Goal: Task Accomplishment & Management: Manage account settings

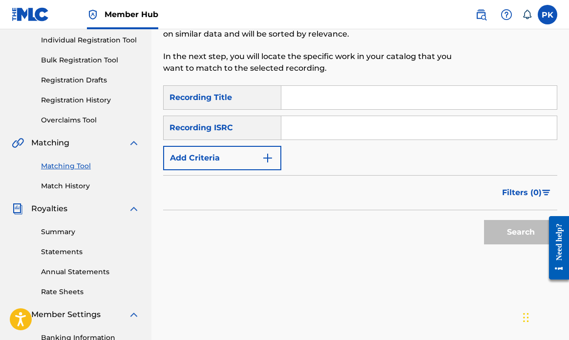
click at [319, 97] on input "Search Form" at bounding box center [419, 97] width 276 height 23
paste input "[PERSON_NAME] LIQUOR AND BEER"
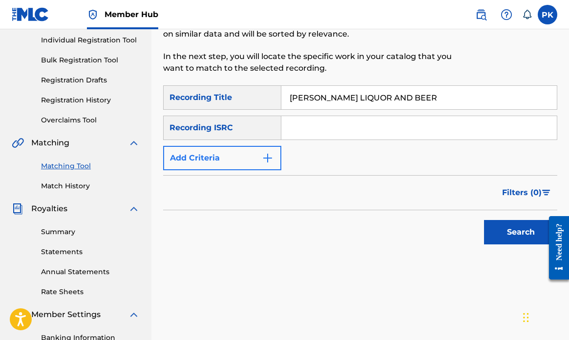
type input "[PERSON_NAME] LIQUOR AND BEER"
click at [268, 158] on img "Search Form" at bounding box center [268, 158] width 12 height 12
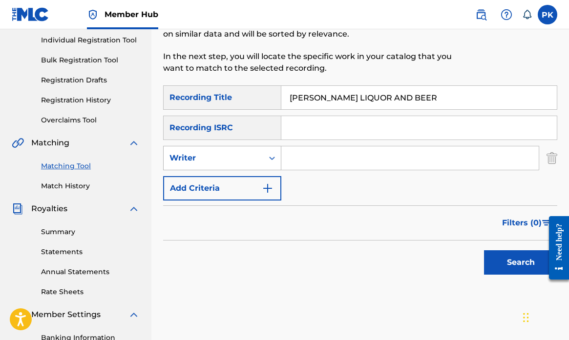
click at [273, 158] on icon "Search Form" at bounding box center [272, 158] width 10 height 10
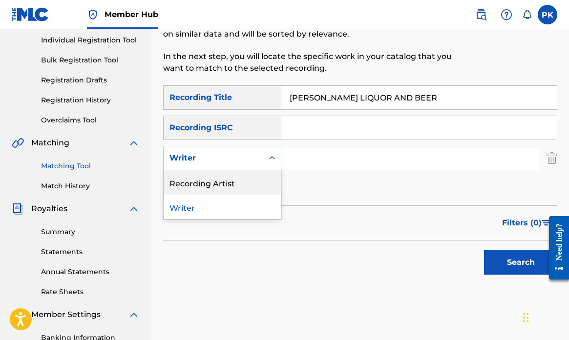
click at [229, 183] on div "Recording Artist" at bounding box center [222, 182] width 117 height 24
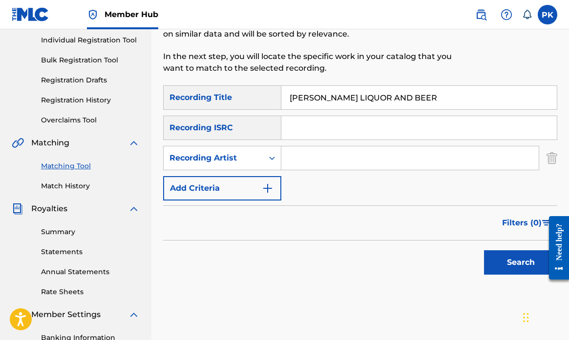
click at [329, 160] on input "Search Form" at bounding box center [409, 158] width 257 height 23
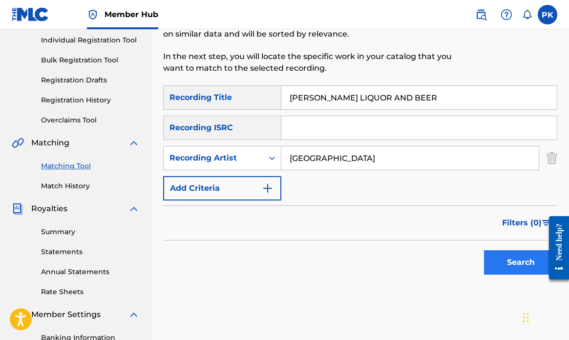
type input "[GEOGRAPHIC_DATA]"
click at [519, 261] on button "Search" at bounding box center [520, 263] width 73 height 24
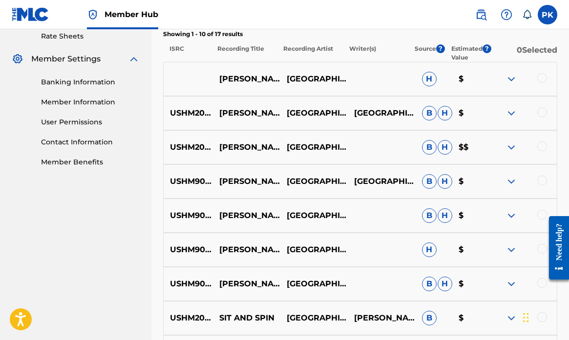
scroll to position [377, 0]
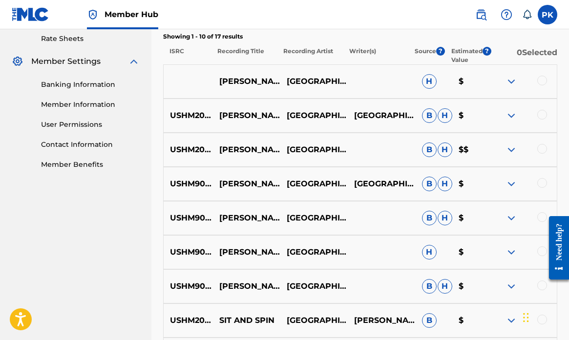
click at [539, 80] on div at bounding box center [542, 81] width 10 height 10
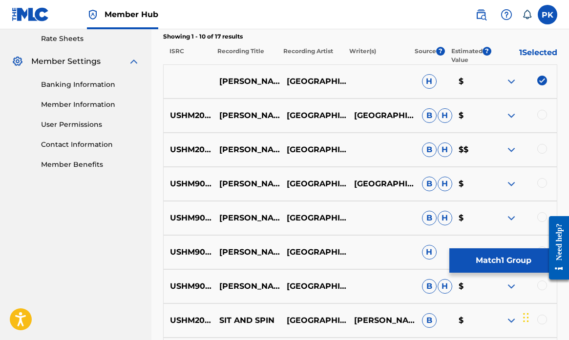
click at [544, 113] on div at bounding box center [542, 115] width 10 height 10
click at [545, 147] on div at bounding box center [542, 149] width 10 height 10
click at [541, 180] on div at bounding box center [542, 183] width 10 height 10
click at [541, 218] on div at bounding box center [542, 218] width 10 height 10
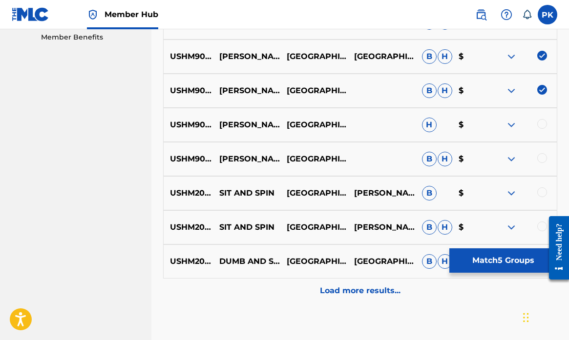
scroll to position [511, 0]
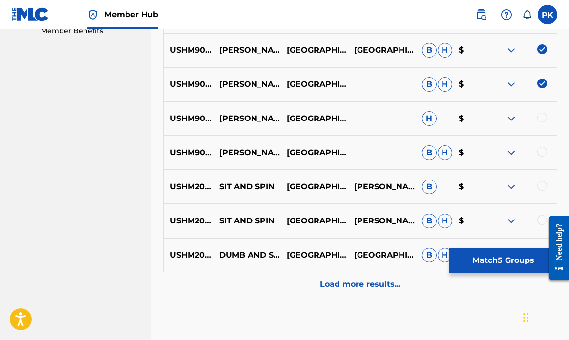
click at [540, 117] on div at bounding box center [542, 118] width 10 height 10
click at [543, 153] on div at bounding box center [542, 152] width 10 height 10
click at [543, 185] on div at bounding box center [542, 186] width 10 height 10
click at [543, 218] on div at bounding box center [555, 248] width 27 height 81
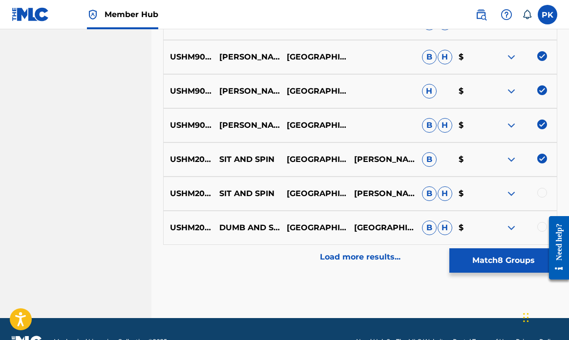
scroll to position [538, 0]
click at [541, 226] on div at bounding box center [542, 227] width 10 height 10
click at [541, 193] on div at bounding box center [542, 193] width 10 height 10
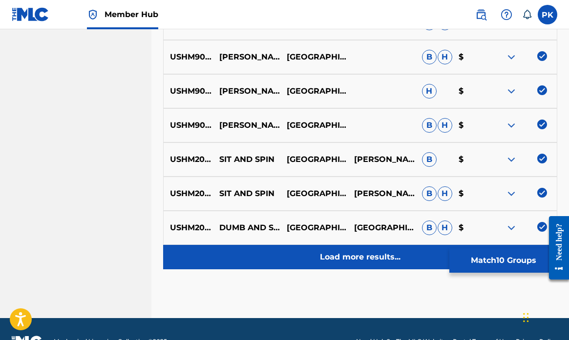
click at [372, 257] on p "Load more results..." at bounding box center [360, 258] width 81 height 12
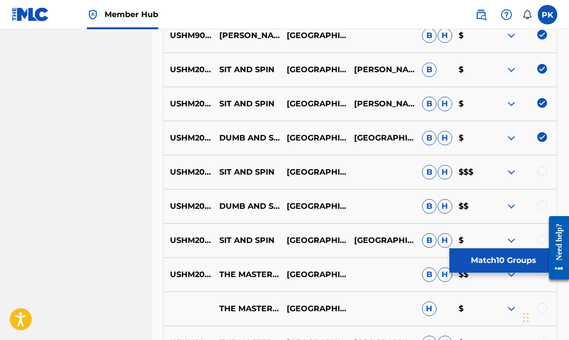
scroll to position [576, 0]
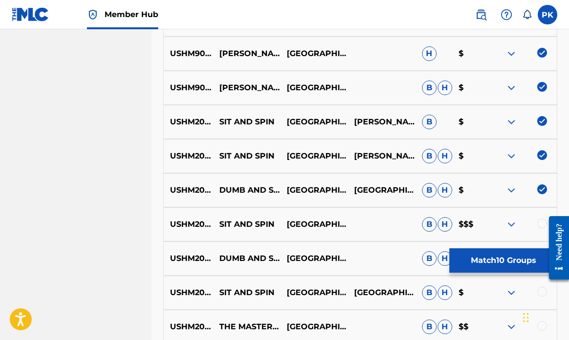
click at [544, 190] on img at bounding box center [542, 190] width 10 height 10
click at [541, 156] on img at bounding box center [542, 155] width 10 height 10
click at [542, 120] on img at bounding box center [542, 121] width 10 height 10
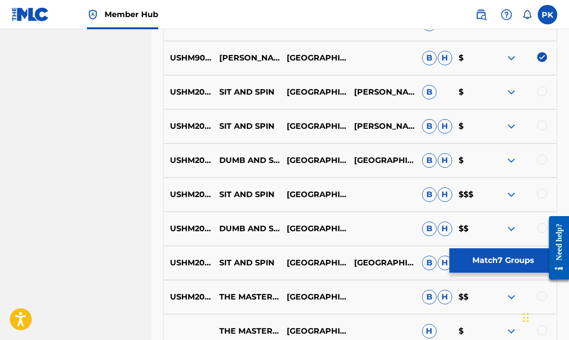
scroll to position [607, 0]
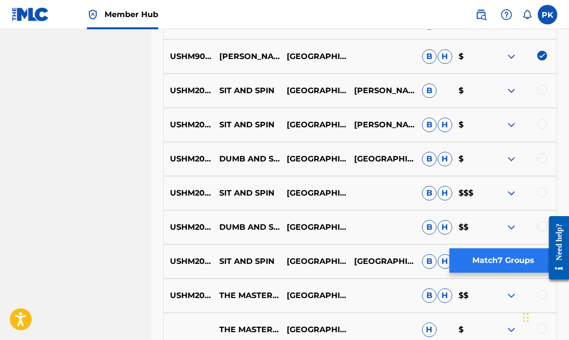
click at [493, 255] on button "Match 7 Groups" at bounding box center [503, 261] width 108 height 24
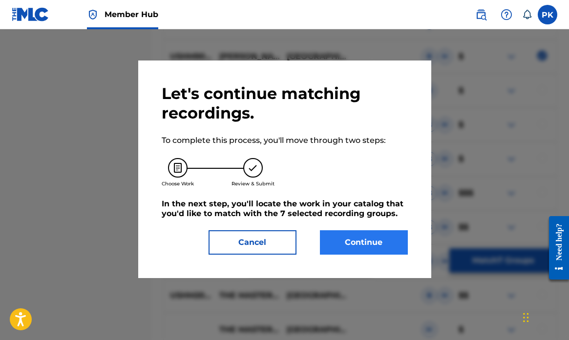
click at [349, 242] on button "Continue" at bounding box center [364, 243] width 88 height 24
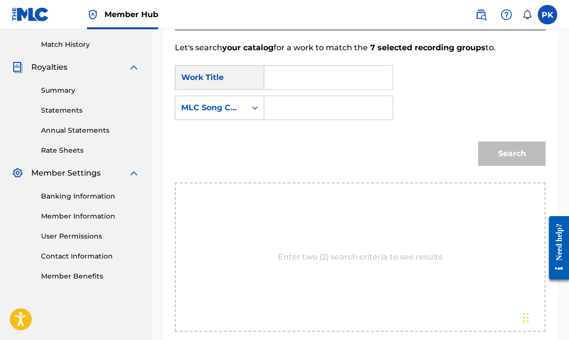
click at [282, 80] on input "Search Form" at bounding box center [329, 77] width 112 height 23
click at [293, 101] on strong "dixi" at bounding box center [288, 99] width 15 height 9
type input "[PERSON_NAME] liquor and beer"
click at [254, 108] on icon "Search Form" at bounding box center [255, 107] width 6 height 3
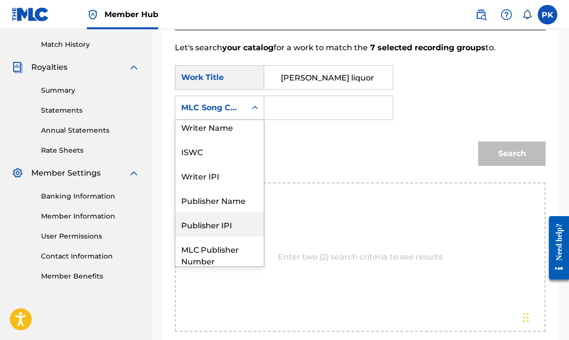
scroll to position [0, 0]
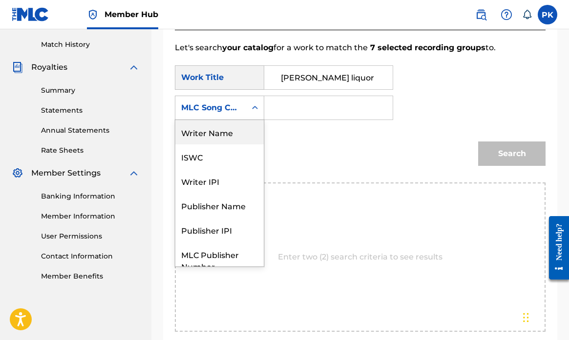
click at [232, 135] on div "Writer Name" at bounding box center [219, 132] width 88 height 24
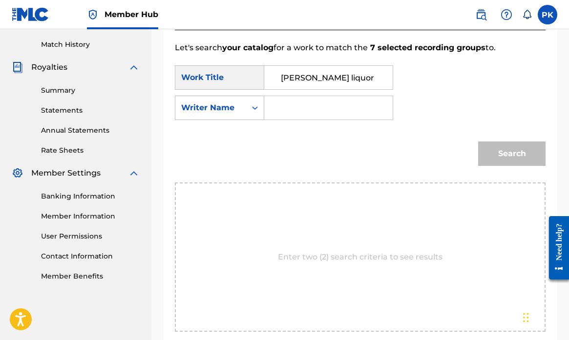
click at [294, 107] on input "Search Form" at bounding box center [329, 107] width 112 height 23
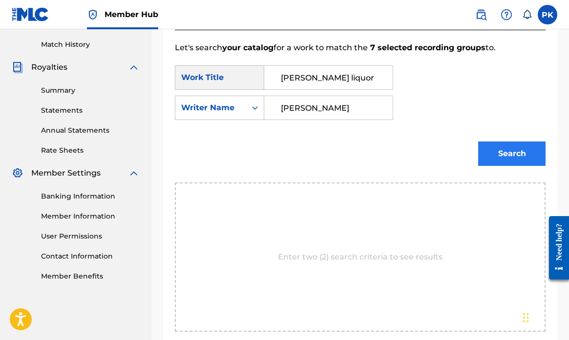
type input "[PERSON_NAME]"
click at [505, 157] on button "Search" at bounding box center [511, 154] width 67 height 24
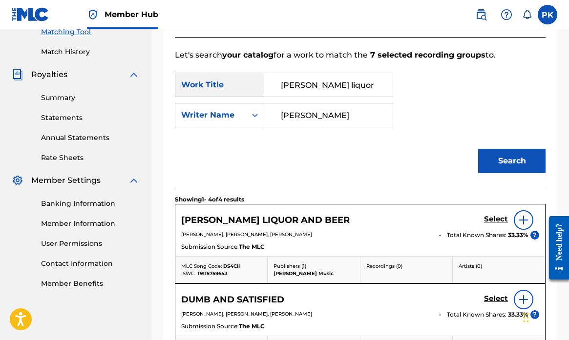
scroll to position [259, 0]
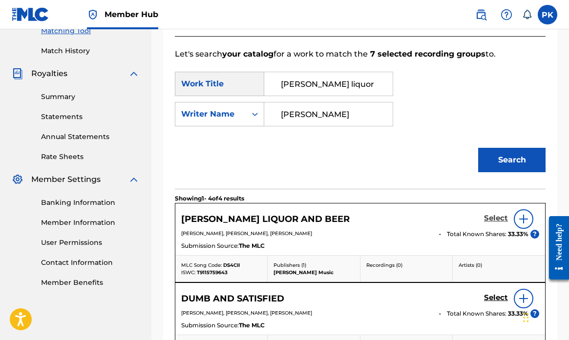
click at [494, 215] on h5 "Select" at bounding box center [496, 218] width 24 height 9
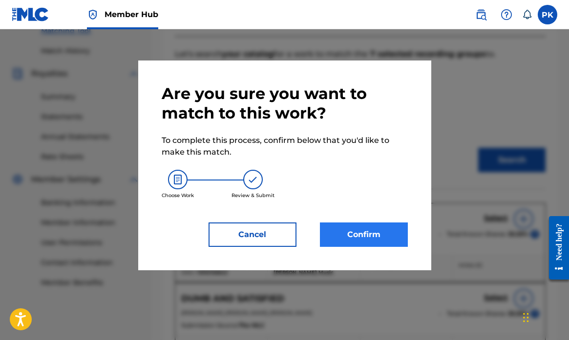
click at [359, 238] on button "Confirm" at bounding box center [364, 235] width 88 height 24
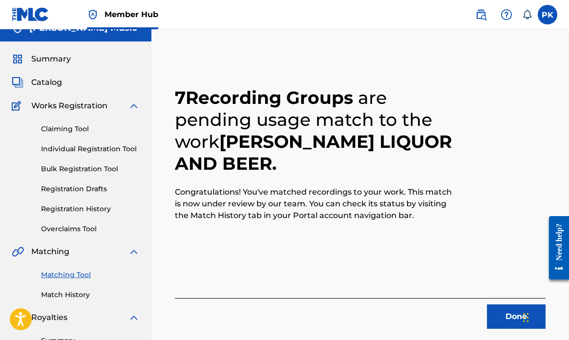
scroll to position [14, 0]
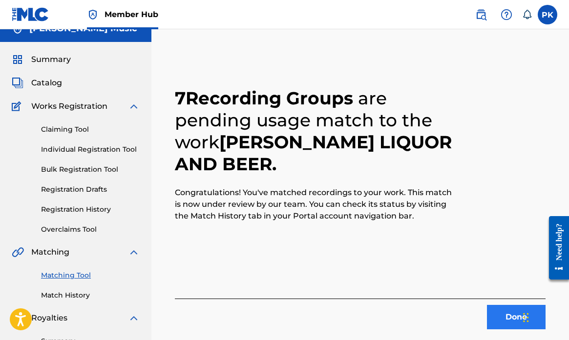
click at [511, 318] on button "Done" at bounding box center [516, 317] width 59 height 24
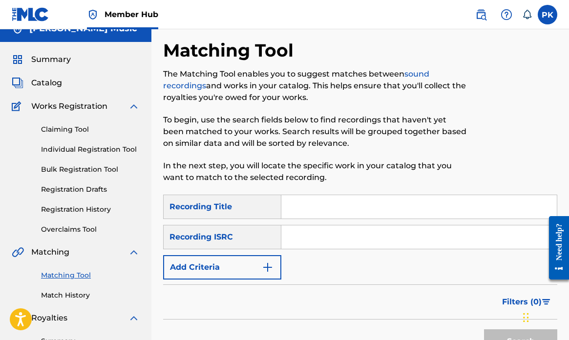
click at [314, 207] on input "Search Form" at bounding box center [419, 206] width 276 height 23
paste input "[PERSON_NAME]"
type input "[PERSON_NAME]"
click at [268, 264] on img "Search Form" at bounding box center [268, 268] width 12 height 12
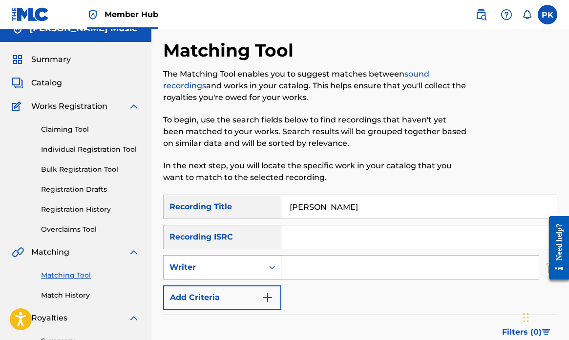
click at [268, 270] on icon "Search Form" at bounding box center [272, 268] width 10 height 10
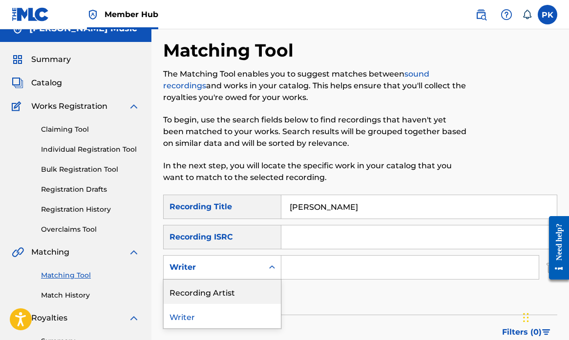
click at [249, 291] on div "Recording Artist" at bounding box center [222, 292] width 117 height 24
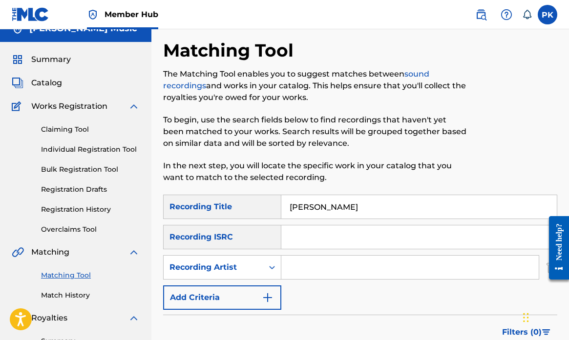
click at [301, 272] on input "Search Form" at bounding box center [409, 267] width 257 height 23
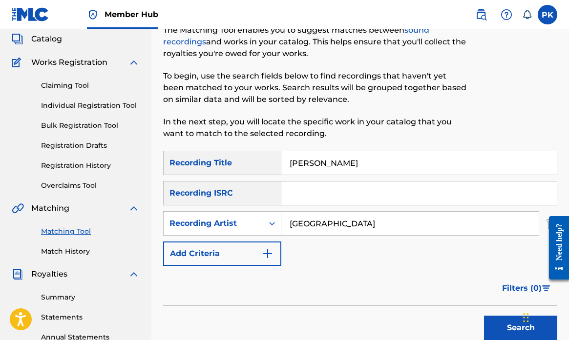
scroll to position [85, 0]
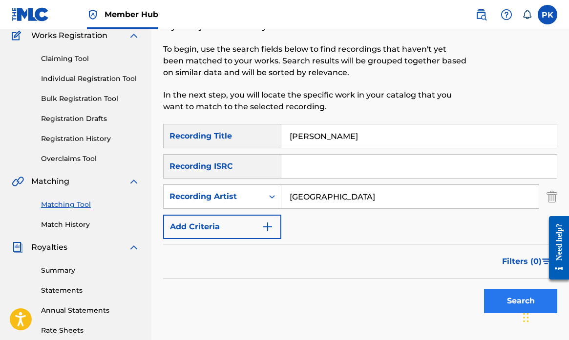
type input "[GEOGRAPHIC_DATA]"
click at [509, 299] on button "Search" at bounding box center [520, 301] width 73 height 24
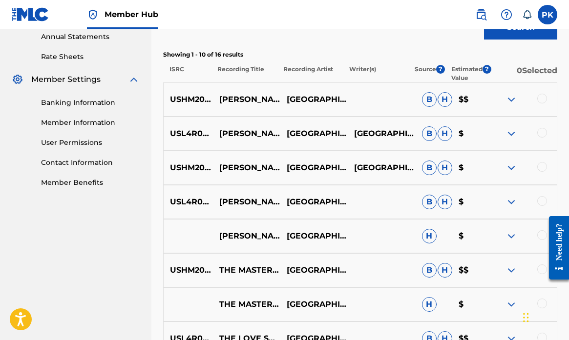
scroll to position [354, 0]
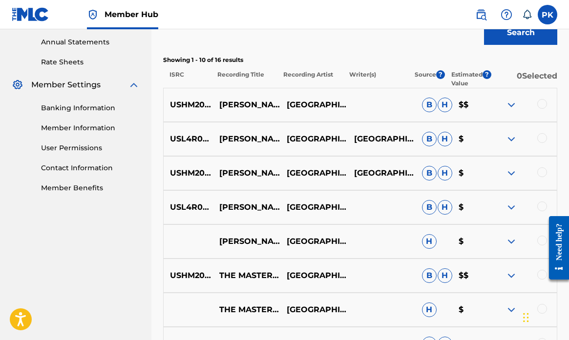
click at [543, 104] on div at bounding box center [542, 104] width 10 height 10
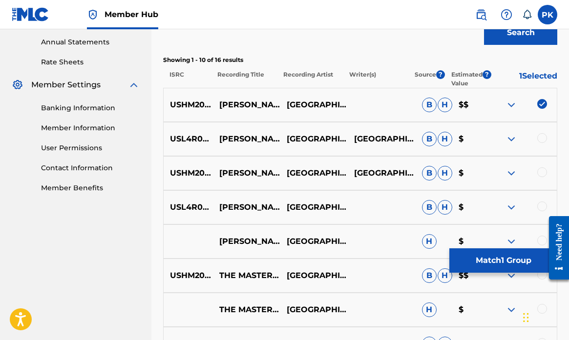
click at [542, 139] on div at bounding box center [542, 138] width 10 height 10
click at [544, 167] on div "USHM20525985 [PERSON_NAME] OF ARC [GEOGRAPHIC_DATA] [GEOGRAPHIC_DATA] B H $" at bounding box center [360, 173] width 394 height 34
click at [544, 201] on div "USL4R0754800 [PERSON_NAME] OF ARC SPLITSVILLE B H $" at bounding box center [360, 208] width 394 height 34
click at [543, 172] on div at bounding box center [542, 173] width 10 height 10
click at [540, 205] on div at bounding box center [542, 207] width 10 height 10
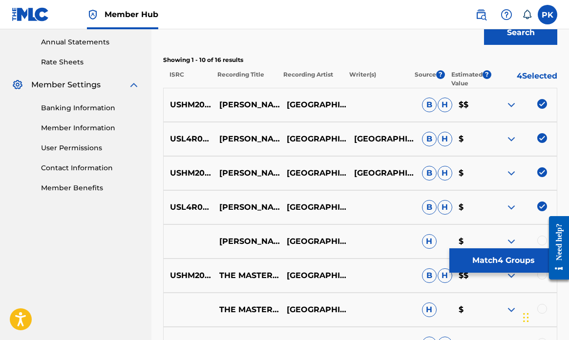
click at [539, 239] on div at bounding box center [542, 241] width 10 height 10
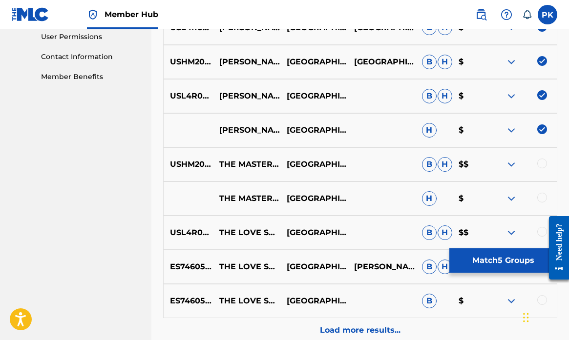
scroll to position [467, 0]
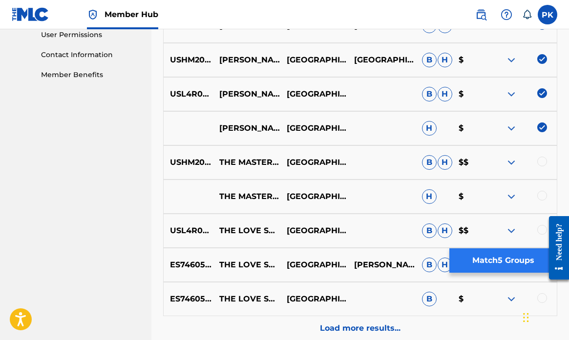
click at [480, 259] on button "Match 5 Groups" at bounding box center [503, 261] width 108 height 24
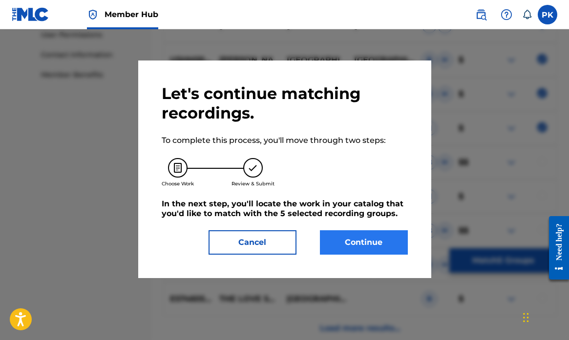
click at [359, 241] on button "Continue" at bounding box center [364, 243] width 88 height 24
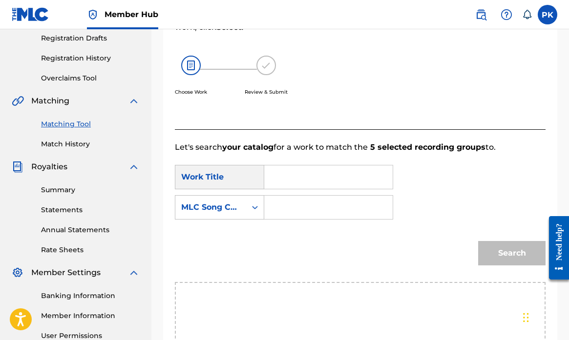
scroll to position [165, 0]
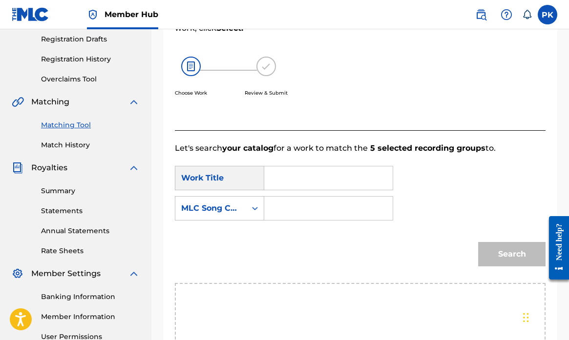
click at [288, 182] on input "Search Form" at bounding box center [329, 178] width 112 height 23
type input "[PERSON_NAME]"
drag, startPoint x: 289, startPoint y: 195, endPoint x: 290, endPoint y: 206, distance: 10.8
click at [290, 206] on input "Search Form" at bounding box center [329, 208] width 112 height 23
click at [241, 212] on div "MLC Song Code" at bounding box center [210, 208] width 71 height 19
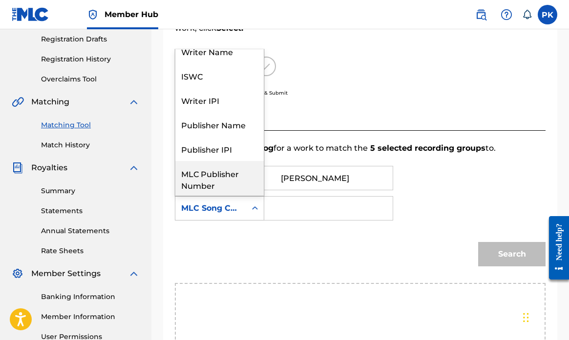
scroll to position [0, 0]
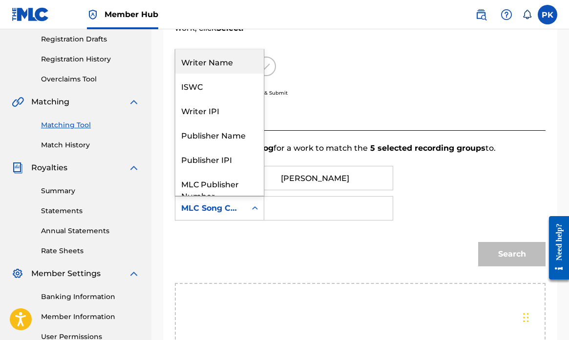
click at [225, 64] on div "Writer Name" at bounding box center [219, 61] width 88 height 24
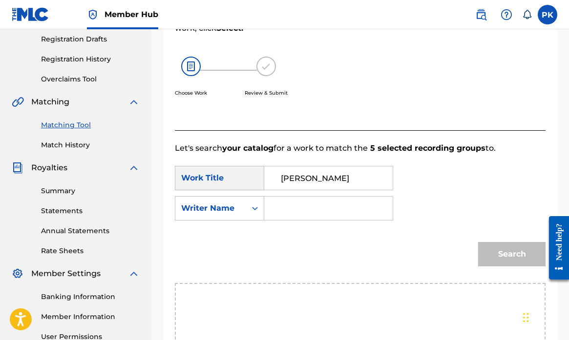
click at [294, 209] on input "Search Form" at bounding box center [329, 208] width 112 height 23
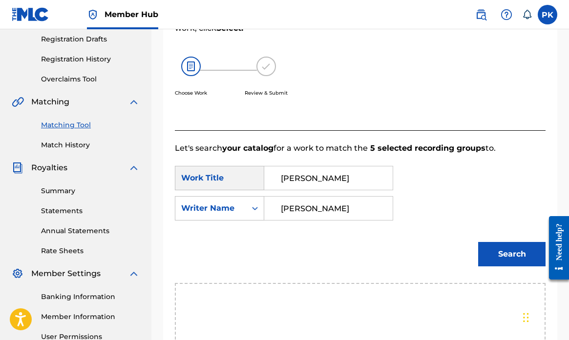
type input "[PERSON_NAME]"
drag, startPoint x: 294, startPoint y: 209, endPoint x: 505, endPoint y: 253, distance: 215.6
click at [506, 253] on button "Search" at bounding box center [511, 254] width 67 height 24
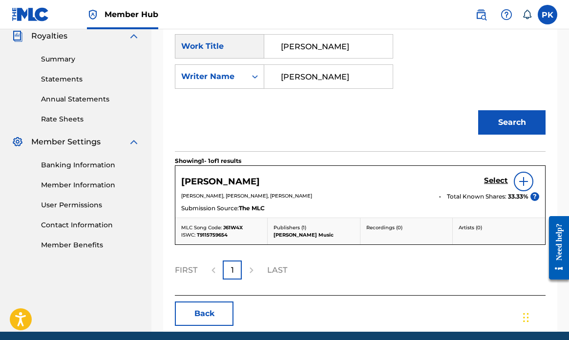
scroll to position [298, 0]
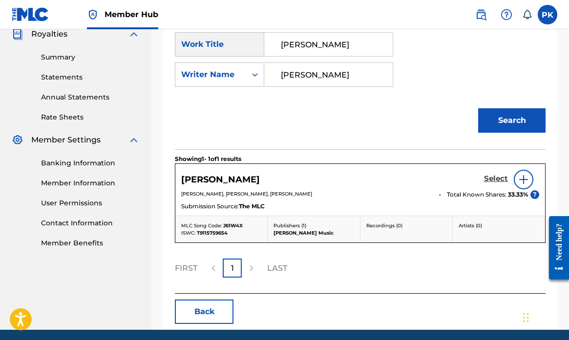
click at [497, 176] on h5 "Select" at bounding box center [496, 178] width 24 height 9
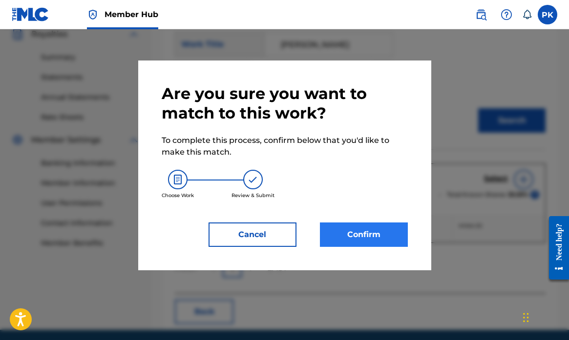
click at [362, 231] on button "Confirm" at bounding box center [364, 235] width 88 height 24
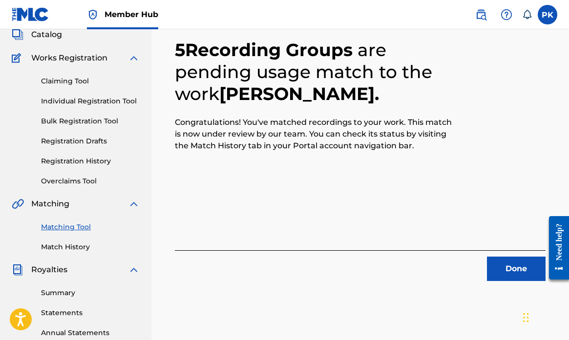
scroll to position [61, 0]
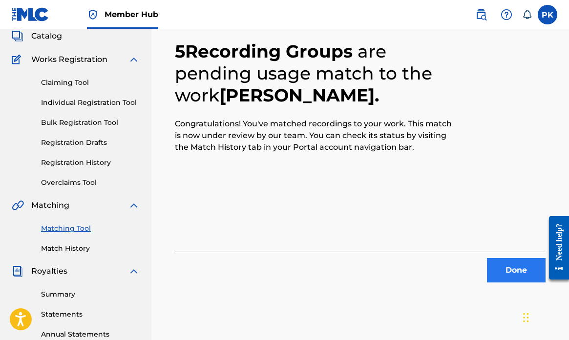
click at [510, 268] on button "Done" at bounding box center [516, 270] width 59 height 24
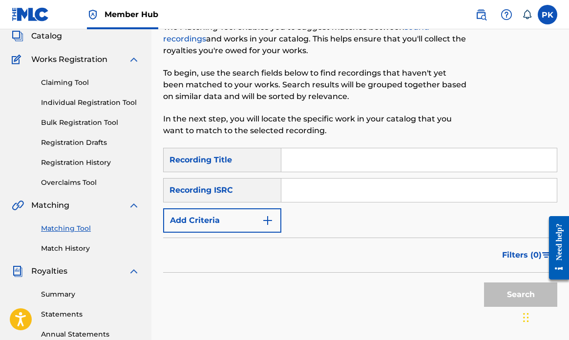
click at [304, 161] on input "Search Form" at bounding box center [419, 160] width 276 height 23
paste input "MASTER OF SPACE AND TIME"
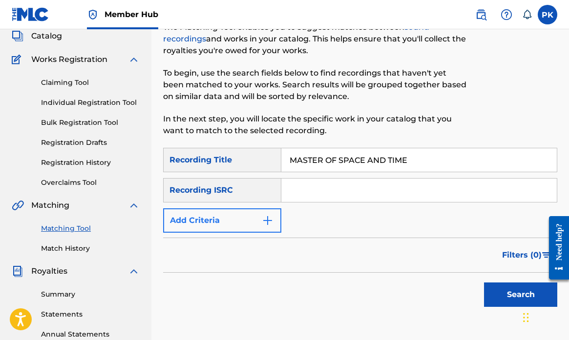
type input "MASTER OF SPACE AND TIME"
click at [266, 222] on img "Search Form" at bounding box center [268, 221] width 12 height 12
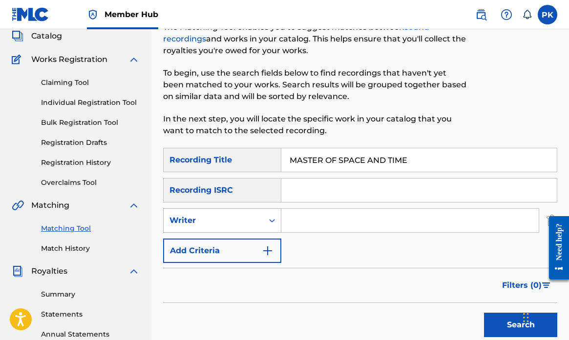
click at [260, 227] on div "Writer" at bounding box center [214, 221] width 100 height 19
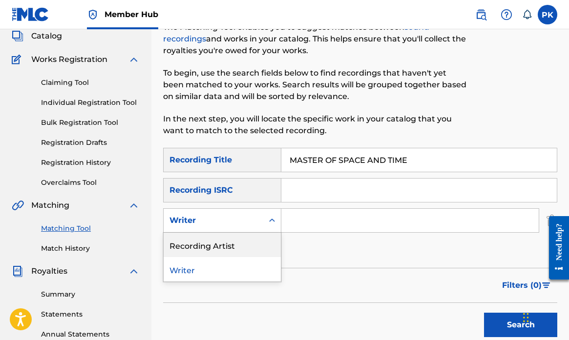
click at [245, 247] on div "Recording Artist" at bounding box center [222, 245] width 117 height 24
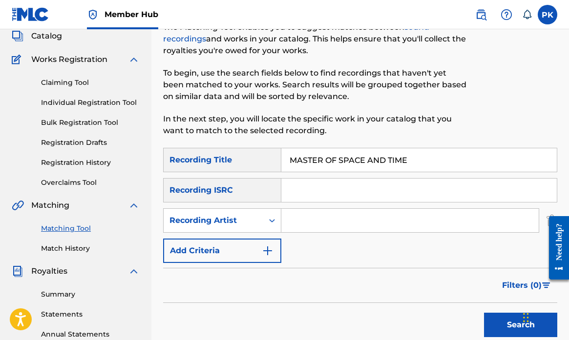
click at [336, 221] on input "Search Form" at bounding box center [409, 220] width 257 height 23
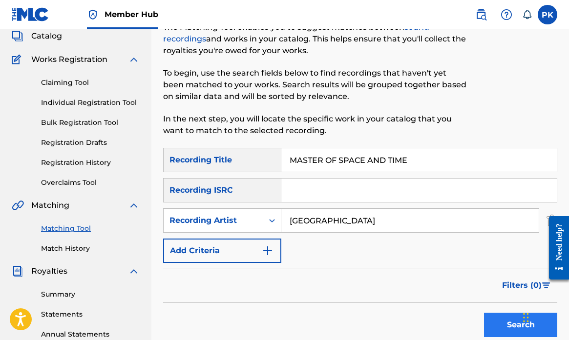
type input "[GEOGRAPHIC_DATA]"
click at [505, 321] on button "Search" at bounding box center [520, 325] width 73 height 24
click at [510, 326] on button "Search" at bounding box center [520, 325] width 73 height 24
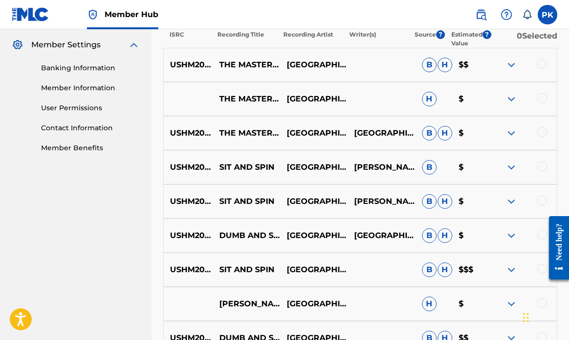
scroll to position [401, 0]
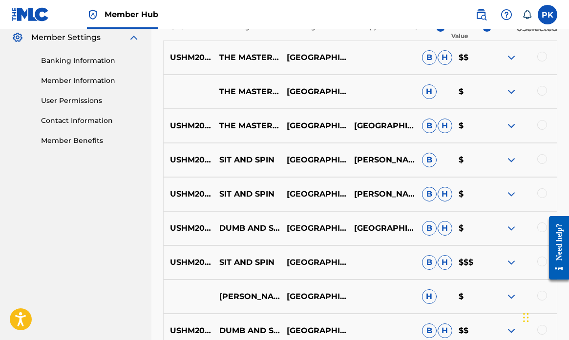
click at [543, 59] on div at bounding box center [542, 57] width 10 height 10
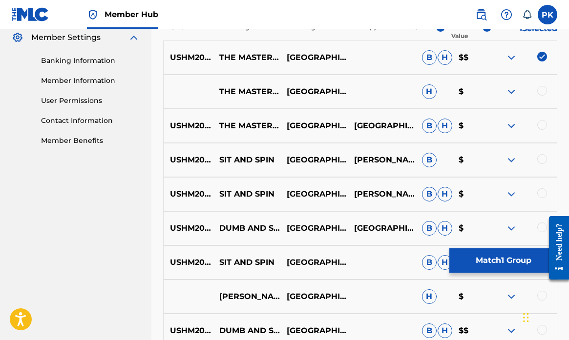
click at [542, 90] on div at bounding box center [542, 91] width 10 height 10
click at [542, 126] on div at bounding box center [542, 125] width 10 height 10
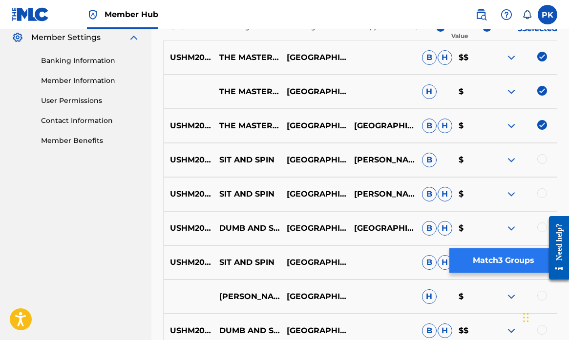
click at [496, 258] on button "Match 3 Groups" at bounding box center [503, 261] width 108 height 24
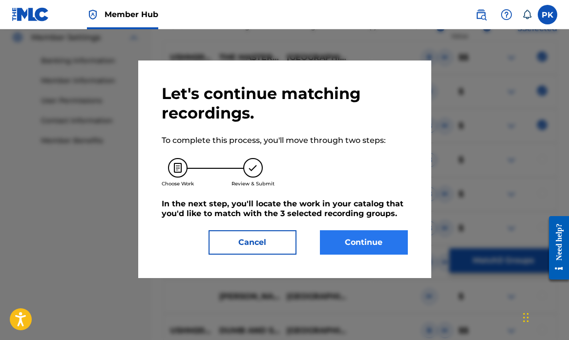
click at [362, 243] on button "Continue" at bounding box center [364, 243] width 88 height 24
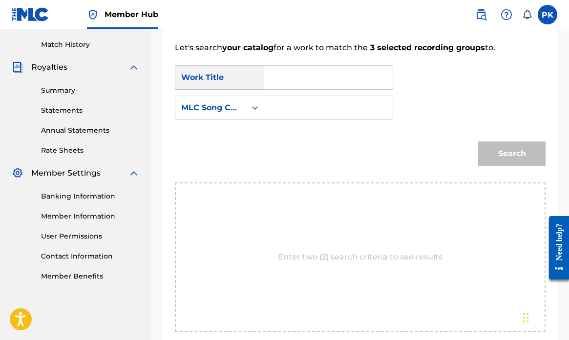
click at [327, 79] on input "Search Form" at bounding box center [329, 77] width 112 height 23
click at [303, 111] on span "er of space and time" at bounding box center [302, 123] width 43 height 56
type input "the master of space and time"
click at [252, 110] on icon "Search Form" at bounding box center [255, 108] width 10 height 10
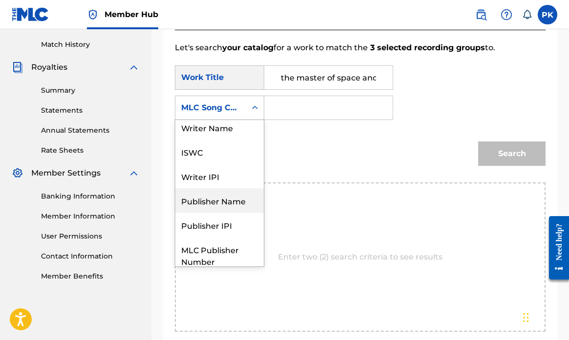
scroll to position [0, 0]
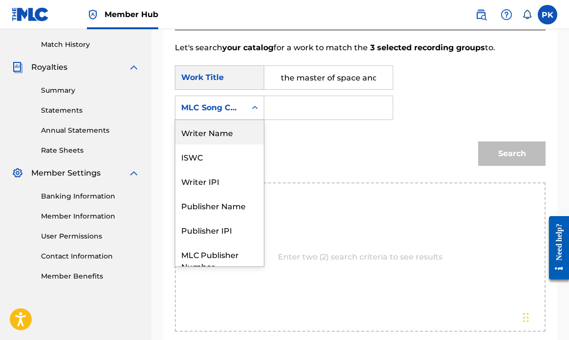
click at [226, 136] on div "Writer Name" at bounding box center [219, 132] width 88 height 24
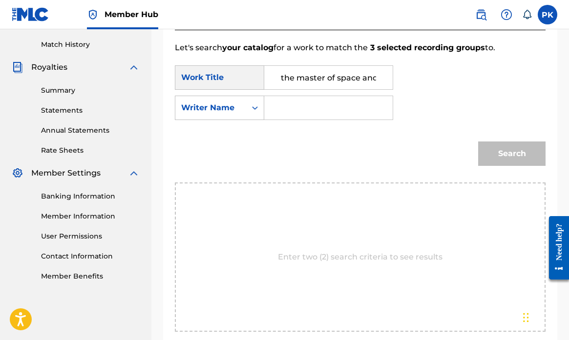
click at [295, 106] on input "Search Form" at bounding box center [329, 107] width 112 height 23
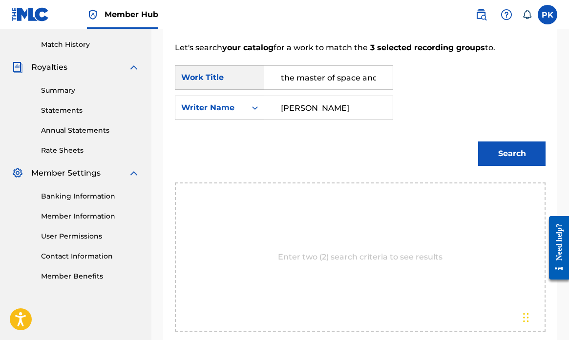
type input "[PERSON_NAME]"
drag, startPoint x: 301, startPoint y: 106, endPoint x: 517, endPoint y: 160, distance: 222.4
click at [518, 160] on button "Search" at bounding box center [511, 154] width 67 height 24
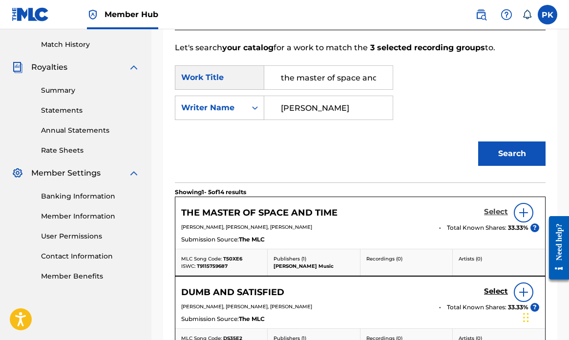
click at [493, 213] on h5 "Select" at bounding box center [496, 212] width 24 height 9
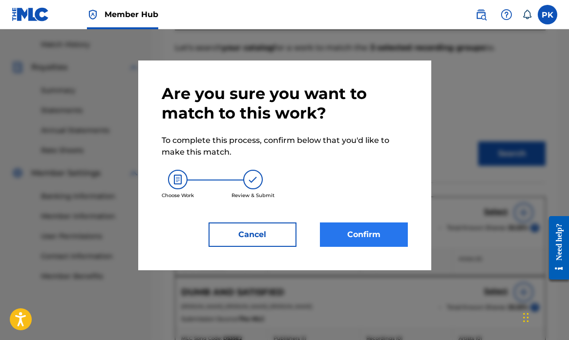
click at [351, 234] on button "Confirm" at bounding box center [364, 235] width 88 height 24
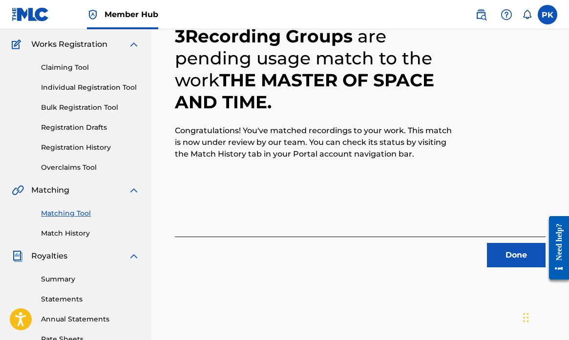
scroll to position [76, 0]
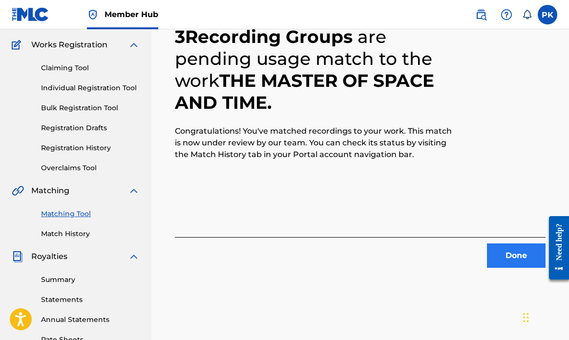
click at [512, 253] on button "Done" at bounding box center [516, 256] width 59 height 24
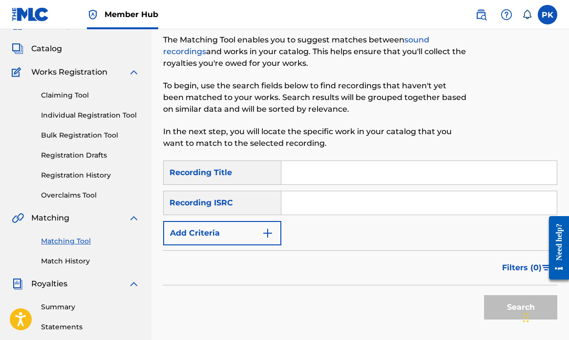
scroll to position [63, 0]
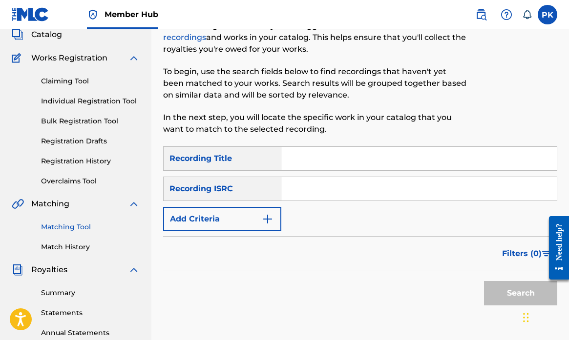
click at [308, 165] on input "Search Form" at bounding box center [419, 158] width 276 height 23
paste input "FIRST THING ABOUT REGRET"
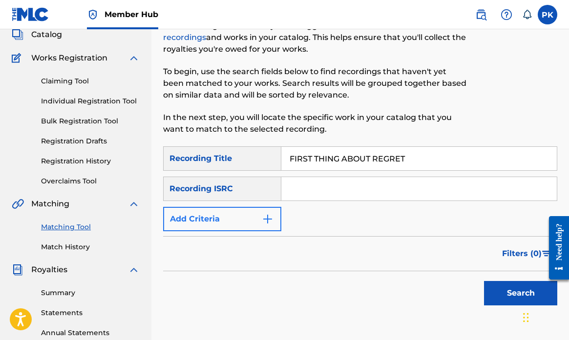
type input "FIRST THING ABOUT REGRET"
click at [260, 220] on button "Add Criteria" at bounding box center [222, 219] width 118 height 24
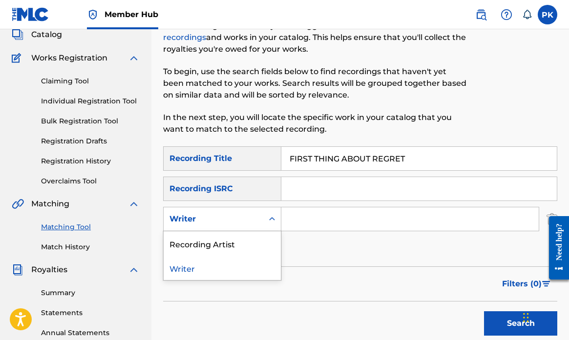
click at [267, 220] on div "Search Form" at bounding box center [272, 220] width 18 height 18
click at [238, 247] on div "Recording Artist" at bounding box center [222, 244] width 117 height 24
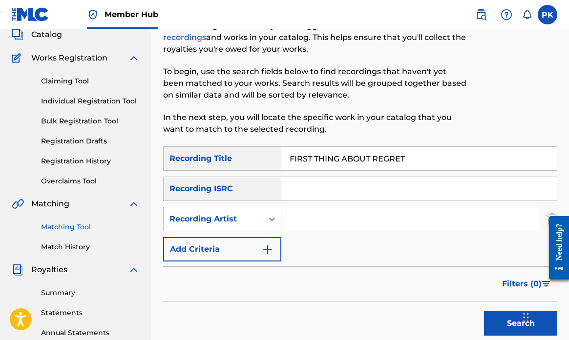
click at [312, 224] on input "Search Form" at bounding box center [409, 219] width 257 height 23
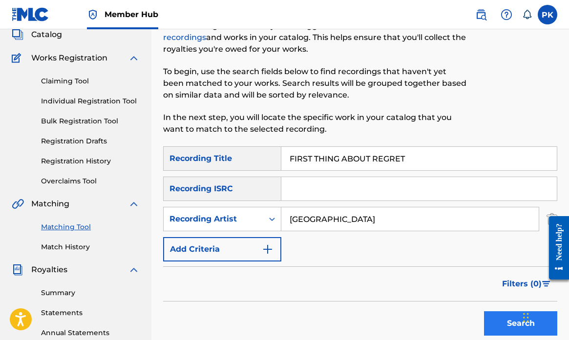
type input "[GEOGRAPHIC_DATA]"
click at [498, 329] on button "Search" at bounding box center [520, 324] width 73 height 24
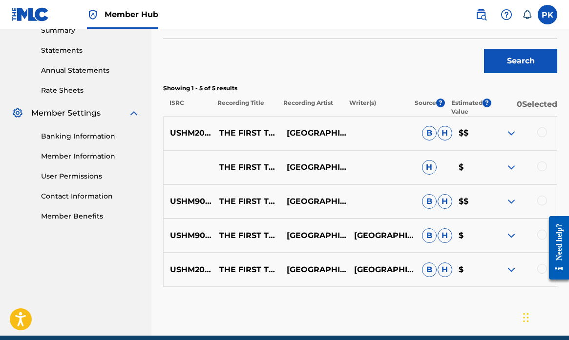
scroll to position [315, 0]
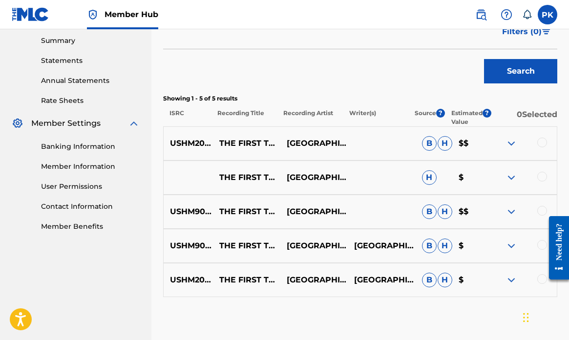
click at [545, 143] on div at bounding box center [542, 143] width 10 height 10
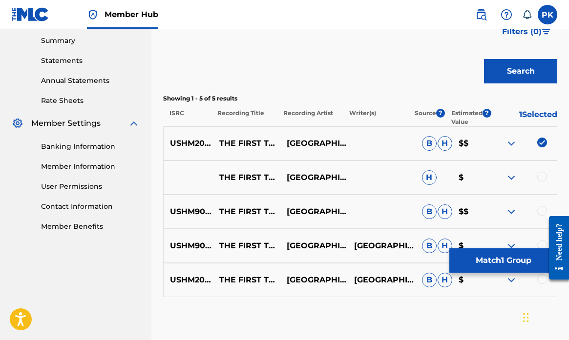
click at [540, 173] on div at bounding box center [542, 177] width 10 height 10
click at [541, 212] on div at bounding box center [542, 211] width 10 height 10
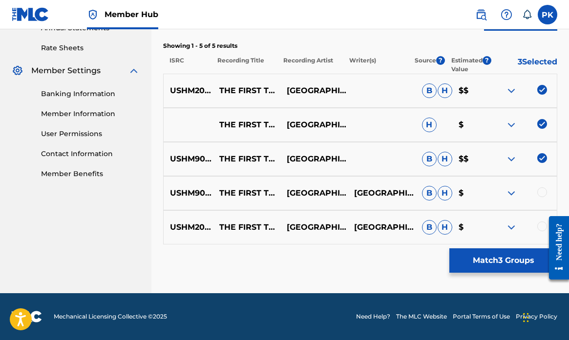
scroll to position [368, 0]
click at [542, 226] on div at bounding box center [555, 248] width 27 height 81
click at [544, 193] on div at bounding box center [542, 193] width 10 height 10
click at [540, 228] on div at bounding box center [542, 227] width 10 height 10
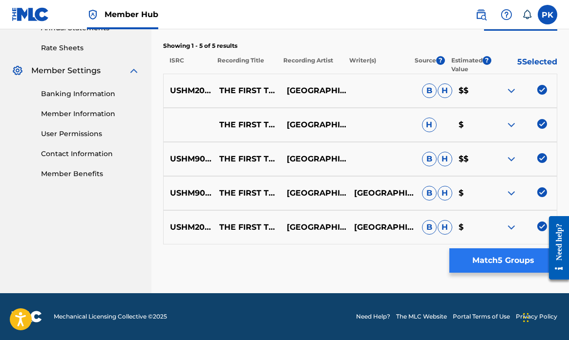
click at [489, 266] on button "Match 5 Groups" at bounding box center [503, 261] width 108 height 24
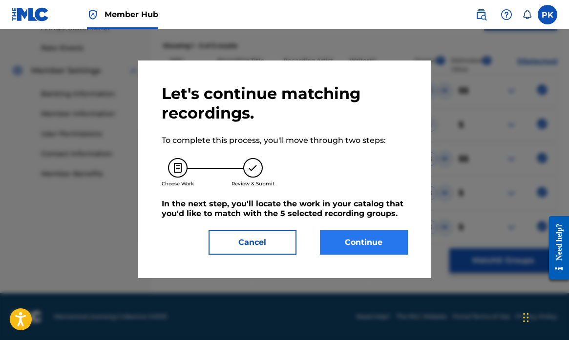
click at [359, 239] on button "Continue" at bounding box center [364, 243] width 88 height 24
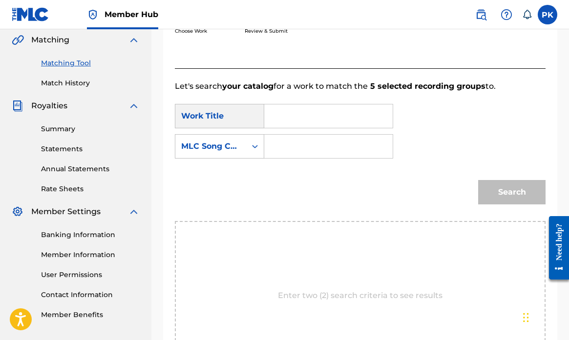
scroll to position [220, 0]
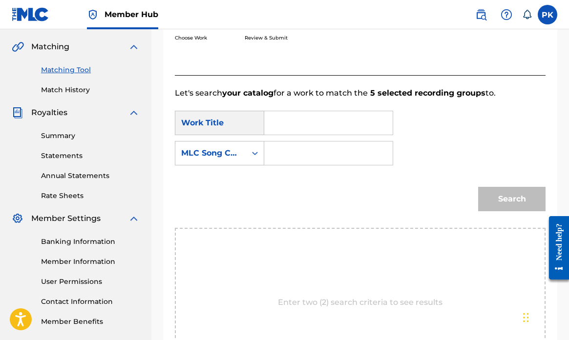
click at [324, 124] on input "Search Form" at bounding box center [329, 122] width 112 height 23
click at [294, 173] on span "thing about regret" at bounding box center [307, 156] width 52 height 33
type input "the first thing about regret"
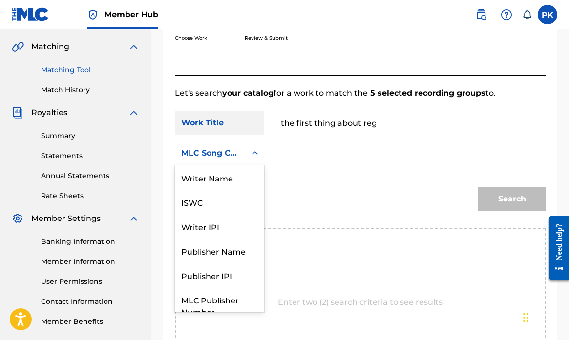
click at [254, 155] on icon "Search Form" at bounding box center [255, 154] width 10 height 10
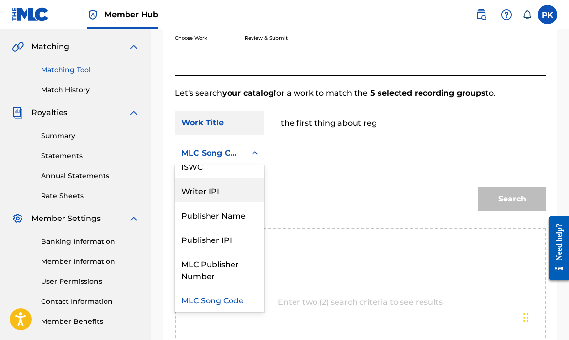
scroll to position [0, 0]
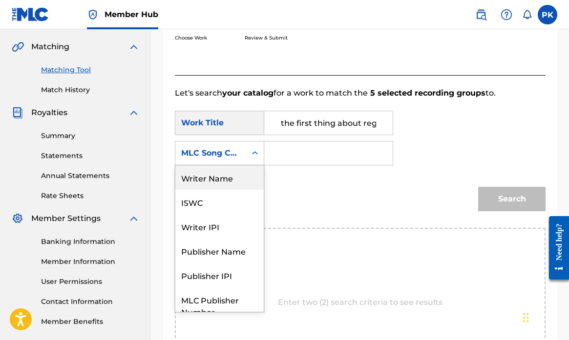
click at [230, 183] on div "Writer Name" at bounding box center [219, 178] width 88 height 24
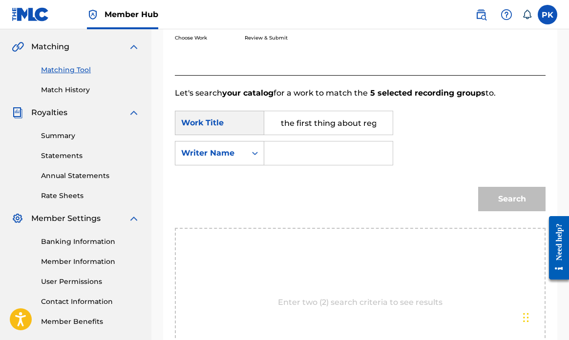
click at [284, 154] on input "Search Form" at bounding box center [329, 153] width 112 height 23
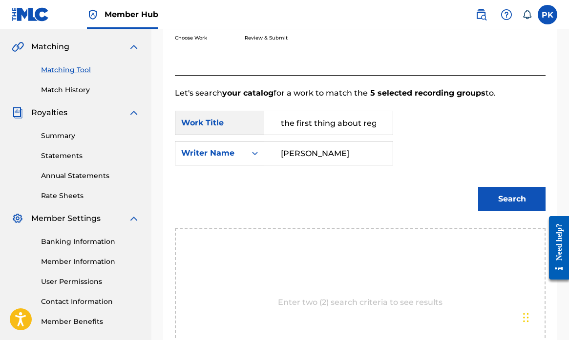
type input "[PERSON_NAME]"
drag, startPoint x: 284, startPoint y: 154, endPoint x: 517, endPoint y: 204, distance: 237.8
click at [517, 204] on button "Search" at bounding box center [511, 199] width 67 height 24
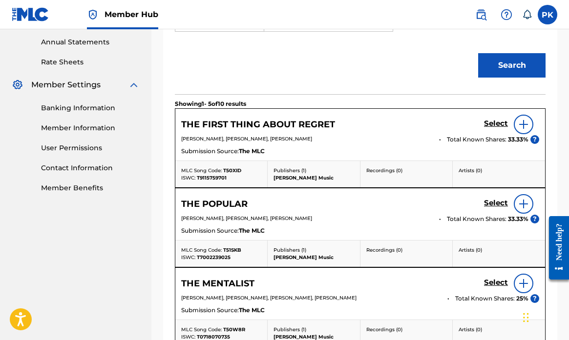
scroll to position [356, 0]
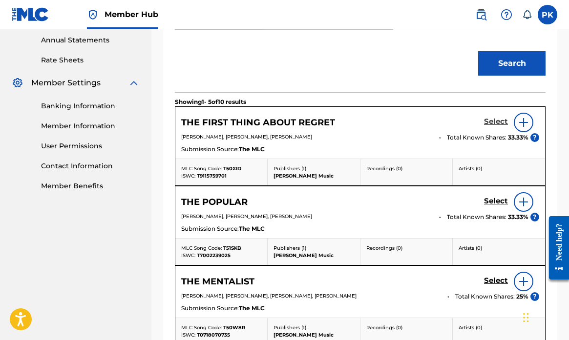
click at [498, 122] on h5 "Select" at bounding box center [496, 121] width 24 height 9
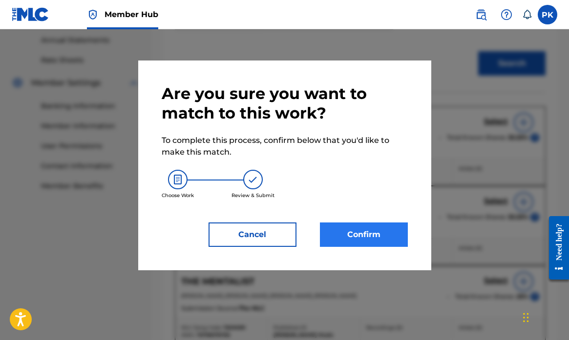
click at [356, 232] on button "Confirm" at bounding box center [364, 235] width 88 height 24
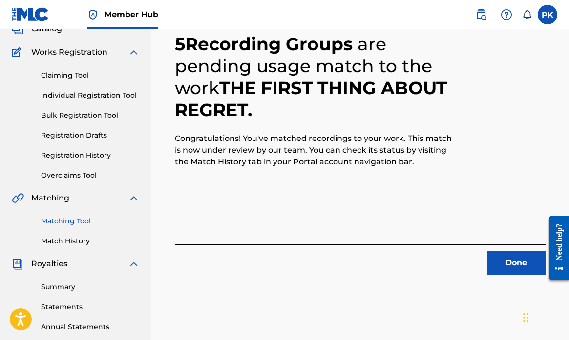
scroll to position [107, 0]
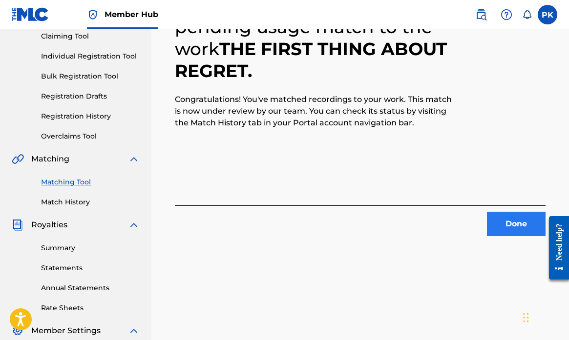
click at [517, 225] on button "Done" at bounding box center [516, 224] width 59 height 24
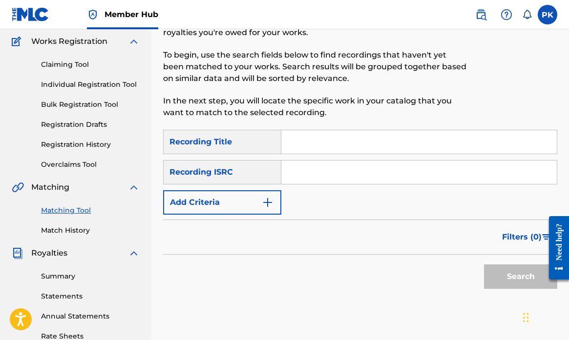
scroll to position [81, 0]
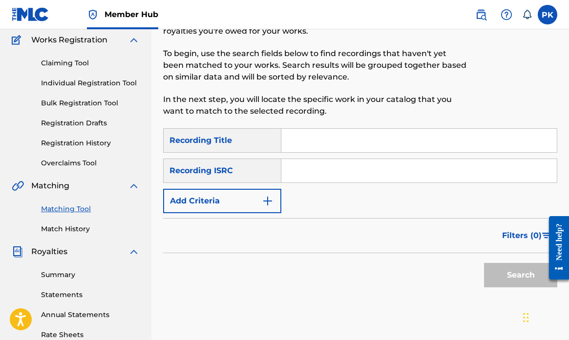
click at [303, 140] on input "Search Form" at bounding box center [419, 140] width 276 height 23
paste input "WHY IT CAN T BE"
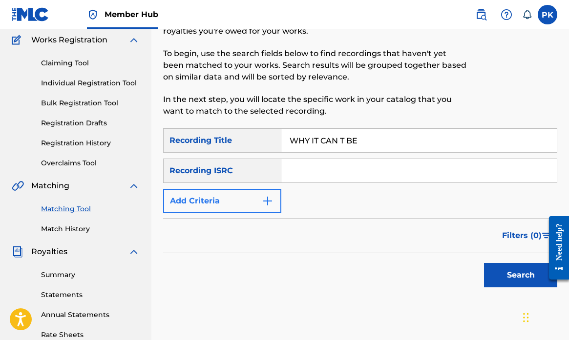
type input "WHY IT CAN T BE"
click at [263, 200] on img "Search Form" at bounding box center [268, 201] width 12 height 12
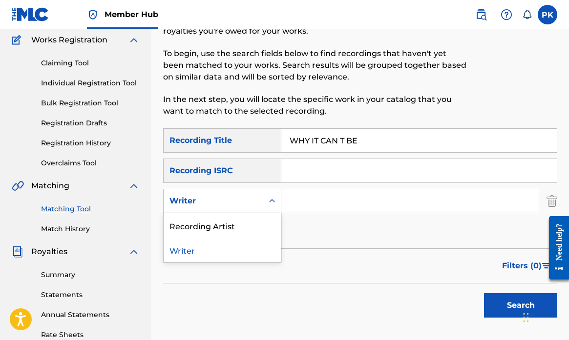
click at [260, 202] on div "Writer" at bounding box center [214, 201] width 100 height 19
click at [233, 226] on div "Recording Artist" at bounding box center [222, 225] width 117 height 24
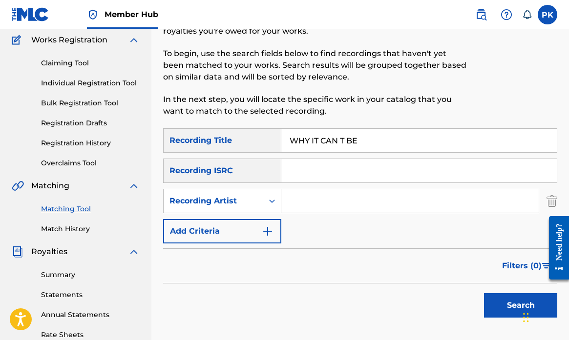
click at [317, 202] on input "Search Form" at bounding box center [409, 201] width 257 height 23
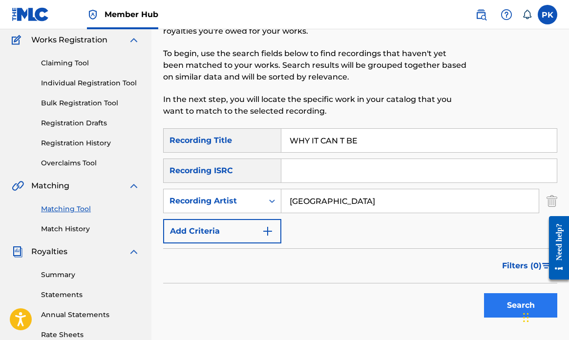
type input "[GEOGRAPHIC_DATA]"
click at [501, 311] on button "Search" at bounding box center [520, 306] width 73 height 24
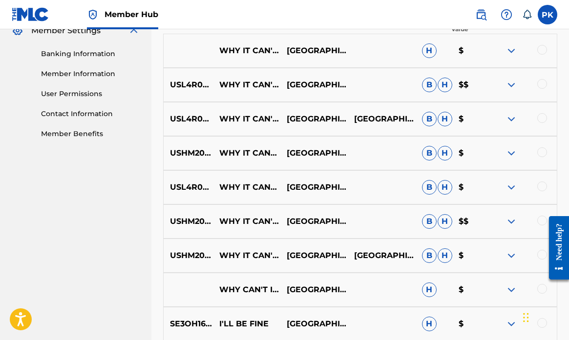
scroll to position [399, 0]
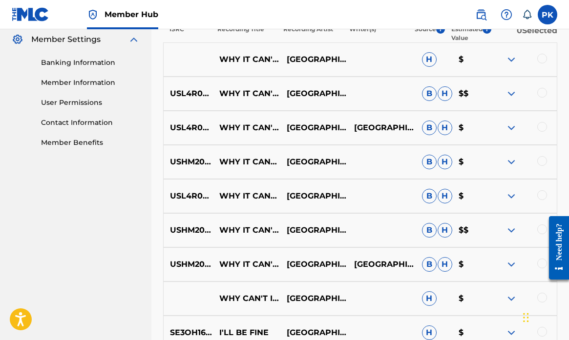
click at [542, 61] on div at bounding box center [542, 59] width 10 height 10
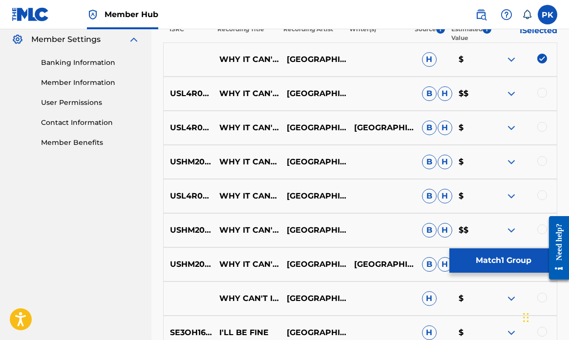
click at [541, 93] on div at bounding box center [542, 93] width 10 height 10
click at [543, 124] on div at bounding box center [542, 127] width 10 height 10
click at [541, 159] on div at bounding box center [542, 161] width 10 height 10
click at [542, 193] on div at bounding box center [542, 196] width 10 height 10
click at [540, 231] on div at bounding box center [542, 230] width 10 height 10
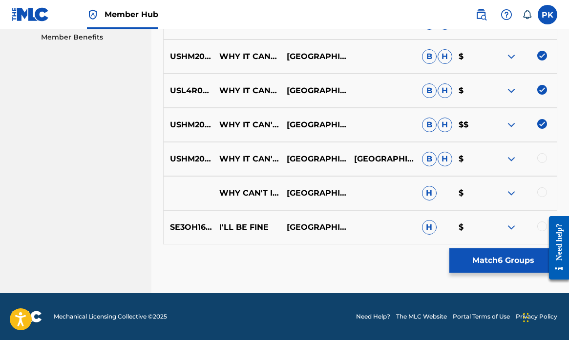
scroll to position [505, 0]
click at [542, 194] on div at bounding box center [542, 193] width 10 height 10
click at [543, 159] on div at bounding box center [542, 158] width 10 height 10
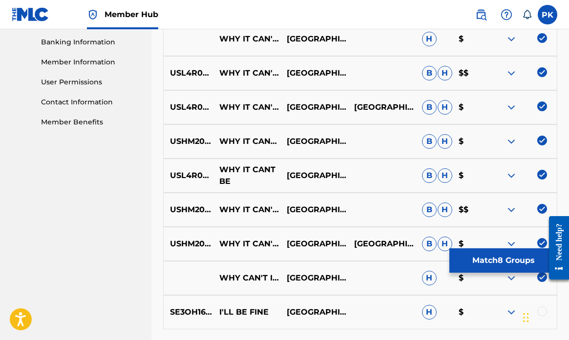
scroll to position [396, 0]
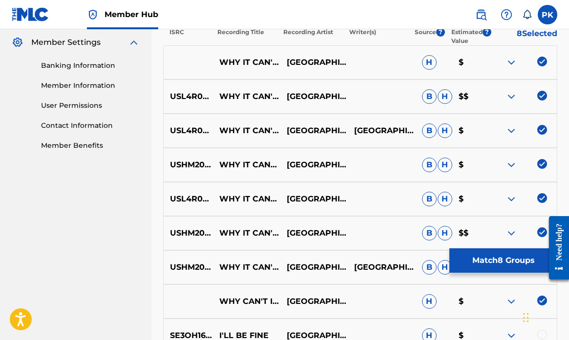
click at [512, 163] on img at bounding box center [512, 165] width 12 height 12
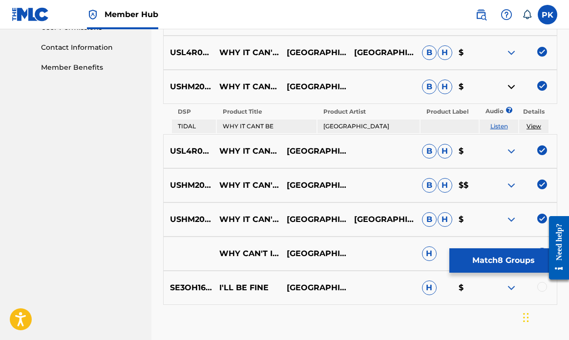
scroll to position [480, 0]
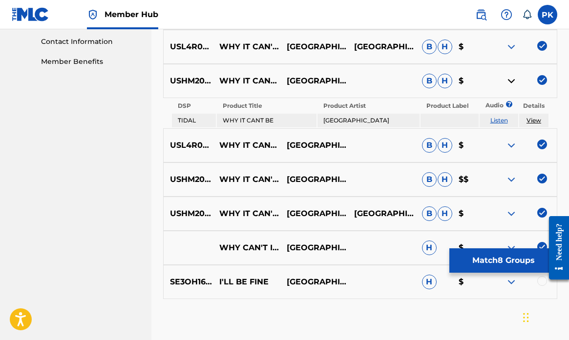
click at [511, 146] on img at bounding box center [512, 146] width 12 height 12
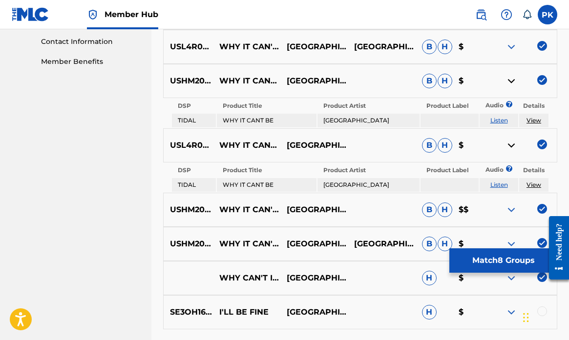
click at [510, 209] on img at bounding box center [512, 210] width 12 height 12
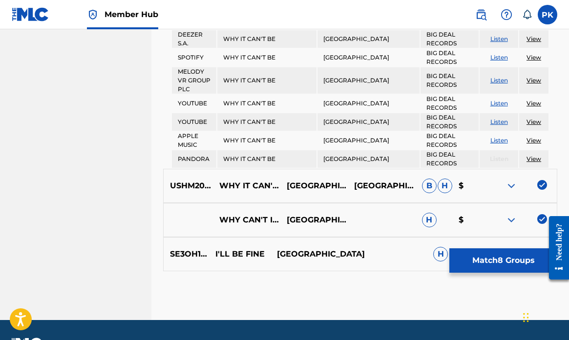
scroll to position [690, 0]
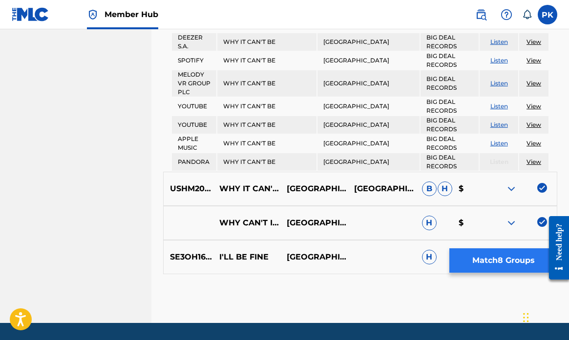
click at [512, 261] on button "Match 8 Groups" at bounding box center [503, 261] width 108 height 24
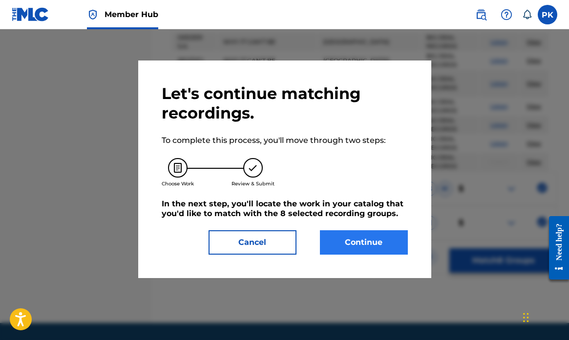
click at [375, 242] on button "Continue" at bounding box center [364, 243] width 88 height 24
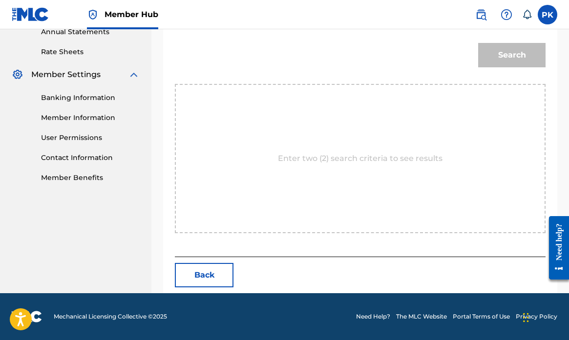
scroll to position [265, 0]
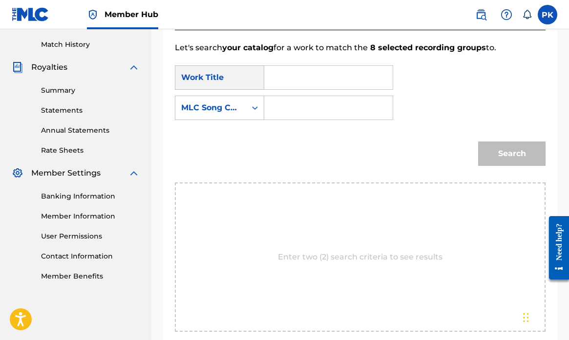
click at [300, 80] on input "Search Form" at bounding box center [329, 77] width 112 height 23
click at [288, 123] on span "it can't be" at bounding box center [292, 111] width 23 height 33
type input "why it can't be"
click at [250, 108] on div "Search Form" at bounding box center [255, 108] width 18 height 18
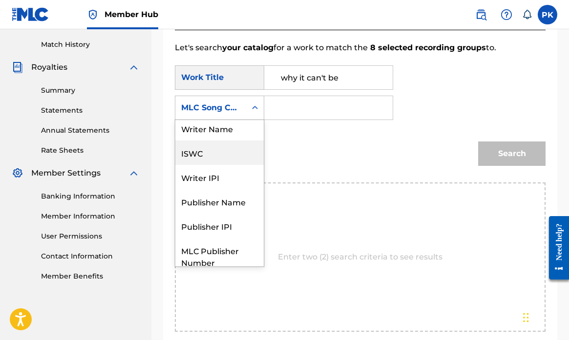
scroll to position [0, 0]
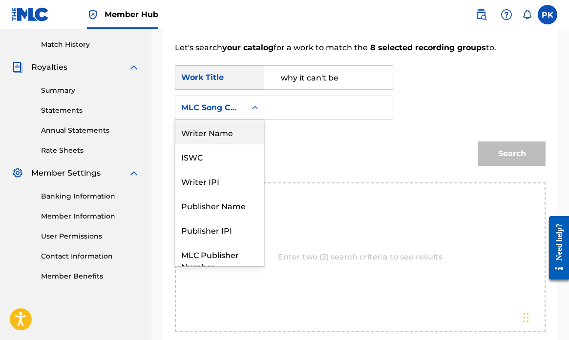
click at [234, 133] on div "Writer Name" at bounding box center [219, 132] width 88 height 24
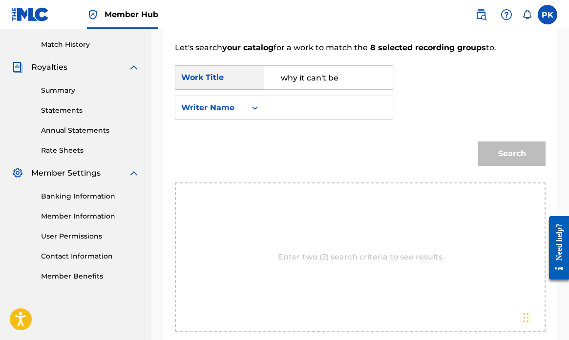
click at [298, 108] on input "Search Form" at bounding box center [329, 107] width 112 height 23
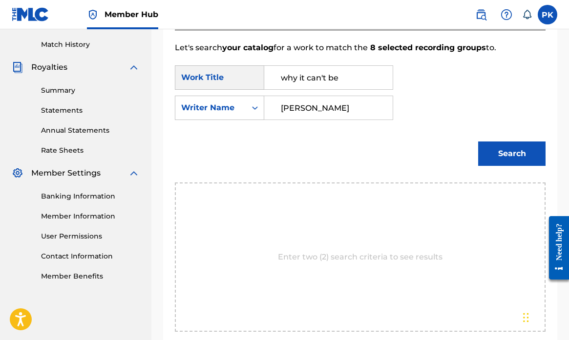
type input "[PERSON_NAME]"
drag, startPoint x: 298, startPoint y: 108, endPoint x: 510, endPoint y: 156, distance: 216.9
click at [510, 156] on button "Search" at bounding box center [511, 154] width 67 height 24
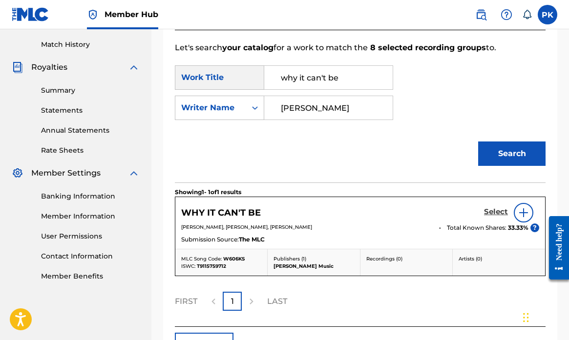
click at [492, 210] on h5 "Select" at bounding box center [496, 212] width 24 height 9
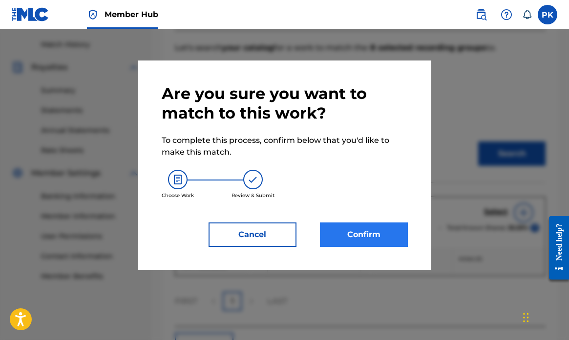
click at [366, 233] on button "Confirm" at bounding box center [364, 235] width 88 height 24
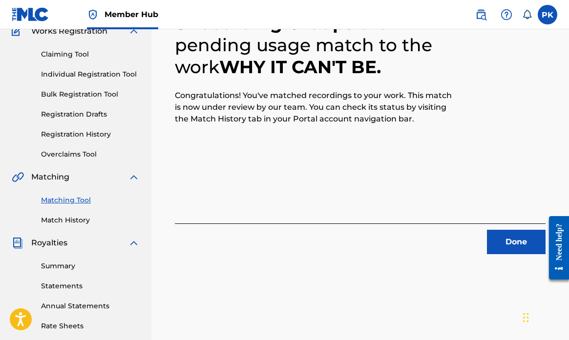
scroll to position [96, 0]
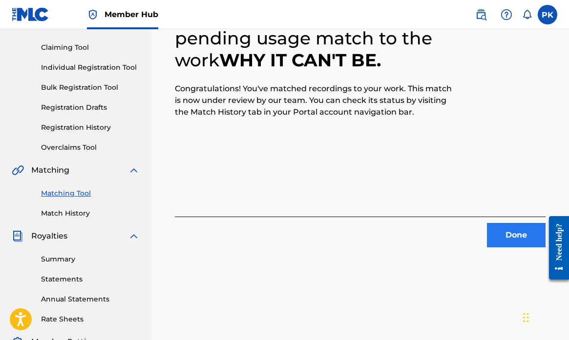
click at [511, 237] on button "Done" at bounding box center [516, 235] width 59 height 24
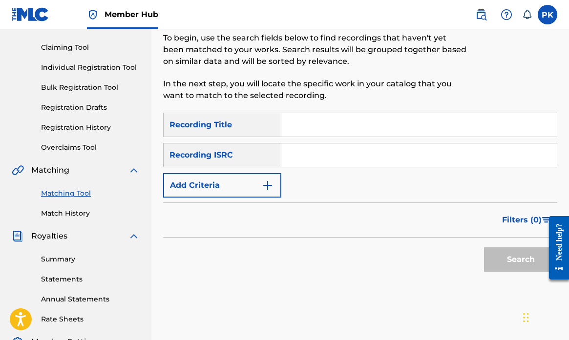
click at [337, 124] on input "Search Form" at bounding box center [419, 124] width 276 height 23
paste input "DUMB AND SATISFIED"
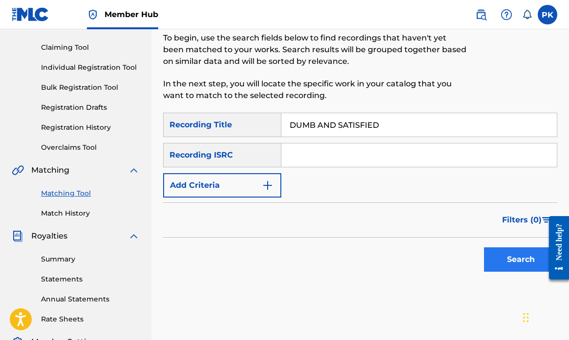
type input "DUMB AND SATISFIED"
click at [491, 257] on button "Search" at bounding box center [520, 260] width 73 height 24
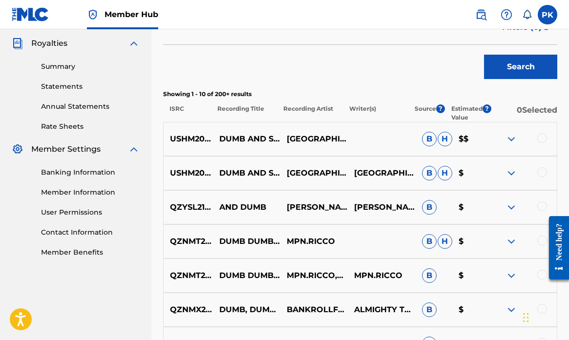
scroll to position [289, 0]
click at [546, 139] on div at bounding box center [542, 139] width 10 height 10
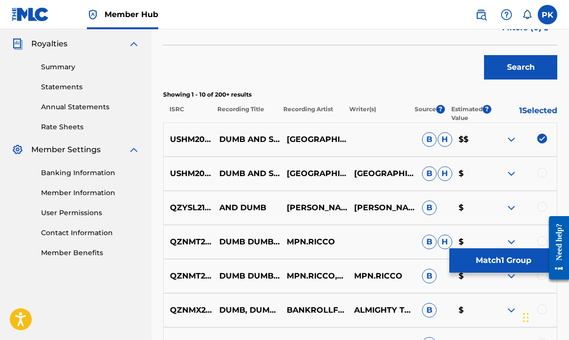
click at [542, 173] on div at bounding box center [542, 173] width 10 height 10
click at [541, 205] on div at bounding box center [542, 207] width 10 height 10
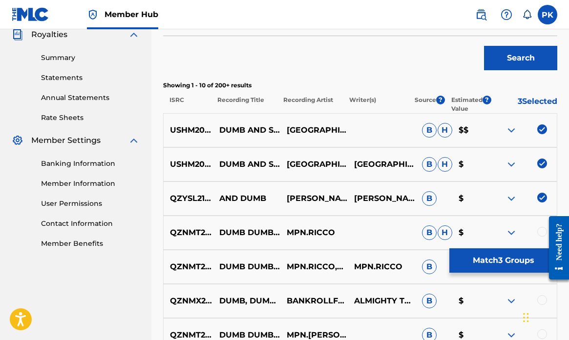
click at [544, 198] on img at bounding box center [542, 198] width 10 height 10
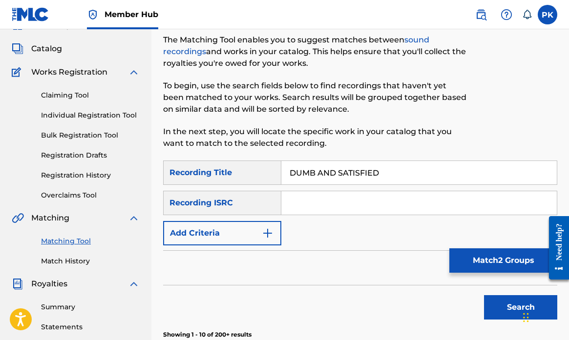
scroll to position [43, 0]
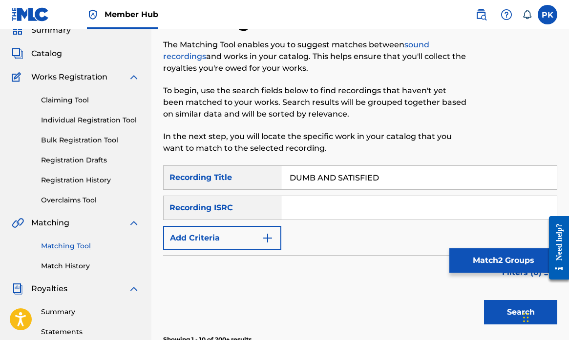
click at [311, 206] on input "Search Form" at bounding box center [419, 207] width 276 height 23
click at [267, 239] on img "Search Form" at bounding box center [268, 239] width 12 height 12
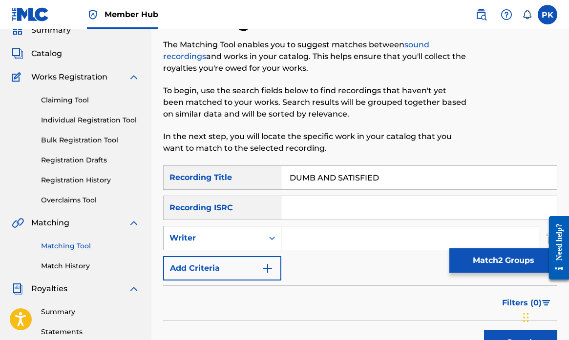
click at [271, 238] on icon "Search Form" at bounding box center [272, 238] width 6 height 3
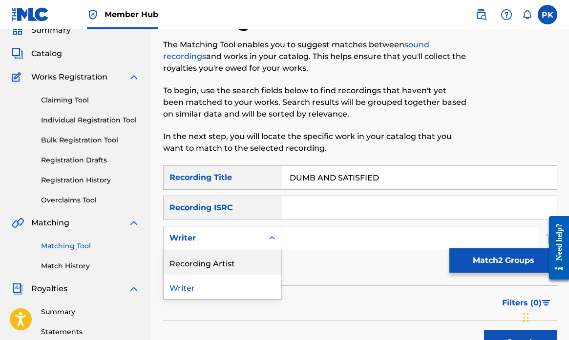
click at [230, 258] on div "Recording Artist" at bounding box center [222, 263] width 117 height 24
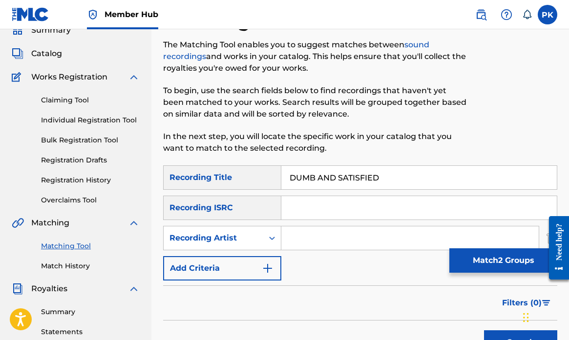
click at [299, 238] on input "Search Form" at bounding box center [409, 238] width 257 height 23
type input "[GEOGRAPHIC_DATA]"
click at [401, 297] on div "Filters ( 0 )" at bounding box center [360, 303] width 394 height 35
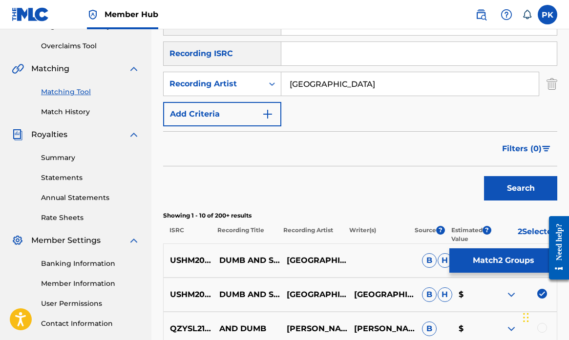
scroll to position [199, 0]
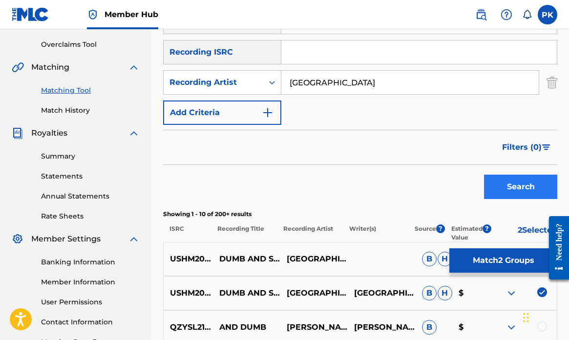
click at [512, 178] on button "Search" at bounding box center [520, 187] width 73 height 24
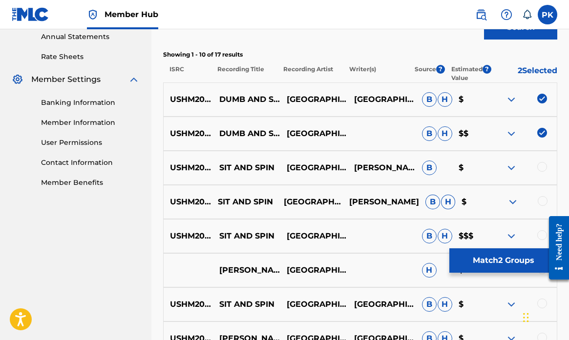
scroll to position [359, 0]
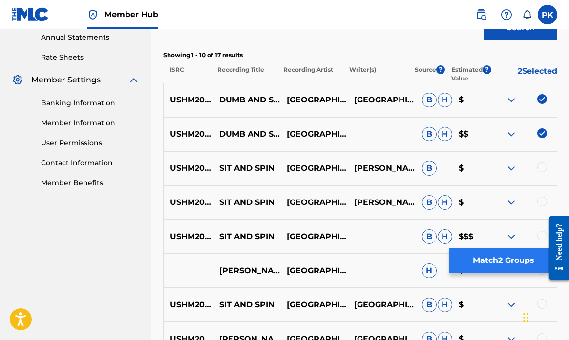
click at [502, 259] on button "Match 2 Groups" at bounding box center [503, 261] width 108 height 24
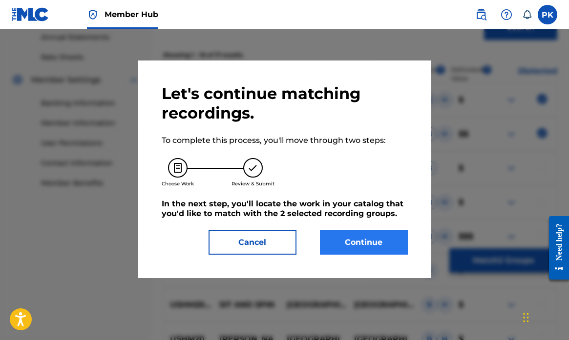
click at [354, 240] on button "Continue" at bounding box center [364, 243] width 88 height 24
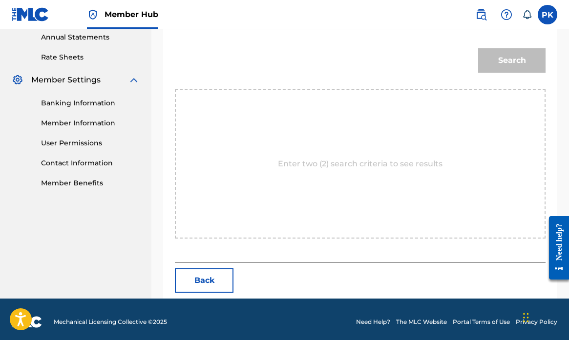
scroll to position [265, 0]
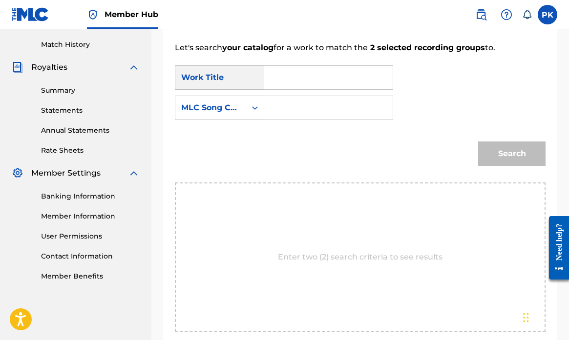
click at [286, 79] on input "Search Form" at bounding box center [329, 77] width 112 height 23
click at [292, 111] on span "and satisfied" at bounding box center [301, 105] width 40 height 21
type input "dumb and satisfied"
click at [252, 111] on icon "Search Form" at bounding box center [255, 108] width 10 height 10
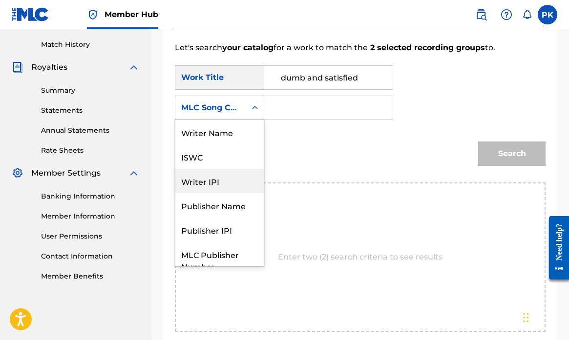
scroll to position [0, 0]
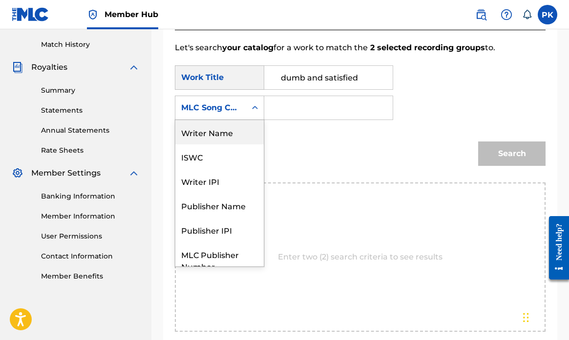
click at [228, 136] on div "Writer Name" at bounding box center [219, 132] width 88 height 24
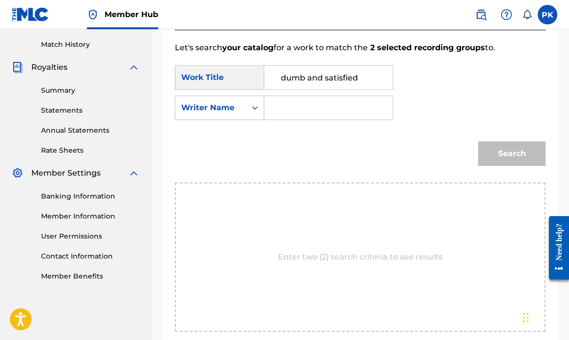
click at [295, 108] on input "Search Form" at bounding box center [329, 107] width 112 height 23
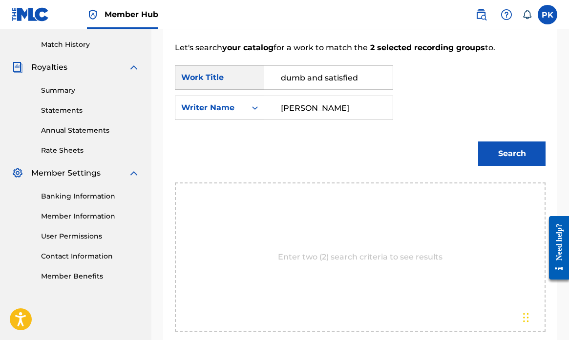
type input "[PERSON_NAME]"
drag, startPoint x: 303, startPoint y: 108, endPoint x: 516, endPoint y: 152, distance: 217.0
click at [516, 152] on button "Search" at bounding box center [511, 154] width 67 height 24
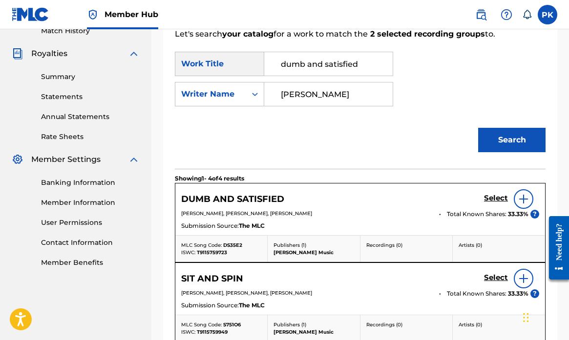
scroll to position [282, 0]
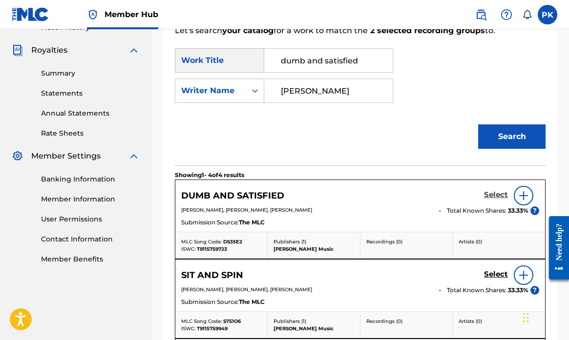
click at [495, 193] on h5 "Select" at bounding box center [496, 195] width 24 height 9
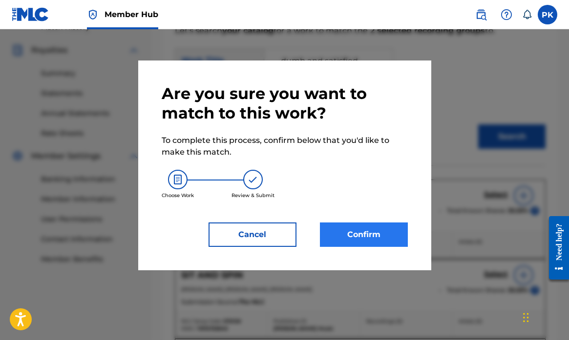
click at [363, 229] on button "Confirm" at bounding box center [364, 235] width 88 height 24
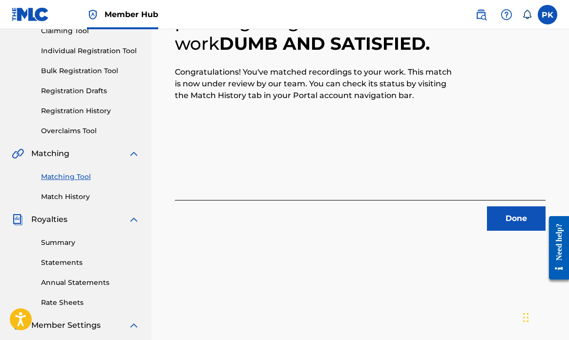
scroll to position [115, 0]
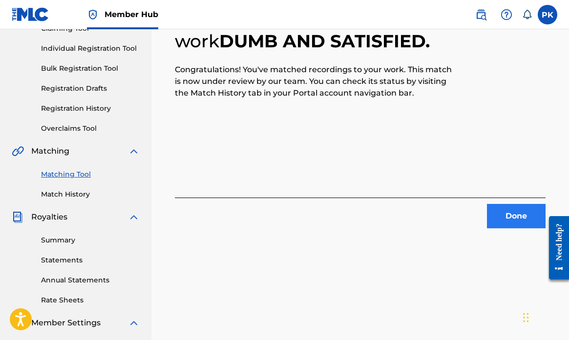
click at [512, 213] on button "Done" at bounding box center [516, 216] width 59 height 24
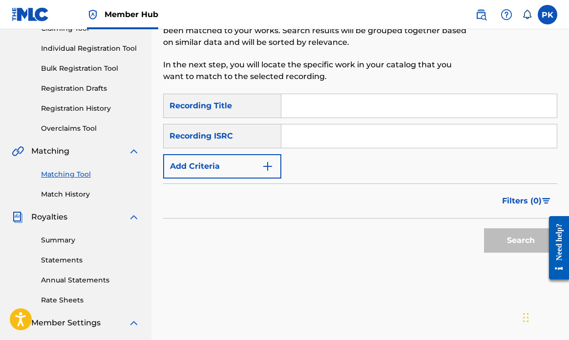
click at [347, 106] on input "Search Form" at bounding box center [419, 105] width 276 height 23
paste input "OVERTURE"
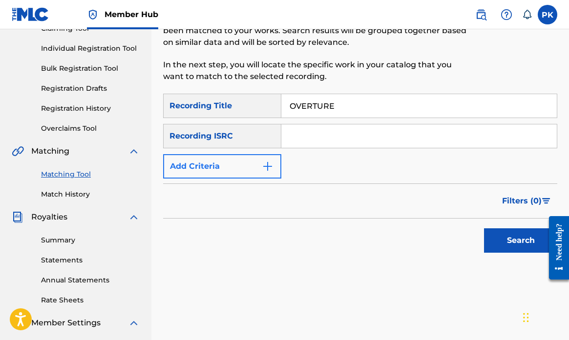
type input "OVERTURE"
click at [275, 171] on button "Add Criteria" at bounding box center [222, 166] width 118 height 24
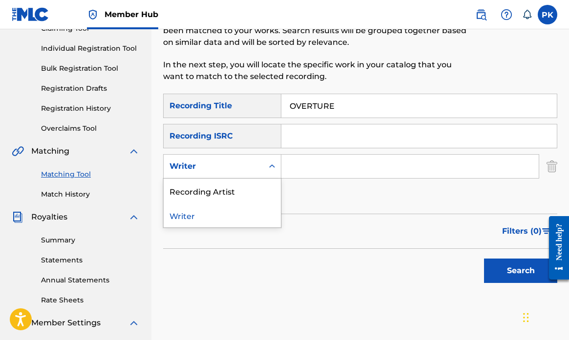
click at [270, 166] on icon "Search Form" at bounding box center [272, 167] width 10 height 10
click at [247, 199] on div "Recording Artist" at bounding box center [222, 191] width 117 height 24
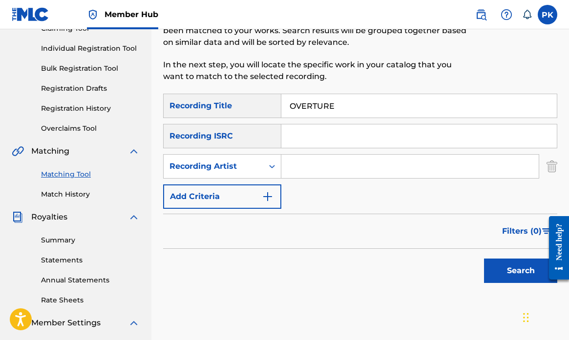
click at [307, 170] on input "Search Form" at bounding box center [409, 166] width 257 height 23
click at [508, 271] on button "Search" at bounding box center [520, 271] width 73 height 24
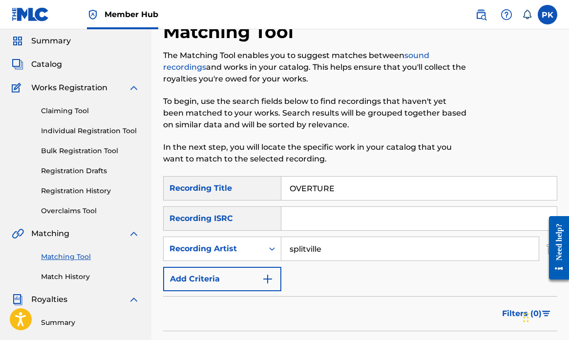
scroll to position [54, 0]
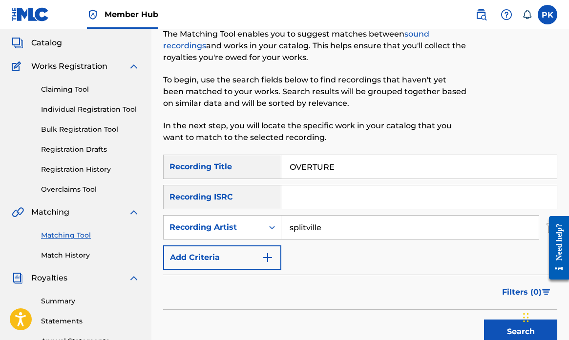
click at [307, 230] on input "splitville" at bounding box center [409, 227] width 257 height 23
type input "[GEOGRAPHIC_DATA]"
click at [510, 332] on button "Search" at bounding box center [520, 332] width 73 height 24
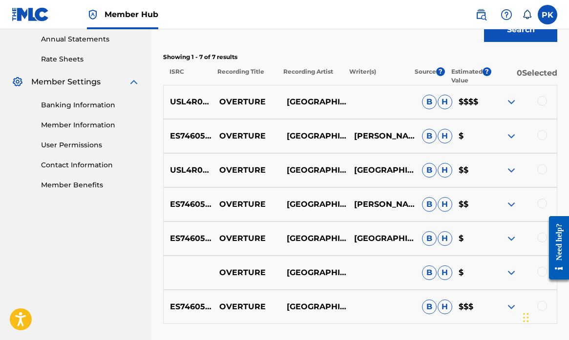
scroll to position [357, 0]
click at [543, 103] on div at bounding box center [542, 101] width 10 height 10
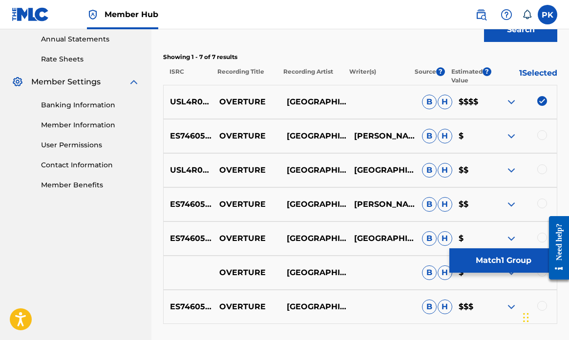
click at [543, 136] on div at bounding box center [542, 135] width 10 height 10
click at [543, 169] on div at bounding box center [542, 170] width 10 height 10
click at [540, 204] on div at bounding box center [542, 204] width 10 height 10
click at [543, 235] on div at bounding box center [555, 248] width 27 height 81
click at [542, 235] on div at bounding box center [555, 248] width 27 height 81
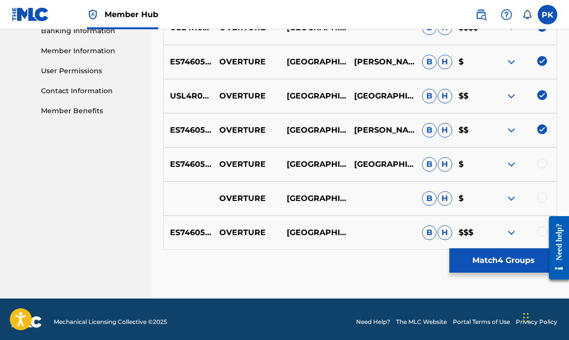
scroll to position [435, 0]
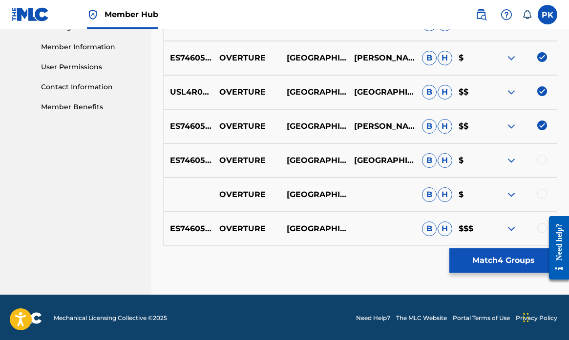
click at [541, 161] on div at bounding box center [542, 160] width 10 height 10
click at [541, 189] on div at bounding box center [542, 194] width 10 height 10
click at [541, 227] on div at bounding box center [542, 228] width 10 height 10
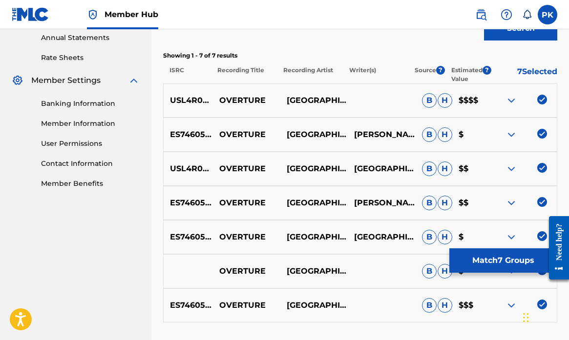
scroll to position [357, 0]
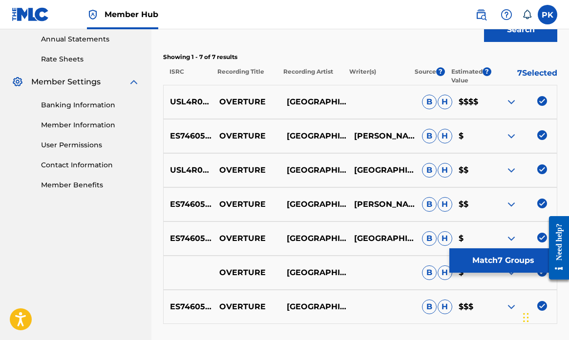
click at [511, 101] on img at bounding box center [512, 102] width 12 height 12
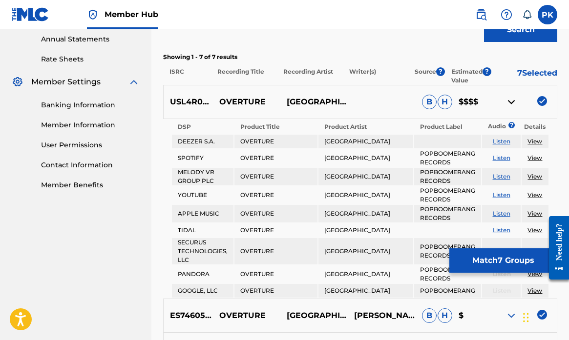
click at [511, 101] on img at bounding box center [512, 102] width 12 height 12
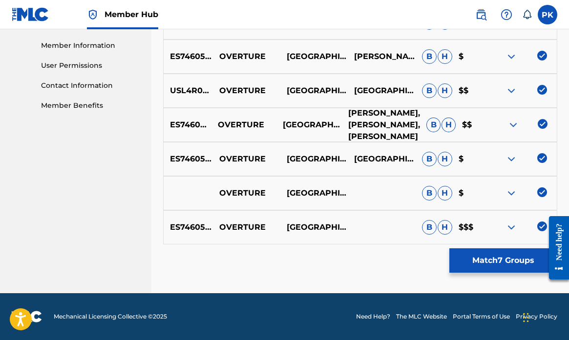
scroll to position [436, 0]
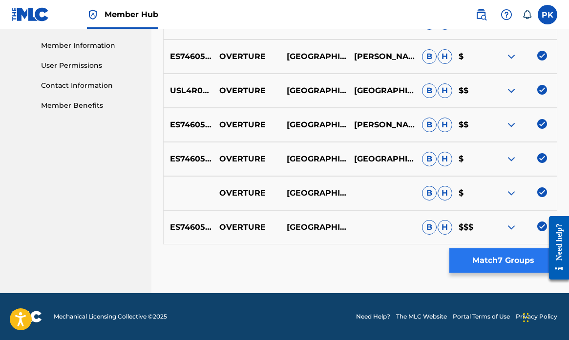
click at [502, 260] on button "Match 7 Groups" at bounding box center [503, 261] width 108 height 24
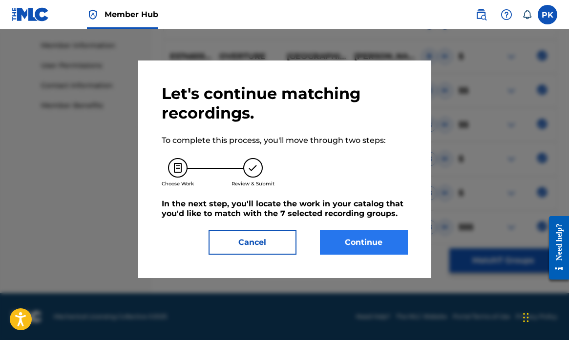
click at [373, 241] on button "Continue" at bounding box center [364, 243] width 88 height 24
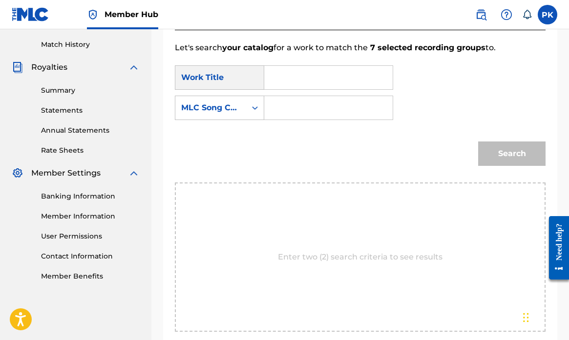
click at [329, 84] on input "Search Form" at bounding box center [329, 77] width 112 height 23
type input "overture"
click at [250, 111] on div "Search Form" at bounding box center [255, 108] width 18 height 18
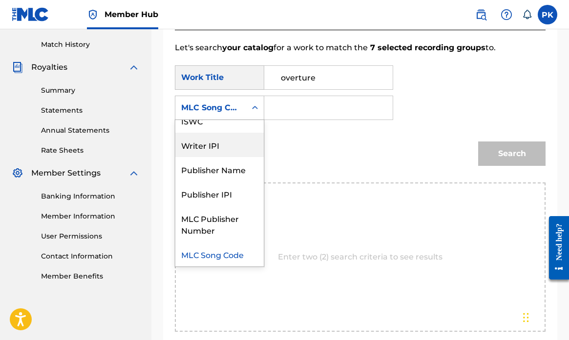
scroll to position [0, 0]
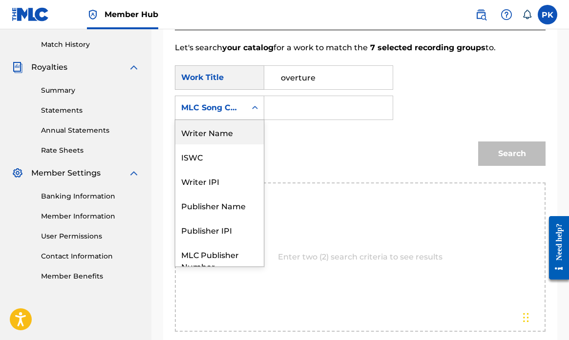
click at [215, 130] on div "Writer Name" at bounding box center [219, 132] width 88 height 24
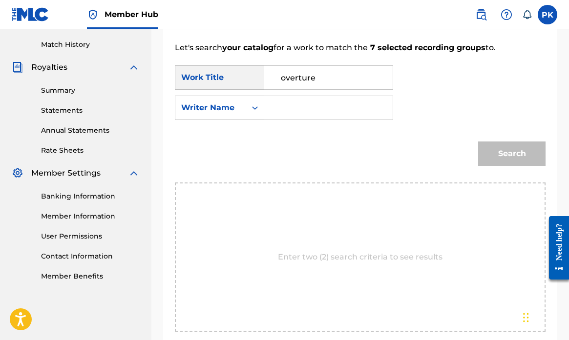
click at [298, 97] on input "Search Form" at bounding box center [329, 107] width 112 height 23
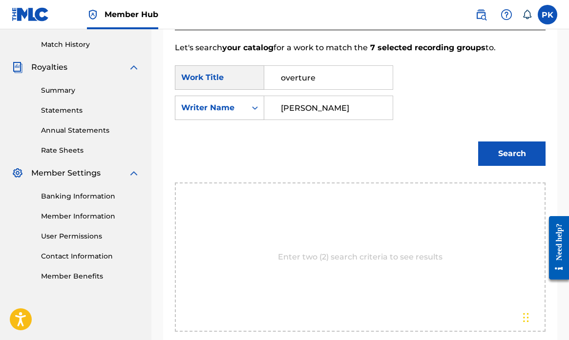
type input "[PERSON_NAME]"
drag, startPoint x: 299, startPoint y: 98, endPoint x: 525, endPoint y: 158, distance: 233.4
click at [526, 158] on button "Search" at bounding box center [511, 154] width 67 height 24
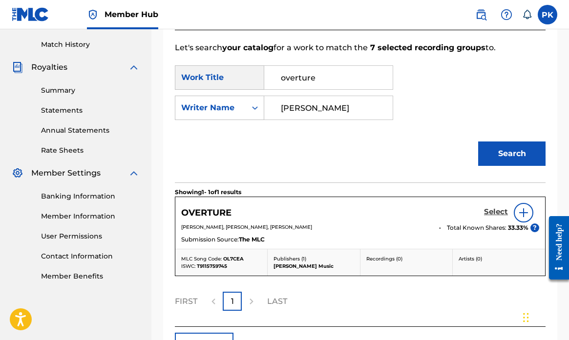
click at [492, 211] on h5 "Select" at bounding box center [496, 212] width 24 height 9
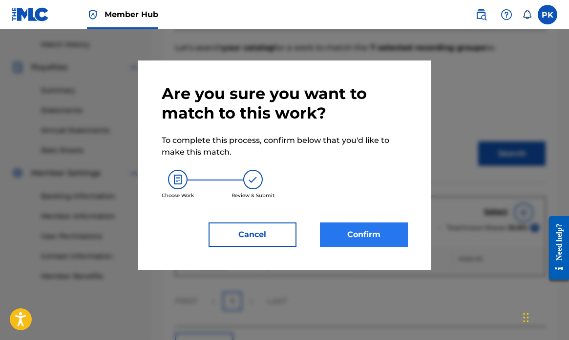
click at [361, 239] on button "Confirm" at bounding box center [364, 235] width 88 height 24
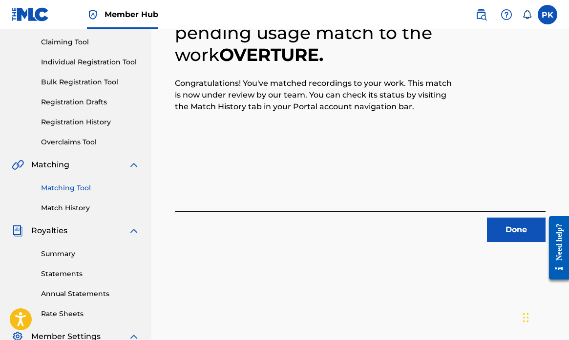
scroll to position [111, 0]
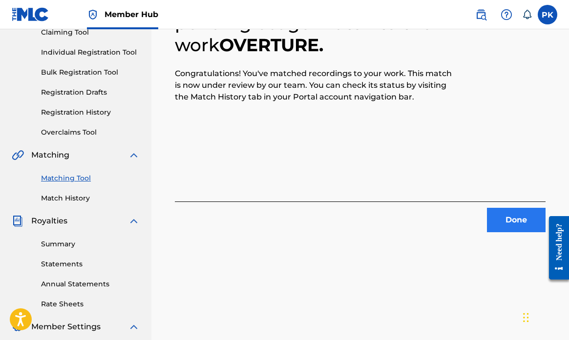
click at [514, 222] on button "Done" at bounding box center [516, 220] width 59 height 24
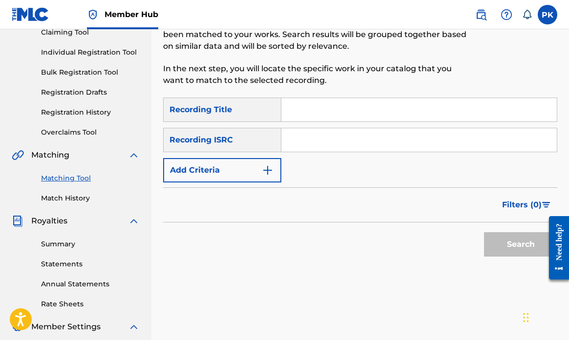
click at [326, 107] on input "Search Form" at bounding box center [419, 109] width 276 height 23
paste input "[PERSON_NAME] KNOWS"
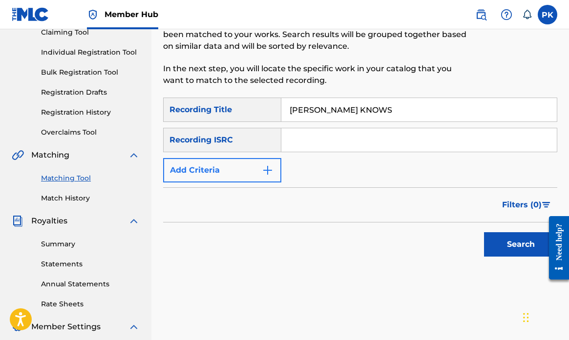
type input "[PERSON_NAME] KNOWS"
click at [253, 167] on button "Add Criteria" at bounding box center [222, 170] width 118 height 24
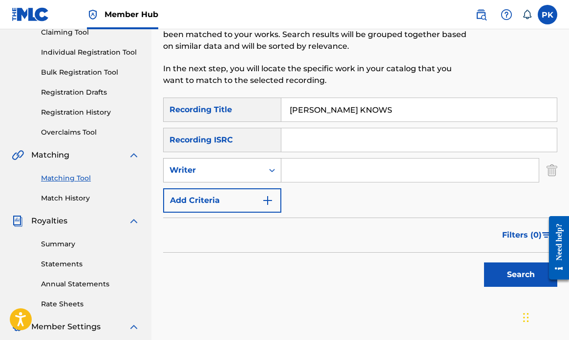
click at [240, 173] on div "Writer" at bounding box center [214, 171] width 88 height 12
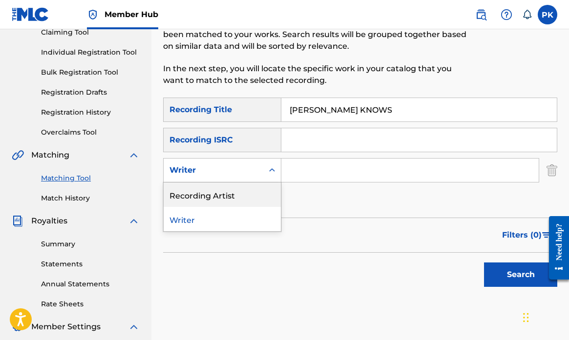
click at [222, 193] on div "Recording Artist" at bounding box center [222, 195] width 117 height 24
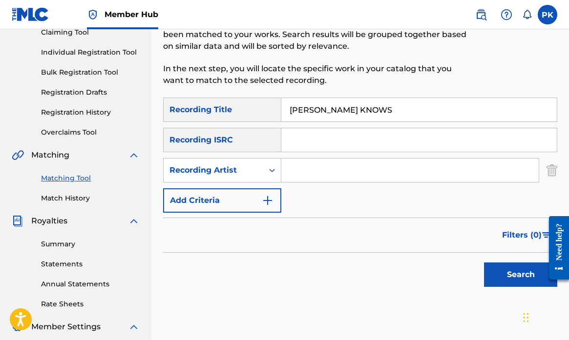
click at [303, 168] on input "Search Form" at bounding box center [409, 170] width 257 height 23
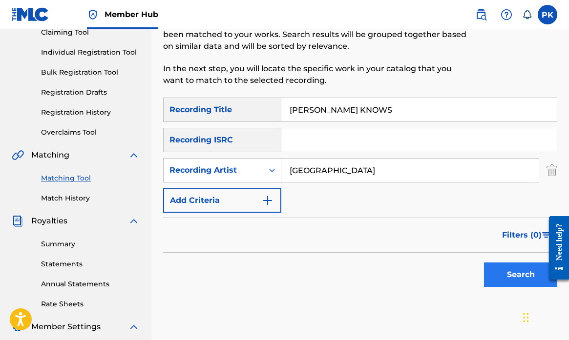
type input "[GEOGRAPHIC_DATA]"
click at [510, 274] on button "Search" at bounding box center [520, 275] width 73 height 24
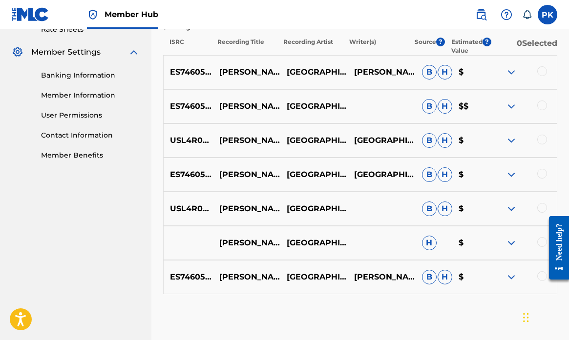
scroll to position [404, 0]
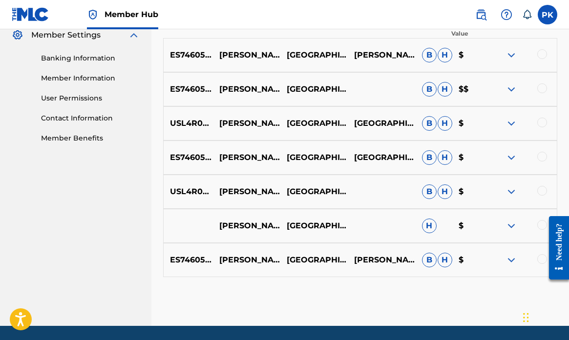
click at [545, 55] on div at bounding box center [542, 54] width 10 height 10
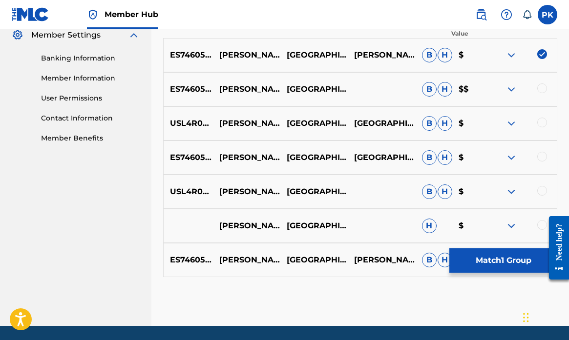
click at [541, 90] on div at bounding box center [542, 89] width 10 height 10
click at [544, 125] on div at bounding box center [542, 123] width 10 height 10
click at [542, 154] on div at bounding box center [542, 157] width 10 height 10
click at [541, 190] on div at bounding box center [542, 191] width 10 height 10
click at [540, 224] on div at bounding box center [542, 225] width 10 height 10
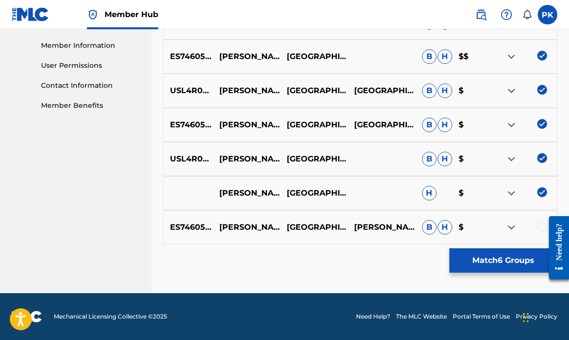
scroll to position [436, 0]
click at [541, 227] on div at bounding box center [542, 227] width 10 height 10
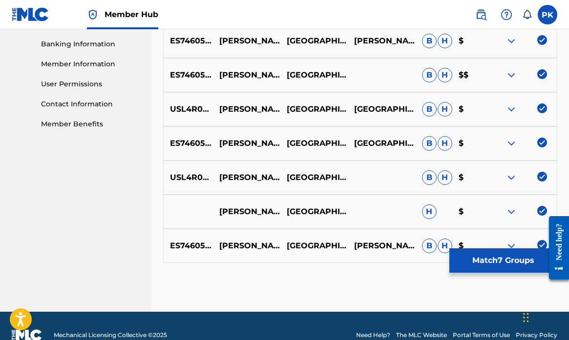
scroll to position [412, 0]
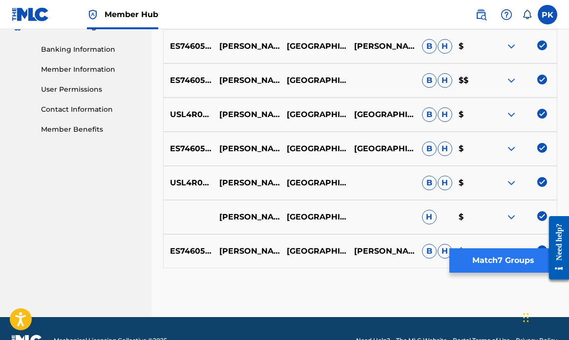
click at [490, 255] on button "Match 7 Groups" at bounding box center [503, 261] width 108 height 24
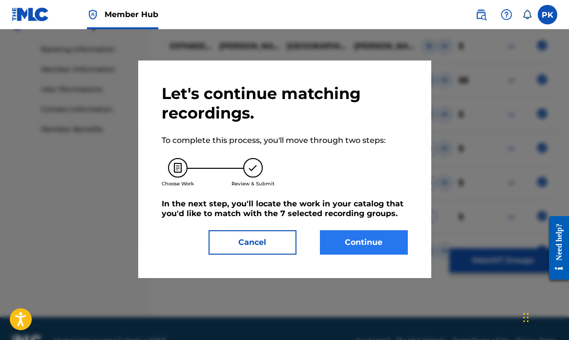
click at [352, 238] on button "Continue" at bounding box center [364, 243] width 88 height 24
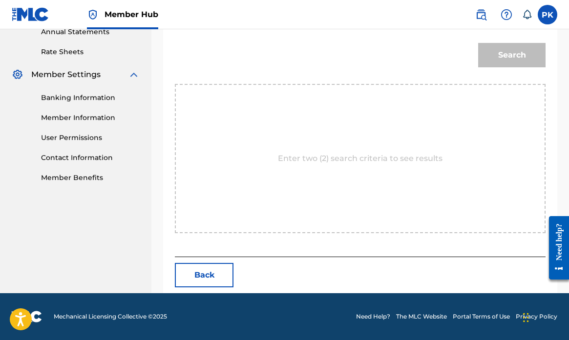
scroll to position [265, 0]
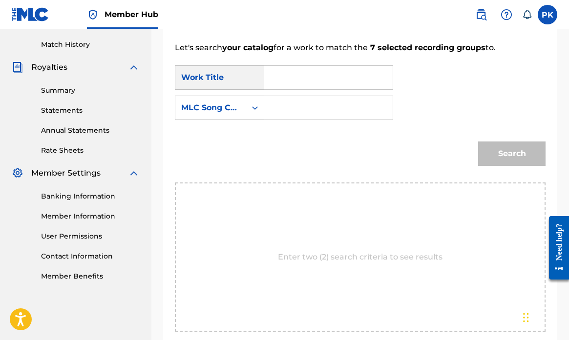
click at [306, 83] on input "Search Form" at bounding box center [329, 77] width 112 height 23
click at [303, 105] on input "Search Form" at bounding box center [329, 107] width 112 height 23
click at [298, 78] on input "car" at bounding box center [329, 77] width 112 height 23
click at [291, 99] on strong "car" at bounding box center [287, 99] width 13 height 9
type input "[PERSON_NAME] knows"
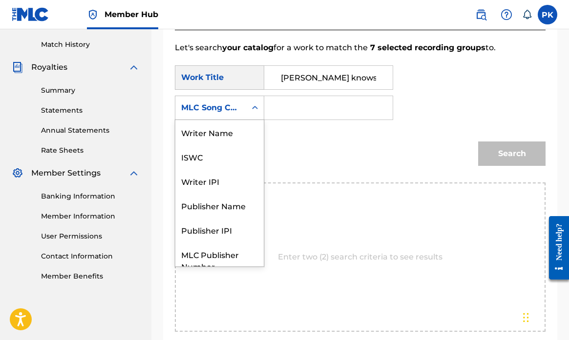
click at [255, 107] on icon "Search Form" at bounding box center [255, 108] width 10 height 10
click at [227, 133] on div "Writer Name" at bounding box center [219, 132] width 88 height 24
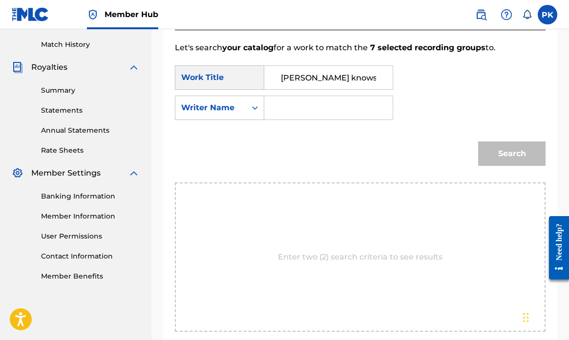
click at [284, 111] on input "Search Form" at bounding box center [329, 107] width 112 height 23
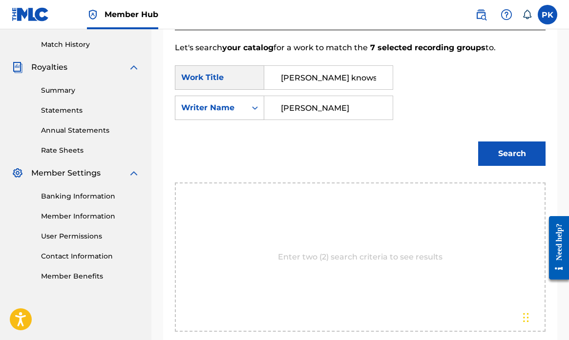
type input "[PERSON_NAME]"
drag, startPoint x: 284, startPoint y: 111, endPoint x: 501, endPoint y: 151, distance: 220.1
click at [501, 151] on button "Search" at bounding box center [511, 154] width 67 height 24
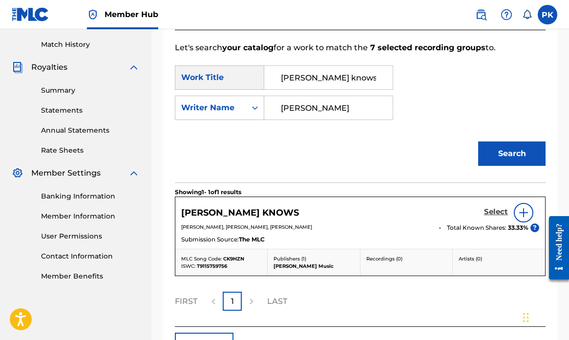
click at [494, 213] on h5 "Select" at bounding box center [496, 212] width 24 height 9
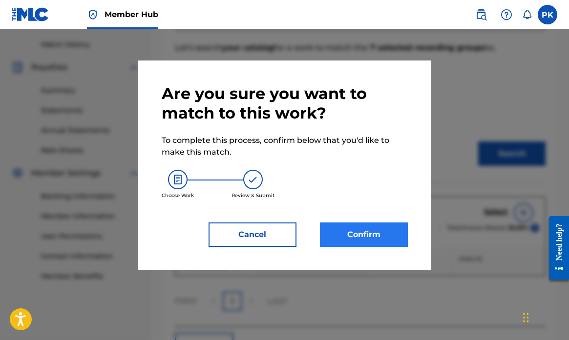
click at [373, 236] on button "Confirm" at bounding box center [364, 235] width 88 height 24
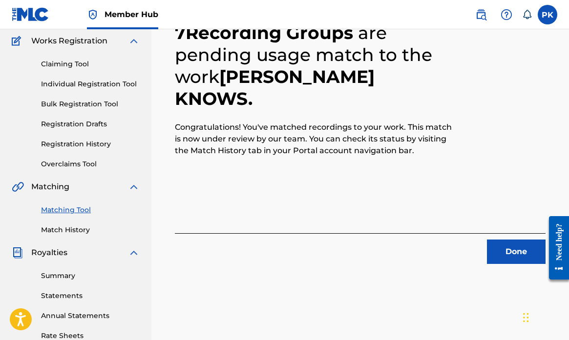
scroll to position [89, 0]
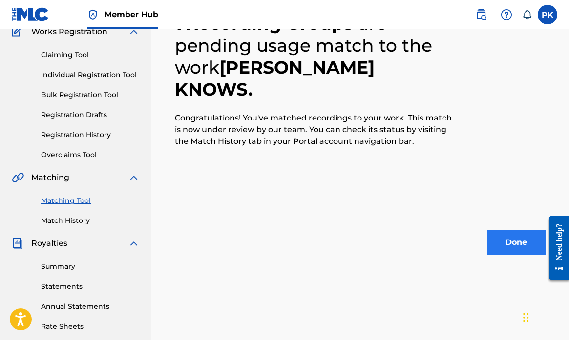
click at [501, 244] on button "Done" at bounding box center [516, 243] width 59 height 24
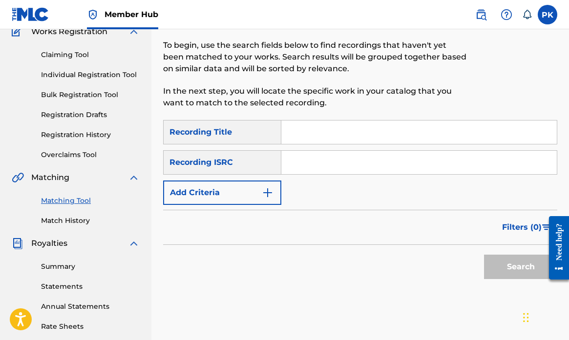
click at [315, 129] on input "Search Form" at bounding box center [419, 132] width 276 height 23
paste input "SUNSHINY DAYDREAM"
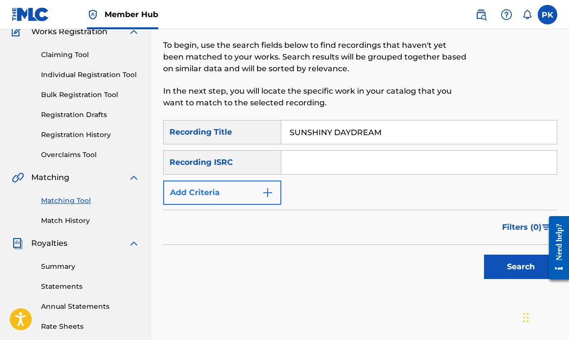
type input "SUNSHINY DAYDREAM"
click at [264, 190] on img "Search Form" at bounding box center [268, 193] width 12 height 12
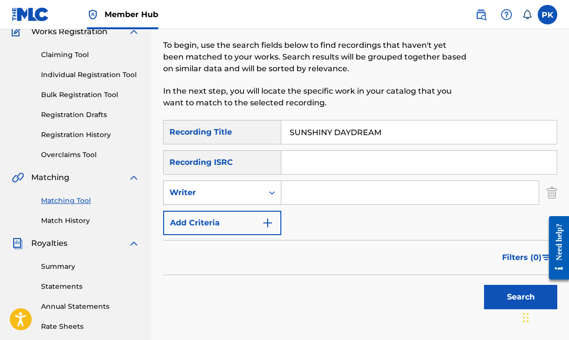
click at [259, 193] on div "Writer" at bounding box center [214, 193] width 100 height 19
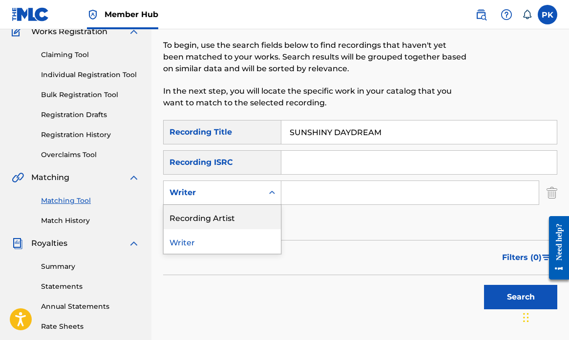
click at [234, 216] on div "Recording Artist" at bounding box center [222, 217] width 117 height 24
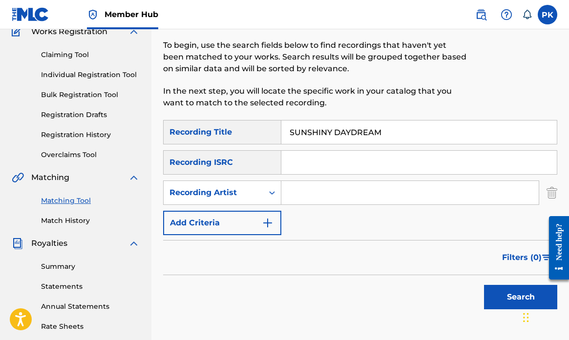
click at [313, 191] on input "Search Form" at bounding box center [409, 192] width 257 height 23
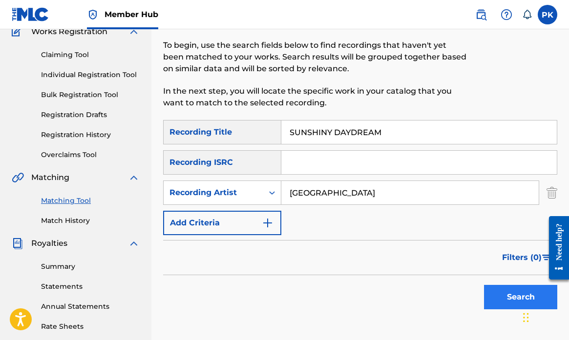
type input "[GEOGRAPHIC_DATA]"
click at [518, 298] on button "Search" at bounding box center [520, 297] width 73 height 24
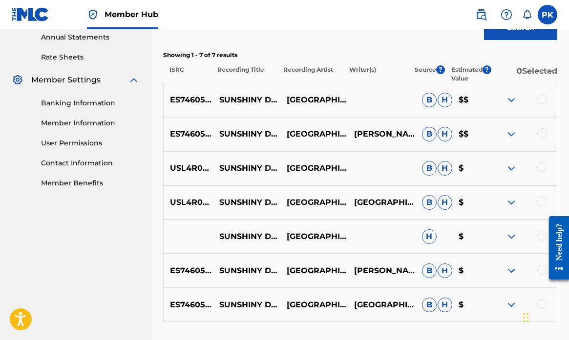
scroll to position [360, 0]
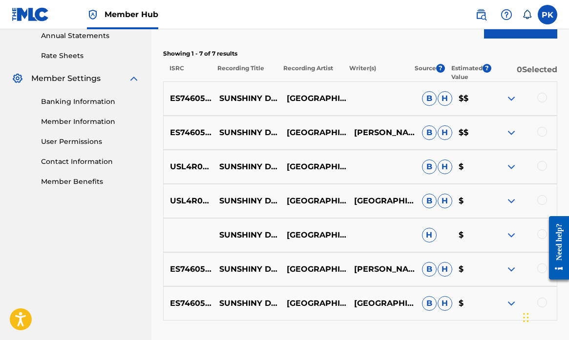
click at [542, 95] on div at bounding box center [542, 98] width 10 height 10
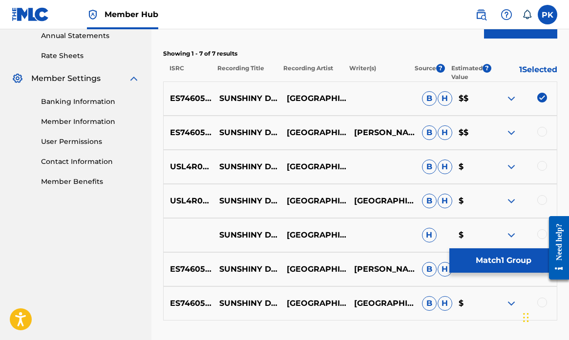
click at [541, 130] on div at bounding box center [542, 132] width 10 height 10
click at [541, 170] on div at bounding box center [542, 166] width 10 height 10
click at [540, 202] on div at bounding box center [542, 200] width 10 height 10
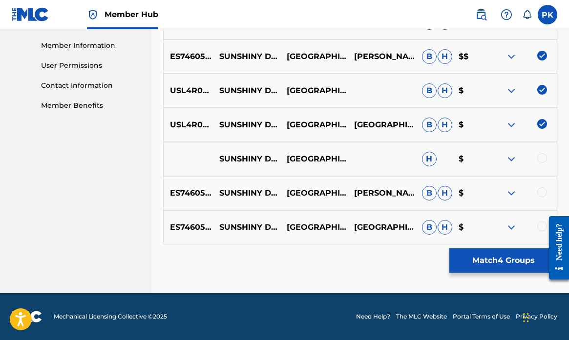
scroll to position [436, 0]
click at [542, 150] on div "SUNSHINY DAYDREAM [GEOGRAPHIC_DATA] H $" at bounding box center [360, 159] width 394 height 34
click at [542, 156] on div at bounding box center [542, 158] width 10 height 10
click at [542, 194] on div at bounding box center [542, 193] width 10 height 10
click at [541, 225] on div at bounding box center [542, 227] width 10 height 10
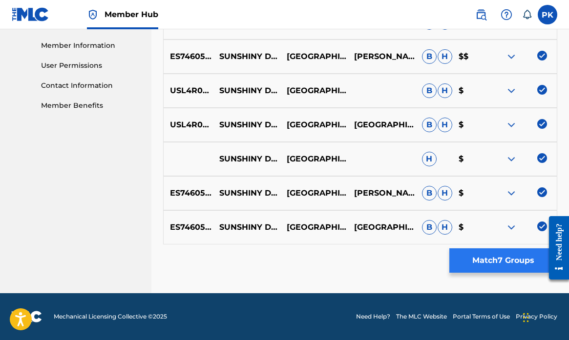
click at [491, 260] on button "Match 7 Groups" at bounding box center [503, 261] width 108 height 24
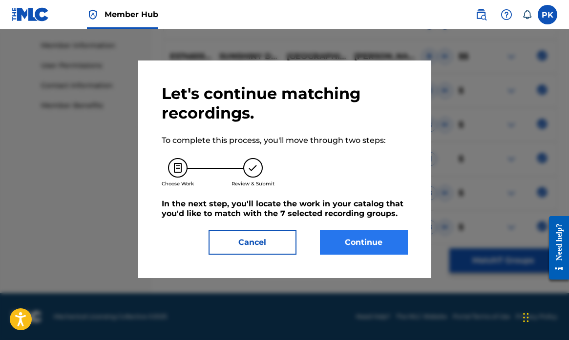
click at [359, 242] on button "Continue" at bounding box center [364, 243] width 88 height 24
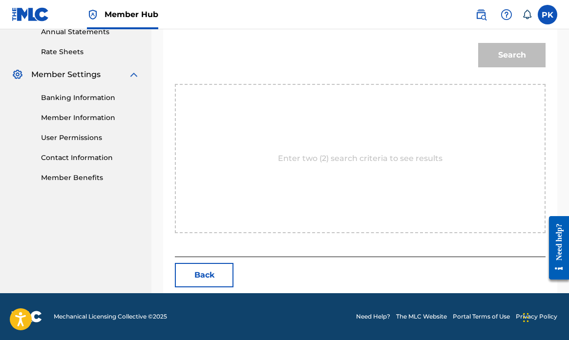
scroll to position [265, 0]
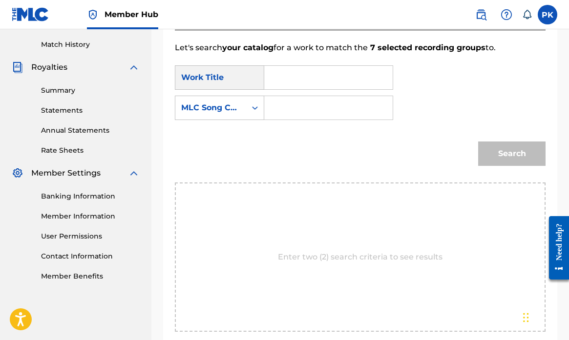
click at [296, 77] on input "Search Form" at bounding box center [329, 77] width 112 height 23
paste input "LOVE SONGS OF B [PERSON_NAME]"
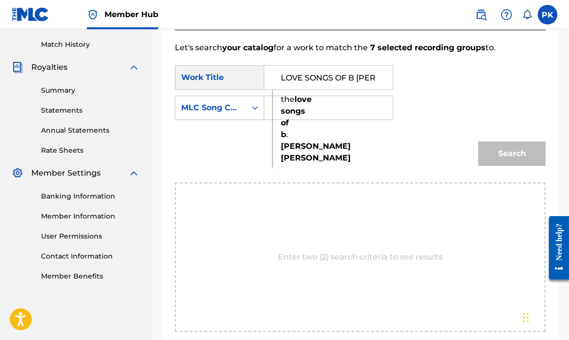
click at [295, 104] on strong "love" at bounding box center [303, 99] width 17 height 9
type input "the love songs of b. [PERSON_NAME]"
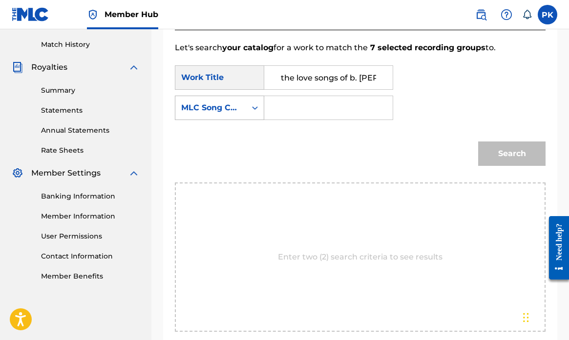
click at [253, 110] on icon "Search Form" at bounding box center [255, 108] width 10 height 10
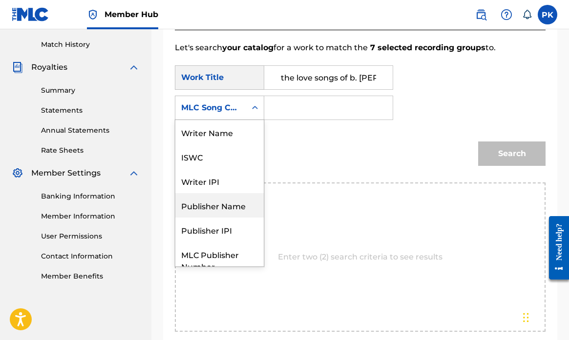
scroll to position [36, 0]
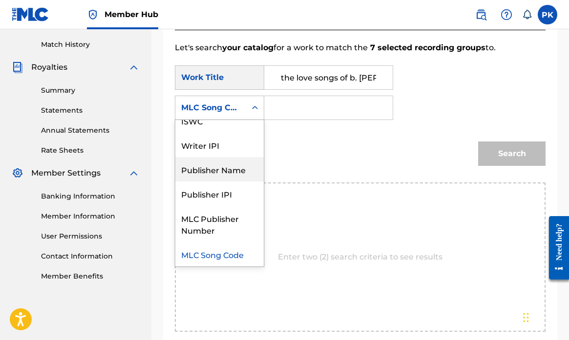
click at [290, 127] on form "SearchWithCriteria2f587e6d-13b7-4ee7-9e54-ce6114842801 Work Title the love song…" at bounding box center [360, 118] width 371 height 129
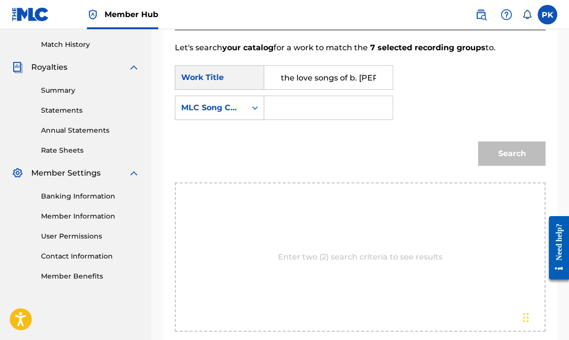
scroll to position [252, 0]
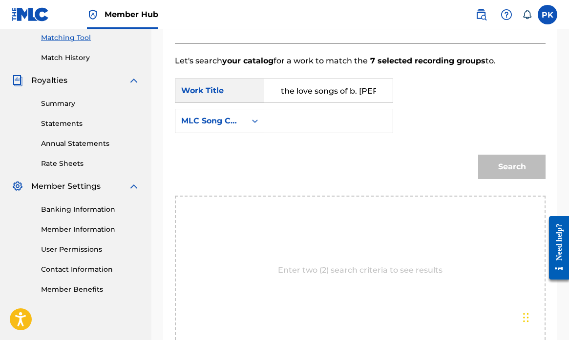
drag, startPoint x: 393, startPoint y: 93, endPoint x: 287, endPoint y: 91, distance: 106.5
click at [287, 91] on input "the love songs of b. [PERSON_NAME]" at bounding box center [329, 90] width 112 height 23
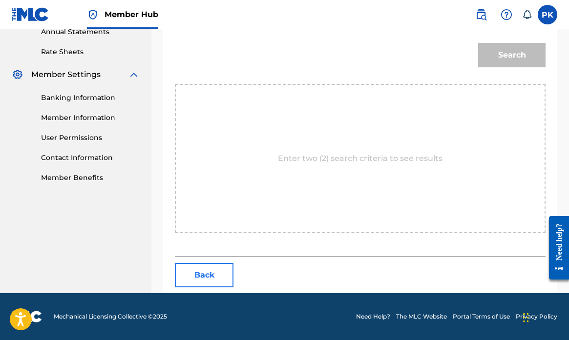
click at [205, 271] on button "Back" at bounding box center [204, 275] width 59 height 24
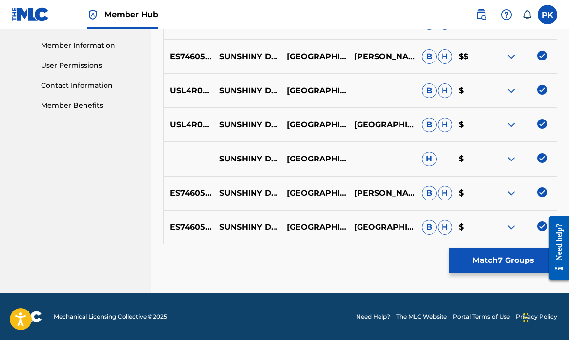
scroll to position [436, 0]
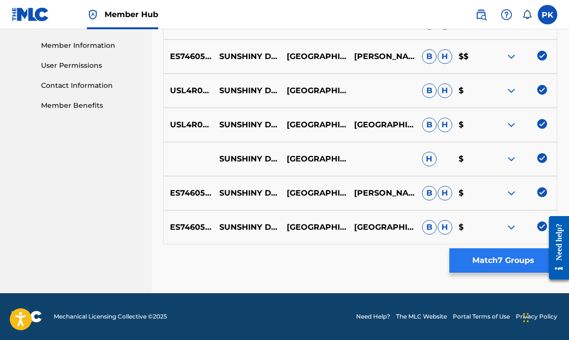
click at [485, 256] on button "Match 7 Groups" at bounding box center [503, 261] width 108 height 24
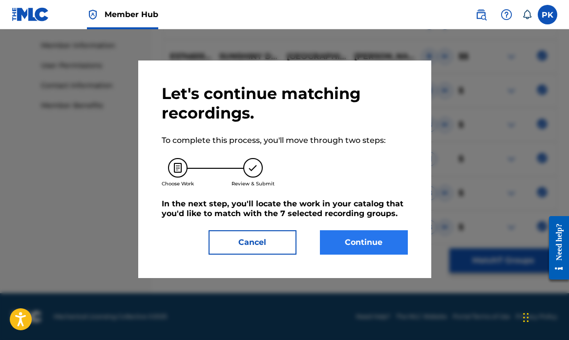
click at [371, 239] on button "Continue" at bounding box center [364, 243] width 88 height 24
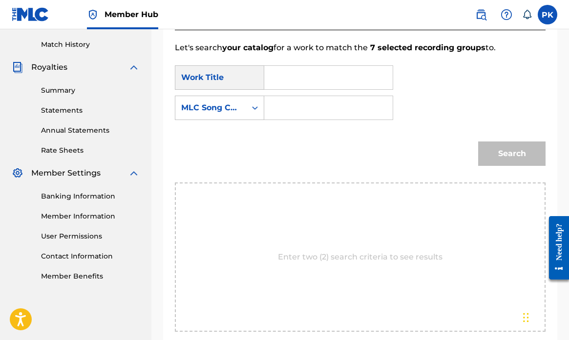
click at [305, 80] on input "Search Form" at bounding box center [329, 77] width 112 height 23
click at [297, 145] on span "shiny daydream" at bounding box center [302, 134] width 42 height 21
type input "sunshiny daydream"
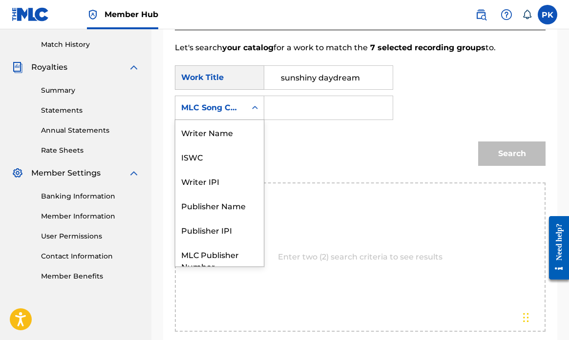
click at [255, 106] on icon "Search Form" at bounding box center [255, 108] width 10 height 10
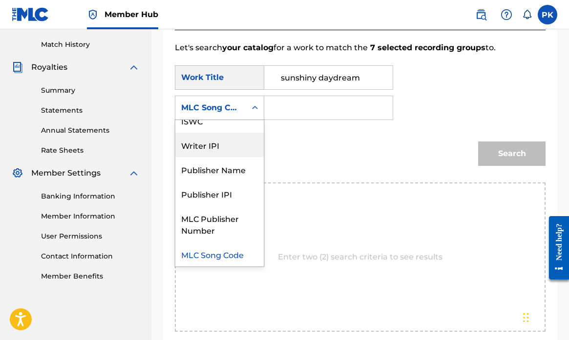
scroll to position [0, 0]
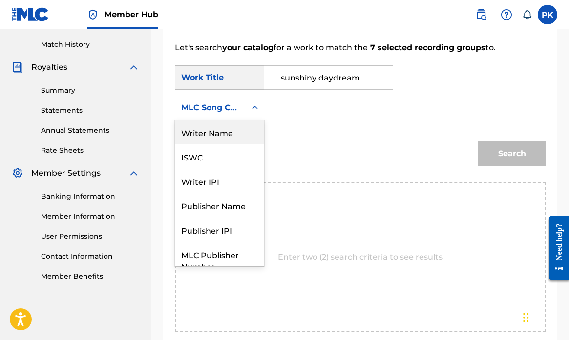
click at [220, 135] on div "Writer Name" at bounding box center [219, 132] width 88 height 24
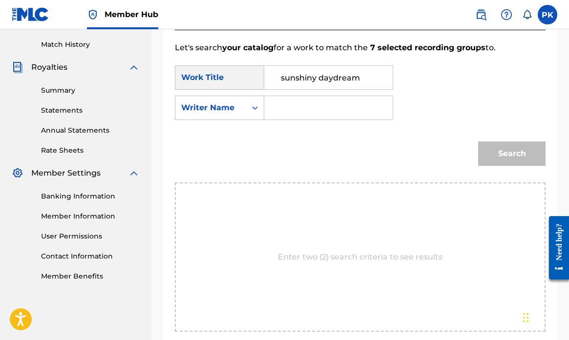
click at [290, 105] on input "Search Form" at bounding box center [329, 107] width 112 height 23
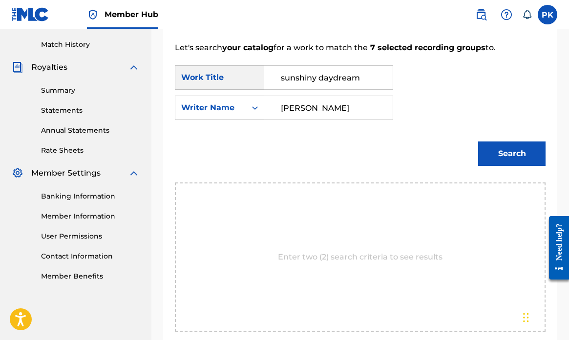
type input "[PERSON_NAME]"
drag, startPoint x: 290, startPoint y: 105, endPoint x: 502, endPoint y: 156, distance: 218.2
click at [502, 156] on button "Search" at bounding box center [511, 154] width 67 height 24
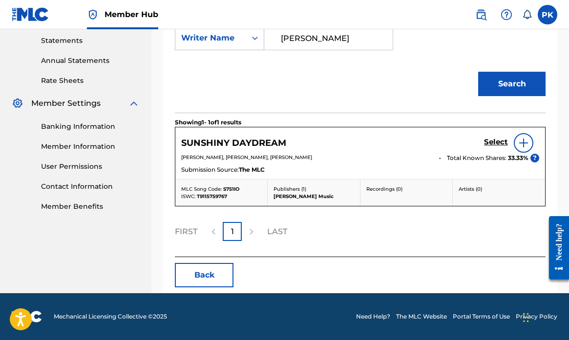
scroll to position [335, 0]
click at [496, 140] on h5 "Select" at bounding box center [496, 142] width 24 height 9
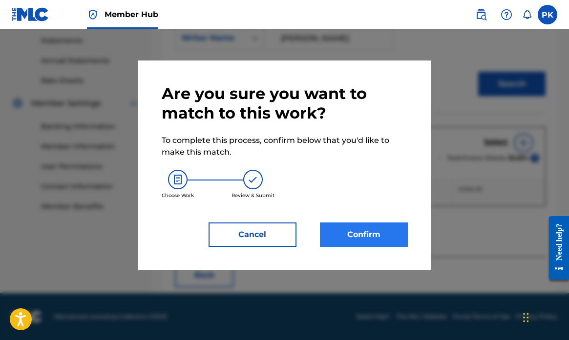
click at [365, 231] on button "Confirm" at bounding box center [364, 235] width 88 height 24
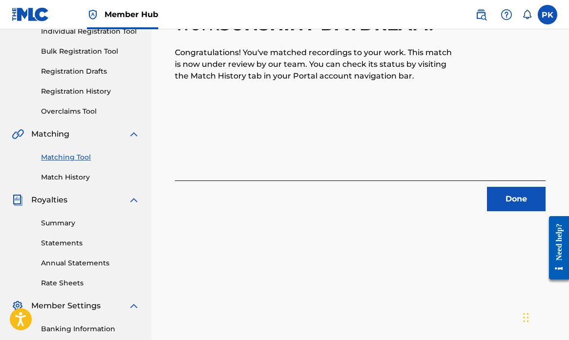
scroll to position [148, 0]
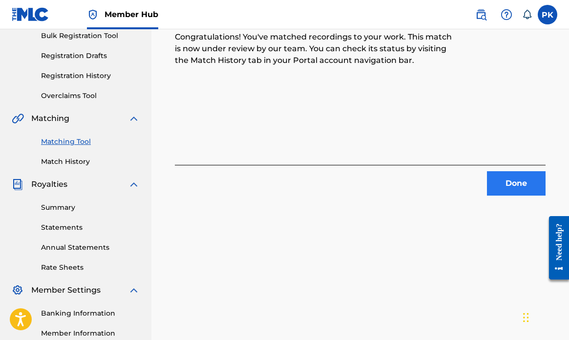
click at [511, 183] on button "Done" at bounding box center [516, 183] width 59 height 24
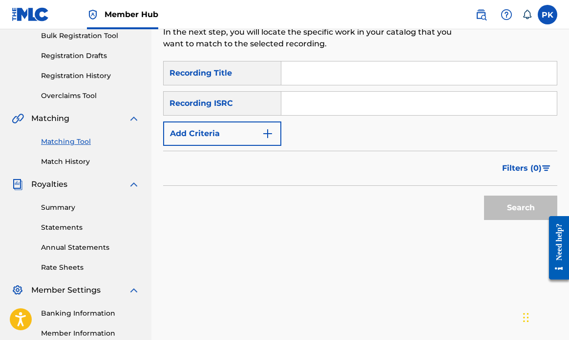
click at [304, 70] on input "Search Form" at bounding box center [419, 73] width 276 height 23
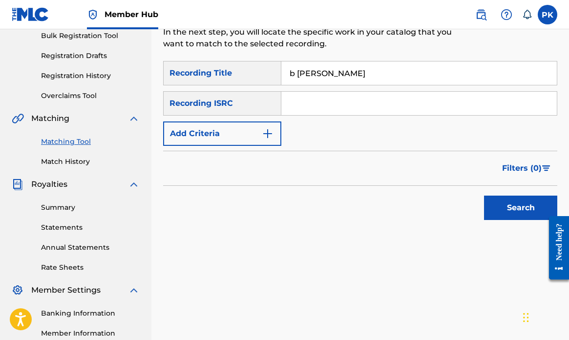
type input "b [PERSON_NAME]"
drag, startPoint x: 304, startPoint y: 70, endPoint x: 266, endPoint y: 135, distance: 75.2
click at [266, 135] on img "Search Form" at bounding box center [268, 134] width 12 height 12
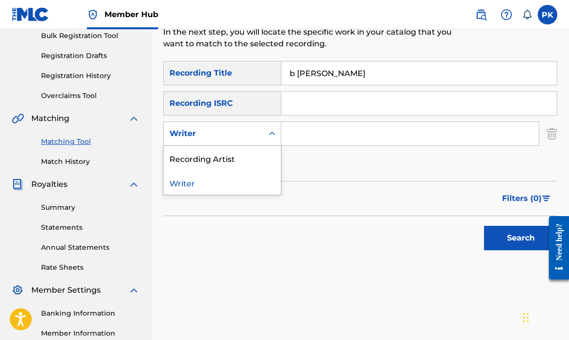
click at [263, 139] on div "Search Form" at bounding box center [272, 133] width 18 height 23
click at [241, 156] on div "Recording Artist" at bounding box center [222, 158] width 117 height 24
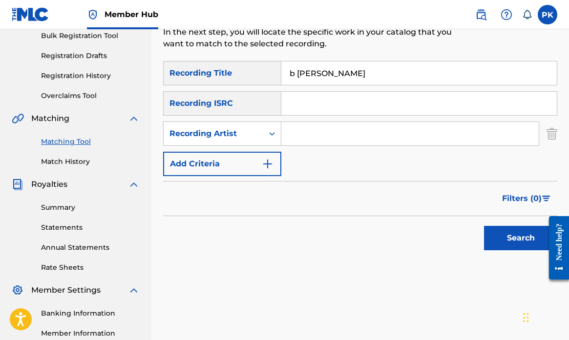
click at [311, 134] on input "Search Form" at bounding box center [409, 133] width 257 height 23
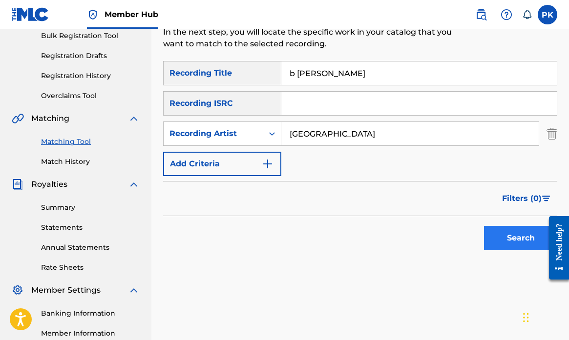
type input "[GEOGRAPHIC_DATA]"
click at [521, 239] on button "Search" at bounding box center [520, 238] width 73 height 24
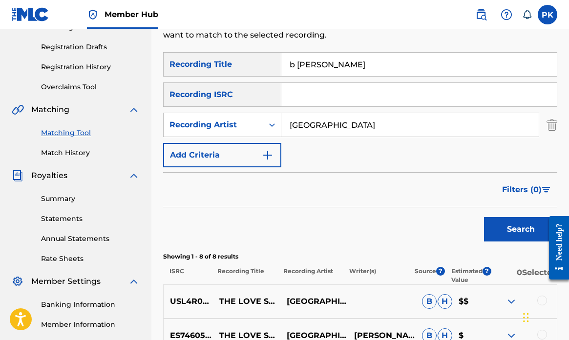
scroll to position [175, 0]
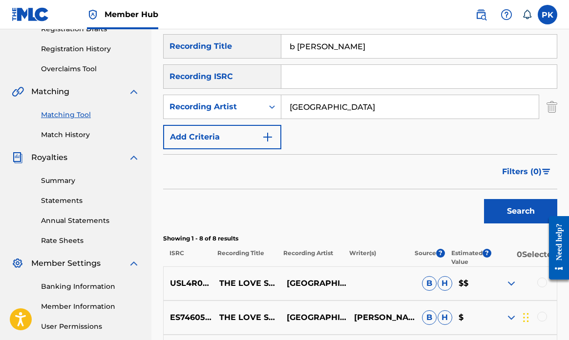
click at [297, 47] on input "b [PERSON_NAME]" at bounding box center [419, 46] width 276 height 23
type input "[PERSON_NAME]"
click at [511, 208] on button "Search" at bounding box center [520, 211] width 73 height 24
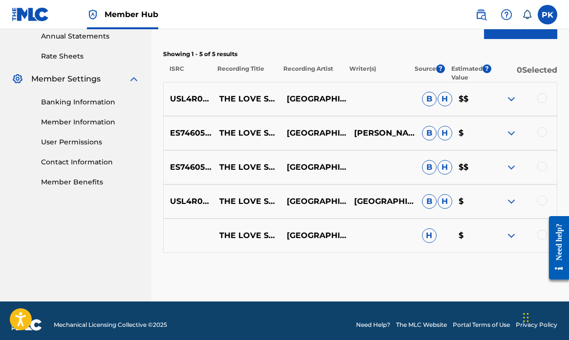
scroll to position [361, 0]
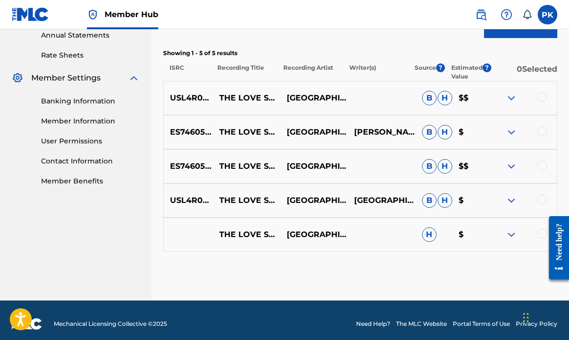
click at [542, 98] on div at bounding box center [542, 97] width 10 height 10
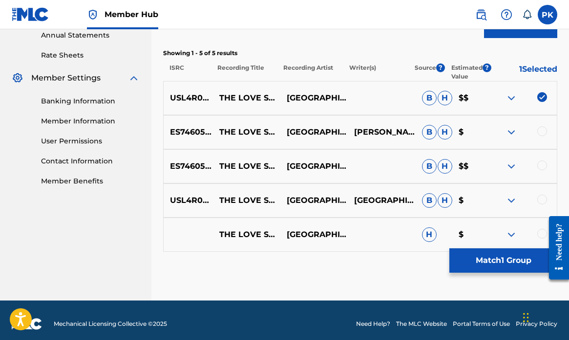
click at [543, 132] on div at bounding box center [542, 132] width 10 height 10
click at [542, 163] on div at bounding box center [542, 166] width 10 height 10
click at [541, 196] on div at bounding box center [542, 200] width 10 height 10
click at [540, 236] on div at bounding box center [542, 234] width 10 height 10
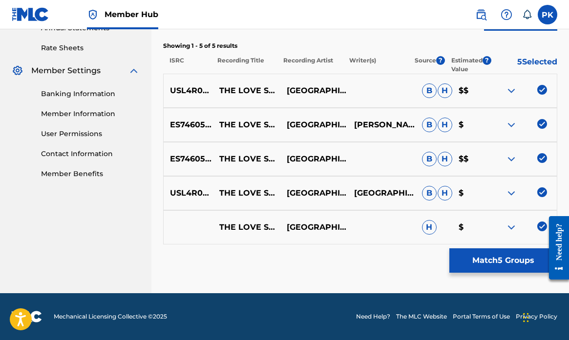
scroll to position [368, 0]
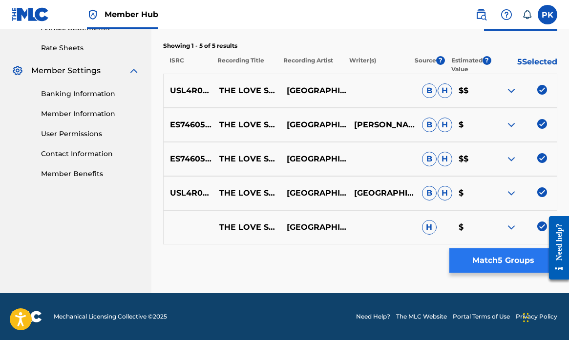
click at [489, 262] on button "Match 5 Groups" at bounding box center [503, 261] width 108 height 24
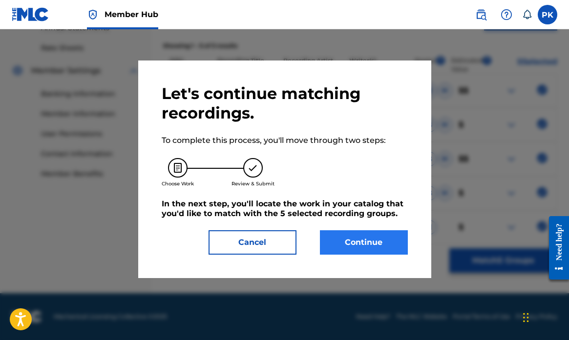
click at [370, 244] on button "Continue" at bounding box center [364, 243] width 88 height 24
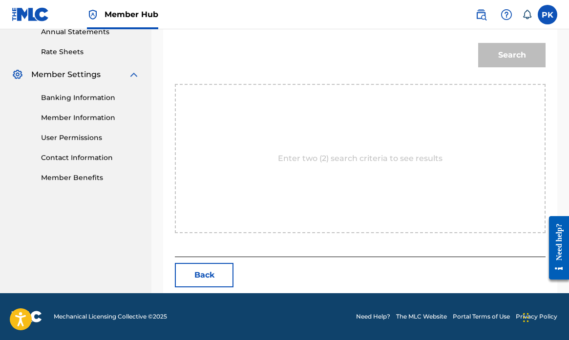
scroll to position [265, 0]
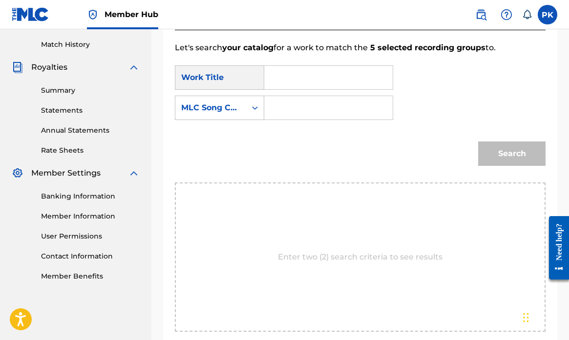
click at [307, 78] on input "Search Form" at bounding box center [329, 77] width 112 height 23
click at [295, 104] on strong "love" at bounding box center [303, 99] width 17 height 9
type input "the love songs of b. [PERSON_NAME]"
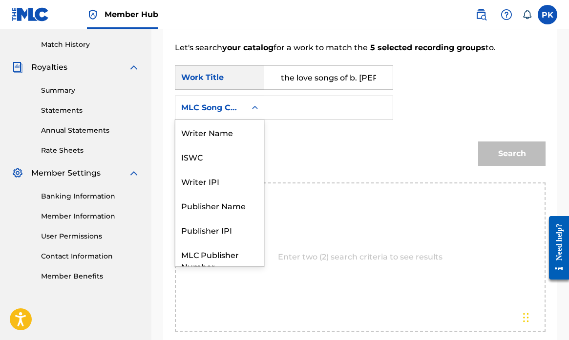
click at [251, 110] on icon "Search Form" at bounding box center [255, 108] width 10 height 10
click at [228, 133] on div "Writer Name" at bounding box center [219, 132] width 88 height 24
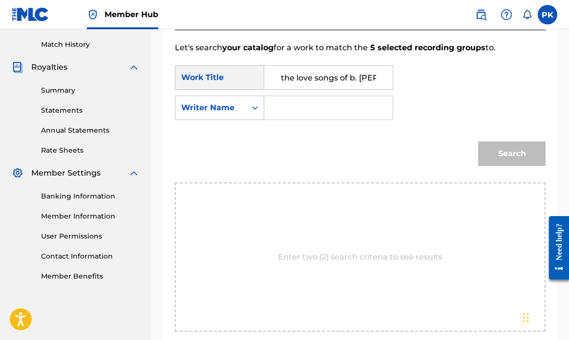
click at [295, 109] on input "Search Form" at bounding box center [329, 107] width 112 height 23
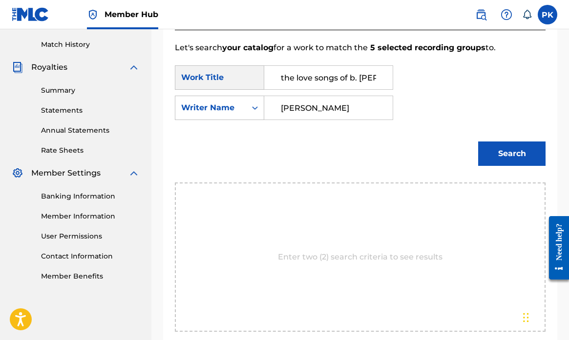
type input "[PERSON_NAME]"
drag, startPoint x: 303, startPoint y: 112, endPoint x: 510, endPoint y: 162, distance: 212.9
click at [511, 162] on button "Search" at bounding box center [511, 154] width 67 height 24
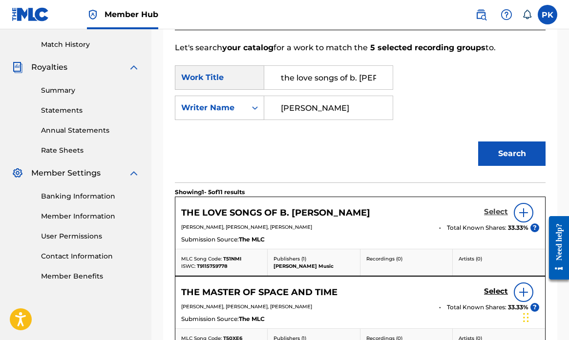
click at [496, 211] on h5 "Select" at bounding box center [496, 212] width 24 height 9
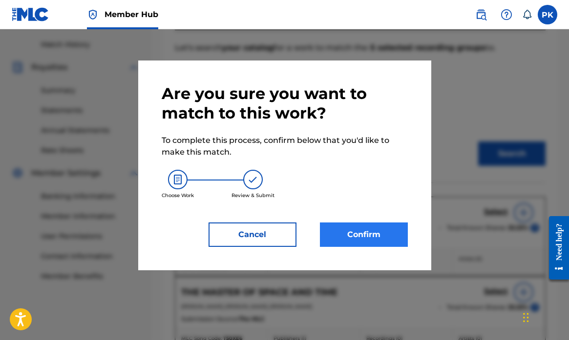
click at [362, 231] on button "Confirm" at bounding box center [364, 235] width 88 height 24
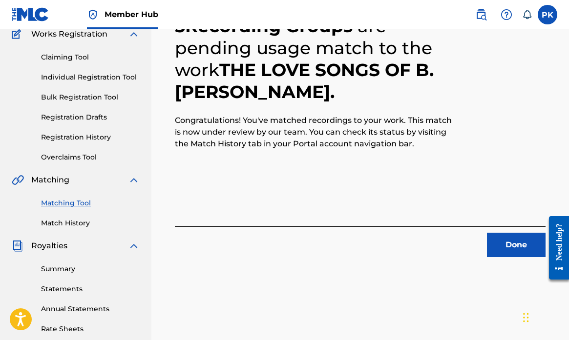
scroll to position [94, 0]
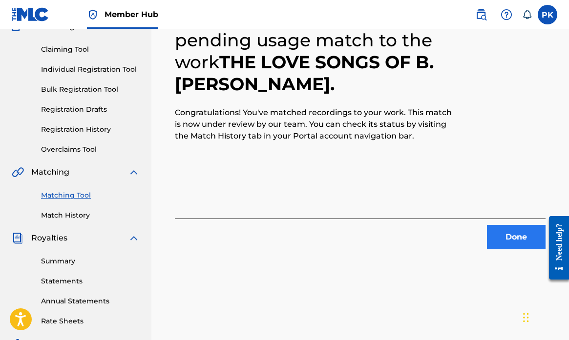
click at [512, 235] on button "Done" at bounding box center [516, 237] width 59 height 24
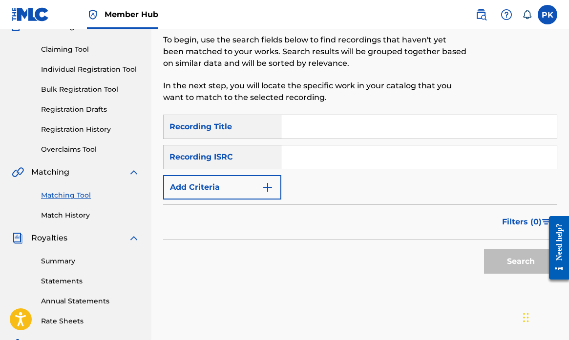
click at [322, 123] on input "Search Form" at bounding box center [419, 126] width 276 height 23
paste input "MISFITS"
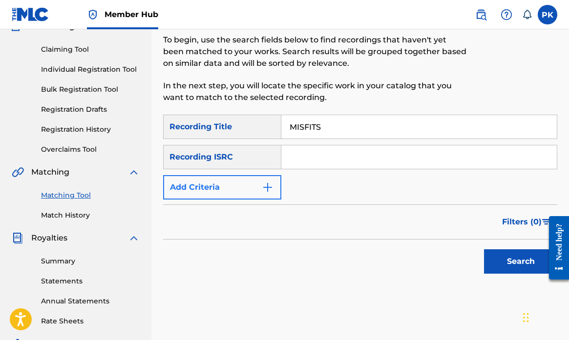
type input "MISFITS"
click at [272, 185] on img "Search Form" at bounding box center [268, 188] width 12 height 12
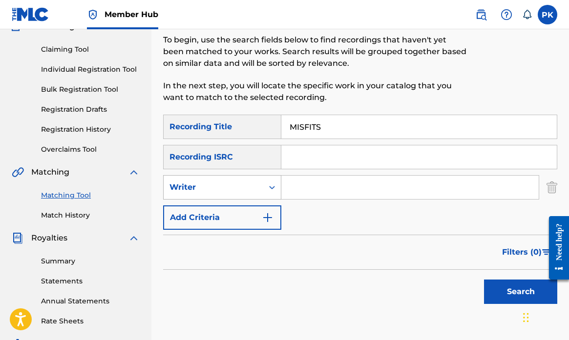
click at [251, 191] on div "Writer" at bounding box center [214, 188] width 88 height 12
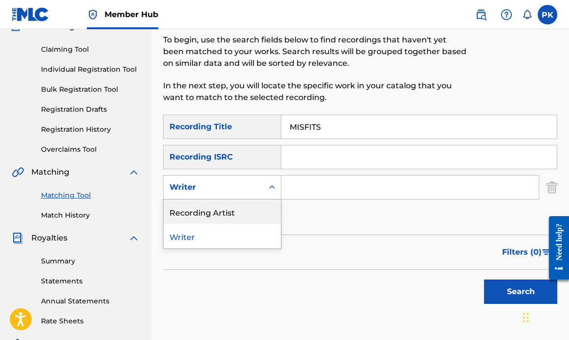
click at [227, 208] on div "Recording Artist" at bounding box center [222, 212] width 117 height 24
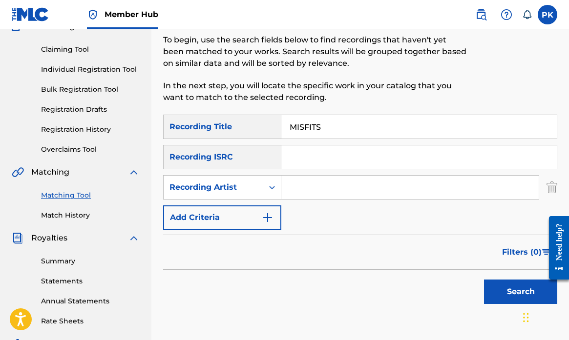
click at [312, 190] on input "Search Form" at bounding box center [409, 187] width 257 height 23
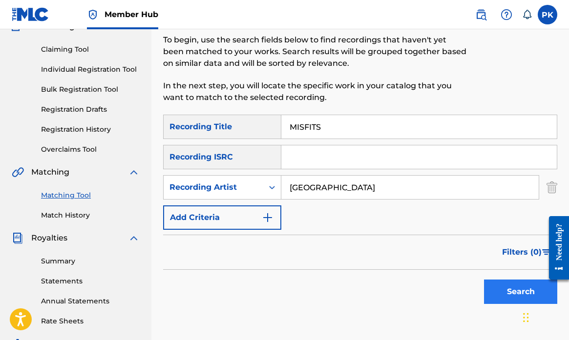
type input "[GEOGRAPHIC_DATA]"
click at [511, 294] on button "Search" at bounding box center [520, 292] width 73 height 24
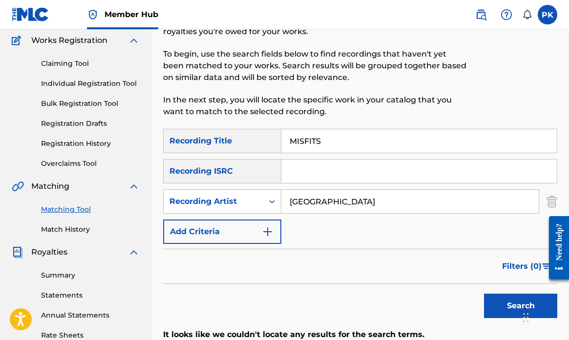
scroll to position [95, 0]
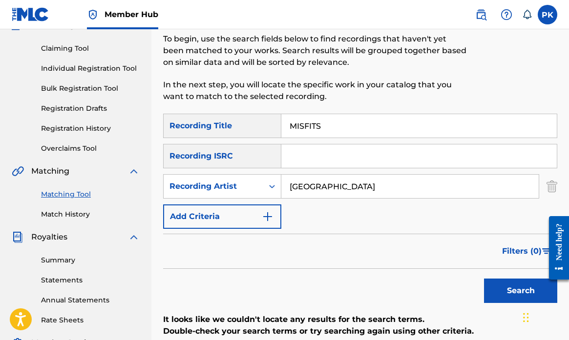
click at [325, 126] on input "MISFITS" at bounding box center [419, 125] width 276 height 23
click at [505, 290] on button "Search" at bounding box center [520, 291] width 73 height 24
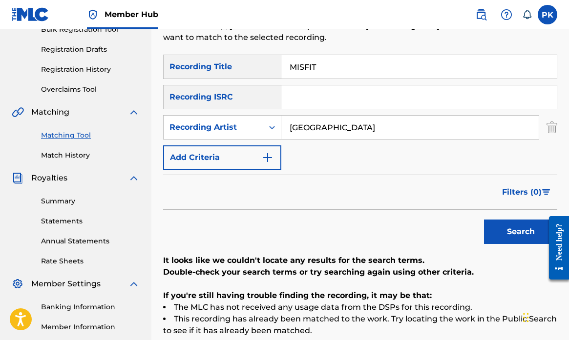
scroll to position [143, 0]
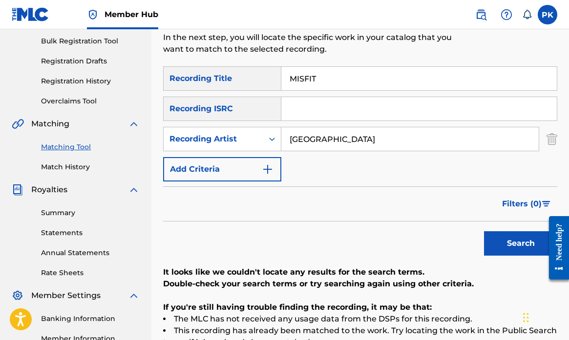
click at [322, 79] on input "MISFIT" at bounding box center [419, 78] width 276 height 23
drag, startPoint x: 322, startPoint y: 79, endPoint x: 256, endPoint y: 79, distance: 66.0
click at [256, 79] on div "SearchWithCriteria4d856496-5a22-4e59-bf44-1018dc2eaa2c Recording Title MISFIT" at bounding box center [360, 78] width 394 height 24
paste input "YEARBOOK"
type input "YEARBOOK"
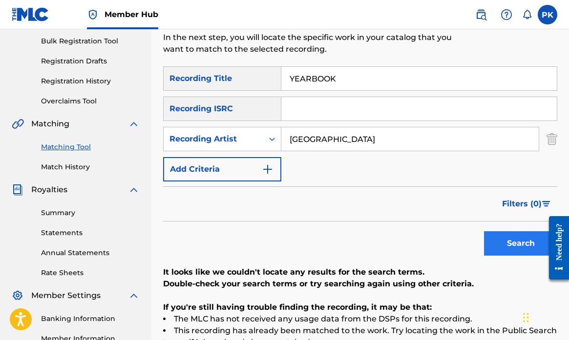
click at [507, 241] on button "Search" at bounding box center [520, 244] width 73 height 24
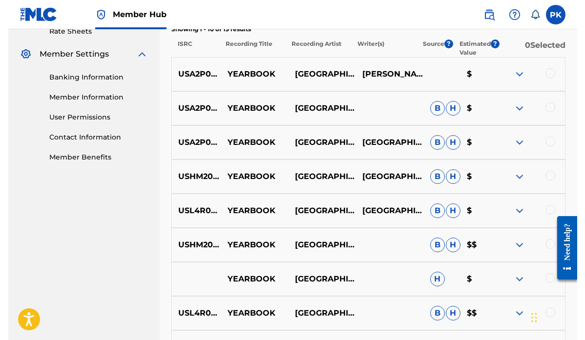
scroll to position [372, 0]
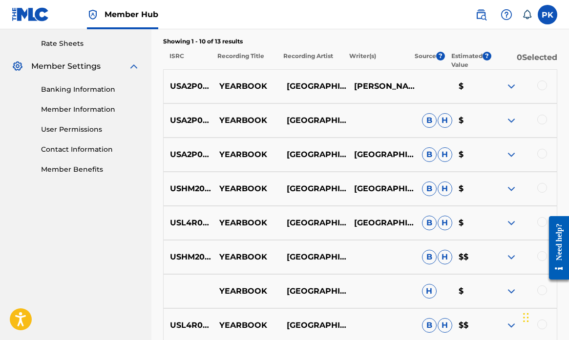
click at [543, 87] on div at bounding box center [542, 86] width 10 height 10
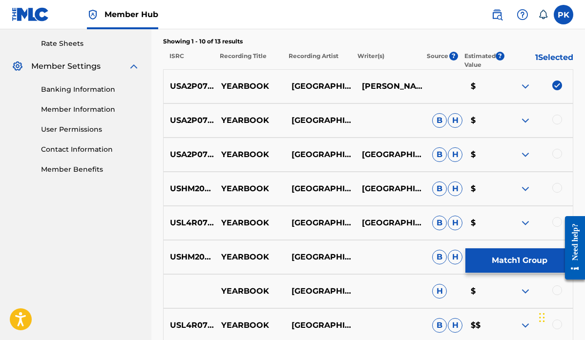
click at [557, 121] on div at bounding box center [558, 120] width 10 height 10
click at [557, 151] on div at bounding box center [558, 154] width 10 height 10
click at [559, 186] on div at bounding box center [558, 188] width 10 height 10
click at [557, 218] on div at bounding box center [558, 222] width 10 height 10
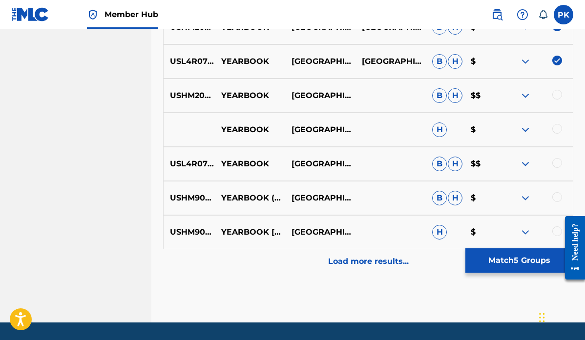
scroll to position [539, 0]
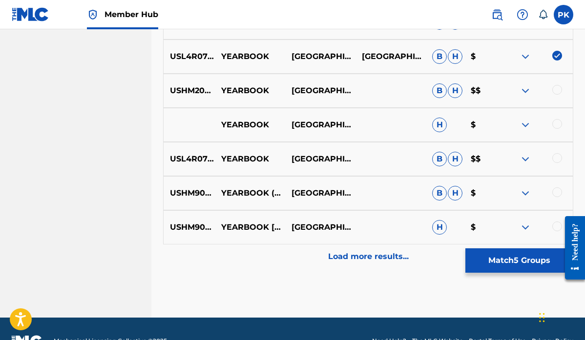
click at [559, 88] on div at bounding box center [558, 90] width 10 height 10
click at [557, 123] on div at bounding box center [558, 124] width 10 height 10
click at [558, 160] on div at bounding box center [558, 158] width 10 height 10
click at [557, 189] on div at bounding box center [558, 193] width 10 height 10
click at [557, 223] on div at bounding box center [558, 227] width 10 height 10
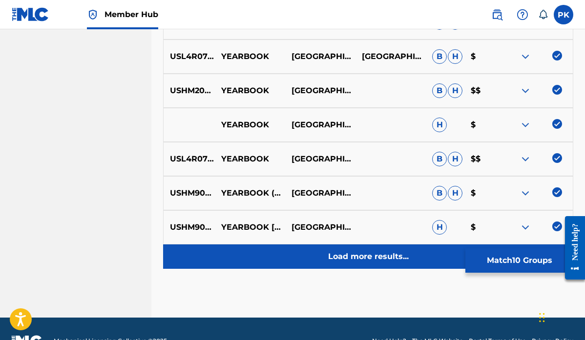
click at [387, 256] on p "Load more results..." at bounding box center [368, 257] width 81 height 12
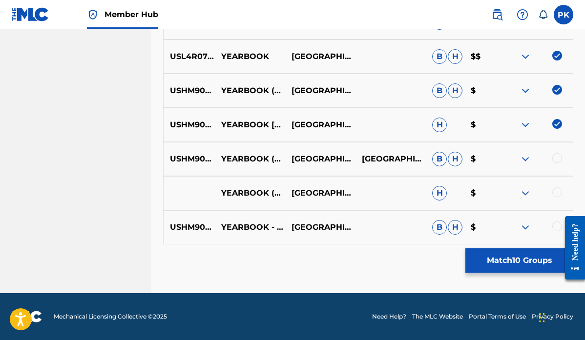
scroll to position [641, 0]
click at [556, 158] on div at bounding box center [558, 158] width 10 height 10
click at [558, 192] on div at bounding box center [558, 193] width 10 height 10
click at [557, 225] on div at bounding box center [558, 227] width 10 height 10
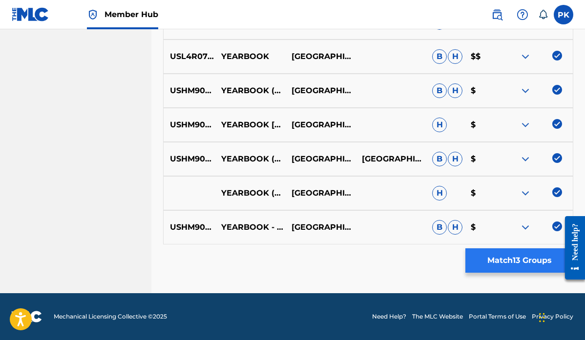
click at [507, 258] on button "Match 13 Groups" at bounding box center [520, 261] width 108 height 24
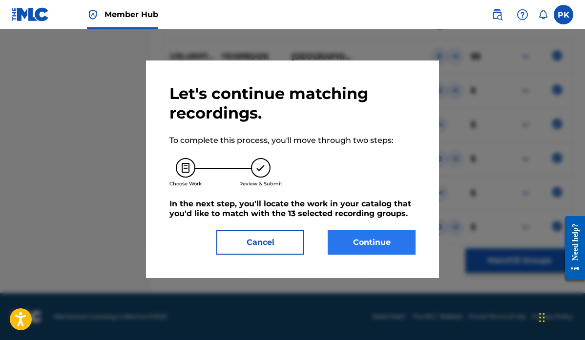
click at [369, 241] on button "Continue" at bounding box center [372, 243] width 88 height 24
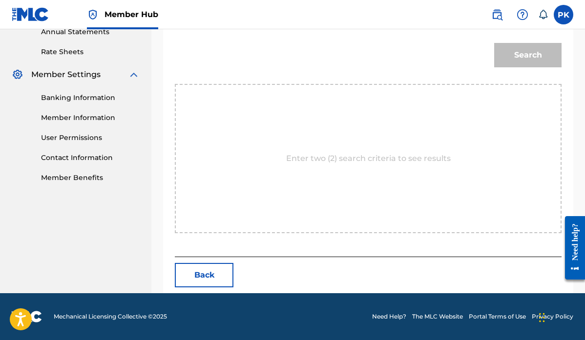
scroll to position [265, 0]
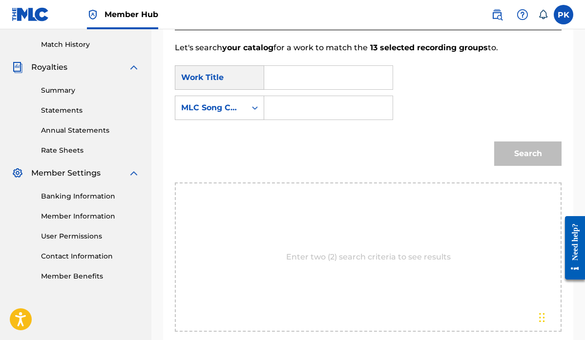
click at [335, 79] on input "Search Form" at bounding box center [329, 77] width 112 height 23
type input "yearbook"
click at [313, 98] on strong "yearbook" at bounding box center [300, 99] width 38 height 9
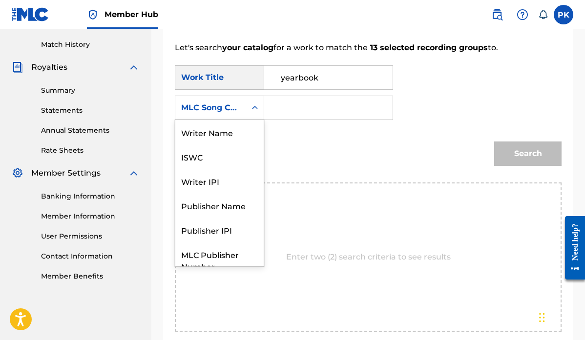
click at [242, 107] on div "MLC Song Code" at bounding box center [210, 108] width 71 height 19
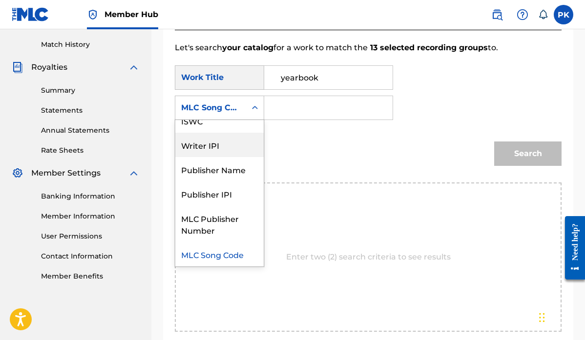
scroll to position [0, 0]
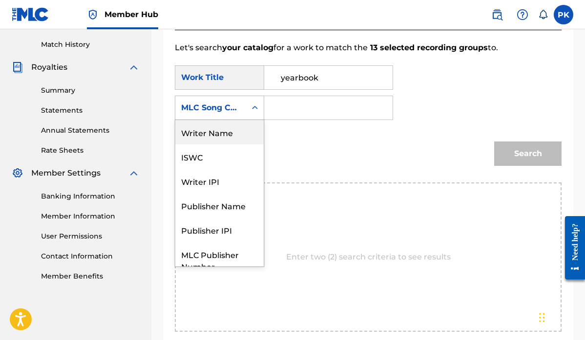
click at [228, 134] on div "Writer Name" at bounding box center [219, 132] width 88 height 24
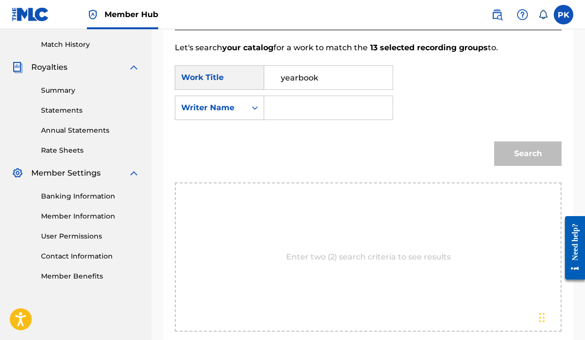
click at [276, 112] on input "Search Form" at bounding box center [329, 107] width 112 height 23
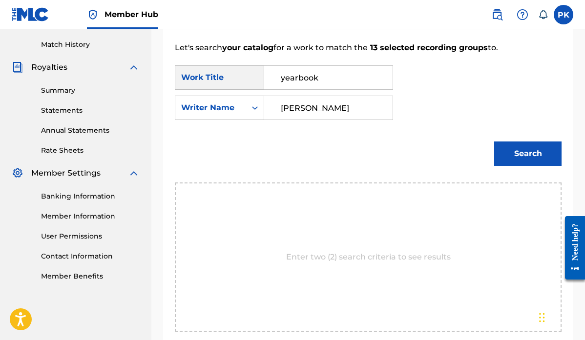
type input "[PERSON_NAME]"
drag, startPoint x: 310, startPoint y: 116, endPoint x: 506, endPoint y: 149, distance: 198.2
click at [506, 149] on button "Search" at bounding box center [527, 154] width 67 height 24
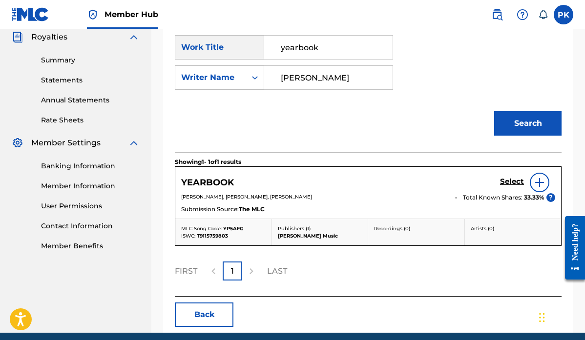
scroll to position [310, 0]
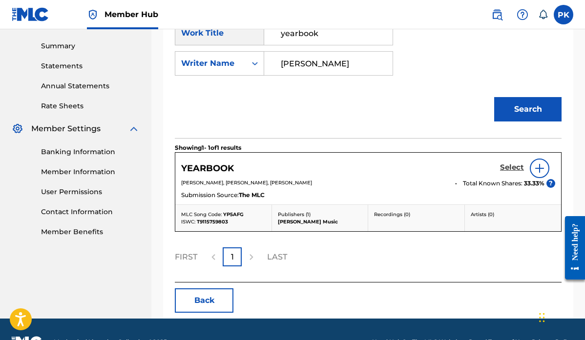
click at [511, 166] on h5 "Select" at bounding box center [512, 167] width 24 height 9
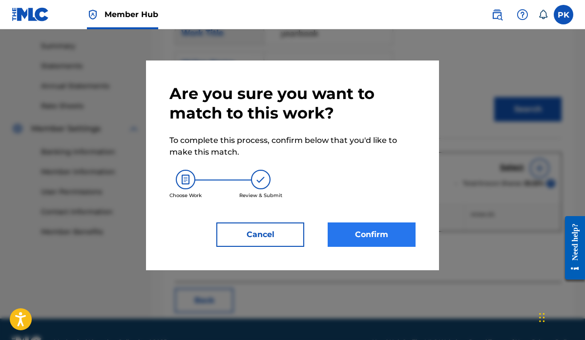
click at [381, 230] on button "Confirm" at bounding box center [372, 235] width 88 height 24
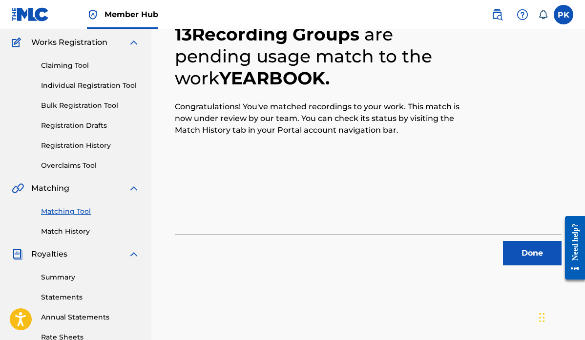
scroll to position [80, 0]
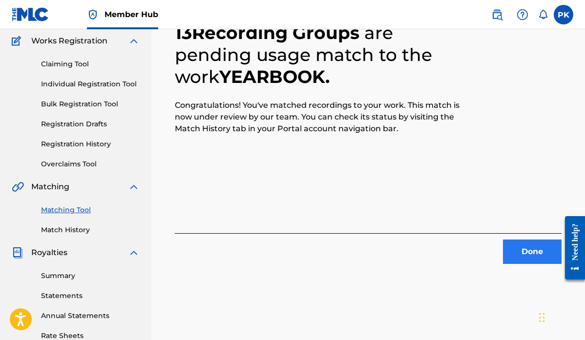
click at [527, 249] on button "Done" at bounding box center [532, 252] width 59 height 24
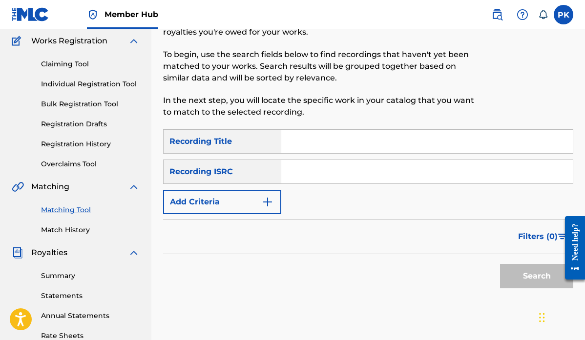
click at [306, 143] on input "Search Form" at bounding box center [427, 141] width 292 height 23
paste input "YOUR WAY MY WAY"
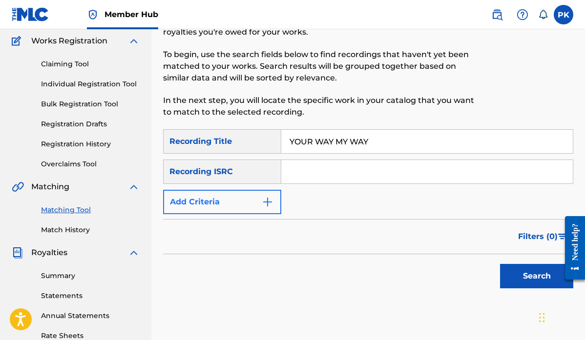
type input "YOUR WAY MY WAY"
click at [265, 201] on img "Search Form" at bounding box center [268, 202] width 12 height 12
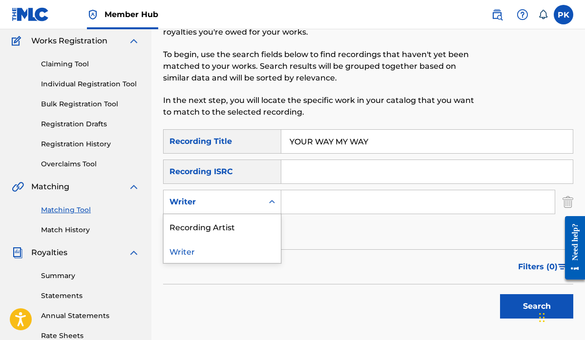
click at [264, 206] on div "Search Form" at bounding box center [272, 202] width 18 height 18
click at [230, 230] on div "Recording Artist" at bounding box center [222, 226] width 117 height 24
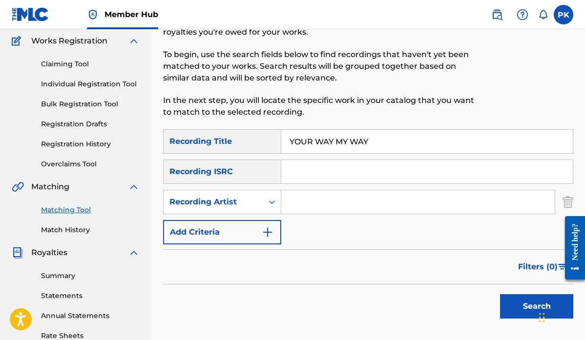
click at [309, 201] on input "Search Form" at bounding box center [418, 202] width 274 height 23
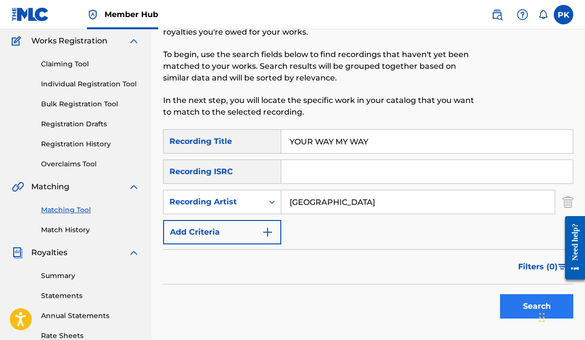
click at [526, 312] on button "Search" at bounding box center [536, 307] width 73 height 24
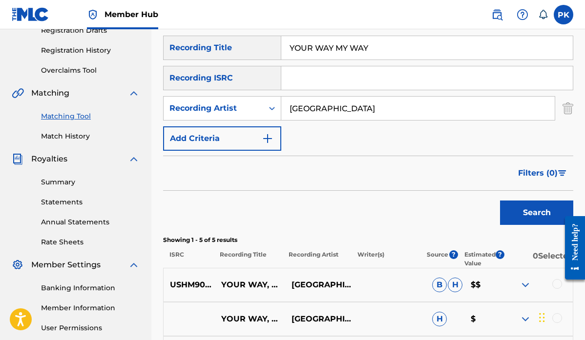
scroll to position [165, 0]
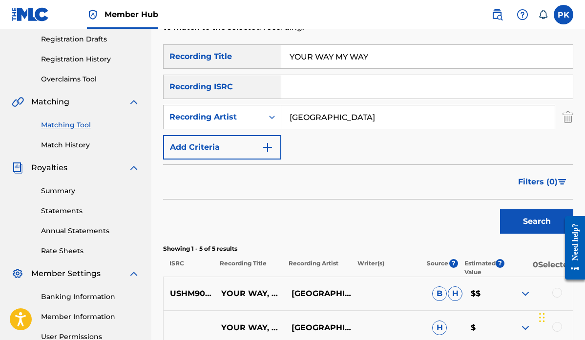
click at [332, 116] on input "[GEOGRAPHIC_DATA]" at bounding box center [418, 117] width 274 height 23
click at [531, 222] on button "Search" at bounding box center [536, 222] width 73 height 24
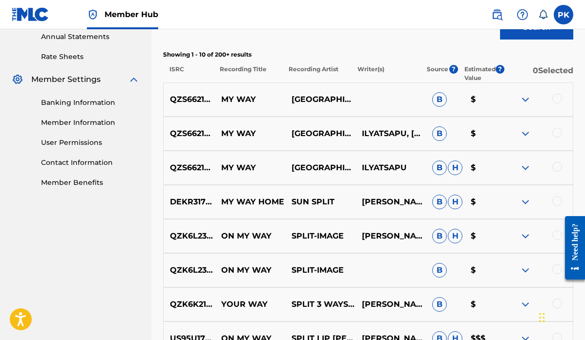
scroll to position [136, 0]
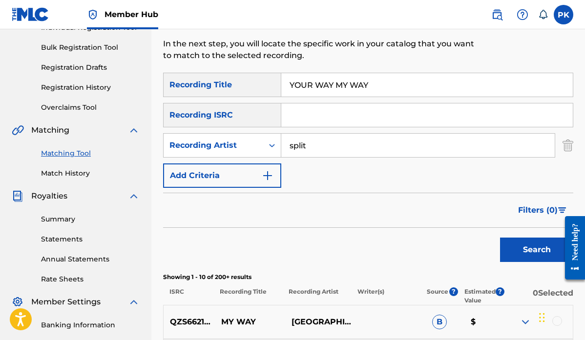
click at [310, 145] on input "split" at bounding box center [418, 145] width 274 height 23
type input "[GEOGRAPHIC_DATA]"
click at [530, 251] on button "Search" at bounding box center [536, 250] width 73 height 24
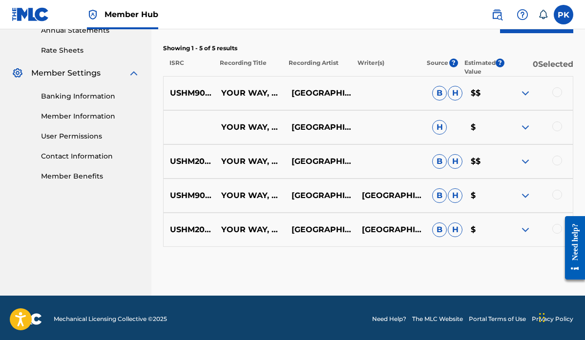
scroll to position [368, 0]
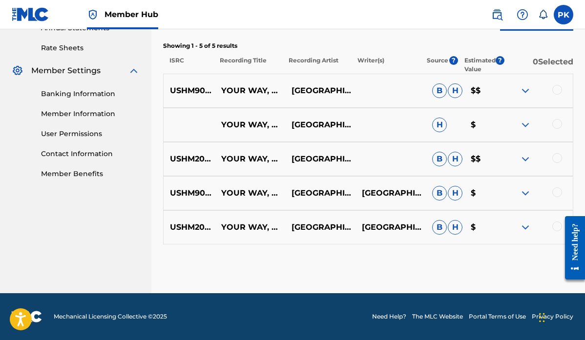
click at [558, 93] on div at bounding box center [558, 90] width 10 height 10
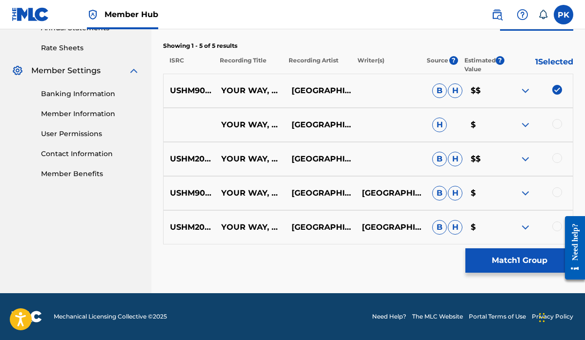
click at [556, 125] on div at bounding box center [558, 124] width 10 height 10
click at [558, 158] on div at bounding box center [558, 158] width 10 height 10
click at [557, 190] on div at bounding box center [558, 193] width 10 height 10
click at [557, 227] on div at bounding box center [558, 227] width 10 height 10
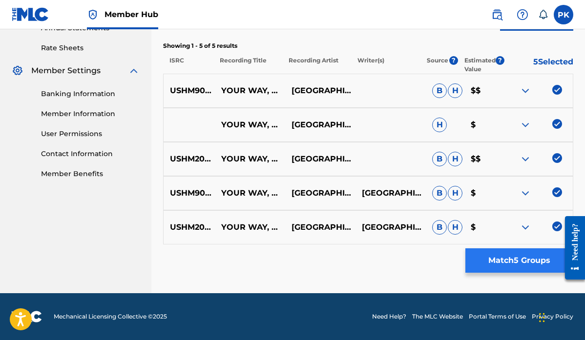
click at [516, 263] on button "Match 5 Groups" at bounding box center [520, 261] width 108 height 24
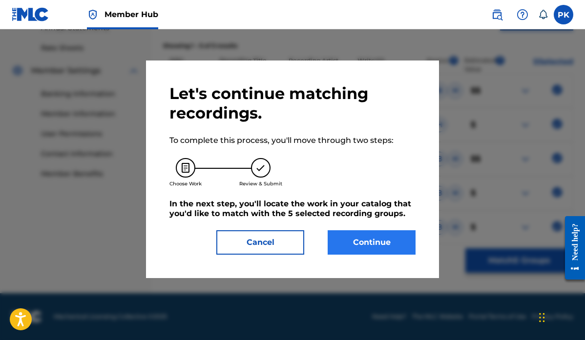
click at [371, 240] on button "Continue" at bounding box center [372, 243] width 88 height 24
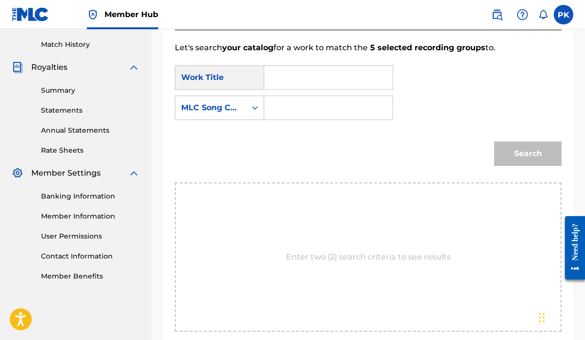
click at [306, 77] on input "Search Form" at bounding box center [329, 77] width 112 height 23
type input "yearbook"
click at [302, 95] on strong "yearbook" at bounding box center [300, 99] width 38 height 9
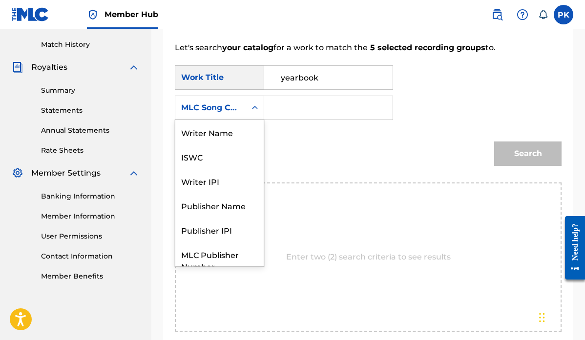
click at [248, 109] on div "Search Form" at bounding box center [255, 108] width 18 height 18
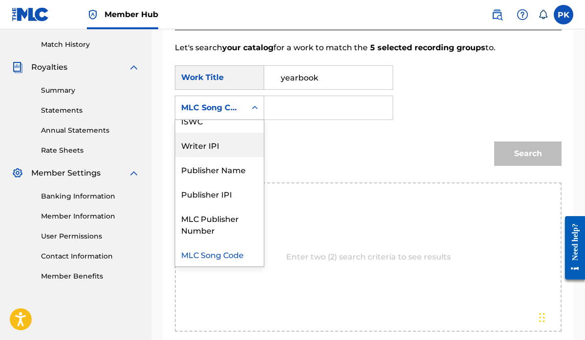
scroll to position [0, 0]
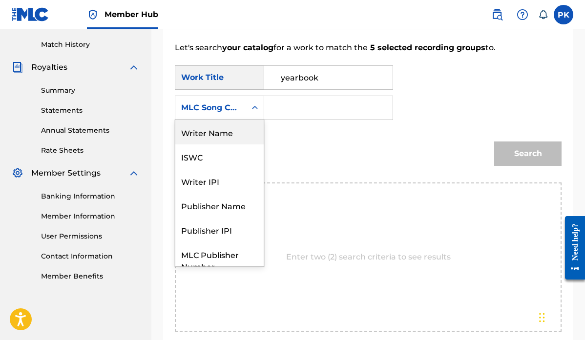
click at [222, 135] on div "Writer Name" at bounding box center [219, 132] width 88 height 24
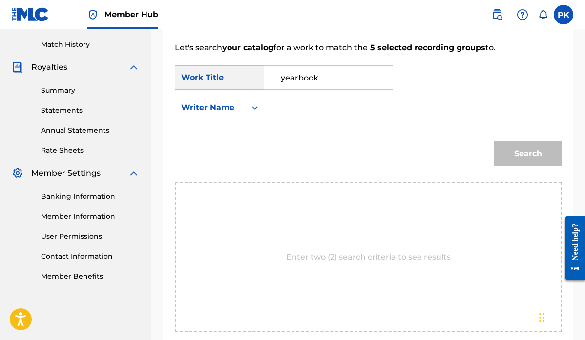
click at [281, 109] on input "Search Form" at bounding box center [329, 107] width 112 height 23
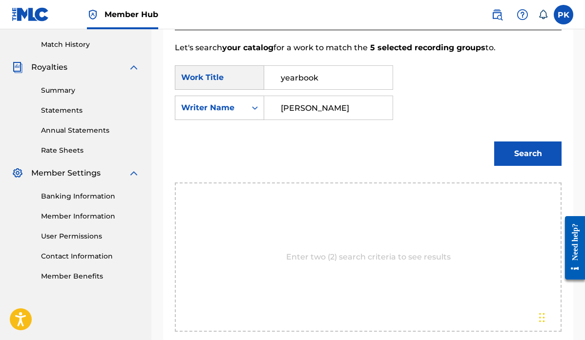
type input "[PERSON_NAME]"
drag, startPoint x: 286, startPoint y: 110, endPoint x: 522, endPoint y: 154, distance: 240.0
click at [522, 154] on button "Search" at bounding box center [527, 154] width 67 height 24
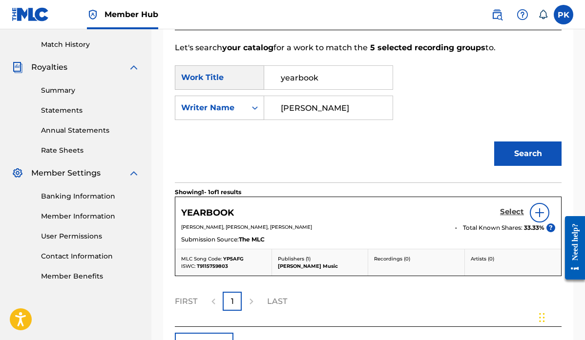
click at [511, 211] on h5 "Select" at bounding box center [512, 212] width 24 height 9
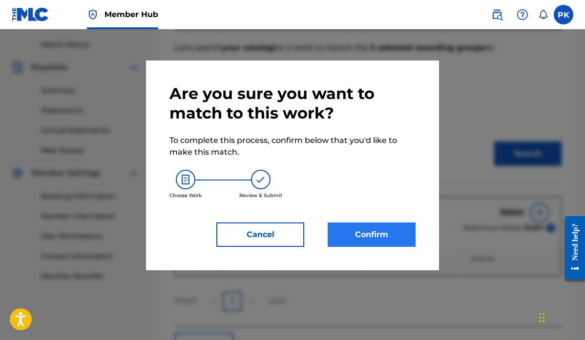
click at [381, 232] on button "Confirm" at bounding box center [372, 235] width 88 height 24
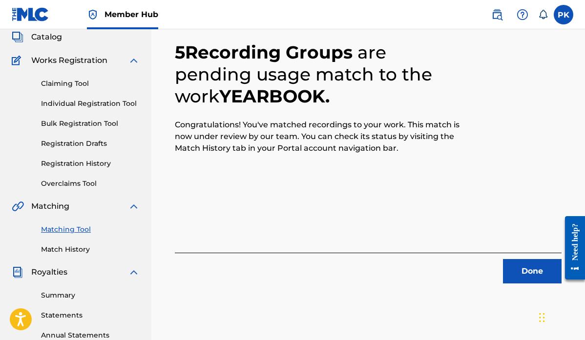
scroll to position [71, 0]
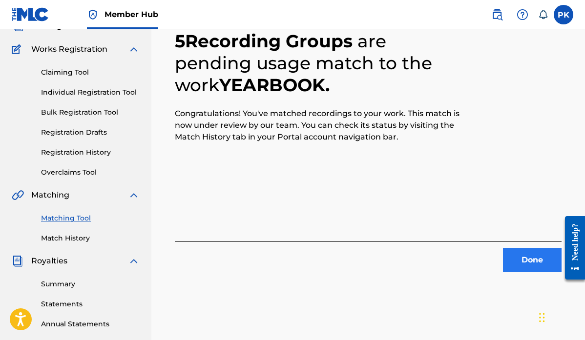
click at [527, 259] on button "Done" at bounding box center [532, 260] width 59 height 24
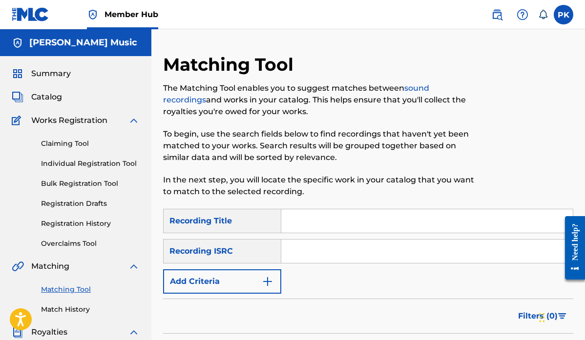
scroll to position [0, 0]
click at [302, 218] on input "Search Form" at bounding box center [427, 221] width 292 height 23
type input "your way"
click at [256, 278] on button "Add Criteria" at bounding box center [222, 282] width 118 height 24
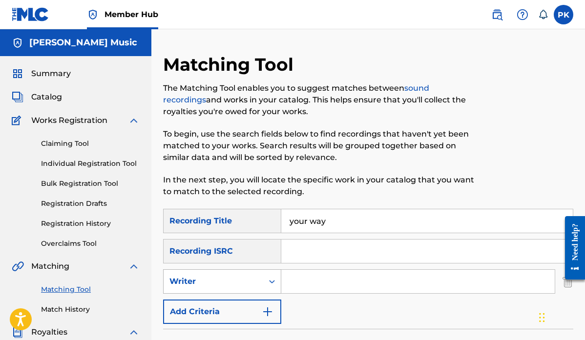
click at [258, 280] on div "Writer" at bounding box center [214, 282] width 100 height 19
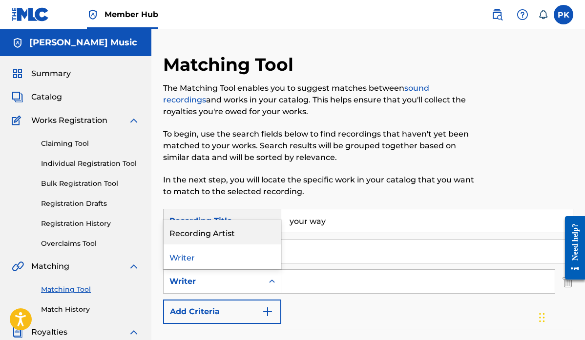
click at [243, 230] on div "Recording Artist" at bounding box center [222, 232] width 117 height 24
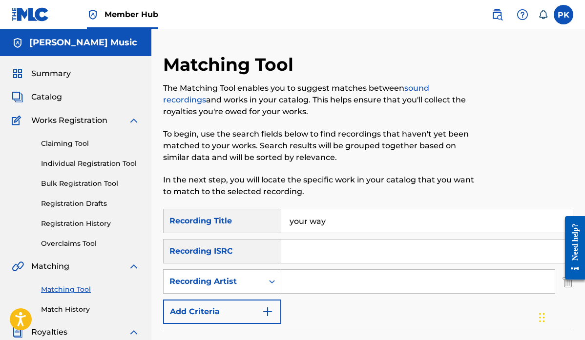
click at [296, 283] on input "Search Form" at bounding box center [418, 281] width 274 height 23
click at [395, 172] on div "The Matching Tool enables you to suggest matches between sound recordings and w…" at bounding box center [321, 140] width 316 height 115
click at [384, 190] on p "In the next step, you will locate the specific work in your catalog that you wa…" at bounding box center [321, 185] width 316 height 23
click at [122, 102] on div "Catalog" at bounding box center [76, 97] width 128 height 12
click at [60, 69] on span "Summary" at bounding box center [51, 74] width 40 height 12
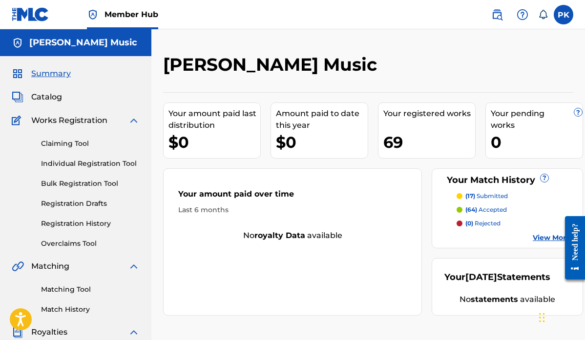
click at [489, 196] on p "(17) submitted" at bounding box center [487, 196] width 43 height 9
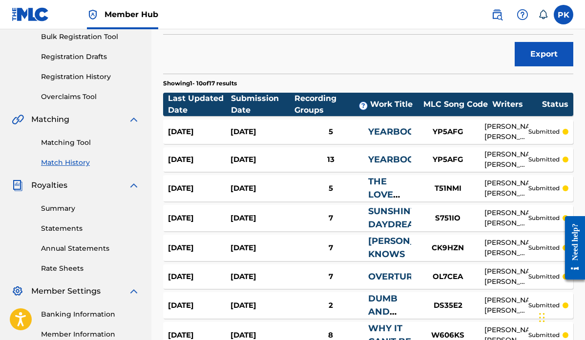
scroll to position [143, 0]
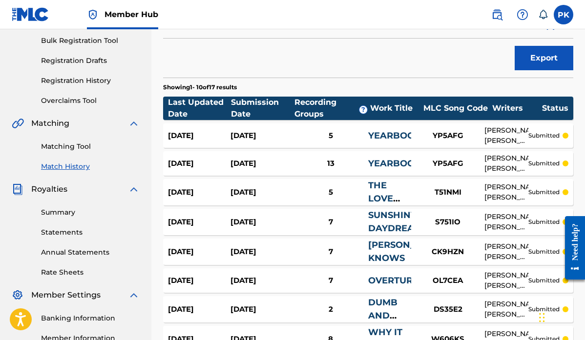
click at [390, 133] on link "YEARBOOK" at bounding box center [394, 135] width 53 height 11
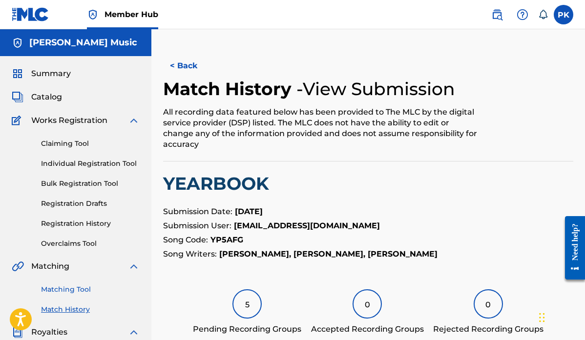
click at [65, 290] on link "Matching Tool" at bounding box center [90, 290] width 99 height 10
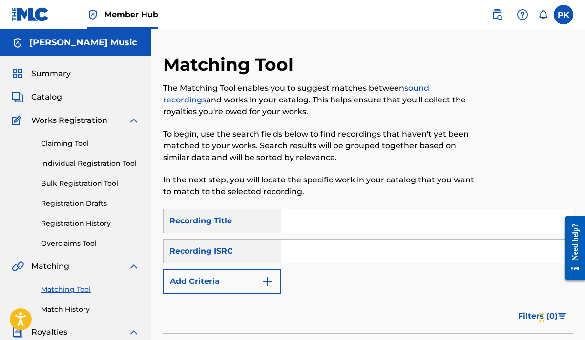
click at [309, 213] on input "Search Form" at bounding box center [427, 221] width 292 height 23
type input "your way"
click at [267, 284] on img "Search Form" at bounding box center [268, 282] width 12 height 12
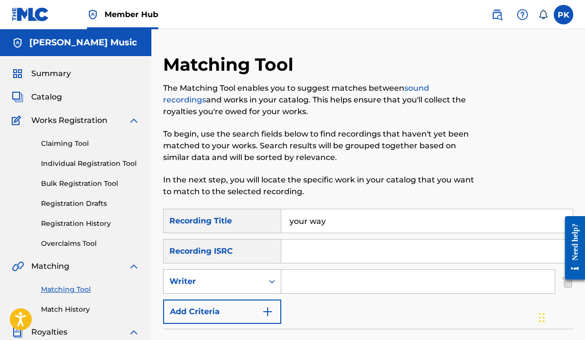
click at [267, 280] on div "Search Form" at bounding box center [272, 282] width 18 height 18
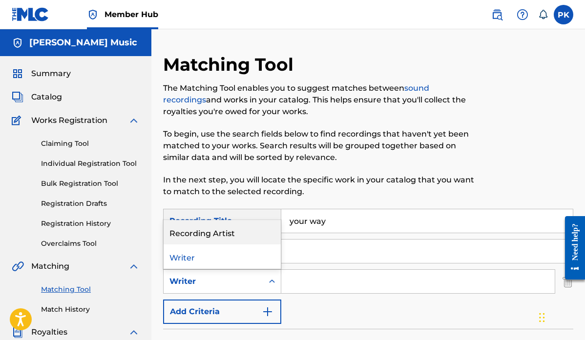
click at [253, 236] on div "Recording Artist" at bounding box center [222, 232] width 117 height 24
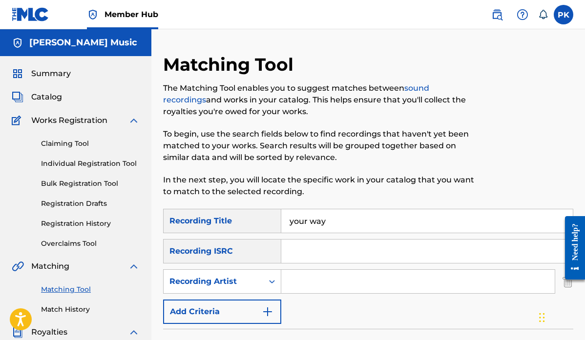
click at [300, 288] on input "Search Form" at bounding box center [418, 281] width 274 height 23
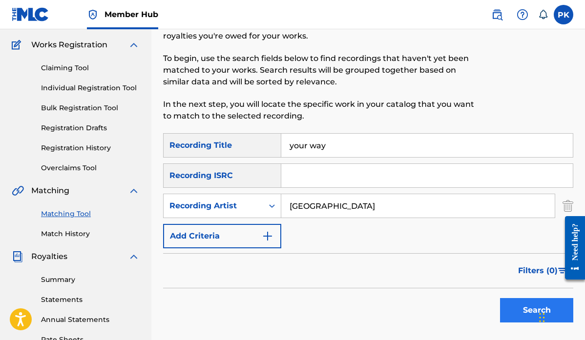
scroll to position [101, 0]
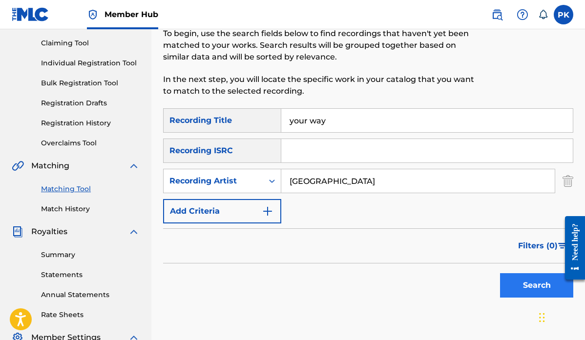
type input "[GEOGRAPHIC_DATA]"
click at [530, 283] on button "Search" at bounding box center [536, 286] width 73 height 24
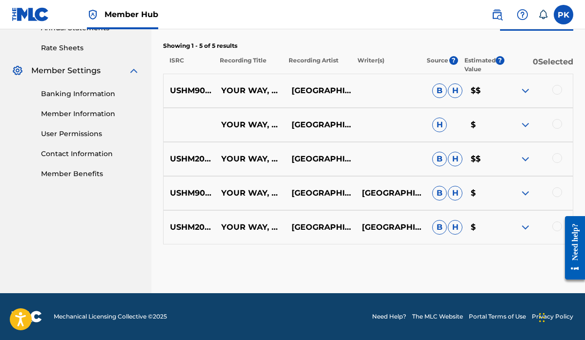
scroll to position [368, 0]
click at [558, 91] on div at bounding box center [558, 90] width 10 height 10
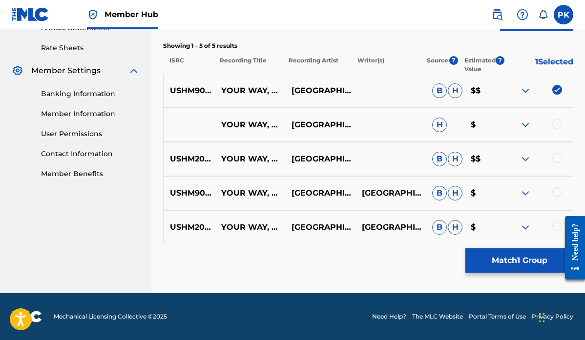
click at [557, 123] on div at bounding box center [558, 124] width 10 height 10
click at [557, 156] on div at bounding box center [558, 158] width 10 height 10
click at [555, 196] on div at bounding box center [558, 193] width 10 height 10
click at [555, 226] on div at bounding box center [558, 227] width 10 height 10
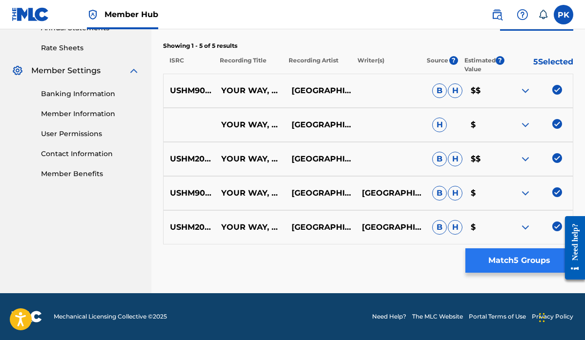
click at [507, 260] on button "Match 5 Groups" at bounding box center [520, 261] width 108 height 24
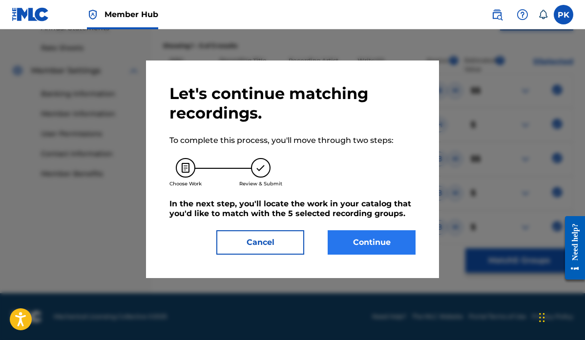
click at [372, 241] on button "Continue" at bounding box center [372, 243] width 88 height 24
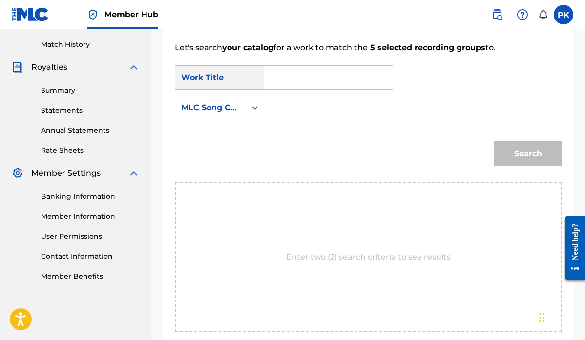
click at [323, 81] on input "Search Form" at bounding box center [329, 77] width 112 height 23
click at [288, 106] on div "your way , my way" at bounding box center [281, 117] width 17 height 53
type input "your way, my way"
click at [250, 110] on div "Search Form" at bounding box center [255, 108] width 18 height 18
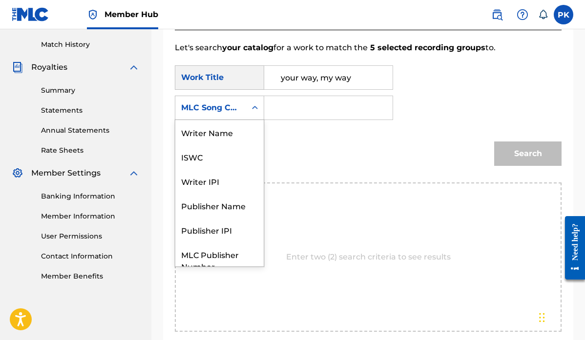
scroll to position [36, 0]
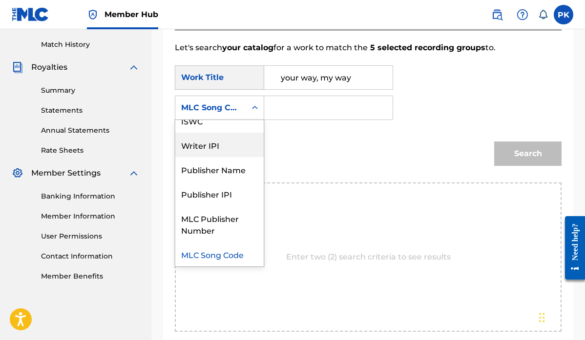
click at [224, 141] on div "Writer IPI" at bounding box center [219, 145] width 88 height 24
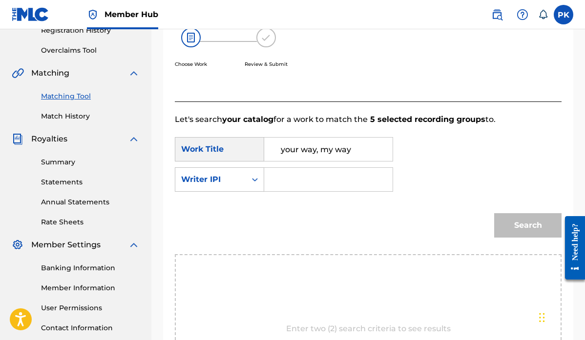
scroll to position [181, 0]
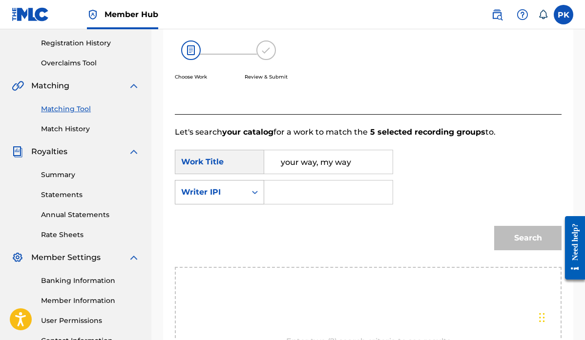
click at [227, 201] on div "Writer IPI" at bounding box center [210, 192] width 71 height 19
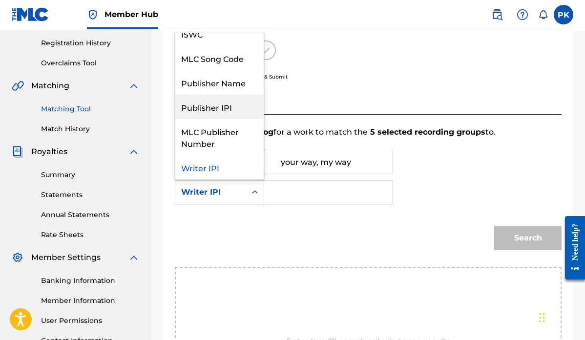
scroll to position [0, 0]
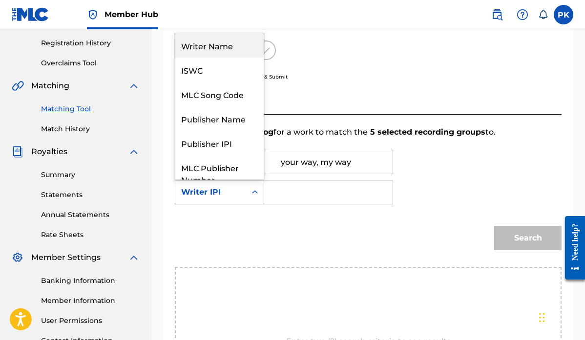
click at [219, 45] on div "Writer Name" at bounding box center [219, 45] width 88 height 24
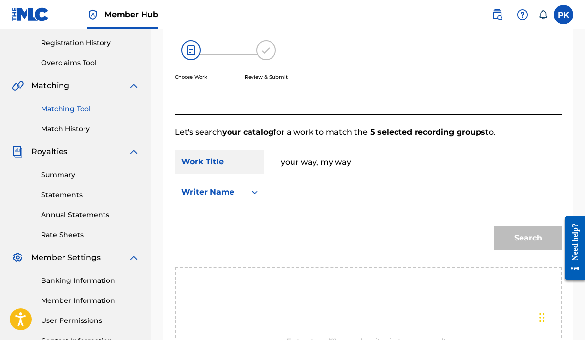
click at [287, 187] on input "Search Form" at bounding box center [329, 192] width 112 height 23
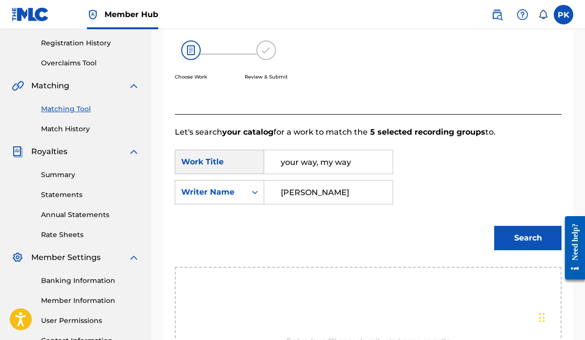
type input "[PERSON_NAME]"
drag, startPoint x: 287, startPoint y: 187, endPoint x: 511, endPoint y: 243, distance: 230.6
click at [511, 243] on button "Search" at bounding box center [527, 238] width 67 height 24
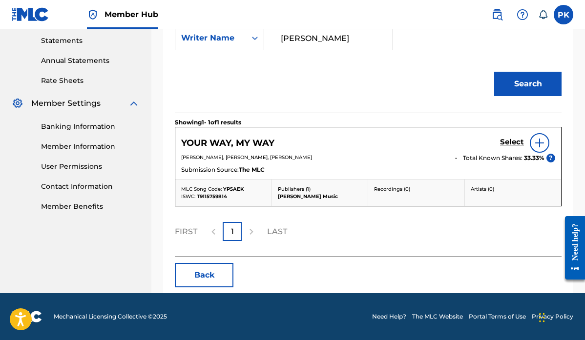
scroll to position [335, 0]
click at [515, 140] on h5 "Select" at bounding box center [512, 142] width 24 height 9
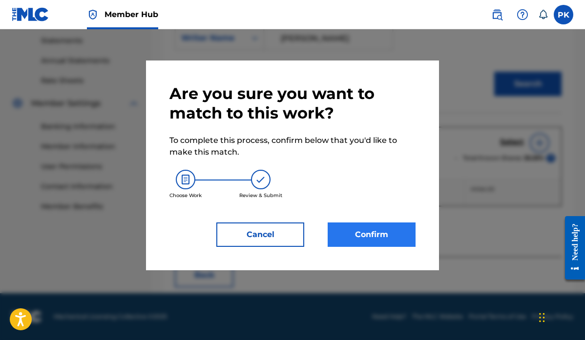
click at [373, 233] on button "Confirm" at bounding box center [372, 235] width 88 height 24
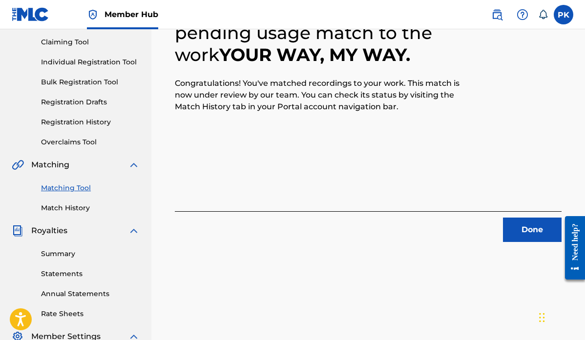
scroll to position [108, 0]
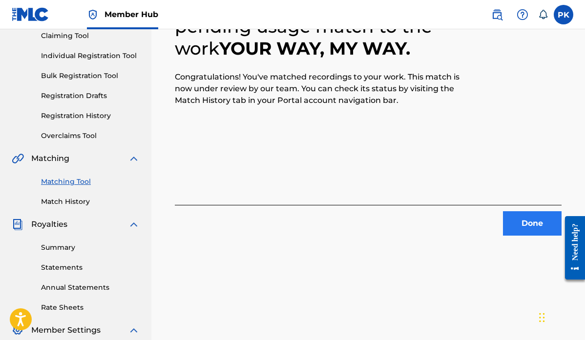
click at [531, 227] on button "Done" at bounding box center [532, 224] width 59 height 24
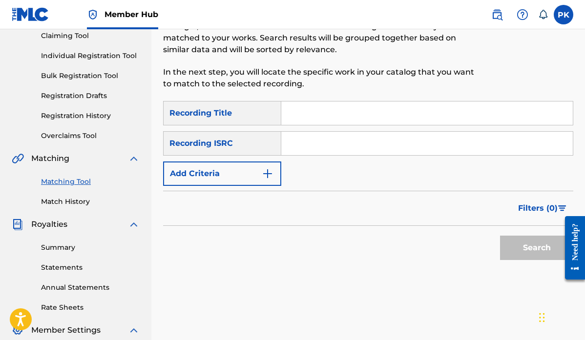
click at [320, 113] on input "Search Form" at bounding box center [427, 113] width 292 height 23
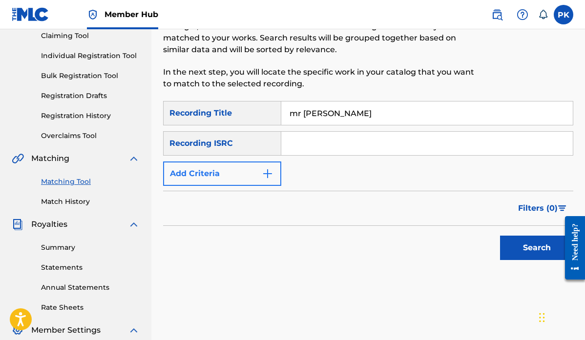
type input "mr [PERSON_NAME]"
click at [264, 172] on img "Search Form" at bounding box center [268, 174] width 12 height 12
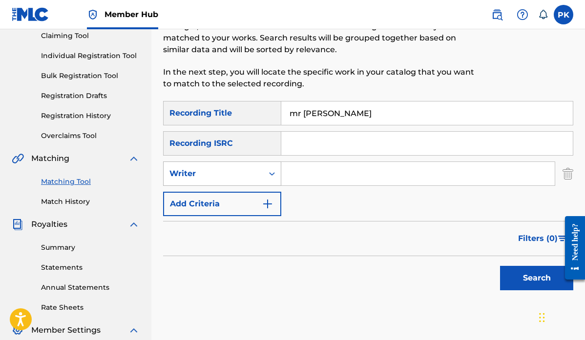
click at [264, 171] on div "Search Form" at bounding box center [272, 174] width 18 height 18
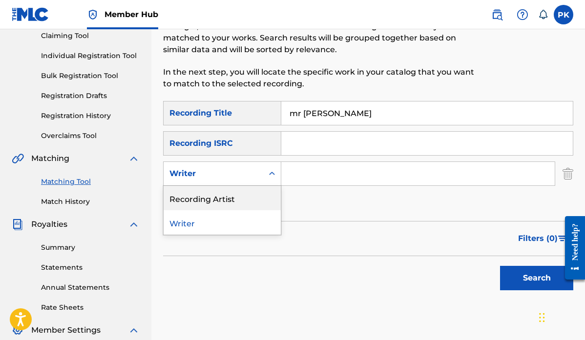
click at [218, 195] on div "Recording Artist" at bounding box center [222, 198] width 117 height 24
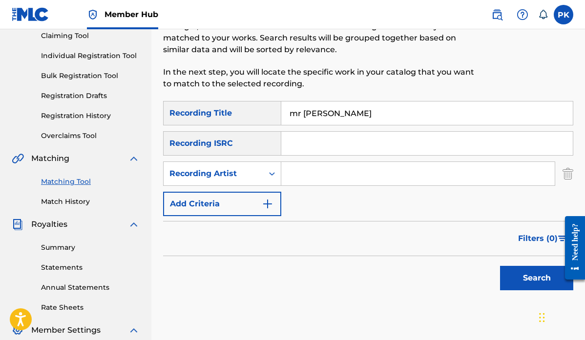
click at [293, 176] on input "Search Form" at bounding box center [418, 173] width 274 height 23
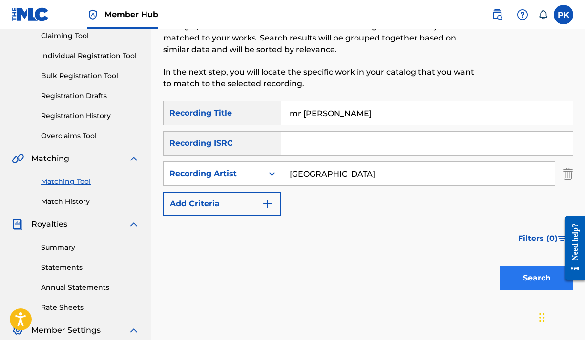
type input "[GEOGRAPHIC_DATA]"
click at [538, 279] on button "Search" at bounding box center [536, 278] width 73 height 24
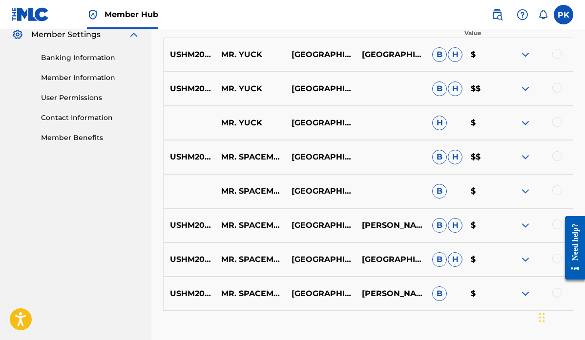
scroll to position [409, 0]
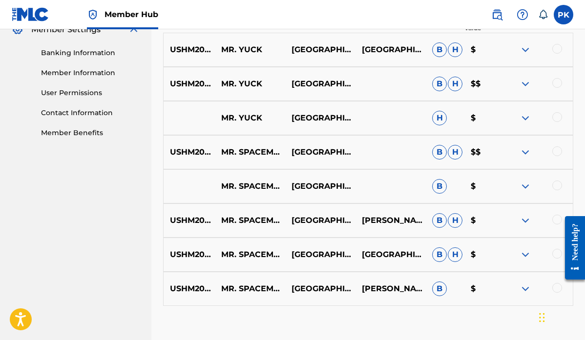
click at [557, 46] on div at bounding box center [558, 49] width 10 height 10
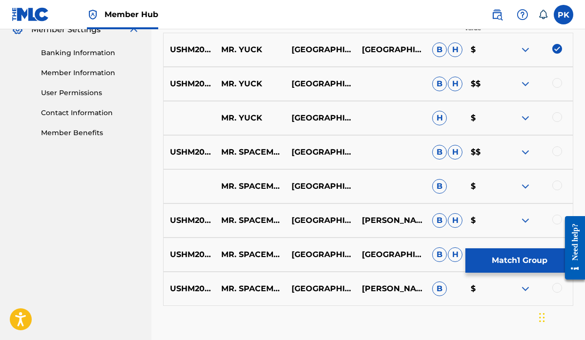
click at [559, 84] on div at bounding box center [558, 83] width 10 height 10
click at [556, 116] on div at bounding box center [558, 117] width 10 height 10
click at [556, 149] on div at bounding box center [558, 152] width 10 height 10
click at [557, 185] on div at bounding box center [558, 186] width 10 height 10
click at [557, 222] on div at bounding box center [558, 220] width 10 height 10
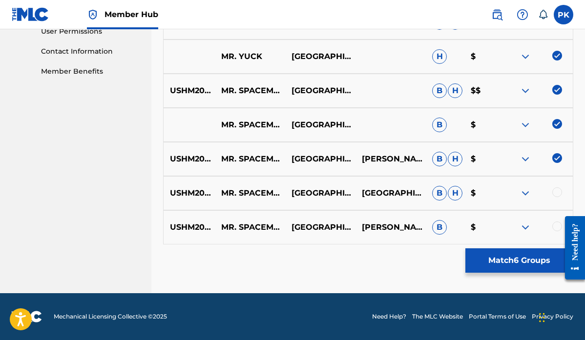
scroll to position [470, 0]
click at [557, 227] on div at bounding box center [558, 227] width 10 height 10
click at [556, 191] on div at bounding box center [558, 193] width 10 height 10
click at [557, 227] on img at bounding box center [558, 227] width 10 height 10
click at [556, 192] on img at bounding box center [558, 193] width 10 height 10
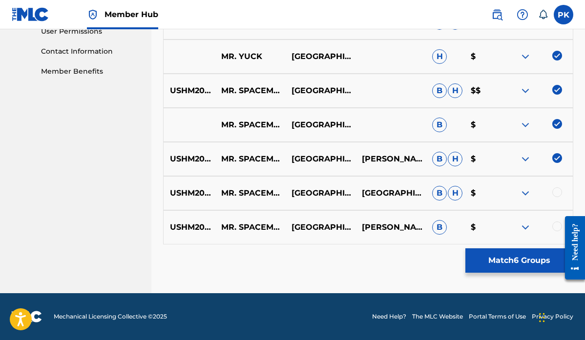
click at [556, 155] on img at bounding box center [558, 158] width 10 height 10
click at [558, 123] on img at bounding box center [558, 124] width 10 height 10
click at [557, 90] on img at bounding box center [558, 90] width 10 height 10
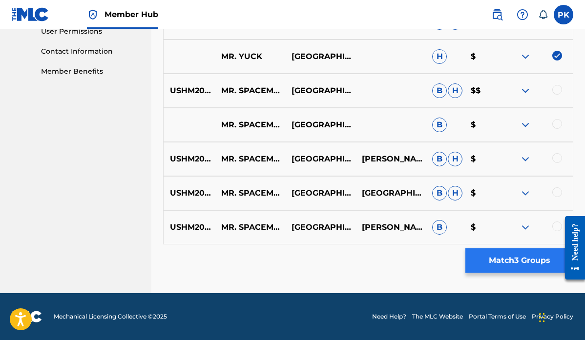
click at [506, 258] on button "Match 3 Groups" at bounding box center [520, 261] width 108 height 24
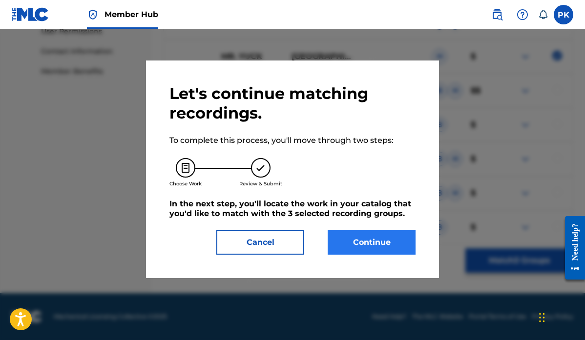
click at [370, 242] on button "Continue" at bounding box center [372, 243] width 88 height 24
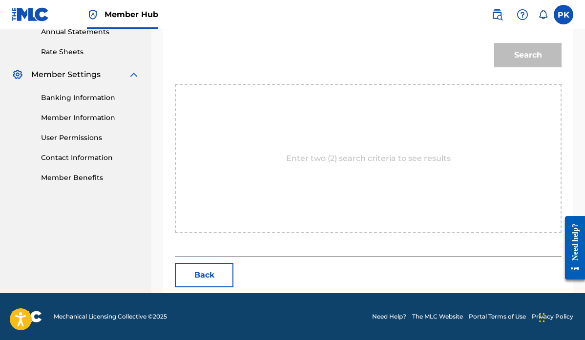
scroll to position [265, 0]
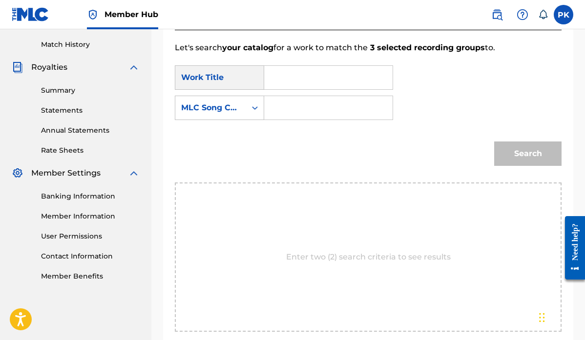
click at [307, 72] on input "Search Form" at bounding box center [329, 77] width 112 height 23
click at [288, 156] on strong "mr" at bounding box center [287, 152] width 12 height 9
type input "mr. yuck"
click at [287, 103] on input "Search Form" at bounding box center [329, 107] width 112 height 23
click at [251, 109] on icon "Search Form" at bounding box center [255, 108] width 10 height 10
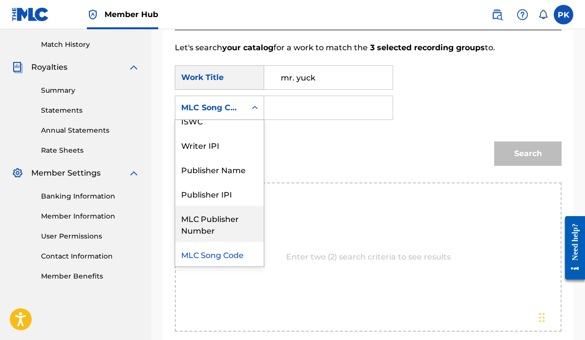
scroll to position [0, 0]
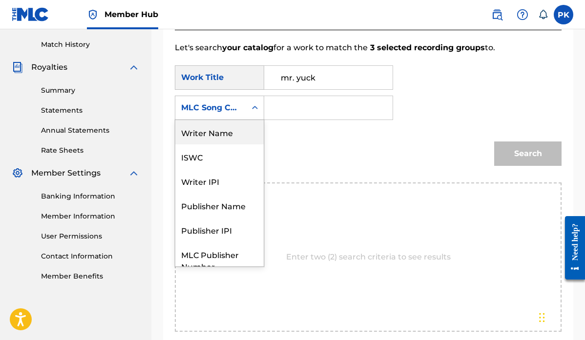
click at [213, 133] on div "Writer Name" at bounding box center [219, 132] width 88 height 24
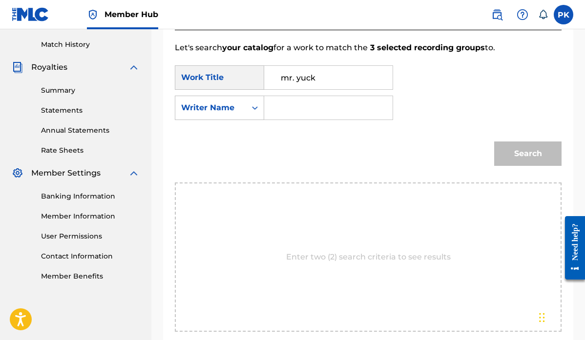
click at [292, 103] on input "Search Form" at bounding box center [329, 107] width 112 height 23
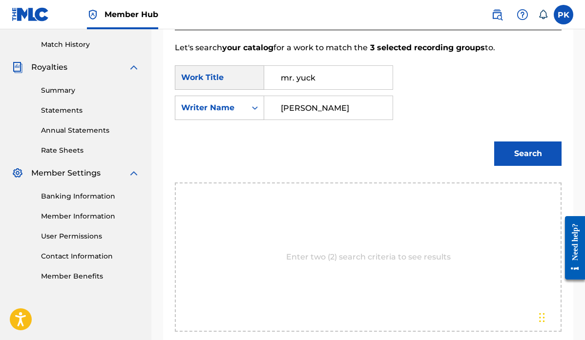
type input "[PERSON_NAME]"
drag, startPoint x: 296, startPoint y: 103, endPoint x: 531, endPoint y: 159, distance: 241.1
click at [531, 159] on button "Search" at bounding box center [527, 154] width 67 height 24
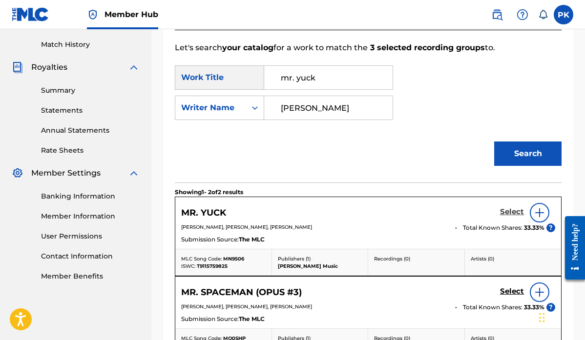
click at [515, 211] on h5 "Select" at bounding box center [512, 212] width 24 height 9
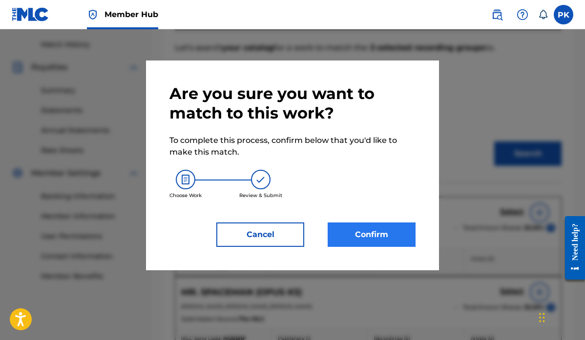
click at [378, 234] on button "Confirm" at bounding box center [372, 235] width 88 height 24
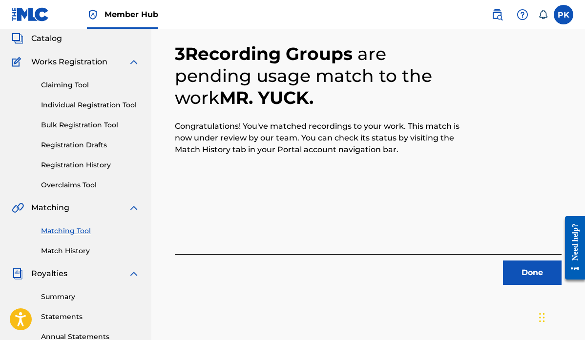
scroll to position [58, 0]
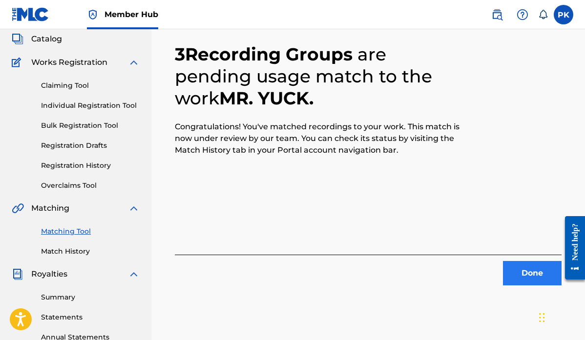
click at [532, 272] on button "Done" at bounding box center [532, 273] width 59 height 24
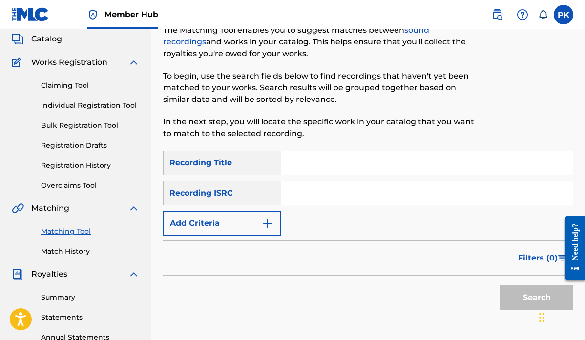
click at [308, 160] on input "Search Form" at bounding box center [427, 162] width 292 height 23
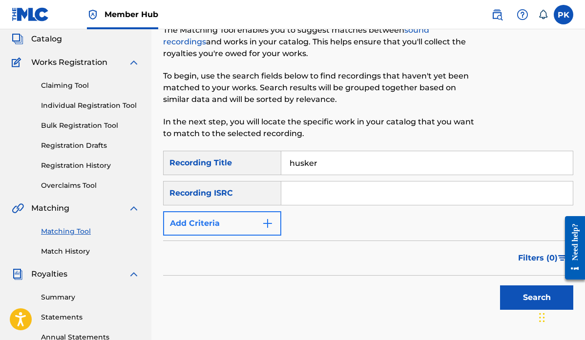
type input "husker"
click at [255, 219] on button "Add Criteria" at bounding box center [222, 224] width 118 height 24
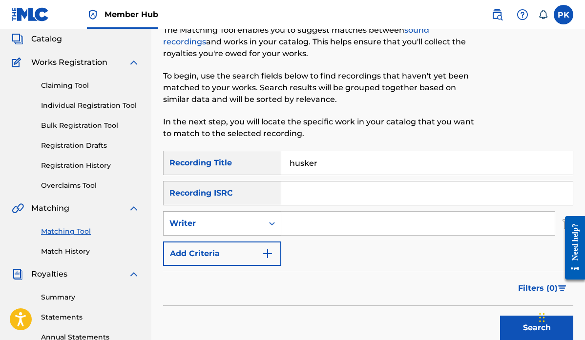
click at [267, 220] on div "Search Form" at bounding box center [272, 224] width 18 height 18
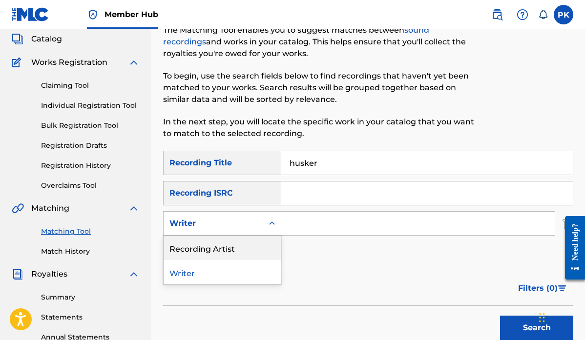
click at [232, 248] on div "Recording Artist" at bounding box center [222, 248] width 117 height 24
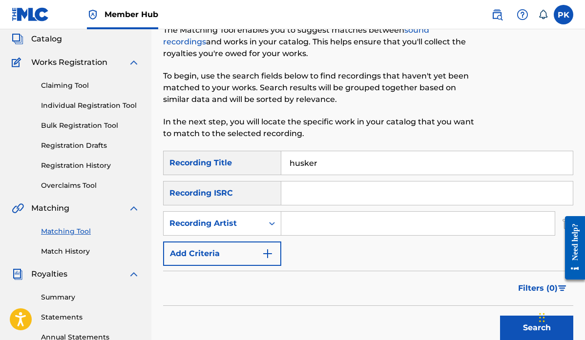
click at [301, 226] on input "Search Form" at bounding box center [418, 223] width 274 height 23
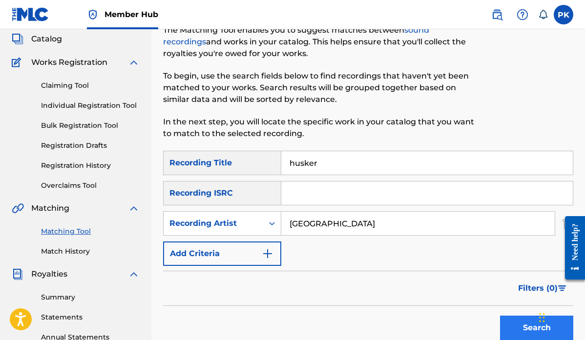
type input "[GEOGRAPHIC_DATA]"
click at [517, 319] on button "Search" at bounding box center [536, 328] width 73 height 24
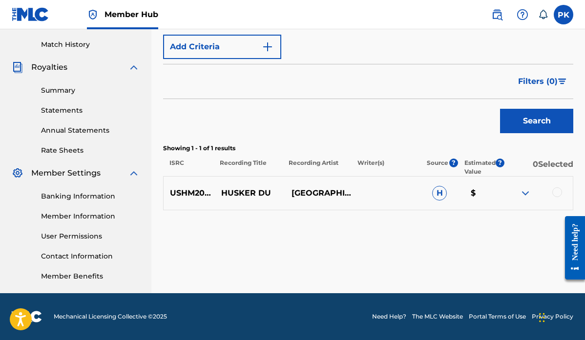
scroll to position [265, 0]
click at [557, 192] on div at bounding box center [558, 193] width 10 height 10
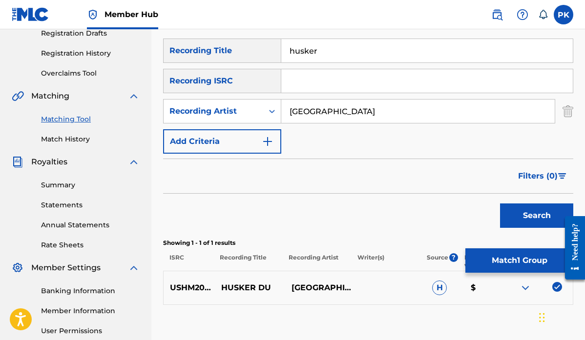
scroll to position [137, 0]
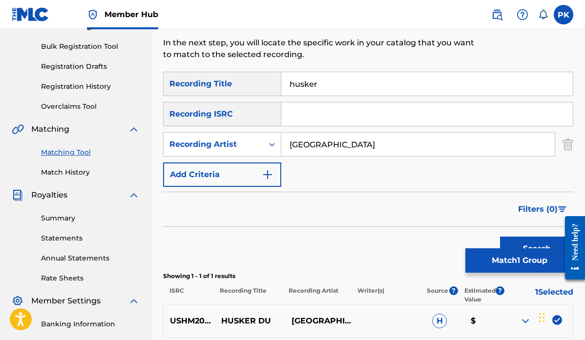
click at [301, 86] on input "husker" at bounding box center [427, 83] width 292 height 23
click at [381, 184] on div "SearchWithCriteria4d856496-5a22-4e59-bf44-1018dc2eaa2c Recording Title husker S…" at bounding box center [368, 129] width 410 height 115
click at [300, 86] on input "husker" at bounding box center [427, 83] width 292 height 23
click at [297, 87] on input "hsker" at bounding box center [427, 83] width 292 height 23
click at [296, 87] on input "hsker" at bounding box center [427, 83] width 292 height 23
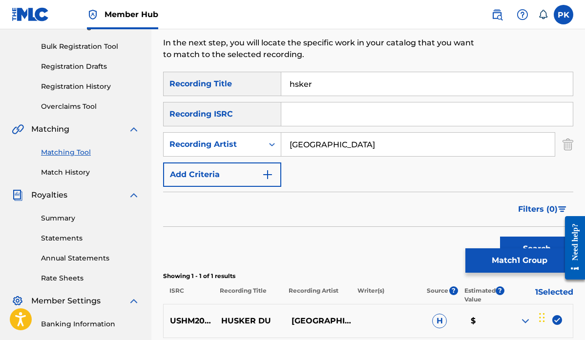
click at [296, 86] on input "hsker" at bounding box center [427, 83] width 292 height 23
click at [295, 84] on input "hsker" at bounding box center [427, 83] width 292 height 23
type input "husker"
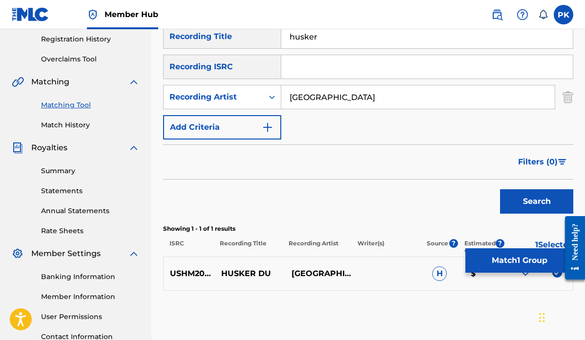
scroll to position [202, 0]
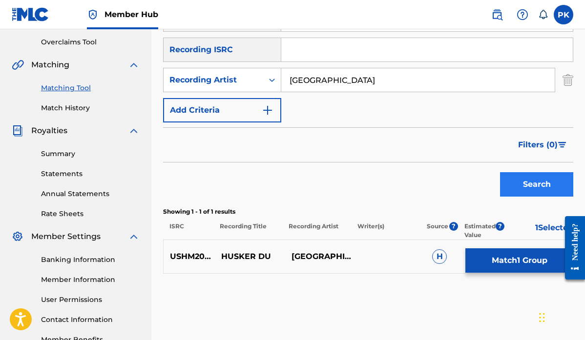
click at [528, 185] on button "Search" at bounding box center [536, 184] width 73 height 24
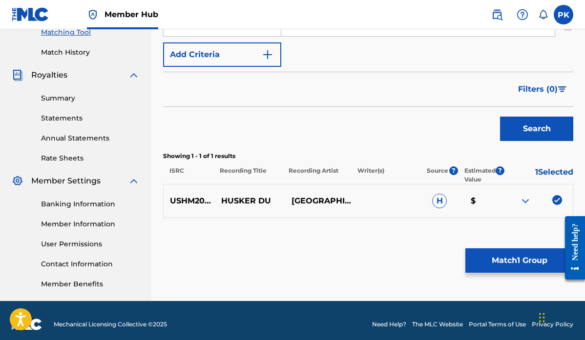
scroll to position [258, 0]
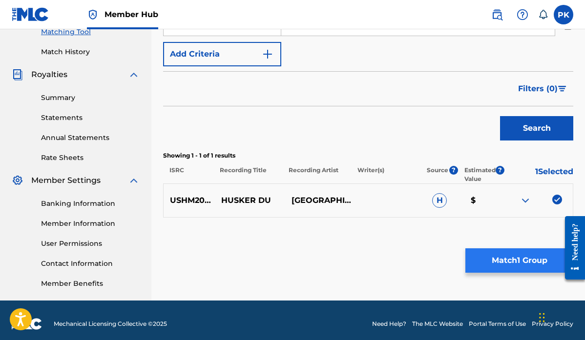
click at [504, 259] on button "Match 1 Group" at bounding box center [520, 261] width 108 height 24
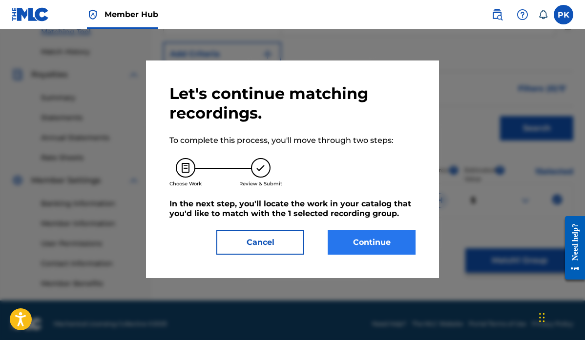
click at [361, 241] on button "Continue" at bounding box center [372, 243] width 88 height 24
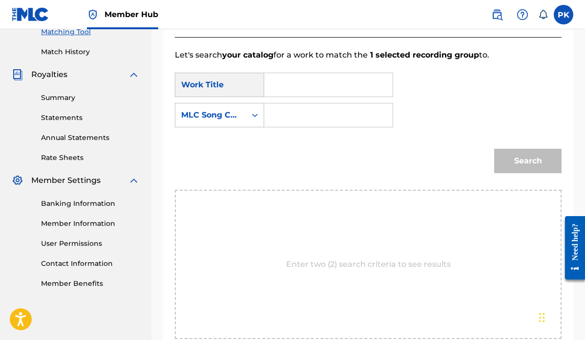
click at [329, 85] on input "Search Form" at bounding box center [329, 84] width 112 height 23
click at [290, 106] on strong "hus" at bounding box center [288, 106] width 15 height 9
type input "husker du"
click at [250, 117] on div "Search Form" at bounding box center [255, 115] width 18 height 18
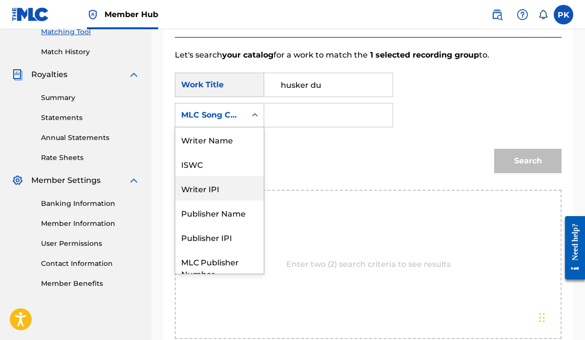
scroll to position [0, 0]
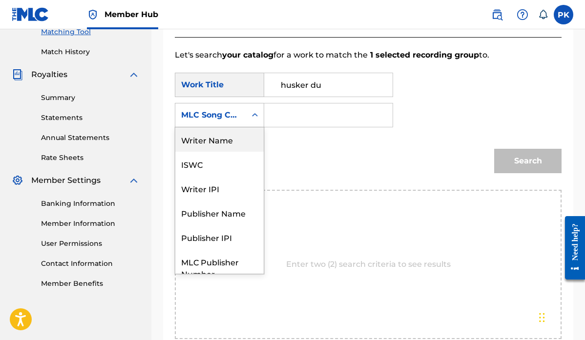
click at [223, 140] on div "Writer Name" at bounding box center [219, 140] width 88 height 24
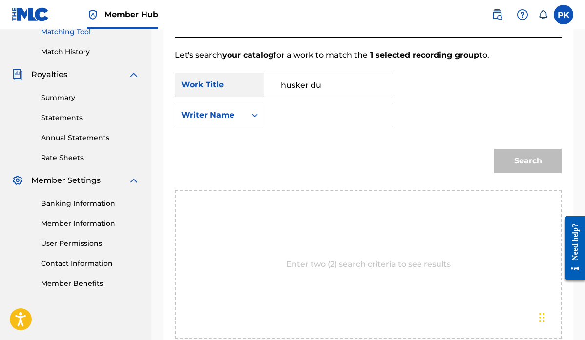
click at [301, 117] on input "Search Form" at bounding box center [329, 115] width 112 height 23
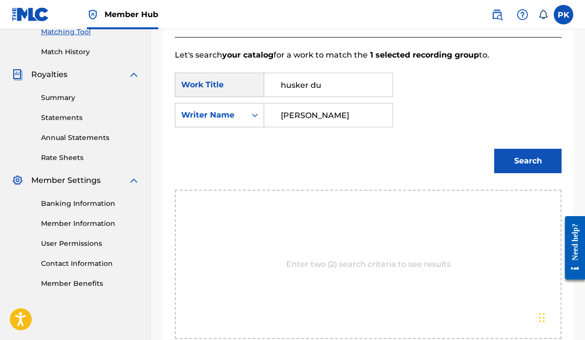
type input "[PERSON_NAME]"
drag, startPoint x: 301, startPoint y: 117, endPoint x: 524, endPoint y: 164, distance: 227.6
click at [524, 164] on button "Search" at bounding box center [527, 161] width 67 height 24
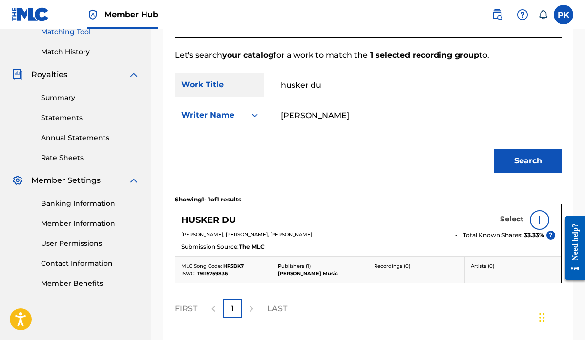
click at [513, 221] on h5 "Select" at bounding box center [512, 219] width 24 height 9
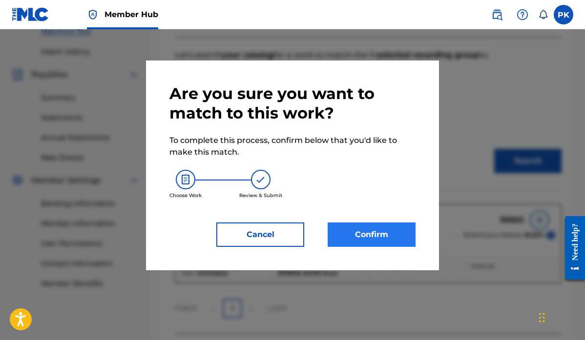
click at [380, 238] on button "Confirm" at bounding box center [372, 235] width 88 height 24
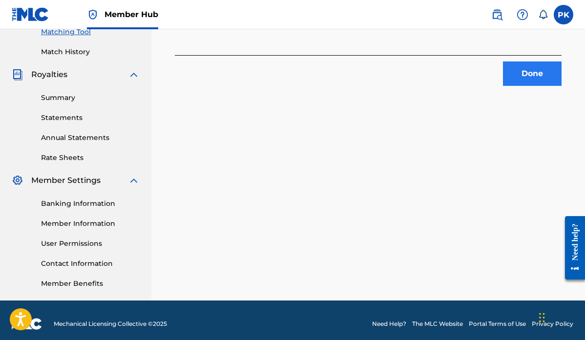
click at [523, 76] on button "Done" at bounding box center [532, 74] width 59 height 24
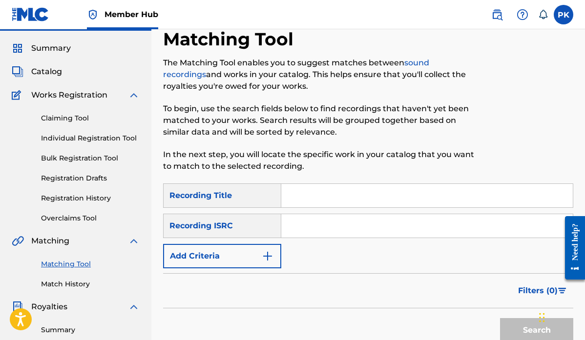
scroll to position [16, 0]
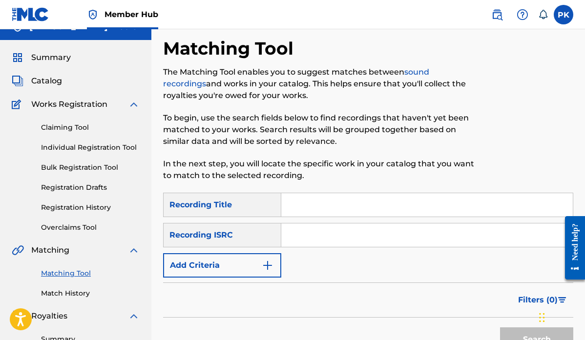
click at [304, 203] on input "Search Form" at bounding box center [427, 204] width 292 height 23
paste input "LETS PLAY GROWN UP"
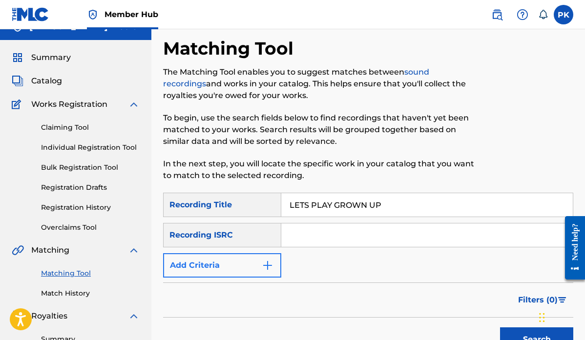
type input "LETS PLAY GROWN UP"
click at [267, 264] on img "Search Form" at bounding box center [268, 266] width 12 height 12
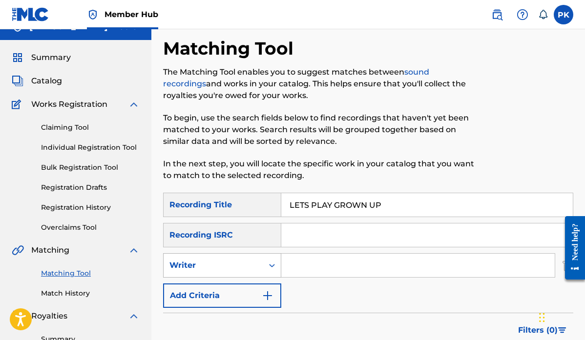
click at [255, 268] on div "Writer" at bounding box center [214, 266] width 88 height 12
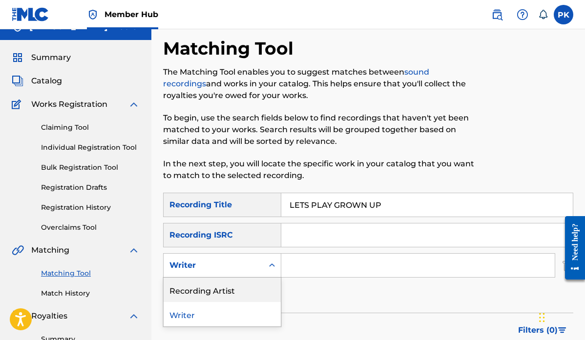
click at [229, 290] on div "Recording Artist" at bounding box center [222, 290] width 117 height 24
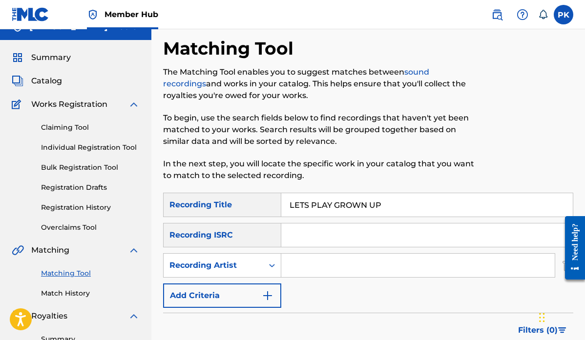
click at [298, 265] on input "Search Form" at bounding box center [418, 265] width 274 height 23
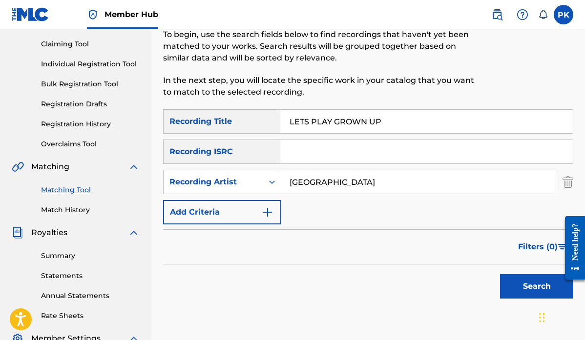
scroll to position [110, 0]
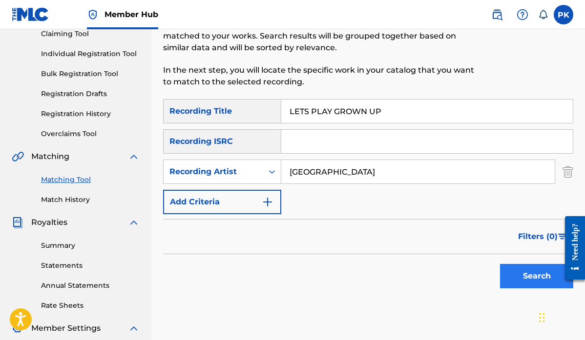
type input "[GEOGRAPHIC_DATA]"
click at [521, 274] on button "Search" at bounding box center [536, 276] width 73 height 24
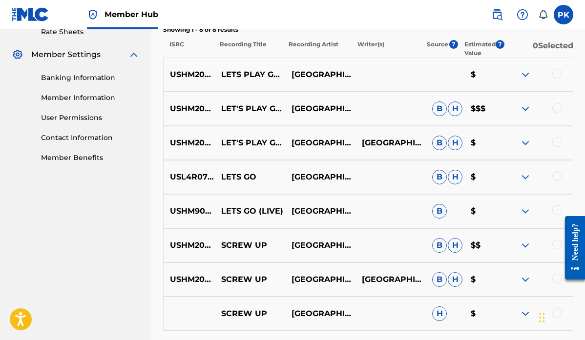
scroll to position [373, 0]
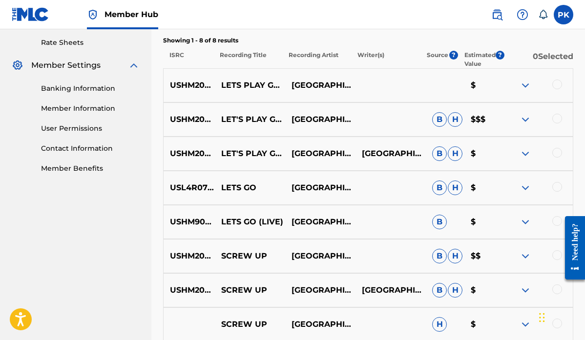
click at [557, 88] on div at bounding box center [558, 85] width 10 height 10
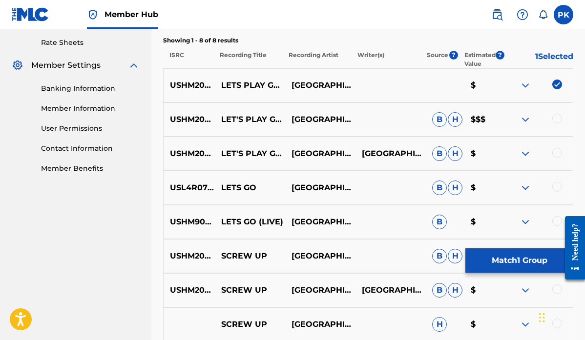
click at [557, 120] on div at bounding box center [558, 119] width 10 height 10
click at [557, 149] on div at bounding box center [558, 153] width 10 height 10
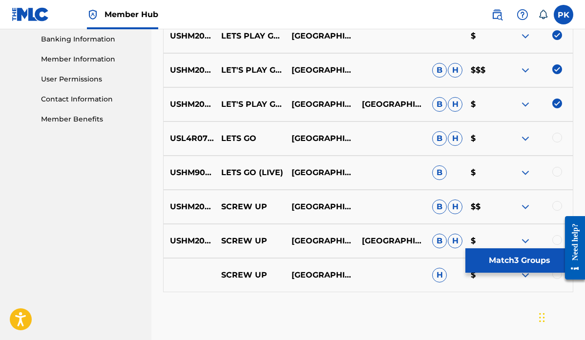
scroll to position [424, 0]
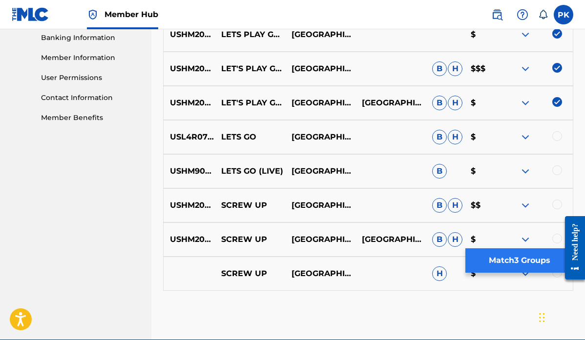
click at [505, 260] on button "Match 3 Groups" at bounding box center [520, 261] width 108 height 24
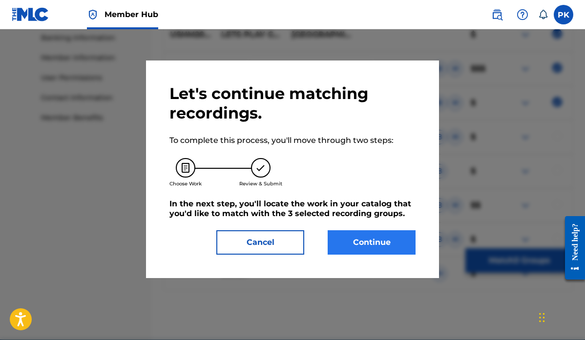
click at [373, 243] on button "Continue" at bounding box center [372, 243] width 88 height 24
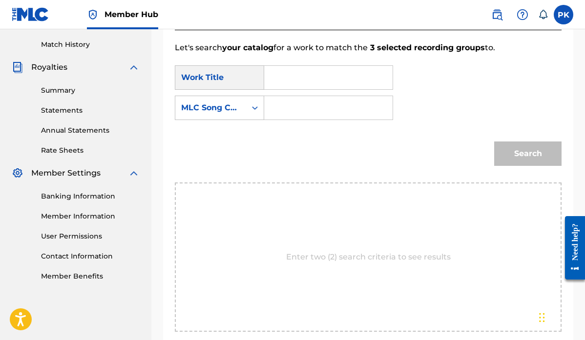
click at [325, 88] on input "Search Form" at bounding box center [329, 77] width 112 height 23
click at [289, 122] on strong "let's" at bounding box center [289, 116] width 17 height 9
type input "let's play grownup"
click at [245, 107] on div "MLC Song Code" at bounding box center [210, 108] width 71 height 19
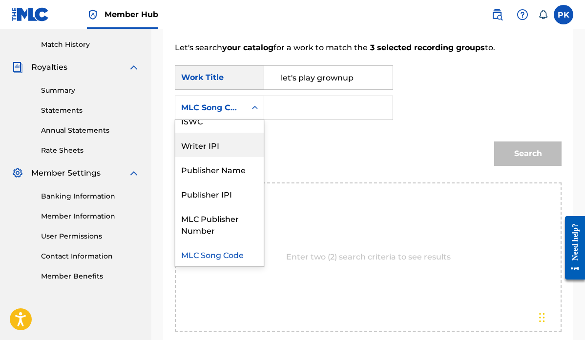
scroll to position [0, 0]
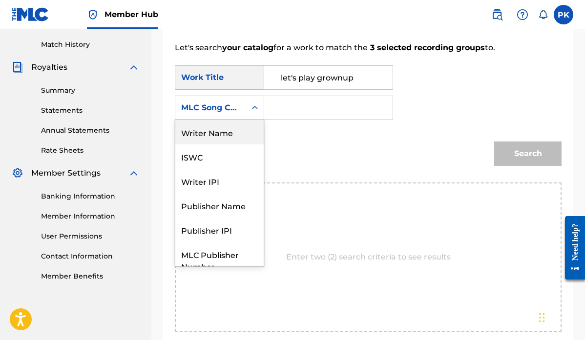
click at [215, 136] on div "Writer Name" at bounding box center [219, 132] width 88 height 24
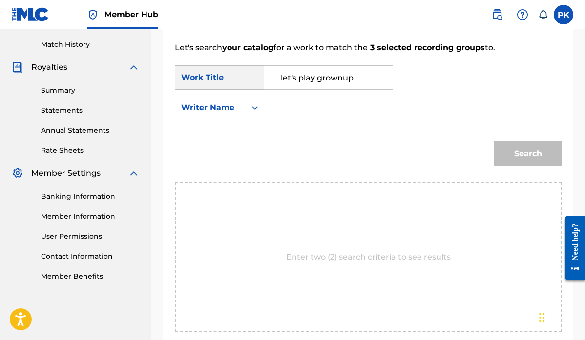
click at [288, 106] on input "Search Form" at bounding box center [329, 107] width 112 height 23
type input "s"
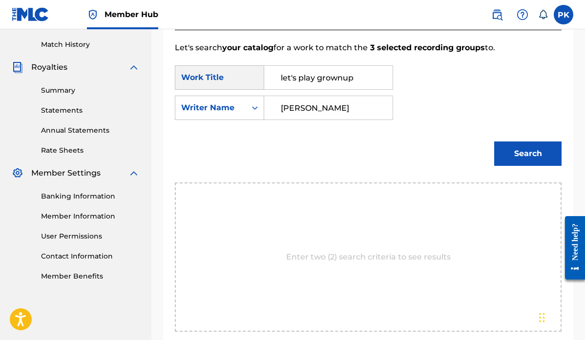
type input "[PERSON_NAME]"
drag, startPoint x: 288, startPoint y: 106, endPoint x: 511, endPoint y: 156, distance: 229.2
click at [511, 156] on button "Search" at bounding box center [527, 154] width 67 height 24
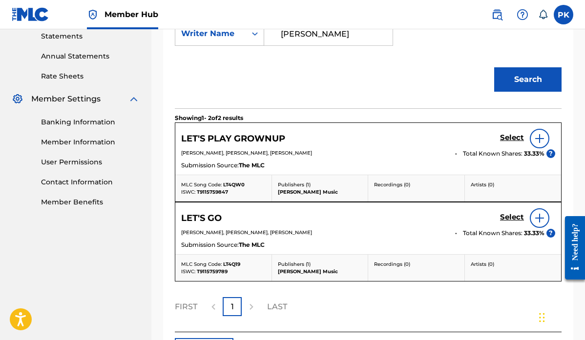
scroll to position [342, 0]
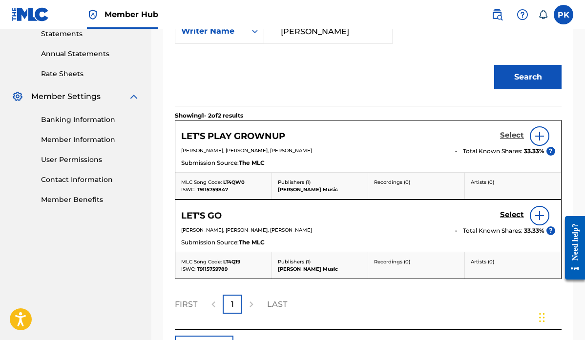
click at [514, 134] on h5 "Select" at bounding box center [512, 135] width 24 height 9
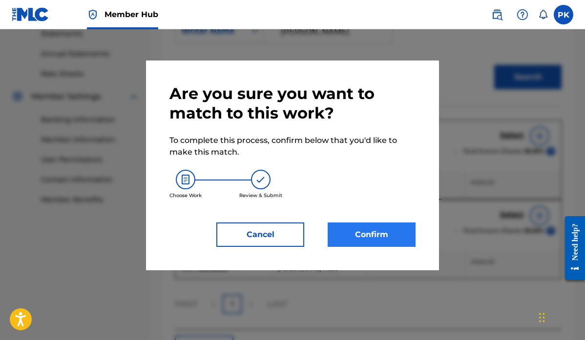
click at [363, 236] on button "Confirm" at bounding box center [372, 235] width 88 height 24
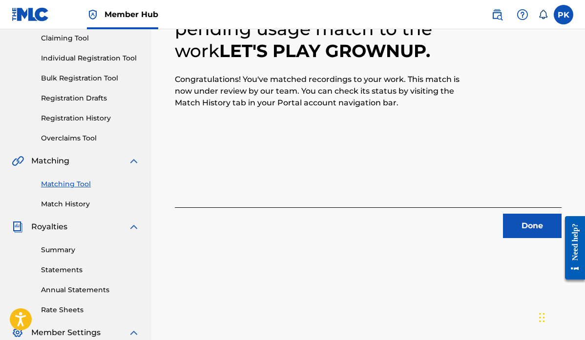
scroll to position [103, 0]
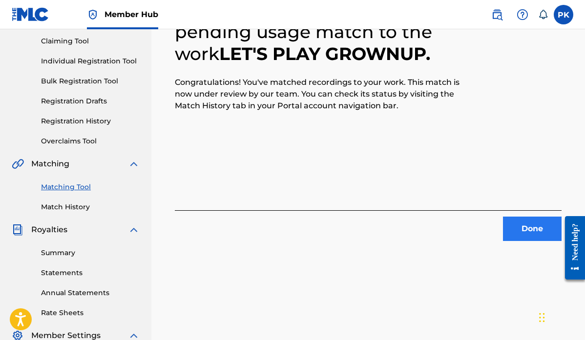
click at [524, 225] on button "Done" at bounding box center [532, 229] width 59 height 24
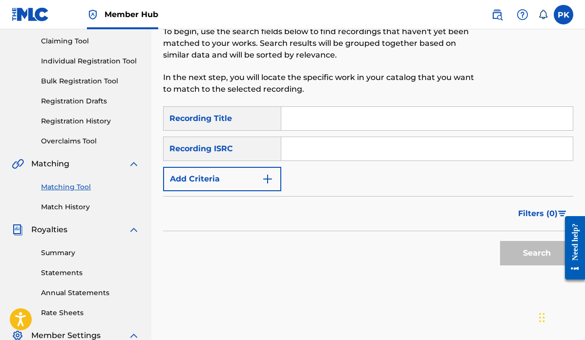
click at [323, 112] on input "Search Form" at bounding box center [427, 118] width 292 height 23
paste input "[PERSON_NAME] GO ROUND"
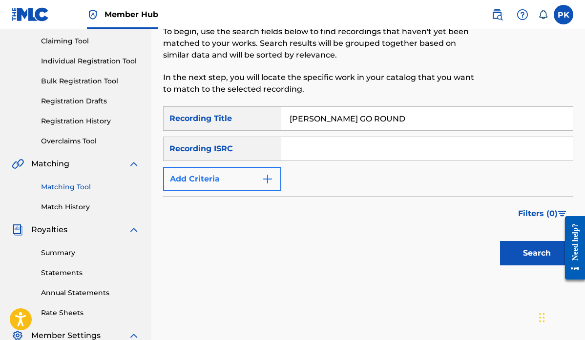
type input "[PERSON_NAME] GO ROUND"
click at [269, 179] on img "Search Form" at bounding box center [268, 179] width 12 height 12
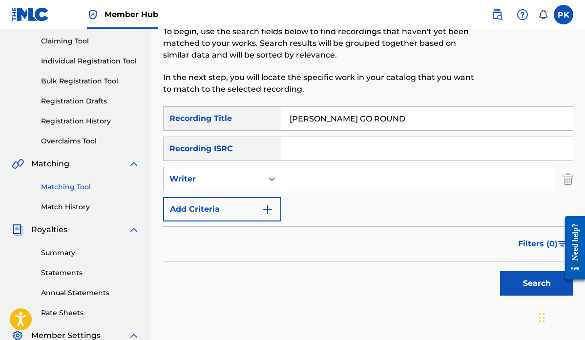
click at [228, 180] on div "Writer" at bounding box center [214, 179] width 88 height 12
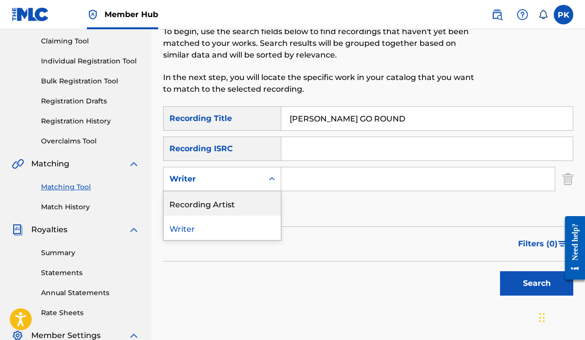
click at [209, 204] on div "Recording Artist" at bounding box center [222, 203] width 117 height 24
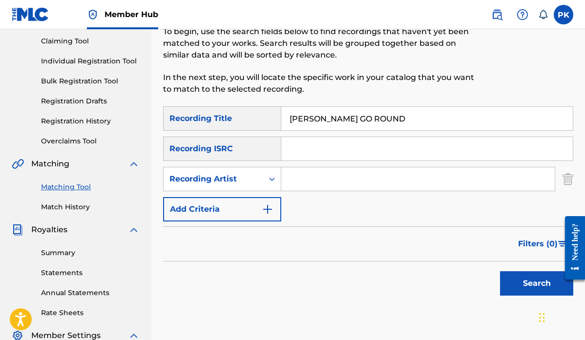
click at [298, 182] on input "Search Form" at bounding box center [418, 179] width 274 height 23
click at [519, 276] on button "Search" at bounding box center [536, 284] width 73 height 24
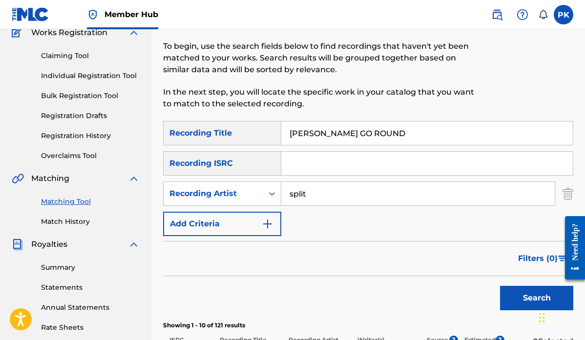
scroll to position [3, 0]
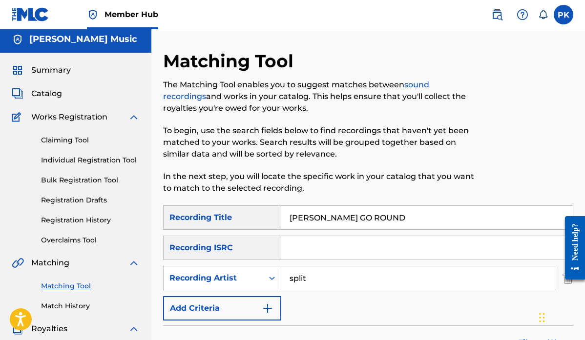
click at [319, 278] on input "split" at bounding box center [418, 278] width 274 height 23
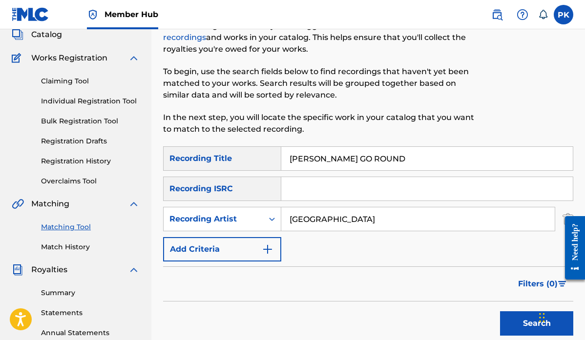
scroll to position [98, 0]
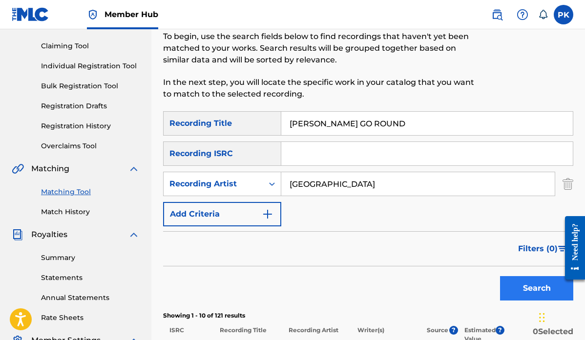
type input "[GEOGRAPHIC_DATA]"
click at [526, 285] on button "Search" at bounding box center [536, 289] width 73 height 24
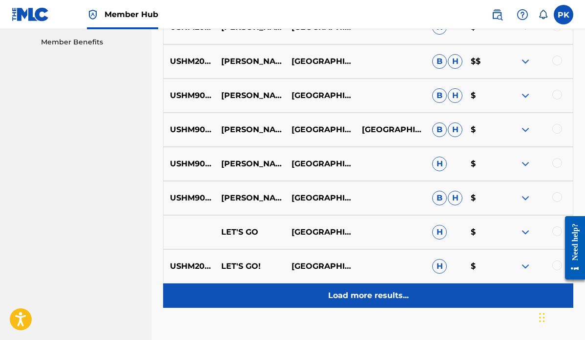
click at [393, 296] on p "Load more results..." at bounding box center [368, 296] width 81 height 12
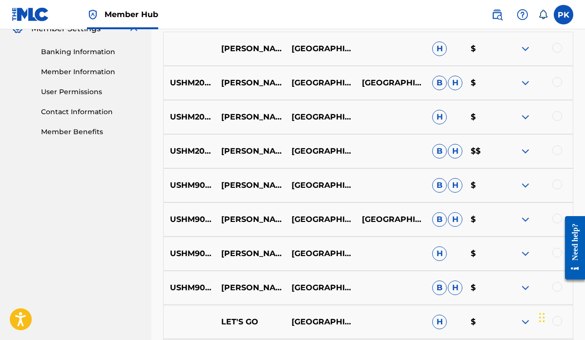
scroll to position [418, 0]
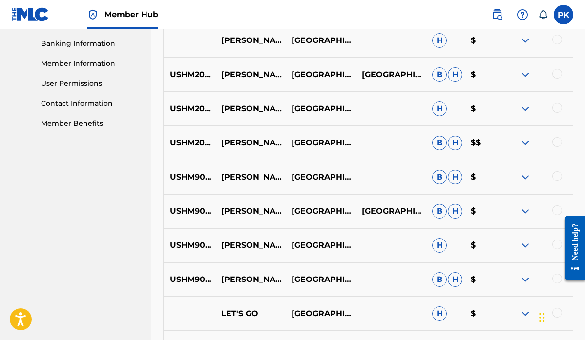
click at [556, 279] on div at bounding box center [558, 279] width 10 height 10
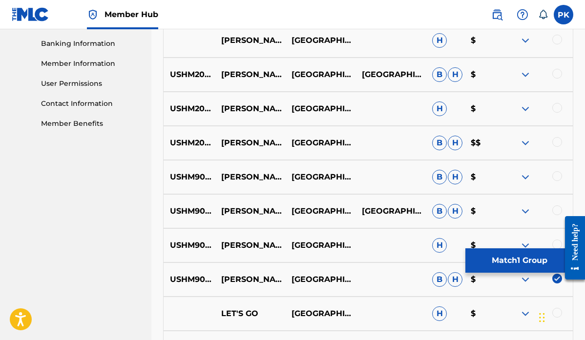
click at [557, 244] on div at bounding box center [558, 245] width 10 height 10
click at [556, 212] on div at bounding box center [558, 211] width 10 height 10
click at [555, 177] on div at bounding box center [558, 176] width 10 height 10
click at [558, 142] on div at bounding box center [558, 142] width 10 height 10
click at [557, 109] on div at bounding box center [558, 108] width 10 height 10
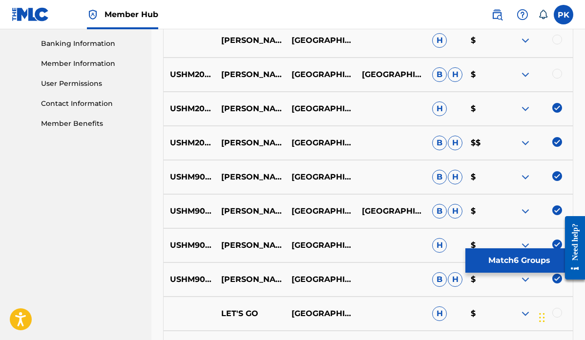
click at [557, 76] on div at bounding box center [558, 74] width 10 height 10
click at [556, 41] on div at bounding box center [558, 40] width 10 height 10
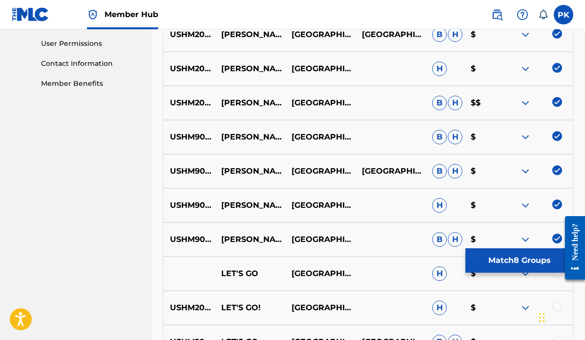
scroll to position [458, 0]
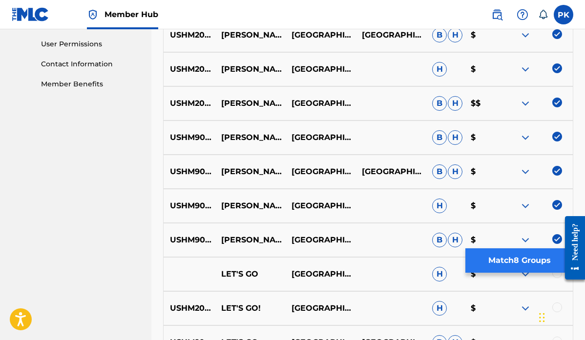
click at [503, 261] on button "Match 8 Groups" at bounding box center [520, 261] width 108 height 24
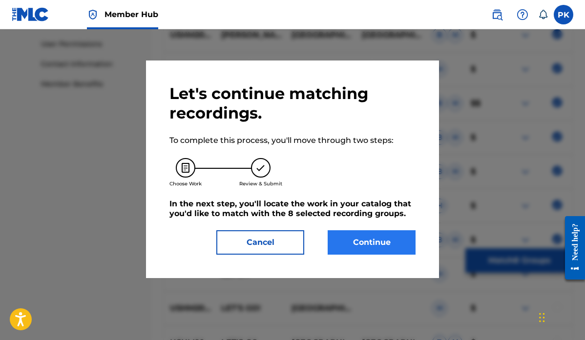
click at [363, 243] on button "Continue" at bounding box center [372, 243] width 88 height 24
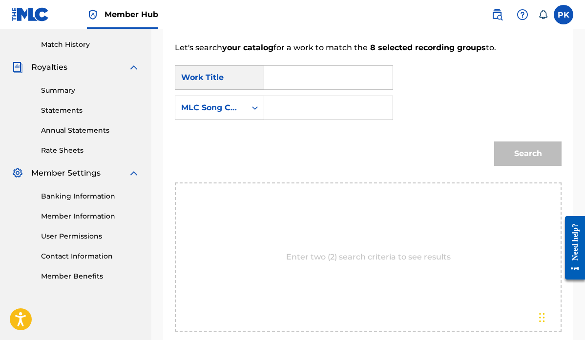
click at [273, 72] on input "Search Form" at bounding box center [329, 77] width 112 height 23
drag, startPoint x: 273, startPoint y: 72, endPoint x: 287, endPoint y: 100, distance: 31.7
click at [287, 100] on strong "[PERSON_NAME]" at bounding box center [316, 99] width 70 height 9
type input "[PERSON_NAME] go round"
click at [286, 102] on strong "[PERSON_NAME]" at bounding box center [316, 99] width 70 height 9
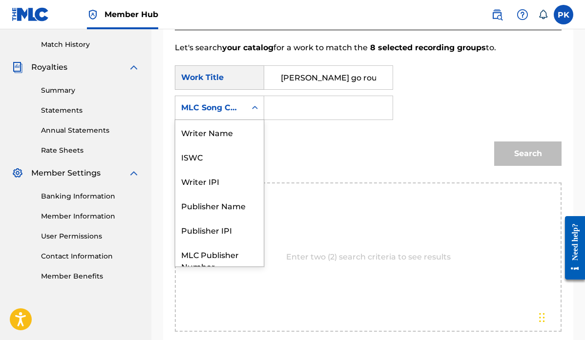
click at [252, 109] on icon "Search Form" at bounding box center [255, 108] width 10 height 10
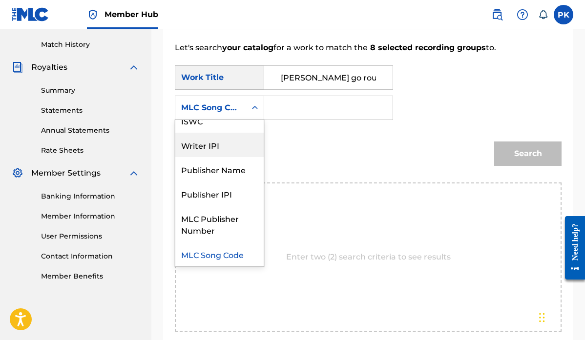
scroll to position [0, 0]
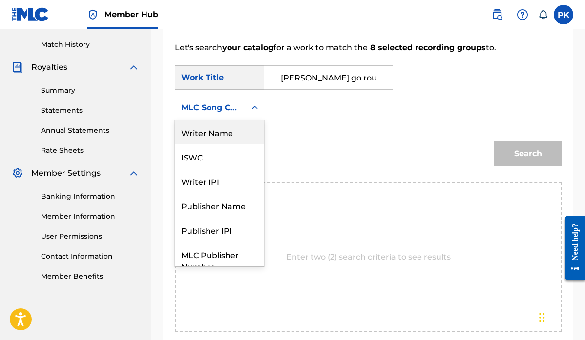
click at [223, 132] on div "Writer Name" at bounding box center [219, 132] width 88 height 24
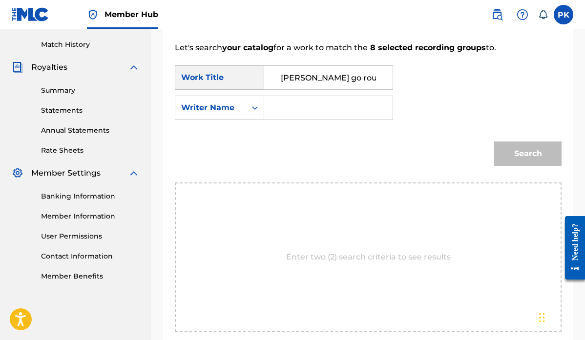
click at [287, 108] on input "Search Form" at bounding box center [329, 107] width 112 height 23
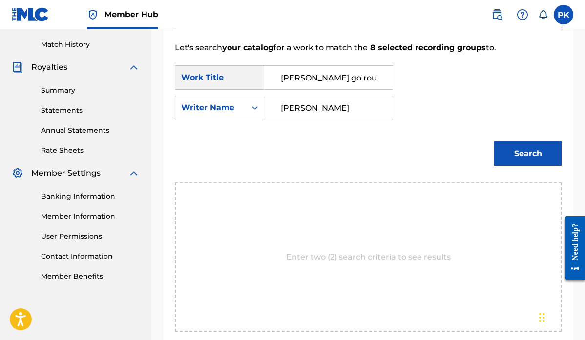
type input "[PERSON_NAME]"
drag, startPoint x: 292, startPoint y: 126, endPoint x: 304, endPoint y: 138, distance: 17.3
click at [304, 138] on div "Search" at bounding box center [368, 157] width 387 height 51
click at [522, 156] on button "Search" at bounding box center [527, 154] width 67 height 24
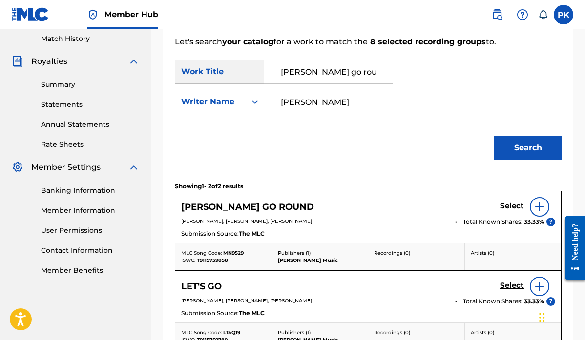
scroll to position [289, 0]
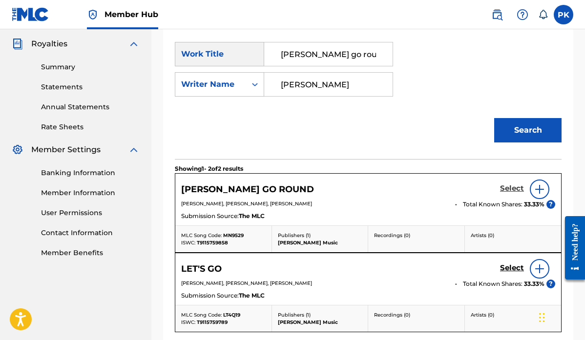
click at [507, 191] on h5 "Select" at bounding box center [512, 188] width 24 height 9
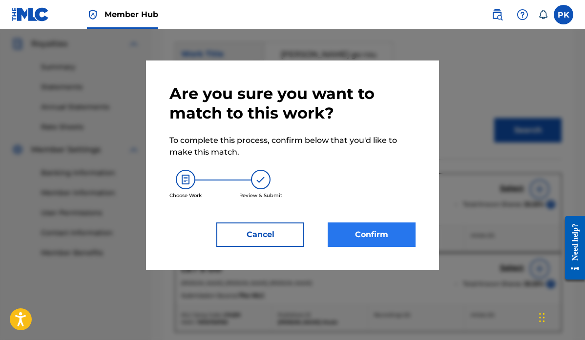
click at [378, 235] on button "Confirm" at bounding box center [372, 235] width 88 height 24
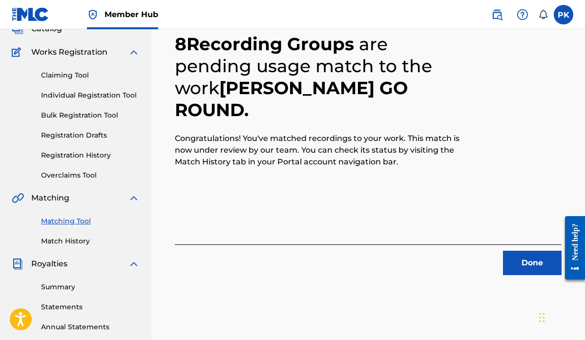
scroll to position [82, 0]
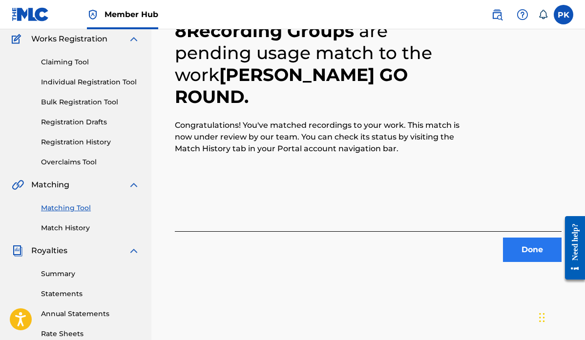
click at [521, 245] on button "Done" at bounding box center [532, 250] width 59 height 24
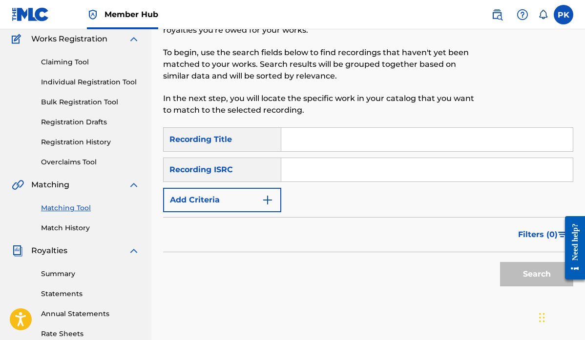
click at [323, 143] on input "Search Form" at bounding box center [427, 139] width 292 height 23
paste input "HOME"
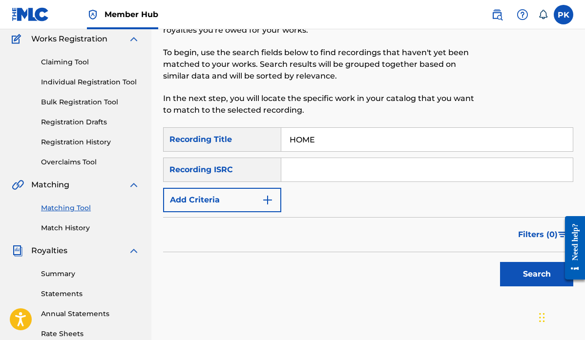
type input "HOME"
click at [310, 168] on input "Search Form" at bounding box center [427, 169] width 292 height 23
click at [266, 195] on img "Search Form" at bounding box center [268, 200] width 12 height 12
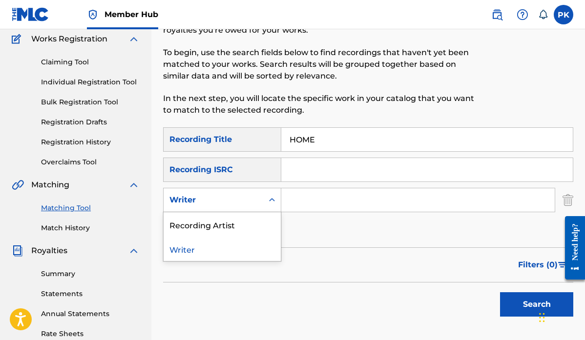
click at [265, 202] on div "Search Form" at bounding box center [272, 200] width 18 height 18
click at [238, 222] on div "Recording Artist" at bounding box center [222, 225] width 117 height 24
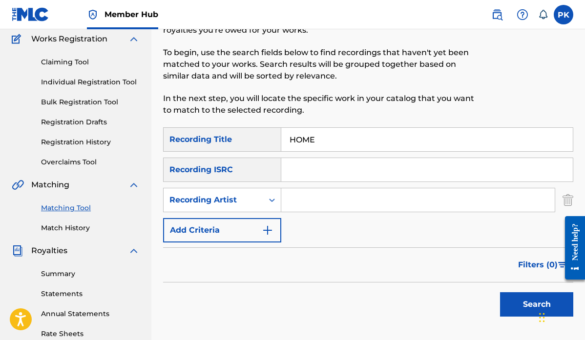
click at [316, 199] on input "Search Form" at bounding box center [418, 200] width 274 height 23
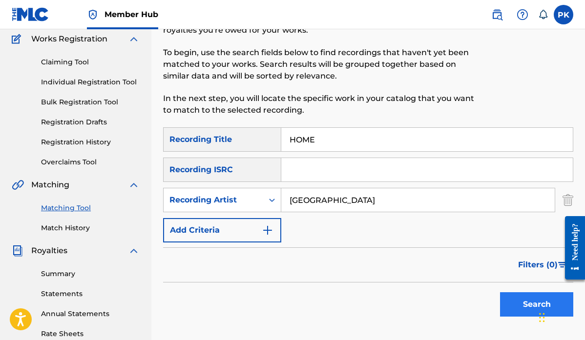
type input "[GEOGRAPHIC_DATA]"
click at [524, 305] on button "Search" at bounding box center [536, 305] width 73 height 24
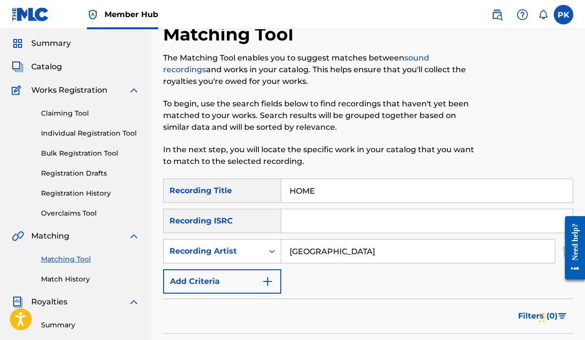
scroll to position [29, 0]
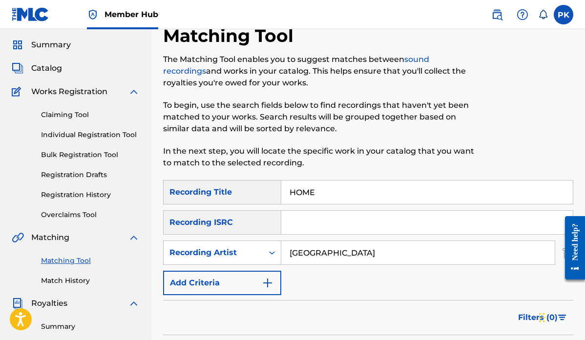
drag, startPoint x: 323, startPoint y: 193, endPoint x: 244, endPoint y: 193, distance: 79.1
click at [245, 193] on div "SearchWithCriteria4d856496-5a22-4e59-bf44-1018dc2eaa2c Recording Title HOME" at bounding box center [368, 192] width 410 height 24
paste input "RACER X"
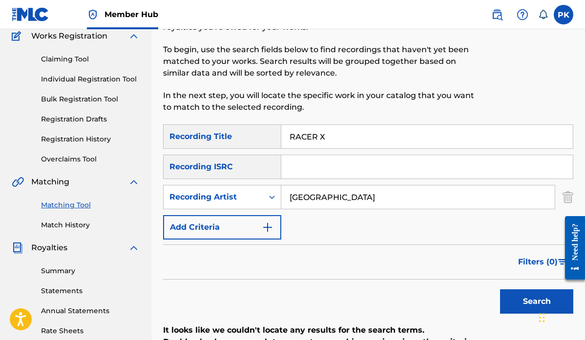
scroll to position [95, 0]
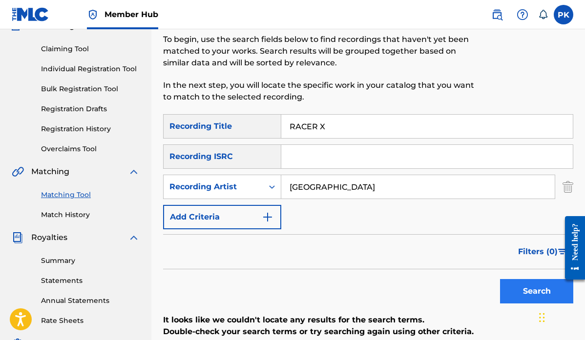
type input "RACER X"
click at [514, 289] on button "Search" at bounding box center [536, 291] width 73 height 24
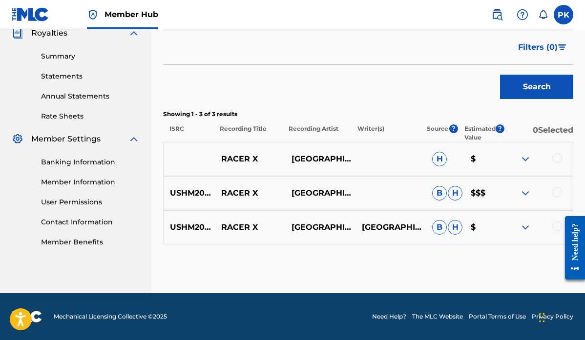
scroll to position [299, 0]
click at [558, 156] on div at bounding box center [558, 158] width 10 height 10
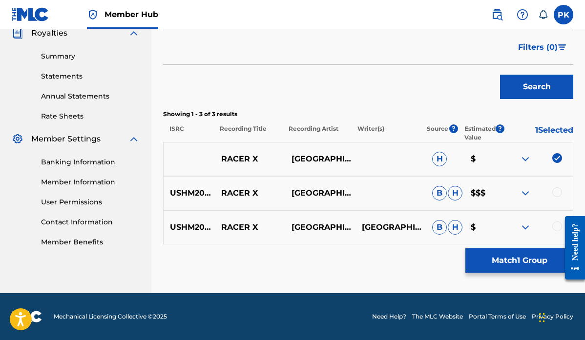
click at [556, 190] on div at bounding box center [558, 193] width 10 height 10
click at [557, 227] on div at bounding box center [558, 227] width 10 height 10
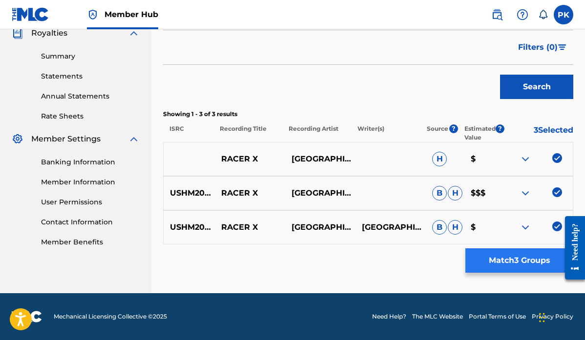
click at [513, 260] on button "Match 3 Groups" at bounding box center [520, 261] width 108 height 24
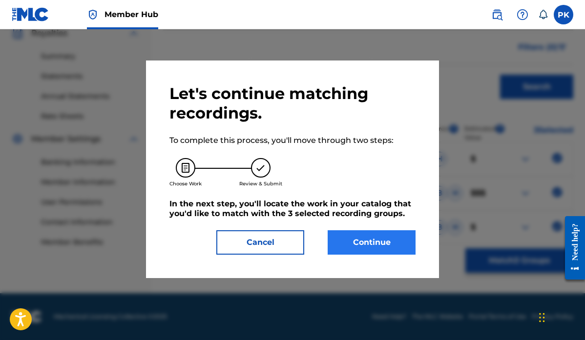
click at [383, 245] on button "Continue" at bounding box center [372, 243] width 88 height 24
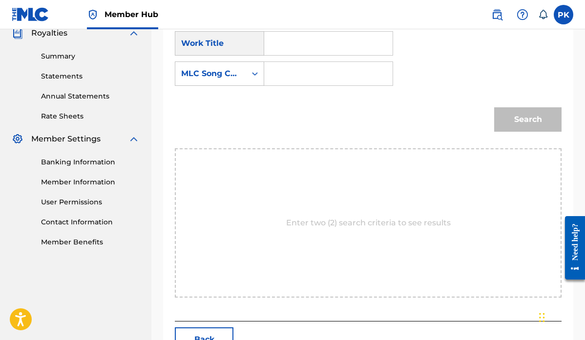
scroll to position [265, 0]
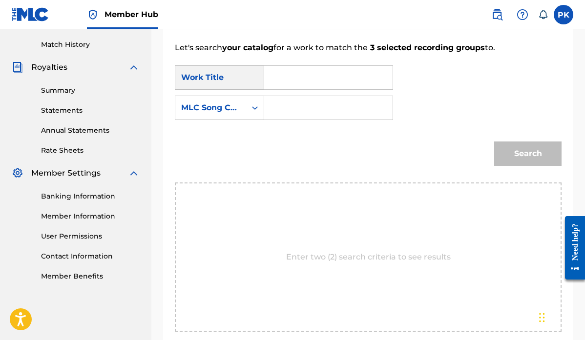
click at [330, 80] on input "Search Form" at bounding box center [329, 77] width 112 height 23
click at [287, 101] on strong "racer" at bounding box center [291, 99] width 21 height 9
type input "racer x"
click at [248, 110] on div "Search Form" at bounding box center [255, 108] width 18 height 18
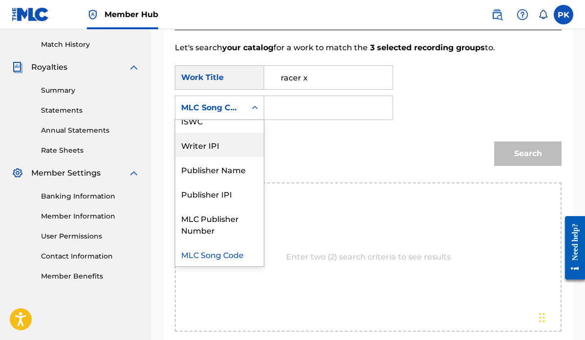
scroll to position [0, 0]
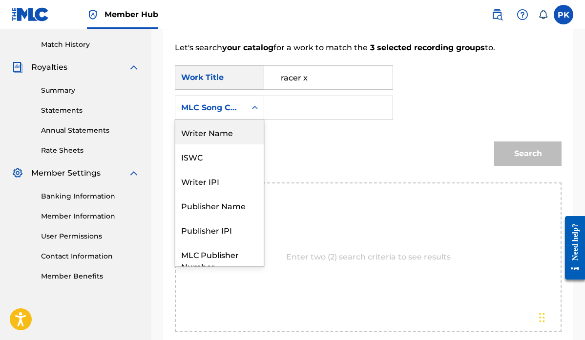
click at [223, 135] on div "Writer Name" at bounding box center [219, 132] width 88 height 24
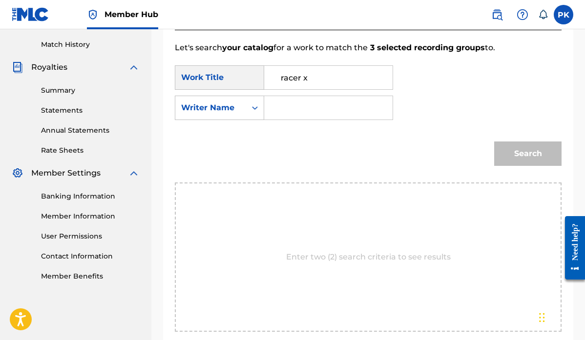
click at [298, 113] on input "Search Form" at bounding box center [329, 107] width 112 height 23
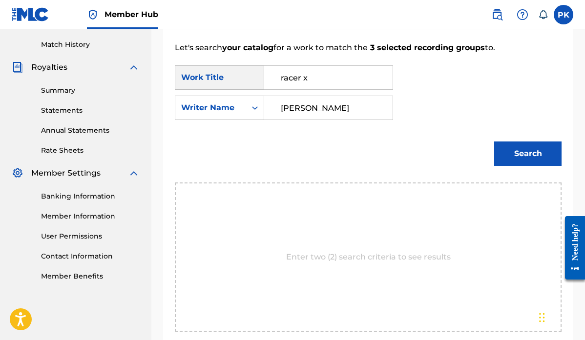
type input "[PERSON_NAME]"
drag, startPoint x: 298, startPoint y: 113, endPoint x: 517, endPoint y: 151, distance: 222.2
click at [517, 151] on button "Search" at bounding box center [527, 154] width 67 height 24
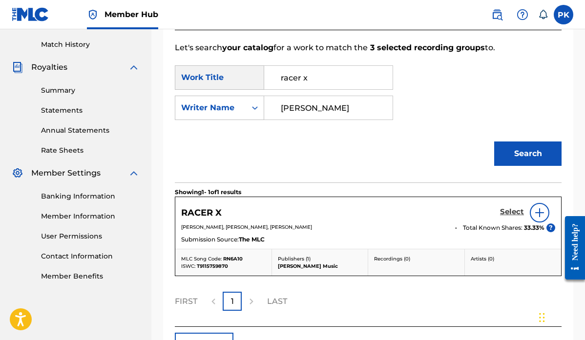
click at [509, 211] on h5 "Select" at bounding box center [512, 212] width 24 height 9
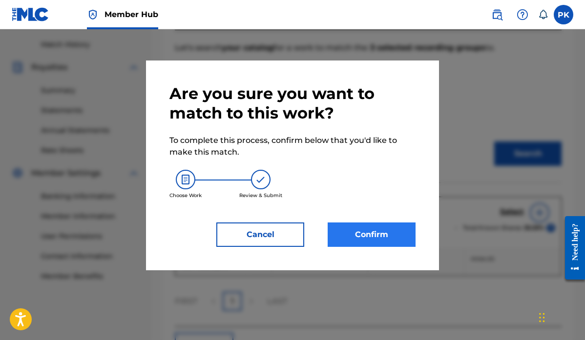
click at [368, 231] on button "Confirm" at bounding box center [372, 235] width 88 height 24
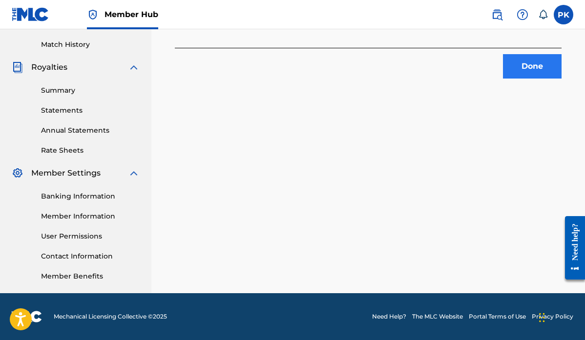
click at [527, 68] on button "Done" at bounding box center [532, 66] width 59 height 24
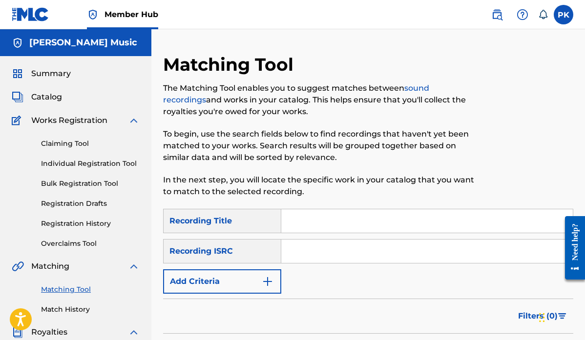
click at [291, 223] on input "Search Form" at bounding box center [427, 221] width 292 height 23
paste input "[PERSON_NAME] DE [PERSON_NAME]"
type input "[PERSON_NAME] DE [PERSON_NAME]"
click at [267, 280] on img "Search Form" at bounding box center [268, 282] width 12 height 12
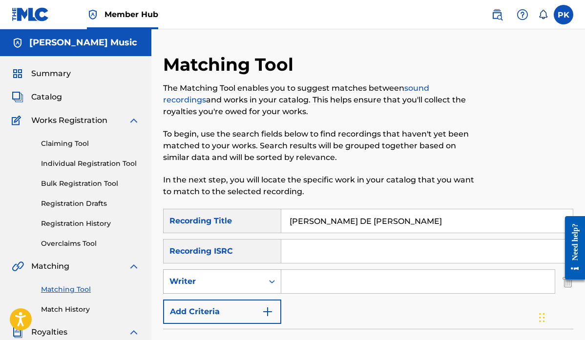
click at [258, 283] on div "Writer" at bounding box center [214, 282] width 100 height 19
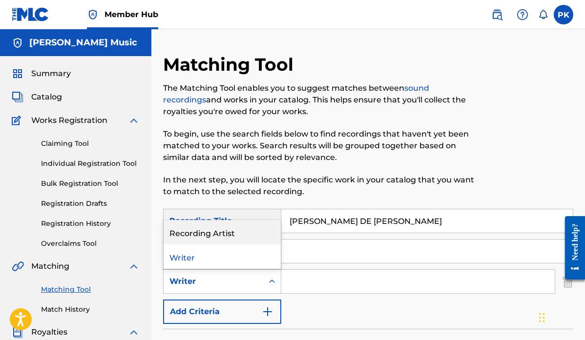
click at [247, 234] on div "Recording Artist" at bounding box center [222, 232] width 117 height 24
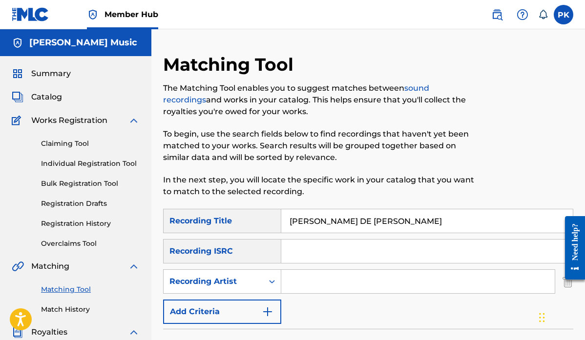
click at [318, 287] on input "Search Form" at bounding box center [418, 281] width 274 height 23
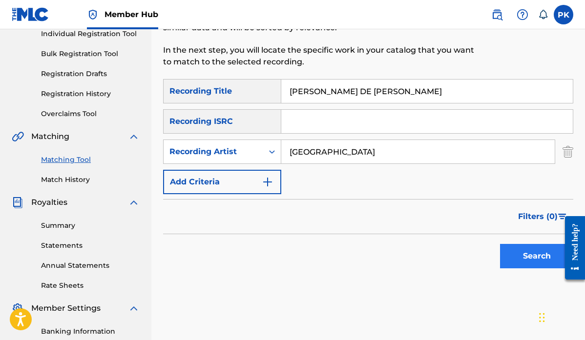
scroll to position [130, 0]
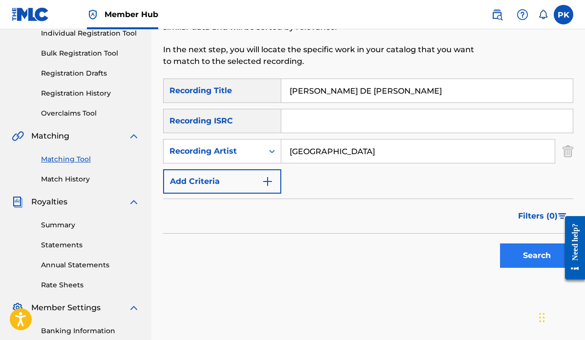
type input "[GEOGRAPHIC_DATA]"
click at [521, 258] on button "Search" at bounding box center [536, 256] width 73 height 24
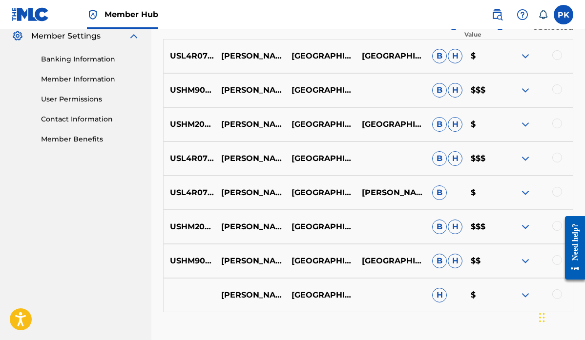
scroll to position [393, 0]
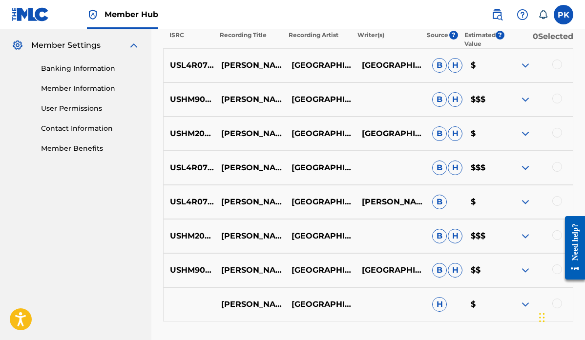
click at [559, 62] on div at bounding box center [558, 65] width 10 height 10
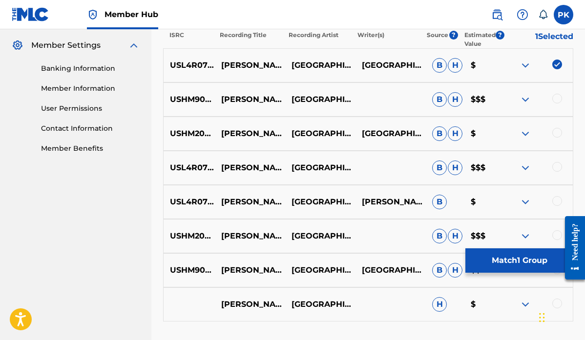
click at [558, 100] on div at bounding box center [558, 99] width 10 height 10
click at [560, 132] on div at bounding box center [558, 133] width 10 height 10
click at [560, 170] on div at bounding box center [558, 167] width 10 height 10
click at [554, 201] on div at bounding box center [558, 201] width 10 height 10
click at [555, 236] on div at bounding box center [558, 236] width 10 height 10
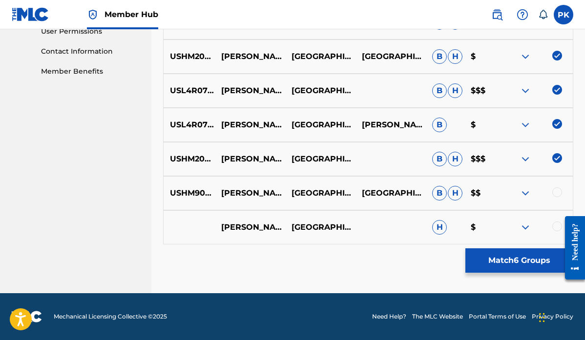
scroll to position [470, 0]
click at [554, 191] on div at bounding box center [558, 193] width 10 height 10
click at [556, 226] on div at bounding box center [558, 227] width 10 height 10
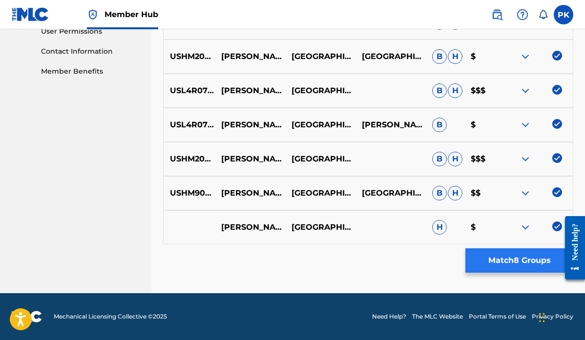
click at [500, 259] on button "Match 8 Groups" at bounding box center [520, 261] width 108 height 24
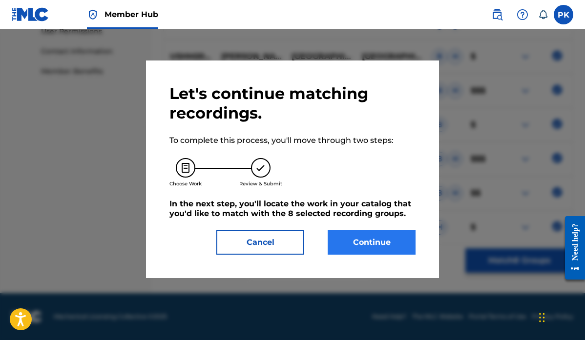
click at [366, 246] on button "Continue" at bounding box center [372, 243] width 88 height 24
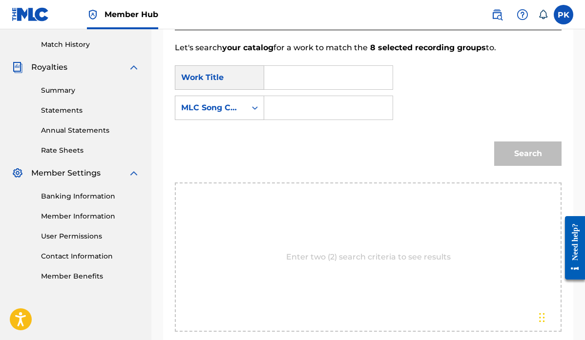
click at [282, 80] on input "Search Form" at bounding box center [329, 77] width 112 height 23
type input "p"
paste input "[PERSON_NAME] DE [PERSON_NAME]"
click at [289, 102] on strong "[PERSON_NAME]" at bounding box center [316, 99] width 70 height 9
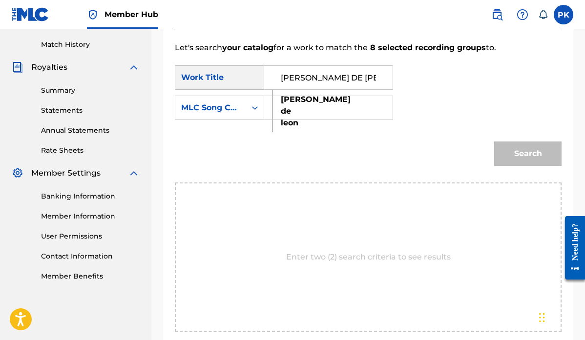
type input "[PERSON_NAME] de [PERSON_NAME]"
click at [255, 112] on icon "Search Form" at bounding box center [255, 108] width 10 height 10
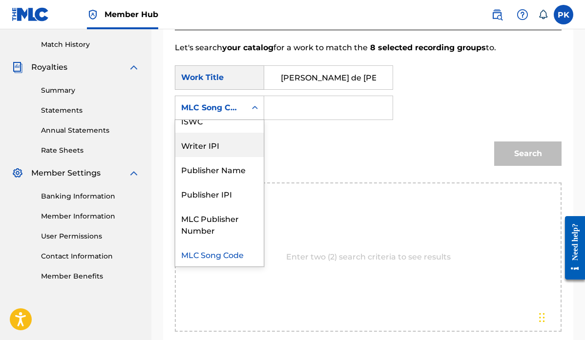
scroll to position [0, 0]
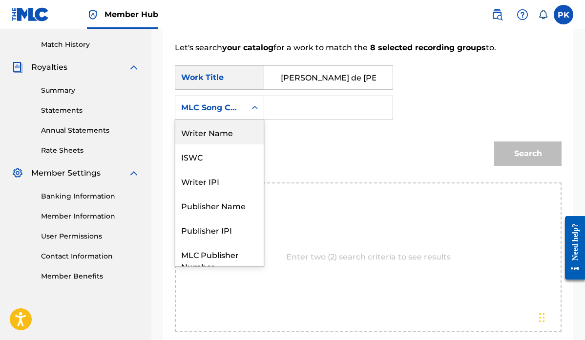
click at [232, 134] on div "Writer Name" at bounding box center [219, 132] width 88 height 24
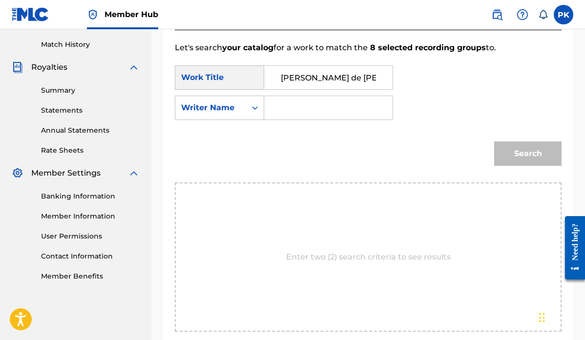
click at [297, 111] on input "Search Form" at bounding box center [329, 107] width 112 height 23
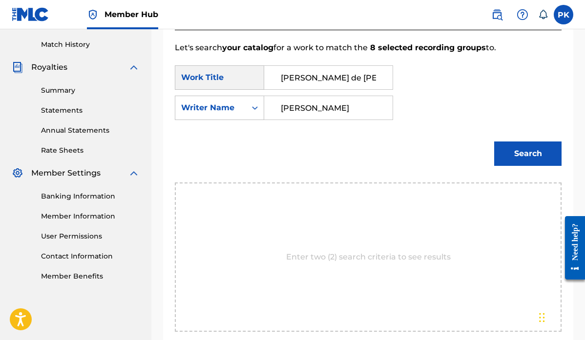
type input "[PERSON_NAME]"
drag, startPoint x: 296, startPoint y: 111, endPoint x: 516, endPoint y: 150, distance: 223.2
click at [517, 150] on button "Search" at bounding box center [527, 154] width 67 height 24
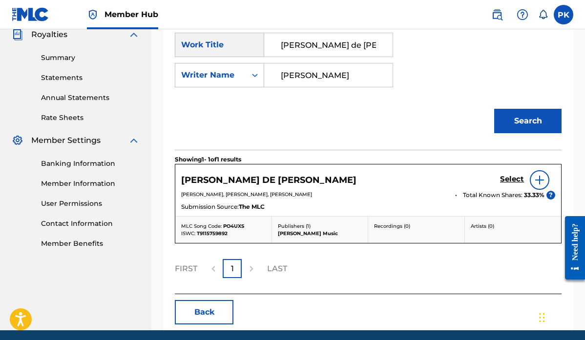
scroll to position [305, 0]
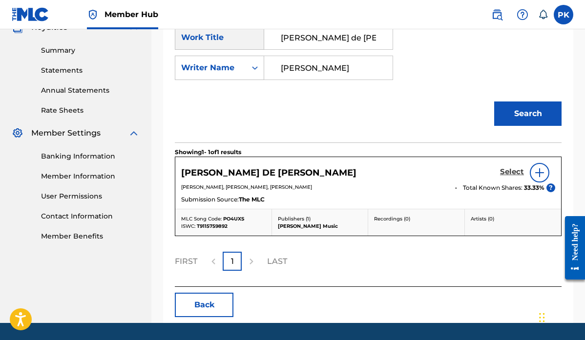
click at [507, 170] on h5 "Select" at bounding box center [512, 172] width 24 height 9
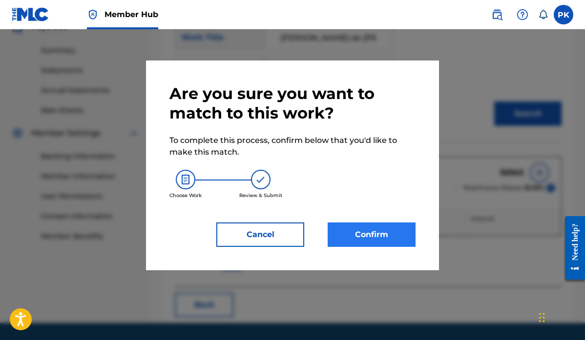
click at [380, 232] on button "Confirm" at bounding box center [372, 235] width 88 height 24
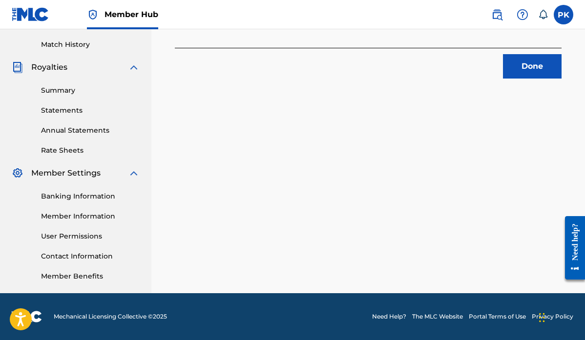
scroll to position [216, 0]
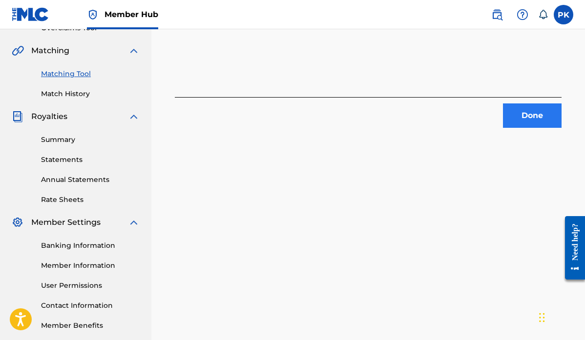
click at [538, 109] on button "Done" at bounding box center [532, 116] width 59 height 24
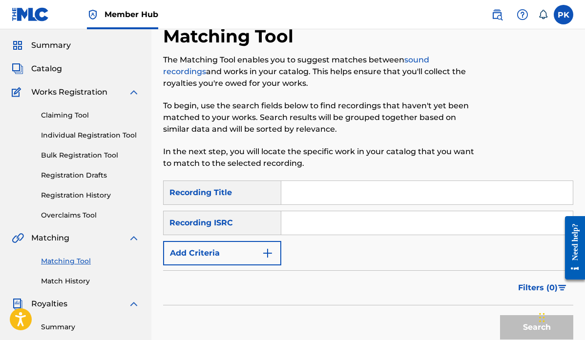
scroll to position [15, 0]
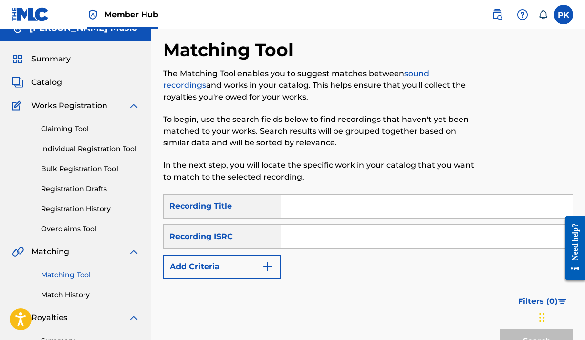
click at [308, 207] on input "Search Form" at bounding box center [427, 206] width 292 height 23
paste input "HERE COME THE BASTARDS"
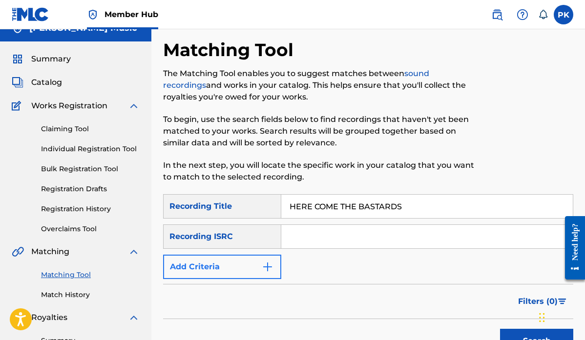
type input "HERE COME THE BASTARDS"
click at [269, 266] on img "Search Form" at bounding box center [268, 267] width 12 height 12
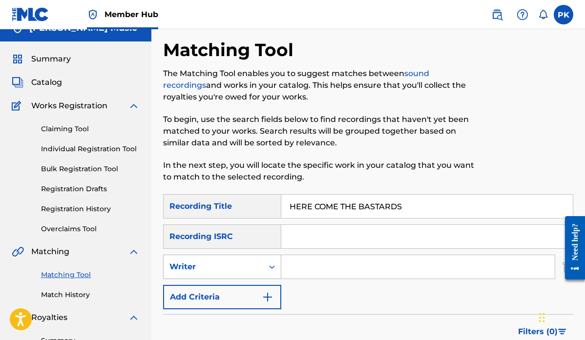
click at [265, 264] on div "Search Form" at bounding box center [272, 267] width 18 height 18
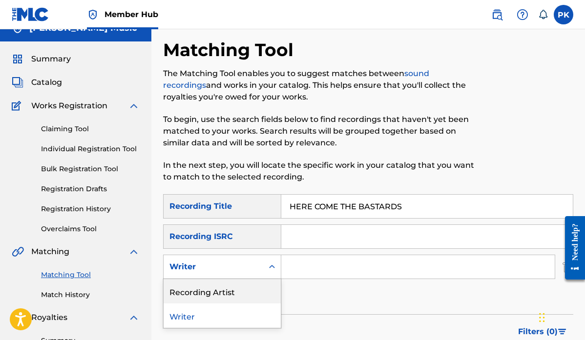
click at [226, 291] on div "Recording Artist" at bounding box center [222, 291] width 117 height 24
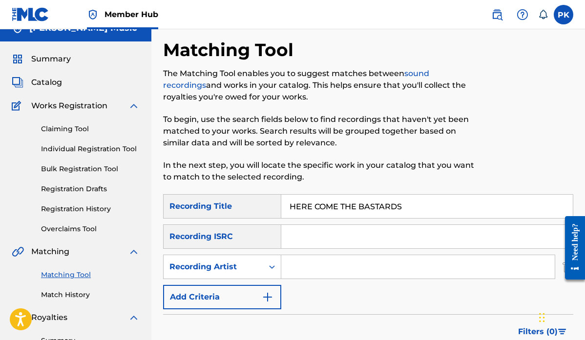
click at [313, 270] on input "Search Form" at bounding box center [418, 266] width 274 height 23
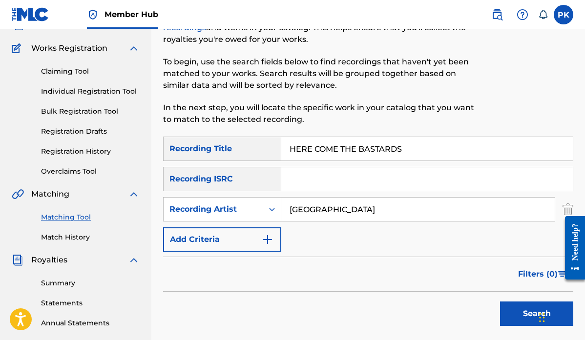
scroll to position [106, 0]
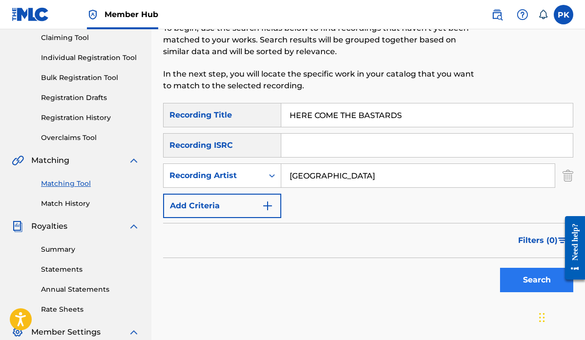
type input "[GEOGRAPHIC_DATA]"
click at [536, 283] on button "Search" at bounding box center [536, 280] width 73 height 24
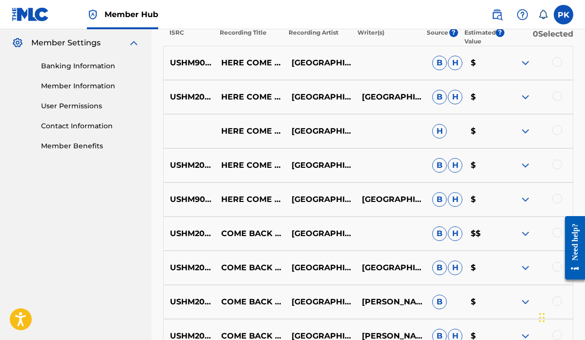
scroll to position [398, 0]
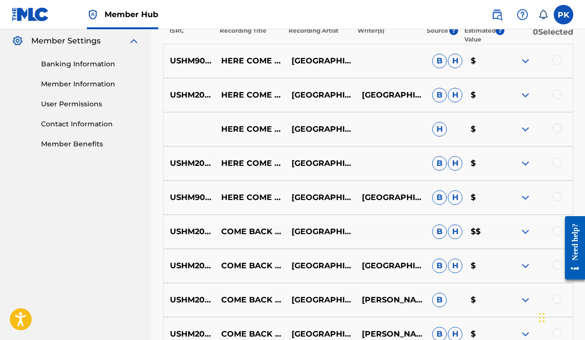
click at [553, 196] on div at bounding box center [558, 197] width 10 height 10
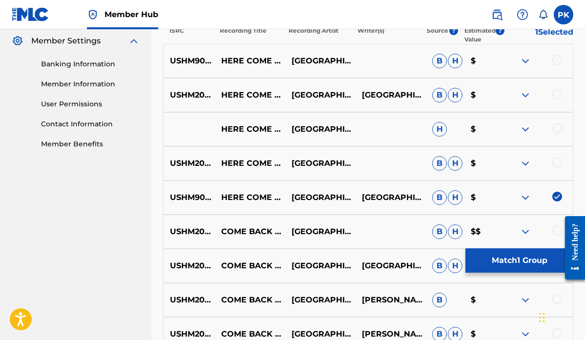
click at [557, 161] on div at bounding box center [558, 163] width 10 height 10
click at [560, 124] on div at bounding box center [538, 130] width 70 height 12
click at [556, 95] on div at bounding box center [558, 94] width 10 height 10
click at [558, 130] on div at bounding box center [558, 129] width 10 height 10
click at [559, 57] on div at bounding box center [558, 60] width 10 height 10
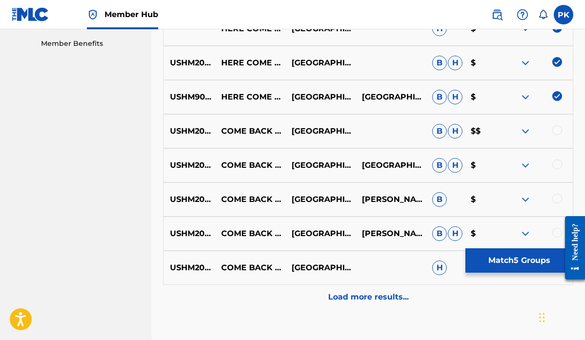
scroll to position [511, 0]
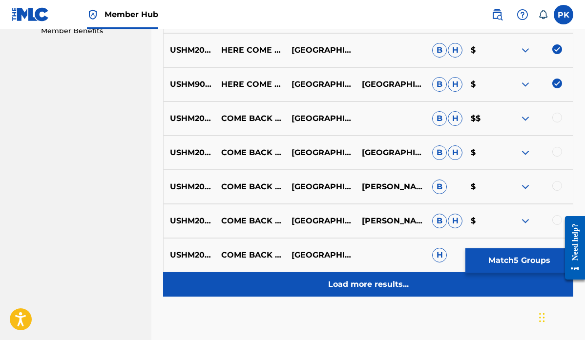
click at [351, 287] on p "Load more results..." at bounding box center [368, 285] width 81 height 12
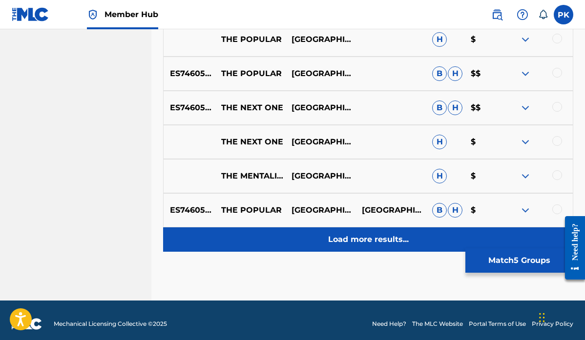
click at [356, 236] on p "Load more results..." at bounding box center [368, 240] width 81 height 12
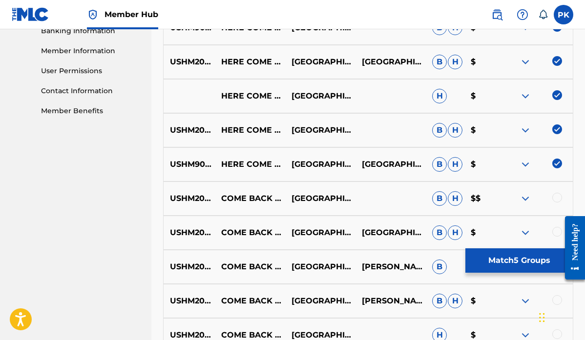
scroll to position [433, 0]
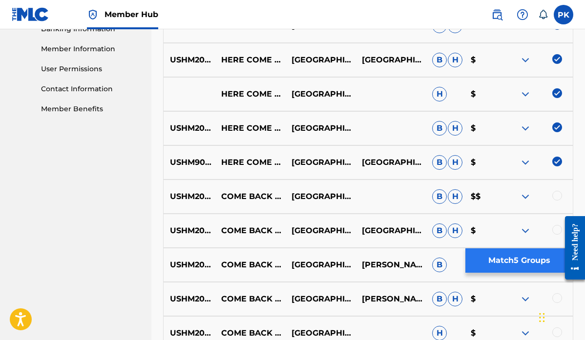
click at [510, 260] on button "Match 5 Groups" at bounding box center [520, 261] width 108 height 24
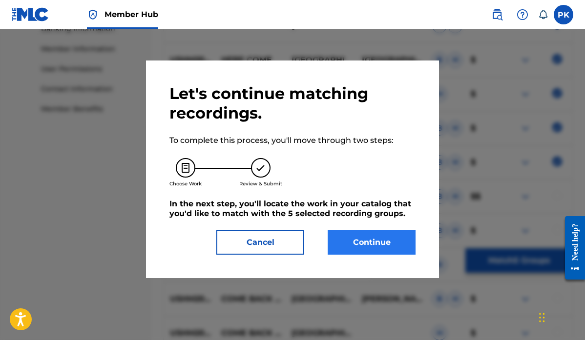
click at [376, 242] on button "Continue" at bounding box center [372, 243] width 88 height 24
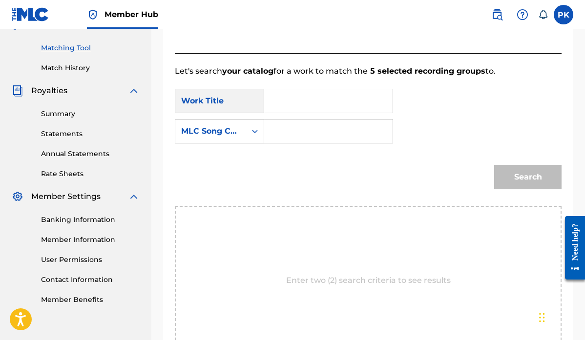
scroll to position [229, 0]
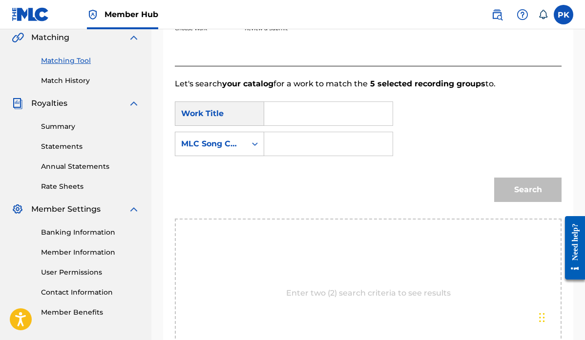
click at [295, 113] on input "Search Form" at bounding box center [329, 113] width 112 height 23
click at [282, 137] on strong "here" at bounding box center [290, 135] width 19 height 9
type input "here come the bastards"
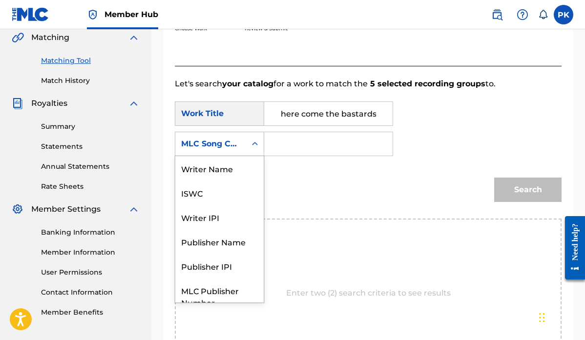
click at [250, 145] on div "Search Form" at bounding box center [255, 144] width 18 height 18
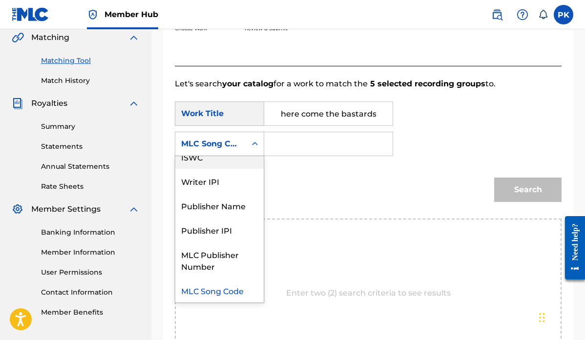
scroll to position [0, 0]
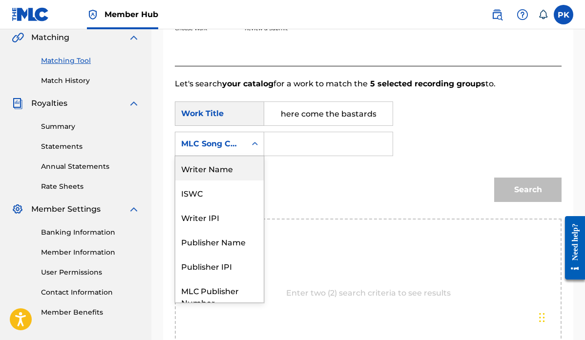
click at [230, 171] on div "Writer Name" at bounding box center [219, 168] width 88 height 24
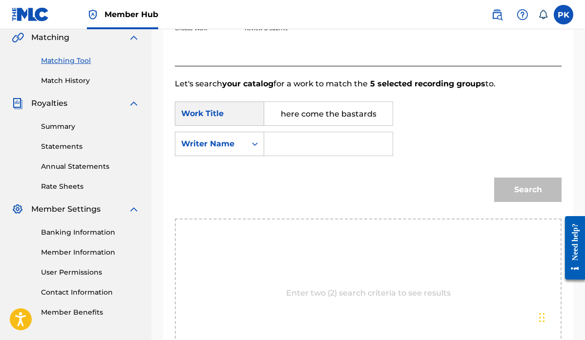
click at [291, 151] on input "Search Form" at bounding box center [329, 143] width 112 height 23
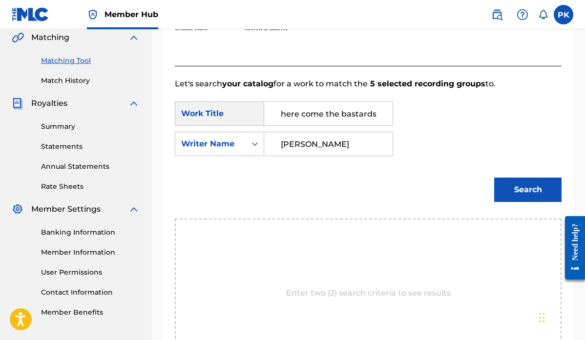
type input "[PERSON_NAME]"
drag, startPoint x: 294, startPoint y: 151, endPoint x: 514, endPoint y: 185, distance: 222.9
click at [514, 185] on button "Search" at bounding box center [527, 190] width 67 height 24
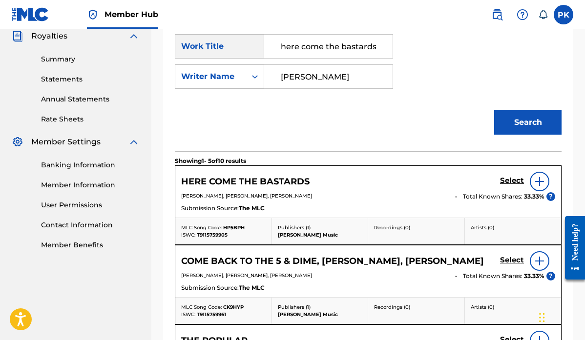
scroll to position [307, 0]
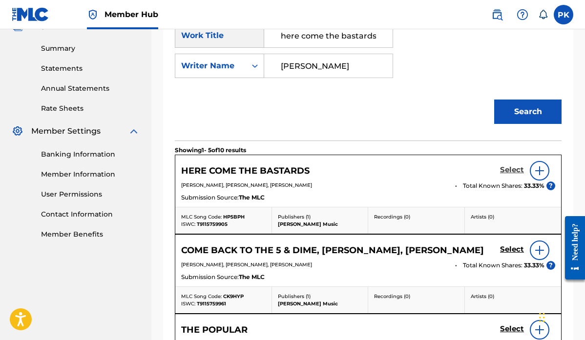
click at [511, 169] on h5 "Select" at bounding box center [512, 170] width 24 height 9
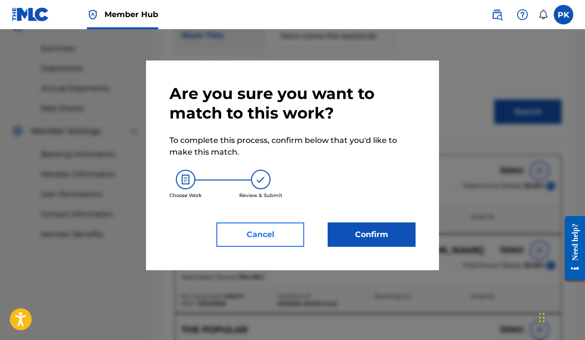
click at [273, 229] on button "Cancel" at bounding box center [260, 235] width 88 height 24
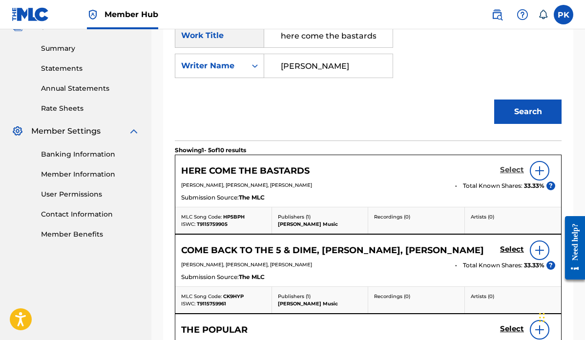
click at [511, 168] on h5 "Select" at bounding box center [512, 170] width 24 height 9
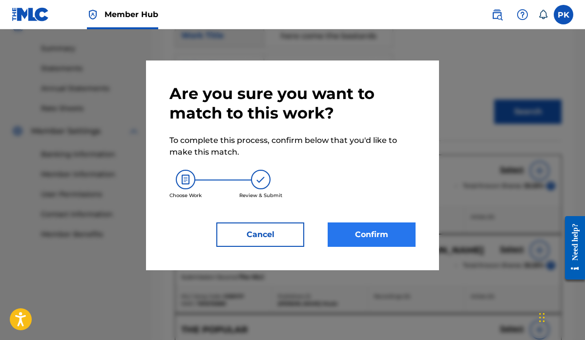
click at [366, 236] on button "Confirm" at bounding box center [372, 235] width 88 height 24
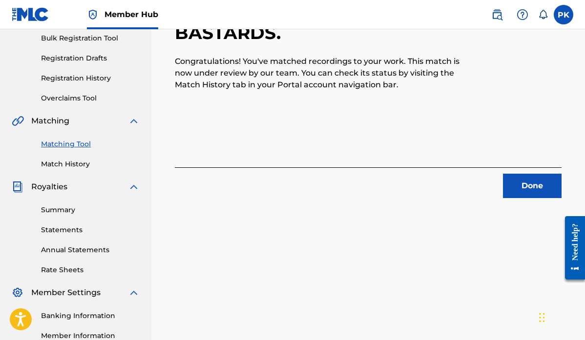
scroll to position [181, 0]
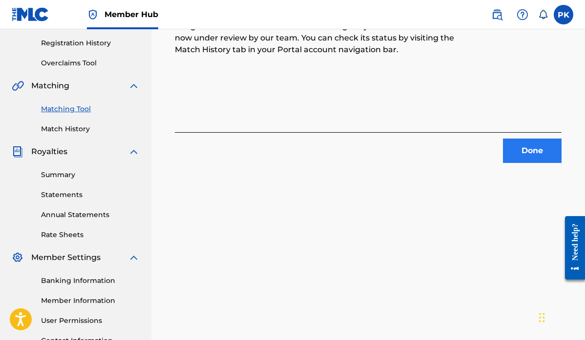
click at [527, 150] on button "Done" at bounding box center [532, 151] width 59 height 24
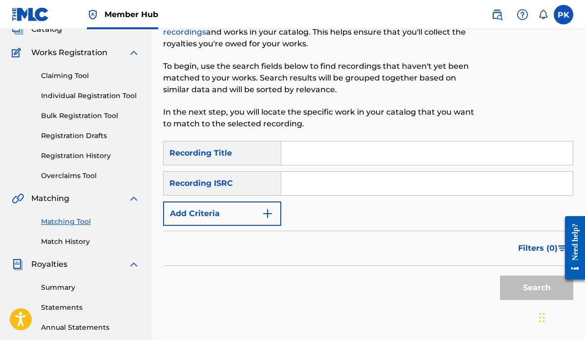
scroll to position [57, 0]
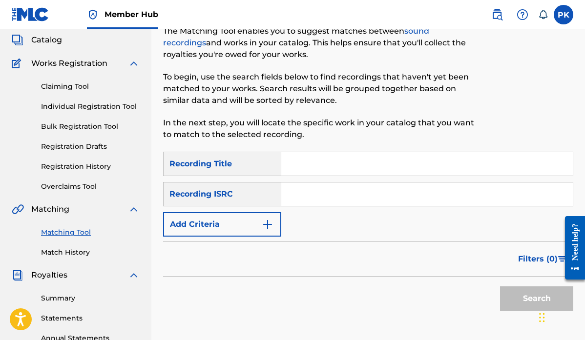
click at [313, 169] on input "Search Form" at bounding box center [427, 163] width 292 height 23
paste input "SCREW UP"
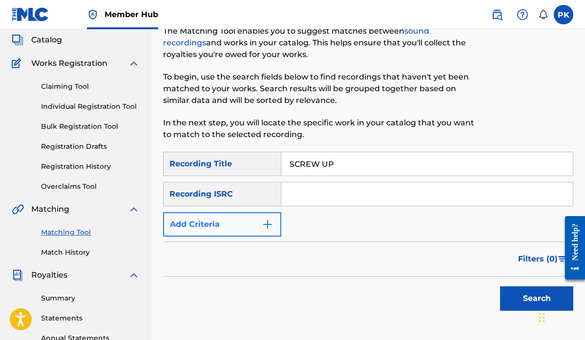
type input "SCREW UP"
click at [267, 228] on img "Search Form" at bounding box center [268, 225] width 12 height 12
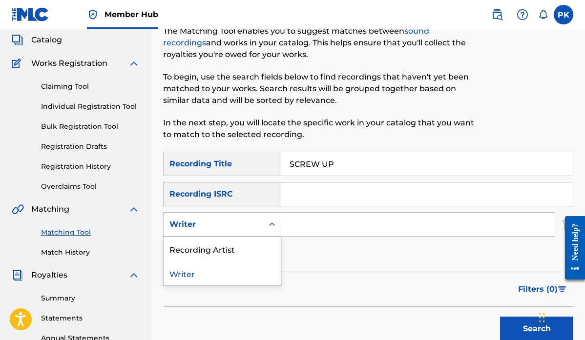
click at [257, 227] on div "Writer" at bounding box center [214, 225] width 88 height 12
click at [238, 246] on div "Recording Artist" at bounding box center [222, 249] width 117 height 24
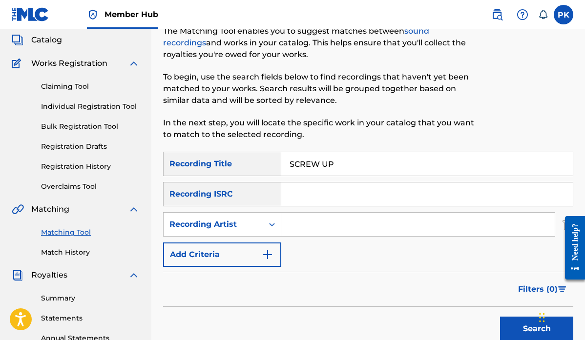
click at [303, 225] on input "Search Form" at bounding box center [418, 224] width 274 height 23
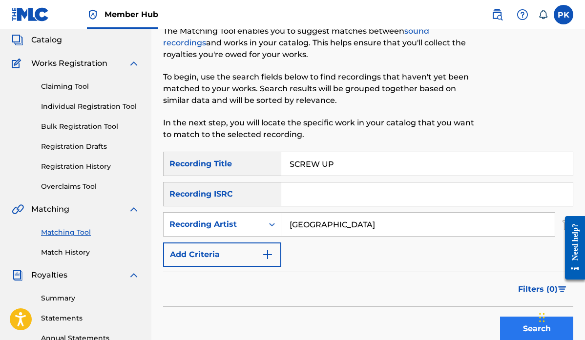
type input "[GEOGRAPHIC_DATA]"
click at [523, 328] on button "Search" at bounding box center [536, 329] width 73 height 24
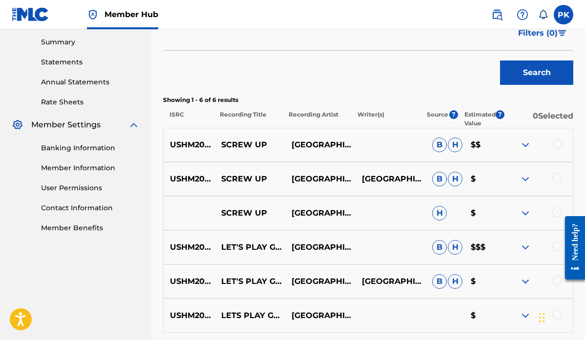
scroll to position [320, 0]
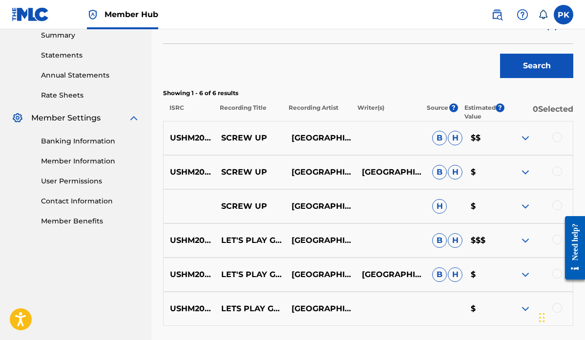
click at [559, 135] on div at bounding box center [558, 137] width 10 height 10
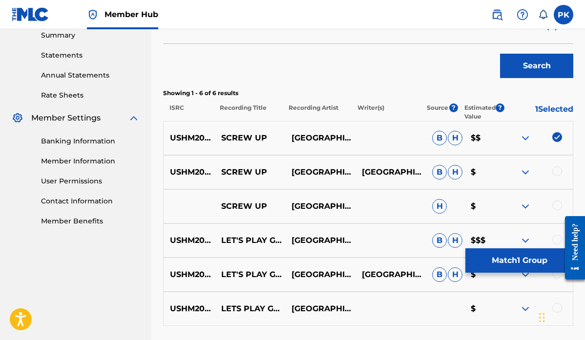
click at [557, 173] on div at bounding box center [558, 172] width 10 height 10
click at [558, 199] on div "SCREW UP [GEOGRAPHIC_DATA] H $" at bounding box center [368, 207] width 410 height 34
click at [557, 207] on div at bounding box center [558, 206] width 10 height 10
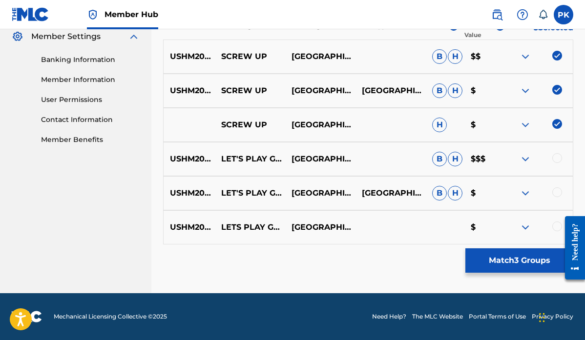
scroll to position [402, 0]
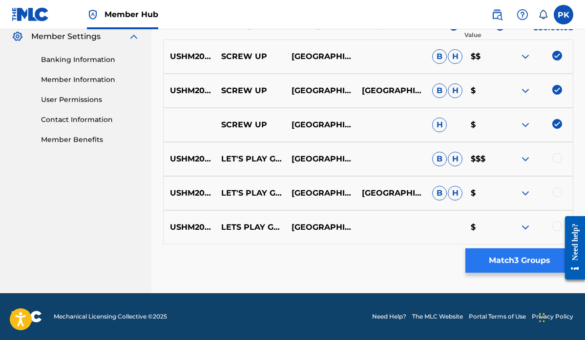
click at [505, 260] on button "Match 3 Groups" at bounding box center [520, 261] width 108 height 24
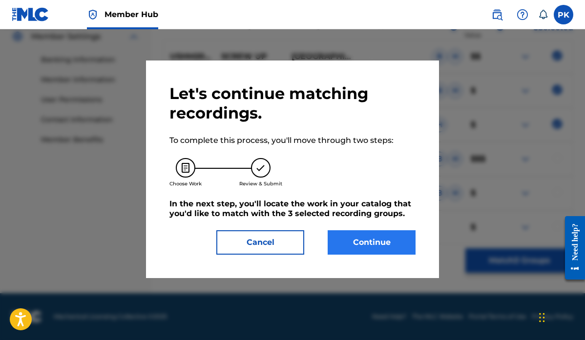
click at [362, 234] on button "Continue" at bounding box center [372, 243] width 88 height 24
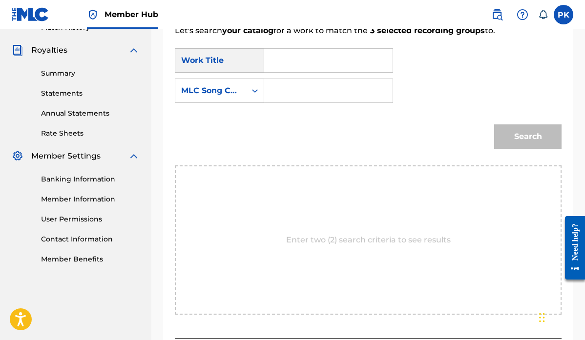
scroll to position [289, 0]
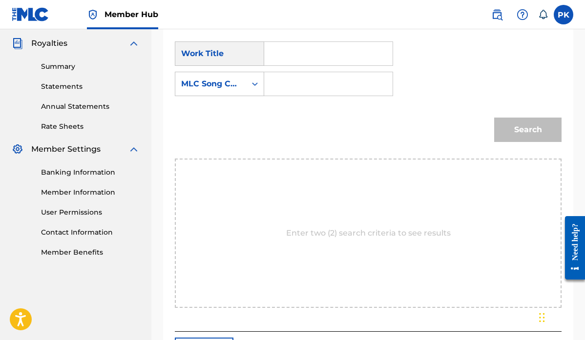
click at [301, 49] on input "Search Form" at bounding box center [329, 53] width 112 height 23
click at [291, 79] on strong "screw" at bounding box center [293, 75] width 24 height 9
type input "screw up"
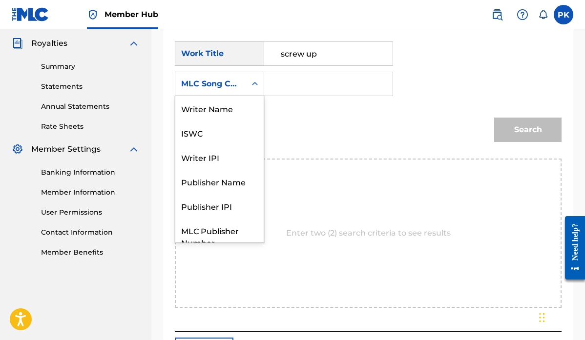
click at [251, 84] on icon "Search Form" at bounding box center [255, 84] width 10 height 10
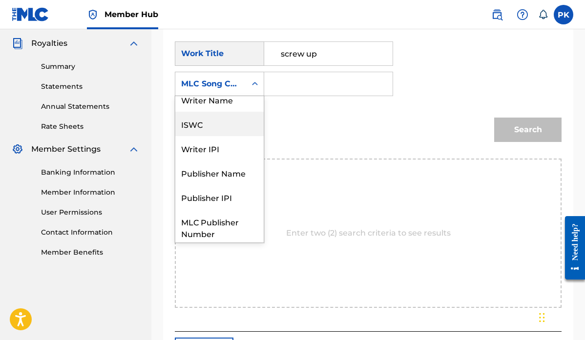
scroll to position [0, 0]
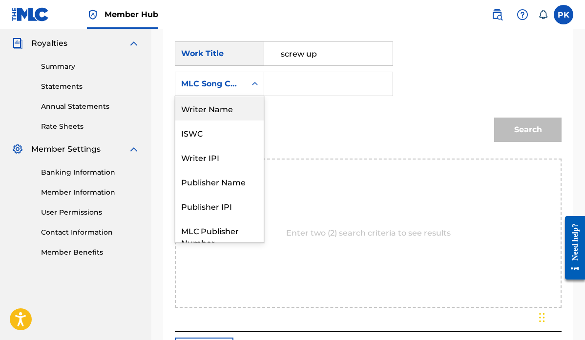
click at [222, 105] on div "Writer Name" at bounding box center [219, 108] width 88 height 24
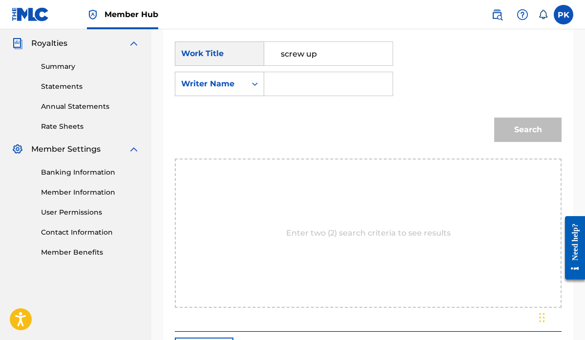
click at [287, 85] on input "Search Form" at bounding box center [329, 83] width 112 height 23
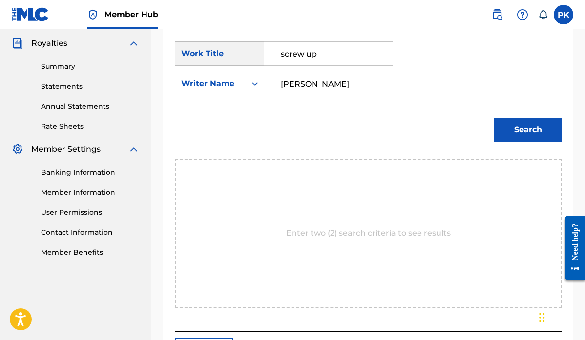
type input "[PERSON_NAME]"
drag, startPoint x: 287, startPoint y: 85, endPoint x: 511, endPoint y: 122, distance: 227.8
click at [511, 122] on button "Search" at bounding box center [527, 130] width 67 height 24
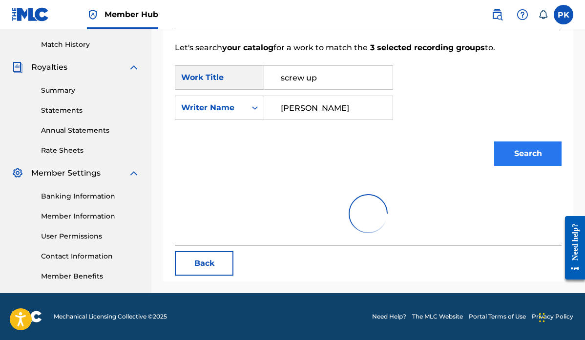
scroll to position [265, 0]
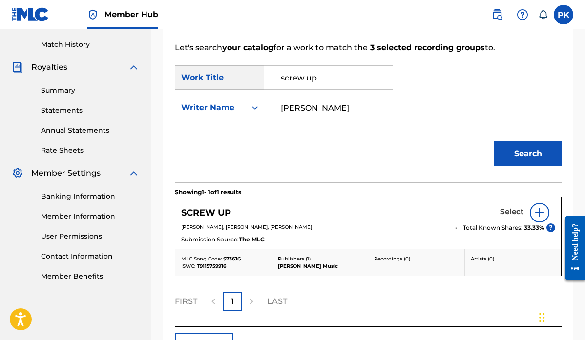
click at [504, 208] on h5 "Select" at bounding box center [512, 212] width 24 height 9
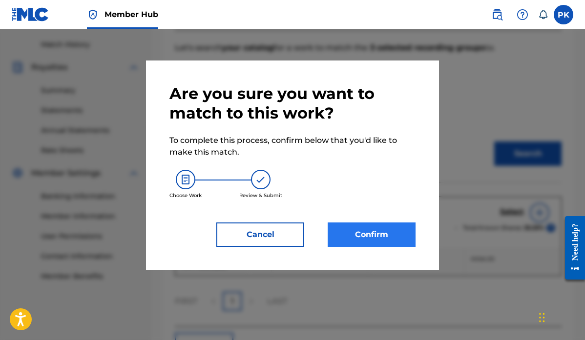
click at [384, 232] on button "Confirm" at bounding box center [372, 235] width 88 height 24
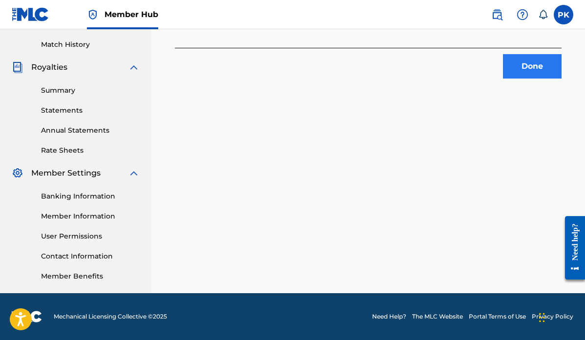
click at [532, 58] on button "Done" at bounding box center [532, 66] width 59 height 24
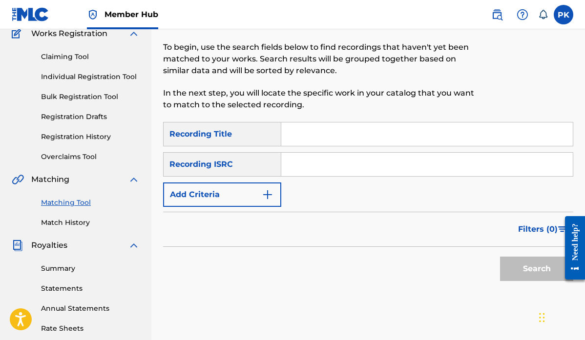
scroll to position [61, 0]
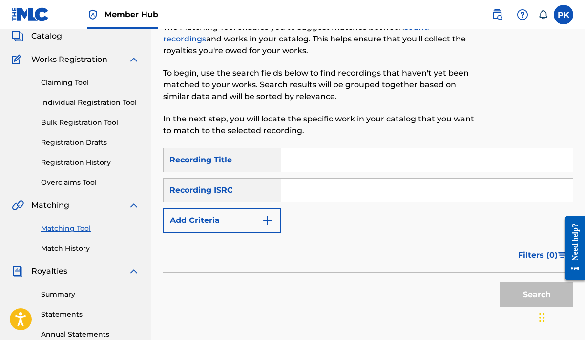
click at [304, 164] on input "Search Form" at bounding box center [427, 160] width 292 height 23
click at [259, 220] on button "Add Criteria" at bounding box center [222, 221] width 118 height 24
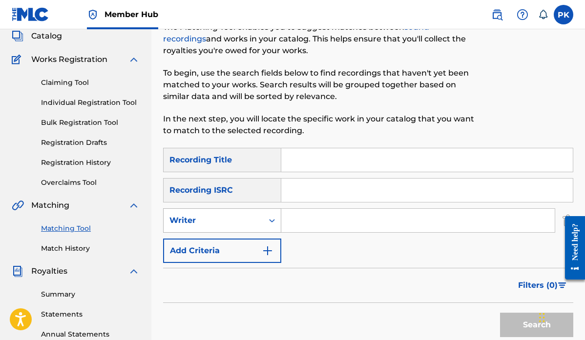
click at [263, 219] on div "Search Form" at bounding box center [272, 220] width 18 height 23
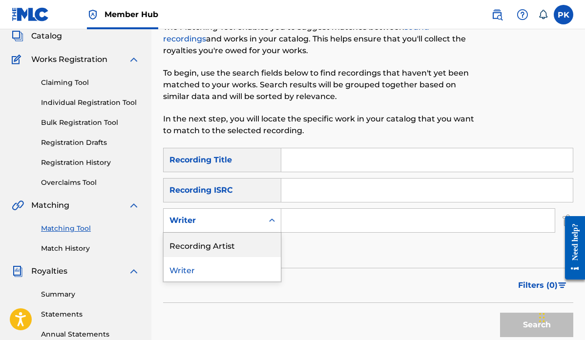
click at [220, 246] on div "Recording Artist" at bounding box center [222, 245] width 117 height 24
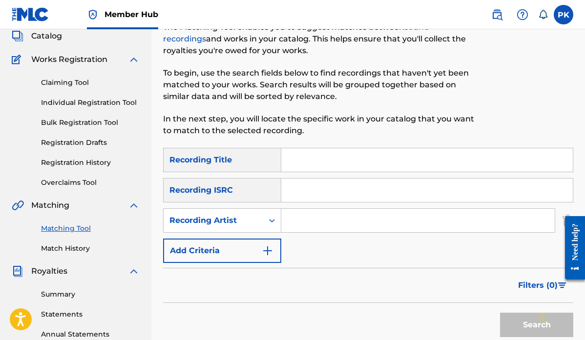
click at [304, 223] on input "Search Form" at bounding box center [418, 220] width 274 height 23
type input "splitville"
click at [318, 166] on input "Search Form" at bounding box center [427, 160] width 292 height 23
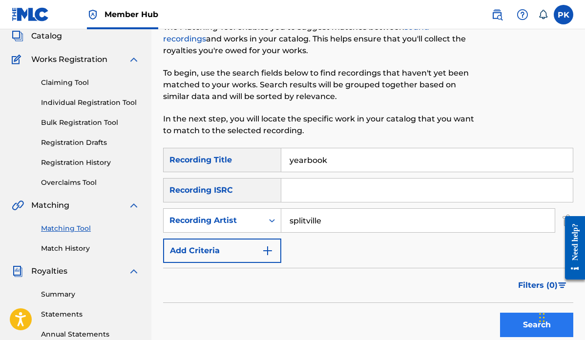
type input "yearbook"
click at [509, 318] on button "Search" at bounding box center [536, 325] width 73 height 24
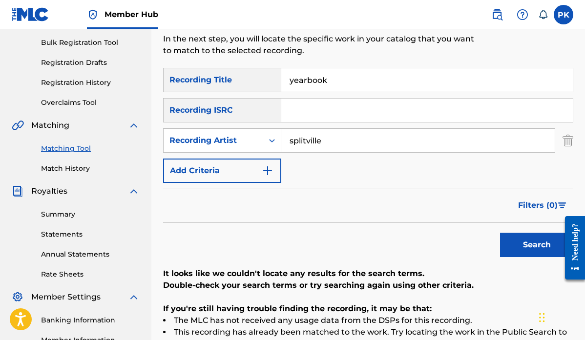
scroll to position [51, 0]
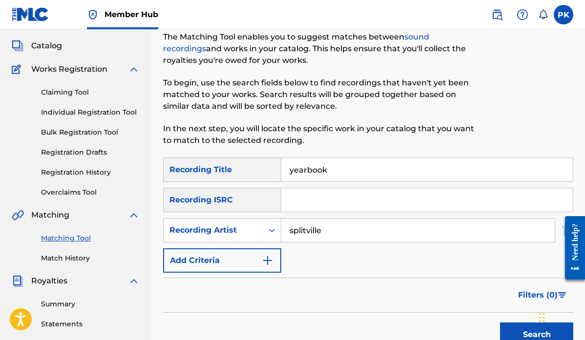
drag, startPoint x: 334, startPoint y: 170, endPoint x: 230, endPoint y: 170, distance: 103.6
click at [230, 170] on div "SearchWithCriteria4d856496-5a22-4e59-bf44-1018dc2eaa2c Recording Title yearbook" at bounding box center [368, 170] width 410 height 24
click at [522, 331] on button "Search" at bounding box center [536, 335] width 73 height 24
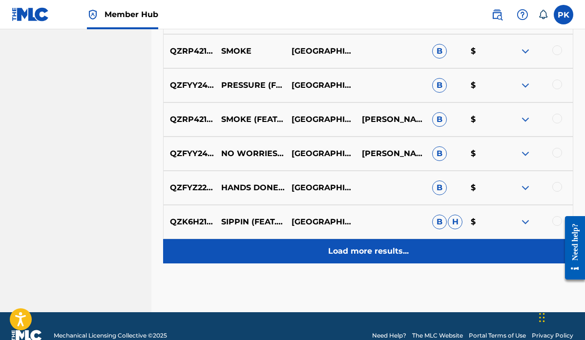
click at [392, 252] on p "Load more results..." at bounding box center [368, 252] width 81 height 12
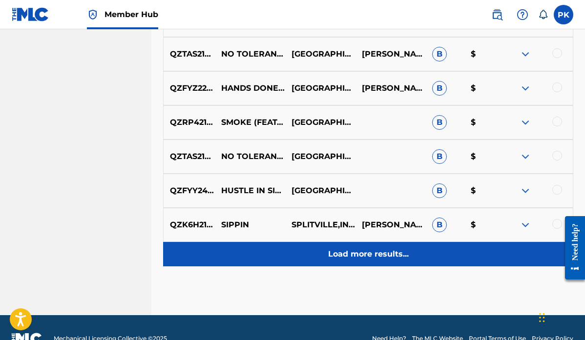
click at [386, 253] on p "Load more results..." at bounding box center [368, 255] width 81 height 12
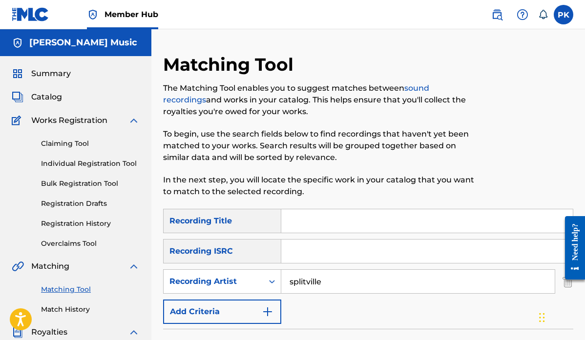
scroll to position [0, 0]
click at [307, 280] on input "splitville" at bounding box center [418, 281] width 274 height 23
type input "[GEOGRAPHIC_DATA]"
click at [314, 217] on input "Search Form" at bounding box center [427, 221] width 292 height 23
paste input "KIDS WHO KILL FOR SUGAR"
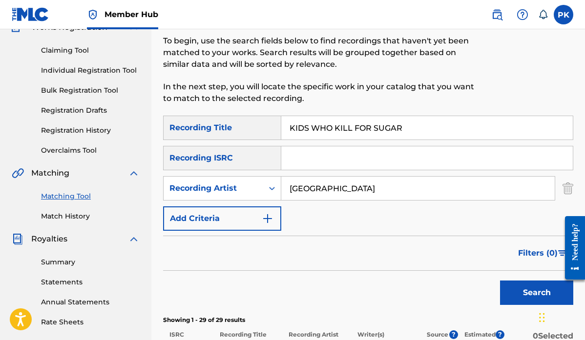
scroll to position [107, 0]
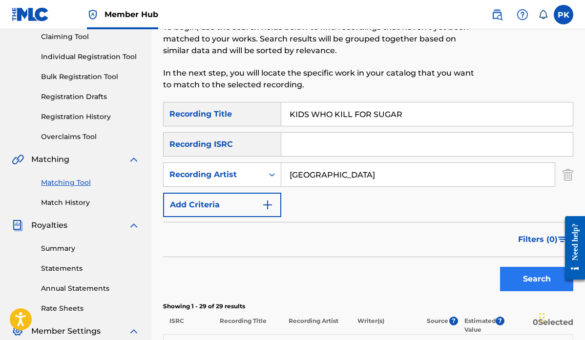
type input "KIDS WHO KILL FOR SUGAR"
click at [524, 280] on button "Search" at bounding box center [536, 279] width 73 height 24
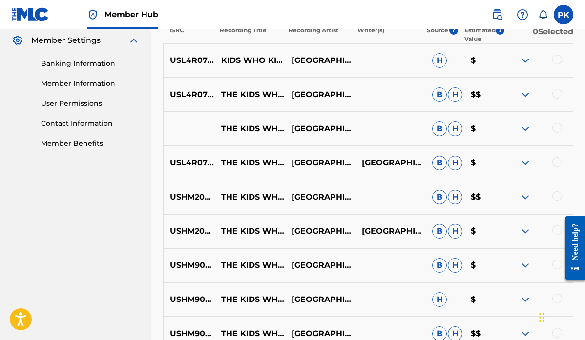
scroll to position [404, 0]
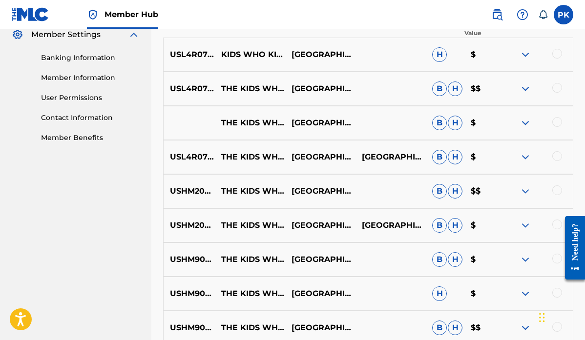
click at [558, 52] on div at bounding box center [558, 54] width 10 height 10
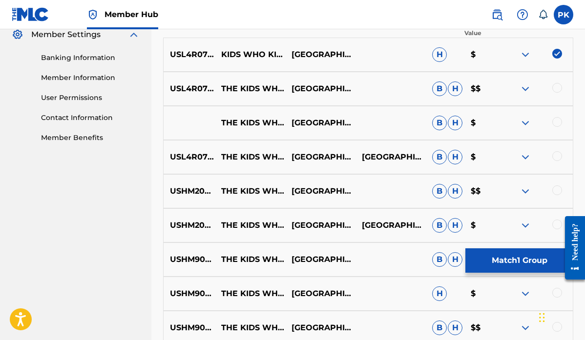
click at [559, 89] on div at bounding box center [558, 88] width 10 height 10
click at [558, 120] on div at bounding box center [558, 122] width 10 height 10
click at [561, 157] on div at bounding box center [558, 156] width 10 height 10
click at [558, 190] on div at bounding box center [558, 191] width 10 height 10
click at [556, 221] on div at bounding box center [558, 225] width 10 height 10
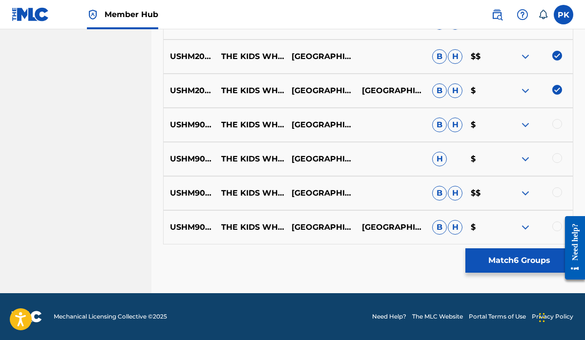
scroll to position [539, 0]
click at [559, 125] on div at bounding box center [558, 124] width 10 height 10
click at [557, 159] on div at bounding box center [558, 158] width 10 height 10
click at [558, 192] on div at bounding box center [558, 193] width 10 height 10
click at [558, 227] on div at bounding box center [571, 248] width 27 height 81
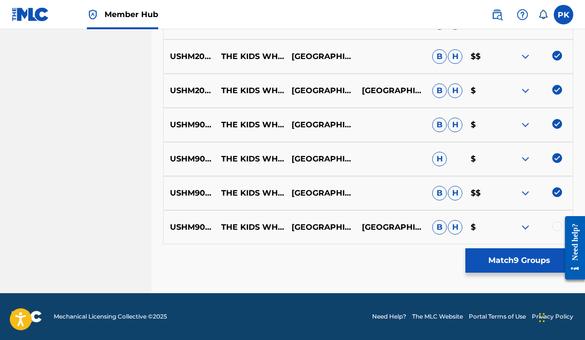
click at [557, 226] on div at bounding box center [558, 227] width 10 height 10
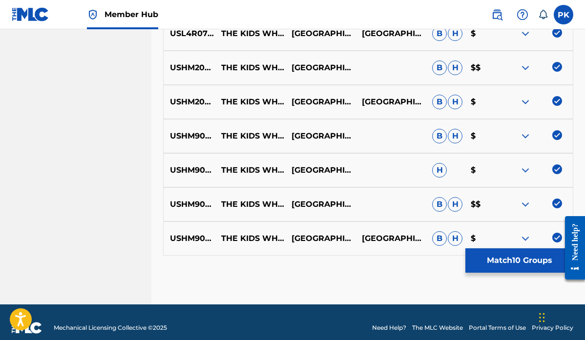
scroll to position [530, 0]
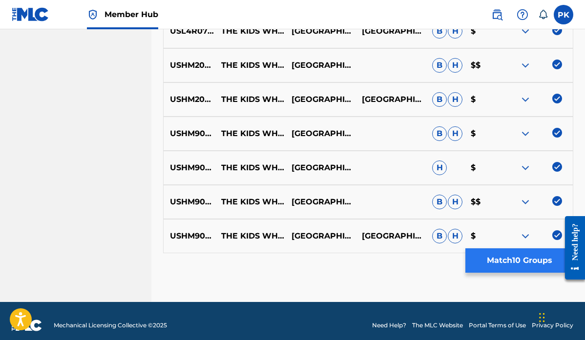
click at [518, 261] on button "Match 10 Groups" at bounding box center [520, 261] width 108 height 24
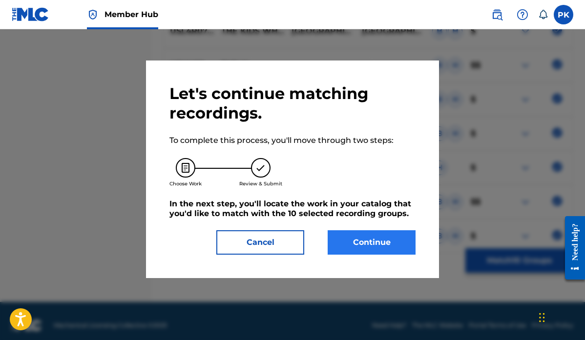
click at [371, 241] on button "Continue" at bounding box center [372, 243] width 88 height 24
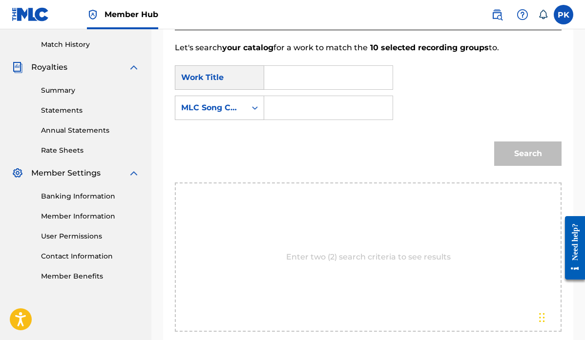
click at [315, 79] on input "Search Form" at bounding box center [329, 77] width 112 height 23
click at [295, 104] on strong "kids" at bounding box center [303, 99] width 17 height 9
type input "the kids who kill for sugar"
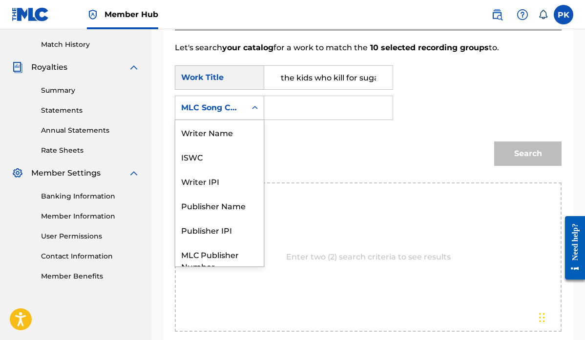
click at [248, 111] on div "Search Form" at bounding box center [255, 108] width 18 height 18
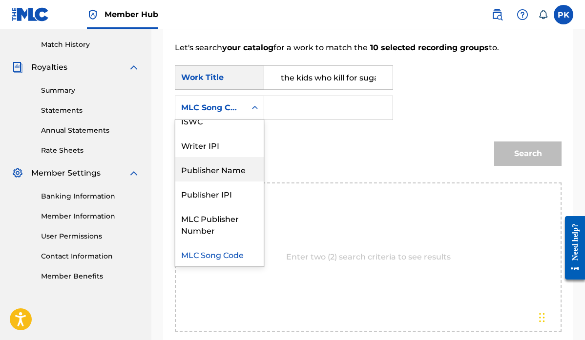
scroll to position [0, 0]
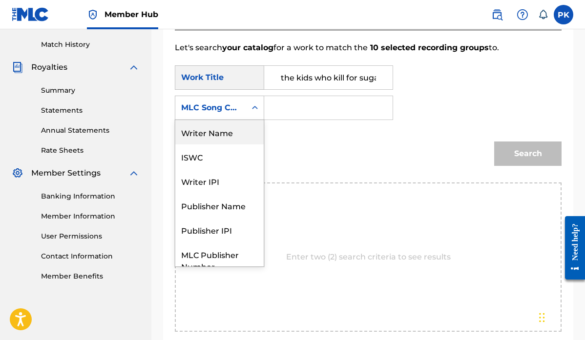
click at [229, 129] on div "Writer Name" at bounding box center [219, 132] width 88 height 24
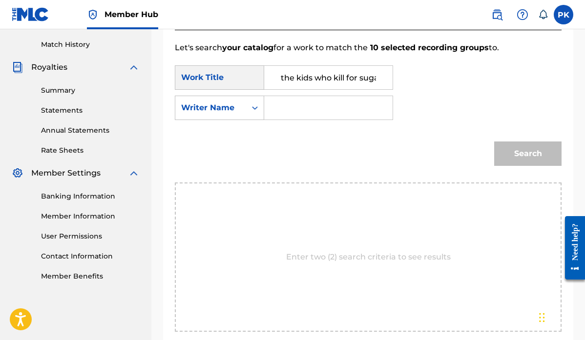
click at [311, 113] on input "Search Form" at bounding box center [329, 107] width 112 height 23
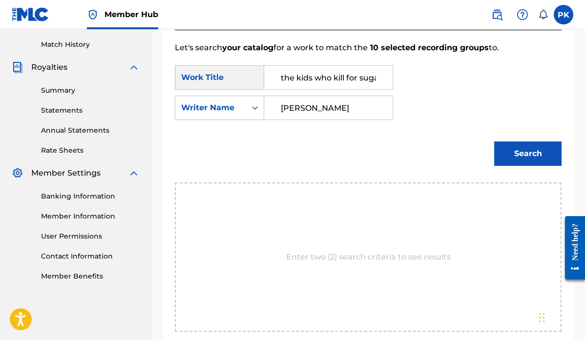
type input "[PERSON_NAME]"
drag, startPoint x: 313, startPoint y: 114, endPoint x: 527, endPoint y: 165, distance: 219.4
click at [527, 165] on button "Search" at bounding box center [527, 154] width 67 height 24
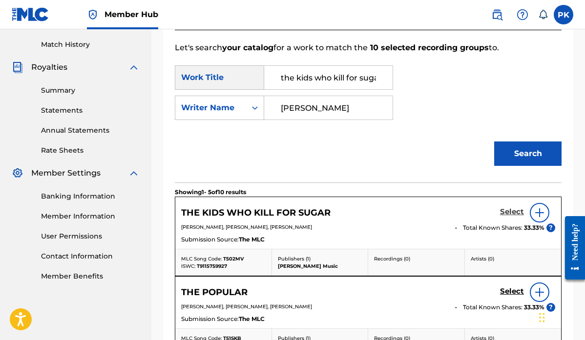
click at [505, 211] on h5 "Select" at bounding box center [512, 212] width 24 height 9
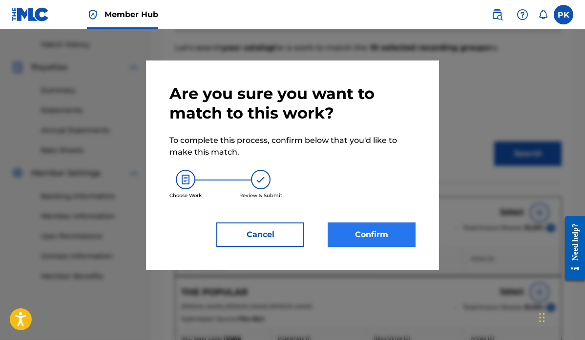
click at [361, 235] on button "Confirm" at bounding box center [372, 235] width 88 height 24
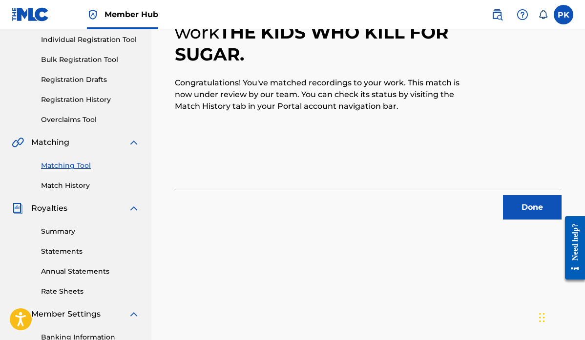
scroll to position [126, 0]
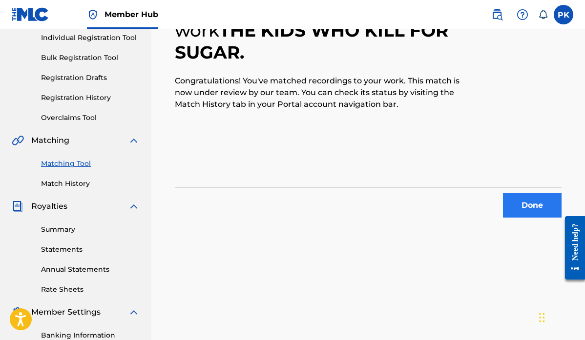
click at [526, 204] on button "Done" at bounding box center [532, 205] width 59 height 24
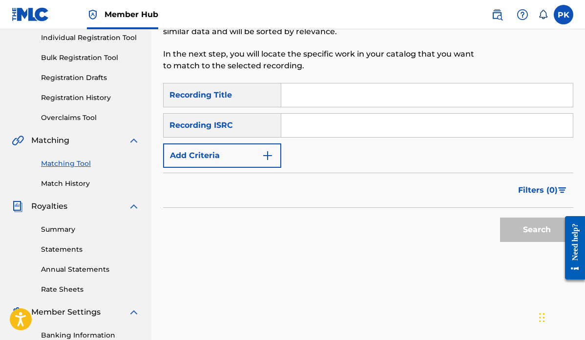
click at [319, 94] on input "Search Form" at bounding box center [427, 95] width 292 height 23
paste input "SPLITSVILLE SPIRIT SONG"
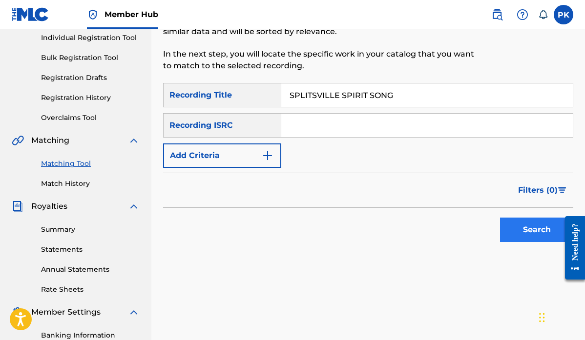
type input "SPLITSVILLE SPIRIT SONG"
click at [532, 227] on button "Search" at bounding box center [536, 230] width 73 height 24
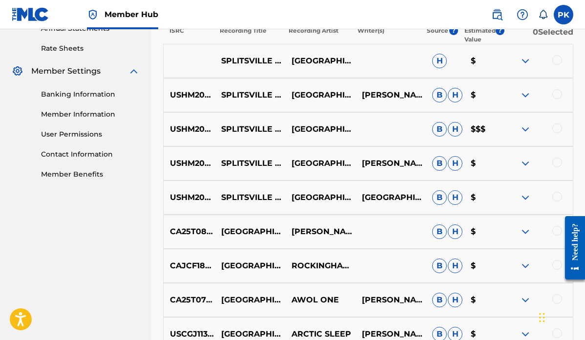
scroll to position [354, 0]
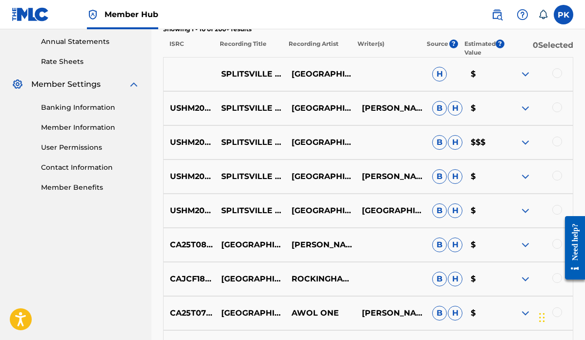
click at [554, 209] on div at bounding box center [558, 210] width 10 height 10
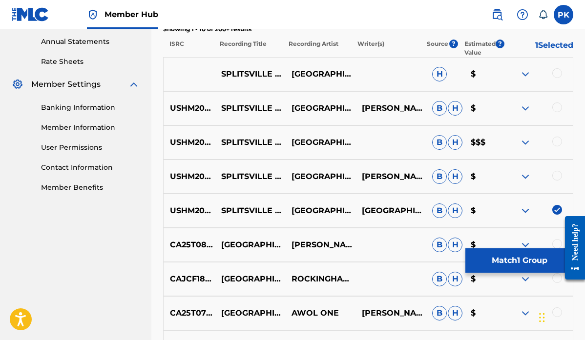
click at [555, 173] on div at bounding box center [558, 176] width 10 height 10
click at [557, 142] on div at bounding box center [558, 142] width 10 height 10
click at [559, 109] on div at bounding box center [558, 108] width 10 height 10
click at [557, 75] on div at bounding box center [558, 73] width 10 height 10
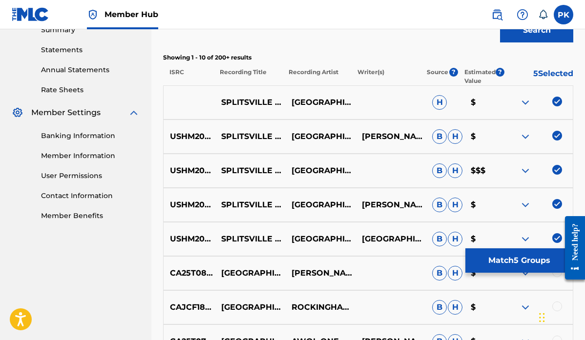
scroll to position [331, 0]
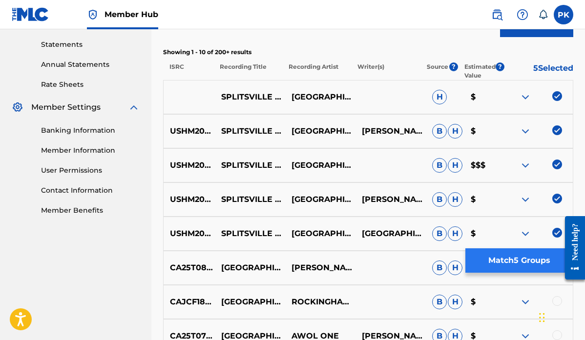
click at [515, 257] on button "Match 5 Groups" at bounding box center [520, 261] width 108 height 24
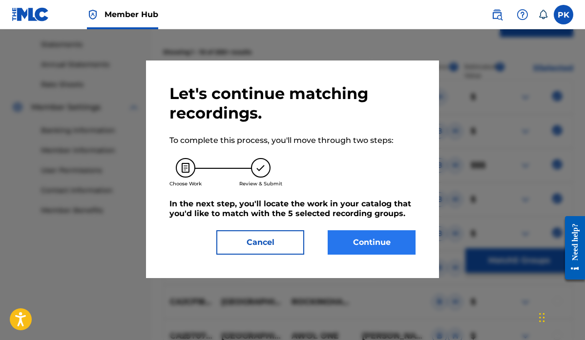
click at [373, 242] on button "Continue" at bounding box center [372, 243] width 88 height 24
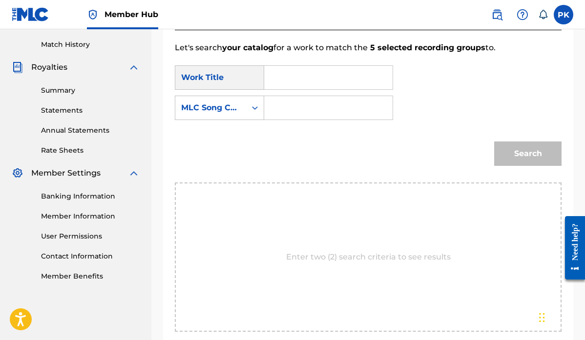
click at [313, 83] on input "Search Form" at bounding box center [329, 77] width 112 height 23
drag, startPoint x: 313, startPoint y: 83, endPoint x: 288, endPoint y: 105, distance: 32.5
click at [288, 105] on div "spli tsville spirit song" at bounding box center [281, 111] width 17 height 41
type input "splitsville spirit song"
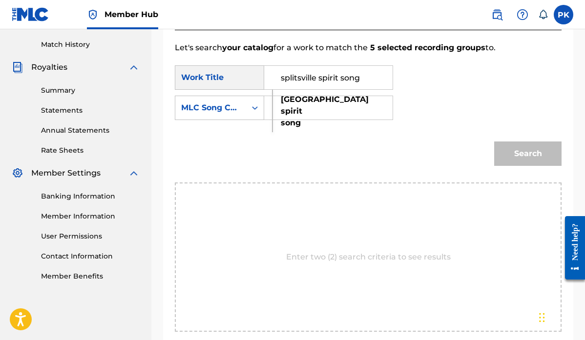
click at [288, 105] on div "splitsville spirit song" at bounding box center [281, 111] width 17 height 41
click at [243, 109] on div "MLC Song Code" at bounding box center [210, 108] width 71 height 19
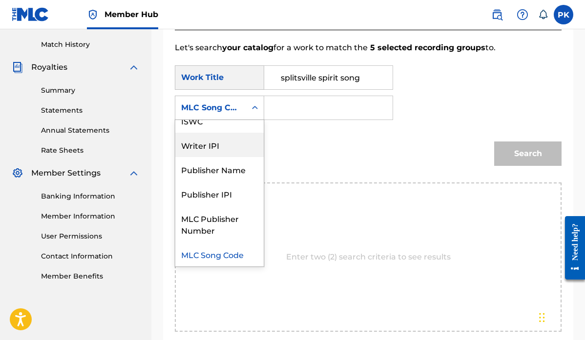
scroll to position [0, 0]
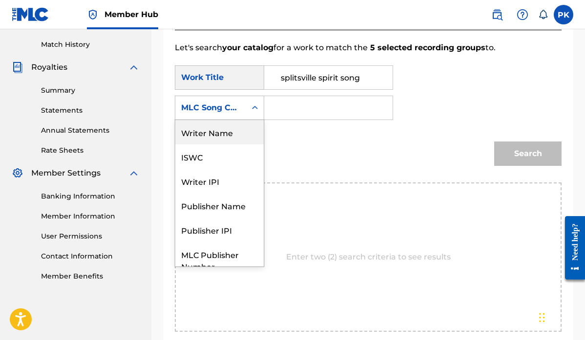
click at [225, 134] on div "Writer Name" at bounding box center [219, 132] width 88 height 24
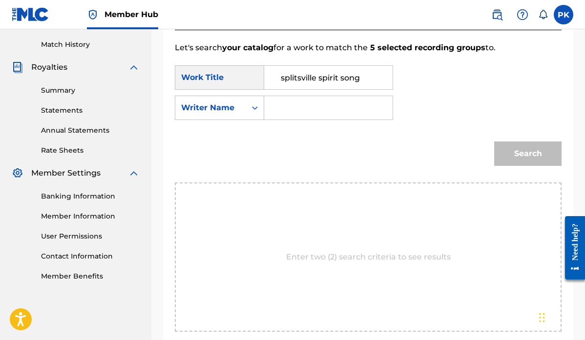
click at [284, 107] on input "Search Form" at bounding box center [329, 107] width 112 height 23
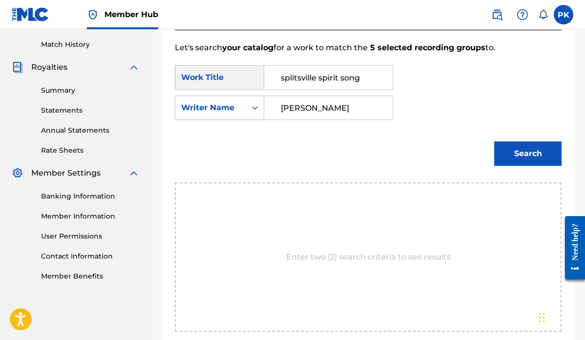
type input "[PERSON_NAME]"
drag, startPoint x: 317, startPoint y: 120, endPoint x: 523, endPoint y: 150, distance: 208.4
click at [523, 150] on button "Search" at bounding box center [527, 154] width 67 height 24
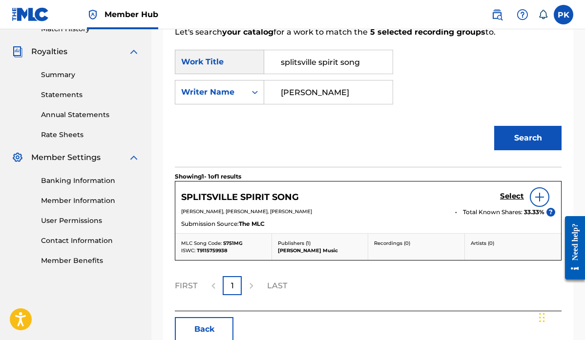
scroll to position [281, 0]
click at [506, 194] on h5 "Select" at bounding box center [512, 195] width 24 height 9
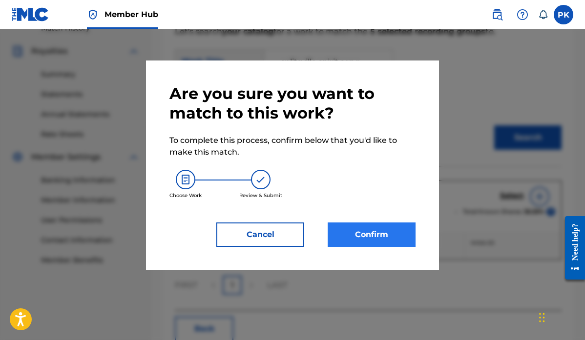
click at [366, 233] on button "Confirm" at bounding box center [372, 235] width 88 height 24
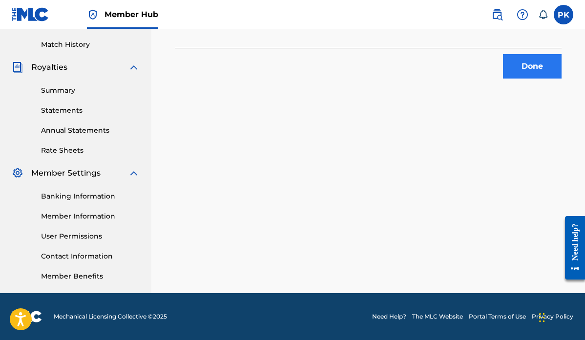
click at [539, 64] on button "Done" at bounding box center [532, 66] width 59 height 24
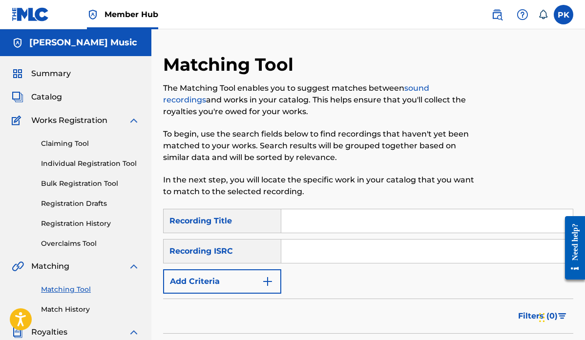
scroll to position [0, 0]
click at [306, 222] on input "Search Form" at bounding box center [427, 221] width 292 height 23
type input "sit"
click at [268, 277] on img "Search Form" at bounding box center [268, 282] width 12 height 12
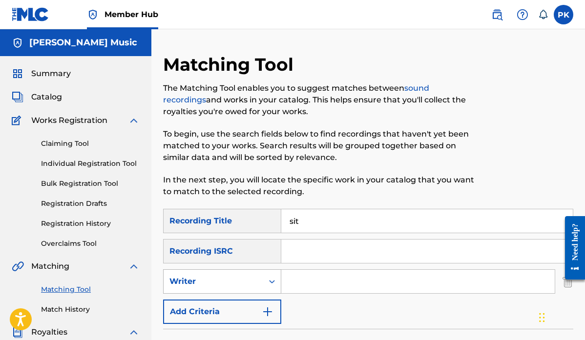
click at [242, 286] on div "Writer" at bounding box center [214, 282] width 88 height 12
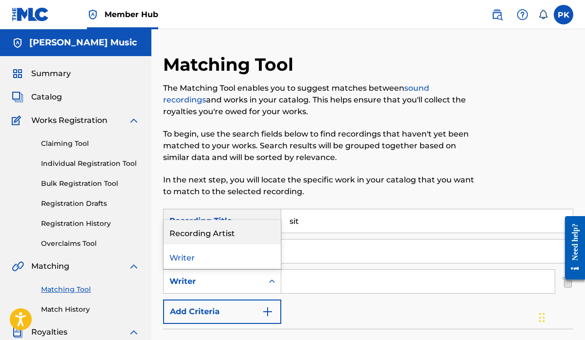
click at [240, 232] on div "Recording Artist" at bounding box center [222, 232] width 117 height 24
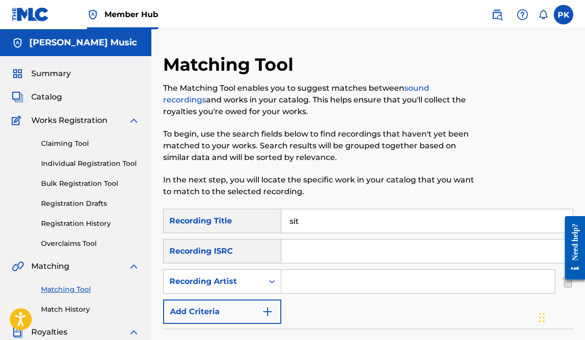
click at [303, 279] on input "Search Form" at bounding box center [418, 281] width 274 height 23
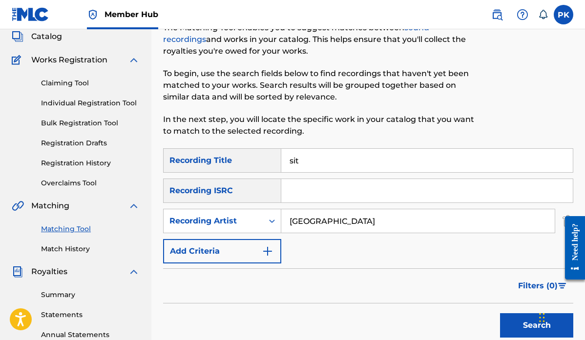
scroll to position [82, 0]
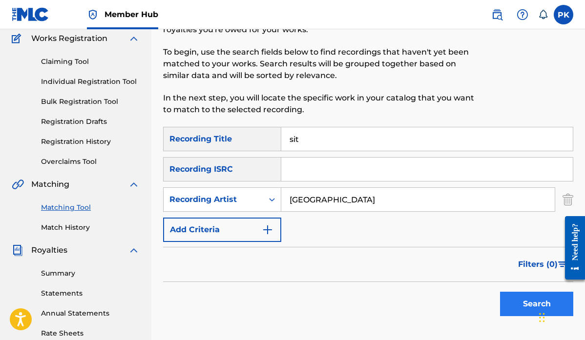
type input "[GEOGRAPHIC_DATA]"
click at [518, 301] on button "Search" at bounding box center [536, 304] width 73 height 24
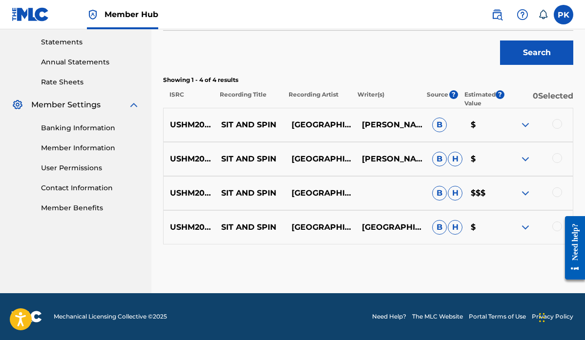
scroll to position [334, 0]
click at [557, 122] on div at bounding box center [558, 124] width 10 height 10
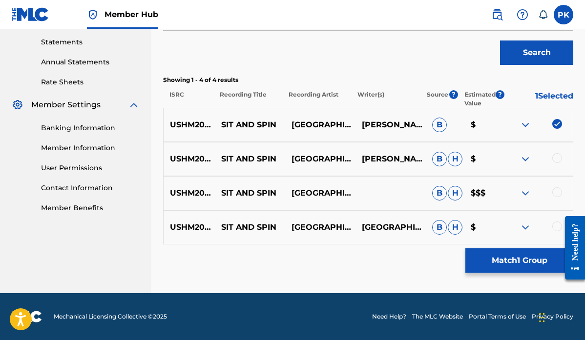
click at [558, 158] on div at bounding box center [558, 158] width 10 height 10
click at [558, 191] on div at bounding box center [558, 193] width 10 height 10
click at [558, 222] on div at bounding box center [571, 248] width 27 height 81
click at [556, 228] on div at bounding box center [558, 227] width 10 height 10
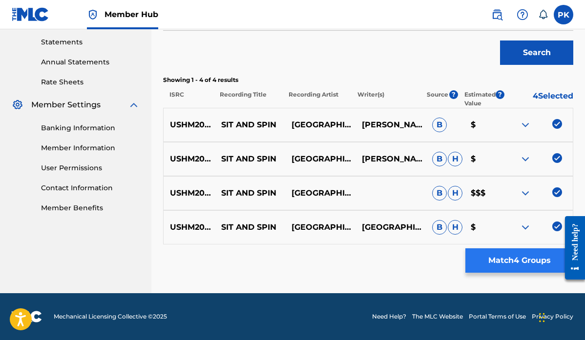
click at [514, 259] on button "Match 4 Groups" at bounding box center [520, 261] width 108 height 24
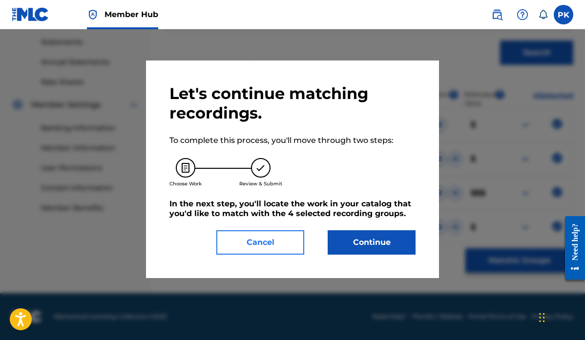
click at [280, 242] on button "Cancel" at bounding box center [260, 243] width 88 height 24
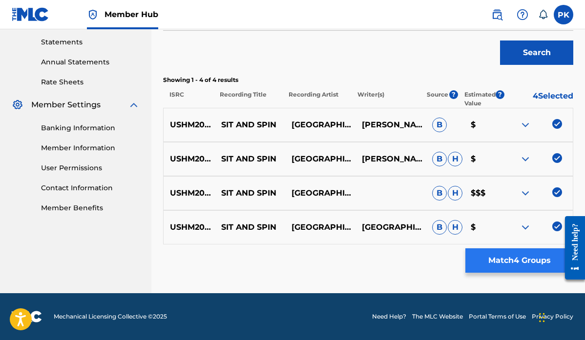
click at [511, 260] on button "Match 4 Groups" at bounding box center [520, 261] width 108 height 24
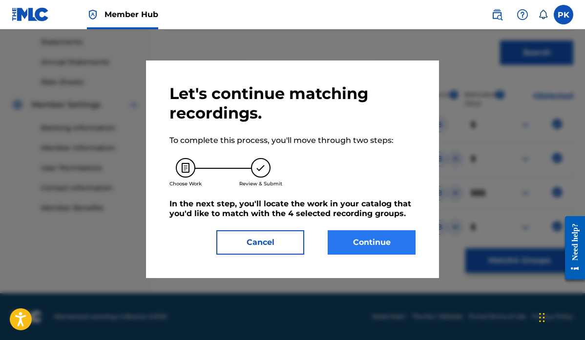
click at [382, 239] on button "Continue" at bounding box center [372, 243] width 88 height 24
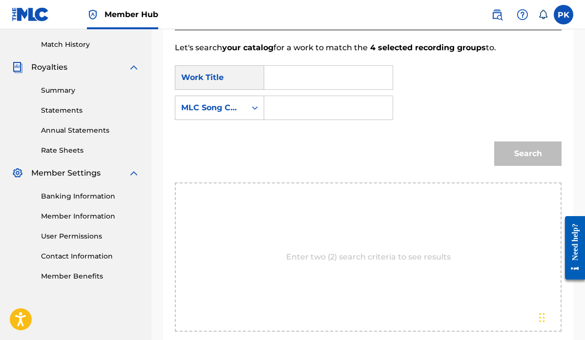
click at [324, 79] on input "Search Form" at bounding box center [329, 77] width 112 height 23
click at [285, 102] on strong "sit" at bounding box center [286, 99] width 10 height 9
type input "sit and spin"
click at [254, 106] on icon "Search Form" at bounding box center [255, 108] width 10 height 10
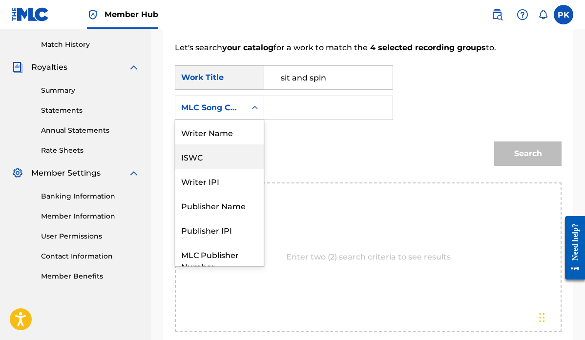
scroll to position [0, 0]
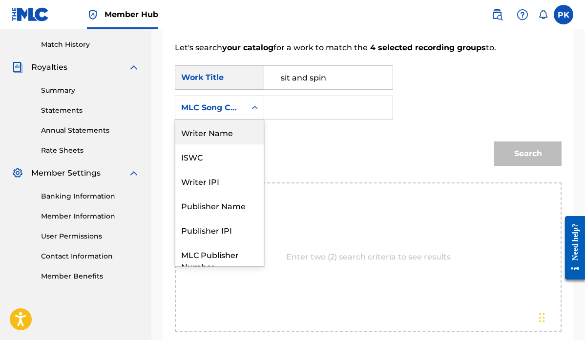
click at [223, 132] on div "Writer Name" at bounding box center [219, 132] width 88 height 24
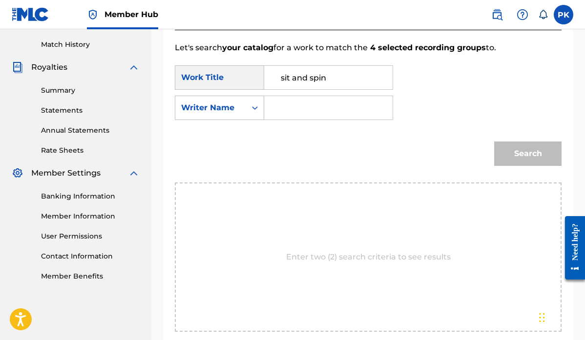
click at [290, 109] on input "Search Form" at bounding box center [329, 107] width 112 height 23
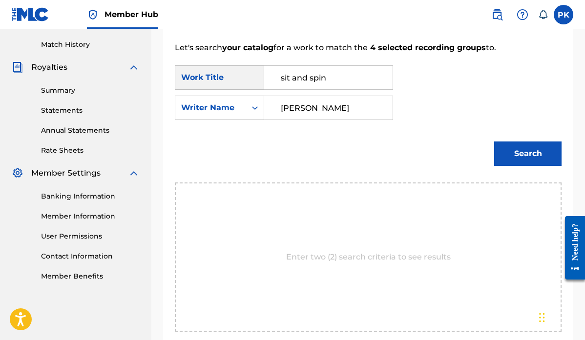
type input "[PERSON_NAME]"
drag, startPoint x: 290, startPoint y: 109, endPoint x: 532, endPoint y: 152, distance: 246.1
click at [532, 152] on button "Search" at bounding box center [527, 154] width 67 height 24
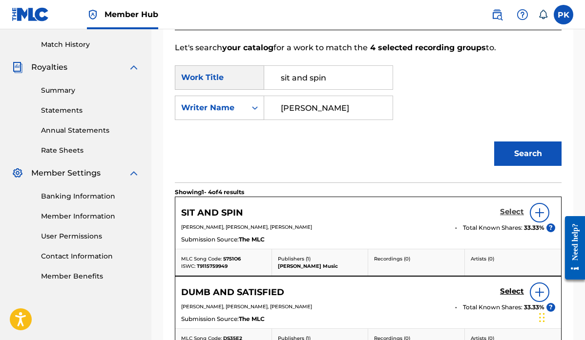
click at [510, 213] on h5 "Select" at bounding box center [512, 212] width 24 height 9
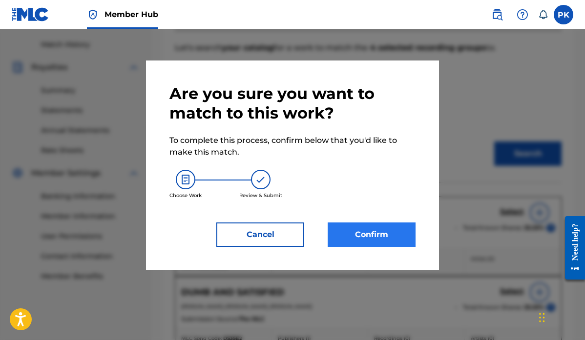
click at [381, 231] on button "Confirm" at bounding box center [372, 235] width 88 height 24
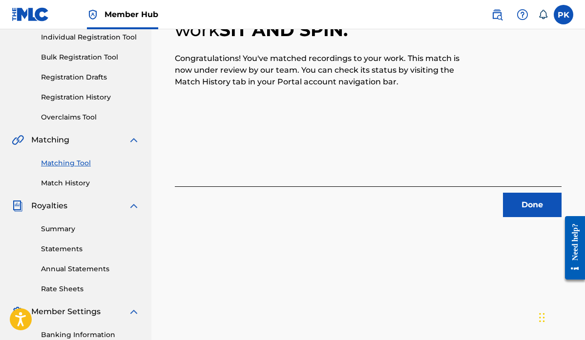
scroll to position [148, 0]
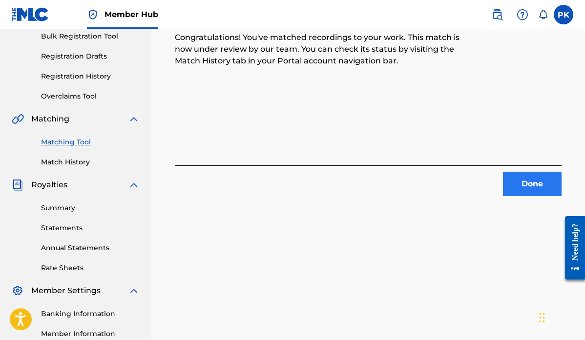
click at [534, 182] on button "Done" at bounding box center [532, 184] width 59 height 24
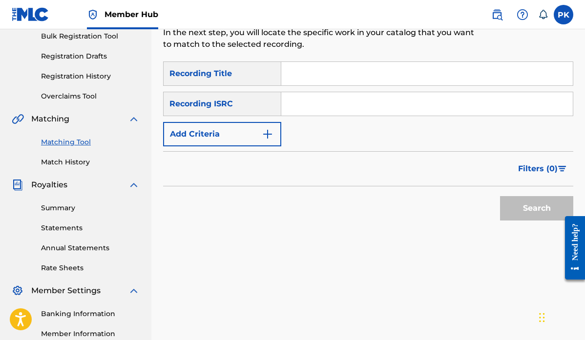
click at [315, 74] on input "Search Form" at bounding box center [427, 73] width 292 height 23
paste input "COME BACK TO THE 5 AND DIME [PERSON_NAME] [PERSON_NAME]"
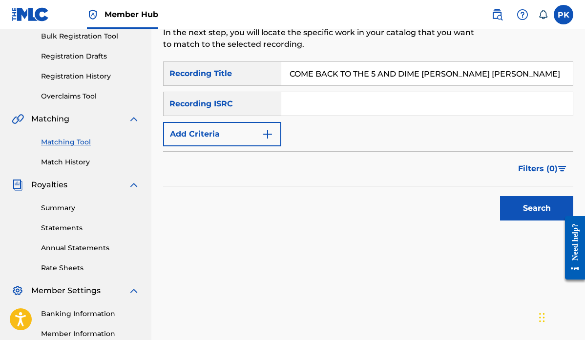
drag, startPoint x: 555, startPoint y: 73, endPoint x: 341, endPoint y: 77, distance: 213.5
click at [341, 77] on input "COME BACK TO THE 5 AND DIME [PERSON_NAME] [PERSON_NAME]" at bounding box center [427, 73] width 292 height 23
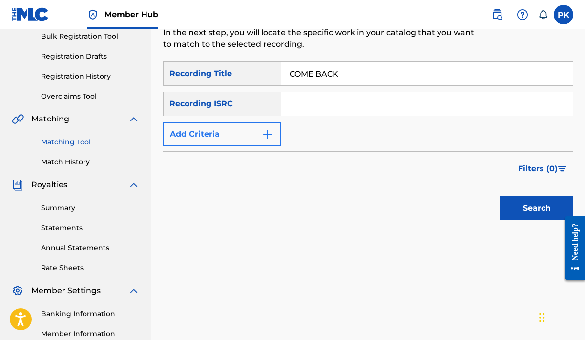
type input "COME BACK"
click at [267, 132] on img "Search Form" at bounding box center [268, 134] width 12 height 12
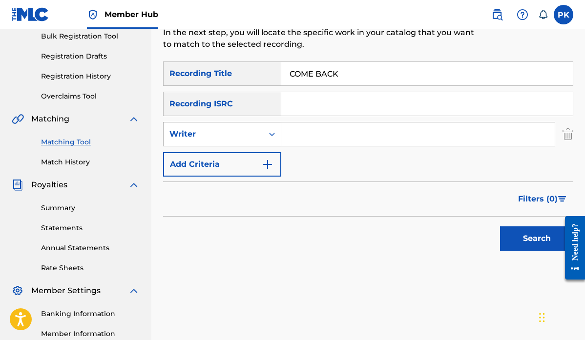
click at [255, 128] on div "Writer" at bounding box center [214, 134] width 88 height 12
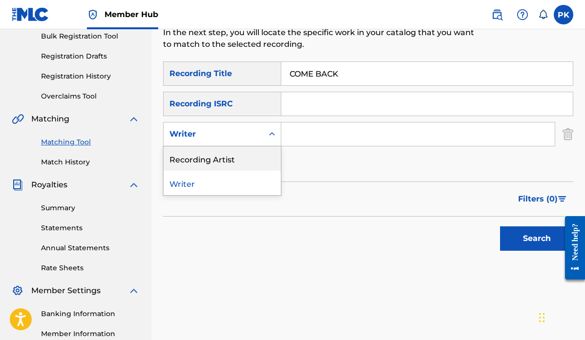
click at [220, 160] on div "Recording Artist" at bounding box center [222, 159] width 117 height 24
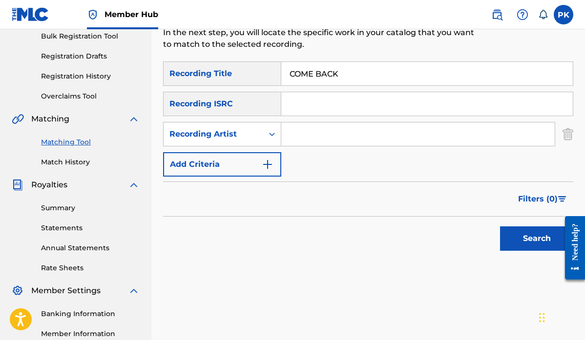
click at [303, 134] on input "Search Form" at bounding box center [418, 134] width 274 height 23
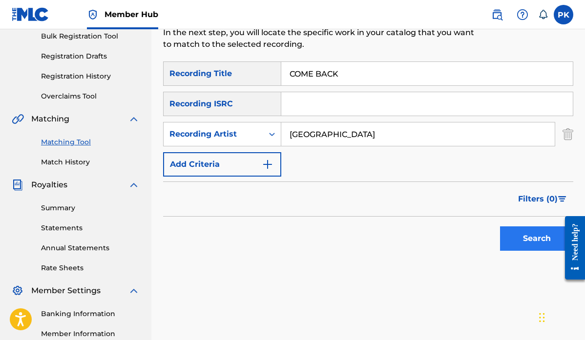
type input "[GEOGRAPHIC_DATA]"
click at [525, 235] on button "Search" at bounding box center [536, 239] width 73 height 24
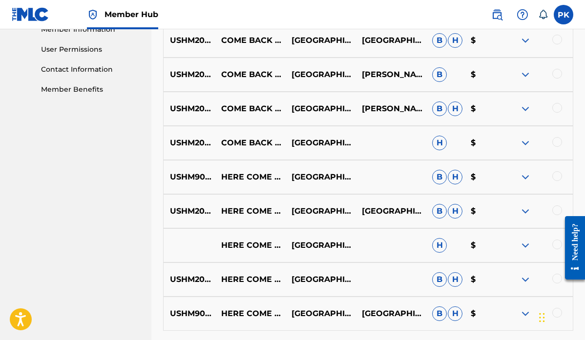
scroll to position [447, 0]
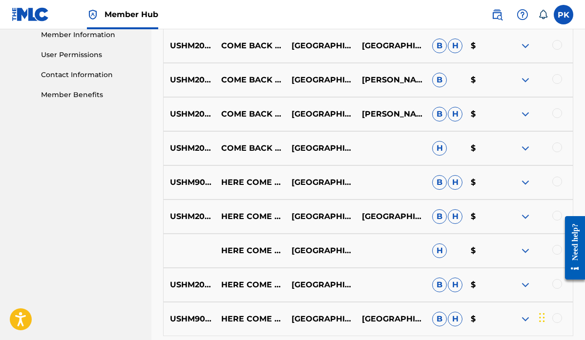
click at [561, 147] on div at bounding box center [558, 148] width 10 height 10
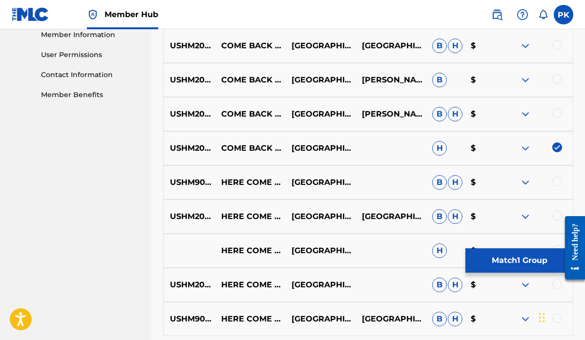
click at [557, 116] on div at bounding box center [558, 113] width 10 height 10
click at [558, 81] on div at bounding box center [558, 79] width 10 height 10
click at [557, 46] on div at bounding box center [558, 45] width 10 height 10
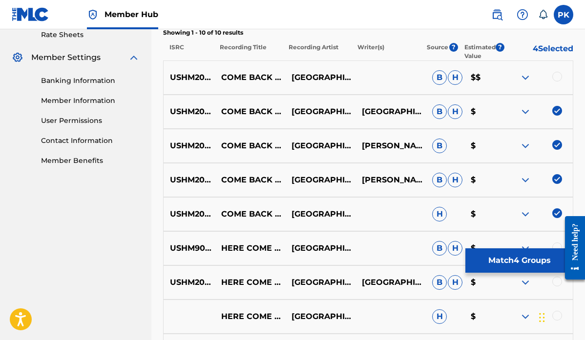
scroll to position [380, 0]
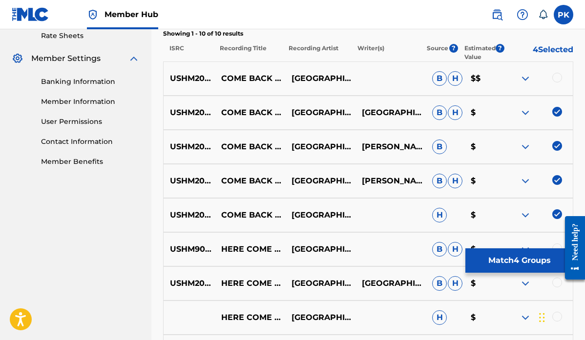
click at [558, 79] on div at bounding box center [558, 78] width 10 height 10
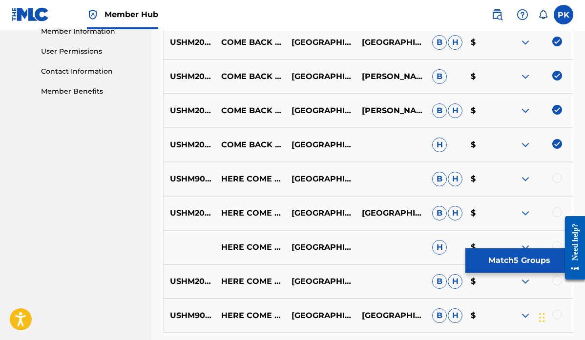
scroll to position [460, 0]
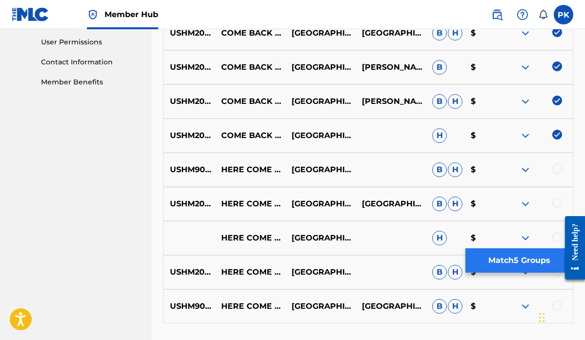
click at [513, 260] on button "Match 5 Groups" at bounding box center [520, 261] width 108 height 24
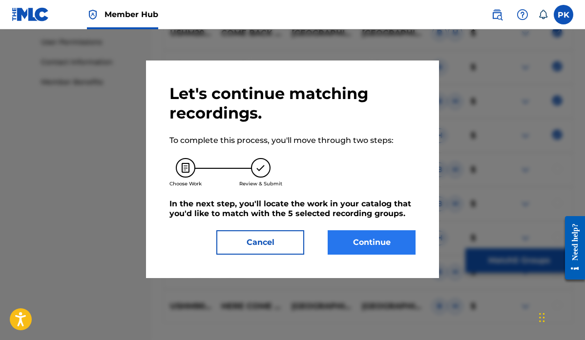
click at [376, 243] on button "Continue" at bounding box center [372, 243] width 88 height 24
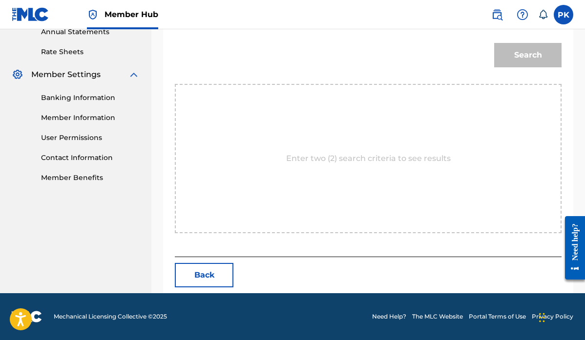
scroll to position [265, 0]
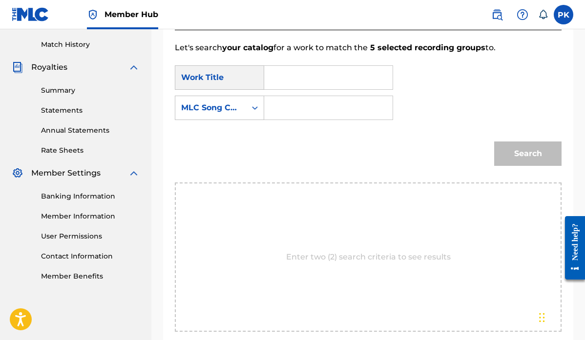
click at [315, 84] on input "Search Form" at bounding box center [329, 77] width 112 height 23
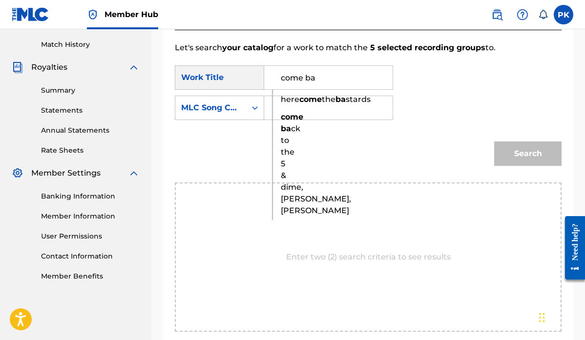
click at [289, 133] on strong "ba" at bounding box center [286, 128] width 10 height 9
type input "come back to the 5 & [PERSON_NAME], [PERSON_NAME], [PERSON_NAME]"
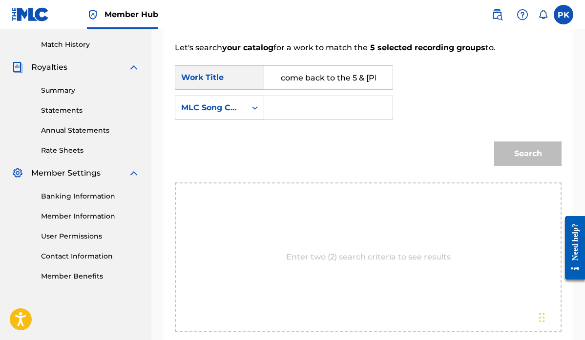
click at [254, 107] on icon "Search Form" at bounding box center [255, 108] width 10 height 10
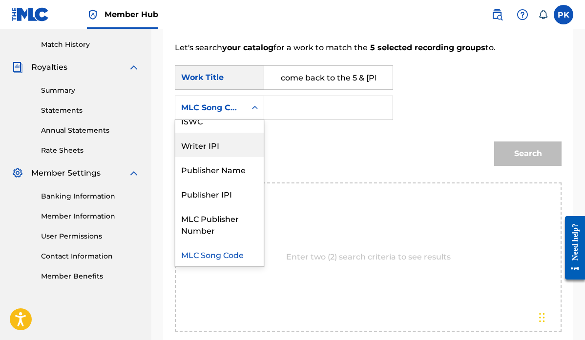
scroll to position [0, 0]
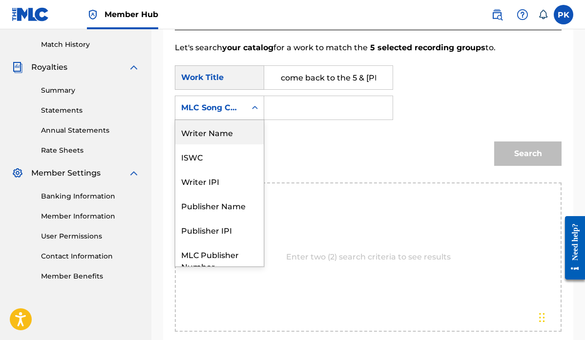
click at [219, 134] on div "Writer Name" at bounding box center [219, 132] width 88 height 24
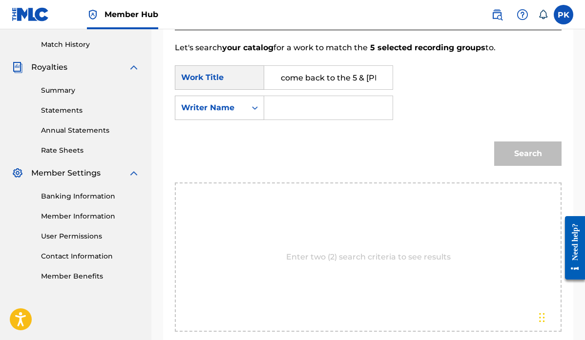
click at [305, 108] on input "Search Form" at bounding box center [329, 107] width 112 height 23
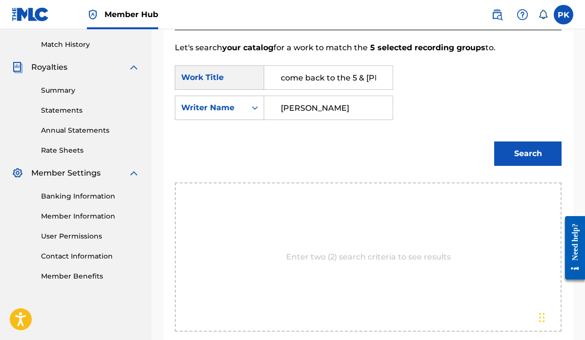
type input "[PERSON_NAME]"
drag, startPoint x: 299, startPoint y: 108, endPoint x: 533, endPoint y: 157, distance: 238.6
click at [533, 157] on button "Search" at bounding box center [527, 154] width 67 height 24
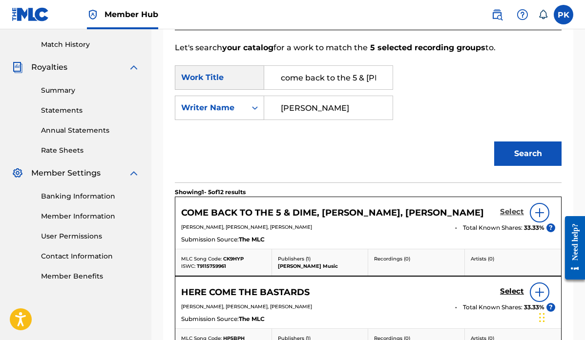
click at [506, 211] on h5 "Select" at bounding box center [512, 212] width 24 height 9
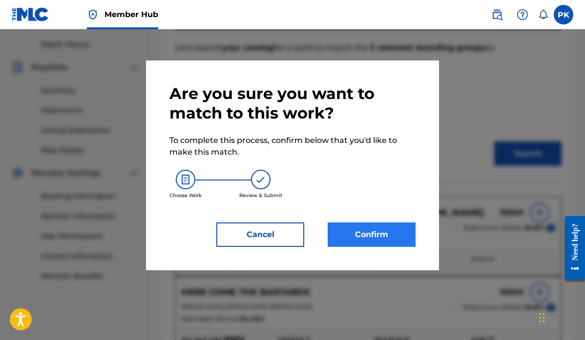
click at [370, 232] on button "Confirm" at bounding box center [372, 235] width 88 height 24
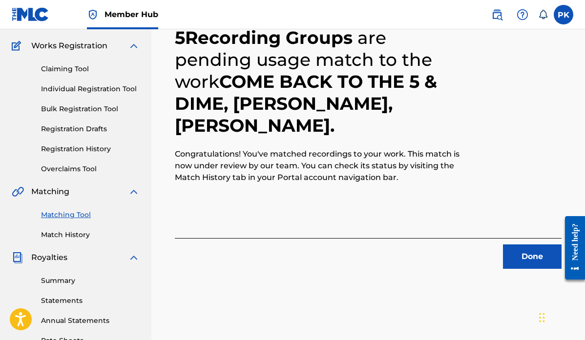
scroll to position [82, 0]
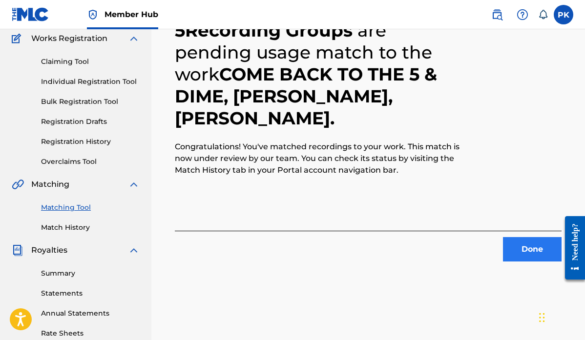
click at [526, 246] on button "Done" at bounding box center [532, 249] width 59 height 24
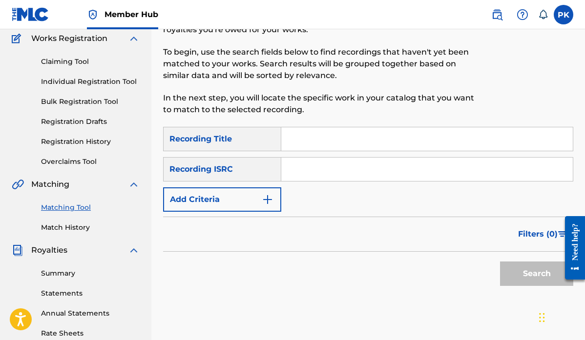
click at [315, 136] on input "Search Form" at bounding box center [427, 139] width 292 height 23
paste input "I WAS A TEENAGE FRANKENSTEIN"
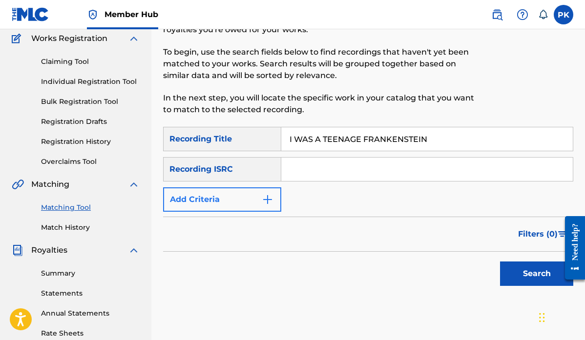
type input "I WAS A TEENAGE FRANKENSTEIN"
click at [264, 195] on img "Search Form" at bounding box center [268, 200] width 12 height 12
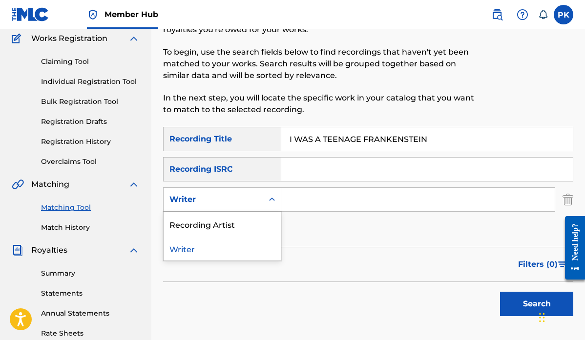
click at [255, 202] on div "Writer" at bounding box center [214, 200] width 88 height 12
click at [222, 224] on div "Recording Artist" at bounding box center [222, 224] width 117 height 24
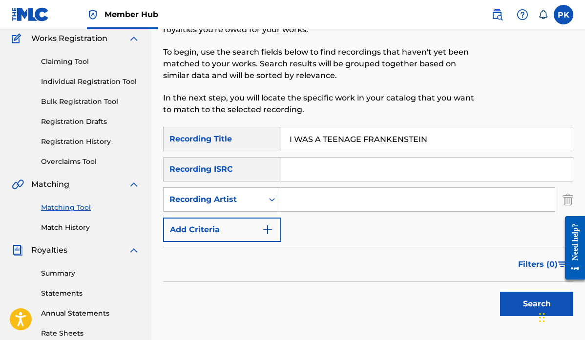
click at [298, 197] on input "Search Form" at bounding box center [418, 199] width 274 height 23
type input "[GEOGRAPHIC_DATA]"
click at [517, 299] on button "Search" at bounding box center [536, 304] width 73 height 24
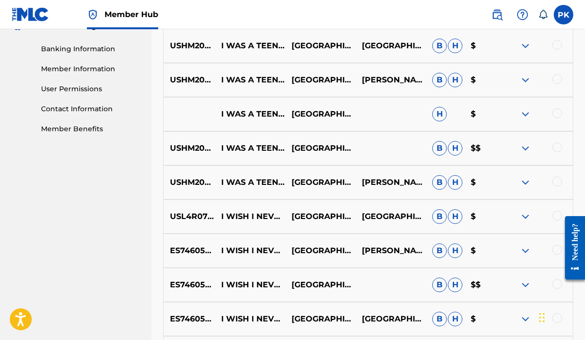
scroll to position [408, 0]
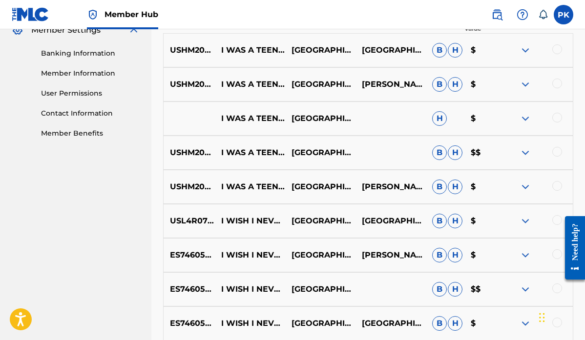
click at [557, 186] on div at bounding box center [558, 186] width 10 height 10
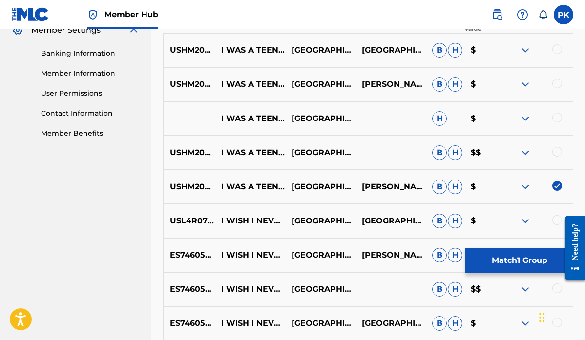
click at [557, 153] on div at bounding box center [558, 152] width 10 height 10
click at [558, 118] on div at bounding box center [558, 118] width 10 height 10
click at [559, 85] on div at bounding box center [558, 84] width 10 height 10
click at [559, 50] on div at bounding box center [558, 49] width 10 height 10
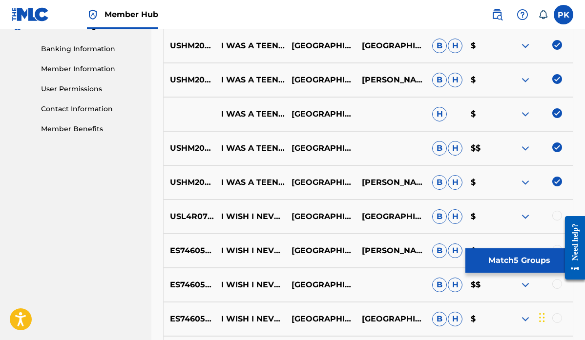
scroll to position [420, 0]
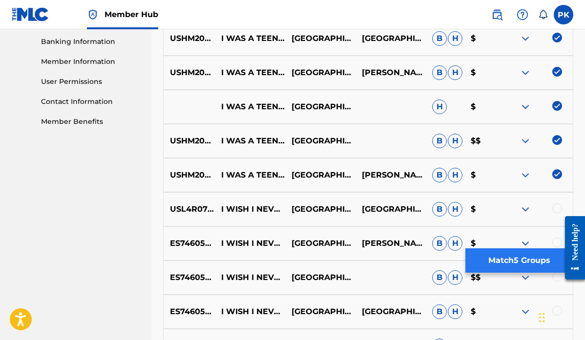
click at [501, 261] on button "Match 5 Groups" at bounding box center [520, 261] width 108 height 24
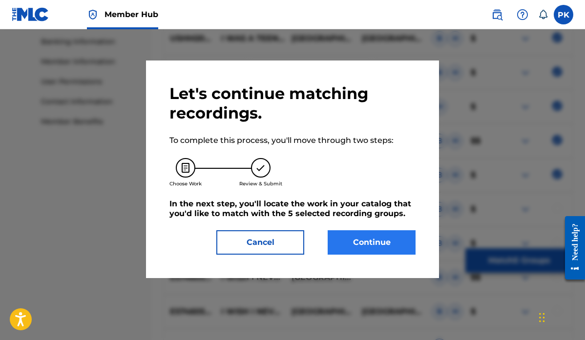
click at [380, 244] on button "Continue" at bounding box center [372, 243] width 88 height 24
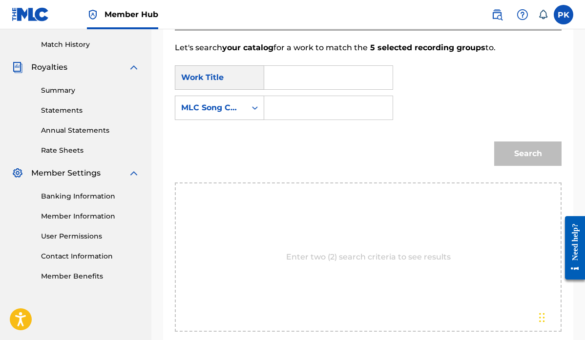
click at [332, 74] on input "Search Form" at bounding box center [329, 77] width 112 height 23
click at [283, 112] on strong "was" at bounding box center [289, 110] width 17 height 9
type input "i was a teenage frankenstein"
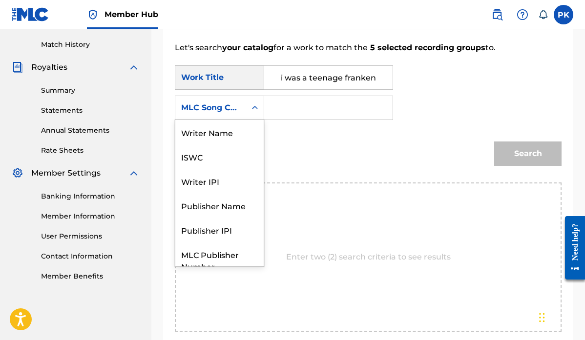
click at [249, 108] on div "Search Form" at bounding box center [255, 108] width 18 height 18
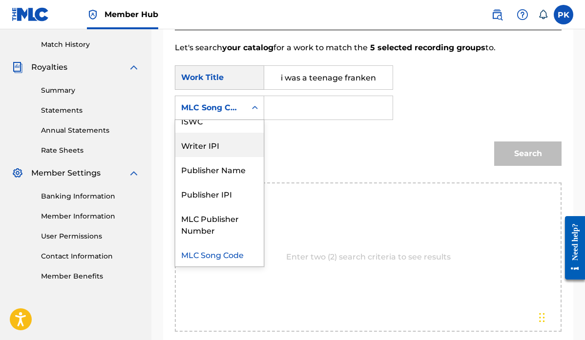
scroll to position [0, 0]
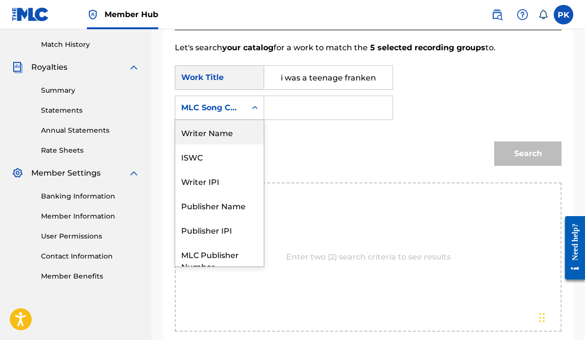
click at [217, 132] on div "Writer Name" at bounding box center [219, 132] width 88 height 24
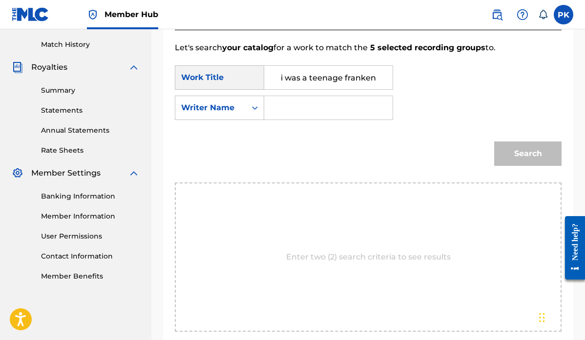
click at [289, 109] on input "Search Form" at bounding box center [329, 107] width 112 height 23
type input "s"
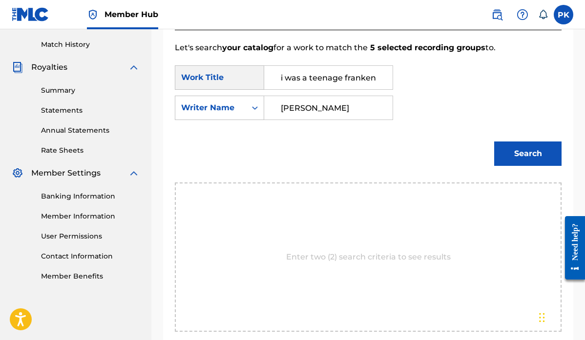
type input "[PERSON_NAME]"
drag, startPoint x: 289, startPoint y: 109, endPoint x: 524, endPoint y: 158, distance: 240.6
click at [524, 158] on button "Search" at bounding box center [527, 154] width 67 height 24
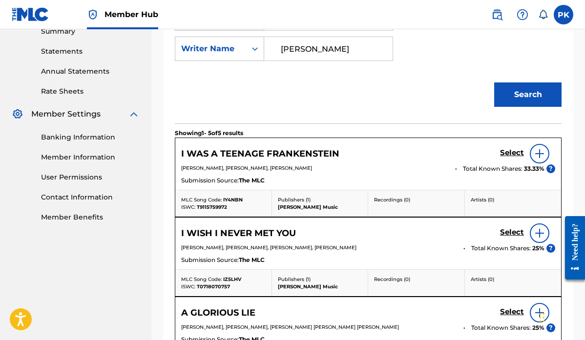
scroll to position [325, 0]
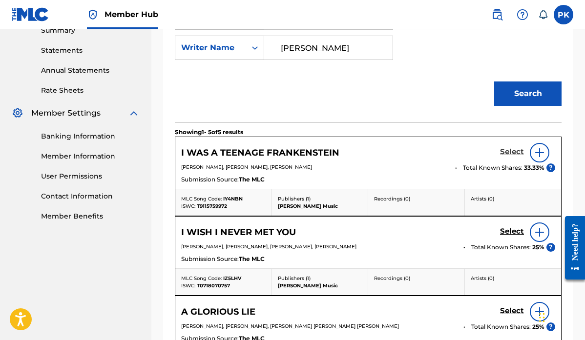
click at [510, 150] on h5 "Select" at bounding box center [512, 152] width 24 height 9
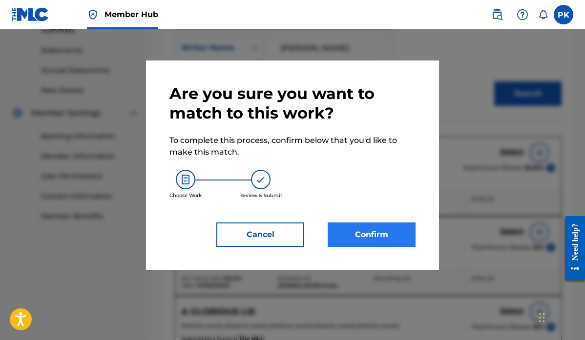
click at [372, 234] on button "Confirm" at bounding box center [372, 235] width 88 height 24
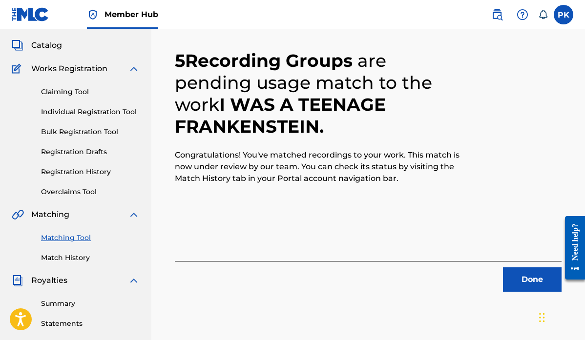
scroll to position [52, 0]
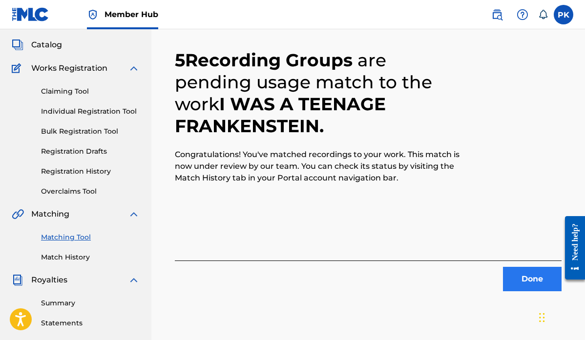
click at [527, 276] on button "Done" at bounding box center [532, 279] width 59 height 24
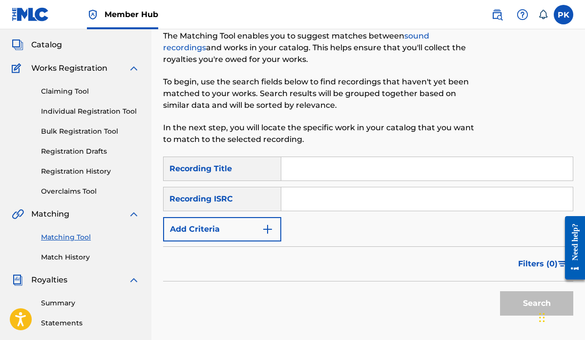
click at [345, 169] on input "Search Form" at bounding box center [427, 168] width 292 height 23
paste input "CARTOON BOY"
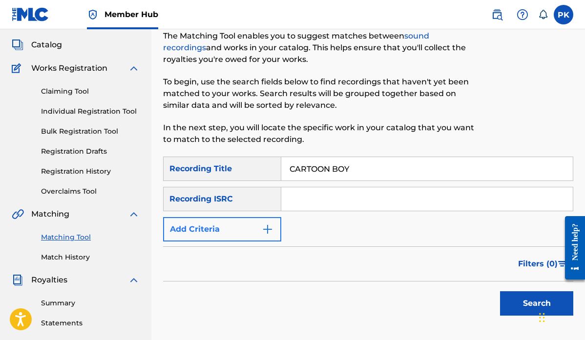
type input "CARTOON BOY"
click at [261, 232] on button "Add Criteria" at bounding box center [222, 229] width 118 height 24
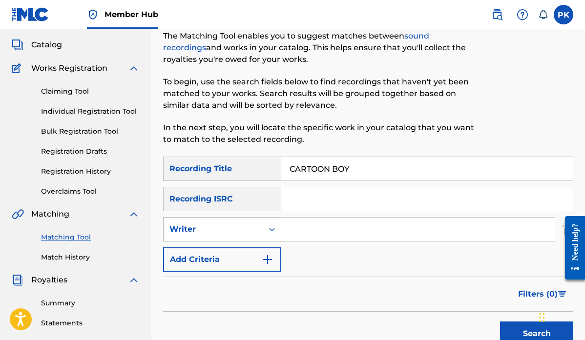
click at [256, 235] on div "Writer" at bounding box center [214, 230] width 88 height 12
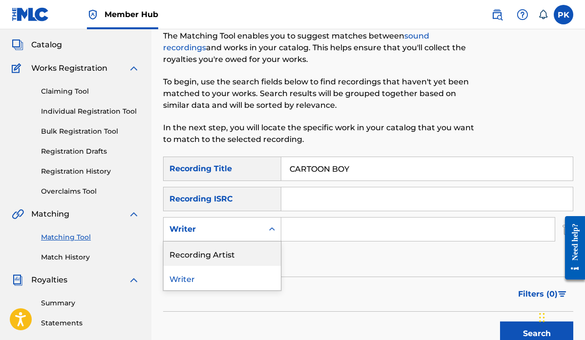
click at [229, 254] on div "Recording Artist" at bounding box center [222, 254] width 117 height 24
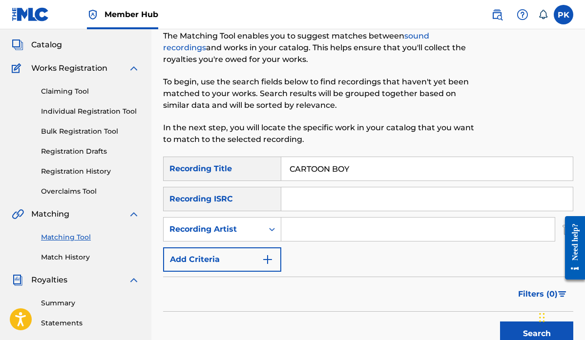
click at [304, 231] on input "Search Form" at bounding box center [418, 229] width 274 height 23
type input "[GEOGRAPHIC_DATA]"
click at [514, 325] on button "Search" at bounding box center [536, 334] width 73 height 24
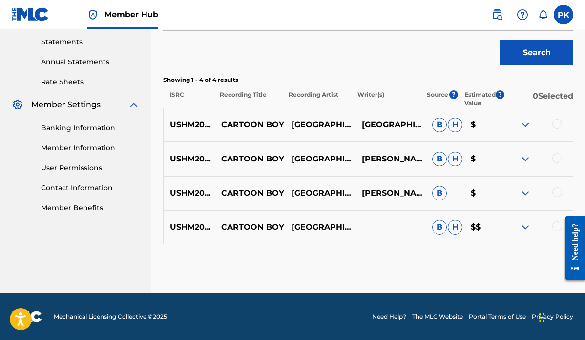
scroll to position [334, 0]
click at [560, 123] on div at bounding box center [558, 124] width 10 height 10
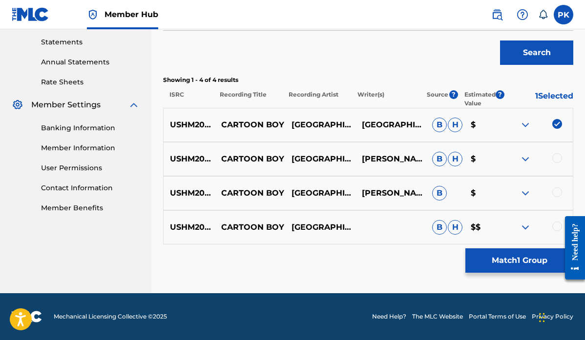
click at [559, 157] on div at bounding box center [558, 158] width 10 height 10
click at [557, 190] on div at bounding box center [558, 193] width 10 height 10
click at [557, 226] on div at bounding box center [558, 227] width 10 height 10
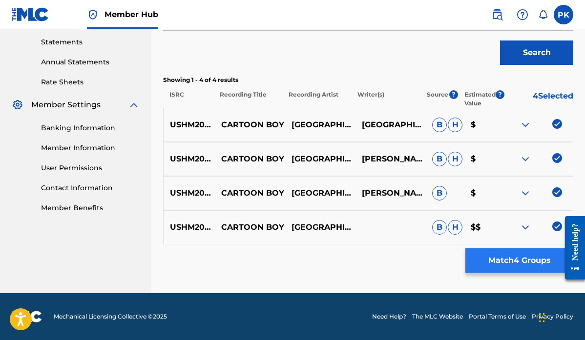
click at [501, 258] on button "Match 4 Groups" at bounding box center [520, 261] width 108 height 24
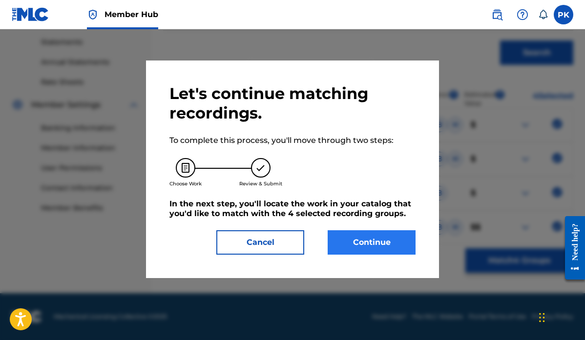
click at [365, 240] on button "Continue" at bounding box center [372, 243] width 88 height 24
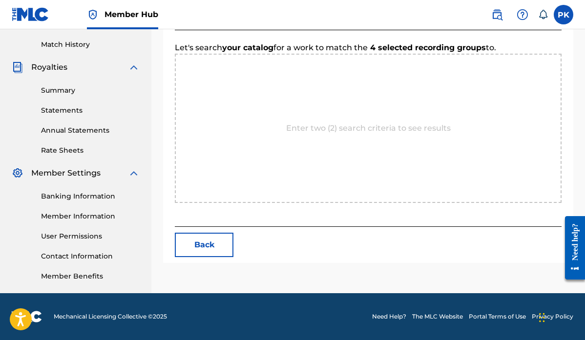
scroll to position [265, 0]
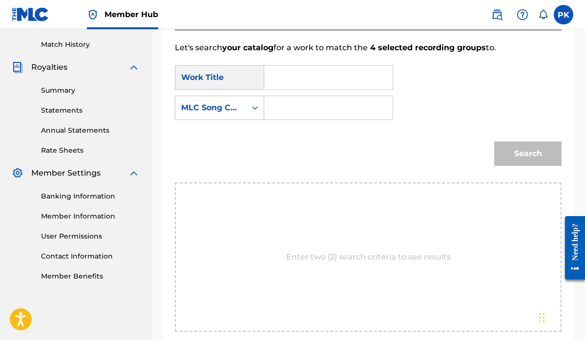
click at [304, 84] on input "Search Form" at bounding box center [329, 77] width 112 height 23
drag, startPoint x: 301, startPoint y: 95, endPoint x: 294, endPoint y: 101, distance: 9.8
click at [294, 101] on span "cartoo" at bounding box center [294, 99] width 26 height 9
type input "cartoon boy"
click at [245, 110] on div "MLC Song Code" at bounding box center [210, 108] width 71 height 19
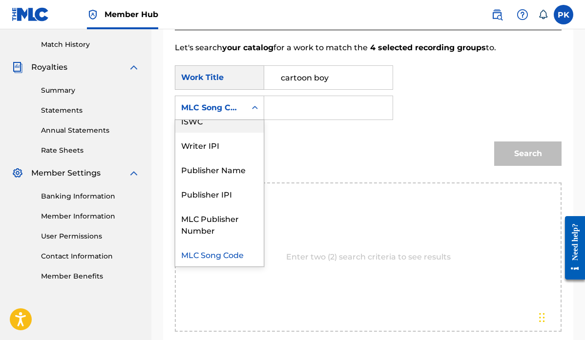
scroll to position [0, 0]
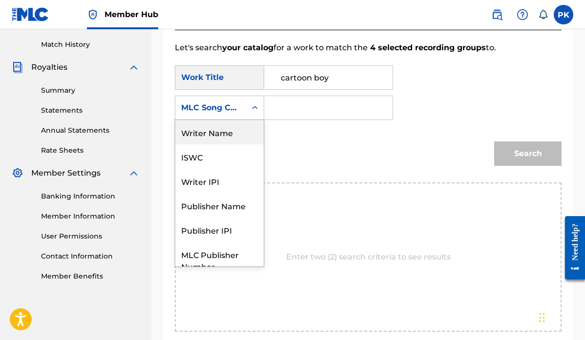
click at [222, 131] on div "Writer Name" at bounding box center [219, 132] width 88 height 24
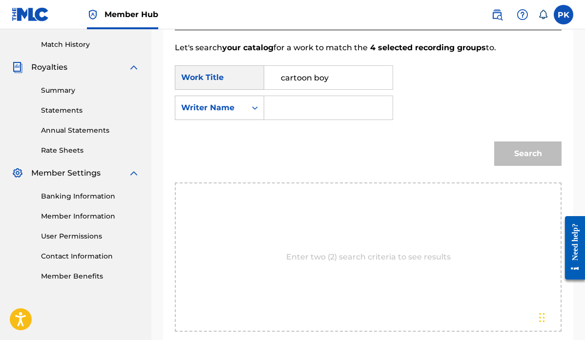
click at [295, 107] on input "Search Form" at bounding box center [329, 107] width 112 height 23
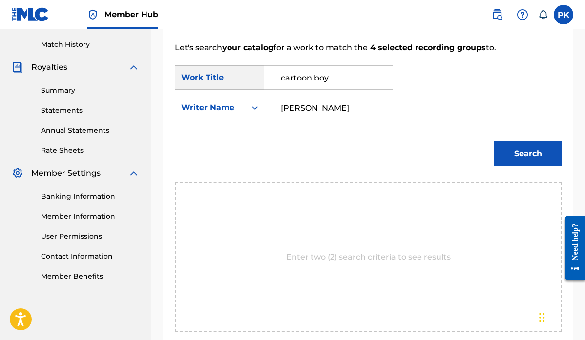
type input "[PERSON_NAME]"
drag, startPoint x: 295, startPoint y: 107, endPoint x: 526, endPoint y: 156, distance: 236.8
click at [526, 156] on button "Search" at bounding box center [527, 154] width 67 height 24
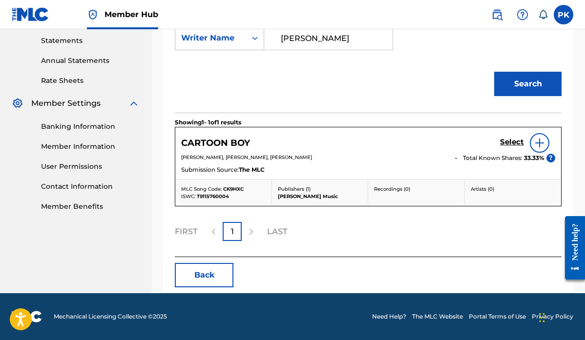
scroll to position [335, 0]
click at [513, 141] on h5 "Select" at bounding box center [512, 142] width 24 height 9
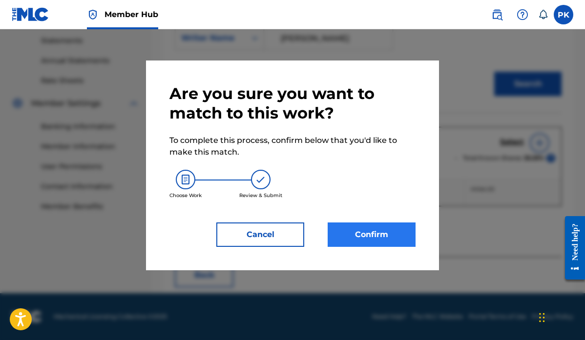
click at [376, 236] on button "Confirm" at bounding box center [372, 235] width 88 height 24
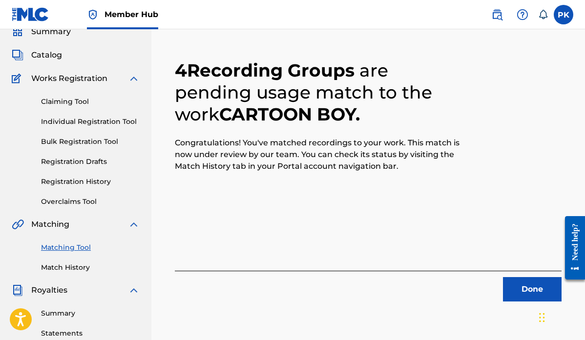
scroll to position [42, 0]
click at [526, 289] on button "Done" at bounding box center [532, 290] width 59 height 24
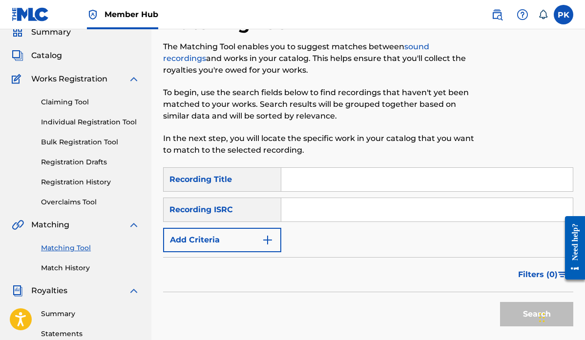
click at [353, 183] on input "Search Form" at bounding box center [427, 179] width 292 height 23
paste input "ATARI 2600"
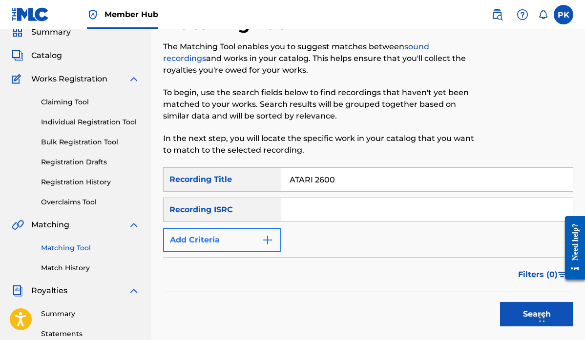
type input "ATARI 2600"
click at [263, 235] on img "Search Form" at bounding box center [268, 240] width 12 height 12
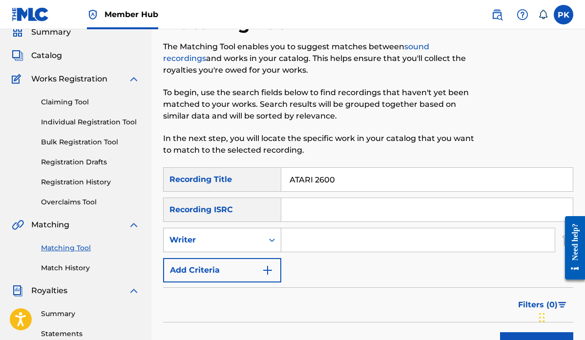
click at [258, 238] on div "Writer" at bounding box center [214, 240] width 100 height 19
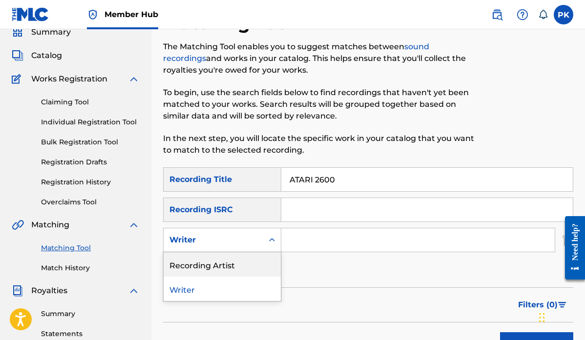
click at [234, 263] on div "Recording Artist" at bounding box center [222, 265] width 117 height 24
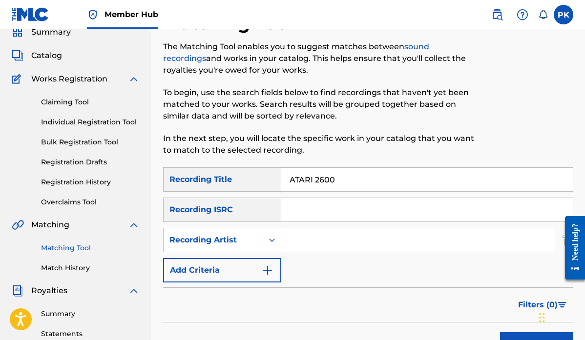
click at [296, 240] on input "Search Form" at bounding box center [418, 240] width 274 height 23
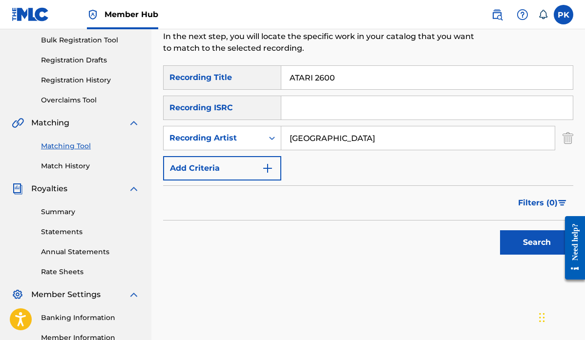
scroll to position [152, 0]
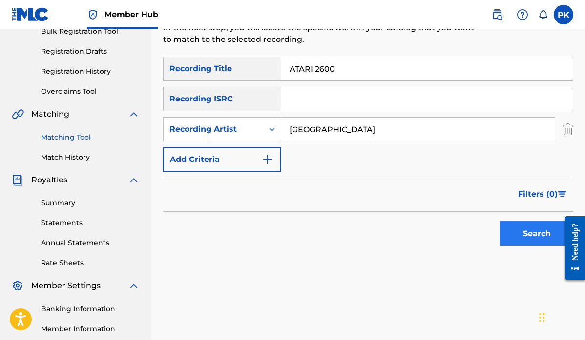
type input "[GEOGRAPHIC_DATA]"
click at [532, 230] on button "Search" at bounding box center [536, 234] width 73 height 24
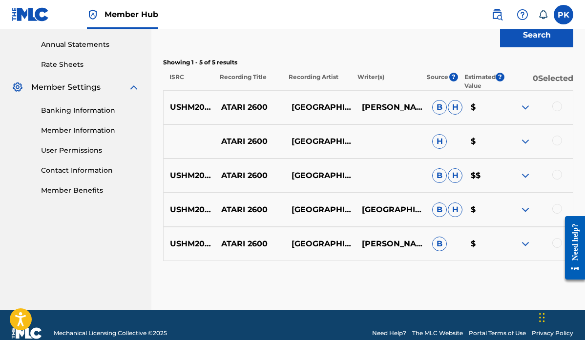
scroll to position [353, 0]
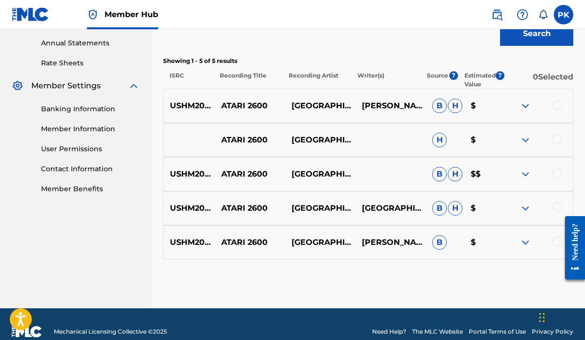
click at [556, 242] on div at bounding box center [558, 242] width 10 height 10
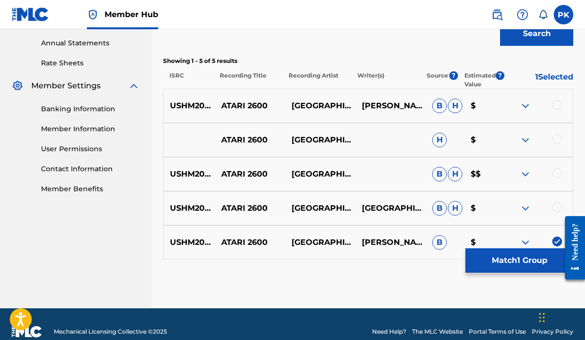
click at [556, 207] on div at bounding box center [558, 208] width 10 height 10
click at [557, 170] on div at bounding box center [558, 174] width 10 height 10
click at [556, 135] on div at bounding box center [558, 139] width 10 height 10
click at [558, 107] on div at bounding box center [558, 105] width 10 height 10
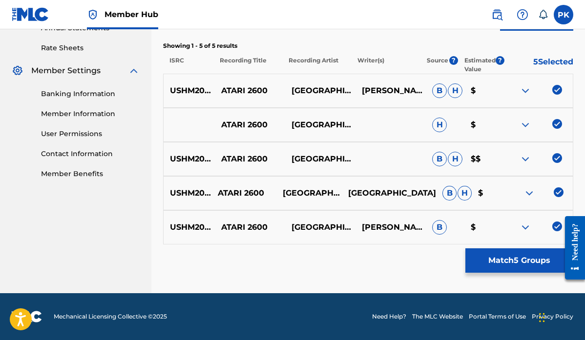
scroll to position [368, 0]
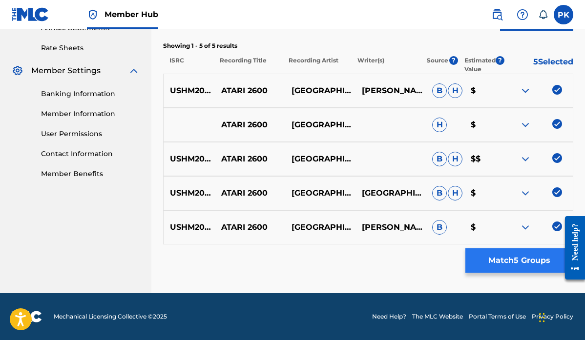
click at [511, 259] on button "Match 5 Groups" at bounding box center [520, 261] width 108 height 24
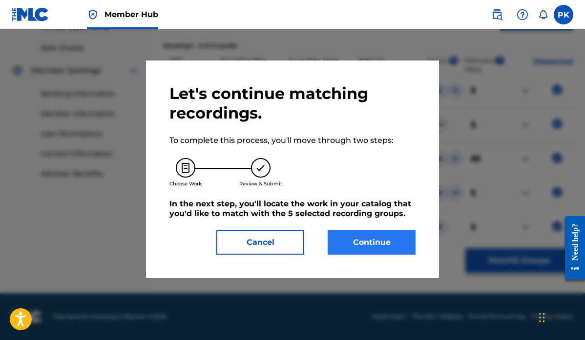
click at [366, 234] on button "Continue" at bounding box center [372, 243] width 88 height 24
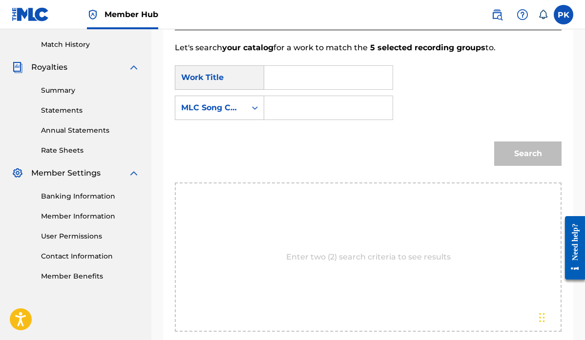
click at [313, 72] on input "Search Form" at bounding box center [329, 77] width 112 height 23
click at [289, 101] on strong "atari" at bounding box center [290, 99] width 19 height 9
type input "atari 2600"
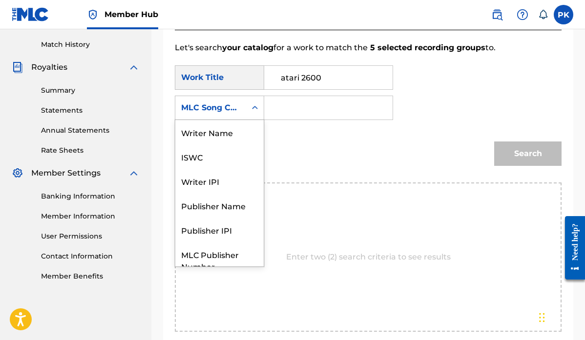
click at [251, 107] on icon "Search Form" at bounding box center [255, 108] width 10 height 10
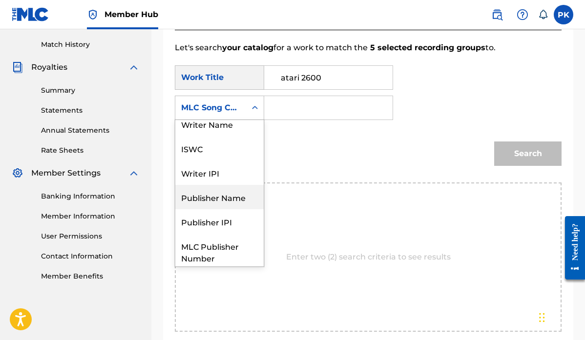
scroll to position [0, 0]
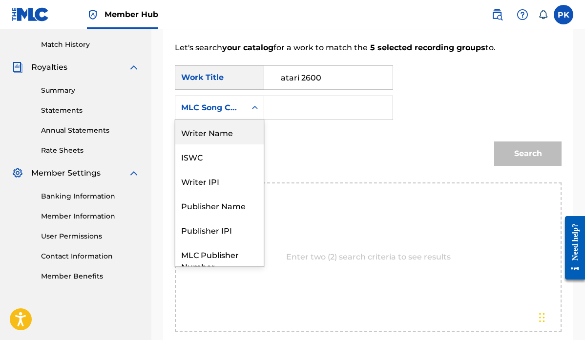
click at [218, 133] on div "Writer Name" at bounding box center [219, 132] width 88 height 24
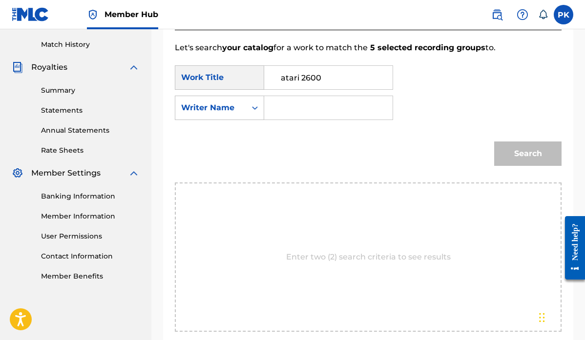
click at [283, 107] on input "Search Form" at bounding box center [329, 107] width 112 height 23
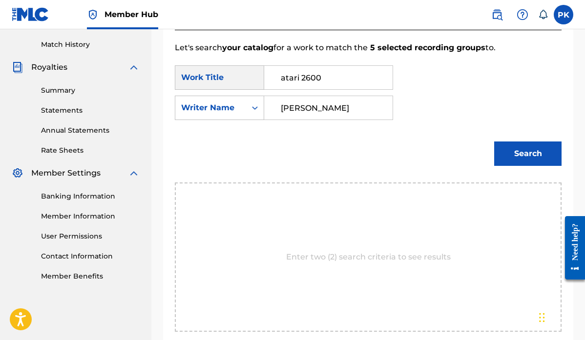
type input "[PERSON_NAME]"
drag, startPoint x: 283, startPoint y: 107, endPoint x: 519, endPoint y: 150, distance: 239.9
click at [519, 150] on button "Search" at bounding box center [527, 154] width 67 height 24
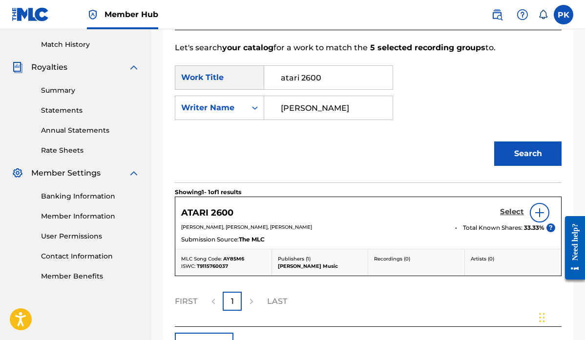
click at [508, 210] on h5 "Select" at bounding box center [512, 212] width 24 height 9
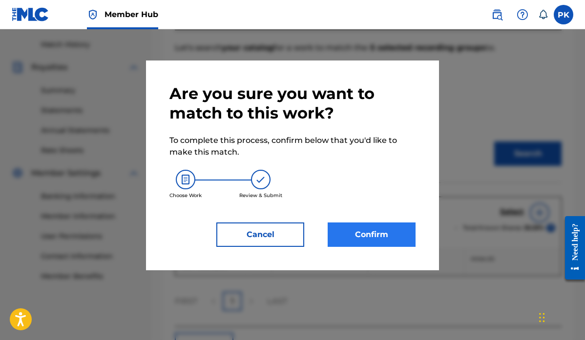
click at [360, 232] on button "Confirm" at bounding box center [372, 235] width 88 height 24
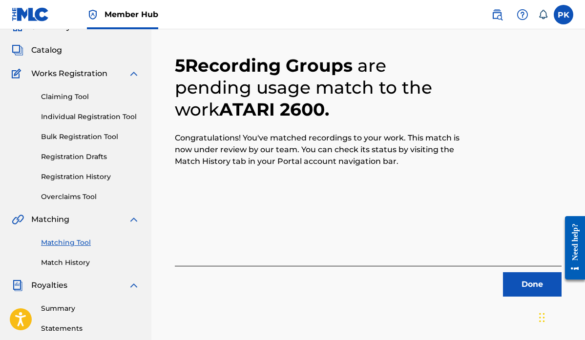
scroll to position [102, 0]
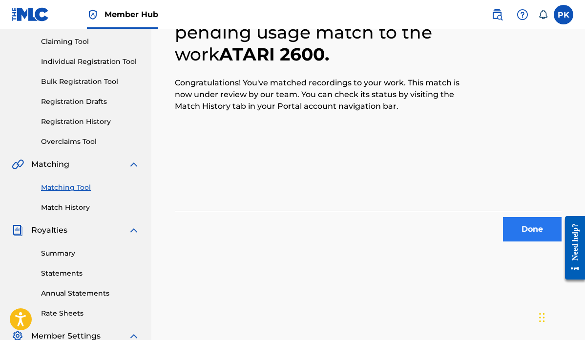
click at [526, 227] on button "Done" at bounding box center [532, 229] width 59 height 24
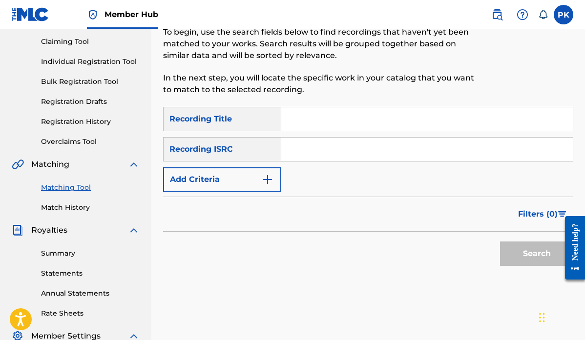
click at [322, 118] on input "Search Form" at bounding box center [427, 118] width 292 height 23
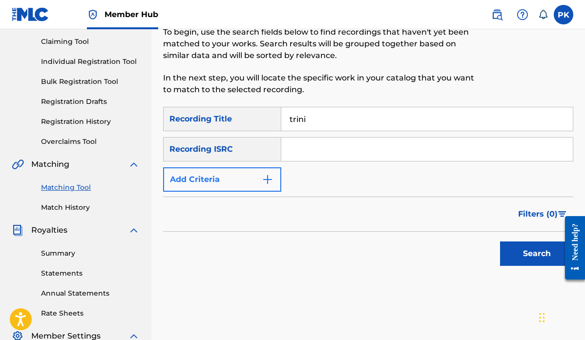
type input "trini"
click at [265, 175] on img "Search Form" at bounding box center [268, 180] width 12 height 12
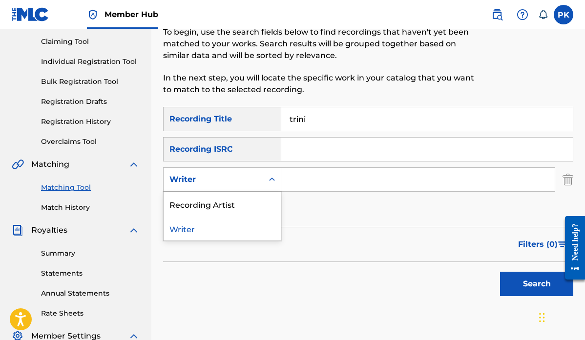
click at [262, 177] on div "Writer" at bounding box center [214, 179] width 100 height 19
click at [242, 200] on div "Recording Artist" at bounding box center [222, 204] width 117 height 24
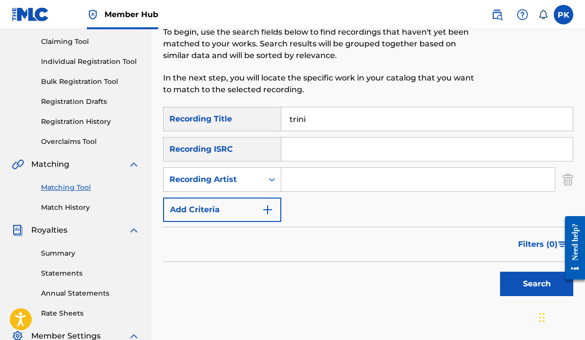
click at [308, 183] on input "Search Form" at bounding box center [418, 179] width 274 height 23
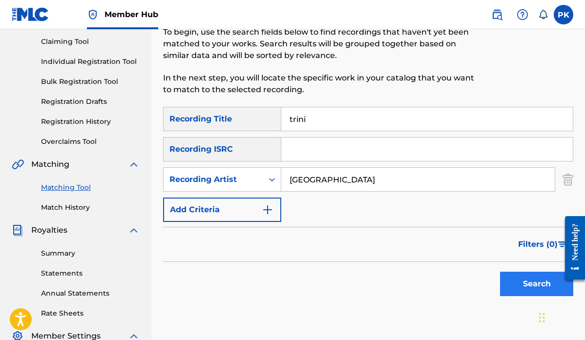
type input "[GEOGRAPHIC_DATA]"
click at [528, 283] on button "Search" at bounding box center [536, 284] width 73 height 24
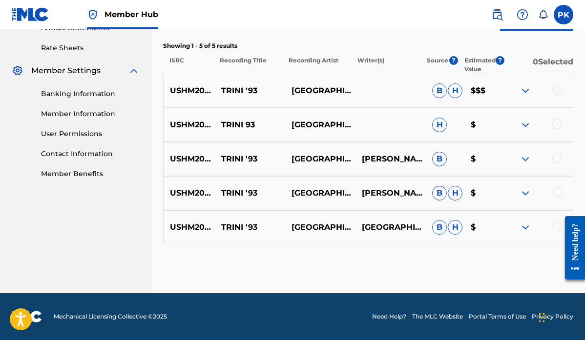
scroll to position [368, 0]
click at [555, 225] on div at bounding box center [558, 227] width 10 height 10
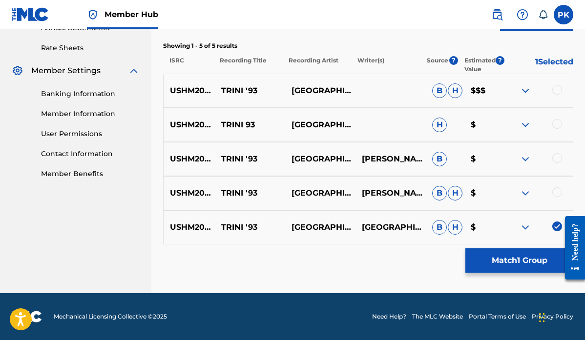
click at [555, 191] on div at bounding box center [558, 193] width 10 height 10
click at [555, 156] on div at bounding box center [558, 158] width 10 height 10
click at [555, 122] on div at bounding box center [558, 124] width 10 height 10
click at [558, 90] on div at bounding box center [558, 90] width 10 height 10
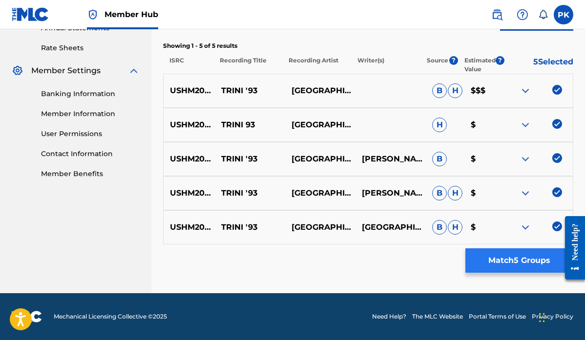
click at [506, 263] on button "Match 5 Groups" at bounding box center [520, 261] width 108 height 24
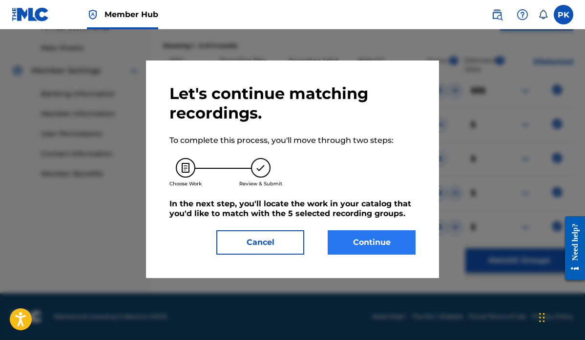
click at [375, 246] on button "Continue" at bounding box center [372, 243] width 88 height 24
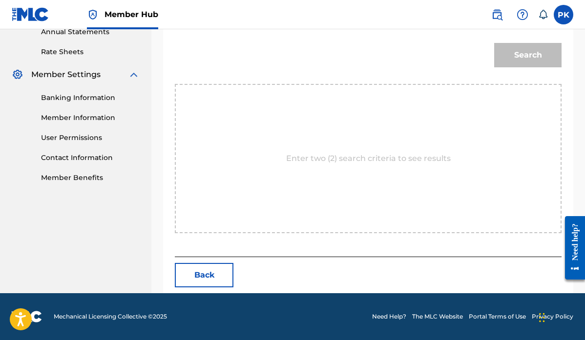
scroll to position [265, 0]
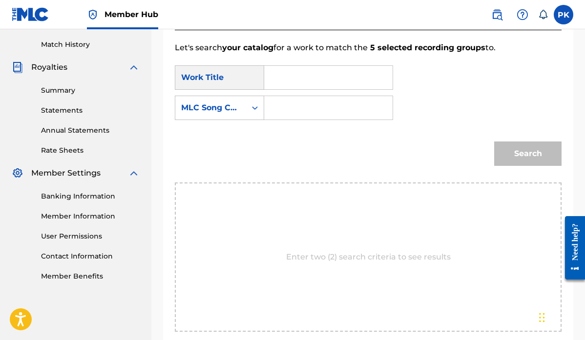
click at [303, 83] on input "Search Form" at bounding box center [329, 77] width 112 height 23
click at [289, 103] on strong "trini" at bounding box center [289, 99] width 17 height 9
type input "trini '93"
click at [247, 111] on div "Search Form" at bounding box center [255, 108] width 18 height 18
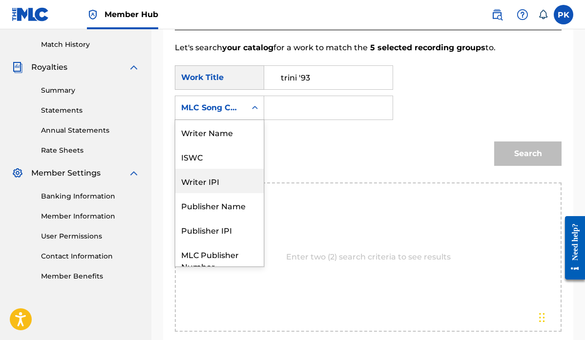
scroll to position [0, 0]
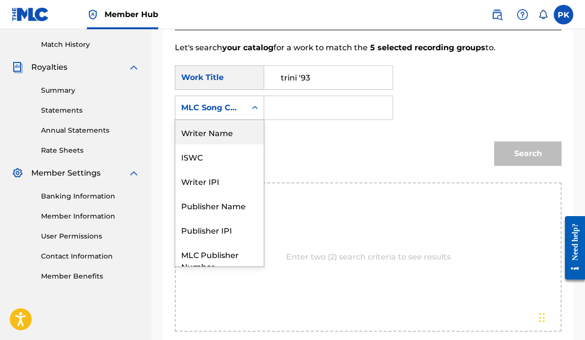
click at [227, 135] on div "Writer Name" at bounding box center [219, 132] width 88 height 24
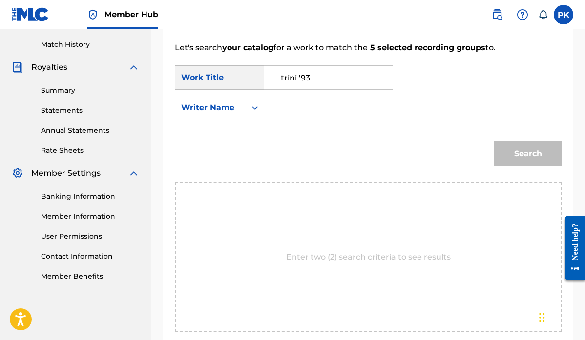
click at [285, 114] on input "Search Form" at bounding box center [329, 107] width 112 height 23
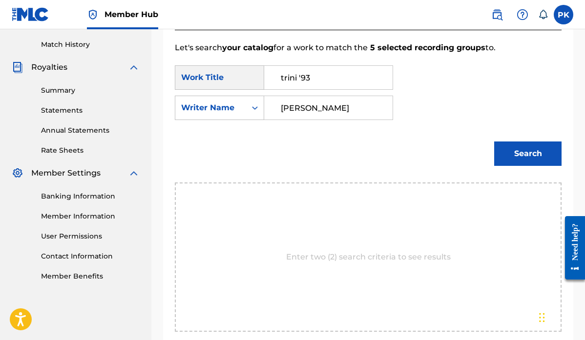
type input "[PERSON_NAME]"
drag, startPoint x: 307, startPoint y: 117, endPoint x: 530, endPoint y: 161, distance: 227.1
click at [530, 161] on button "Search" at bounding box center [527, 154] width 67 height 24
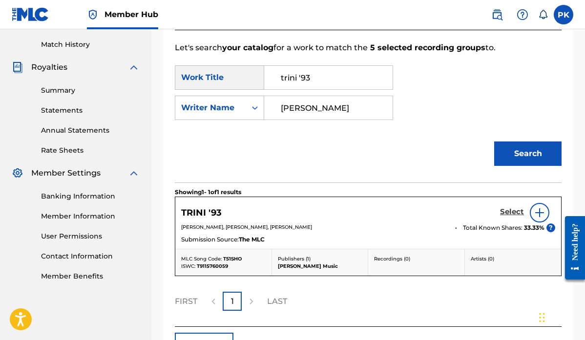
click at [509, 211] on h5 "Select" at bounding box center [512, 212] width 24 height 9
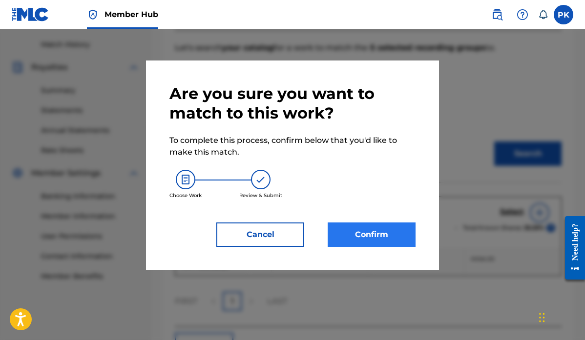
click at [369, 232] on button "Confirm" at bounding box center [372, 235] width 88 height 24
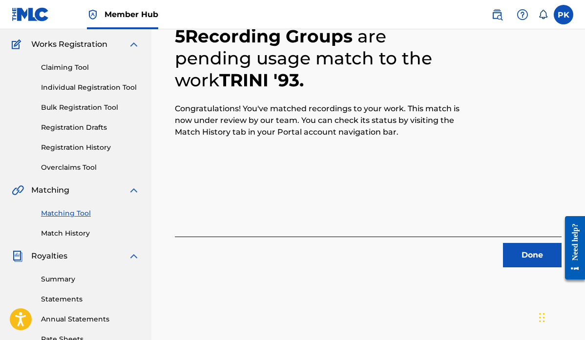
scroll to position [98, 0]
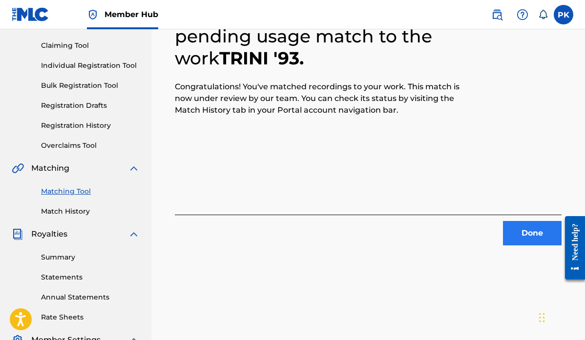
click at [530, 234] on button "Done" at bounding box center [532, 233] width 59 height 24
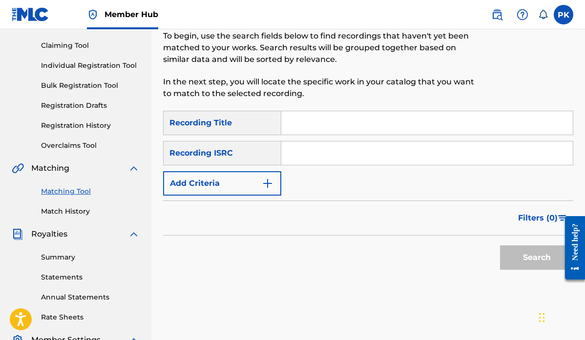
click at [311, 126] on input "Search Form" at bounding box center [427, 122] width 292 height 23
paste input "[PERSON_NAME]"
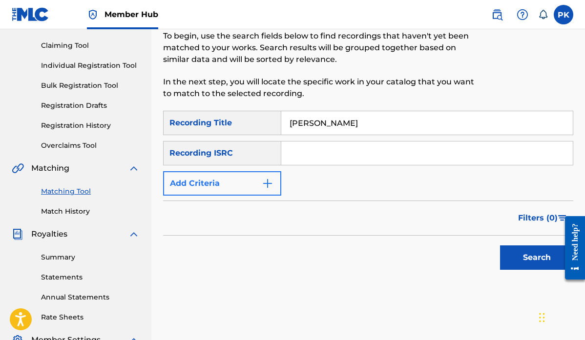
type input "[PERSON_NAME]"
click at [268, 181] on img "Search Form" at bounding box center [268, 184] width 12 height 12
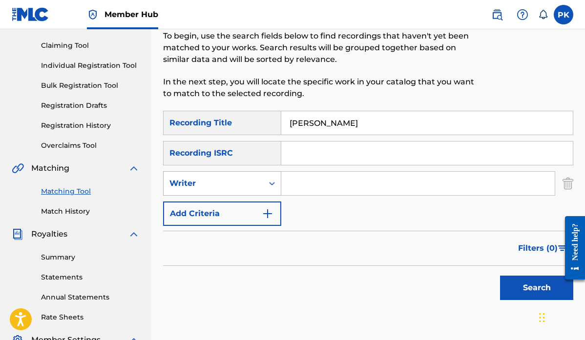
click at [259, 190] on div "Writer" at bounding box center [214, 183] width 100 height 19
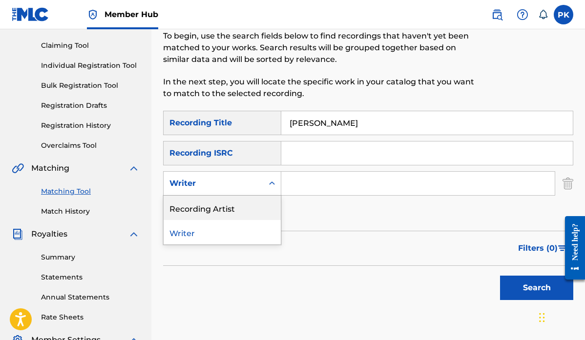
click at [236, 209] on div "Recording Artist" at bounding box center [222, 208] width 117 height 24
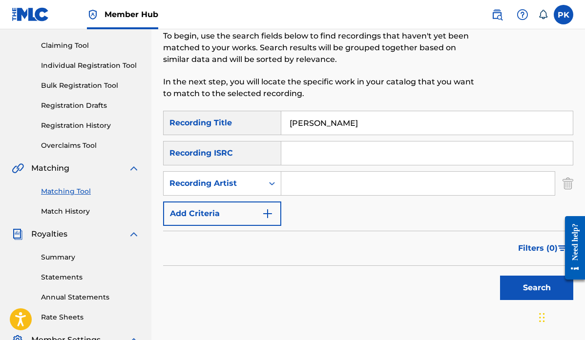
click at [309, 186] on input "Search Form" at bounding box center [418, 183] width 274 height 23
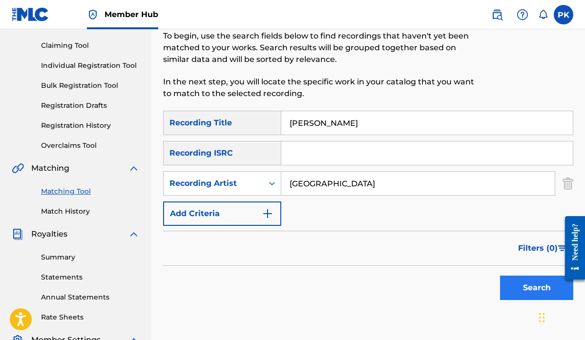
type input "[GEOGRAPHIC_DATA]"
click at [515, 287] on button "Search" at bounding box center [536, 288] width 73 height 24
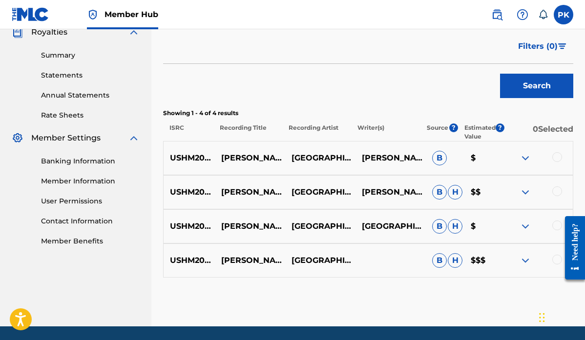
scroll to position [318, 0]
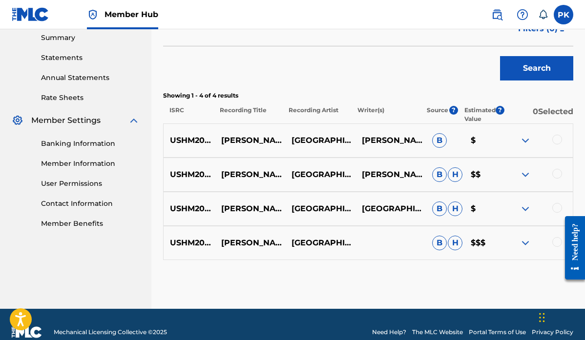
click at [558, 139] on div at bounding box center [558, 140] width 10 height 10
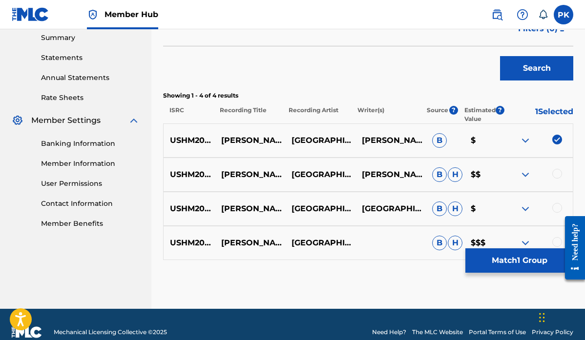
click at [555, 174] on div at bounding box center [558, 174] width 10 height 10
click at [557, 208] on div at bounding box center [558, 208] width 10 height 10
click at [559, 241] on div at bounding box center [571, 248] width 27 height 81
click at [559, 239] on div at bounding box center [571, 248] width 27 height 81
click at [555, 241] on div at bounding box center [558, 242] width 10 height 10
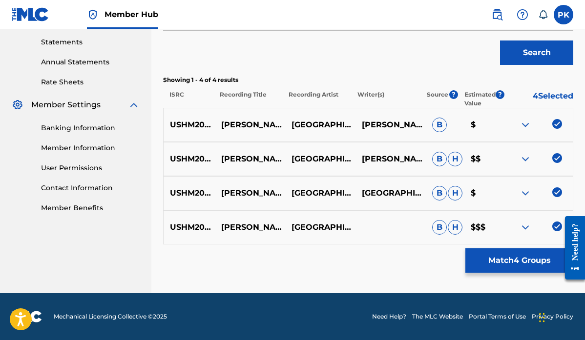
scroll to position [334, 0]
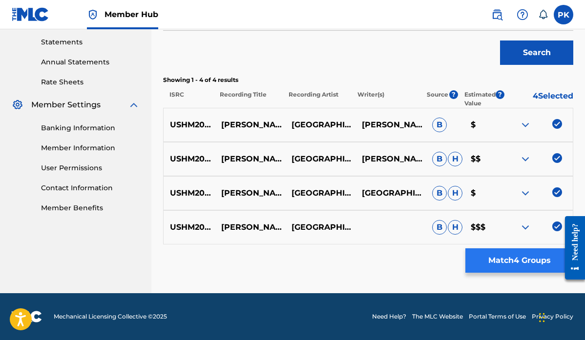
click at [509, 258] on button "Match 4 Groups" at bounding box center [520, 261] width 108 height 24
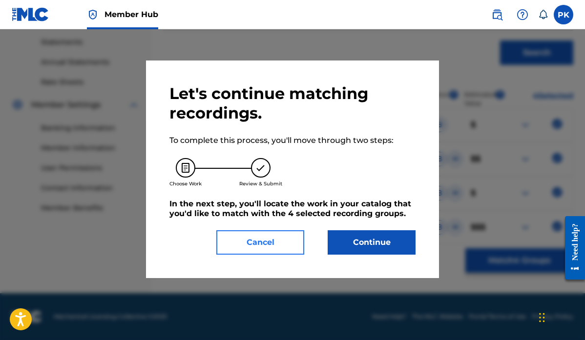
click at [284, 243] on button "Cancel" at bounding box center [260, 243] width 88 height 24
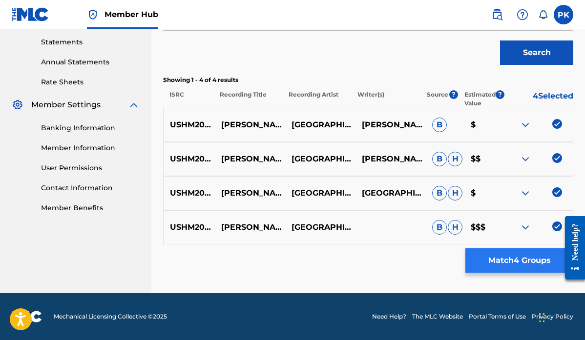
click at [502, 259] on button "Match 4 Groups" at bounding box center [520, 261] width 108 height 24
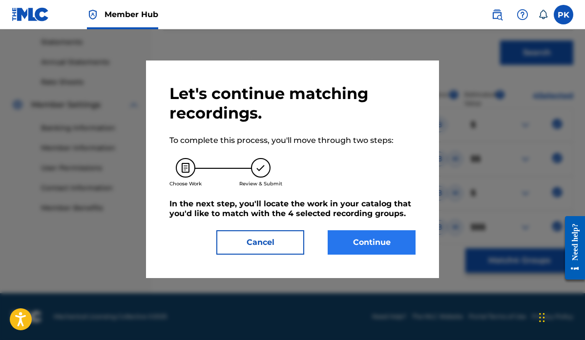
click at [363, 240] on button "Continue" at bounding box center [372, 243] width 88 height 24
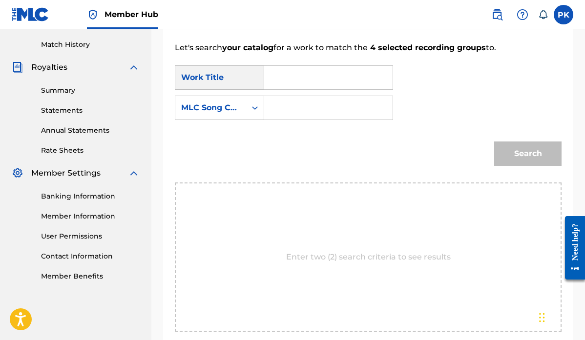
click at [301, 75] on input "Search Form" at bounding box center [329, 77] width 112 height 23
drag, startPoint x: 298, startPoint y: 95, endPoint x: 288, endPoint y: 95, distance: 10.7
click at [288, 95] on span "shrin" at bounding box center [291, 99] width 21 height 9
type input "shrinky dink"
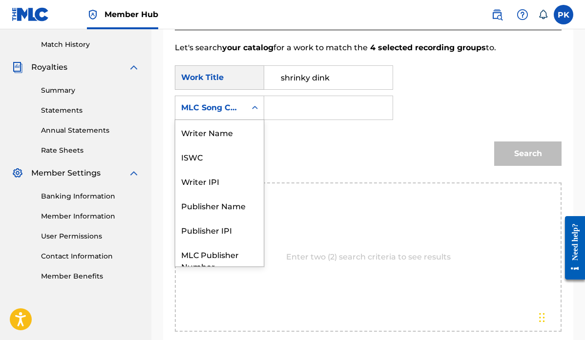
click at [249, 102] on div "Search Form" at bounding box center [255, 108] width 18 height 18
click at [211, 129] on div "Writer Name" at bounding box center [219, 132] width 88 height 24
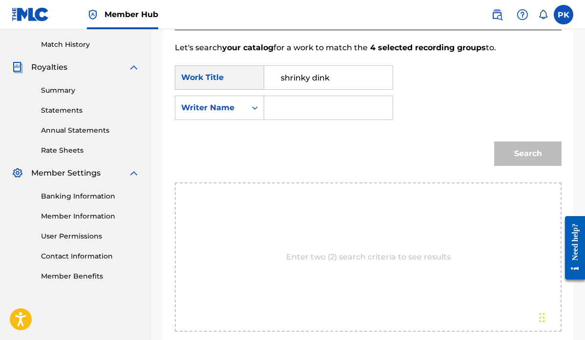
click at [320, 108] on input "Search Form" at bounding box center [329, 107] width 112 height 23
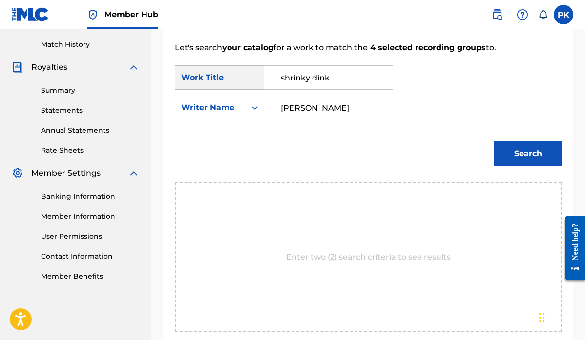
type input "[PERSON_NAME]"
drag, startPoint x: 320, startPoint y: 108, endPoint x: 542, endPoint y: 158, distance: 227.3
click at [542, 158] on button "Search" at bounding box center [527, 154] width 67 height 24
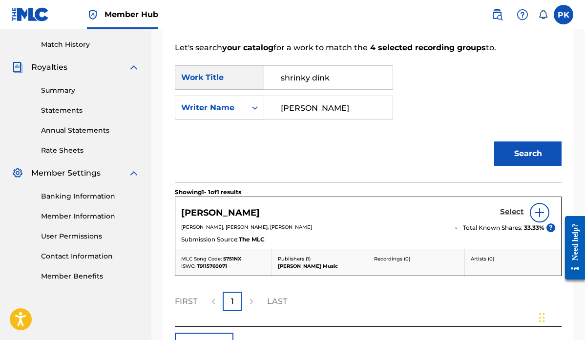
click at [505, 209] on h5 "Select" at bounding box center [512, 212] width 24 height 9
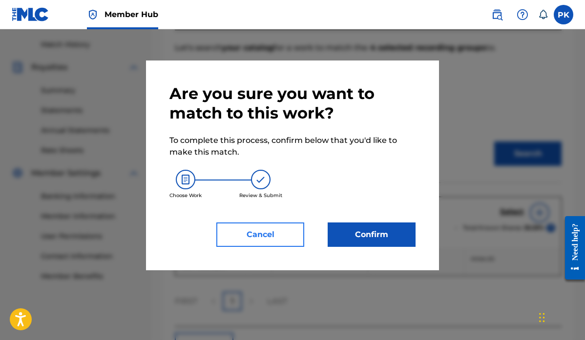
click at [303, 235] on button "Cancel" at bounding box center [260, 235] width 88 height 24
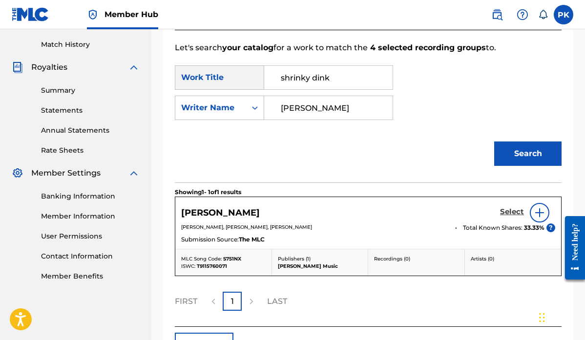
click at [512, 212] on h5 "Select" at bounding box center [512, 212] width 24 height 9
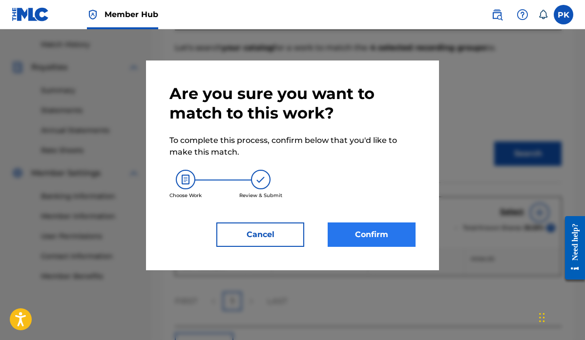
click at [395, 233] on button "Confirm" at bounding box center [372, 235] width 88 height 24
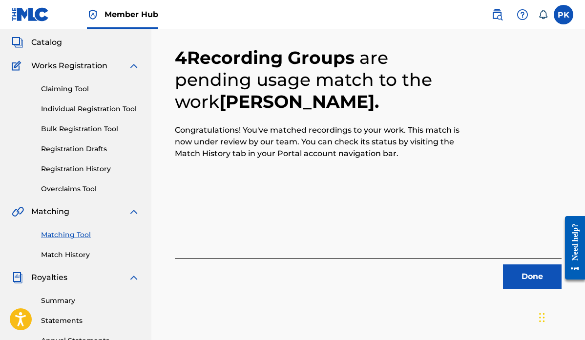
scroll to position [80, 0]
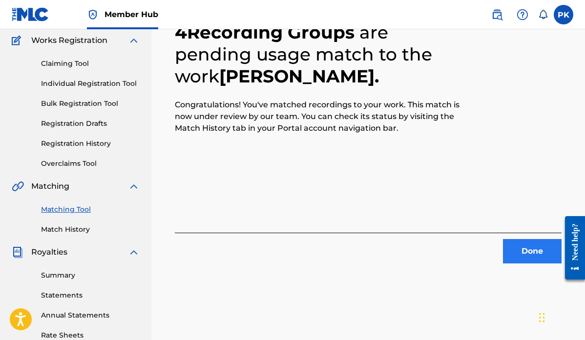
click at [527, 255] on button "Done" at bounding box center [532, 251] width 59 height 24
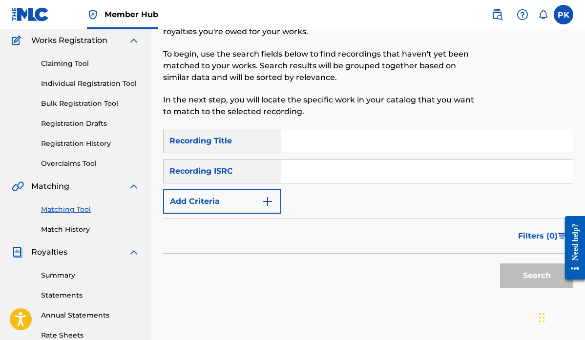
click at [332, 142] on input "Search Form" at bounding box center [427, 140] width 292 height 23
paste input "GREMLIN WITH MAGS"
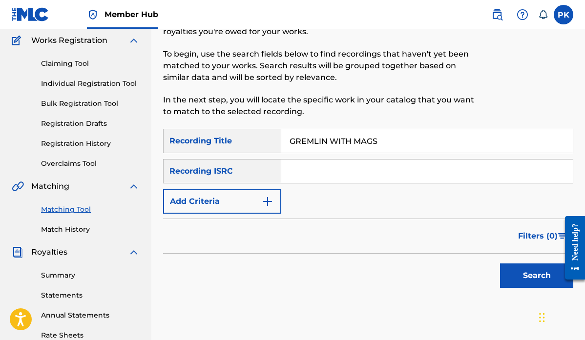
drag, startPoint x: 381, startPoint y: 142, endPoint x: 332, endPoint y: 142, distance: 48.9
click at [332, 142] on input "GREMLIN WITH MAGS" at bounding box center [427, 140] width 292 height 23
type input "GREMLIN"
click at [266, 200] on img "Search Form" at bounding box center [268, 202] width 12 height 12
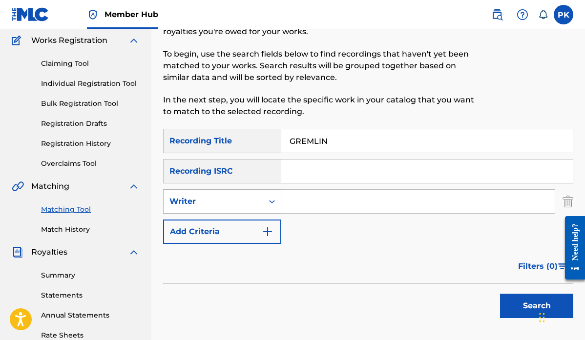
click at [258, 204] on div "Writer" at bounding box center [214, 201] width 100 height 19
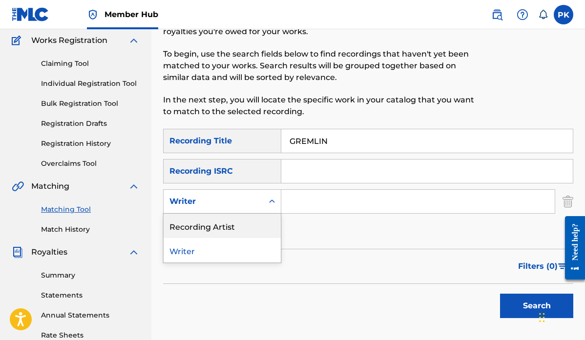
click at [217, 224] on div "Recording Artist" at bounding box center [222, 226] width 117 height 24
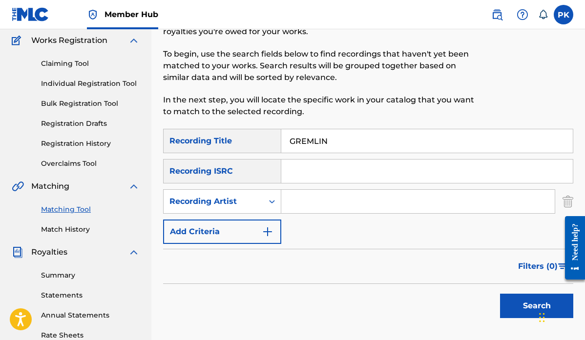
click at [300, 202] on input "Search Form" at bounding box center [418, 201] width 274 height 23
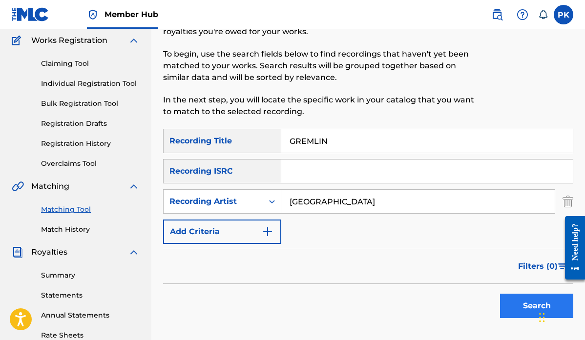
type input "[GEOGRAPHIC_DATA]"
click at [516, 309] on button "Search" at bounding box center [536, 306] width 73 height 24
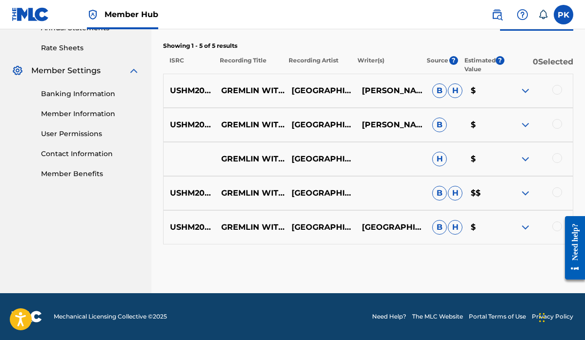
scroll to position [368, 0]
click at [560, 90] on div at bounding box center [558, 90] width 10 height 10
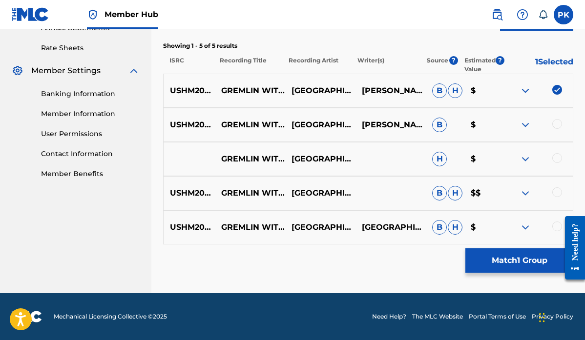
click at [559, 124] on div at bounding box center [558, 124] width 10 height 10
click at [558, 154] on div at bounding box center [558, 158] width 10 height 10
click at [560, 192] on div at bounding box center [558, 193] width 10 height 10
click at [557, 226] on div at bounding box center [558, 227] width 10 height 10
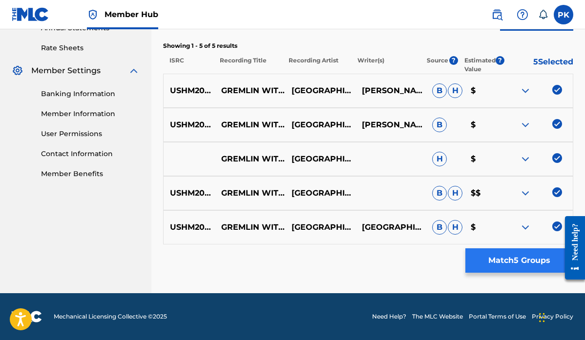
click at [509, 260] on button "Match 5 Groups" at bounding box center [520, 261] width 108 height 24
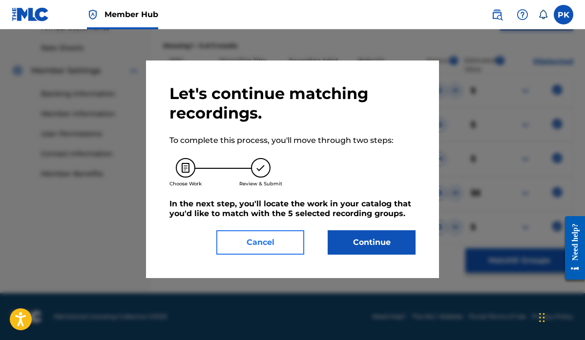
click at [277, 246] on button "Cancel" at bounding box center [260, 243] width 88 height 24
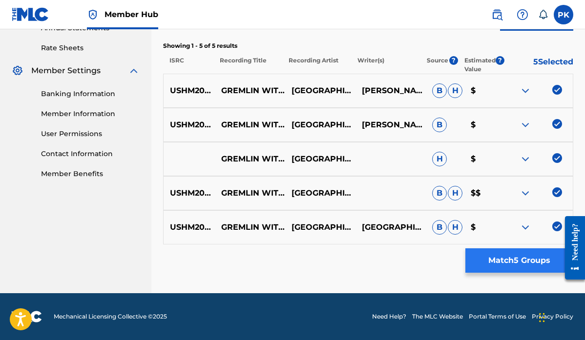
click at [503, 259] on button "Match 5 Groups" at bounding box center [520, 261] width 108 height 24
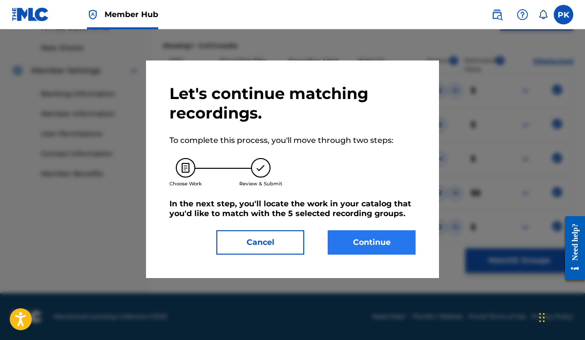
click at [359, 240] on button "Continue" at bounding box center [372, 243] width 88 height 24
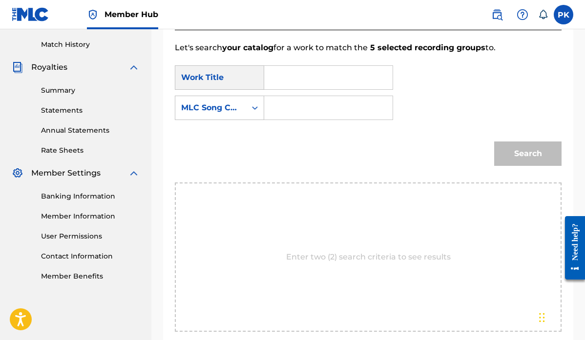
click at [282, 80] on input "Search Form" at bounding box center [329, 77] width 112 height 23
drag, startPoint x: 280, startPoint y: 95, endPoint x: 293, endPoint y: 99, distance: 12.7
click at [293, 99] on strong "gremlin" at bounding box center [297, 99] width 32 height 9
type input "gremlin with mags"
click at [285, 102] on strong "gremlin" at bounding box center [297, 99] width 32 height 9
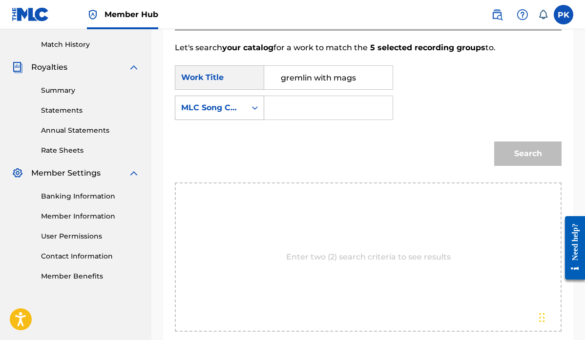
click at [248, 108] on div "Search Form" at bounding box center [255, 108] width 18 height 18
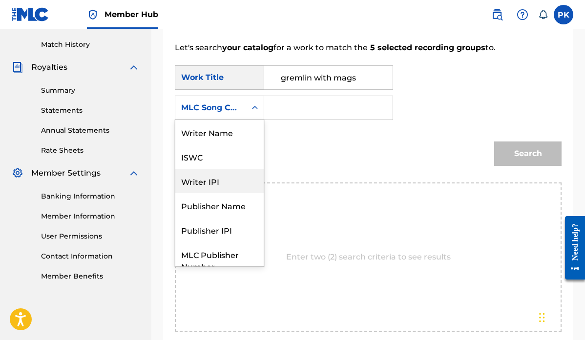
scroll to position [0, 0]
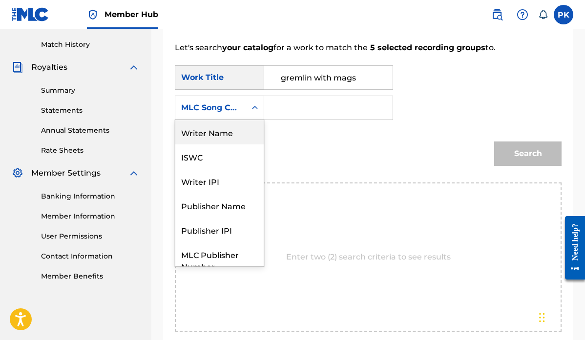
click at [220, 131] on div "Writer Name" at bounding box center [219, 132] width 88 height 24
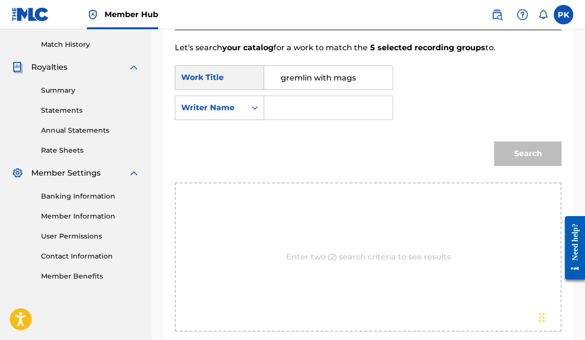
click at [296, 106] on input "Search Form" at bounding box center [329, 107] width 112 height 23
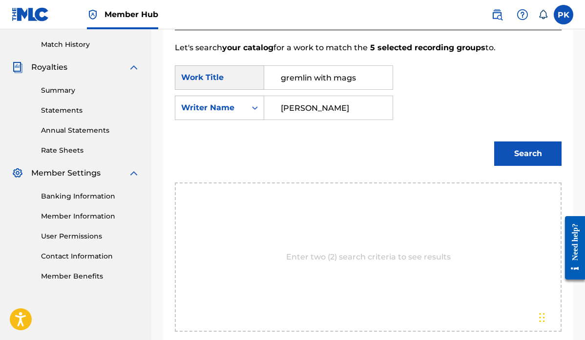
type input "[PERSON_NAME]"
drag, startPoint x: 292, startPoint y: 106, endPoint x: 520, endPoint y: 151, distance: 232.2
click at [520, 151] on button "Search" at bounding box center [527, 154] width 67 height 24
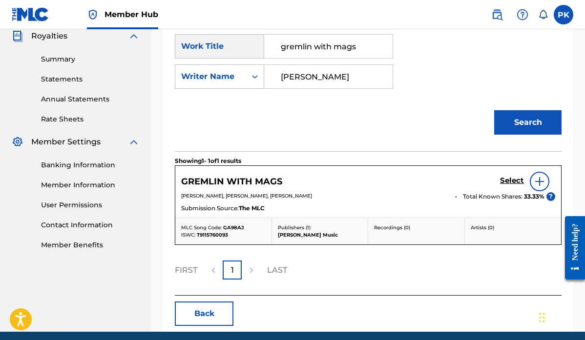
scroll to position [307, 0]
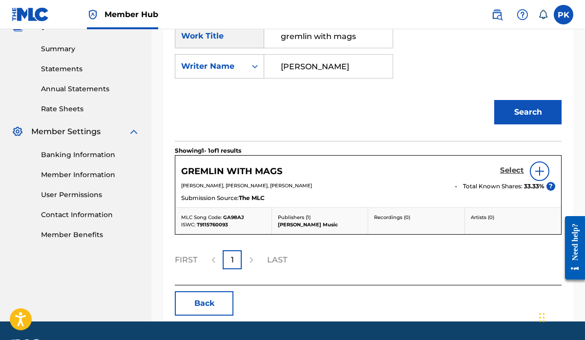
click at [511, 169] on h5 "Select" at bounding box center [512, 170] width 24 height 9
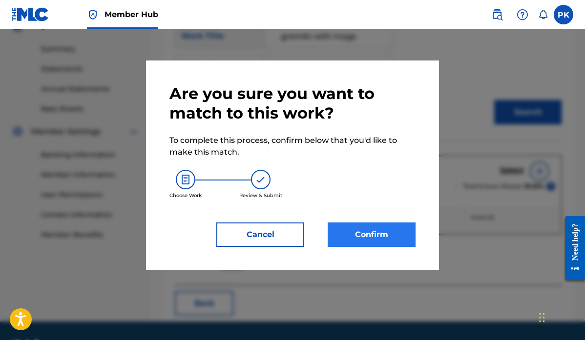
click at [349, 236] on button "Confirm" at bounding box center [372, 235] width 88 height 24
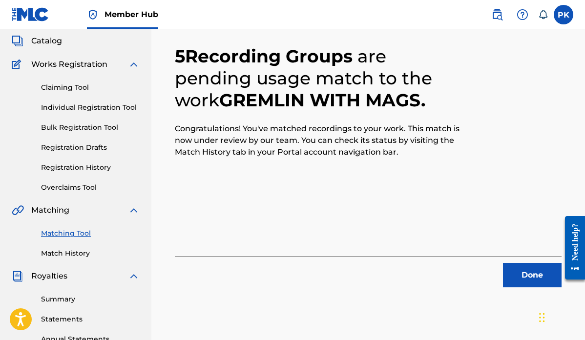
scroll to position [46, 0]
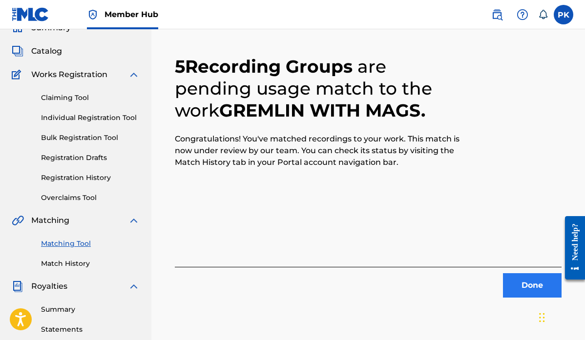
click at [529, 284] on button "Done" at bounding box center [532, 286] width 59 height 24
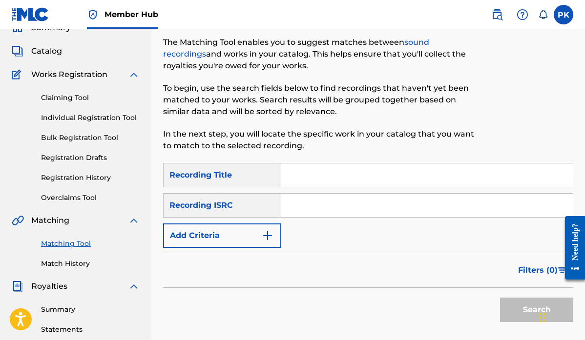
click at [313, 171] on input "Search Form" at bounding box center [427, 175] width 292 height 23
paste input "IMAGINARY FRIENDS"
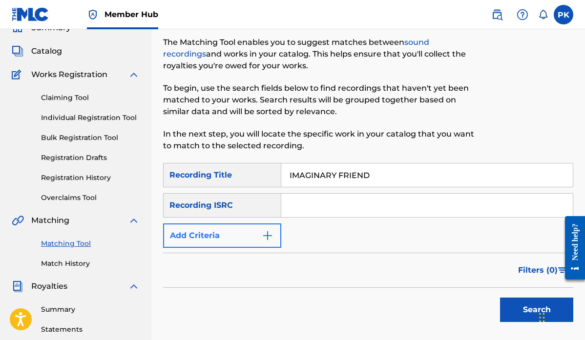
type input "IMAGINARY FRIEND"
click at [250, 238] on button "Add Criteria" at bounding box center [222, 236] width 118 height 24
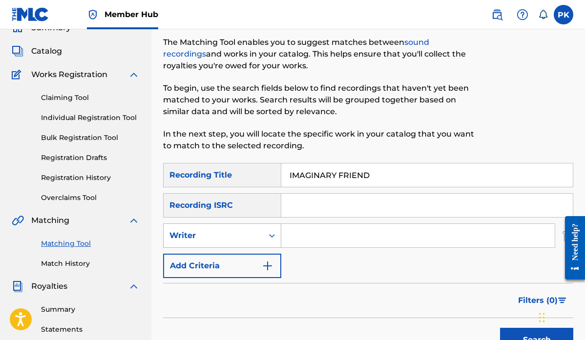
click at [226, 236] on div "Writer" at bounding box center [214, 236] width 88 height 12
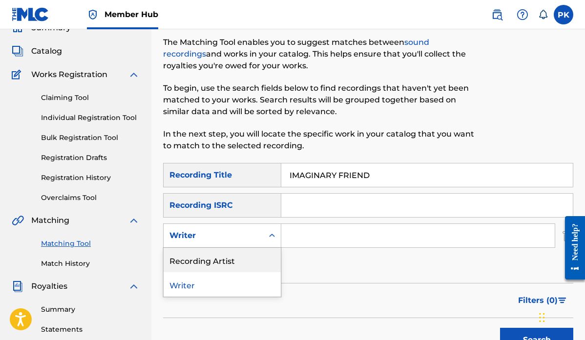
click at [211, 260] on div "Recording Artist" at bounding box center [222, 260] width 117 height 24
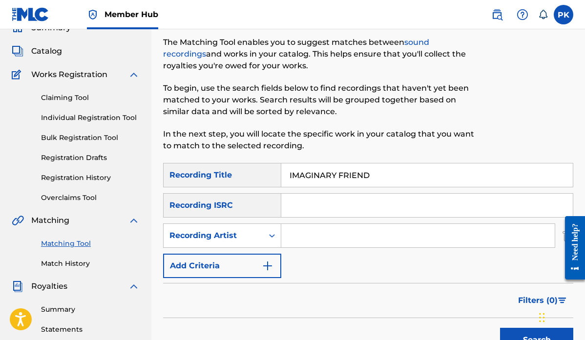
click at [301, 239] on input "Search Form" at bounding box center [418, 235] width 274 height 23
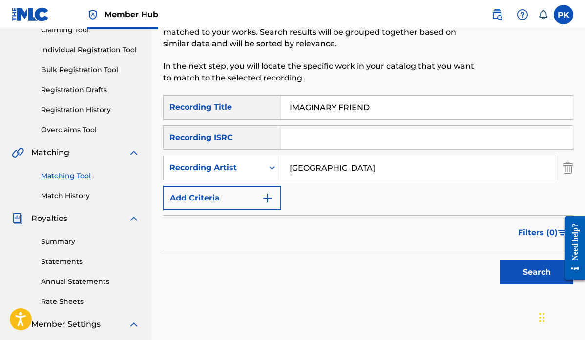
scroll to position [152, 0]
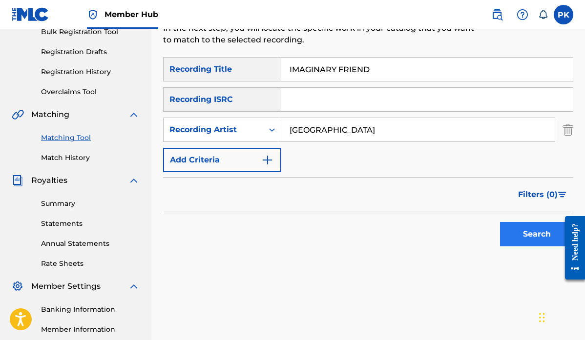
type input "[GEOGRAPHIC_DATA]"
click at [524, 231] on button "Search" at bounding box center [536, 234] width 73 height 24
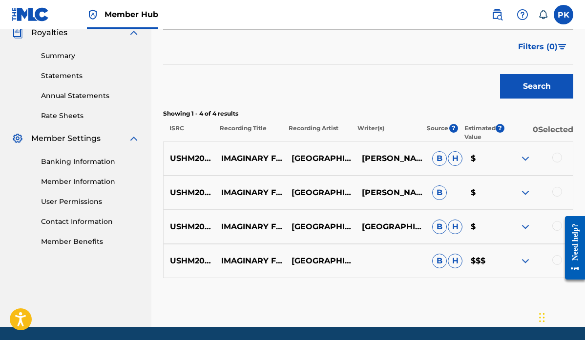
scroll to position [303, 0]
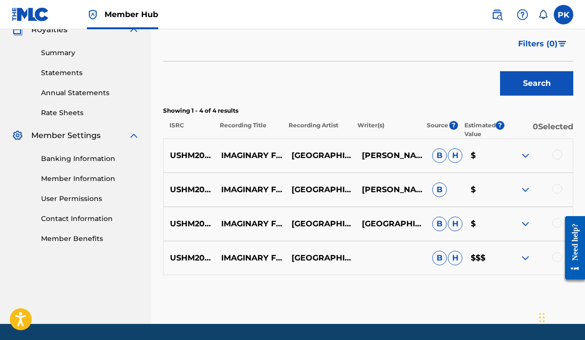
click at [559, 154] on div at bounding box center [558, 155] width 10 height 10
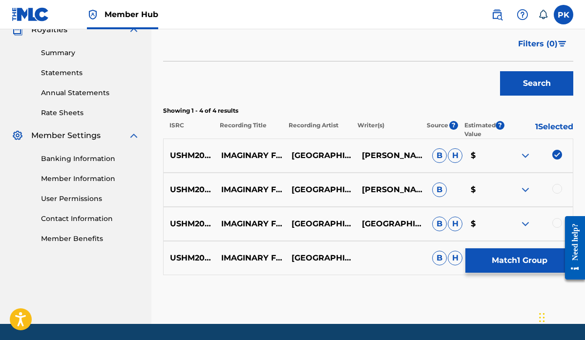
click at [557, 192] on div at bounding box center [558, 189] width 10 height 10
click at [557, 224] on div at bounding box center [558, 223] width 10 height 10
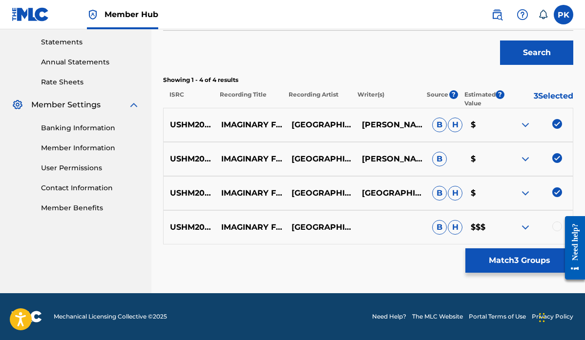
scroll to position [334, 0]
click at [556, 228] on div at bounding box center [558, 227] width 10 height 10
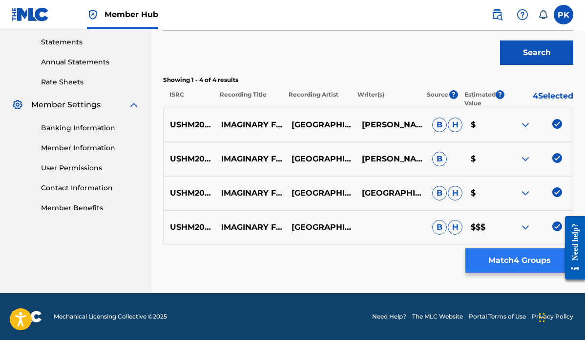
click at [509, 262] on button "Match 4 Groups" at bounding box center [520, 261] width 108 height 24
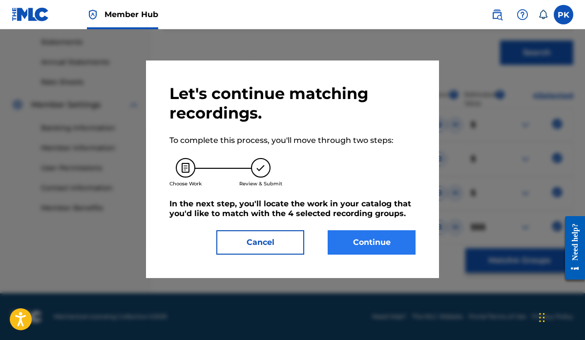
click at [382, 240] on button "Continue" at bounding box center [372, 243] width 88 height 24
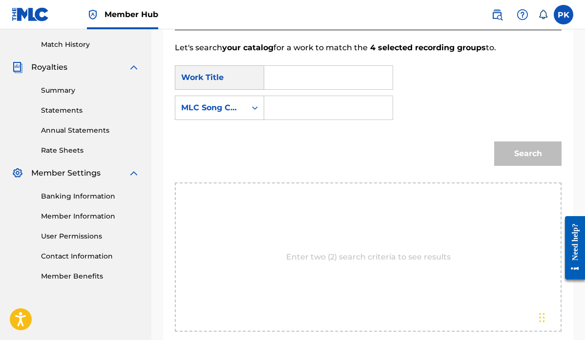
click at [314, 72] on input "Search Form" at bounding box center [329, 77] width 112 height 23
click at [292, 98] on strong "ima" at bounding box center [289, 99] width 16 height 9
type input "imaginary friends"
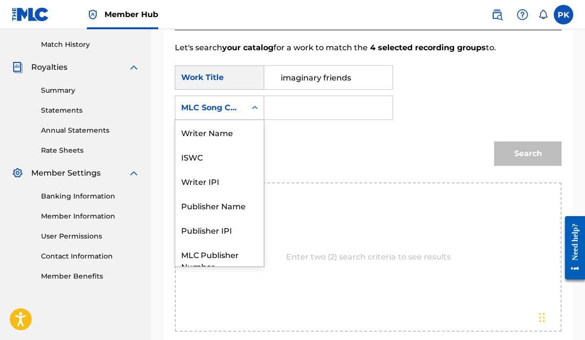
click at [241, 109] on div "MLC Song Code" at bounding box center [210, 108] width 71 height 19
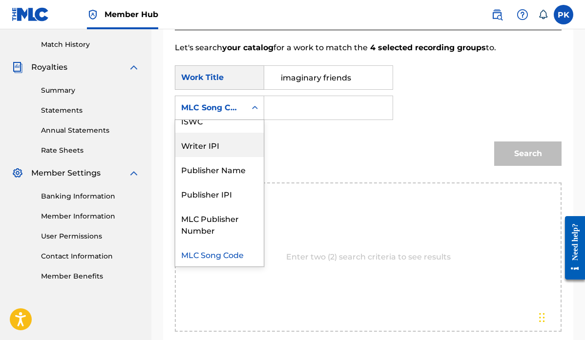
scroll to position [0, 0]
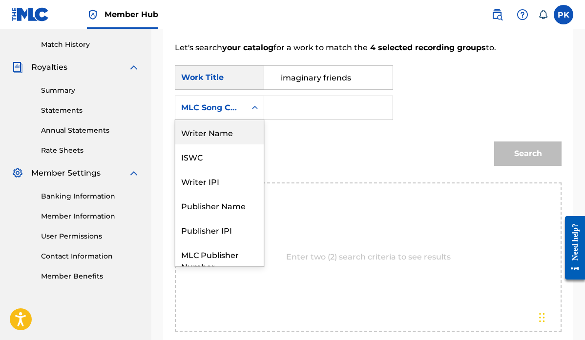
click at [222, 133] on div "Writer Name" at bounding box center [219, 132] width 88 height 24
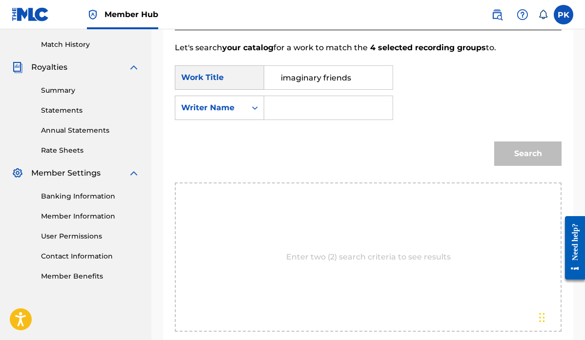
click at [297, 112] on input "Search Form" at bounding box center [329, 107] width 112 height 23
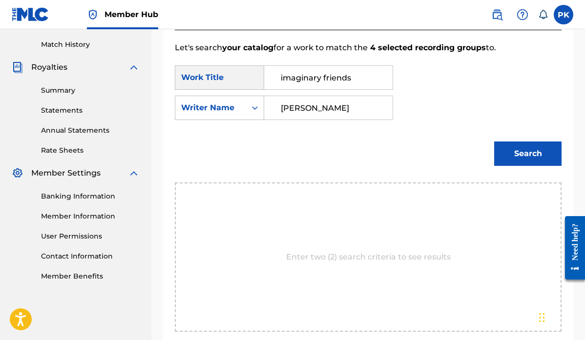
type input "[PERSON_NAME]"
drag, startPoint x: 297, startPoint y: 112, endPoint x: 513, endPoint y: 149, distance: 219.1
click at [514, 149] on button "Search" at bounding box center [527, 154] width 67 height 24
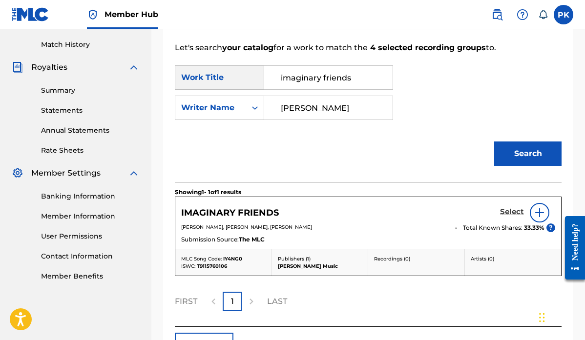
click at [509, 209] on h5 "Select" at bounding box center [512, 212] width 24 height 9
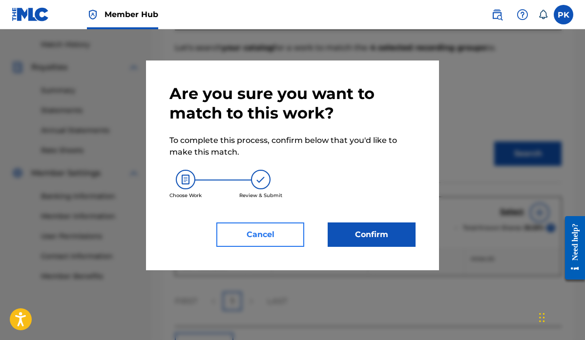
click at [283, 236] on button "Cancel" at bounding box center [260, 235] width 88 height 24
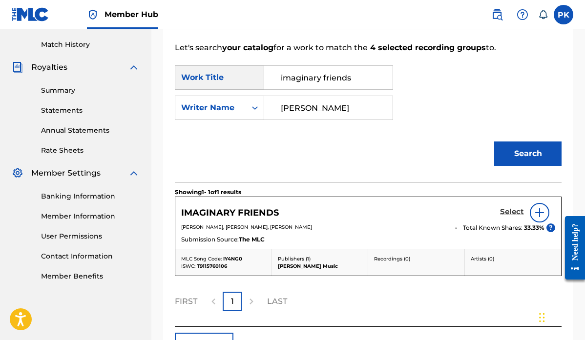
click at [508, 211] on h5 "Select" at bounding box center [512, 212] width 24 height 9
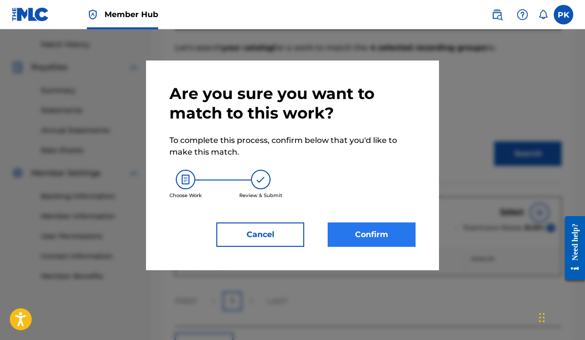
click at [358, 234] on button "Confirm" at bounding box center [372, 235] width 88 height 24
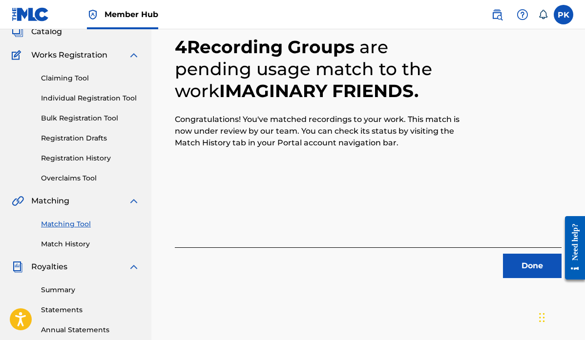
scroll to position [64, 0]
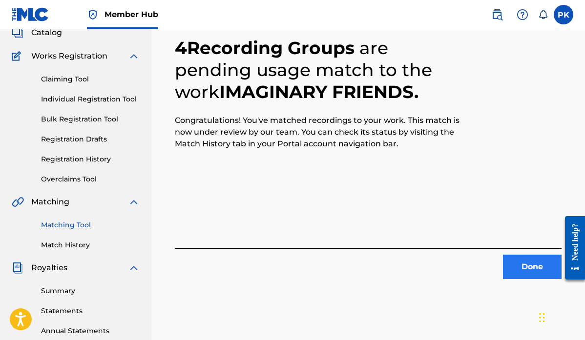
click at [523, 265] on button "Done" at bounding box center [532, 267] width 59 height 24
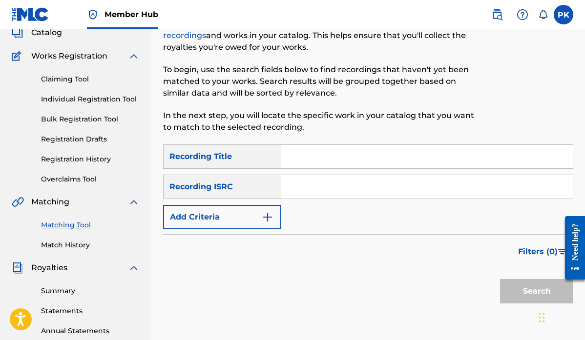
click at [308, 154] on input "Search Form" at bounding box center [427, 156] width 292 height 23
paste input "[PERSON_NAME]"
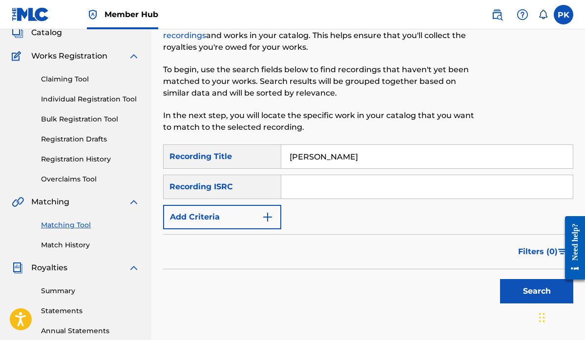
drag, startPoint x: 360, startPoint y: 155, endPoint x: 330, endPoint y: 155, distance: 29.3
click at [330, 155] on input "[PERSON_NAME]" at bounding box center [427, 156] width 292 height 23
type input "[PERSON_NAME]"
click at [257, 216] on button "Add Criteria" at bounding box center [222, 217] width 118 height 24
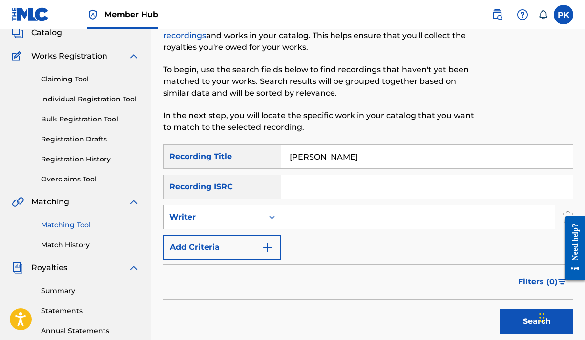
click at [237, 220] on div "Writer" at bounding box center [214, 218] width 88 height 12
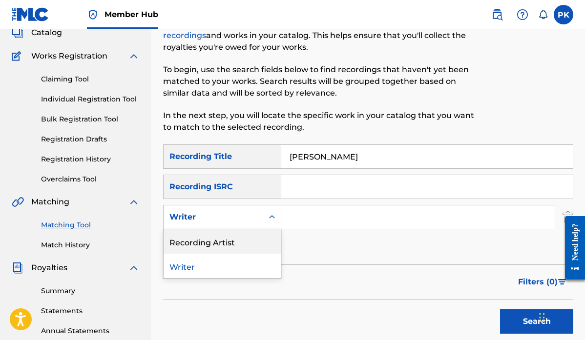
click at [228, 243] on div "Recording Artist" at bounding box center [222, 242] width 117 height 24
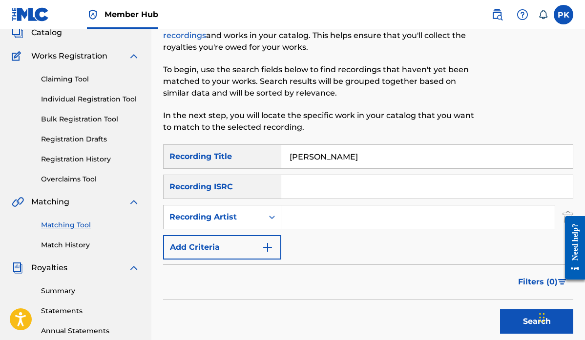
click at [304, 219] on input "Search Form" at bounding box center [418, 217] width 274 height 23
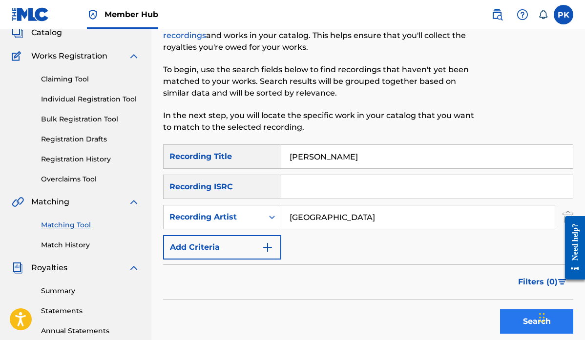
type input "[GEOGRAPHIC_DATA]"
click at [522, 324] on button "Search" at bounding box center [536, 322] width 73 height 24
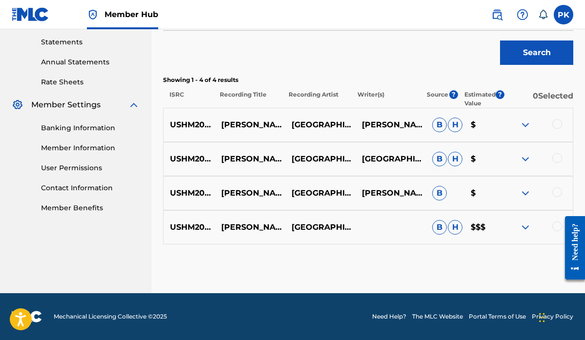
scroll to position [334, 0]
click at [556, 227] on div at bounding box center [558, 227] width 10 height 10
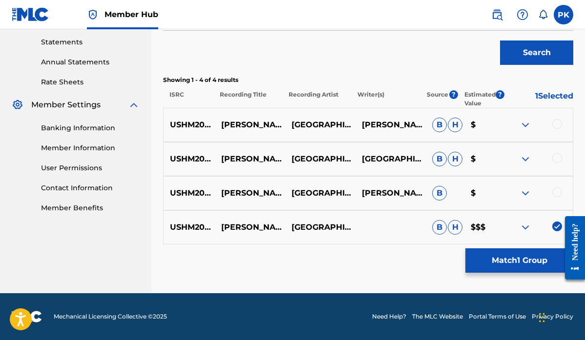
click at [555, 191] on div at bounding box center [558, 193] width 10 height 10
click at [557, 159] on div at bounding box center [558, 158] width 10 height 10
click at [559, 122] on div at bounding box center [558, 124] width 10 height 10
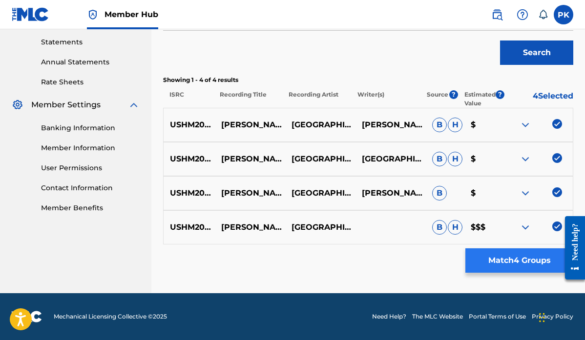
click at [505, 262] on button "Match 4 Groups" at bounding box center [520, 261] width 108 height 24
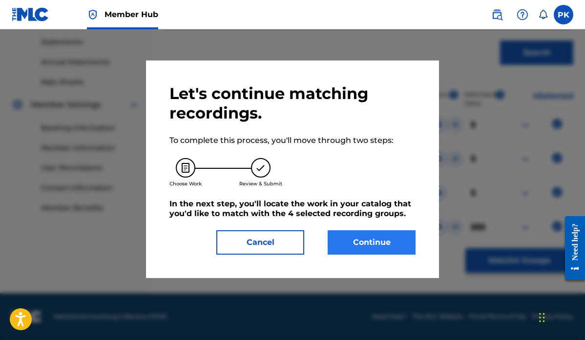
click at [378, 243] on button "Continue" at bounding box center [372, 243] width 88 height 24
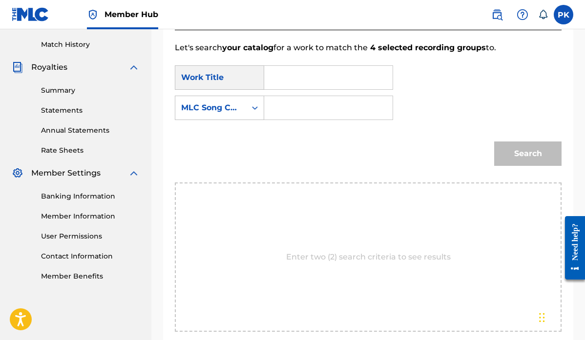
click at [295, 82] on input "Search Form" at bounding box center [329, 77] width 112 height 23
click at [285, 96] on strong "brend" at bounding box center [293, 99] width 24 height 9
type input "[PERSON_NAME]"
click at [257, 106] on icon "Search Form" at bounding box center [255, 108] width 10 height 10
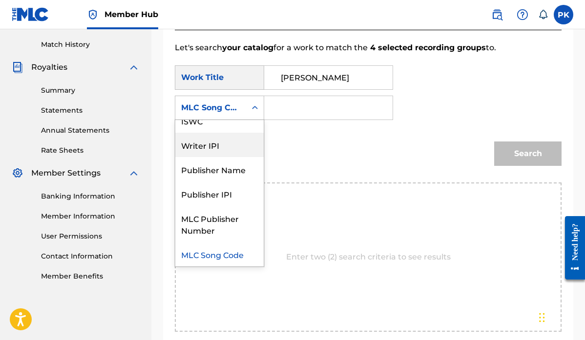
scroll to position [0, 0]
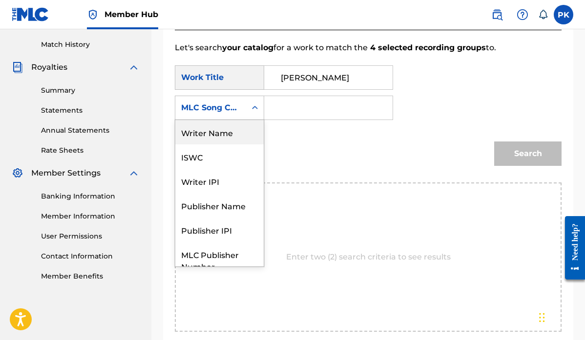
click at [217, 134] on div "Writer Name" at bounding box center [219, 132] width 88 height 24
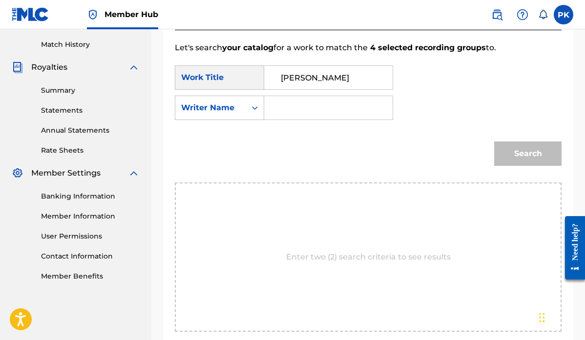
click at [286, 113] on input "Search Form" at bounding box center [329, 107] width 112 height 23
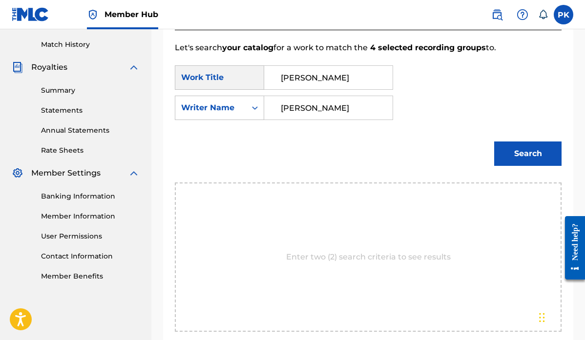
type input "[PERSON_NAME]"
drag, startPoint x: 285, startPoint y: 113, endPoint x: 515, endPoint y: 153, distance: 233.1
click at [515, 153] on button "Search" at bounding box center [527, 154] width 67 height 24
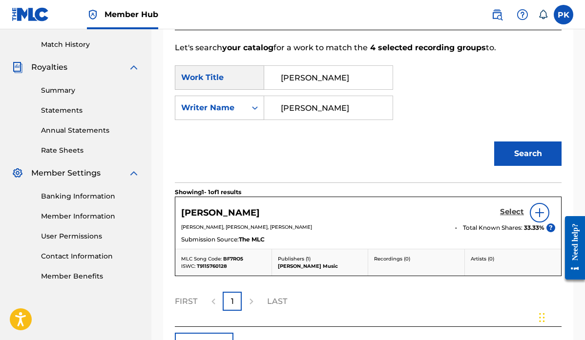
click at [507, 212] on h5 "Select" at bounding box center [512, 212] width 24 height 9
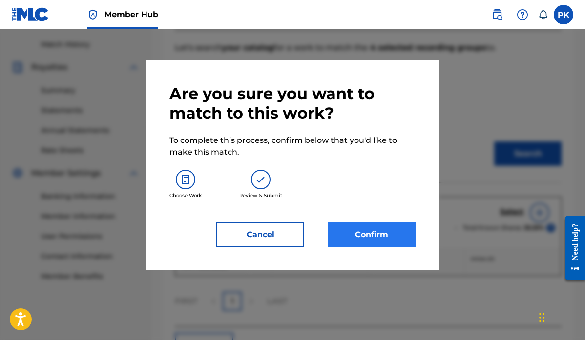
click at [366, 235] on button "Confirm" at bounding box center [372, 235] width 88 height 24
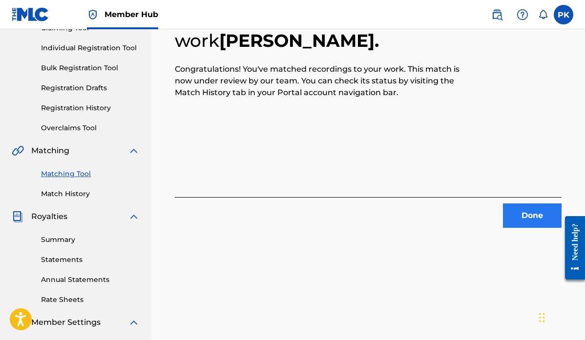
scroll to position [104, 0]
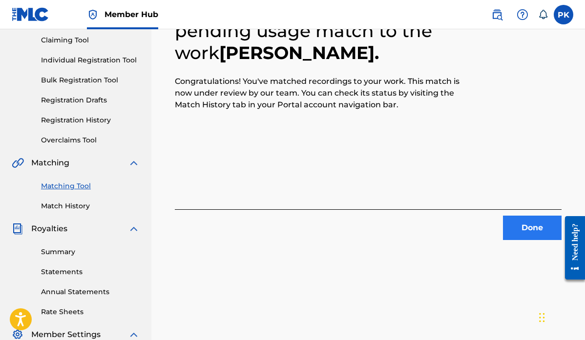
click at [532, 223] on button "Done" at bounding box center [532, 228] width 59 height 24
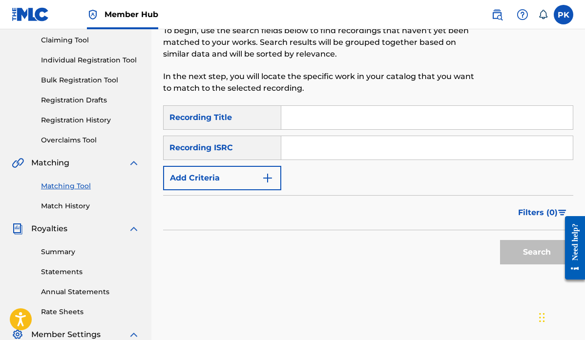
click at [308, 116] on input "Search Form" at bounding box center [427, 117] width 292 height 23
type input "spaceman"
click at [266, 176] on img "Search Form" at bounding box center [268, 178] width 12 height 12
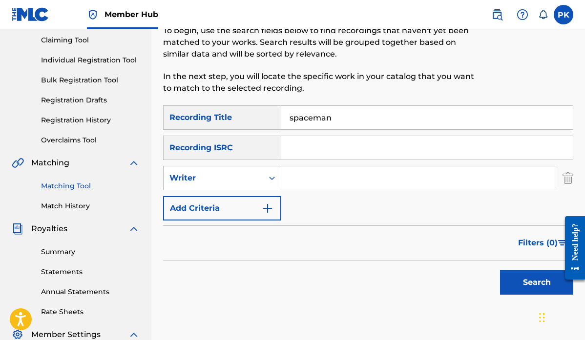
click at [254, 185] on div "Writer" at bounding box center [214, 178] width 100 height 19
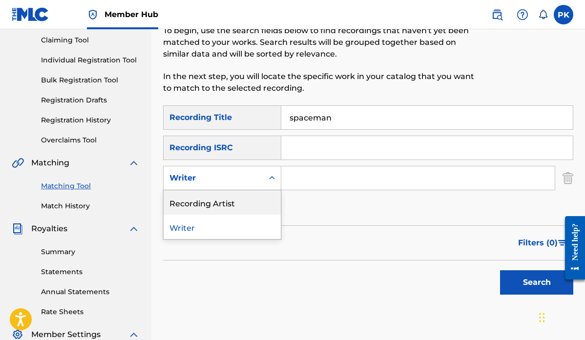
click at [234, 202] on div "Recording Artist" at bounding box center [222, 203] width 117 height 24
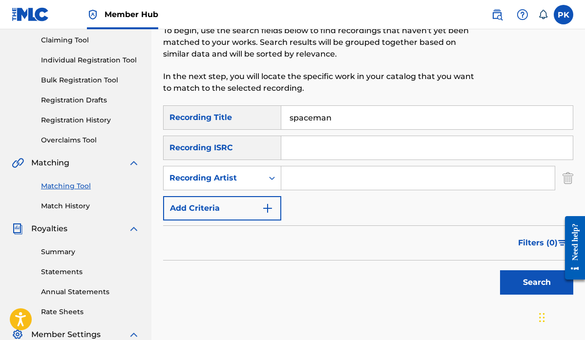
click at [309, 179] on input "Search Form" at bounding box center [418, 178] width 274 height 23
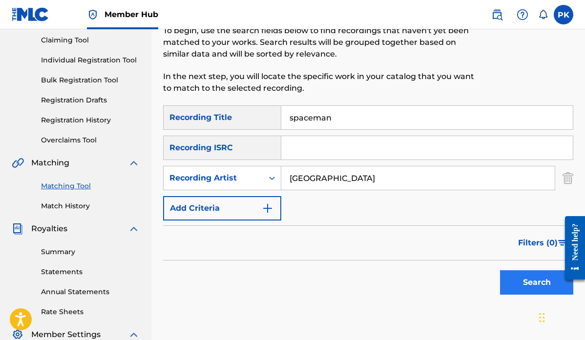
type input "[GEOGRAPHIC_DATA]"
click at [530, 281] on button "Search" at bounding box center [536, 283] width 73 height 24
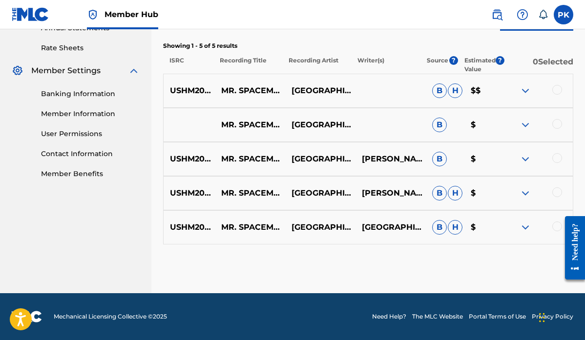
scroll to position [368, 0]
click at [560, 86] on div at bounding box center [558, 90] width 10 height 10
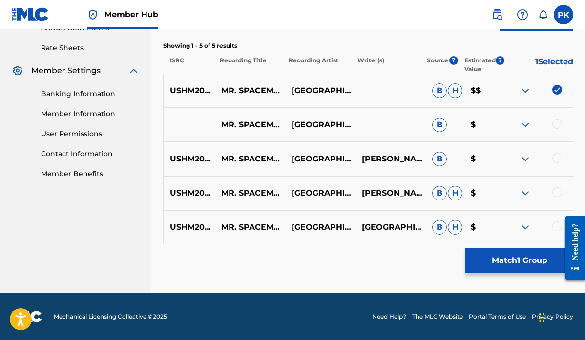
click at [560, 123] on div at bounding box center [558, 124] width 10 height 10
click at [555, 158] on div at bounding box center [558, 158] width 10 height 10
click at [556, 191] on div at bounding box center [558, 193] width 10 height 10
click at [557, 228] on div at bounding box center [558, 227] width 10 height 10
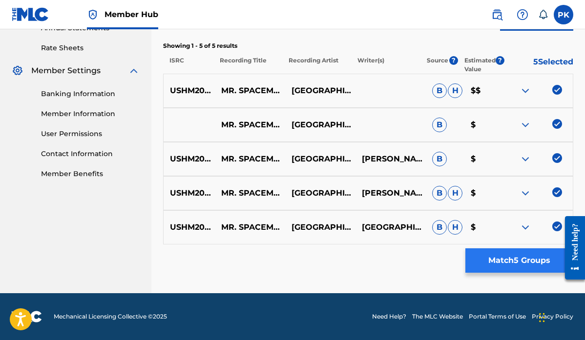
click at [505, 258] on button "Match 5 Groups" at bounding box center [520, 261] width 108 height 24
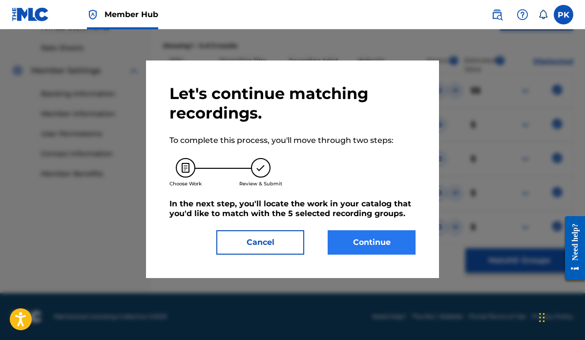
click at [371, 239] on button "Continue" at bounding box center [372, 243] width 88 height 24
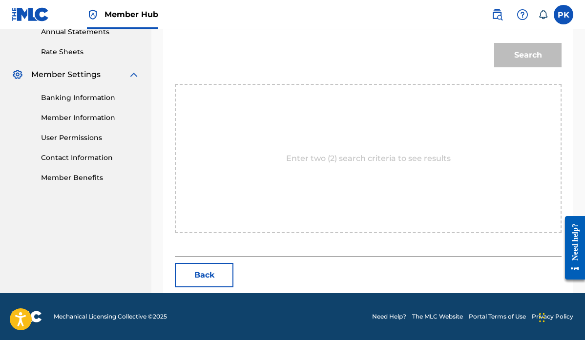
scroll to position [265, 0]
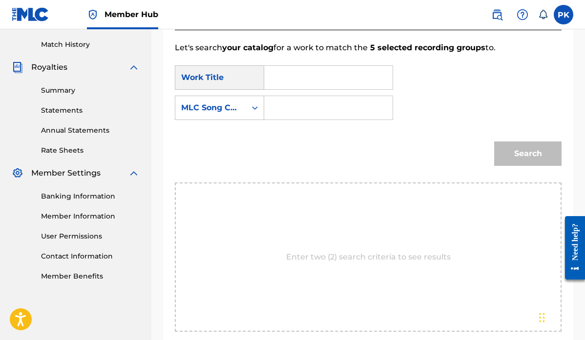
click at [293, 75] on input "Search Form" at bounding box center [329, 77] width 112 height 23
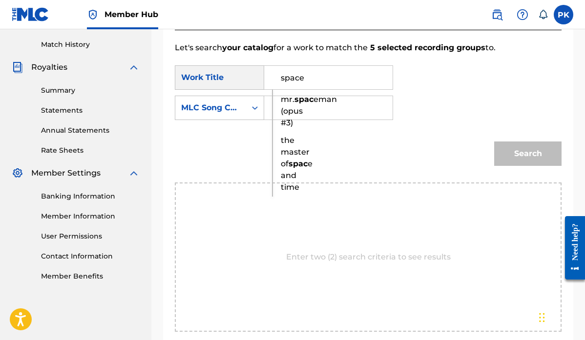
drag, startPoint x: 296, startPoint y: 95, endPoint x: 288, endPoint y: 107, distance: 14.4
click at [295, 104] on strong "spac" at bounding box center [304, 99] width 19 height 9
type input "mr. spaceman (opus #3)"
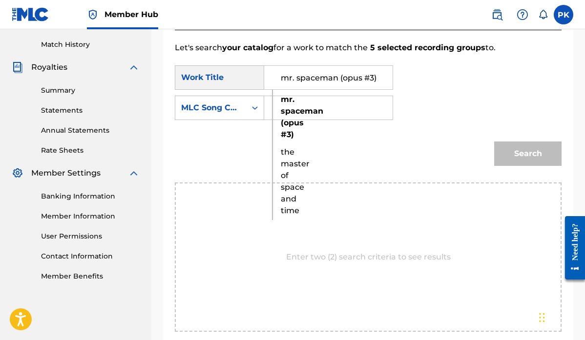
click at [363, 151] on div "Search" at bounding box center [368, 157] width 387 height 51
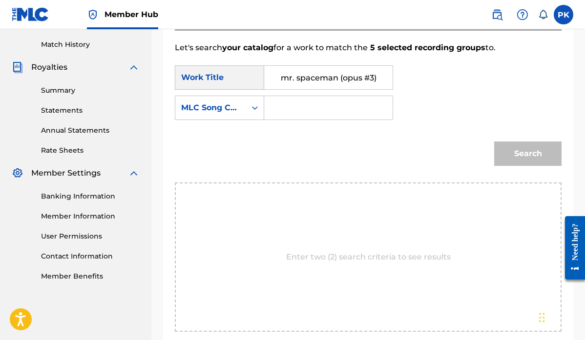
click at [286, 110] on input "Search Form" at bounding box center [329, 107] width 112 height 23
click at [249, 107] on div "Search Form" at bounding box center [255, 108] width 18 height 18
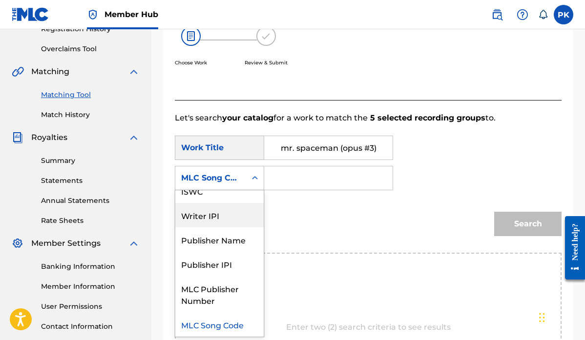
scroll to position [0, 0]
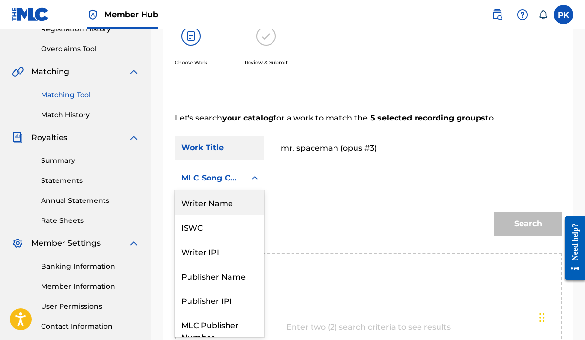
click at [218, 202] on div "Writer Name" at bounding box center [219, 203] width 88 height 24
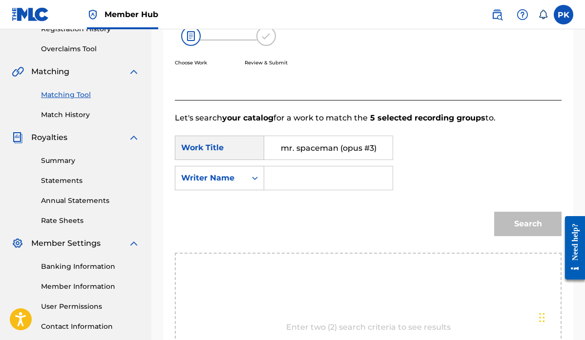
click at [281, 180] on input "Search Form" at bounding box center [329, 178] width 112 height 23
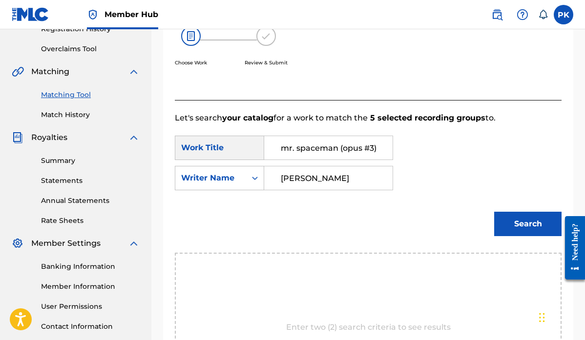
type input "[PERSON_NAME]"
drag, startPoint x: 332, startPoint y: 181, endPoint x: 510, endPoint y: 227, distance: 184.1
click at [512, 227] on button "Search" at bounding box center [527, 224] width 67 height 24
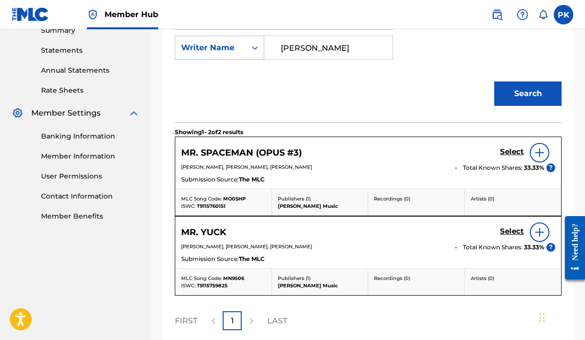
scroll to position [356, 0]
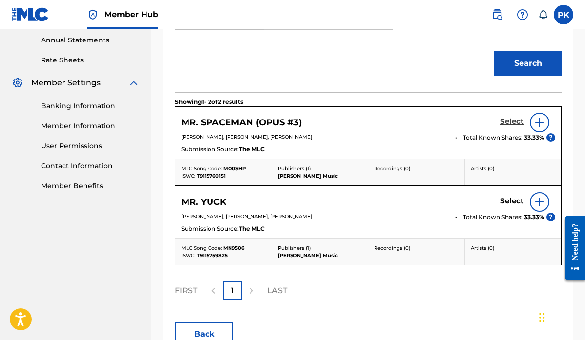
click at [510, 121] on h5 "Select" at bounding box center [512, 121] width 24 height 9
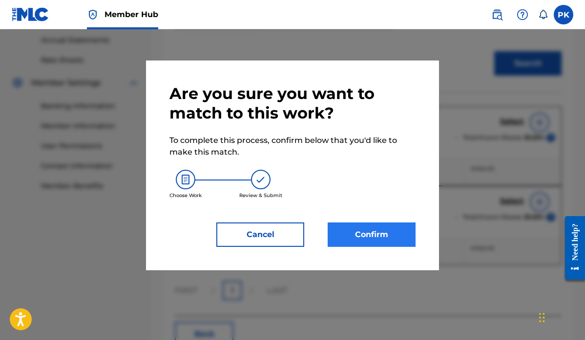
click at [381, 238] on button "Confirm" at bounding box center [372, 235] width 88 height 24
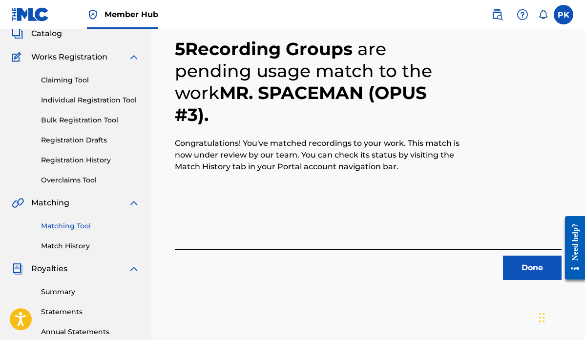
scroll to position [45, 0]
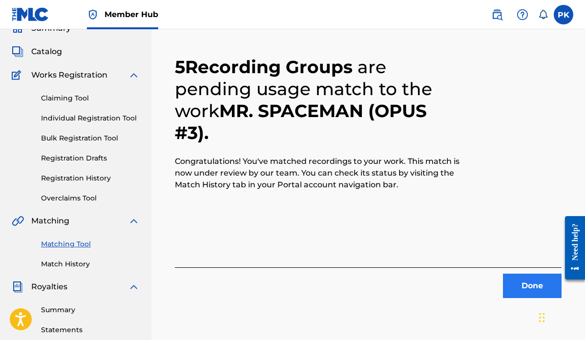
click at [540, 287] on button "Done" at bounding box center [532, 286] width 59 height 24
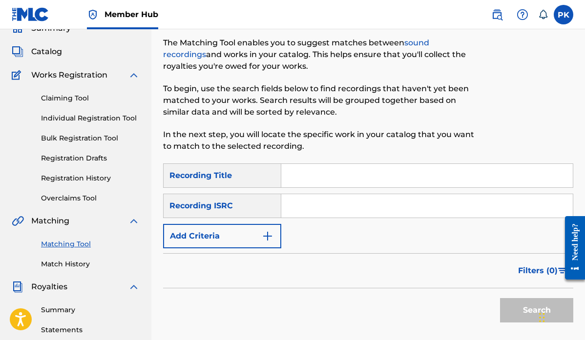
click at [308, 173] on input "Search Form" at bounding box center [427, 175] width 292 height 23
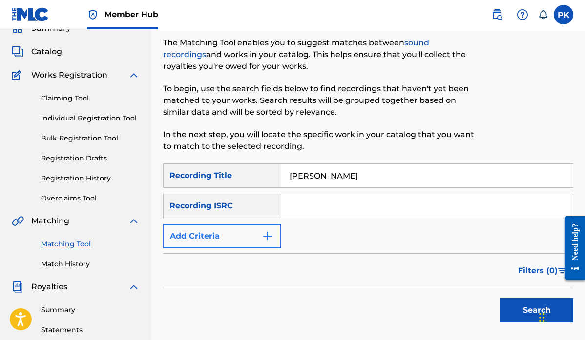
type input "[PERSON_NAME]"
click at [262, 232] on img "Search Form" at bounding box center [268, 237] width 12 height 12
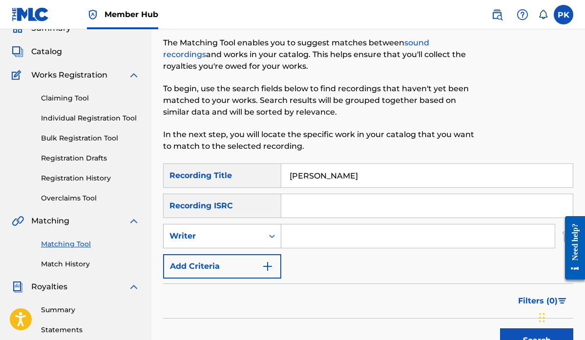
click at [254, 239] on div "Writer" at bounding box center [214, 237] width 88 height 12
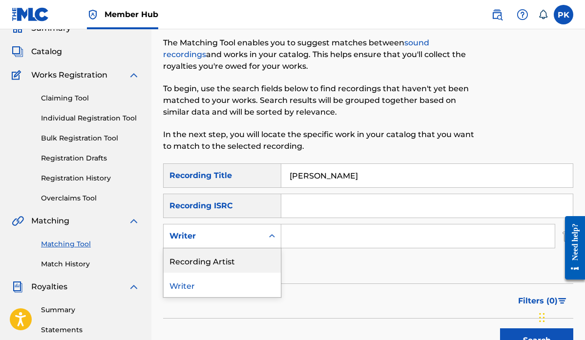
click at [225, 263] on div "Recording Artist" at bounding box center [222, 261] width 117 height 24
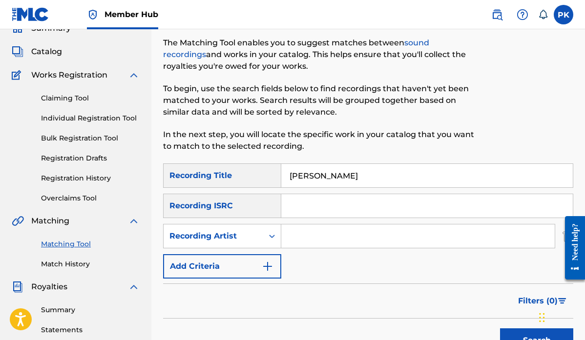
click at [298, 241] on input "Search Form" at bounding box center [418, 236] width 274 height 23
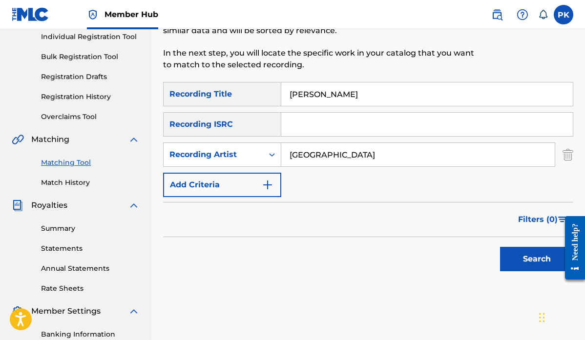
scroll to position [164, 0]
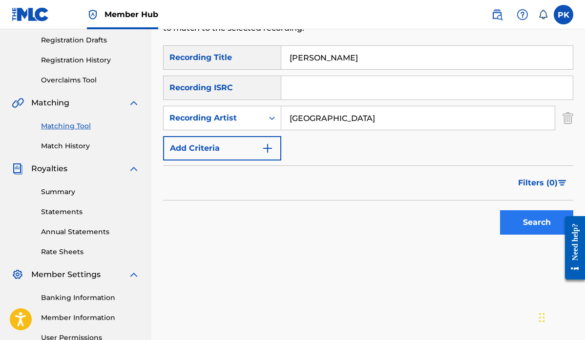
type input "[GEOGRAPHIC_DATA]"
click at [537, 220] on button "Search" at bounding box center [536, 223] width 73 height 24
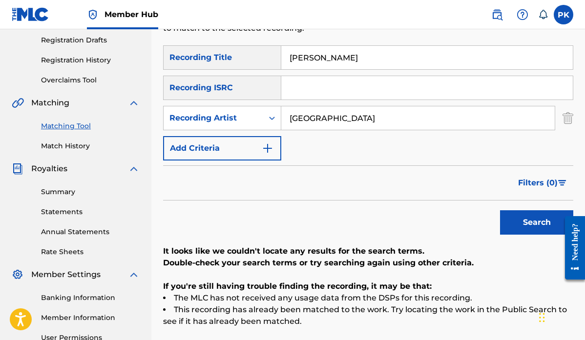
scroll to position [167, 0]
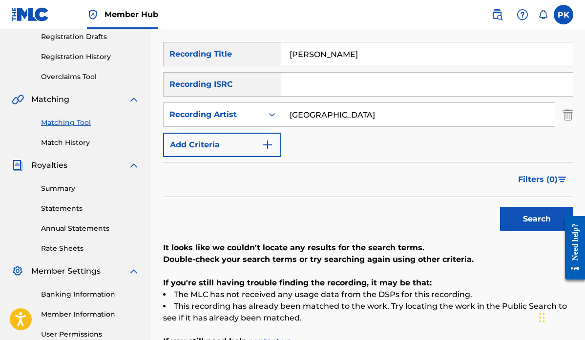
click at [327, 52] on input "[PERSON_NAME]" at bounding box center [427, 54] width 292 height 23
type input "aliceanna"
click at [528, 217] on button "Search" at bounding box center [536, 219] width 73 height 24
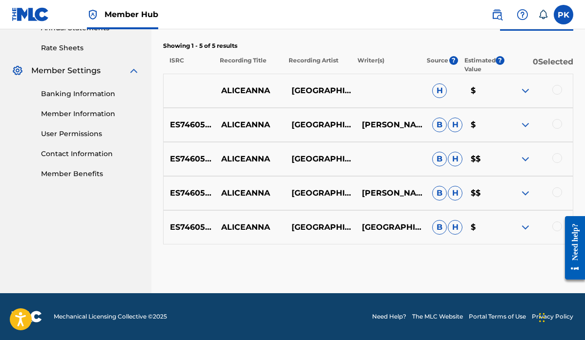
scroll to position [368, 0]
click at [557, 229] on div at bounding box center [558, 227] width 10 height 10
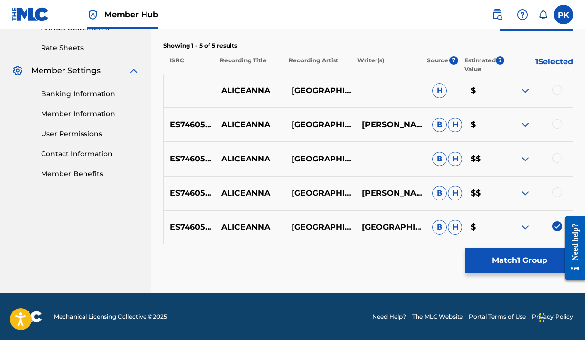
click at [557, 195] on div at bounding box center [558, 193] width 10 height 10
click at [556, 161] on div at bounding box center [558, 158] width 10 height 10
click at [557, 124] on div at bounding box center [558, 124] width 10 height 10
click at [558, 87] on div at bounding box center [558, 90] width 10 height 10
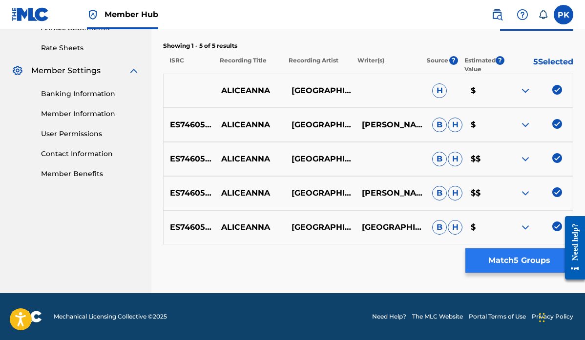
click at [507, 260] on button "Match 5 Groups" at bounding box center [520, 261] width 108 height 24
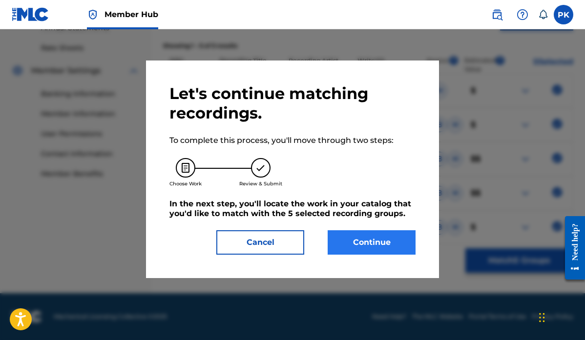
click at [376, 236] on button "Continue" at bounding box center [372, 243] width 88 height 24
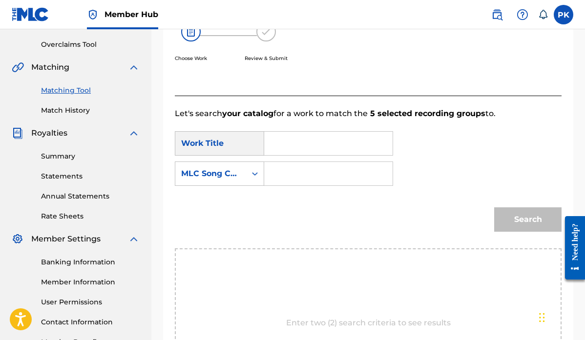
scroll to position [213, 0]
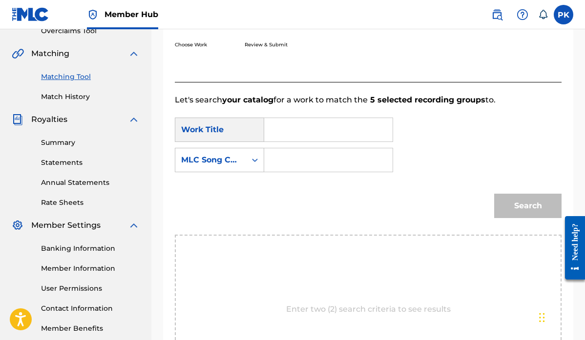
click at [304, 119] on input "Search Form" at bounding box center [329, 129] width 112 height 23
drag, startPoint x: 304, startPoint y: 119, endPoint x: 308, endPoint y: 147, distance: 28.2
click at [308, 147] on span "ceanna" at bounding box center [306, 151] width 30 height 9
type input "aliceanna"
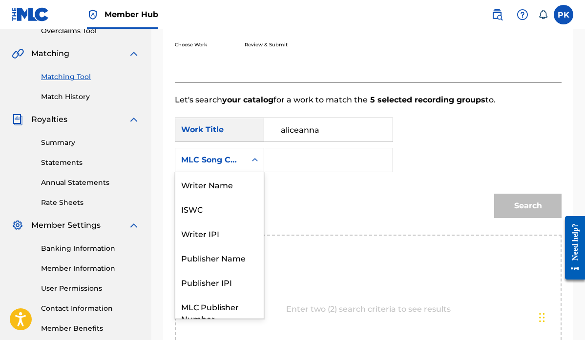
click at [247, 160] on div "Search Form" at bounding box center [255, 160] width 18 height 18
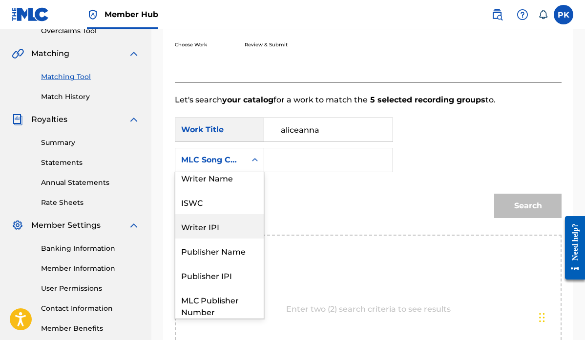
scroll to position [0, 0]
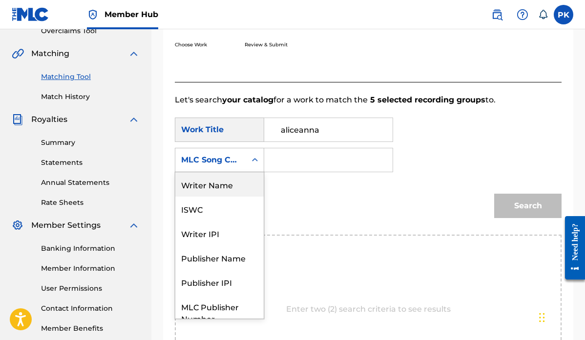
click at [220, 185] on div "Writer Name" at bounding box center [219, 184] width 88 height 24
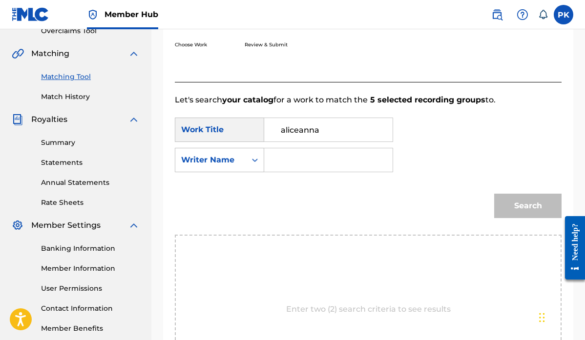
click at [292, 162] on input "Search Form" at bounding box center [329, 160] width 112 height 23
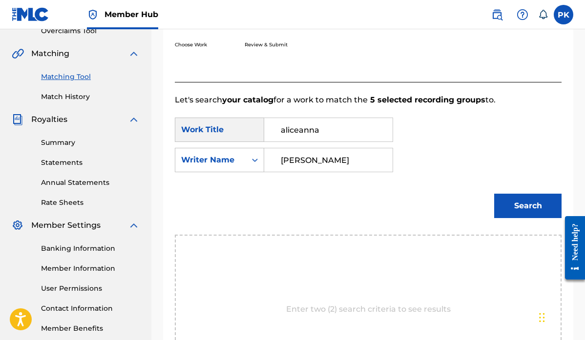
type input "[PERSON_NAME]"
drag, startPoint x: 292, startPoint y: 162, endPoint x: 516, endPoint y: 198, distance: 227.1
click at [516, 198] on button "Search" at bounding box center [527, 206] width 67 height 24
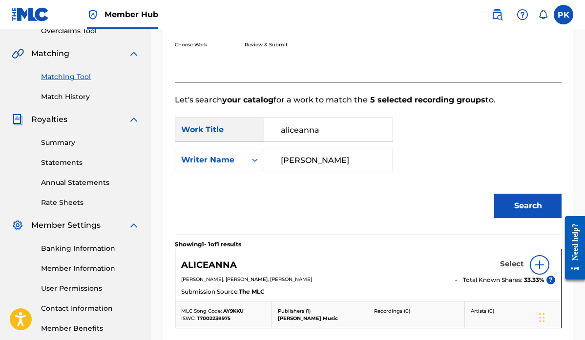
click at [505, 264] on h5 "Select" at bounding box center [512, 264] width 24 height 9
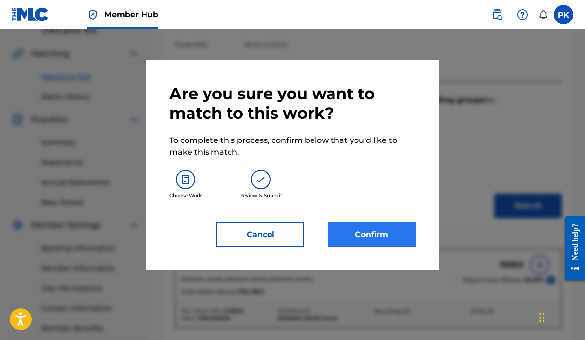
click at [368, 234] on button "Confirm" at bounding box center [372, 235] width 88 height 24
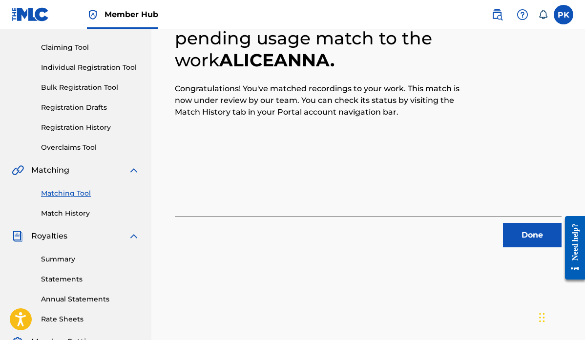
scroll to position [103, 0]
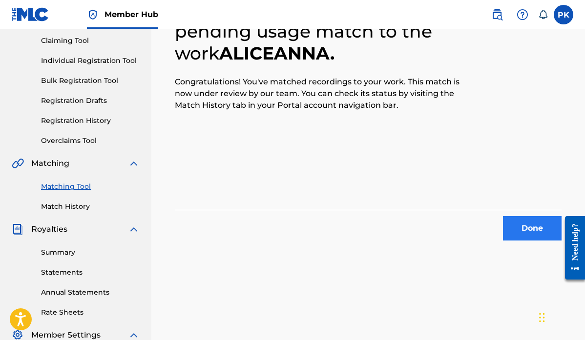
click at [523, 232] on button "Done" at bounding box center [532, 228] width 59 height 24
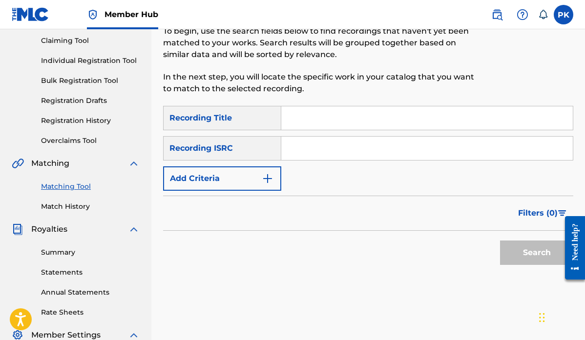
click at [298, 122] on input "Search Form" at bounding box center [427, 117] width 292 height 23
type input "you ought"
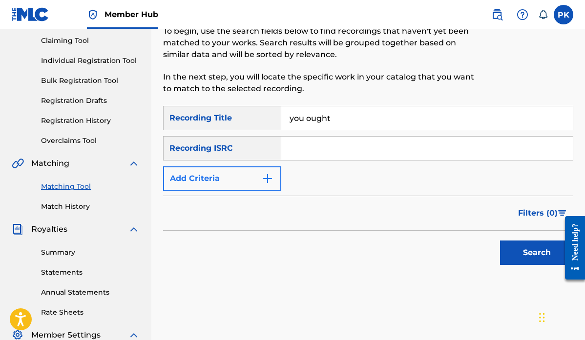
drag, startPoint x: 298, startPoint y: 122, endPoint x: 258, endPoint y: 180, distance: 70.2
click at [258, 180] on button "Add Criteria" at bounding box center [222, 179] width 118 height 24
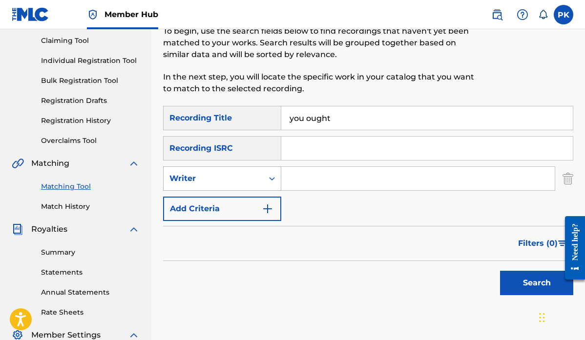
click at [232, 179] on div "Writer" at bounding box center [214, 179] width 88 height 12
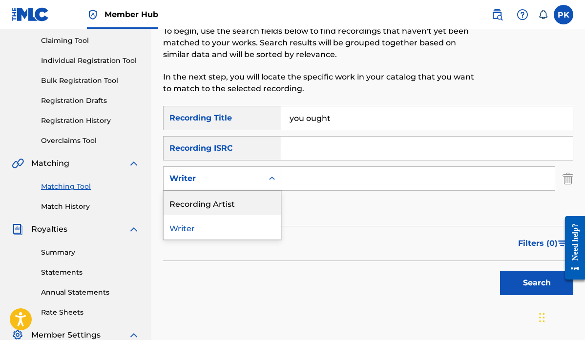
click at [213, 202] on div "Recording Artist" at bounding box center [222, 203] width 117 height 24
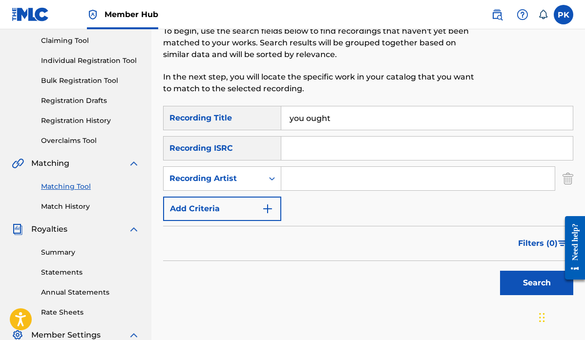
click at [316, 181] on input "Search Form" at bounding box center [418, 178] width 274 height 23
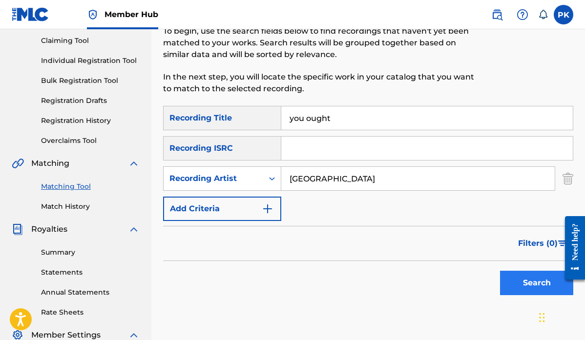
type input "[GEOGRAPHIC_DATA]"
click at [529, 283] on button "Search" at bounding box center [536, 283] width 73 height 24
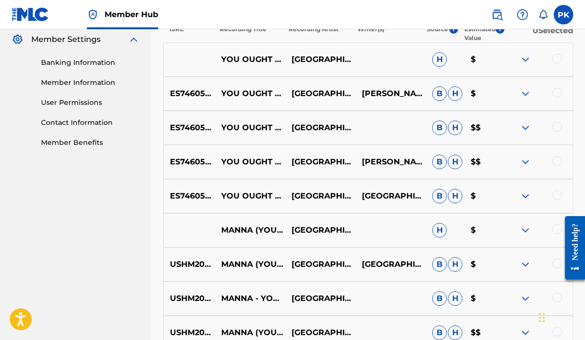
scroll to position [397, 0]
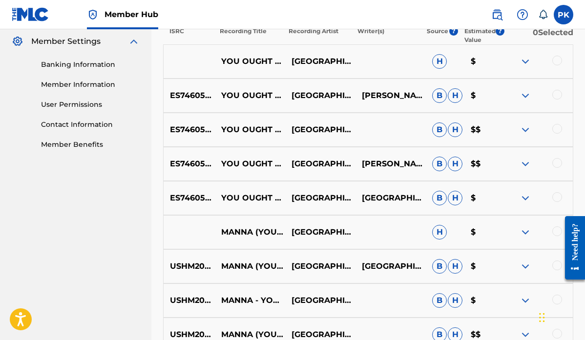
click at [558, 60] on div at bounding box center [558, 61] width 10 height 10
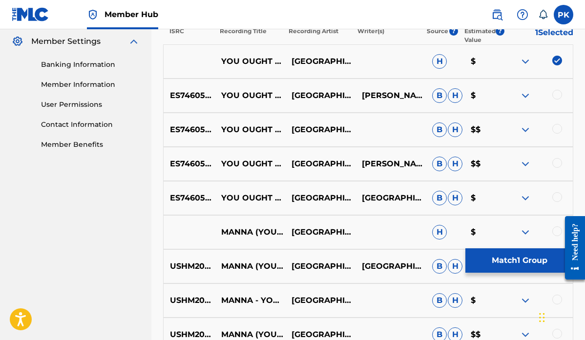
click at [556, 97] on div at bounding box center [558, 95] width 10 height 10
click at [558, 128] on div at bounding box center [558, 129] width 10 height 10
click at [559, 166] on div at bounding box center [558, 163] width 10 height 10
click at [557, 195] on div at bounding box center [558, 197] width 10 height 10
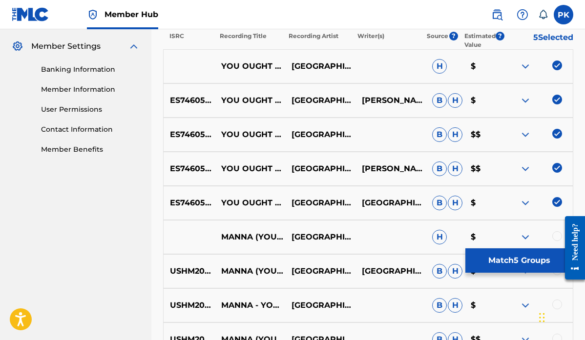
scroll to position [394, 0]
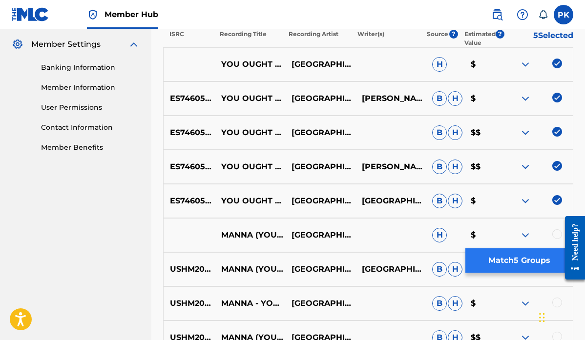
click at [498, 258] on button "Match 5 Groups" at bounding box center [520, 261] width 108 height 24
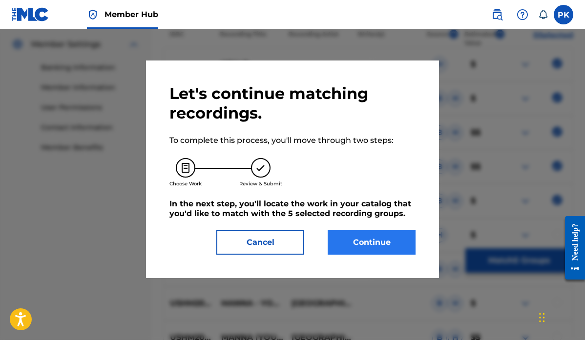
click at [380, 243] on button "Continue" at bounding box center [372, 243] width 88 height 24
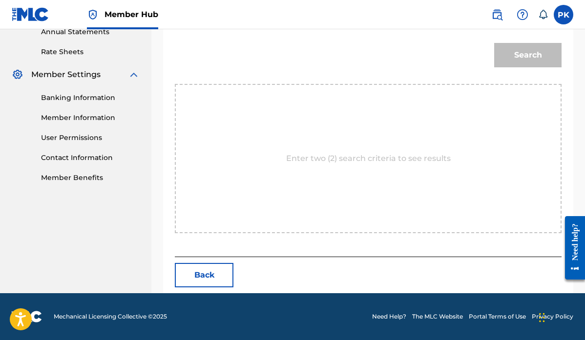
scroll to position [265, 0]
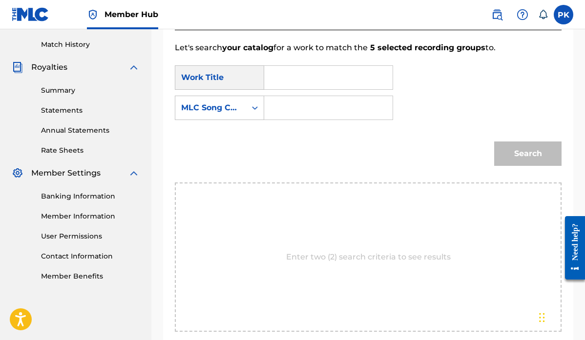
click at [309, 82] on input "Search Form" at bounding box center [329, 77] width 112 height 23
click at [296, 104] on strong "ought" at bounding box center [308, 99] width 24 height 9
type input "you ought to know"
click at [242, 108] on div "MLC Song Code" at bounding box center [210, 108] width 71 height 19
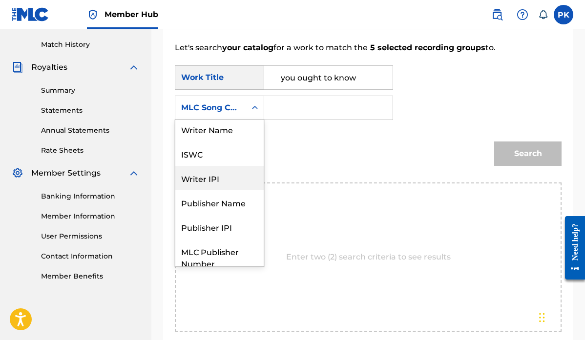
scroll to position [0, 0]
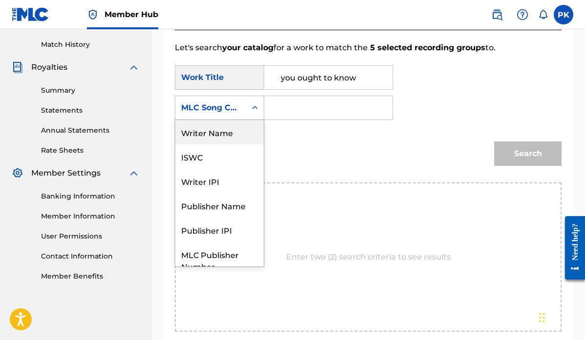
click at [216, 133] on div "Writer Name" at bounding box center [219, 132] width 88 height 24
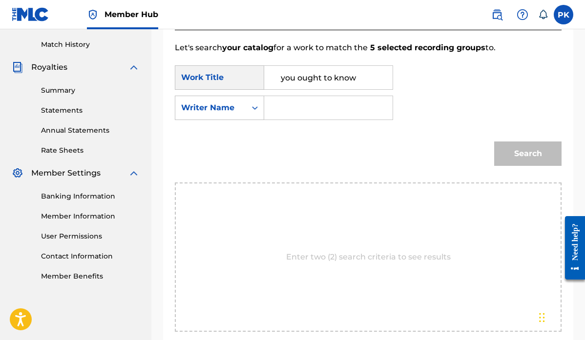
click at [285, 108] on input "Search Form" at bounding box center [329, 107] width 112 height 23
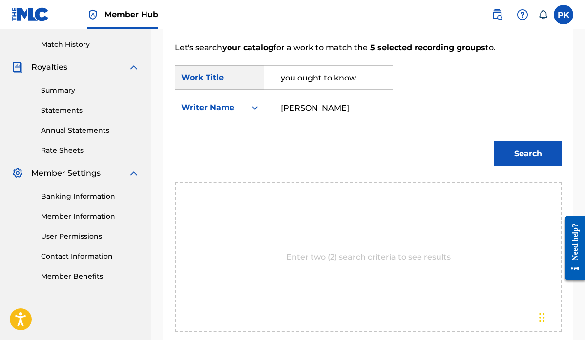
type input "[PERSON_NAME]"
drag, startPoint x: 285, startPoint y: 108, endPoint x: 505, endPoint y: 153, distance: 224.5
click at [505, 153] on button "Search" at bounding box center [527, 154] width 67 height 24
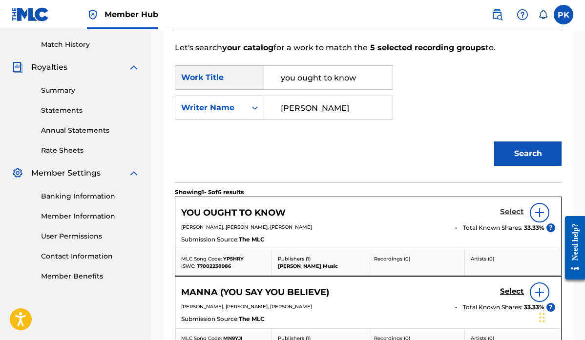
click at [516, 211] on h5 "Select" at bounding box center [512, 212] width 24 height 9
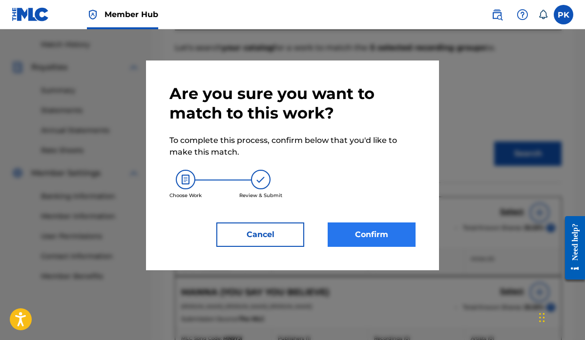
click at [385, 238] on button "Confirm" at bounding box center [372, 235] width 88 height 24
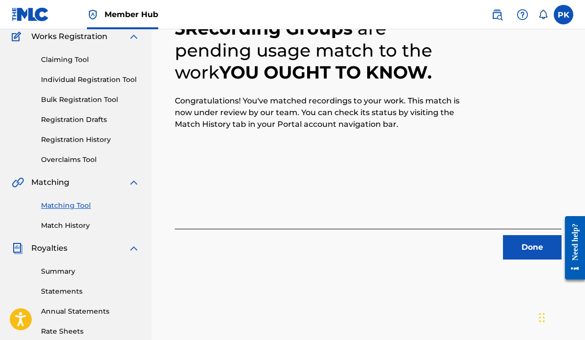
scroll to position [76, 0]
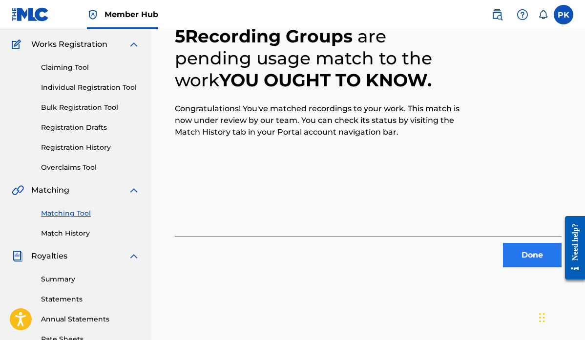
click at [531, 254] on button "Done" at bounding box center [532, 255] width 59 height 24
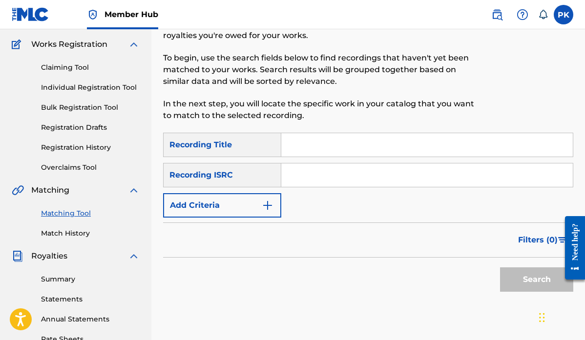
click at [296, 142] on input "Search Form" at bounding box center [427, 144] width 292 height 23
paste input "FOREVER"
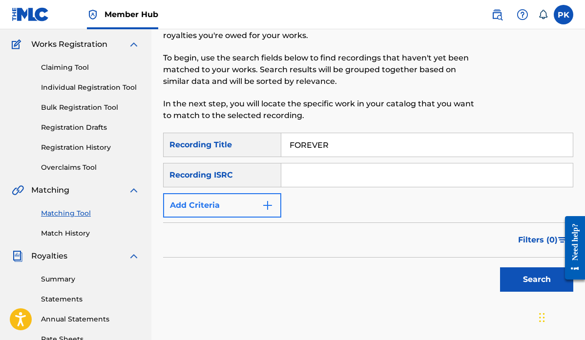
type input "FOREVER"
click at [268, 208] on img "Search Form" at bounding box center [268, 206] width 12 height 12
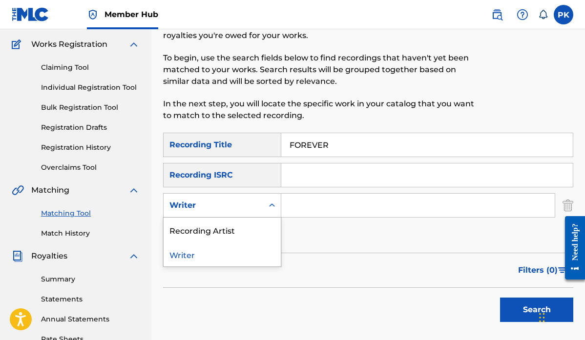
click at [257, 207] on div "Writer" at bounding box center [214, 205] width 100 height 19
click at [241, 229] on div "Recording Artist" at bounding box center [222, 230] width 117 height 24
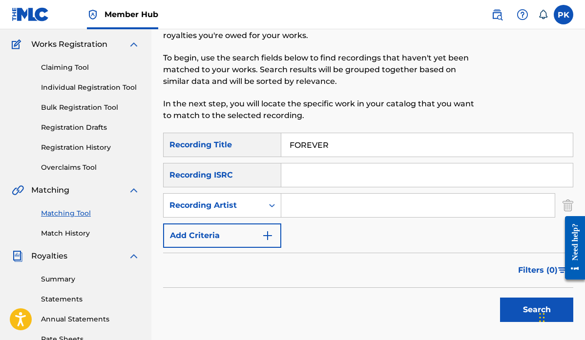
click at [307, 210] on input "Search Form" at bounding box center [418, 205] width 274 height 23
type input "[GEOGRAPHIC_DATA]"
click at [522, 309] on button "Search" at bounding box center [536, 310] width 73 height 24
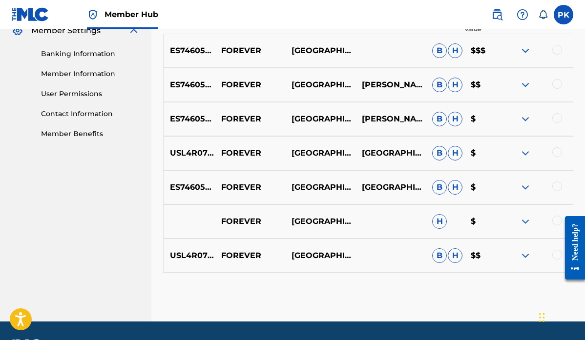
scroll to position [416, 0]
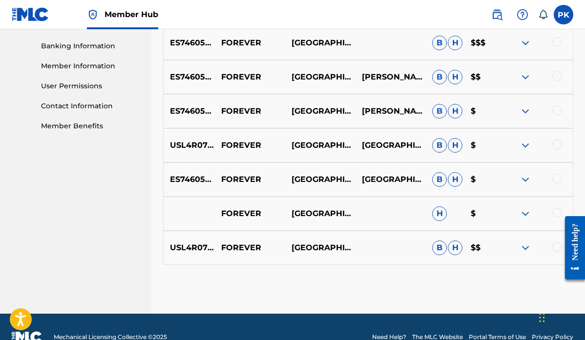
click at [554, 247] on div at bounding box center [558, 247] width 10 height 10
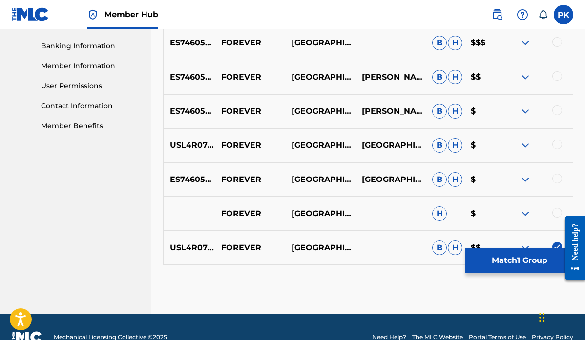
click at [555, 215] on div at bounding box center [558, 213] width 10 height 10
click at [557, 179] on div at bounding box center [558, 179] width 10 height 10
click at [559, 142] on div at bounding box center [558, 145] width 10 height 10
click at [558, 113] on div at bounding box center [558, 111] width 10 height 10
click at [557, 77] on div at bounding box center [558, 76] width 10 height 10
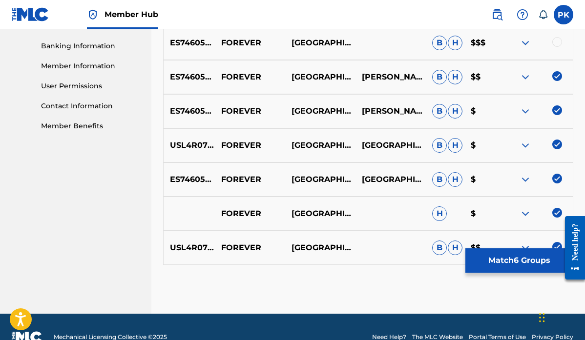
click at [558, 39] on div at bounding box center [558, 42] width 10 height 10
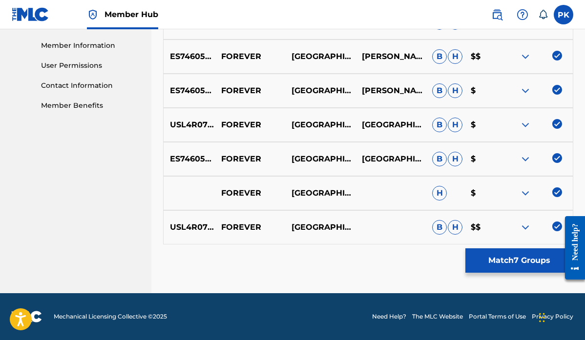
scroll to position [436, 0]
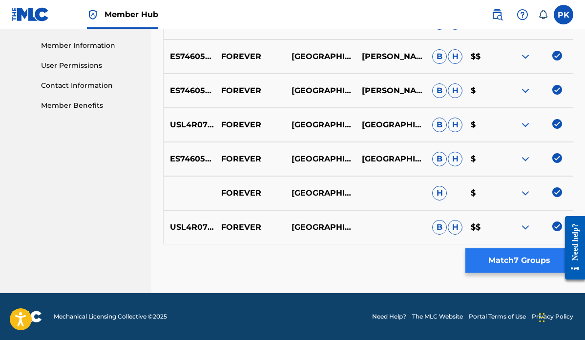
click at [508, 257] on button "Match 7 Groups" at bounding box center [520, 261] width 108 height 24
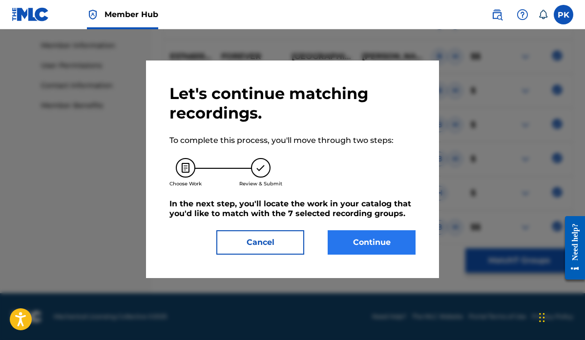
click at [374, 241] on button "Continue" at bounding box center [372, 243] width 88 height 24
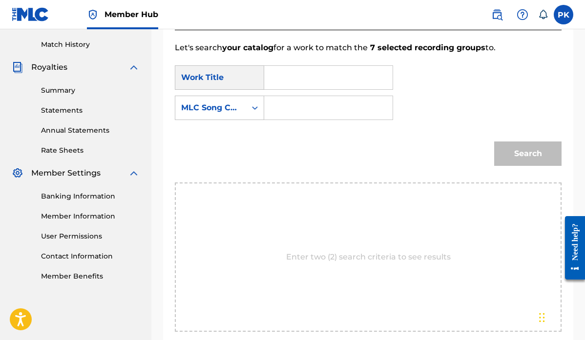
click at [316, 82] on input "Search Form" at bounding box center [329, 77] width 112 height 23
type input "forever"
drag, startPoint x: 315, startPoint y: 94, endPoint x: 302, endPoint y: 104, distance: 15.3
click at [302, 104] on strong "forever" at bounding box center [295, 99] width 29 height 9
drag, startPoint x: 302, startPoint y: 104, endPoint x: 298, endPoint y: 101, distance: 5.5
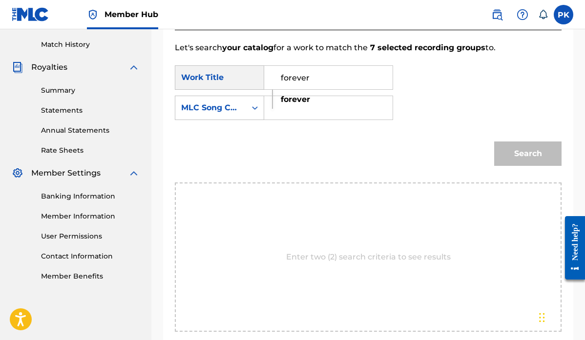
click at [298, 101] on strong "forever" at bounding box center [295, 99] width 29 height 9
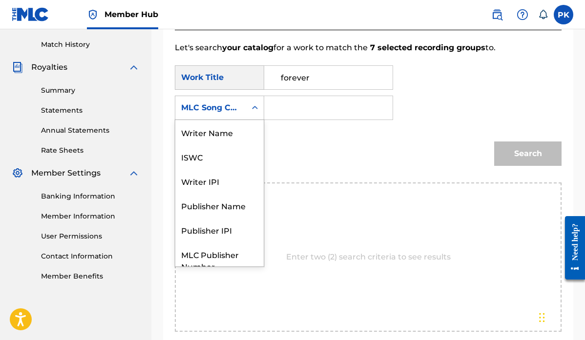
drag, startPoint x: 298, startPoint y: 101, endPoint x: 247, endPoint y: 116, distance: 52.4
click at [247, 116] on div "Search Form" at bounding box center [255, 108] width 18 height 18
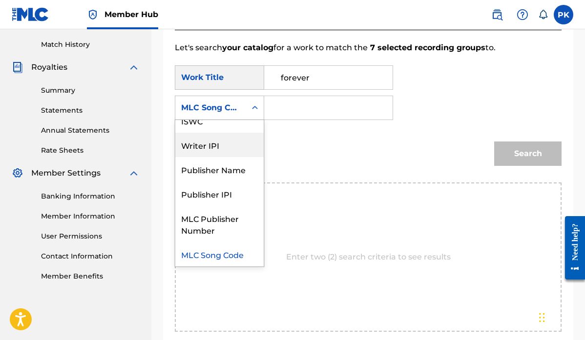
scroll to position [0, 0]
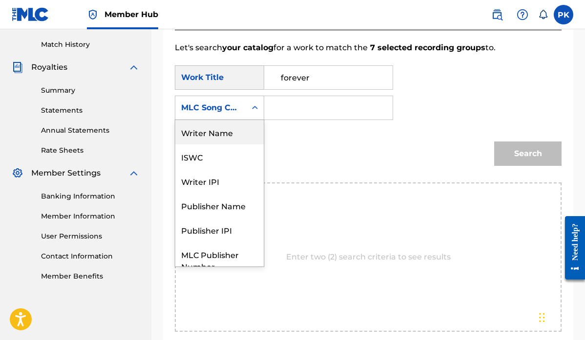
click at [216, 131] on div "Writer Name" at bounding box center [219, 132] width 88 height 24
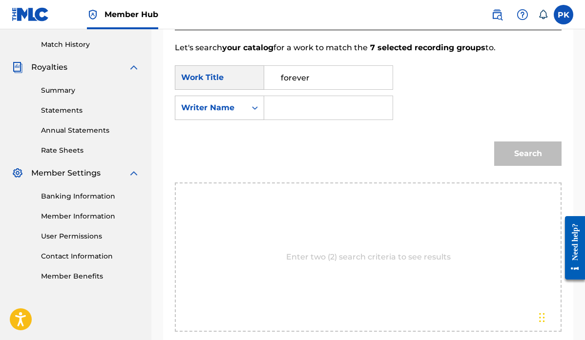
click at [292, 108] on input "Search Form" at bounding box center [329, 107] width 112 height 23
type input "s"
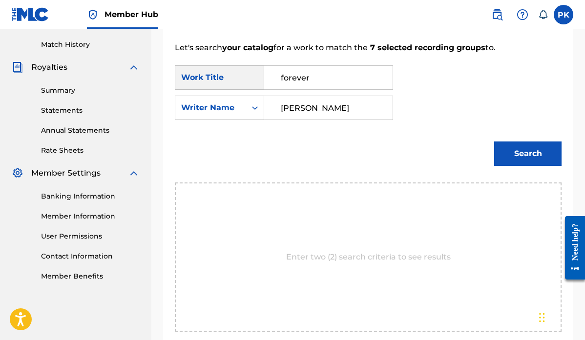
type input "[PERSON_NAME]"
drag, startPoint x: 290, startPoint y: 108, endPoint x: 515, endPoint y: 151, distance: 228.9
click at [515, 151] on button "Search" at bounding box center [527, 154] width 67 height 24
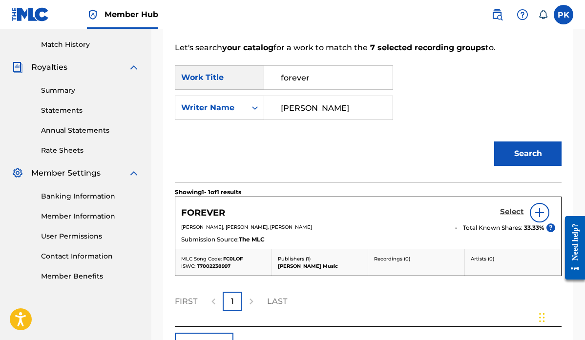
click at [509, 212] on h5 "Select" at bounding box center [512, 212] width 24 height 9
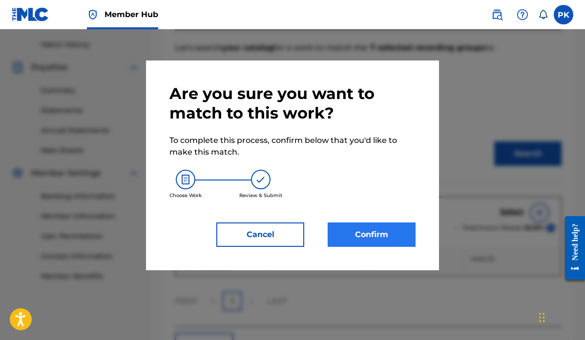
click at [369, 233] on button "Confirm" at bounding box center [372, 235] width 88 height 24
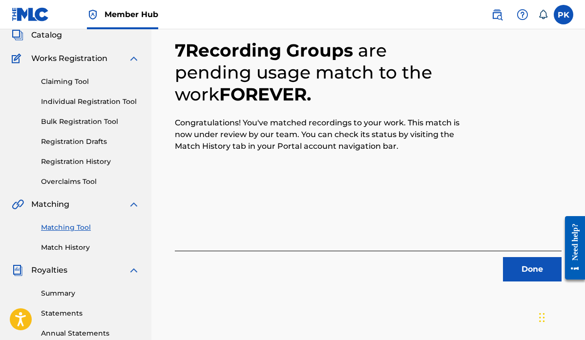
scroll to position [85, 0]
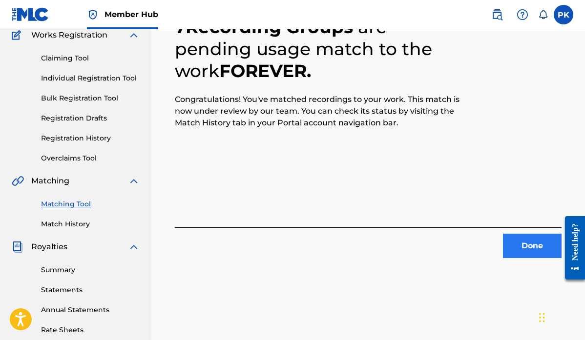
click at [529, 242] on button "Done" at bounding box center [532, 246] width 59 height 24
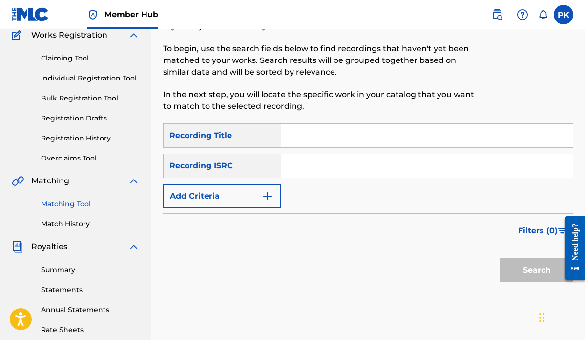
click at [364, 136] on input "Search Form" at bounding box center [427, 135] width 292 height 23
type input "[DATE]"
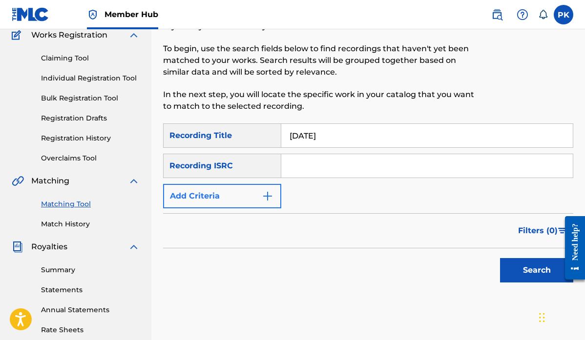
drag, startPoint x: 364, startPoint y: 136, endPoint x: 266, endPoint y: 198, distance: 116.2
click at [266, 198] on img "Search Form" at bounding box center [268, 197] width 12 height 12
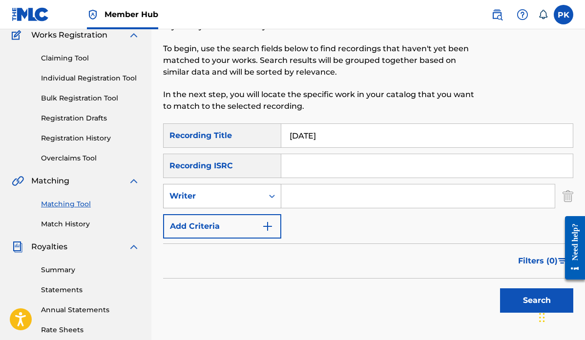
click at [262, 197] on div "Writer" at bounding box center [214, 196] width 100 height 19
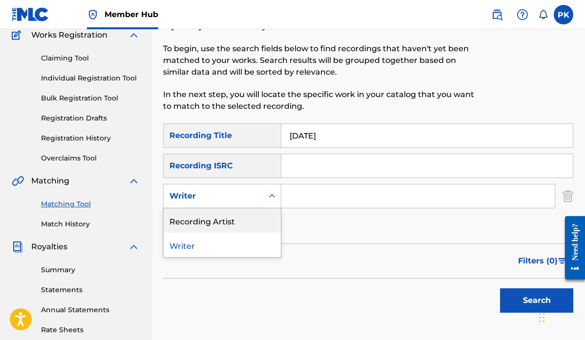
click at [222, 226] on div "Recording Artist" at bounding box center [222, 221] width 117 height 24
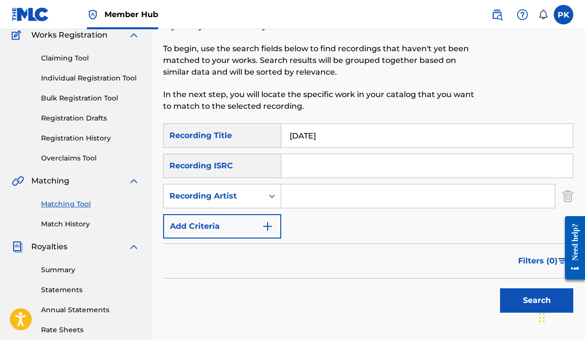
click at [298, 195] on input "Search Form" at bounding box center [418, 196] width 274 height 23
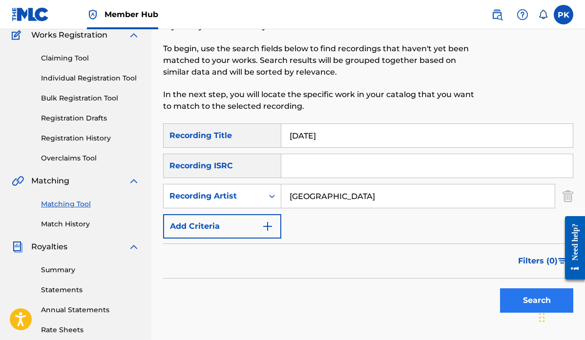
type input "[GEOGRAPHIC_DATA]"
click at [530, 305] on button "Search" at bounding box center [536, 301] width 73 height 24
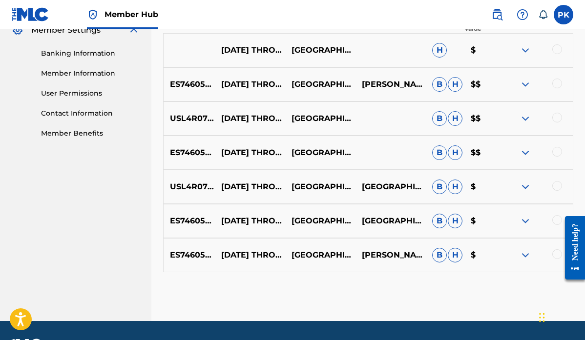
scroll to position [409, 0]
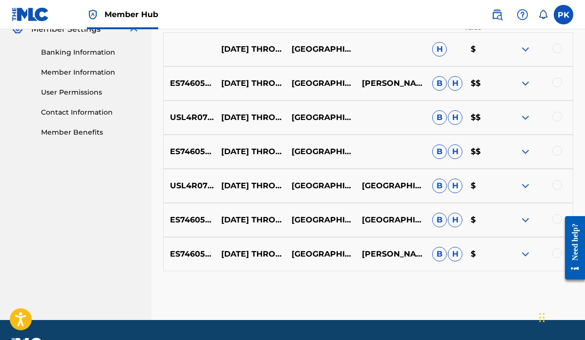
click at [555, 250] on div at bounding box center [558, 254] width 10 height 10
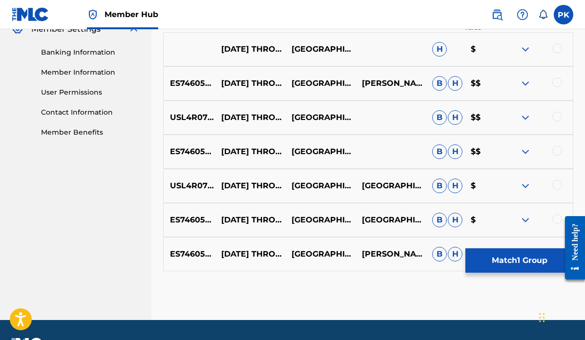
click at [557, 220] on div at bounding box center [558, 219] width 10 height 10
click at [557, 186] on div at bounding box center [558, 185] width 10 height 10
click at [557, 150] on div at bounding box center [558, 151] width 10 height 10
click at [557, 117] on div at bounding box center [558, 117] width 10 height 10
click at [557, 80] on div at bounding box center [558, 83] width 10 height 10
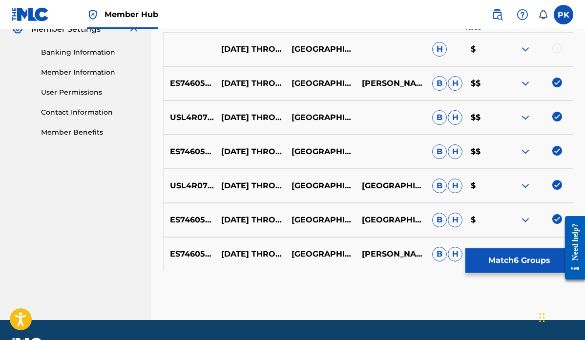
click at [557, 53] on div at bounding box center [558, 48] width 10 height 10
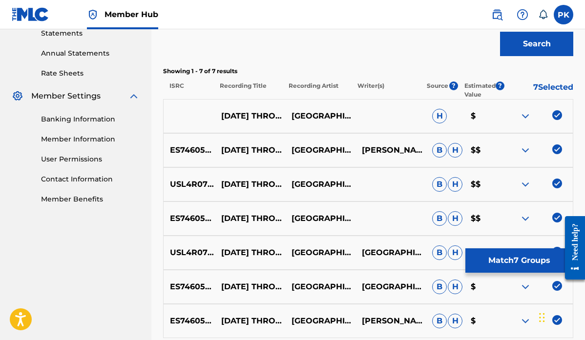
scroll to position [340, 0]
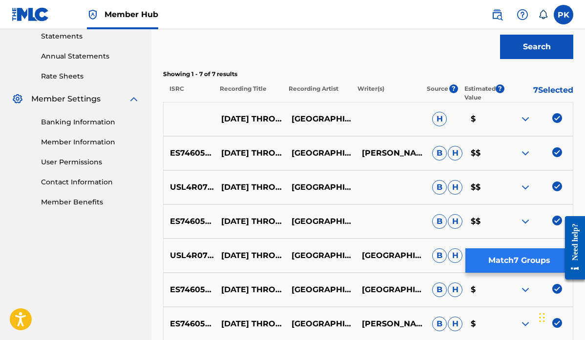
click at [504, 256] on button "Match 7 Groups" at bounding box center [520, 261] width 108 height 24
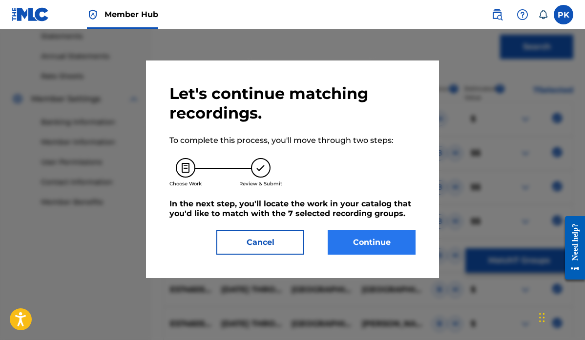
click at [380, 242] on button "Continue" at bounding box center [372, 243] width 88 height 24
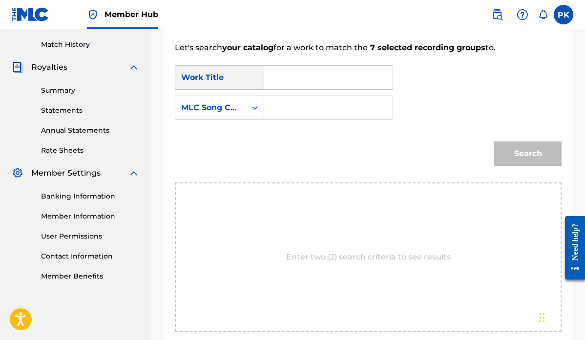
click at [308, 78] on input "Search Form" at bounding box center [329, 77] width 112 height 23
click at [298, 98] on strong "tues" at bounding box center [290, 99] width 18 height 9
type input "[DATE] through [DATE]"
click at [240, 111] on div "MLC Song Code" at bounding box center [210, 108] width 71 height 19
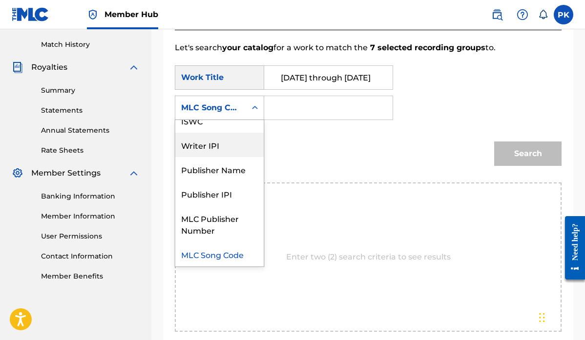
scroll to position [0, 0]
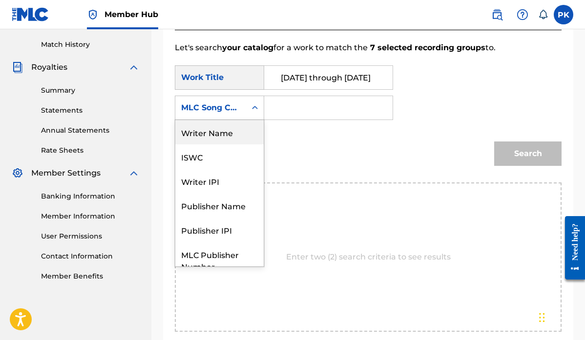
click at [222, 134] on div "Writer Name" at bounding box center [219, 132] width 88 height 24
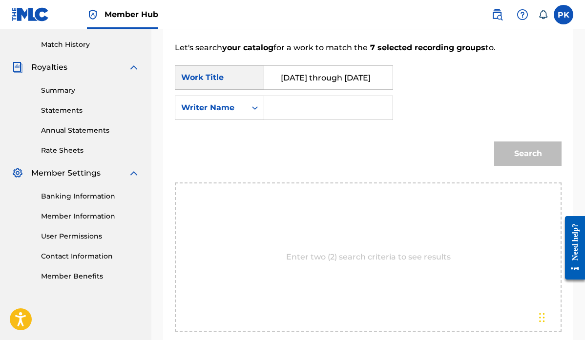
click at [302, 108] on input "Search Form" at bounding box center [329, 107] width 112 height 23
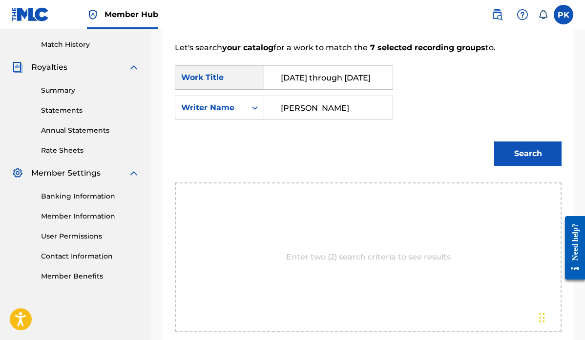
type input "[PERSON_NAME]"
drag, startPoint x: 298, startPoint y: 108, endPoint x: 516, endPoint y: 154, distance: 222.1
click at [516, 154] on button "Search" at bounding box center [527, 154] width 67 height 24
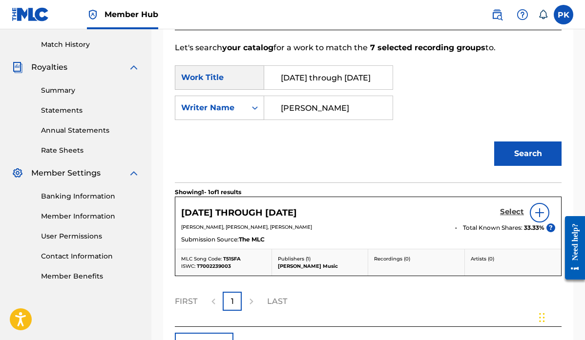
click at [510, 212] on h5 "Select" at bounding box center [512, 212] width 24 height 9
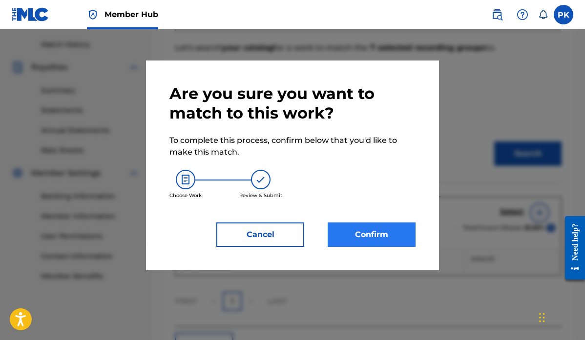
click at [360, 235] on button "Confirm" at bounding box center [372, 235] width 88 height 24
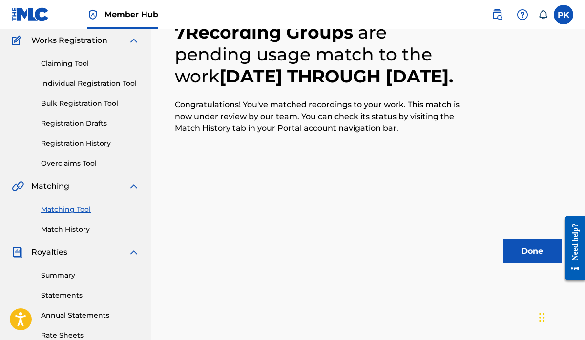
scroll to position [96, 0]
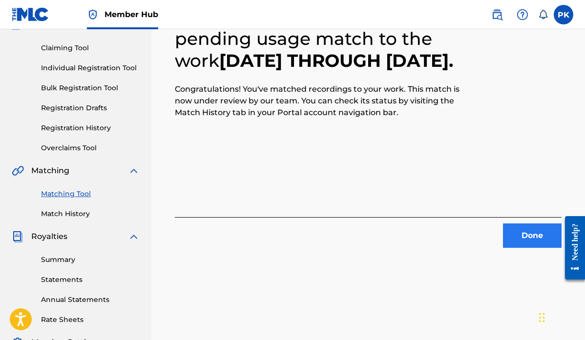
click at [525, 236] on button "Done" at bounding box center [532, 236] width 59 height 24
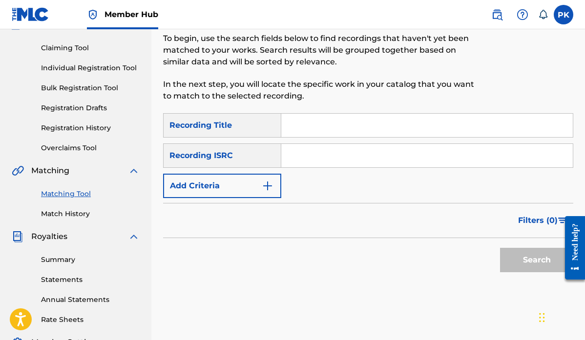
click at [360, 129] on input "Search Form" at bounding box center [427, 125] width 292 height 23
paste input "PRETTY PEOPLE"
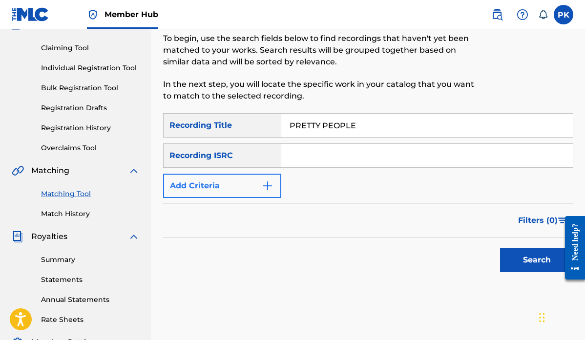
type input "PRETTY PEOPLE"
click at [269, 182] on img "Search Form" at bounding box center [268, 186] width 12 height 12
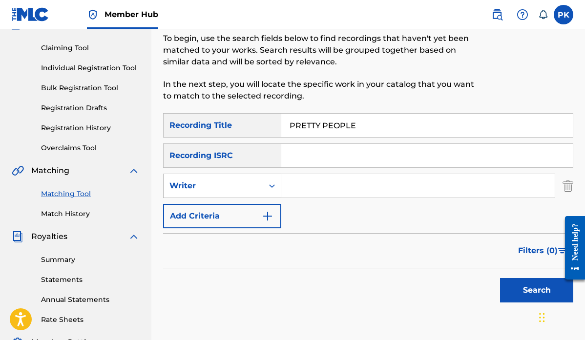
click at [249, 188] on div "Writer" at bounding box center [214, 186] width 88 height 12
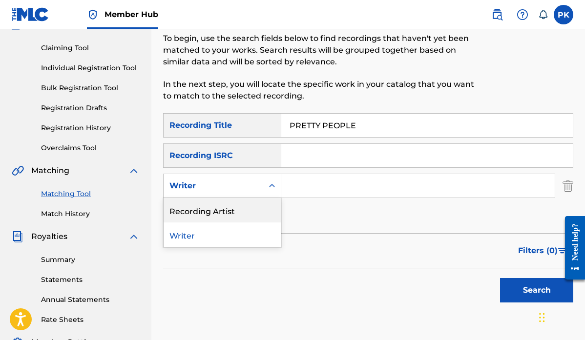
click at [230, 208] on div "Recording Artist" at bounding box center [222, 210] width 117 height 24
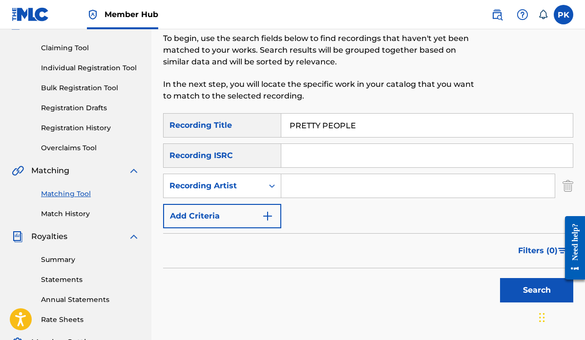
click at [325, 184] on input "Search Form" at bounding box center [418, 185] width 274 height 23
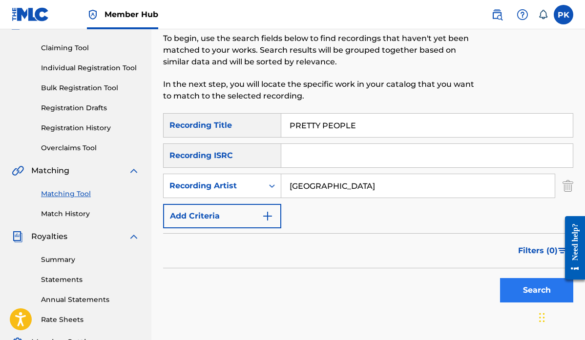
type input "[GEOGRAPHIC_DATA]"
click at [543, 279] on button "Search" at bounding box center [536, 290] width 73 height 24
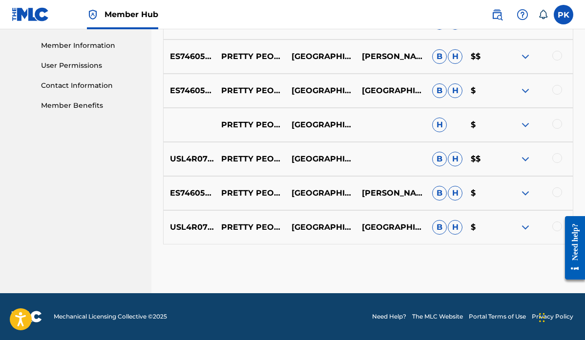
scroll to position [436, 0]
click at [555, 228] on div at bounding box center [558, 227] width 10 height 10
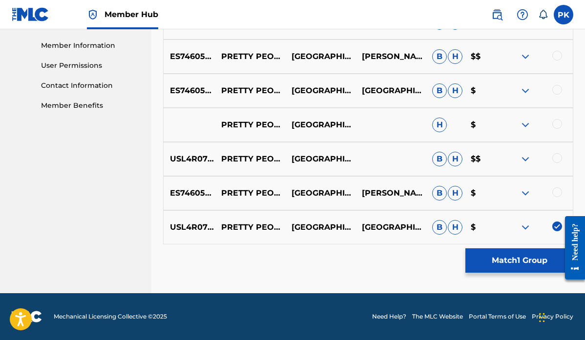
click at [553, 190] on div at bounding box center [558, 193] width 10 height 10
click at [558, 161] on div at bounding box center [558, 158] width 10 height 10
click at [559, 124] on div at bounding box center [558, 124] width 10 height 10
click at [558, 91] on div at bounding box center [558, 90] width 10 height 10
click at [559, 50] on div "ES7460500060 PRETTY PEOPLE SPLITSVILLE [PERSON_NAME] [PERSON_NAME] $$" at bounding box center [368, 57] width 410 height 34
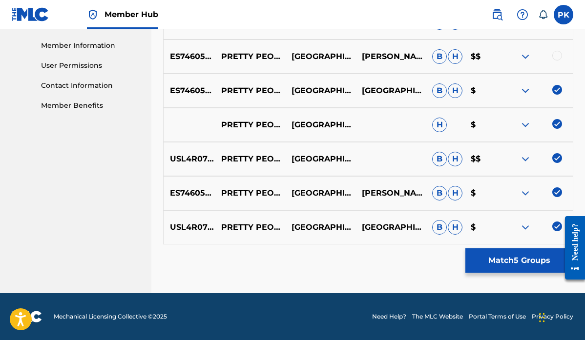
click at [559, 56] on div at bounding box center [558, 56] width 10 height 10
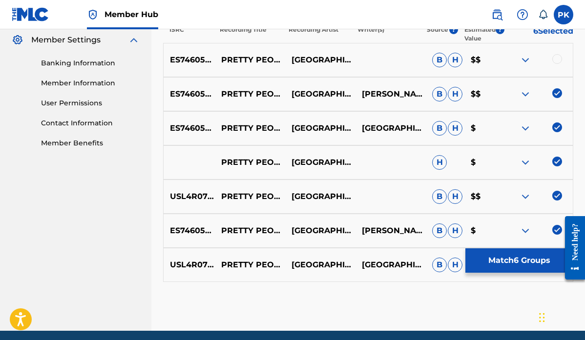
scroll to position [398, 0]
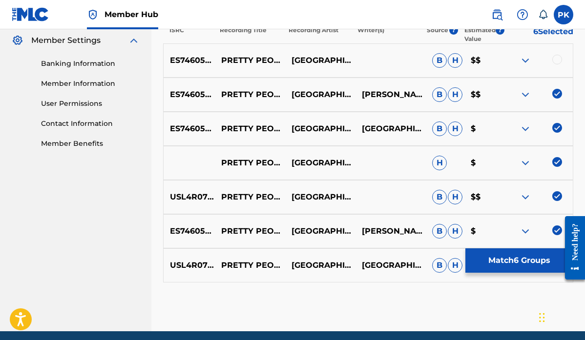
click at [558, 57] on div at bounding box center [558, 60] width 10 height 10
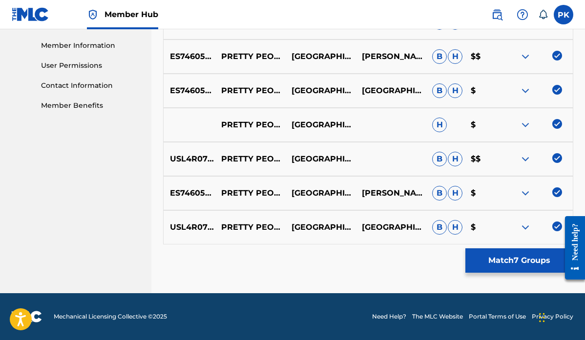
scroll to position [436, 0]
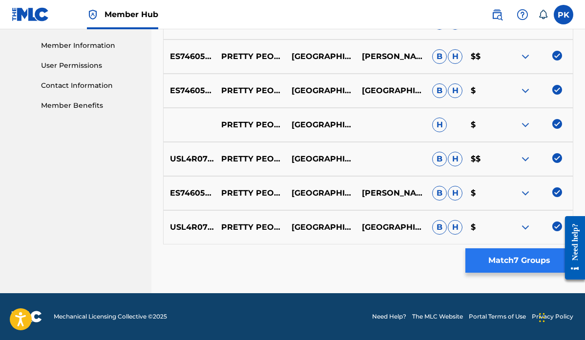
click at [502, 261] on button "Match 7 Groups" at bounding box center [520, 261] width 108 height 24
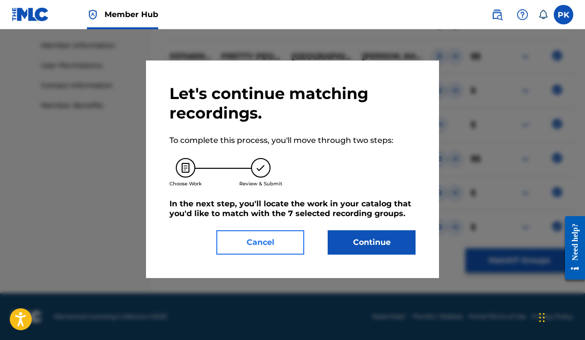
click at [302, 239] on button "Cancel" at bounding box center [260, 243] width 88 height 24
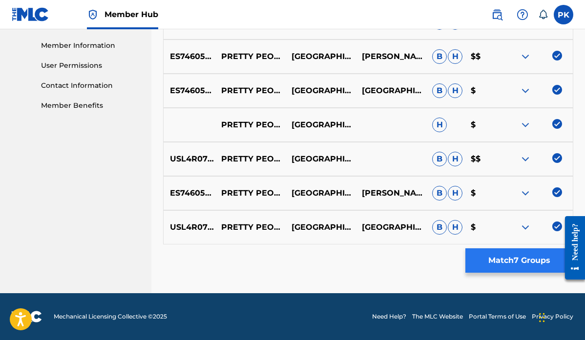
click at [501, 262] on button "Match 7 Groups" at bounding box center [520, 261] width 108 height 24
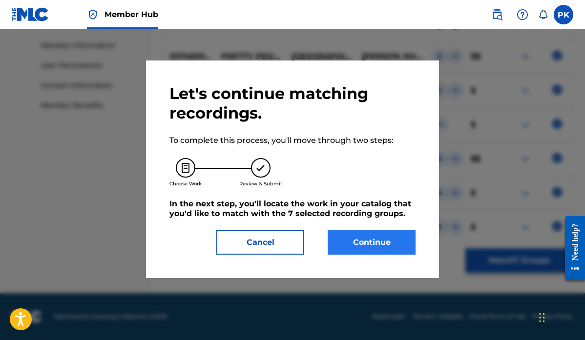
click at [365, 239] on button "Continue" at bounding box center [372, 243] width 88 height 24
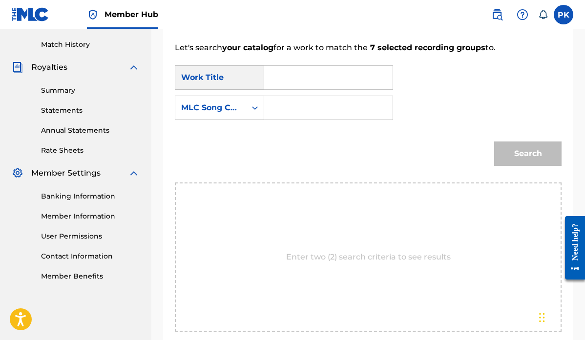
click at [281, 82] on input "Search Form" at bounding box center [329, 77] width 112 height 23
click at [285, 100] on strong "pre" at bounding box center [288, 99] width 14 height 9
type input "pretty people"
click at [246, 109] on div "Search Form" at bounding box center [255, 107] width 18 height 23
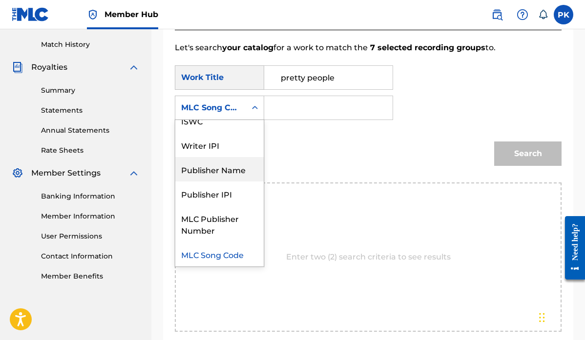
scroll to position [0, 0]
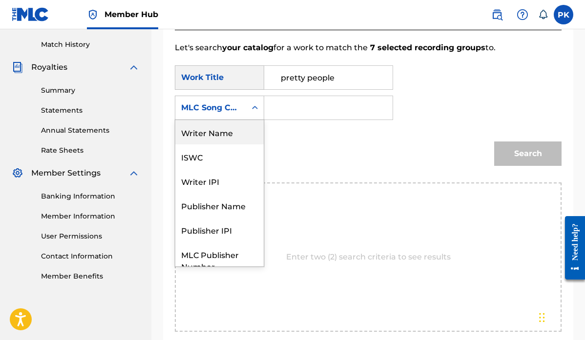
click at [221, 128] on div "Writer Name" at bounding box center [219, 132] width 88 height 24
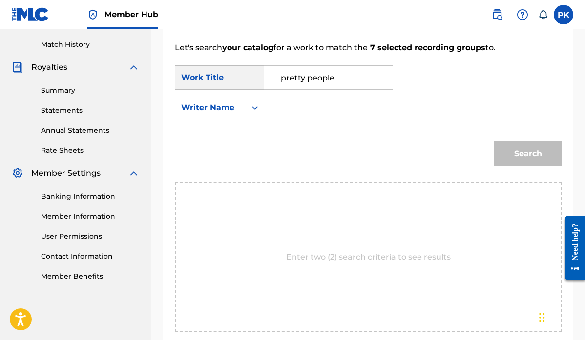
click at [297, 113] on input "Search Form" at bounding box center [329, 107] width 112 height 23
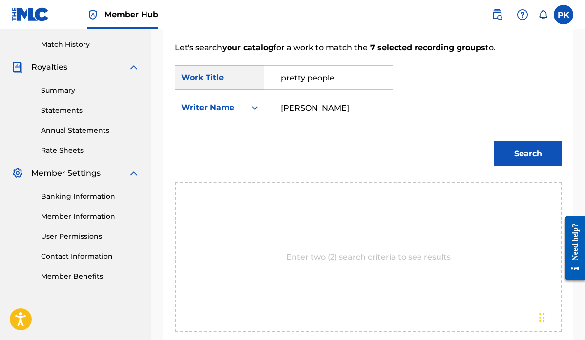
type input "[PERSON_NAME]"
drag, startPoint x: 297, startPoint y: 113, endPoint x: 514, endPoint y: 147, distance: 220.1
click at [514, 147] on button "Search" at bounding box center [527, 154] width 67 height 24
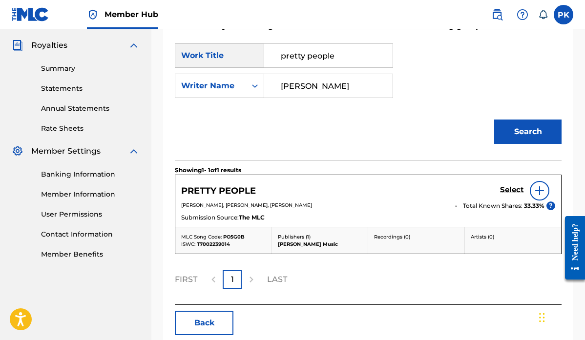
scroll to position [283, 0]
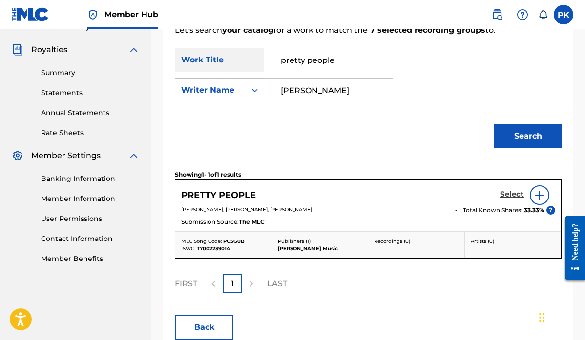
click at [507, 193] on h5 "Select" at bounding box center [512, 194] width 24 height 9
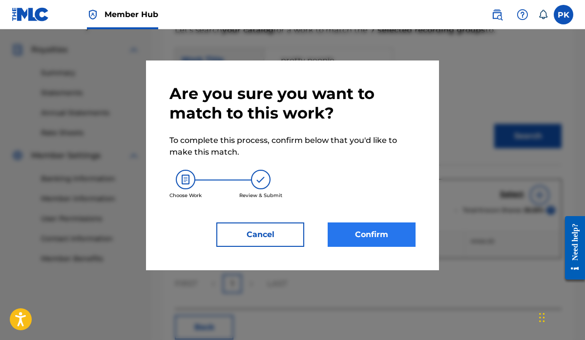
click at [371, 232] on button "Confirm" at bounding box center [372, 235] width 88 height 24
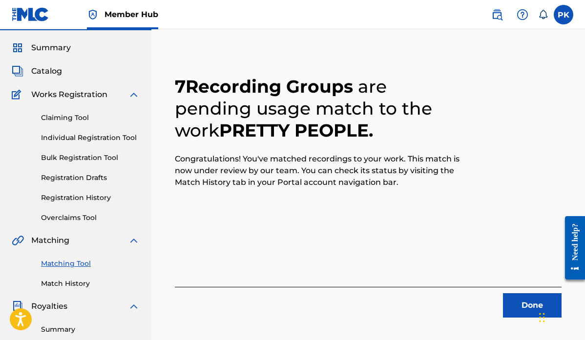
scroll to position [41, 0]
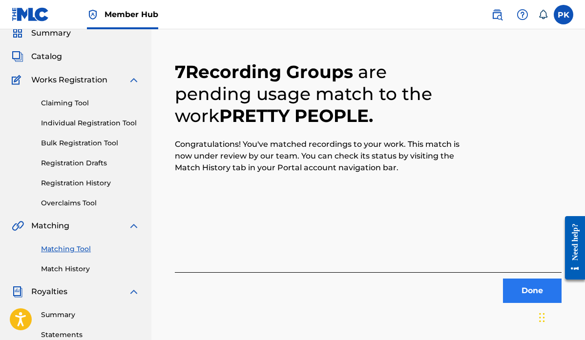
click at [525, 291] on button "Done" at bounding box center [532, 291] width 59 height 24
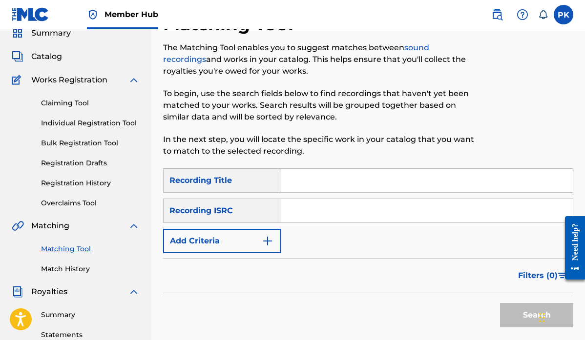
click at [296, 175] on input "Search Form" at bounding box center [427, 180] width 292 height 23
paste input "POPULAR"
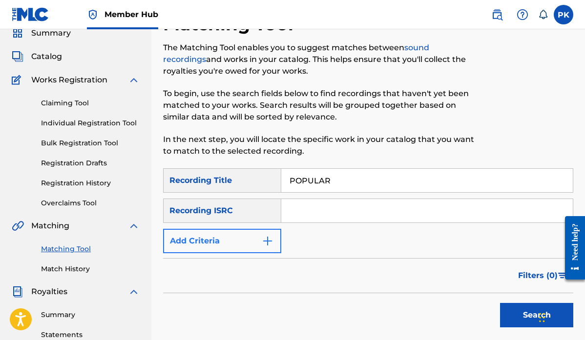
type input "POPULAR"
click at [255, 243] on button "Add Criteria" at bounding box center [222, 241] width 118 height 24
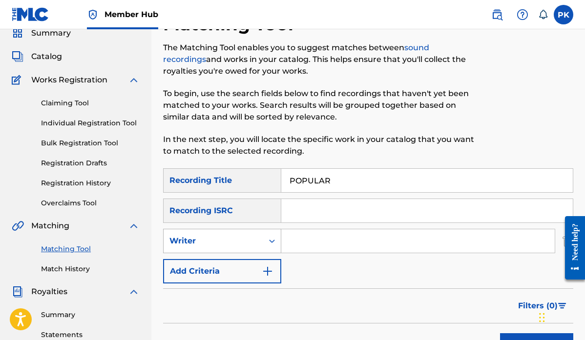
click at [239, 243] on div "Writer" at bounding box center [214, 241] width 88 height 12
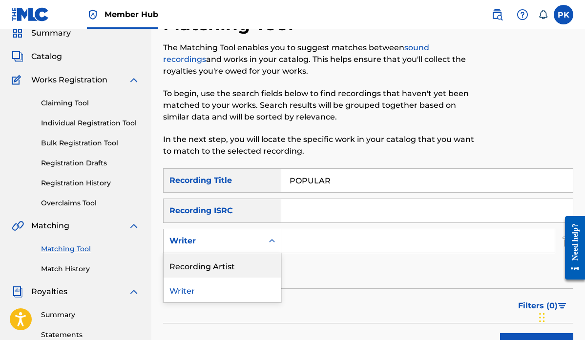
click at [221, 266] on div "Recording Artist" at bounding box center [222, 266] width 117 height 24
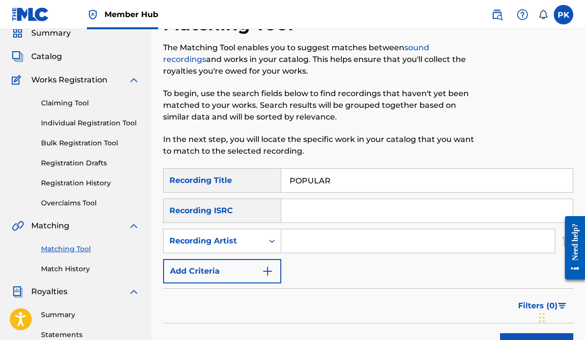
click at [317, 240] on input "Search Form" at bounding box center [418, 241] width 274 height 23
type input "[GEOGRAPHIC_DATA]"
click at [516, 337] on button "Search" at bounding box center [536, 346] width 73 height 24
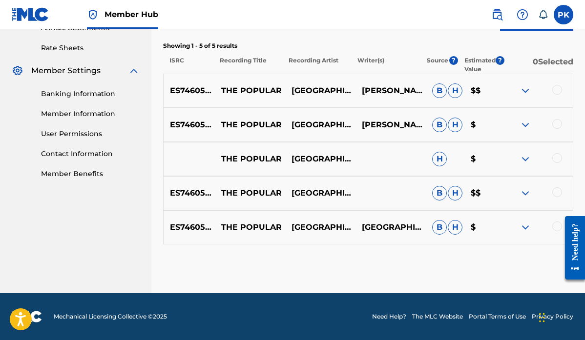
scroll to position [368, 0]
click at [556, 226] on div at bounding box center [558, 227] width 10 height 10
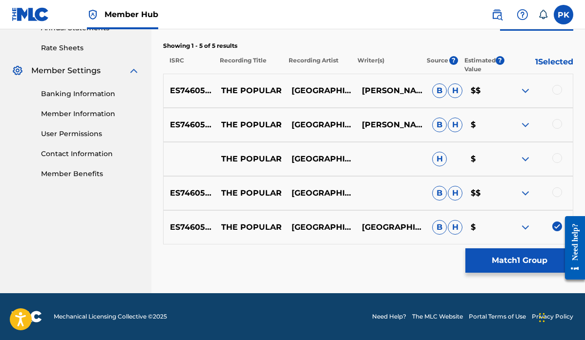
click at [558, 192] on div at bounding box center [558, 193] width 10 height 10
click at [558, 159] on div at bounding box center [558, 158] width 10 height 10
click at [558, 122] on div at bounding box center [558, 124] width 10 height 10
click at [559, 87] on div at bounding box center [558, 90] width 10 height 10
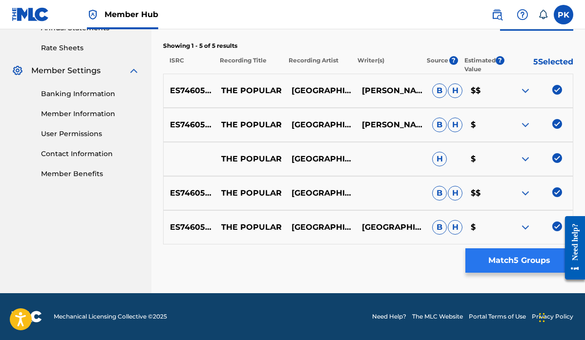
click at [507, 261] on button "Match 5 Groups" at bounding box center [520, 261] width 108 height 24
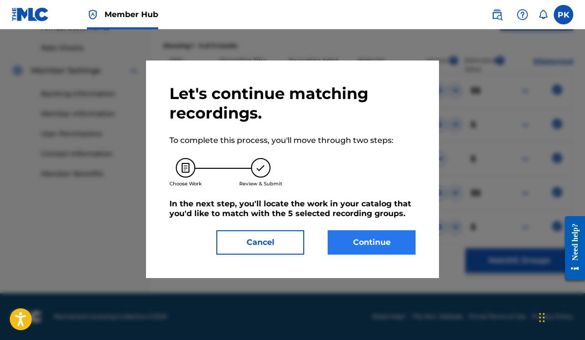
click at [368, 244] on button "Continue" at bounding box center [372, 243] width 88 height 24
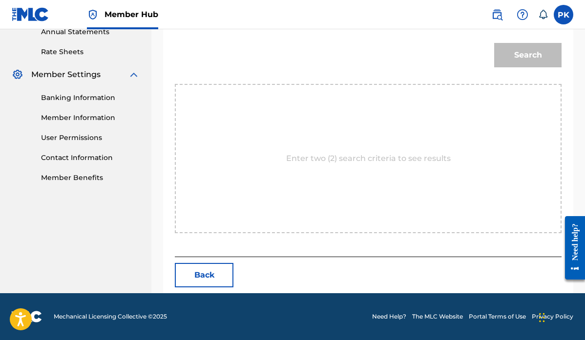
scroll to position [265, 0]
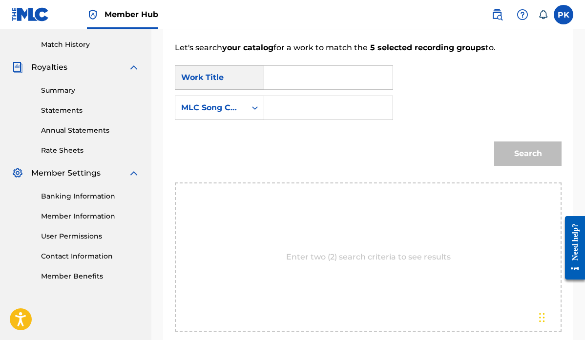
click at [315, 81] on input "Search Form" at bounding box center [329, 77] width 112 height 23
click at [310, 104] on span "ular" at bounding box center [318, 99] width 16 height 9
type input "the popular"
click at [238, 109] on div "MLC Song Code" at bounding box center [210, 108] width 59 height 12
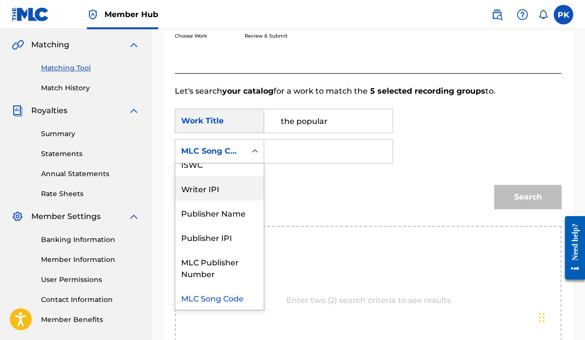
scroll to position [0, 0]
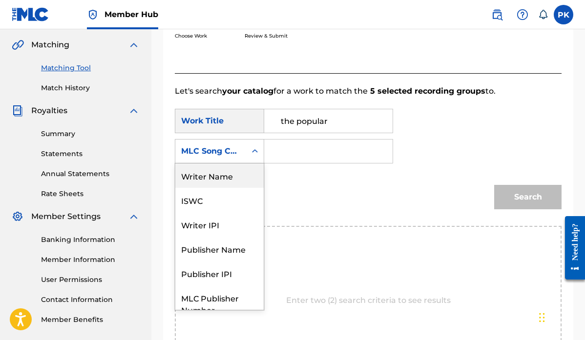
click at [229, 176] on div "Writer Name" at bounding box center [219, 176] width 88 height 24
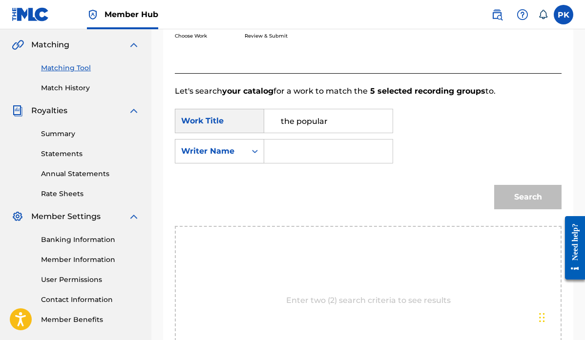
click at [276, 152] on input "Search Form" at bounding box center [329, 151] width 112 height 23
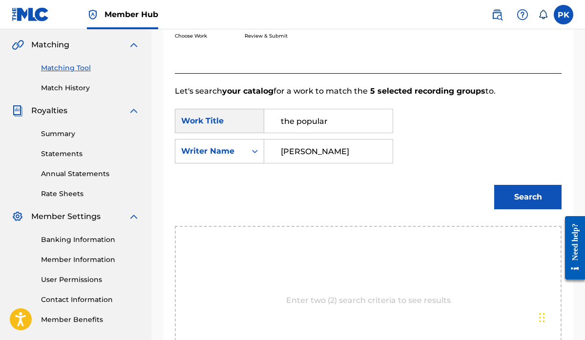
type input "[PERSON_NAME]"
drag, startPoint x: 308, startPoint y: 161, endPoint x: 514, endPoint y: 198, distance: 209.6
click at [514, 198] on button "Search" at bounding box center [527, 197] width 67 height 24
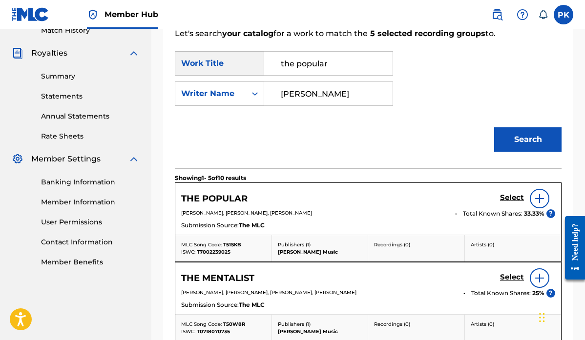
scroll to position [309, 0]
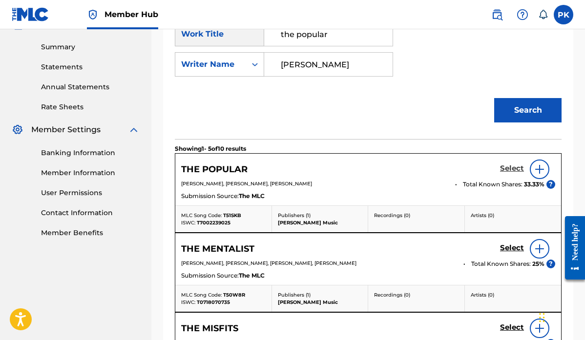
click at [510, 167] on h5 "Select" at bounding box center [512, 168] width 24 height 9
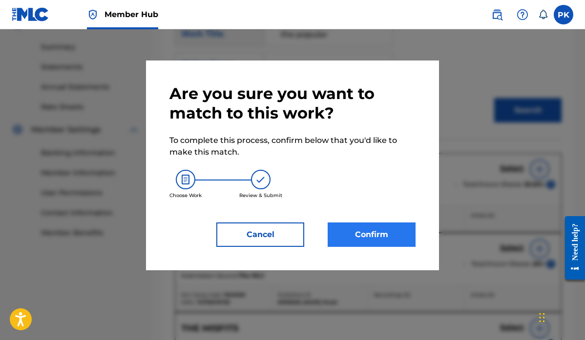
click at [380, 231] on button "Confirm" at bounding box center [372, 235] width 88 height 24
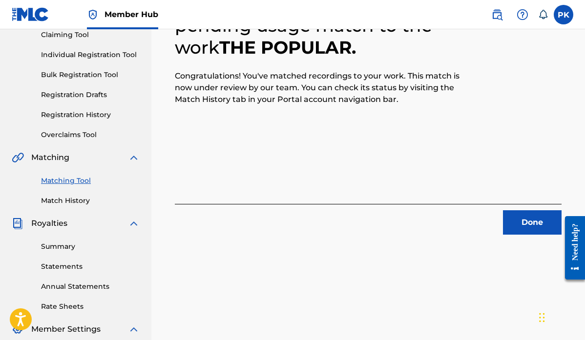
scroll to position [123, 0]
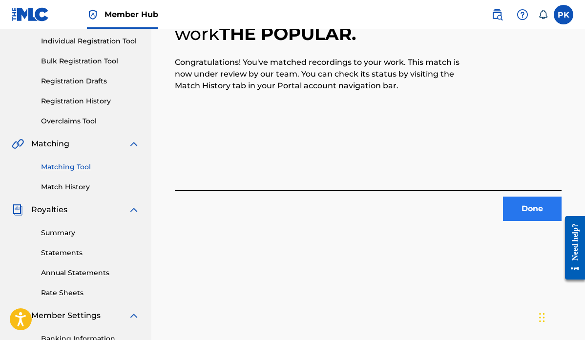
click at [528, 208] on button "Done" at bounding box center [532, 209] width 59 height 24
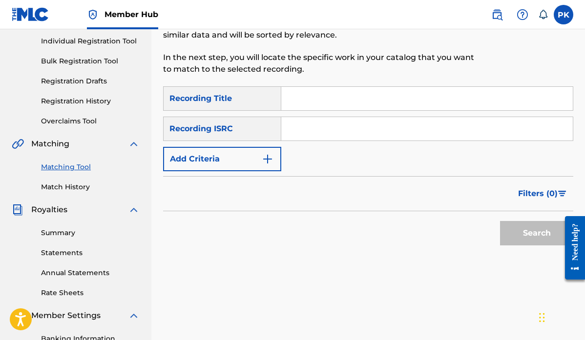
click at [300, 99] on input "Search Form" at bounding box center [427, 98] width 292 height 23
paste input "WHITE DWARF"
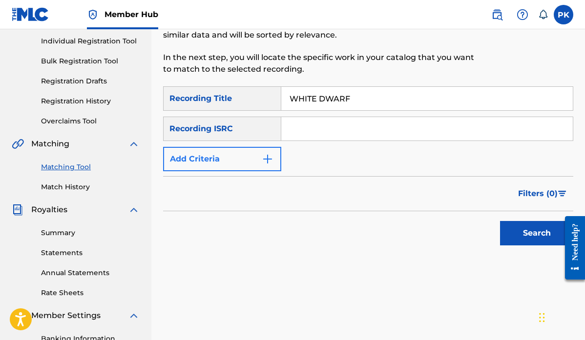
type input "WHITE DWARF"
click at [266, 158] on img "Search Form" at bounding box center [268, 159] width 12 height 12
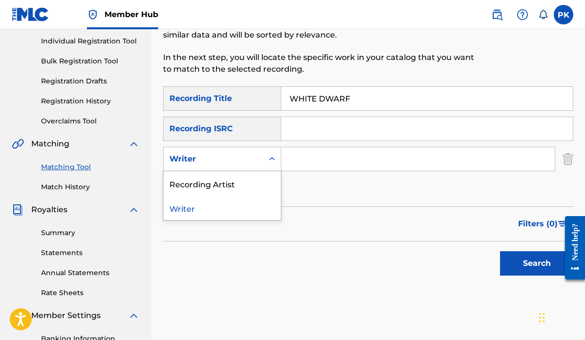
click at [266, 158] on div "Search Form" at bounding box center [272, 159] width 18 height 18
click at [232, 186] on div "Recording Artist" at bounding box center [222, 183] width 117 height 24
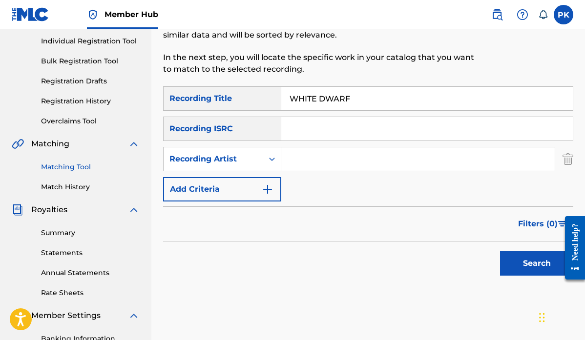
click at [325, 161] on input "Search Form" at bounding box center [418, 159] width 274 height 23
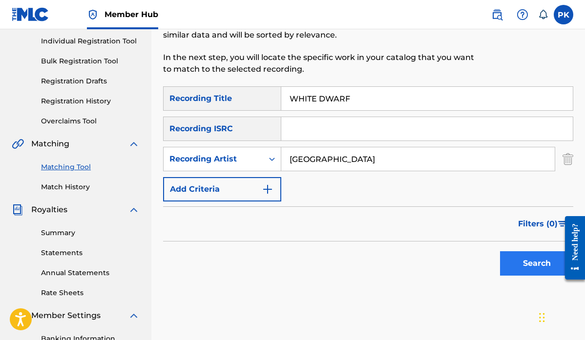
type input "[GEOGRAPHIC_DATA]"
click at [533, 267] on button "Search" at bounding box center [536, 264] width 73 height 24
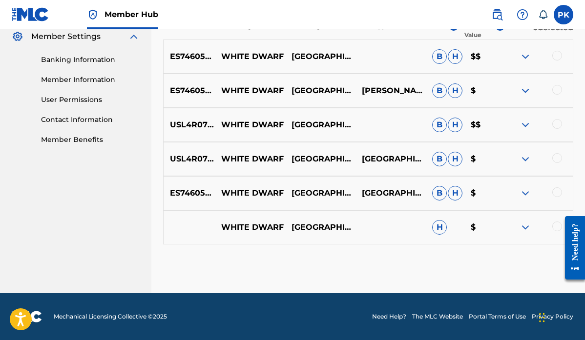
scroll to position [402, 0]
click at [555, 225] on div at bounding box center [558, 227] width 10 height 10
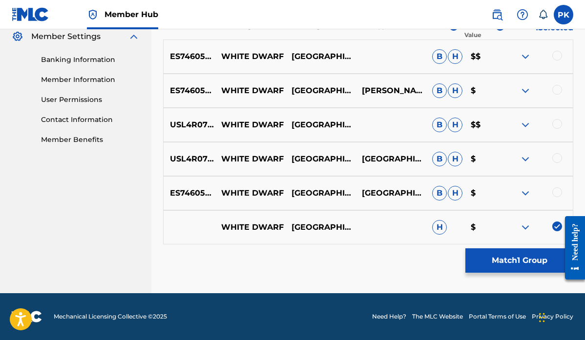
click at [556, 193] on div at bounding box center [558, 193] width 10 height 10
click at [557, 158] on div at bounding box center [558, 158] width 10 height 10
click at [556, 126] on div at bounding box center [558, 124] width 10 height 10
click at [560, 85] on div at bounding box center [558, 90] width 10 height 10
click at [558, 55] on div at bounding box center [558, 56] width 10 height 10
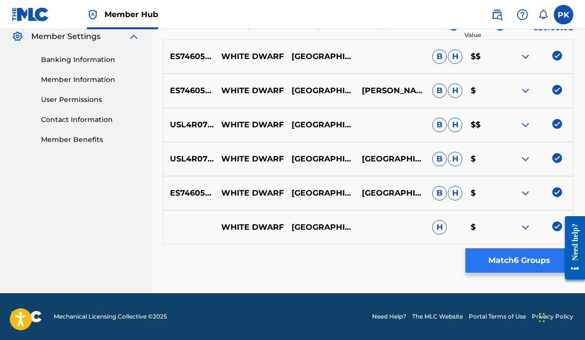
click at [504, 262] on button "Match 6 Groups" at bounding box center [520, 261] width 108 height 24
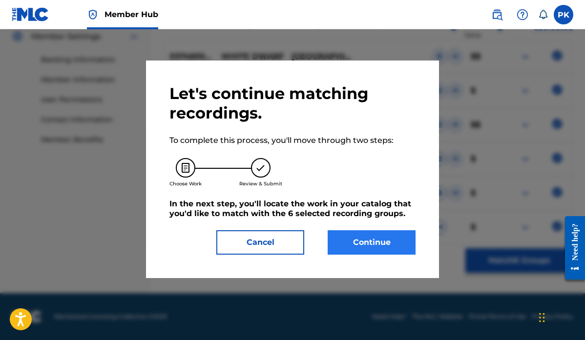
click at [383, 245] on button "Continue" at bounding box center [372, 243] width 88 height 24
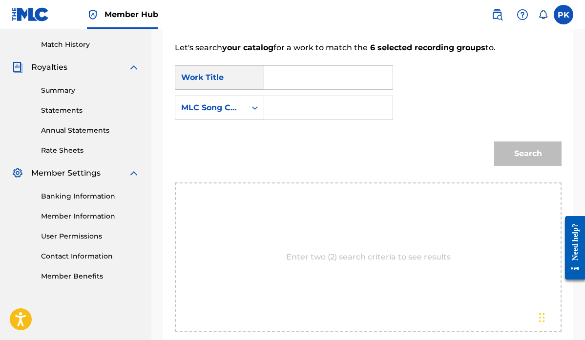
click at [333, 86] on input "Search Form" at bounding box center [329, 77] width 112 height 23
click at [293, 99] on strong "white" at bounding box center [292, 99] width 23 height 9
type input "white dwarf"
click at [249, 108] on div "Search Form" at bounding box center [255, 108] width 18 height 18
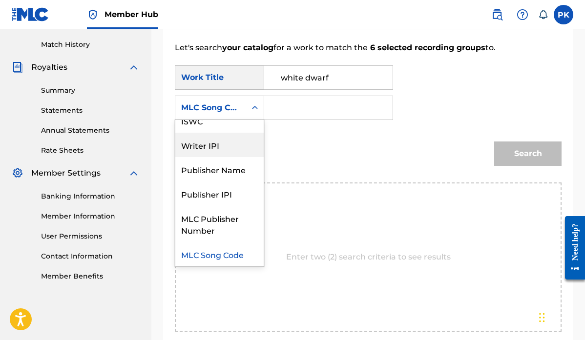
scroll to position [0, 0]
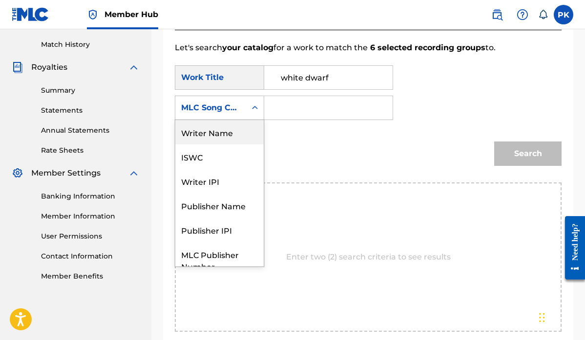
click at [220, 133] on div "Writer Name" at bounding box center [219, 132] width 88 height 24
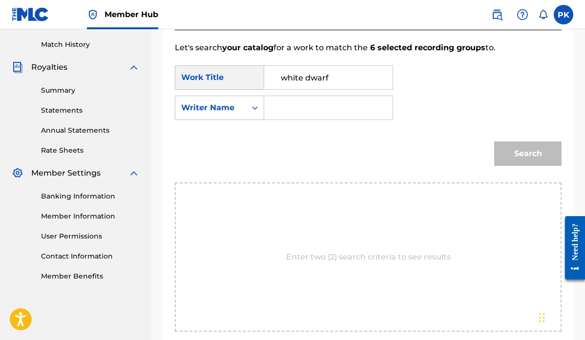
click at [293, 111] on input "Search Form" at bounding box center [329, 107] width 112 height 23
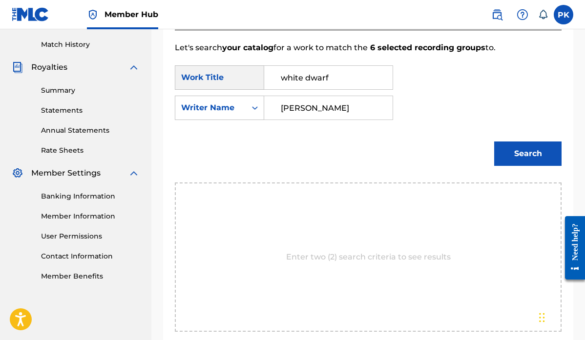
type input "[PERSON_NAME]"
drag, startPoint x: 313, startPoint y: 124, endPoint x: 507, endPoint y: 160, distance: 197.8
click at [507, 160] on button "Search" at bounding box center [527, 154] width 67 height 24
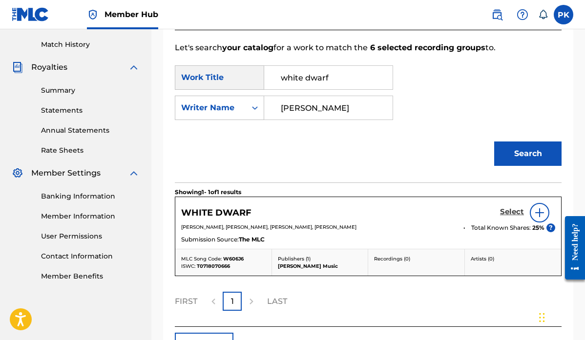
click at [515, 210] on h5 "Select" at bounding box center [512, 212] width 24 height 9
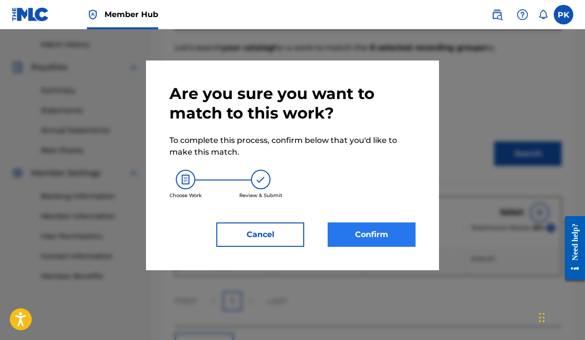
click at [367, 233] on button "Confirm" at bounding box center [372, 235] width 88 height 24
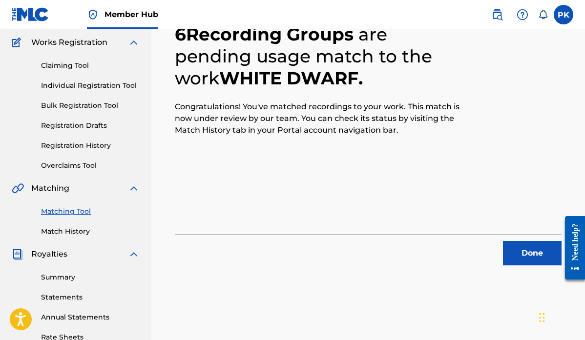
scroll to position [75, 0]
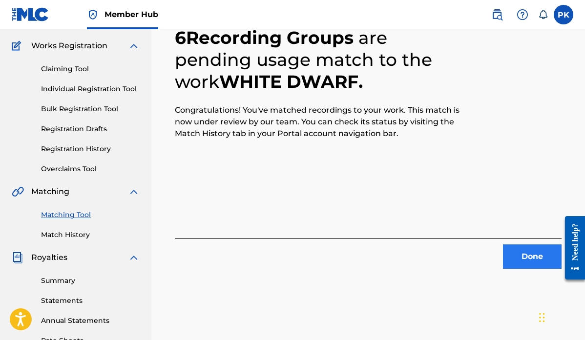
click at [527, 256] on button "Done" at bounding box center [532, 257] width 59 height 24
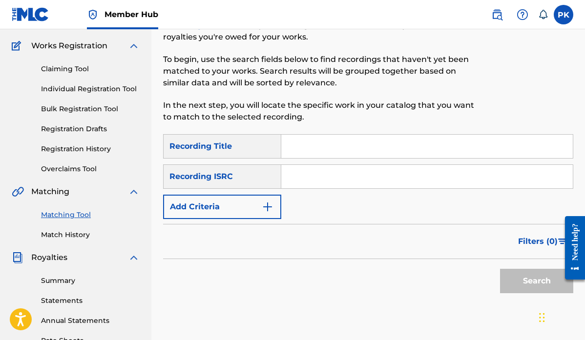
click at [305, 139] on input "Search Form" at bounding box center [427, 146] width 292 height 23
paste input "BRINK"
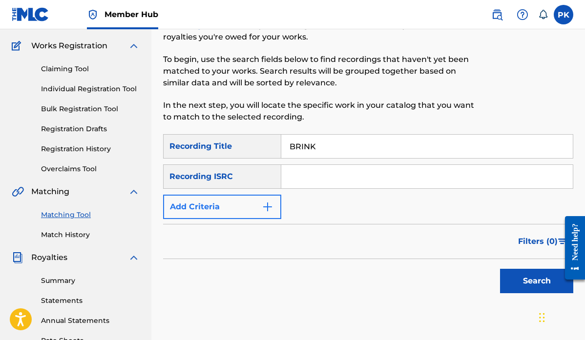
type input "BRINK"
click at [244, 207] on button "Add Criteria" at bounding box center [222, 207] width 118 height 24
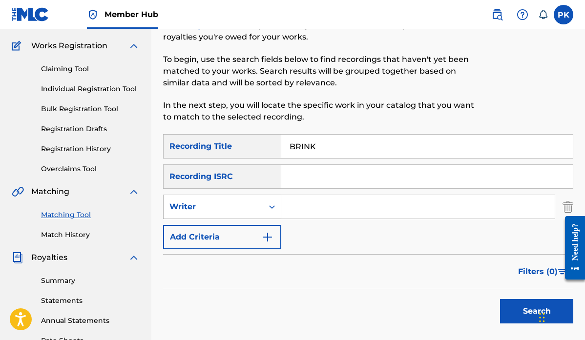
click at [234, 210] on div "Writer" at bounding box center [214, 207] width 88 height 12
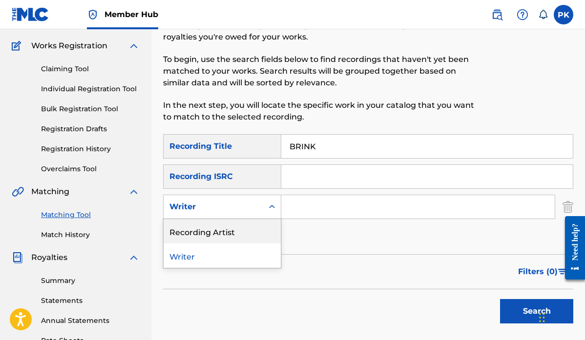
click at [221, 230] on div "Recording Artist" at bounding box center [222, 231] width 117 height 24
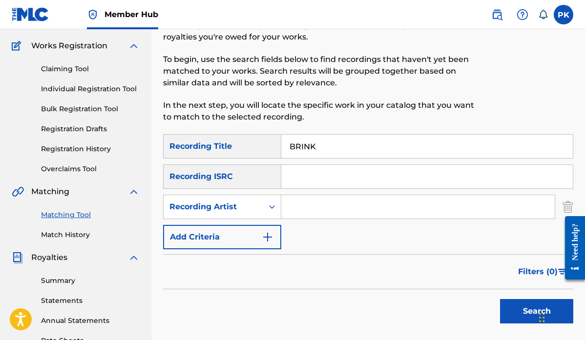
click at [301, 210] on input "Search Form" at bounding box center [418, 206] width 274 height 23
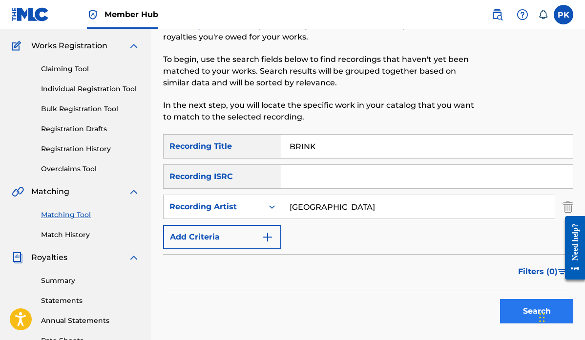
type input "[GEOGRAPHIC_DATA]"
click at [516, 311] on button "Search" at bounding box center [536, 311] width 73 height 24
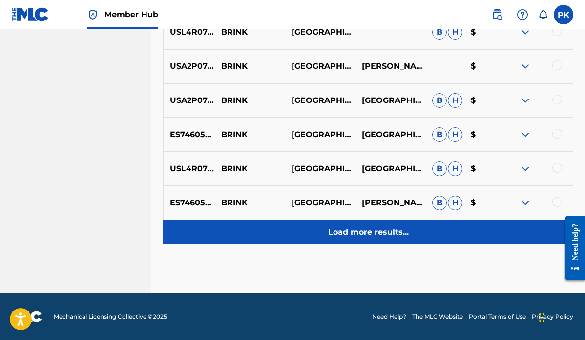
click at [338, 230] on p "Load more results..." at bounding box center [368, 233] width 81 height 12
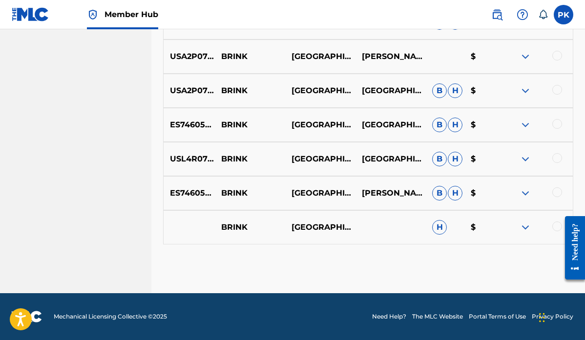
scroll to position [573, 0]
click at [558, 224] on div at bounding box center [571, 248] width 27 height 81
click at [558, 225] on div at bounding box center [571, 248] width 27 height 81
click at [555, 229] on div at bounding box center [558, 227] width 10 height 10
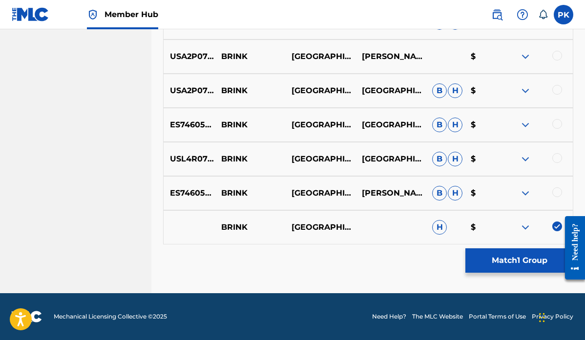
click at [558, 191] on div at bounding box center [558, 193] width 10 height 10
click at [557, 160] on div at bounding box center [558, 158] width 10 height 10
click at [558, 125] on div at bounding box center [558, 124] width 10 height 10
click at [558, 92] on div at bounding box center [558, 90] width 10 height 10
click at [559, 57] on div at bounding box center [558, 56] width 10 height 10
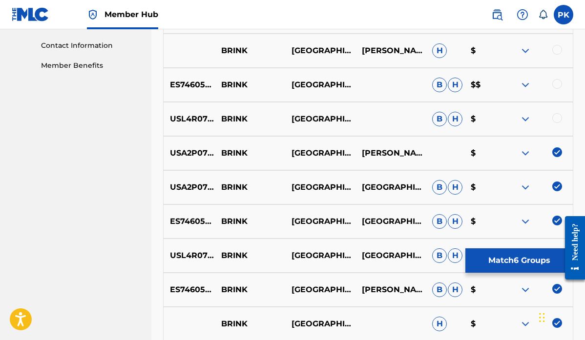
scroll to position [470, 0]
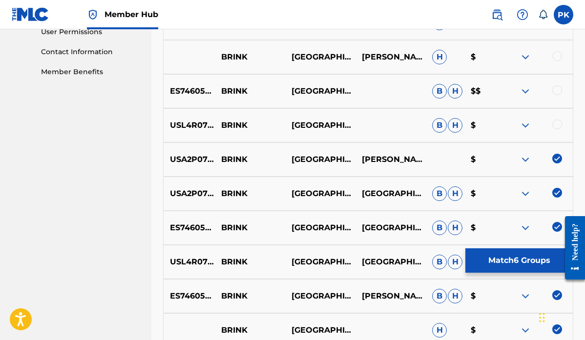
click at [555, 123] on div at bounding box center [558, 125] width 10 height 10
click at [556, 90] on div at bounding box center [558, 90] width 10 height 10
click at [557, 57] on div at bounding box center [558, 56] width 10 height 10
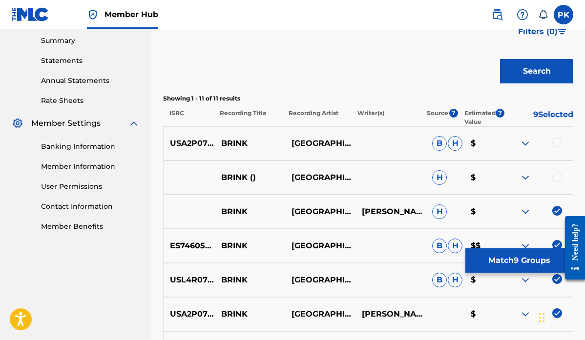
scroll to position [312, 0]
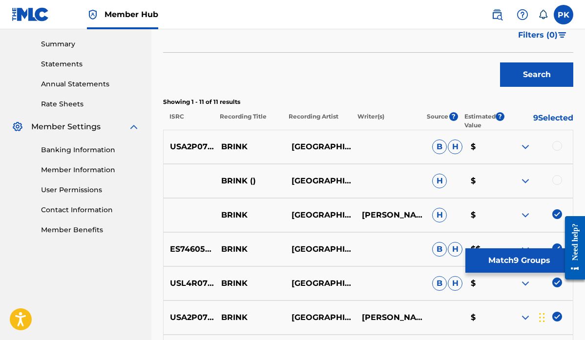
click at [556, 179] on div at bounding box center [558, 180] width 10 height 10
click at [557, 144] on div at bounding box center [558, 146] width 10 height 10
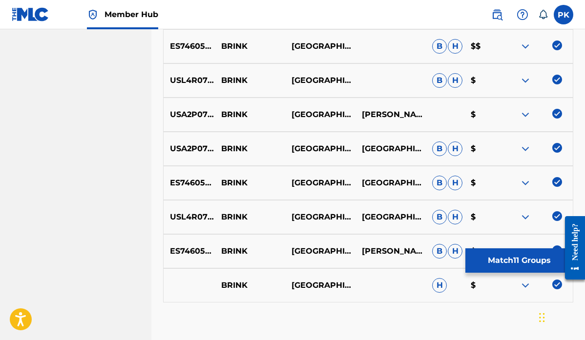
scroll to position [526, 0]
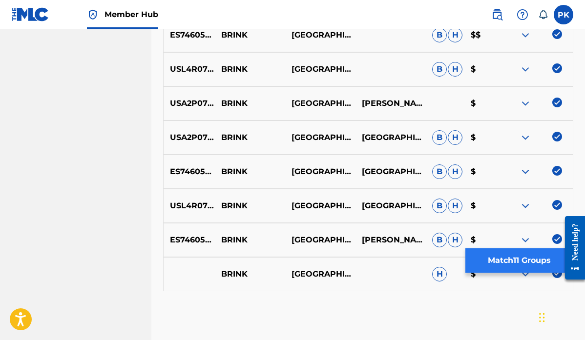
click at [509, 260] on button "Match 11 Groups" at bounding box center [520, 261] width 108 height 24
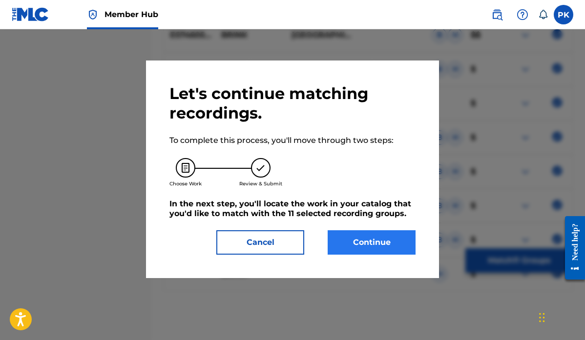
click at [380, 242] on button "Continue" at bounding box center [372, 243] width 88 height 24
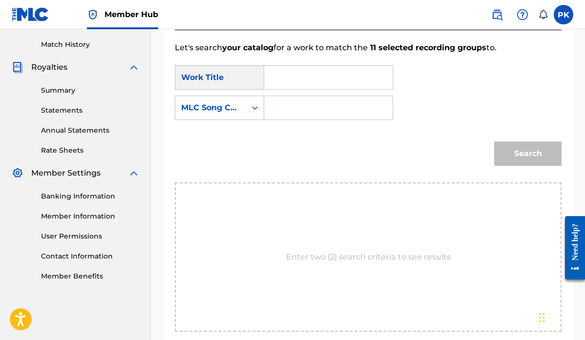
click at [323, 75] on input "Search Form" at bounding box center [329, 77] width 112 height 23
drag, startPoint x: 323, startPoint y: 75, endPoint x: 289, endPoint y: 100, distance: 42.4
click at [289, 100] on span "bri" at bounding box center [286, 99] width 11 height 9
type input "brink"
click at [237, 106] on div "MLC Song Code" at bounding box center [210, 108] width 59 height 12
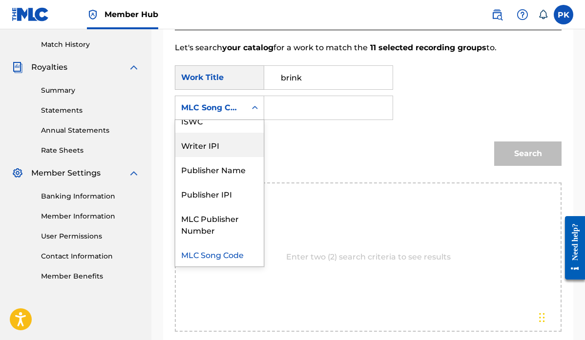
scroll to position [0, 0]
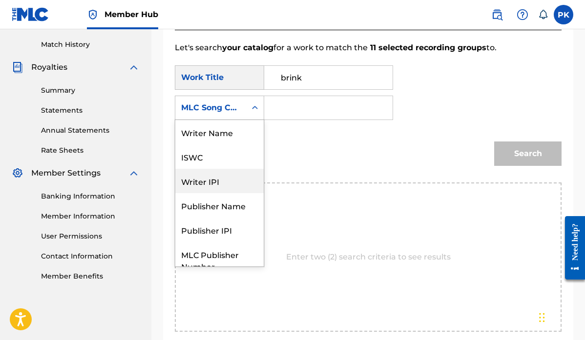
click at [219, 133] on div "Writer Name" at bounding box center [219, 132] width 88 height 24
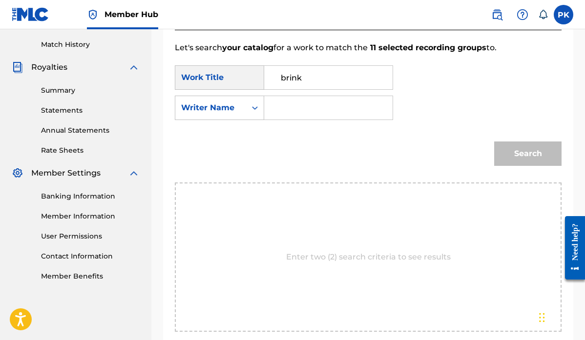
click at [282, 108] on input "Search Form" at bounding box center [329, 107] width 112 height 23
click at [515, 150] on button "Search" at bounding box center [527, 154] width 67 height 24
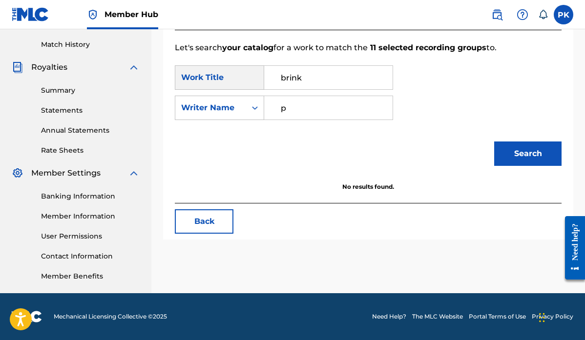
click at [303, 108] on input "p" at bounding box center [329, 107] width 112 height 23
type input "[PERSON_NAME]"
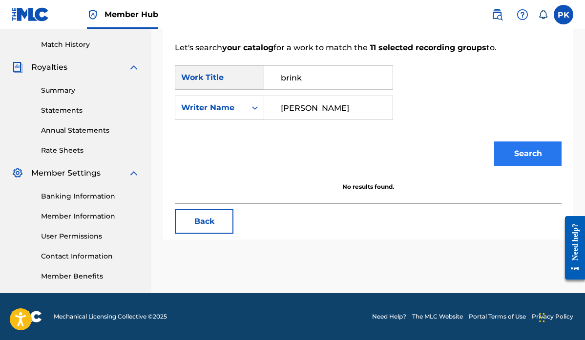
drag, startPoint x: 303, startPoint y: 108, endPoint x: 523, endPoint y: 160, distance: 226.0
click at [523, 160] on button "Search" at bounding box center [527, 154] width 67 height 24
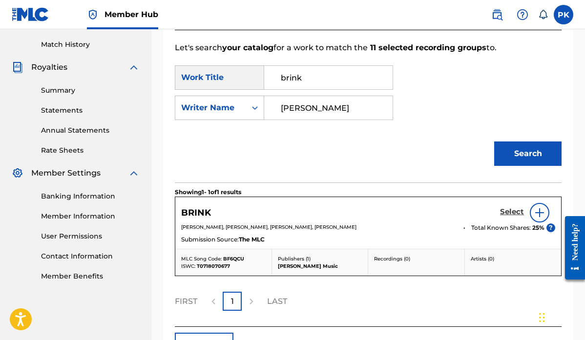
click at [509, 213] on h5 "Select" at bounding box center [512, 212] width 24 height 9
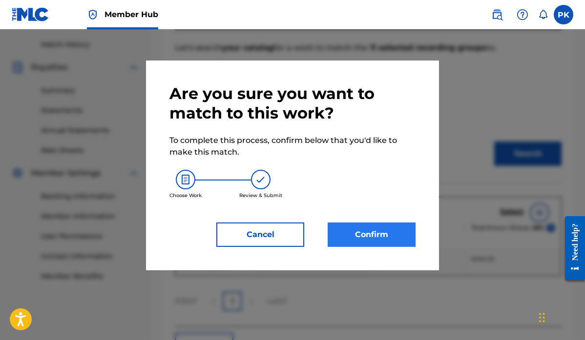
click at [378, 234] on button "Confirm" at bounding box center [372, 235] width 88 height 24
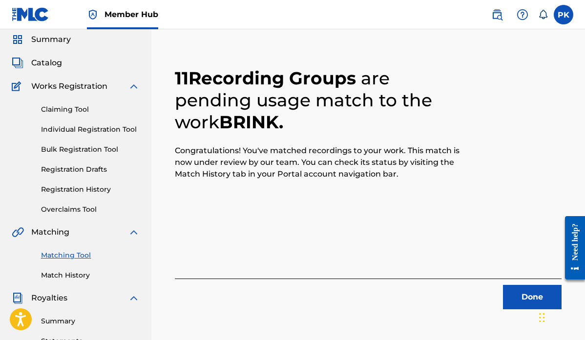
scroll to position [22, 0]
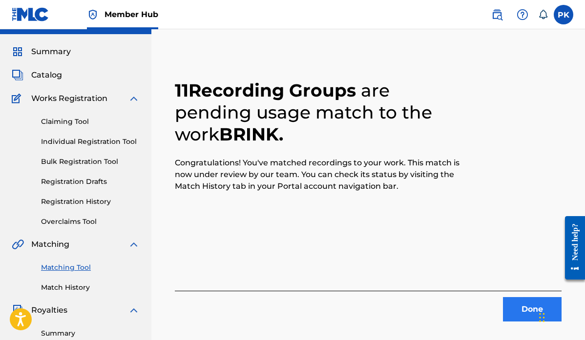
click at [522, 304] on button "Done" at bounding box center [532, 310] width 59 height 24
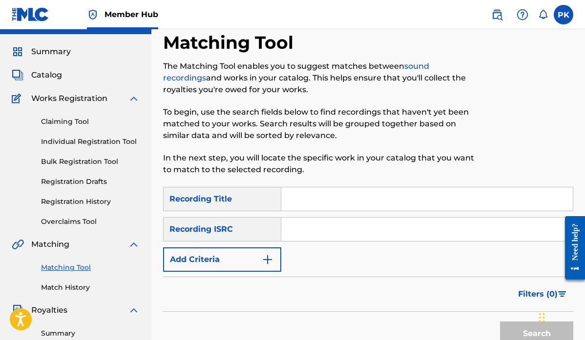
click at [307, 197] on input "Search Form" at bounding box center [427, 199] width 292 height 23
paste input "HEART ATTACK"
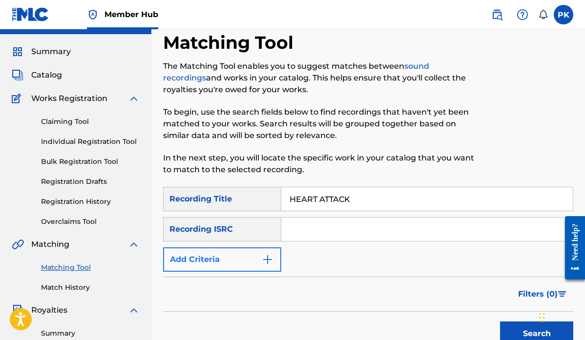
type input "HEART ATTACK"
click at [271, 256] on img "Search Form" at bounding box center [268, 260] width 12 height 12
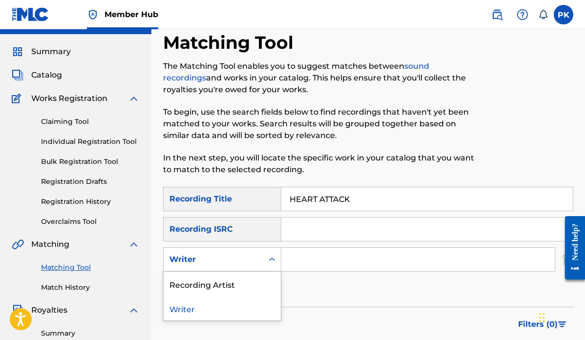
click at [261, 249] on div "Writer" at bounding box center [222, 260] width 118 height 24
click at [227, 281] on div "Recording Artist" at bounding box center [222, 284] width 117 height 24
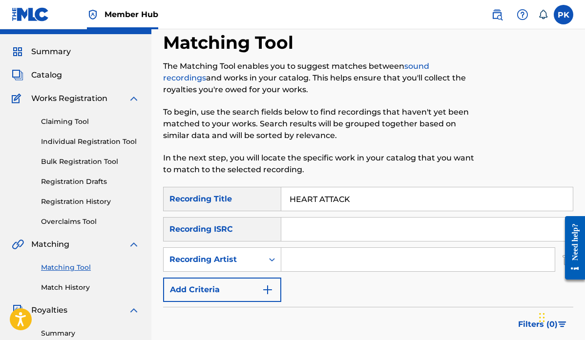
click at [320, 256] on input "Search Form" at bounding box center [418, 259] width 274 height 23
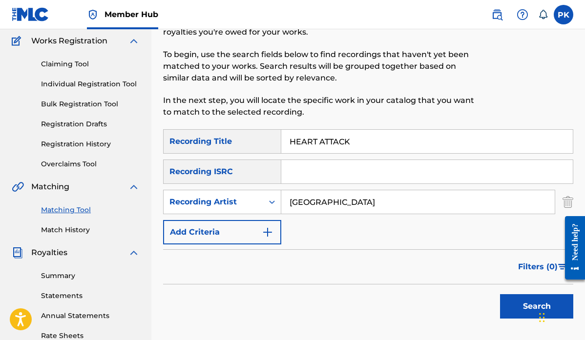
scroll to position [82, 0]
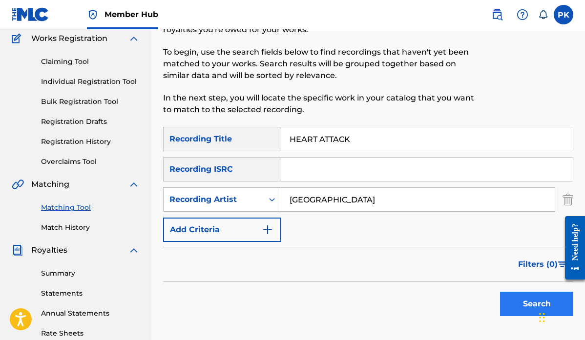
type input "[GEOGRAPHIC_DATA]"
click at [515, 304] on button "Search" at bounding box center [536, 304] width 73 height 24
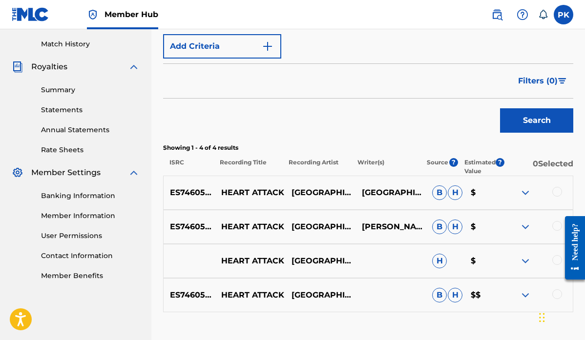
scroll to position [264, 0]
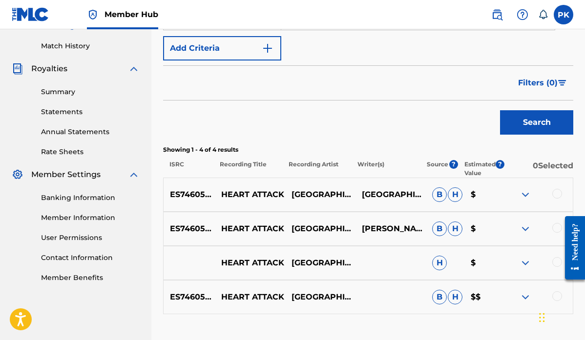
click at [557, 190] on div at bounding box center [558, 194] width 10 height 10
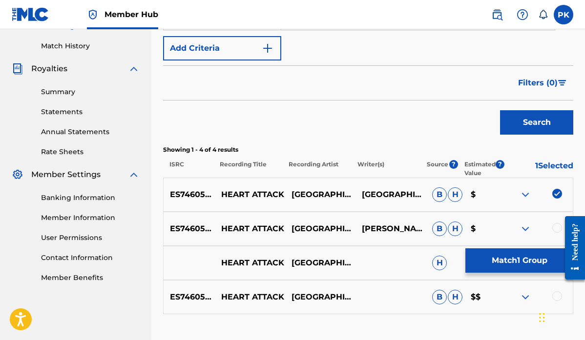
click at [557, 232] on div at bounding box center [558, 228] width 10 height 10
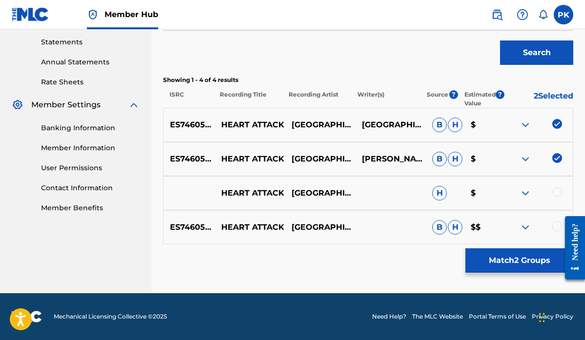
scroll to position [334, 0]
click at [555, 226] on div at bounding box center [558, 227] width 10 height 10
click at [556, 188] on div at bounding box center [558, 193] width 10 height 10
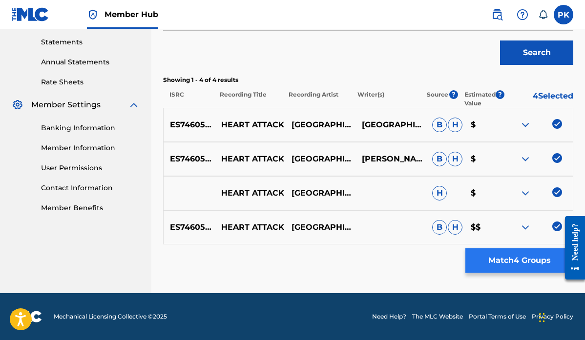
click at [497, 258] on button "Match 4 Groups" at bounding box center [520, 261] width 108 height 24
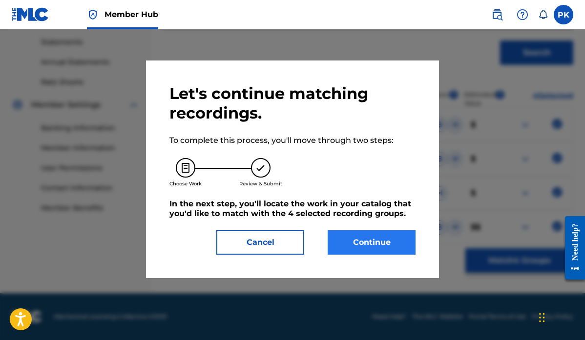
click at [370, 246] on button "Continue" at bounding box center [372, 243] width 88 height 24
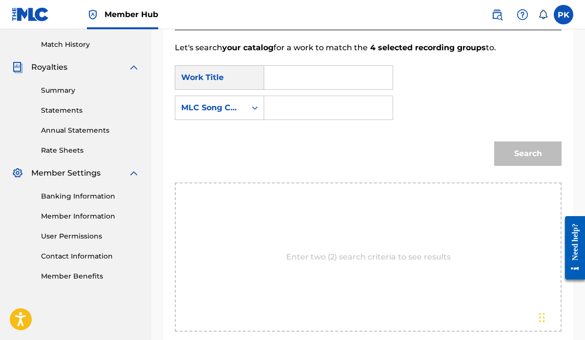
click at [298, 78] on input "Search Form" at bounding box center [329, 77] width 112 height 23
click at [323, 78] on input "Search Form" at bounding box center [329, 77] width 112 height 23
click at [290, 99] on strong "heart" at bounding box center [292, 99] width 22 height 9
type input "heart attack"
click at [242, 112] on div "MLC Song Code" at bounding box center [210, 108] width 71 height 19
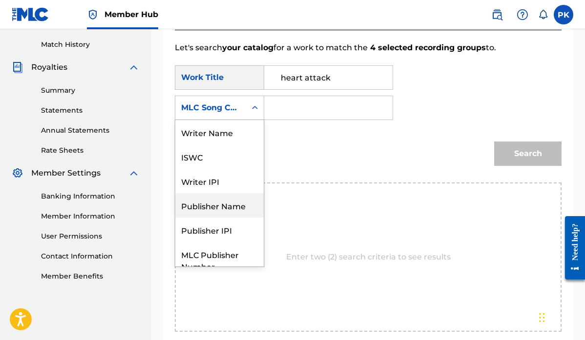
scroll to position [0, 0]
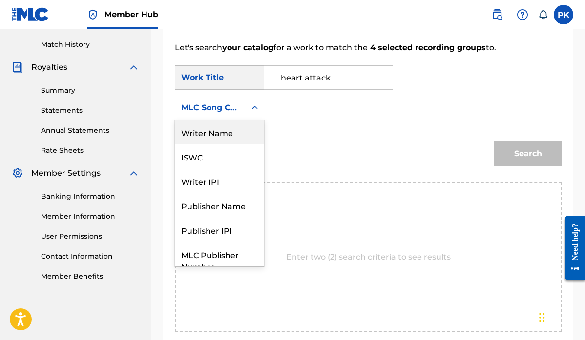
click at [218, 130] on div "Writer Name" at bounding box center [219, 132] width 88 height 24
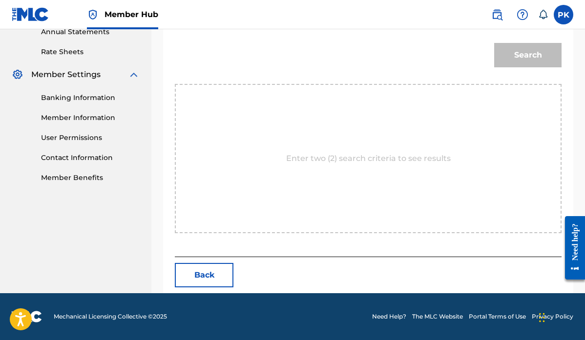
scroll to position [364, 0]
click at [213, 279] on button "Back" at bounding box center [204, 275] width 59 height 24
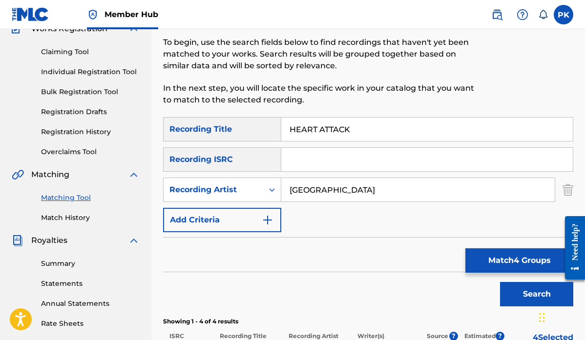
scroll to position [151, 0]
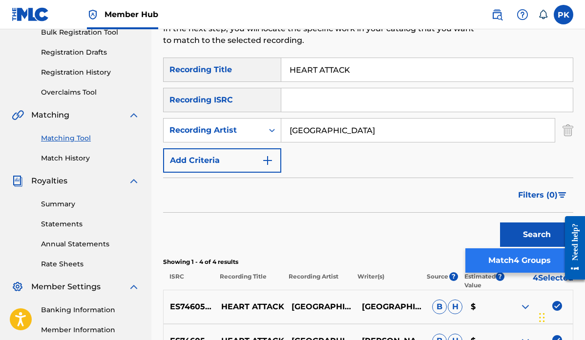
click at [523, 256] on button "Match 4 Groups" at bounding box center [520, 261] width 108 height 24
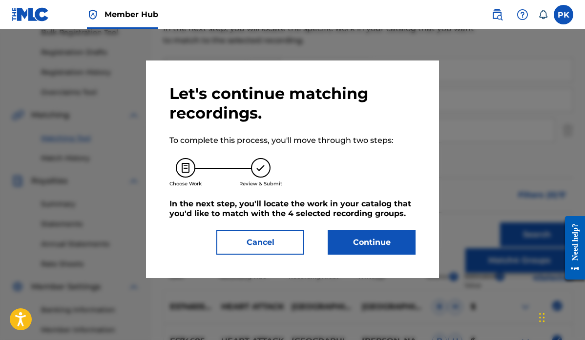
scroll to position [145, 0]
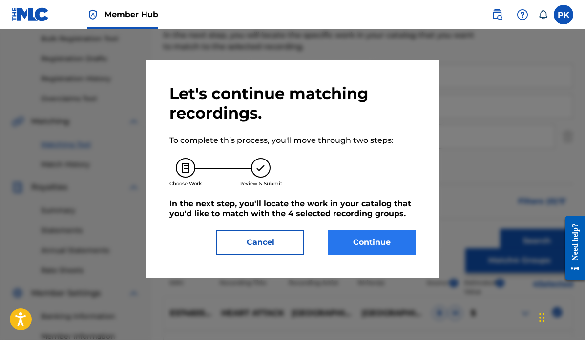
click at [388, 235] on button "Continue" at bounding box center [372, 243] width 88 height 24
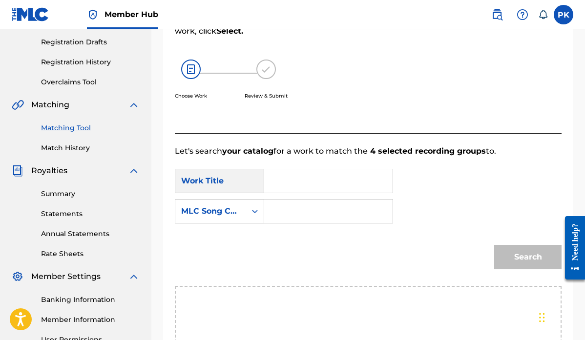
scroll to position [172, 0]
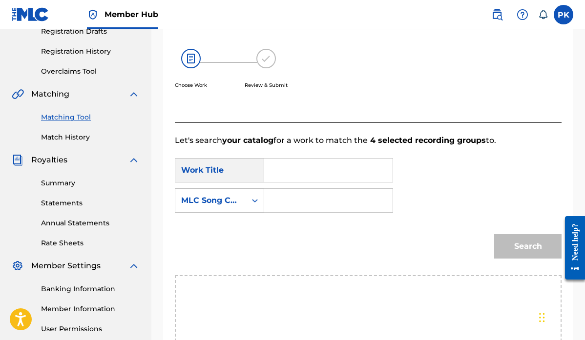
click at [295, 168] on input "Search Form" at bounding box center [329, 170] width 112 height 23
click at [291, 192] on strong "heart" at bounding box center [292, 192] width 22 height 9
type input "heart attack"
click at [242, 198] on div "MLC Song Code" at bounding box center [210, 200] width 71 height 19
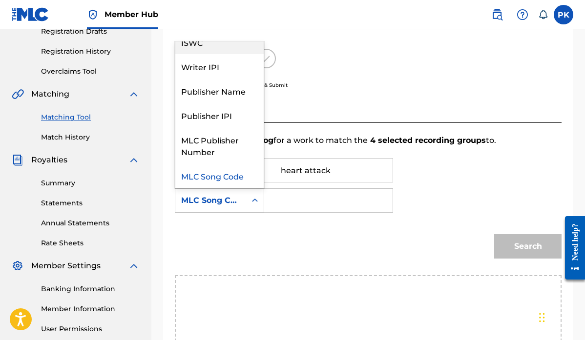
scroll to position [0, 0]
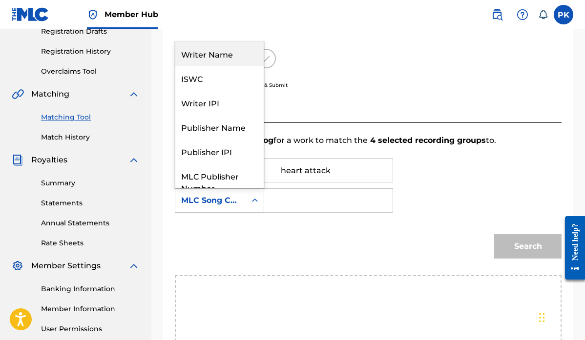
click at [219, 51] on div "Writer Name" at bounding box center [219, 54] width 88 height 24
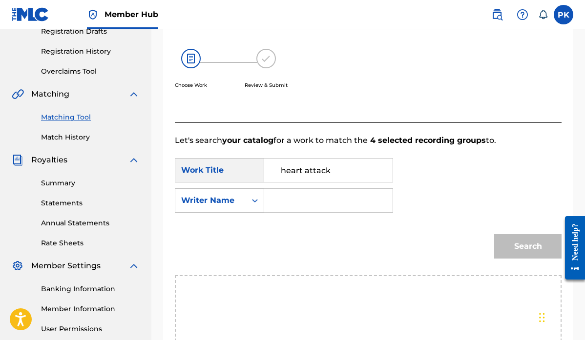
click at [294, 203] on input "Search Form" at bounding box center [329, 200] width 112 height 23
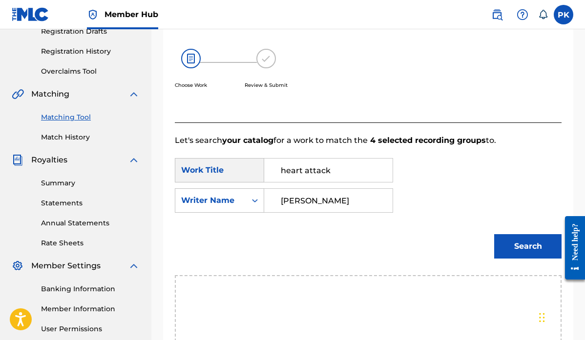
type input "[PERSON_NAME]"
drag, startPoint x: 311, startPoint y: 210, endPoint x: 510, endPoint y: 256, distance: 204.8
click at [510, 256] on button "Search" at bounding box center [527, 246] width 67 height 24
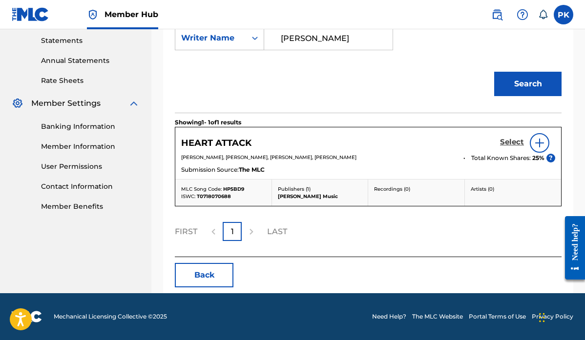
scroll to position [335, 0]
click at [509, 140] on h5 "Select" at bounding box center [512, 142] width 24 height 9
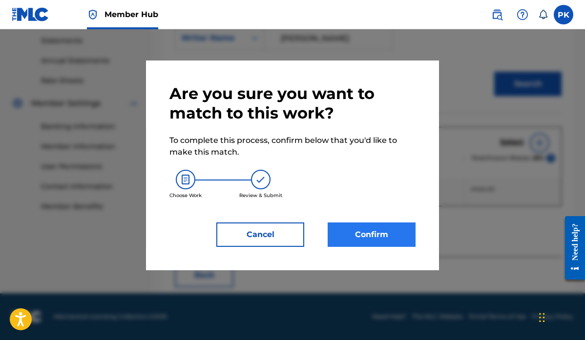
click at [365, 234] on button "Confirm" at bounding box center [372, 235] width 88 height 24
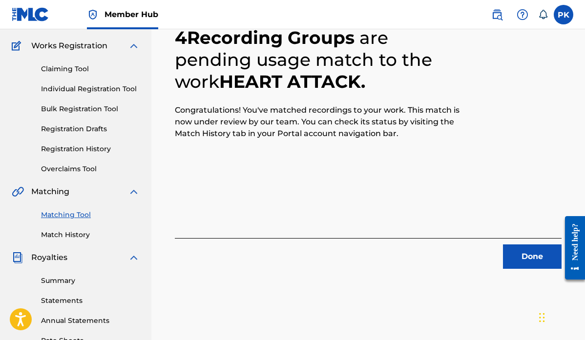
scroll to position [70, 0]
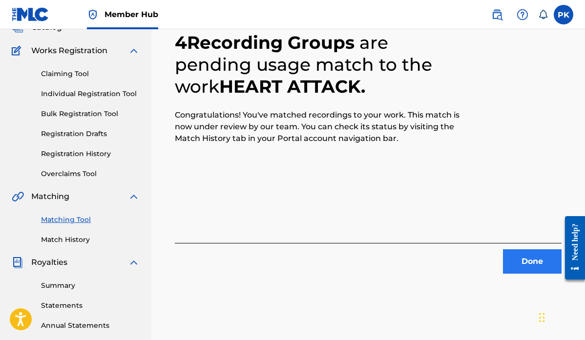
click at [529, 260] on button "Done" at bounding box center [532, 262] width 59 height 24
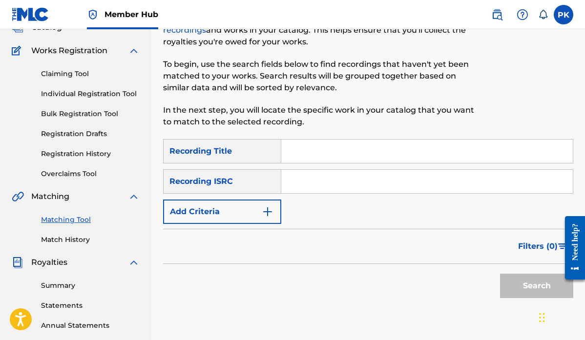
click at [340, 148] on input "Search Form" at bounding box center [427, 151] width 292 height 23
paste input "HEADACHE"
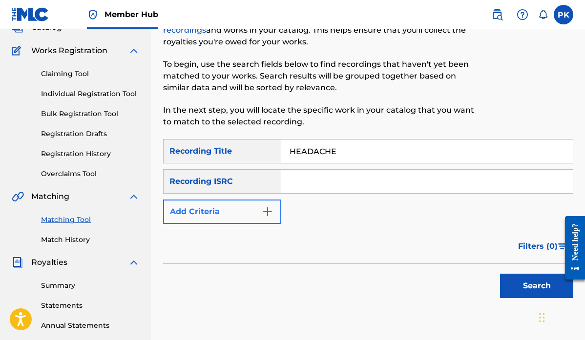
type input "HEADACHE"
click at [256, 209] on button "Add Criteria" at bounding box center [222, 212] width 118 height 24
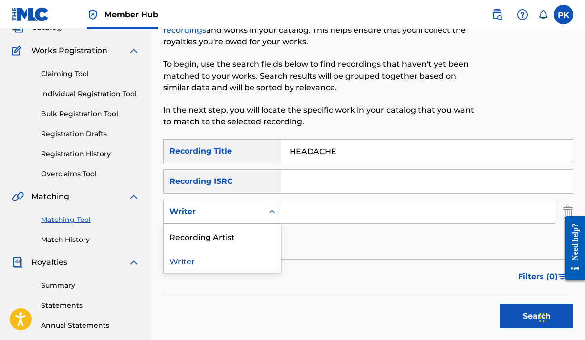
click at [256, 209] on div "Writer" at bounding box center [214, 212] width 88 height 12
click at [240, 234] on div "Recording Artist" at bounding box center [222, 236] width 117 height 24
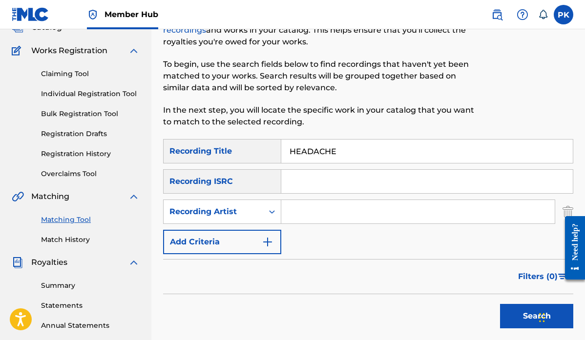
click at [329, 212] on input "Search Form" at bounding box center [418, 211] width 274 height 23
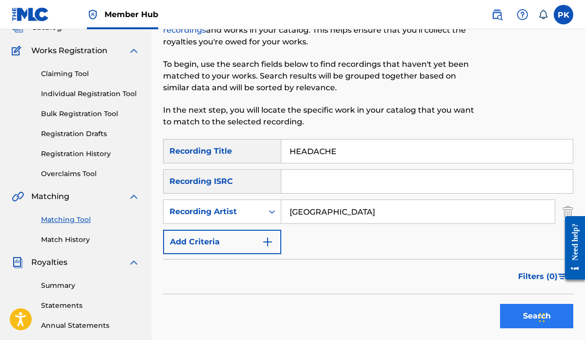
type input "[GEOGRAPHIC_DATA]"
click at [528, 316] on button "Search" at bounding box center [536, 316] width 73 height 24
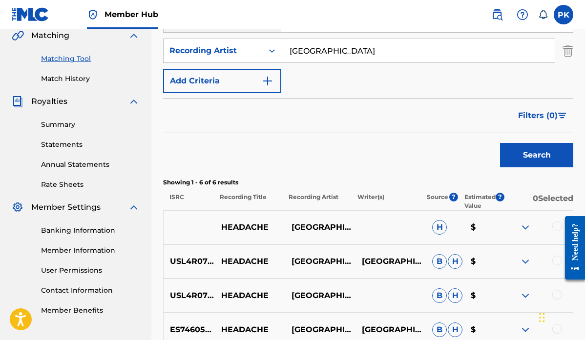
scroll to position [252, 0]
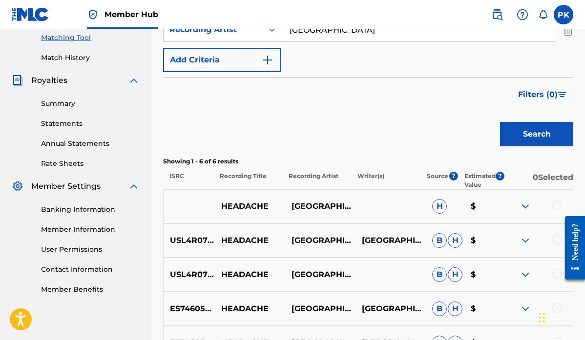
click at [560, 205] on div at bounding box center [558, 206] width 10 height 10
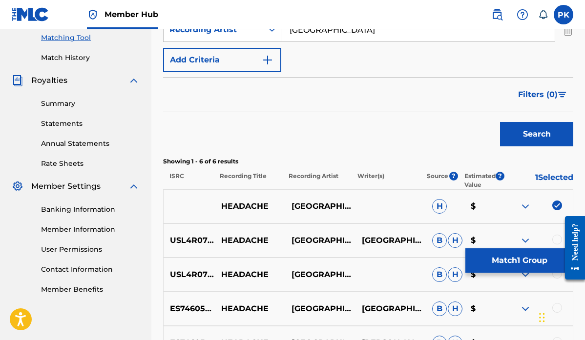
click at [558, 240] on div at bounding box center [571, 248] width 27 height 81
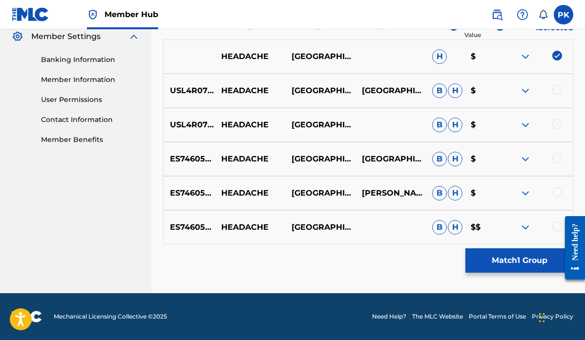
scroll to position [402, 0]
click at [557, 224] on div at bounding box center [558, 227] width 10 height 10
click at [556, 193] on div at bounding box center [558, 193] width 10 height 10
click at [556, 159] on div at bounding box center [558, 158] width 10 height 10
click at [558, 126] on div at bounding box center [558, 124] width 10 height 10
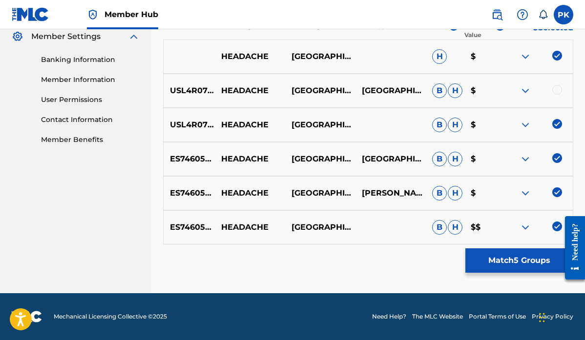
click at [559, 92] on div at bounding box center [558, 90] width 10 height 10
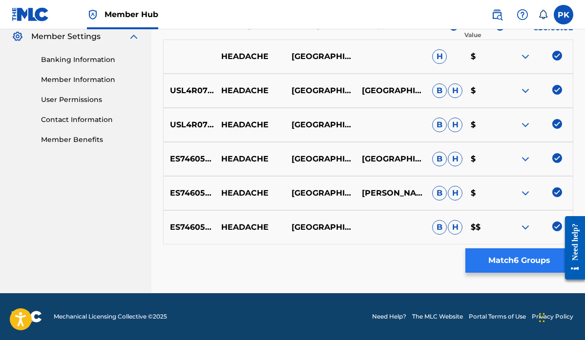
click at [500, 263] on button "Match 6 Groups" at bounding box center [520, 261] width 108 height 24
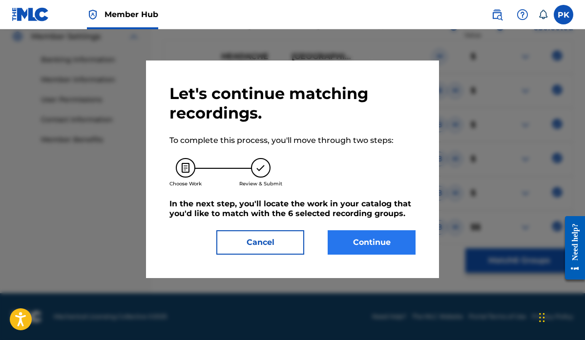
click at [377, 244] on button "Continue" at bounding box center [372, 243] width 88 height 24
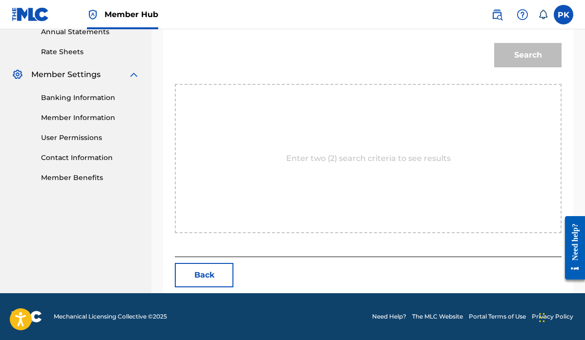
scroll to position [265, 0]
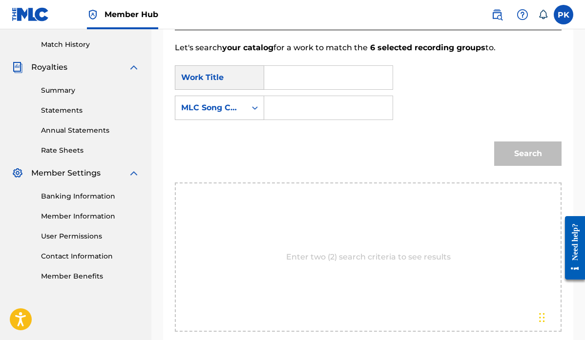
click at [299, 74] on input "Search Form" at bounding box center [329, 77] width 112 height 23
click at [294, 99] on strong "head" at bounding box center [291, 99] width 21 height 9
type input "headache"
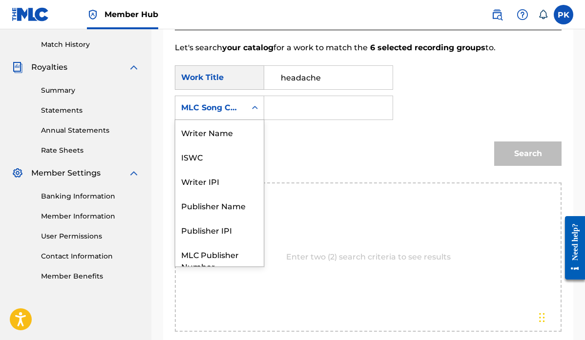
click at [243, 109] on div "MLC Song Code" at bounding box center [210, 108] width 71 height 19
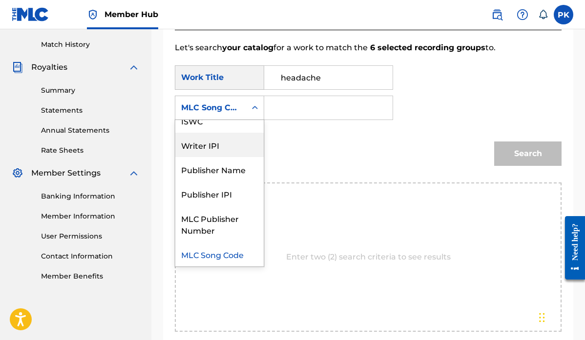
scroll to position [0, 0]
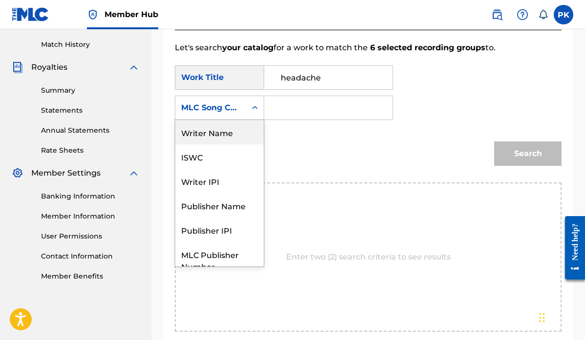
click at [228, 129] on div "Writer Name" at bounding box center [219, 132] width 88 height 24
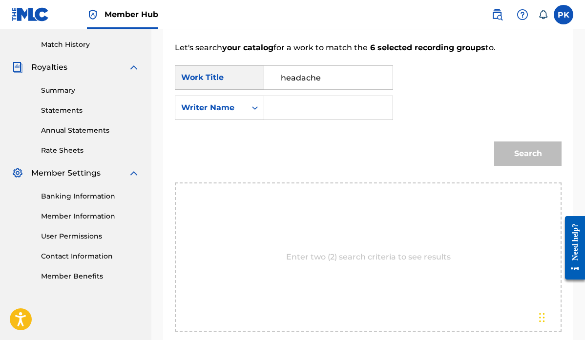
click at [285, 110] on input "Search Form" at bounding box center [329, 107] width 112 height 23
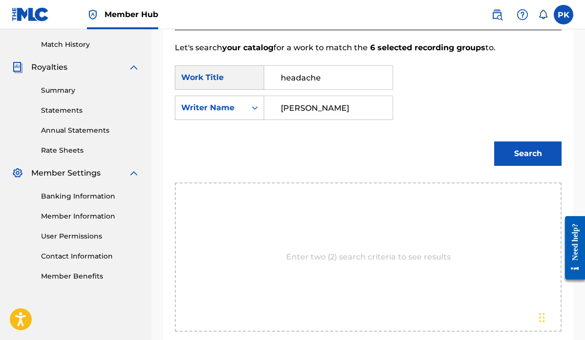
type input "[PERSON_NAME]"
drag, startPoint x: 285, startPoint y: 110, endPoint x: 519, endPoint y: 150, distance: 237.8
click at [519, 150] on button "Search" at bounding box center [527, 154] width 67 height 24
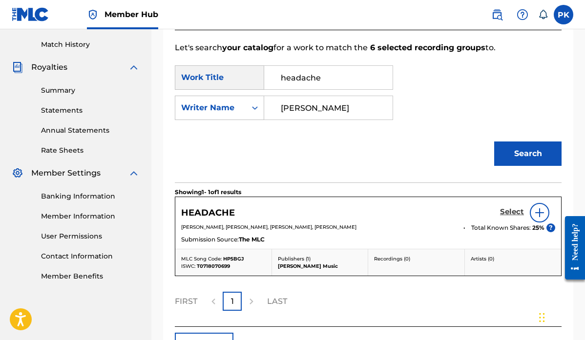
click at [509, 212] on h5 "Select" at bounding box center [512, 212] width 24 height 9
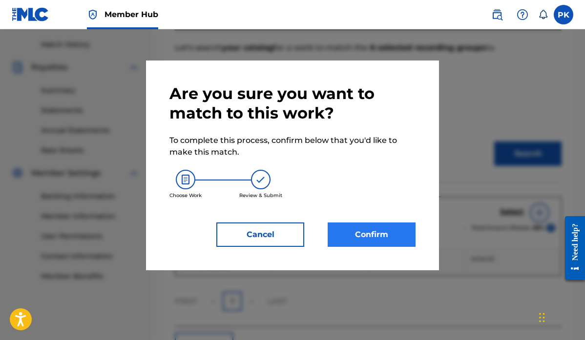
click at [378, 231] on button "Confirm" at bounding box center [372, 235] width 88 height 24
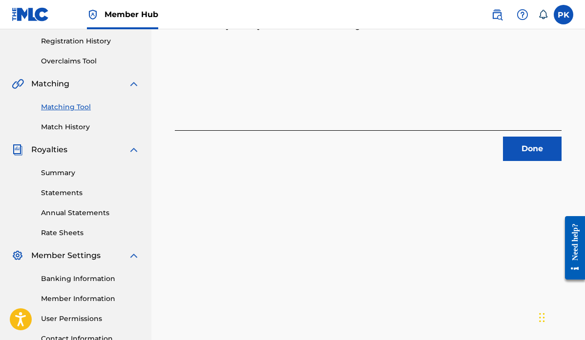
scroll to position [191, 0]
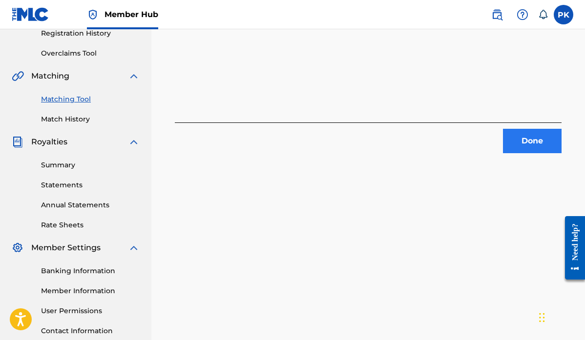
click at [528, 144] on button "Done" at bounding box center [532, 141] width 59 height 24
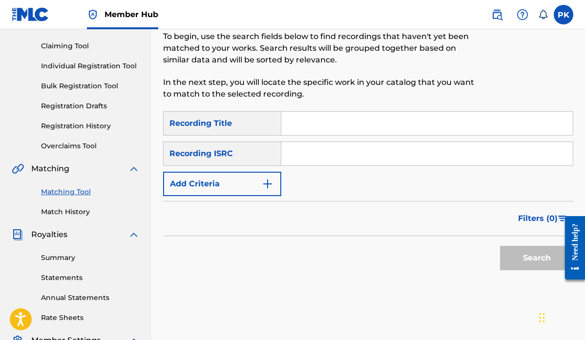
scroll to position [92, 0]
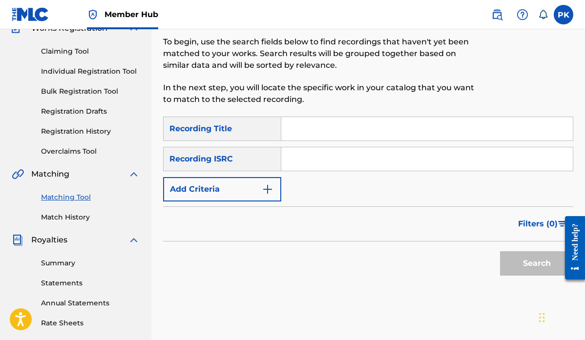
click at [322, 128] on input "Search Form" at bounding box center [427, 128] width 292 height 23
paste input "NEXT ONE"
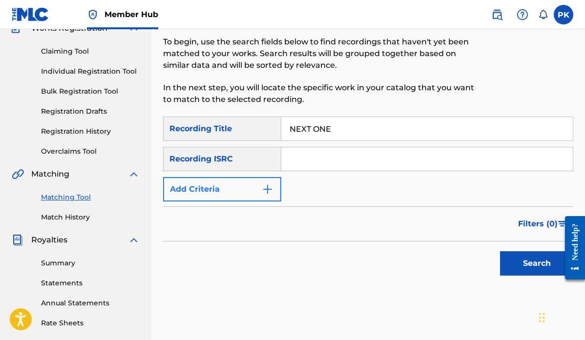
type input "NEXT ONE"
click at [250, 188] on button "Add Criteria" at bounding box center [222, 189] width 118 height 24
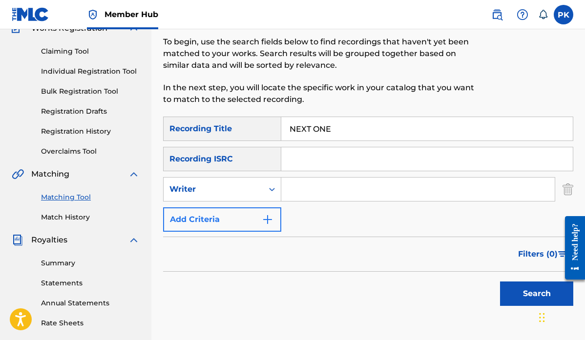
click at [250, 188] on div "Writer" at bounding box center [214, 190] width 88 height 12
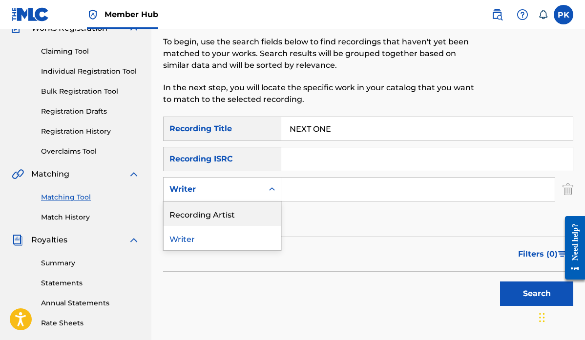
click at [233, 214] on div "Recording Artist" at bounding box center [222, 214] width 117 height 24
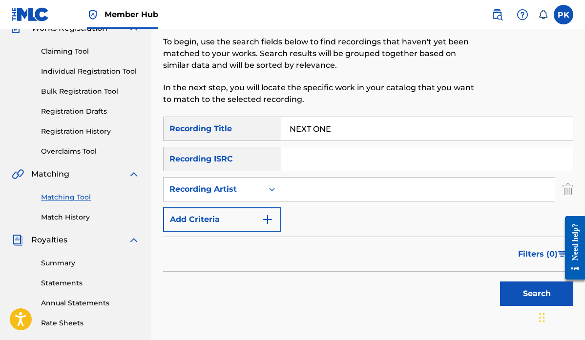
click at [303, 186] on input "Search Form" at bounding box center [418, 189] width 274 height 23
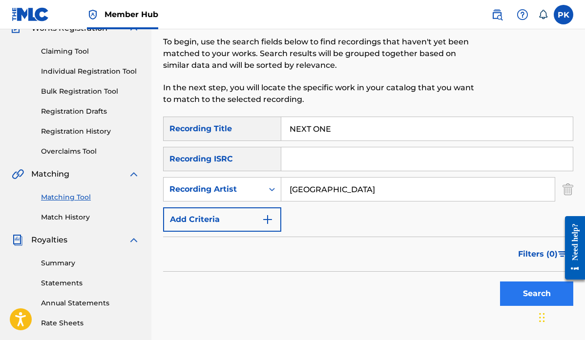
type input "[GEOGRAPHIC_DATA]"
click at [517, 293] on button "Search" at bounding box center [536, 294] width 73 height 24
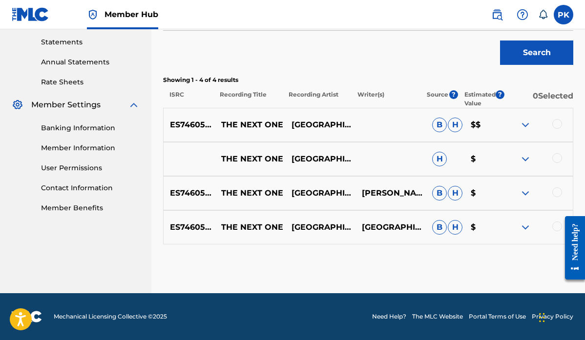
scroll to position [334, 0]
click at [556, 226] on div at bounding box center [558, 227] width 10 height 10
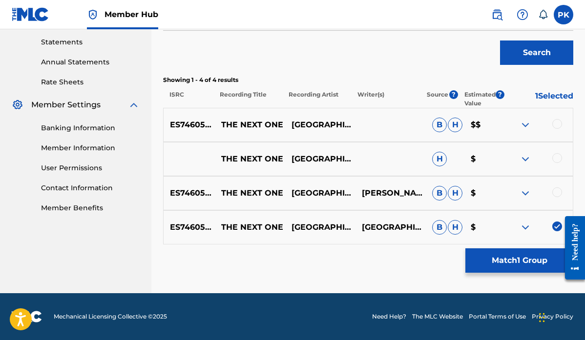
click at [558, 191] on div at bounding box center [558, 193] width 10 height 10
click at [559, 158] on div at bounding box center [558, 158] width 10 height 10
click at [558, 121] on div at bounding box center [558, 124] width 10 height 10
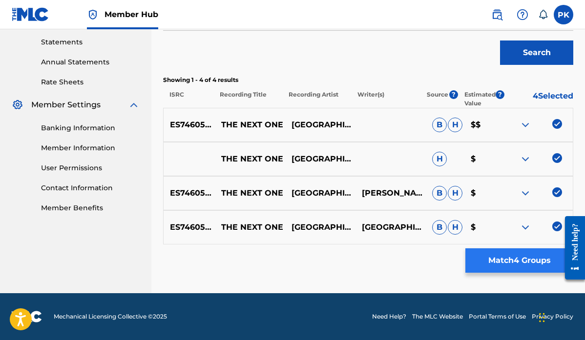
click at [516, 258] on button "Match 4 Groups" at bounding box center [520, 261] width 108 height 24
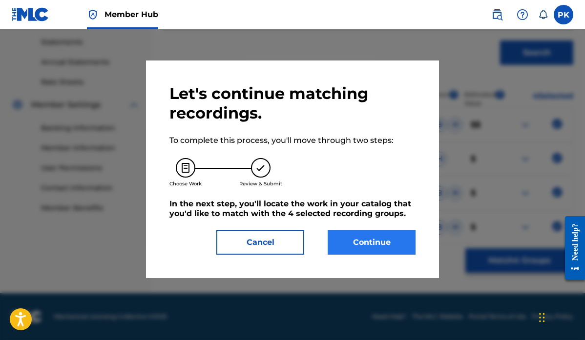
click at [371, 241] on button "Continue" at bounding box center [372, 243] width 88 height 24
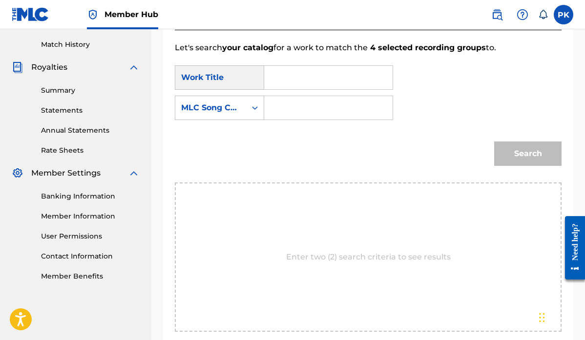
click at [294, 81] on input "Search Form" at bounding box center [329, 77] width 112 height 23
click at [295, 104] on strong "next" at bounding box center [304, 99] width 19 height 9
type input "the next one"
click at [244, 111] on div "MLC Song Code" at bounding box center [210, 108] width 71 height 19
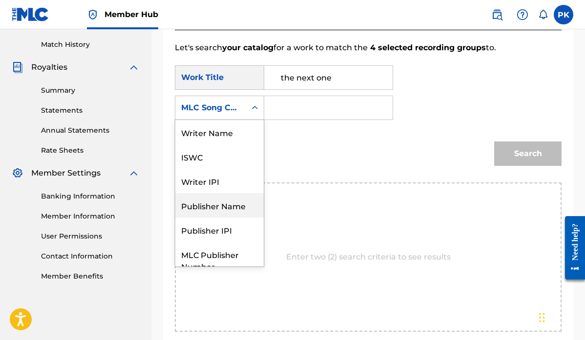
scroll to position [0, 0]
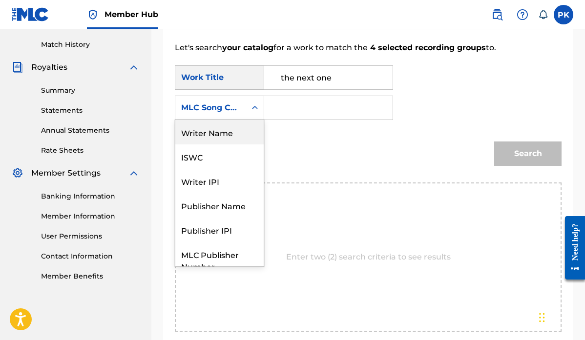
click at [218, 132] on div "Writer Name" at bounding box center [219, 132] width 88 height 24
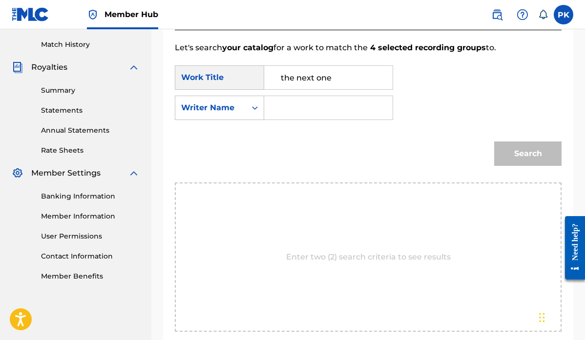
click at [293, 112] on input "Search Form" at bounding box center [329, 107] width 112 height 23
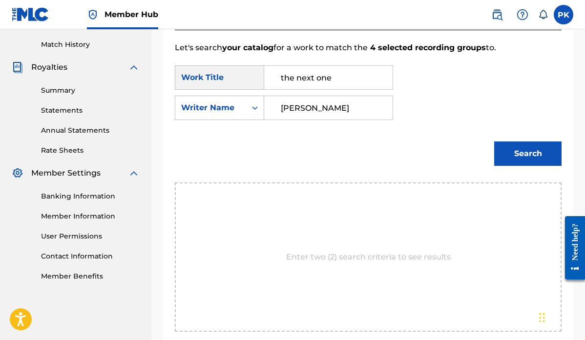
type input "[PERSON_NAME]"
drag, startPoint x: 293, startPoint y: 112, endPoint x: 512, endPoint y: 155, distance: 223.6
click at [512, 155] on button "Search" at bounding box center [527, 154] width 67 height 24
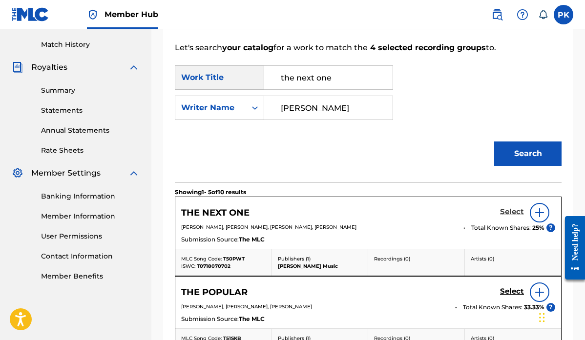
click at [514, 212] on h5 "Select" at bounding box center [512, 212] width 24 height 9
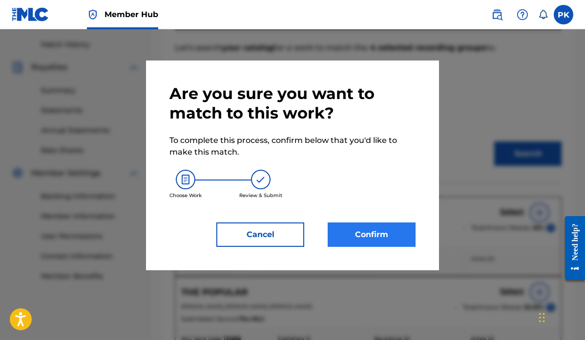
click at [388, 234] on button "Confirm" at bounding box center [372, 235] width 88 height 24
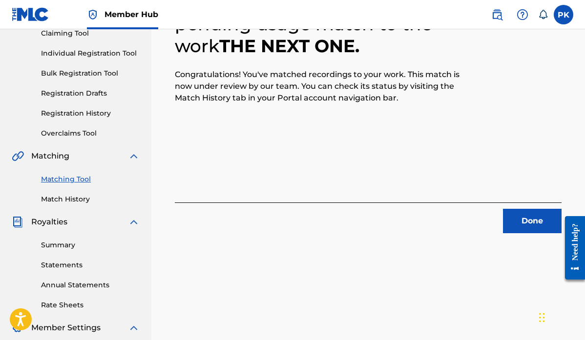
scroll to position [125, 0]
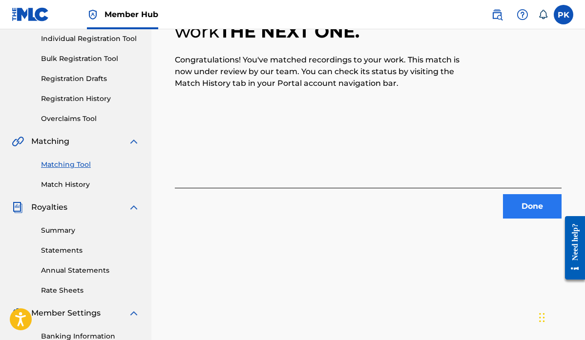
click at [529, 204] on button "Done" at bounding box center [532, 206] width 59 height 24
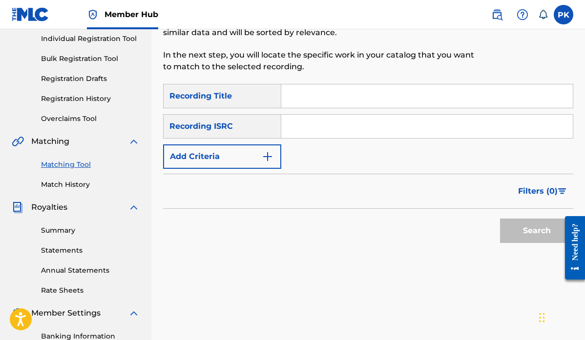
click at [360, 94] on input "Search Form" at bounding box center [427, 96] width 292 height 23
paste input "[PERSON_NAME]"
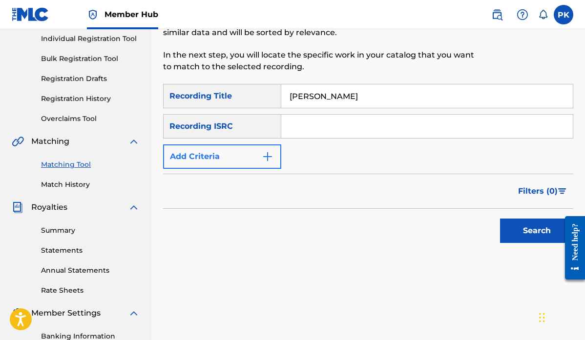
type input "[PERSON_NAME]"
click at [260, 155] on button "Add Criteria" at bounding box center [222, 157] width 118 height 24
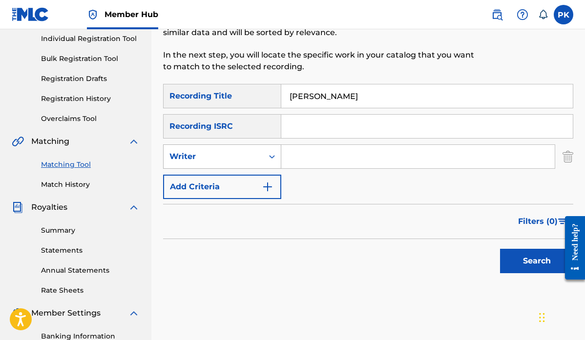
click at [252, 159] on div "Writer" at bounding box center [214, 157] width 88 height 12
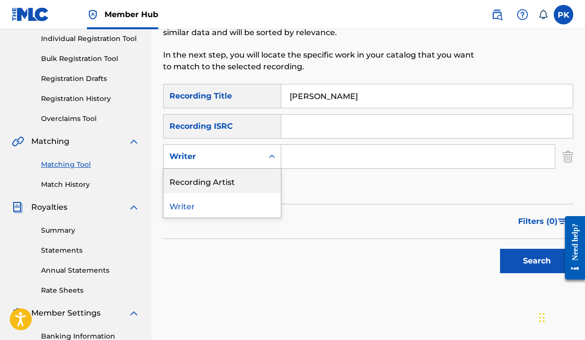
click at [233, 180] on div "Recording Artist" at bounding box center [222, 181] width 117 height 24
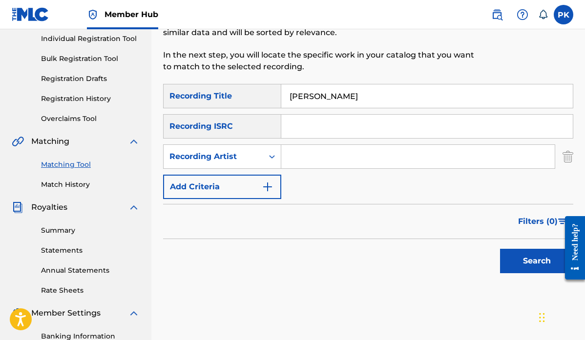
click at [308, 152] on input "Search Form" at bounding box center [418, 156] width 274 height 23
type input "[GEOGRAPHIC_DATA]"
click at [530, 258] on button "Search" at bounding box center [536, 261] width 73 height 24
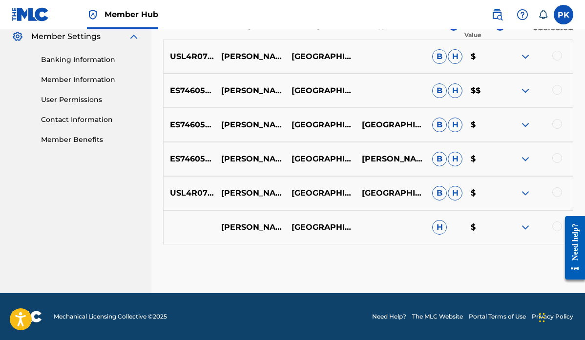
scroll to position [402, 0]
click at [555, 226] on div at bounding box center [558, 227] width 10 height 10
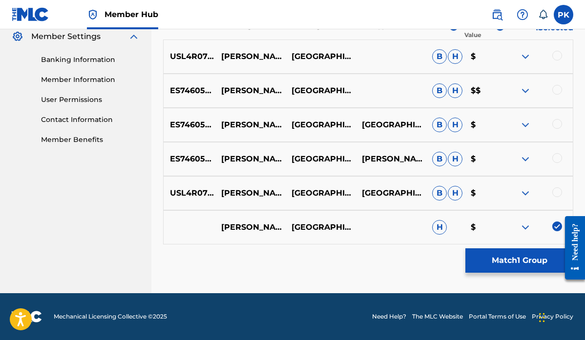
click at [557, 191] on div at bounding box center [558, 193] width 10 height 10
click at [556, 159] on div at bounding box center [558, 158] width 10 height 10
click at [558, 126] on div at bounding box center [558, 124] width 10 height 10
click at [559, 90] on div at bounding box center [558, 90] width 10 height 10
click at [559, 56] on div at bounding box center [558, 56] width 10 height 10
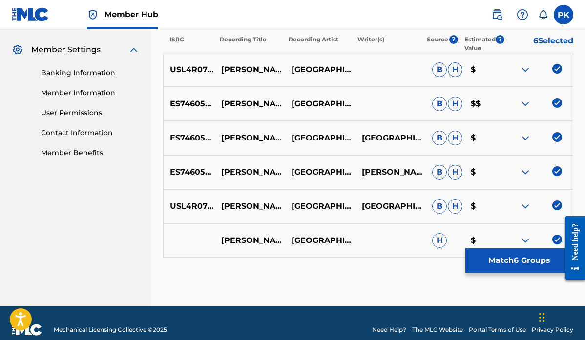
scroll to position [389, 0]
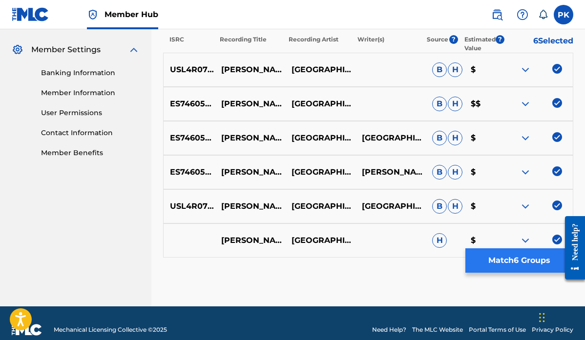
click at [510, 260] on button "Match 6 Groups" at bounding box center [520, 261] width 108 height 24
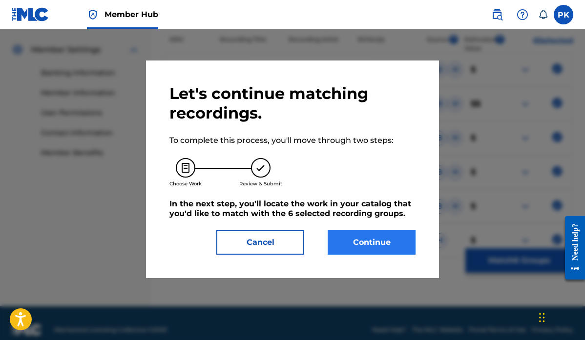
click at [380, 242] on button "Continue" at bounding box center [372, 243] width 88 height 24
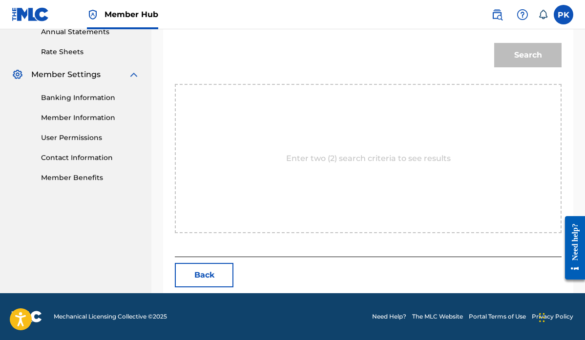
scroll to position [265, 0]
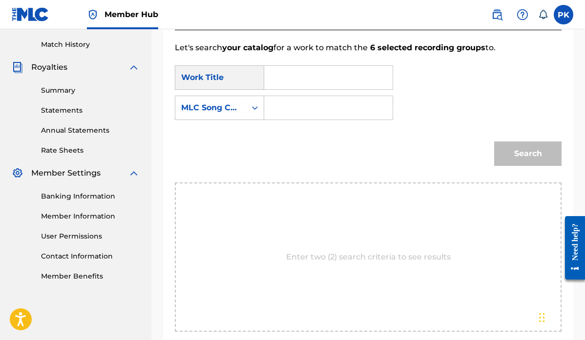
click at [310, 81] on input "Search Form" at bounding box center [329, 77] width 112 height 23
type input "[PERSON_NAME]"
click at [297, 100] on strong "[PERSON_NAME]" at bounding box center [316, 99] width 70 height 9
click at [244, 104] on div "MLC Song Code" at bounding box center [210, 108] width 71 height 19
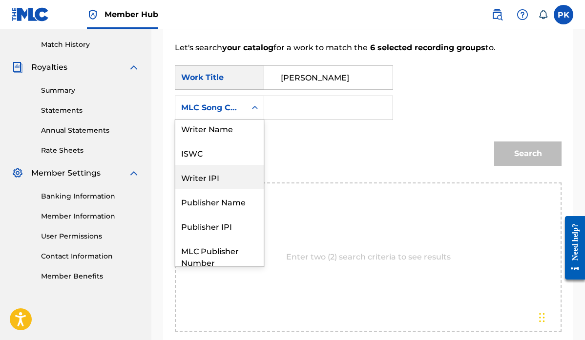
scroll to position [0, 0]
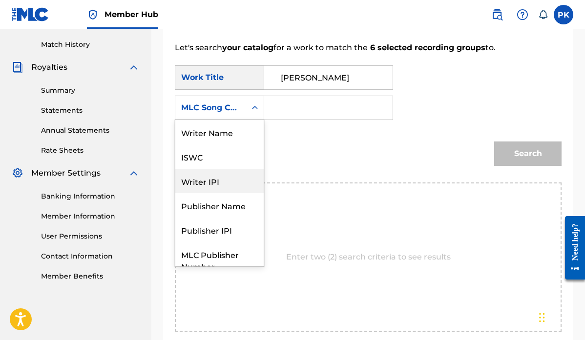
click at [227, 131] on div "Writer Name" at bounding box center [219, 132] width 88 height 24
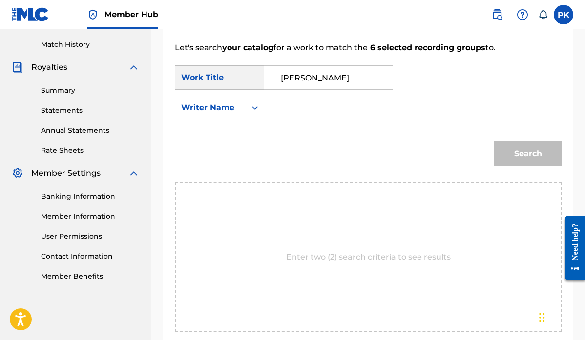
click at [282, 106] on input "Search Form" at bounding box center [329, 107] width 112 height 23
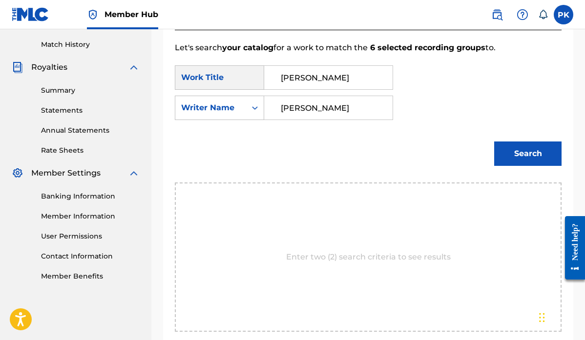
type input "[PERSON_NAME]"
drag, startPoint x: 282, startPoint y: 106, endPoint x: 508, endPoint y: 154, distance: 230.3
click at [508, 154] on button "Search" at bounding box center [527, 154] width 67 height 24
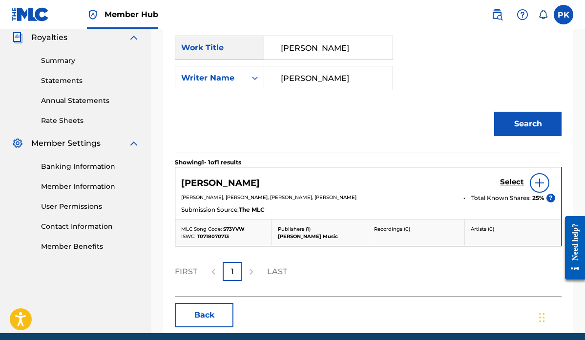
scroll to position [298, 0]
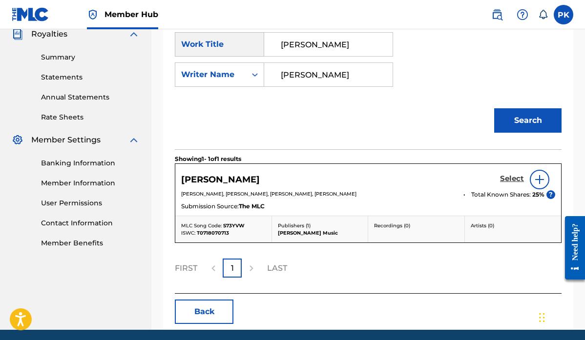
click at [511, 179] on h5 "Select" at bounding box center [512, 178] width 24 height 9
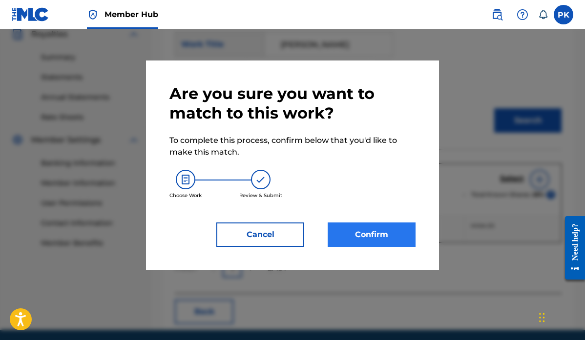
click at [361, 233] on button "Confirm" at bounding box center [372, 235] width 88 height 24
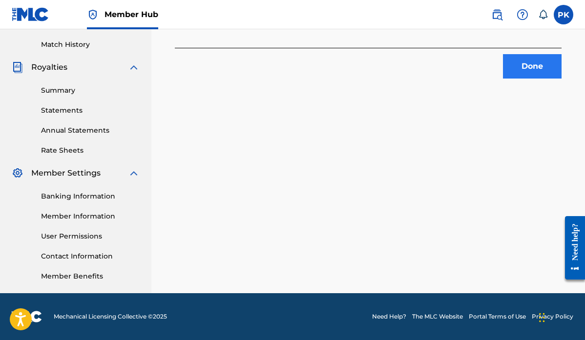
click at [523, 67] on button "Done" at bounding box center [532, 66] width 59 height 24
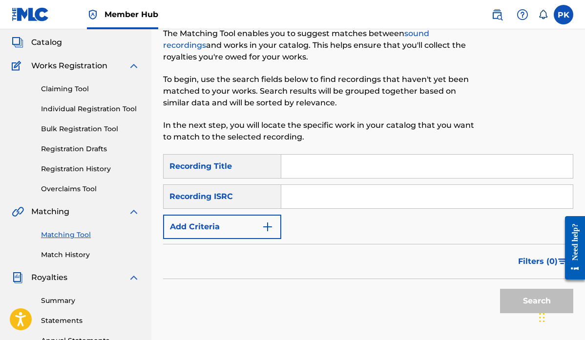
scroll to position [29, 0]
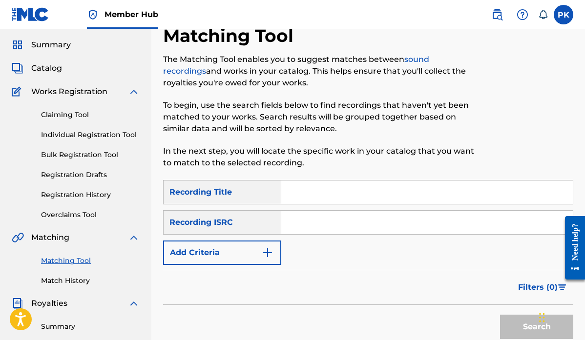
click at [315, 186] on input "Search Form" at bounding box center [427, 192] width 292 height 23
paste input "[US_STATE]"
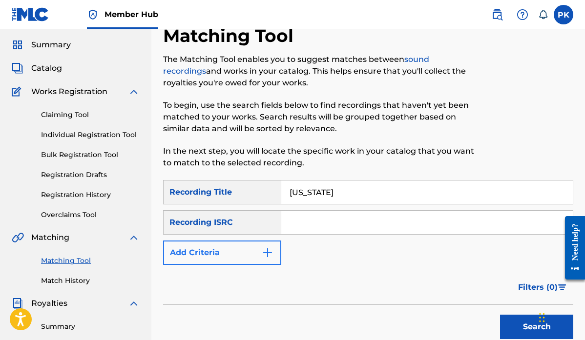
type input "[US_STATE]"
click at [258, 252] on button "Add Criteria" at bounding box center [222, 253] width 118 height 24
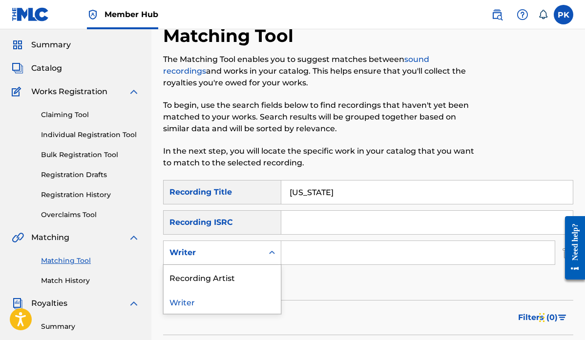
click at [242, 255] on div "Writer" at bounding box center [214, 253] width 88 height 12
click at [225, 277] on div "Recording Artist" at bounding box center [222, 277] width 117 height 24
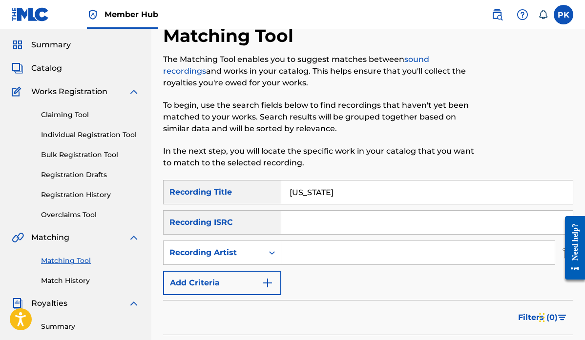
click at [302, 255] on input "Search Form" at bounding box center [418, 252] width 274 height 23
type input "[GEOGRAPHIC_DATA]"
click at [417, 293] on div "SearchWithCriteria4d856496-5a22-4e59-bf44-1018dc2eaa2c Recording Title [US_STAT…" at bounding box center [368, 237] width 410 height 115
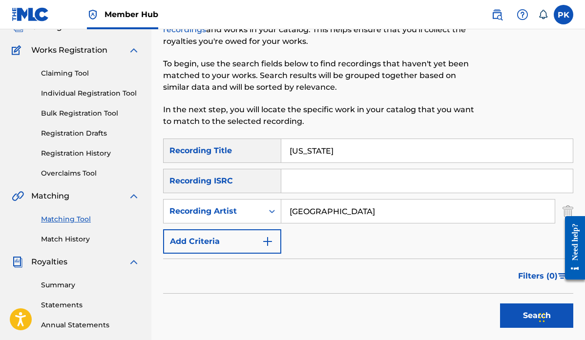
scroll to position [77, 0]
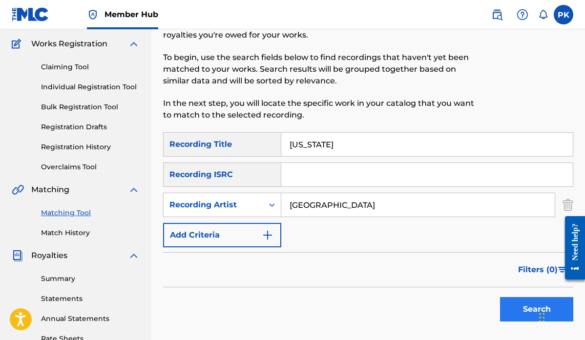
click at [525, 313] on button "Search" at bounding box center [536, 310] width 73 height 24
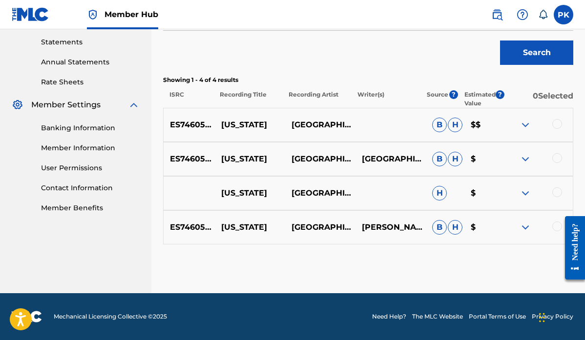
scroll to position [334, 0]
click at [558, 125] on div at bounding box center [558, 124] width 10 height 10
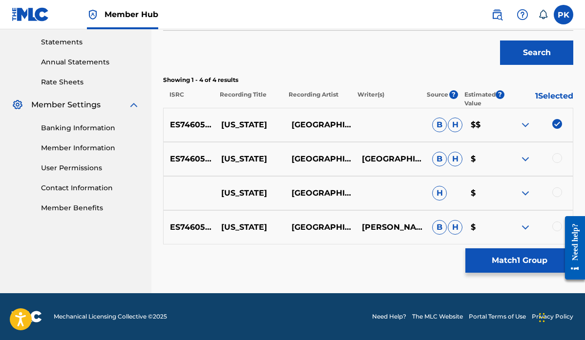
click at [556, 158] on div at bounding box center [558, 158] width 10 height 10
click at [557, 191] on div at bounding box center [558, 193] width 10 height 10
click at [556, 226] on div at bounding box center [558, 227] width 10 height 10
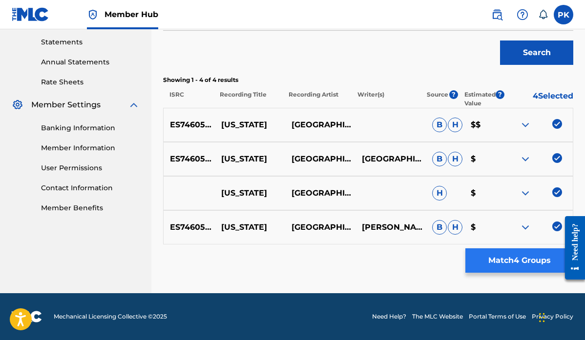
click at [510, 261] on button "Match 4 Groups" at bounding box center [520, 261] width 108 height 24
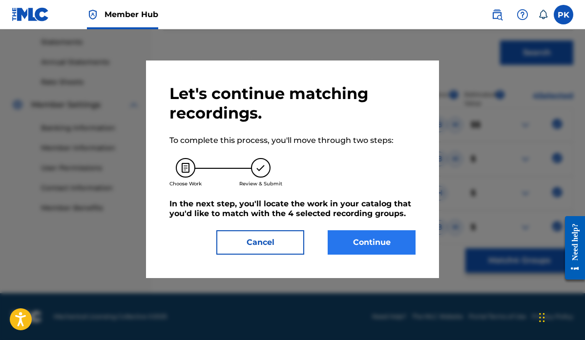
click at [375, 243] on button "Continue" at bounding box center [372, 243] width 88 height 24
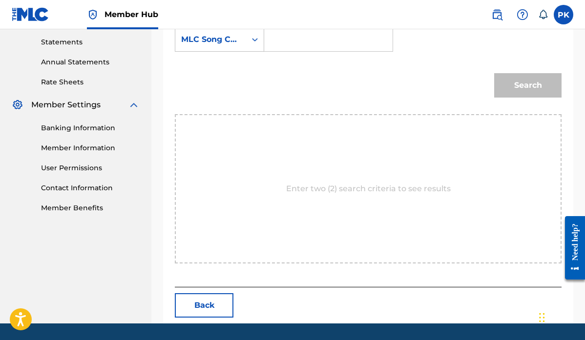
scroll to position [265, 0]
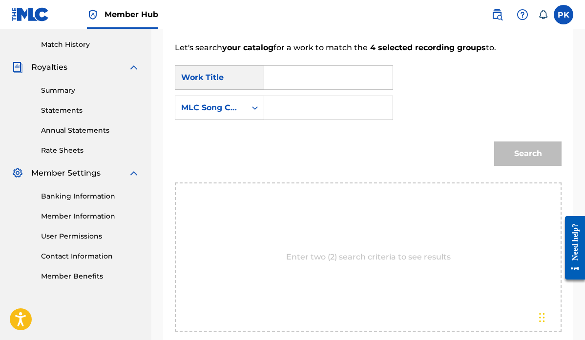
click at [289, 70] on input "Search Form" at bounding box center [329, 77] width 112 height 23
click at [287, 96] on strong "cal" at bounding box center [287, 99] width 12 height 9
click at [248, 106] on div "Search Form" at bounding box center [255, 108] width 18 height 18
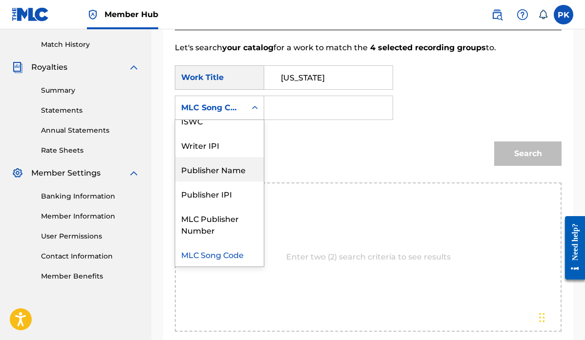
scroll to position [0, 0]
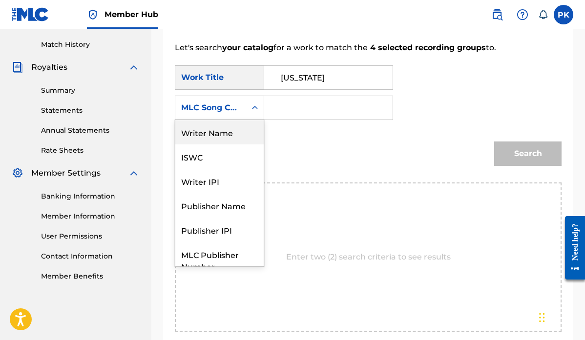
click at [212, 130] on div "Writer Name" at bounding box center [219, 132] width 88 height 24
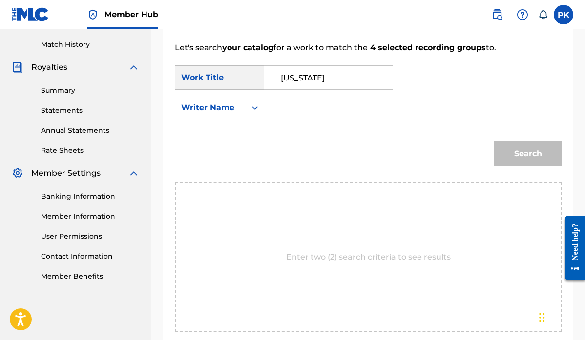
click at [277, 111] on input "Search Form" at bounding box center [329, 107] width 112 height 23
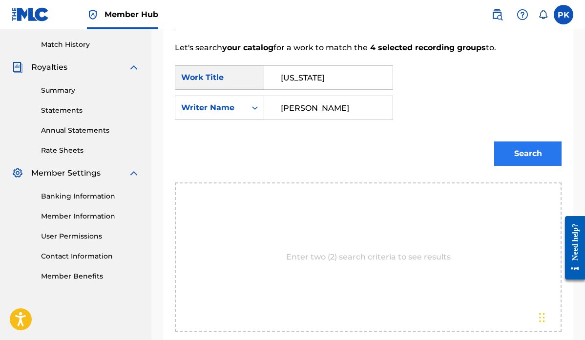
drag, startPoint x: 277, startPoint y: 111, endPoint x: 513, endPoint y: 152, distance: 239.4
click at [513, 152] on button "Search" at bounding box center [527, 154] width 67 height 24
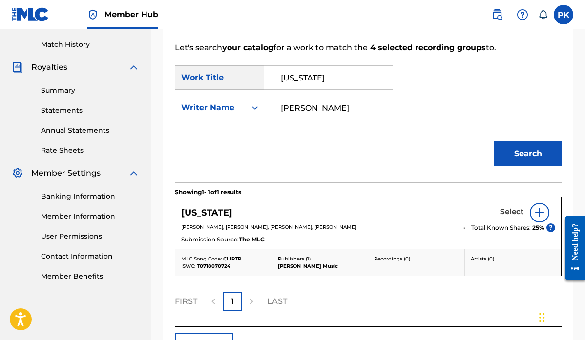
click at [507, 213] on h5 "Select" at bounding box center [512, 212] width 24 height 9
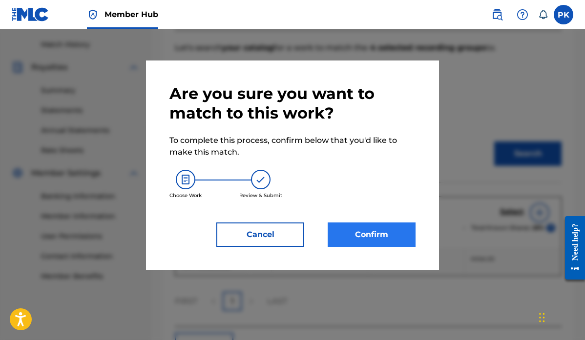
click at [383, 231] on button "Confirm" at bounding box center [372, 235] width 88 height 24
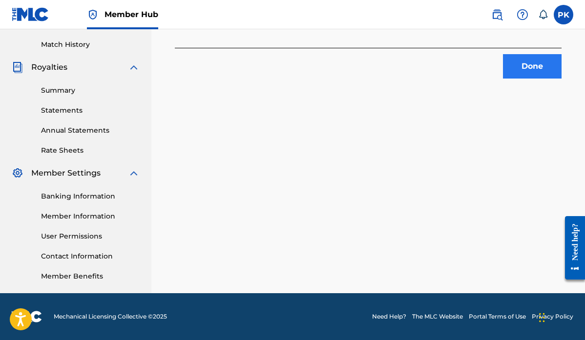
click at [526, 66] on button "Done" at bounding box center [532, 66] width 59 height 24
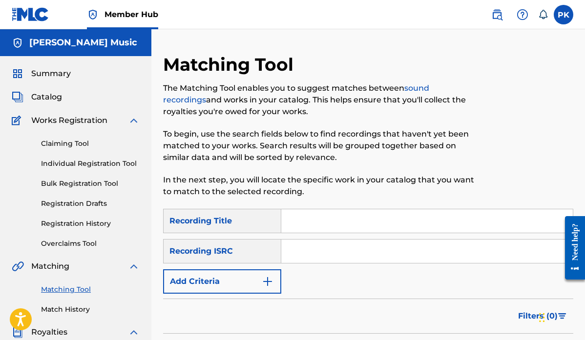
click at [313, 222] on input "Search Form" at bounding box center [427, 221] width 292 height 23
paste input "MENTALIST"
click at [230, 281] on button "Add Criteria" at bounding box center [222, 282] width 118 height 24
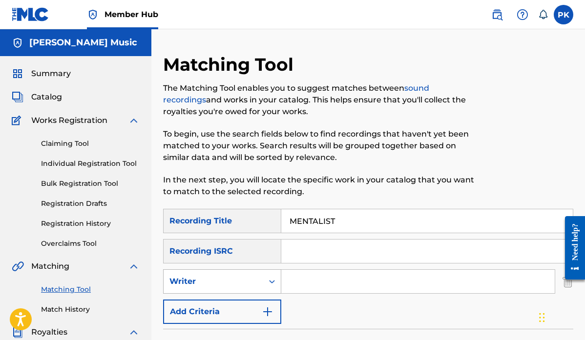
click at [219, 281] on div "Writer" at bounding box center [214, 282] width 88 height 12
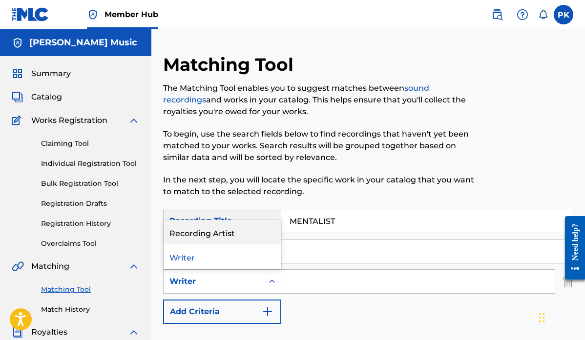
click at [214, 234] on div "Recording Artist" at bounding box center [222, 232] width 117 height 24
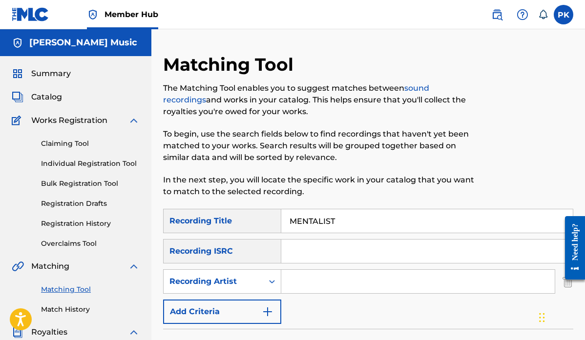
click at [310, 280] on input "Search Form" at bounding box center [418, 281] width 274 height 23
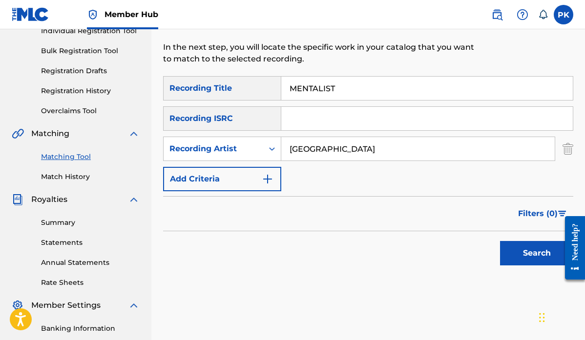
scroll to position [177, 0]
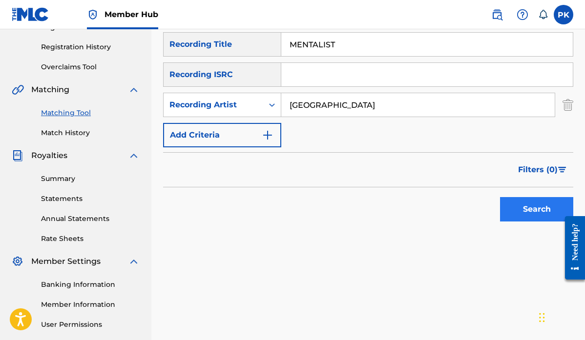
click at [521, 208] on button "Search" at bounding box center [536, 209] width 73 height 24
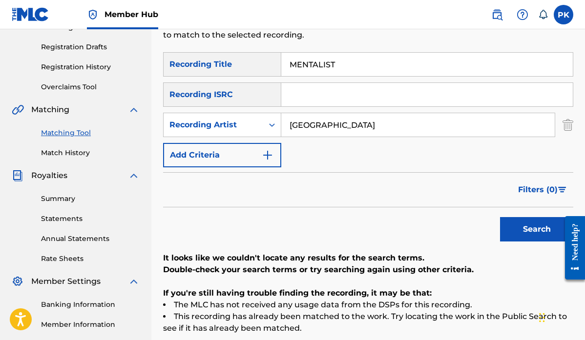
scroll to position [153, 0]
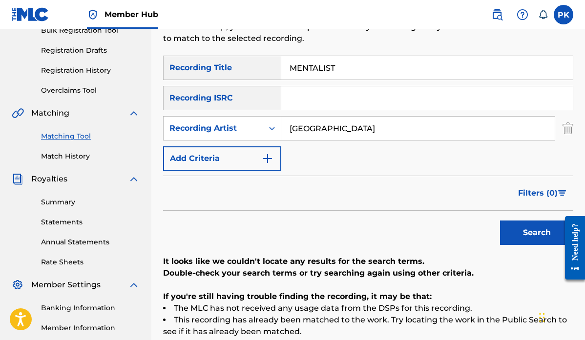
click at [299, 129] on input "[GEOGRAPHIC_DATA]" at bounding box center [418, 128] width 274 height 23
click at [523, 234] on button "Search" at bounding box center [536, 233] width 73 height 24
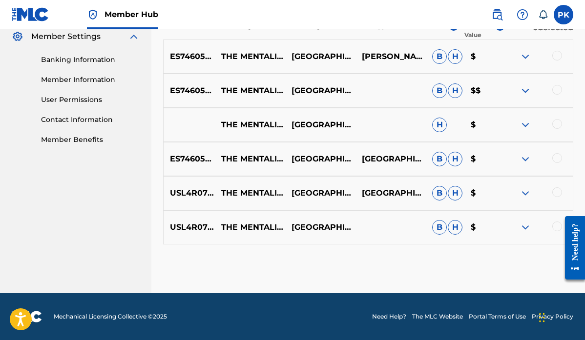
scroll to position [402, 0]
click at [555, 228] on div at bounding box center [558, 227] width 10 height 10
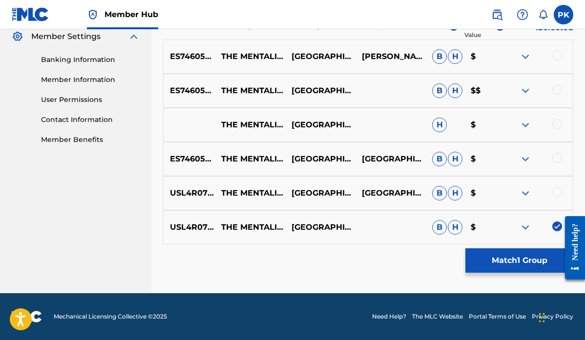
click at [556, 191] on div at bounding box center [558, 193] width 10 height 10
click at [557, 158] on div at bounding box center [558, 158] width 10 height 10
click at [557, 123] on div at bounding box center [558, 124] width 10 height 10
click at [559, 91] on div at bounding box center [558, 90] width 10 height 10
click at [556, 57] on div at bounding box center [558, 56] width 10 height 10
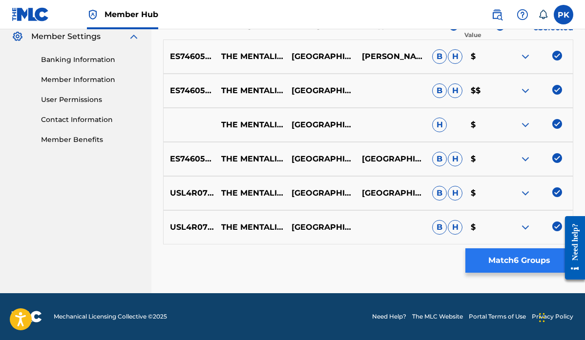
click at [504, 262] on button "Match 6 Groups" at bounding box center [520, 261] width 108 height 24
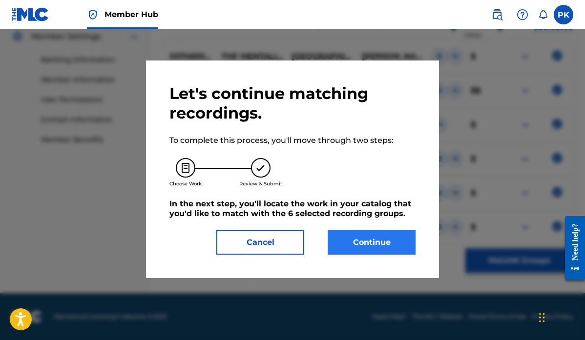
click at [378, 241] on button "Continue" at bounding box center [372, 243] width 88 height 24
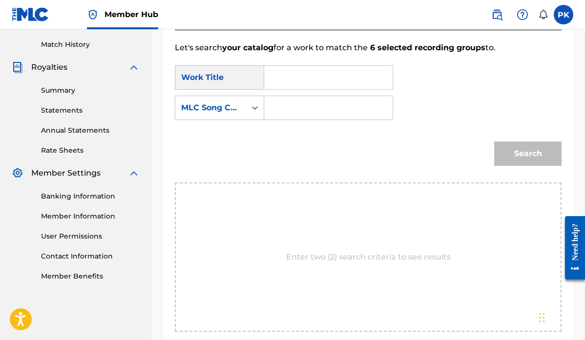
click at [310, 77] on input "Search Form" at bounding box center [329, 77] width 112 height 23
click at [295, 104] on strong "ment" at bounding box center [306, 99] width 22 height 9
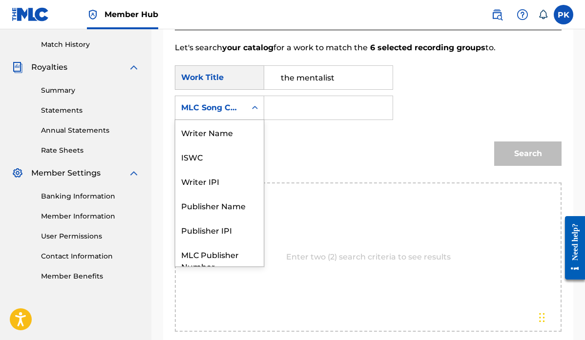
click at [248, 110] on div "Search Form" at bounding box center [255, 108] width 18 height 18
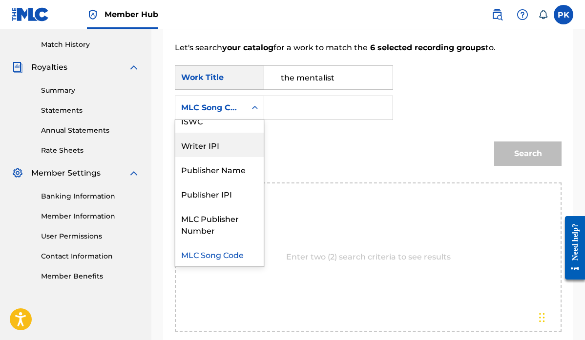
scroll to position [0, 0]
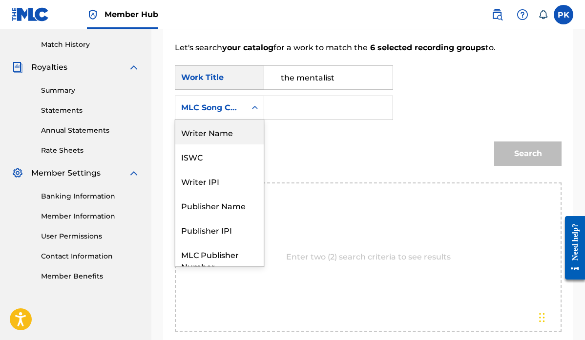
click at [219, 130] on div "Writer Name" at bounding box center [219, 132] width 88 height 24
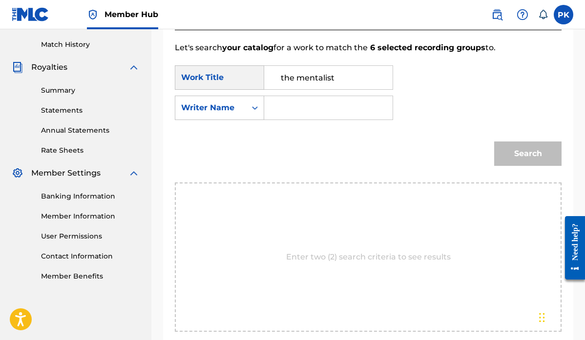
click at [298, 107] on input "Search Form" at bounding box center [329, 107] width 112 height 23
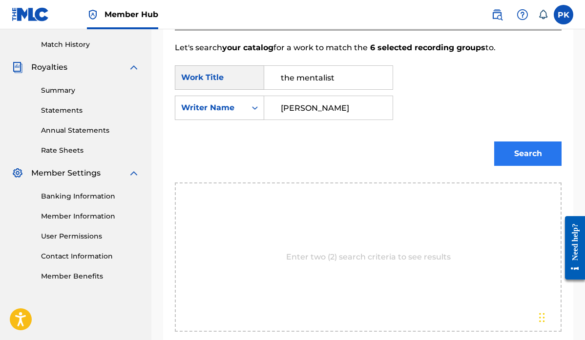
drag, startPoint x: 298, startPoint y: 107, endPoint x: 526, endPoint y: 148, distance: 231.1
click at [526, 148] on button "Search" at bounding box center [527, 154] width 67 height 24
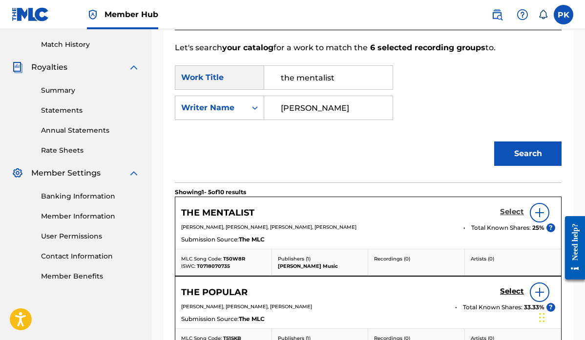
click at [513, 212] on h5 "Select" at bounding box center [512, 212] width 24 height 9
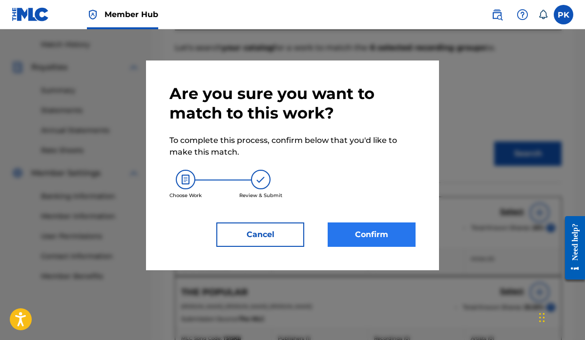
click at [373, 234] on button "Confirm" at bounding box center [372, 235] width 88 height 24
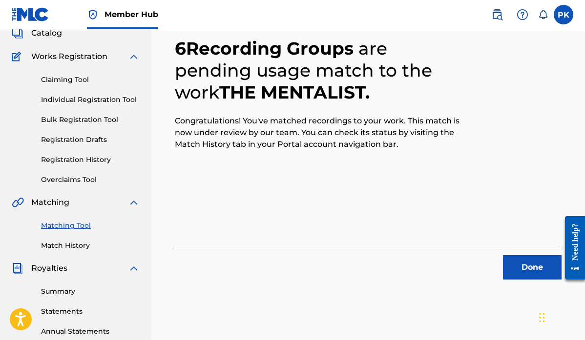
scroll to position [60, 0]
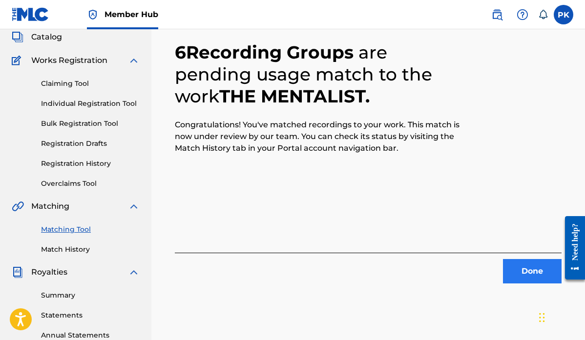
click at [534, 269] on button "Done" at bounding box center [532, 271] width 59 height 24
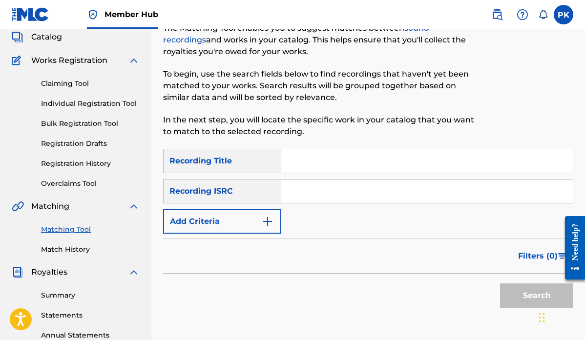
click at [310, 161] on input "Search Form" at bounding box center [427, 160] width 292 height 23
paste input "TROUBLE"
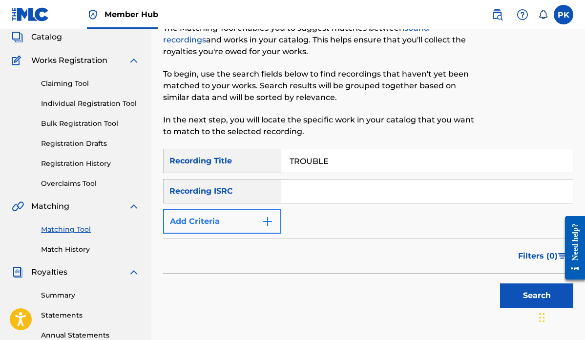
click at [246, 222] on button "Add Criteria" at bounding box center [222, 222] width 118 height 24
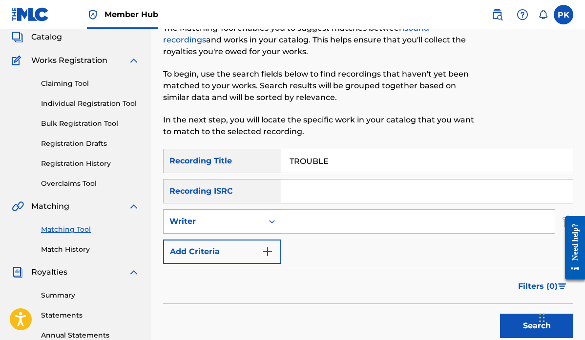
click at [237, 221] on div "Writer" at bounding box center [214, 222] width 88 height 12
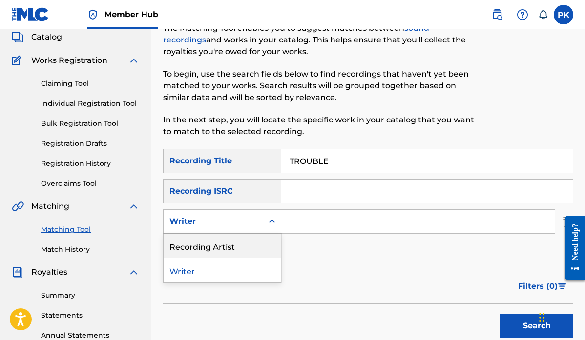
click at [217, 245] on div "Recording Artist" at bounding box center [222, 246] width 117 height 24
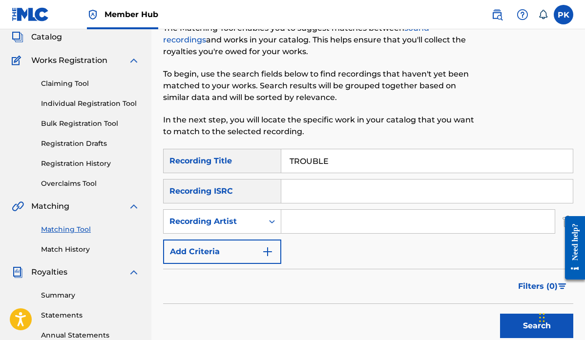
click at [300, 223] on input "Search Form" at bounding box center [418, 221] width 274 height 23
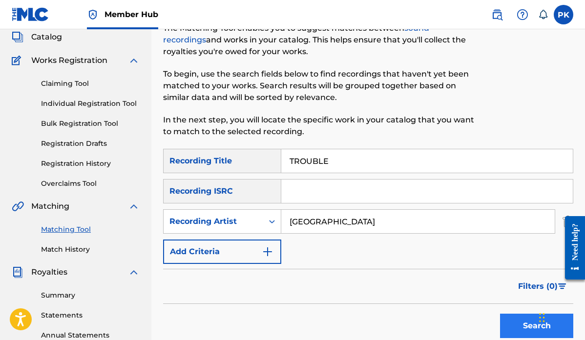
click at [520, 325] on button "Search" at bounding box center [536, 326] width 73 height 24
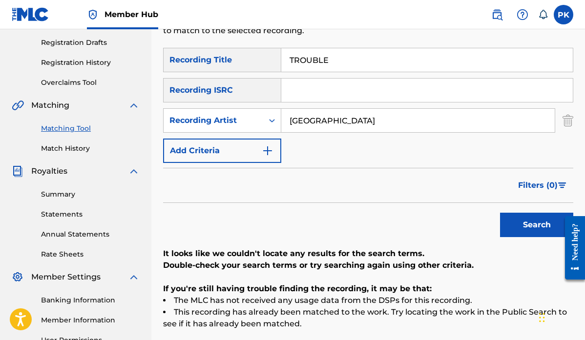
scroll to position [146, 0]
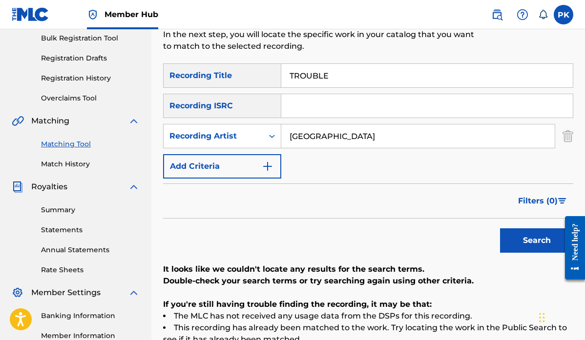
click at [338, 134] on input "[GEOGRAPHIC_DATA]" at bounding box center [418, 136] width 274 height 23
click at [311, 136] on input "[GEOGRAPHIC_DATA]" at bounding box center [418, 136] width 274 height 23
click at [529, 241] on button "Search" at bounding box center [536, 241] width 73 height 24
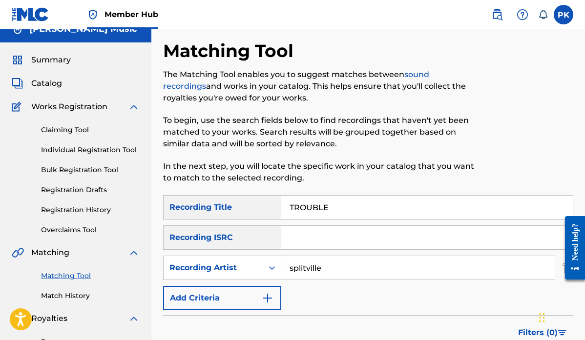
scroll to position [13, 0]
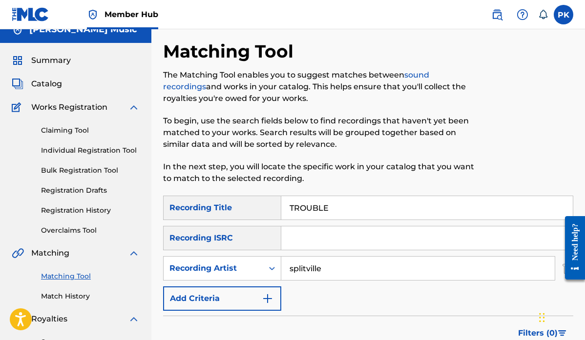
drag, startPoint x: 333, startPoint y: 206, endPoint x: 226, endPoint y: 205, distance: 107.0
click at [226, 205] on div "SearchWithCriteria4d856496-5a22-4e59-bf44-1018dc2eaa2c Recording Title TROUBLE" at bounding box center [368, 208] width 410 height 24
click at [305, 269] on input "splitville" at bounding box center [418, 268] width 274 height 23
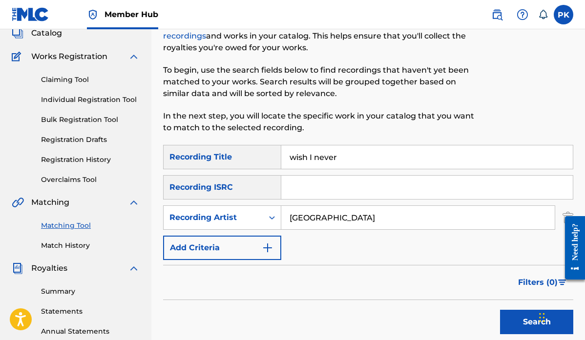
scroll to position [66, 0]
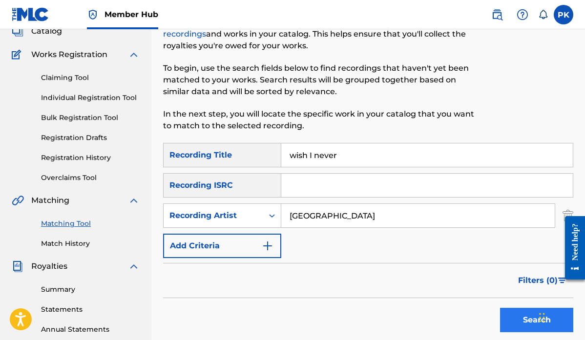
click at [521, 317] on button "Search" at bounding box center [536, 320] width 73 height 24
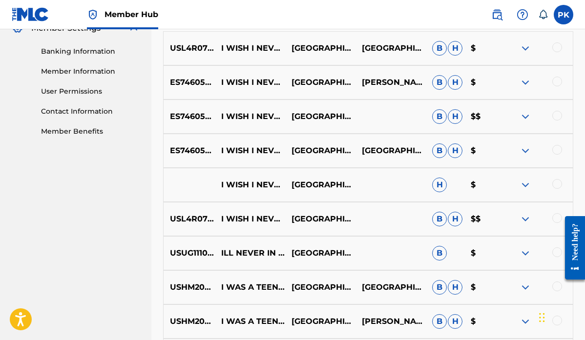
scroll to position [410, 0]
click at [557, 218] on div at bounding box center [558, 218] width 10 height 10
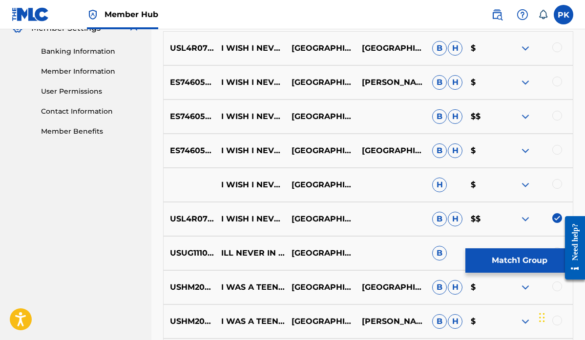
click at [559, 181] on div at bounding box center [558, 184] width 10 height 10
click at [557, 149] on div at bounding box center [558, 150] width 10 height 10
click at [557, 115] on div at bounding box center [558, 116] width 10 height 10
click at [557, 77] on div at bounding box center [558, 82] width 10 height 10
click at [557, 47] on div at bounding box center [558, 48] width 10 height 10
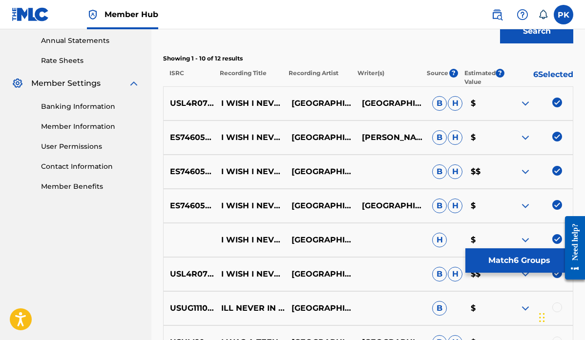
scroll to position [340, 0]
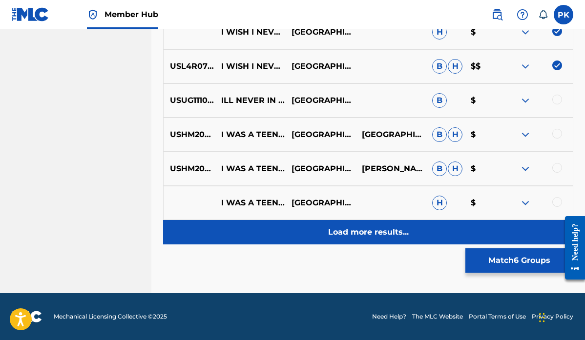
click at [382, 229] on p "Load more results..." at bounding box center [368, 233] width 81 height 12
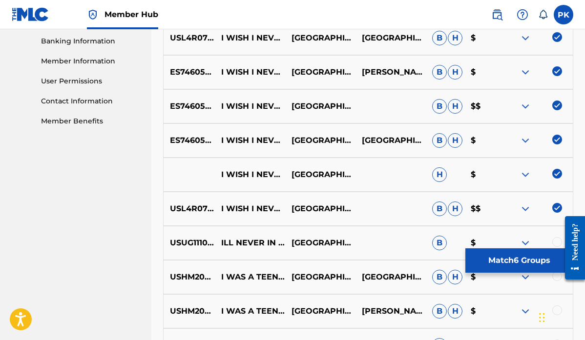
scroll to position [413, 0]
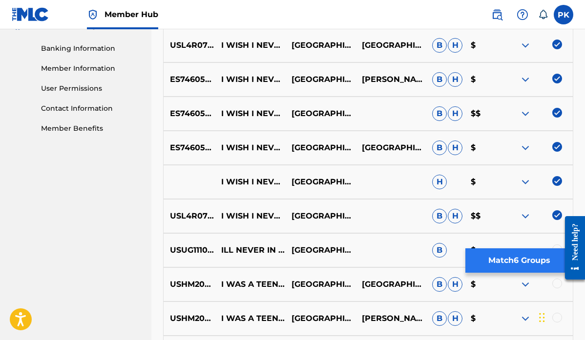
click at [521, 257] on button "Match 6 Groups" at bounding box center [520, 261] width 108 height 24
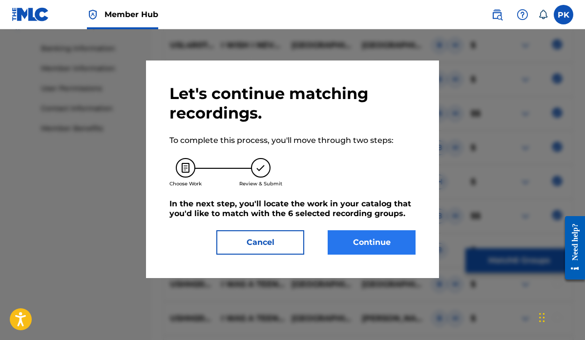
click at [381, 243] on button "Continue" at bounding box center [372, 243] width 88 height 24
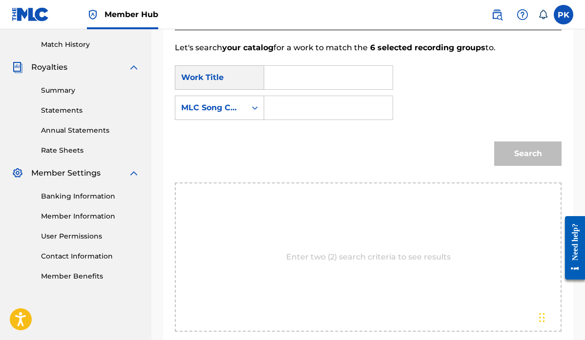
click at [311, 82] on input "Search Form" at bounding box center [329, 77] width 112 height 23
click at [289, 104] on strong "wish" at bounding box center [293, 99] width 20 height 9
click at [249, 108] on div "Search Form" at bounding box center [255, 108] width 18 height 18
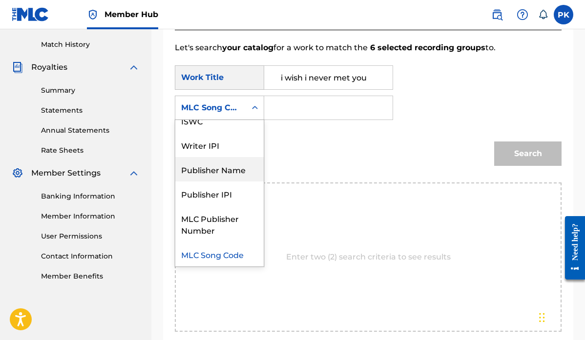
scroll to position [0, 0]
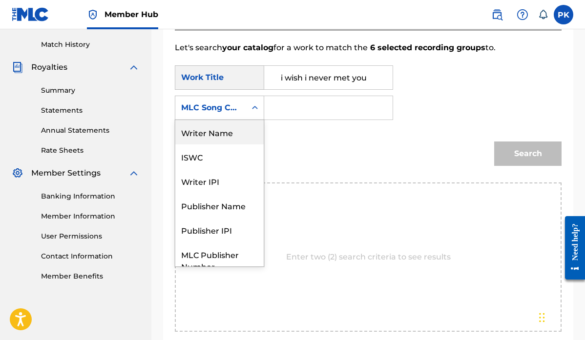
click at [220, 129] on div "Writer Name" at bounding box center [219, 132] width 88 height 24
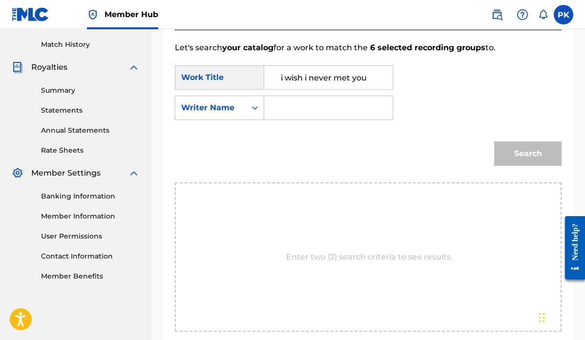
click at [298, 102] on input "Search Form" at bounding box center [329, 107] width 112 height 23
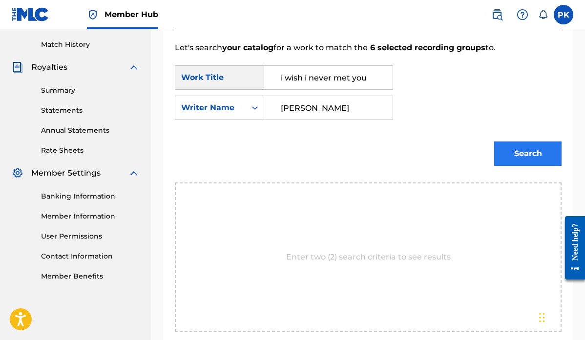
drag, startPoint x: 298, startPoint y: 102, endPoint x: 518, endPoint y: 152, distance: 225.4
click at [518, 152] on button "Search" at bounding box center [527, 154] width 67 height 24
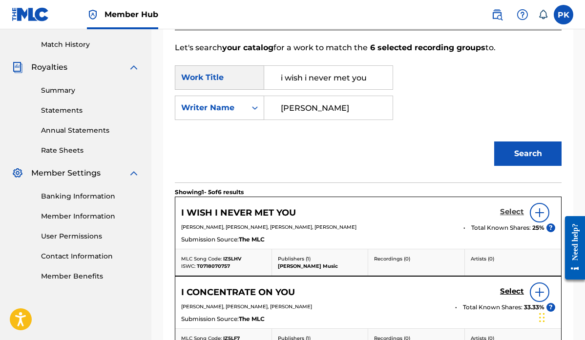
click at [514, 212] on h5 "Select" at bounding box center [512, 212] width 24 height 9
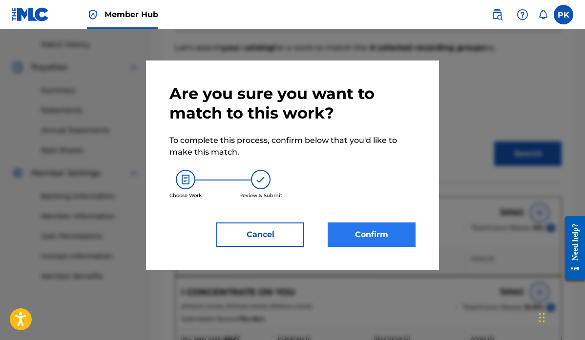
click at [369, 233] on button "Confirm" at bounding box center [372, 235] width 88 height 24
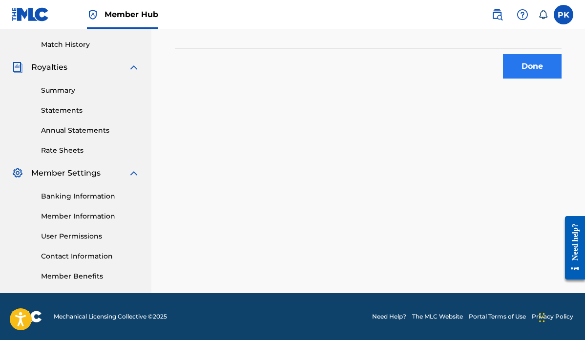
click at [539, 66] on button "Done" at bounding box center [532, 66] width 59 height 24
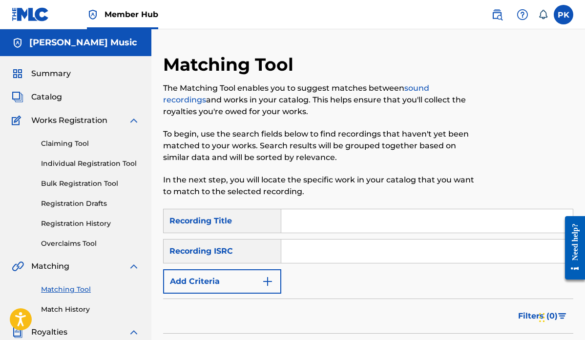
click at [345, 218] on input "Search Form" at bounding box center [427, 221] width 292 height 23
paste input "CALL OUT THE SNOWPLOWS"
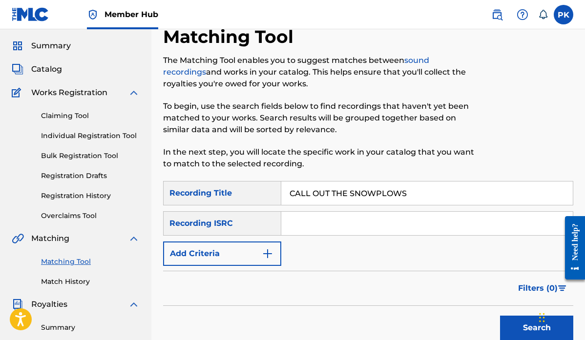
scroll to position [65, 0]
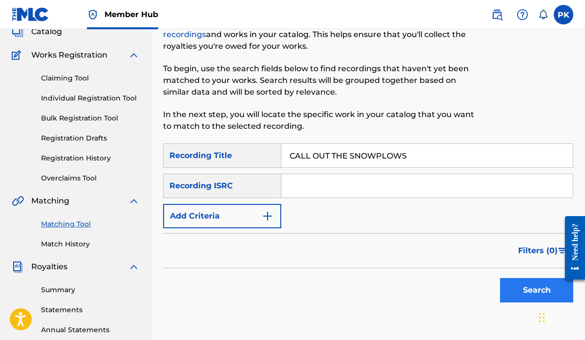
click at [527, 293] on button "Search" at bounding box center [536, 290] width 73 height 24
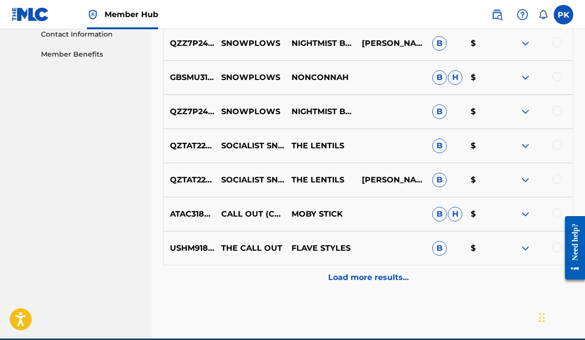
scroll to position [506, 0]
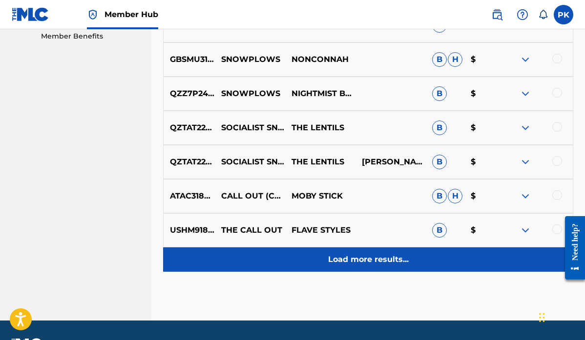
click at [384, 264] on p "Load more results..." at bounding box center [368, 260] width 81 height 12
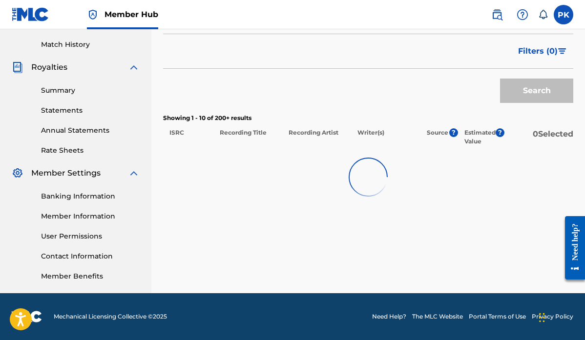
scroll to position [265, 0]
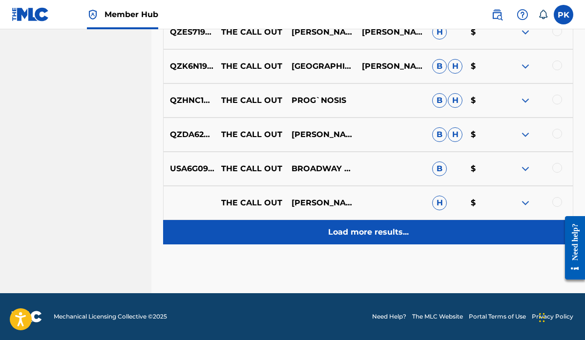
click at [379, 232] on p "Load more results..." at bounding box center [368, 233] width 81 height 12
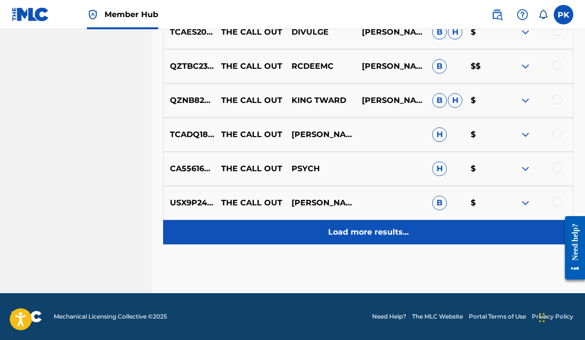
click at [379, 230] on p "Load more results..." at bounding box center [368, 233] width 81 height 12
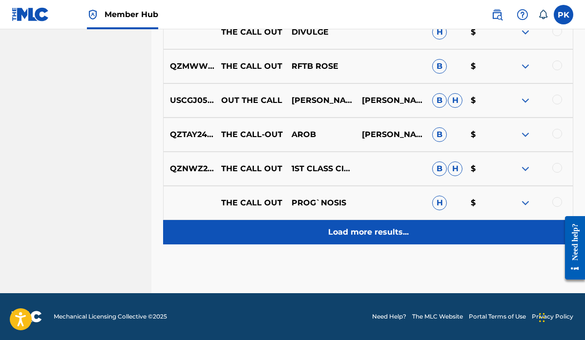
click at [351, 231] on p "Load more results..." at bounding box center [368, 233] width 81 height 12
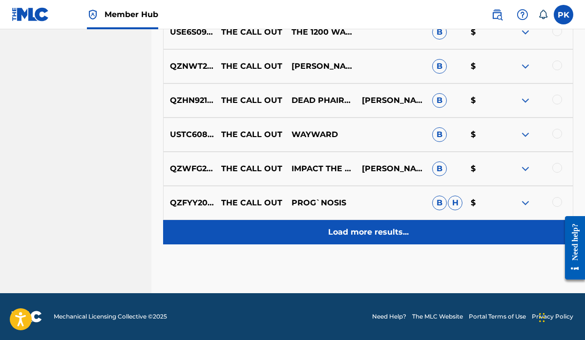
click at [347, 235] on p "Load more results..." at bounding box center [368, 233] width 81 height 12
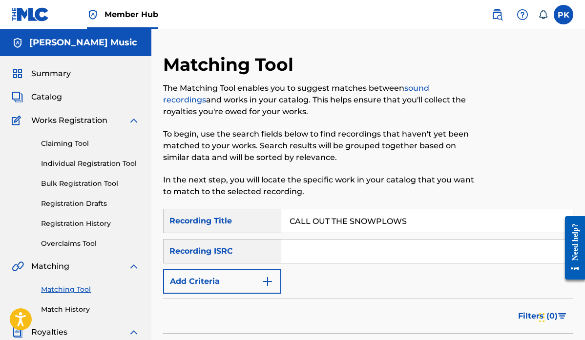
scroll to position [0, 0]
drag, startPoint x: 412, startPoint y: 221, endPoint x: 255, endPoint y: 220, distance: 157.8
click at [255, 220] on div "SearchWithCriteria4d856496-5a22-4e59-bf44-1018dc2eaa2c Recording Title CALL OUT…" at bounding box center [368, 221] width 410 height 24
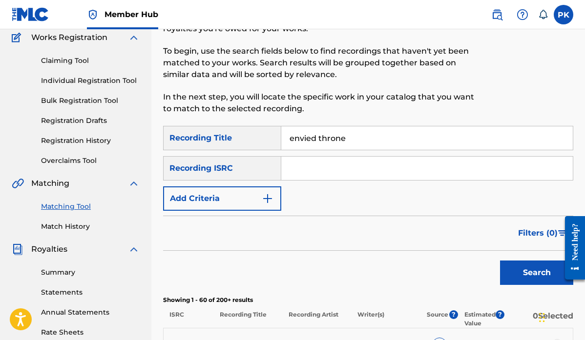
scroll to position [103, 0]
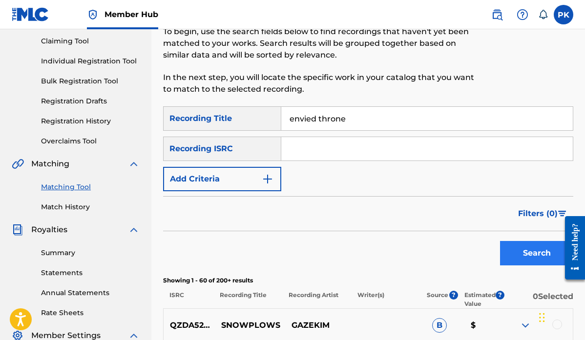
click at [524, 262] on button "Search" at bounding box center [536, 253] width 73 height 24
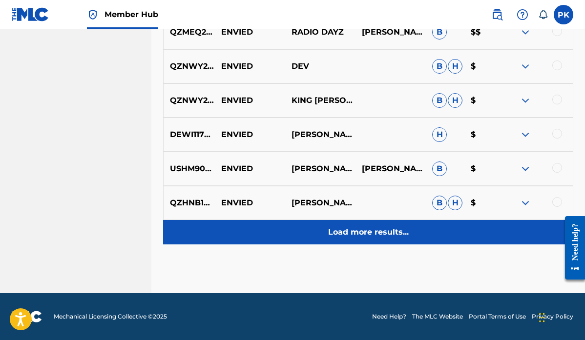
click at [381, 239] on div "Load more results..." at bounding box center [368, 232] width 410 height 24
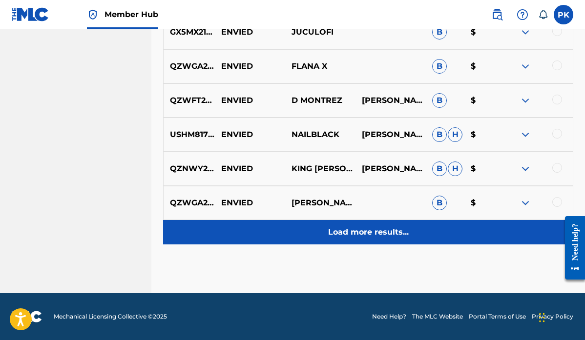
click at [360, 236] on p "Load more results..." at bounding box center [368, 233] width 81 height 12
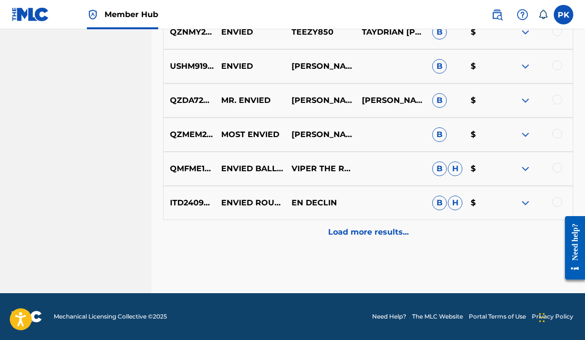
scroll to position [1217, 0]
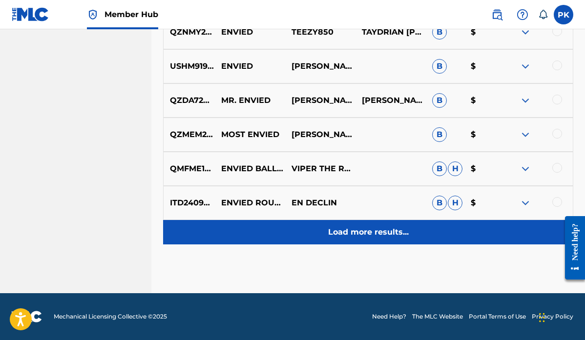
click at [363, 231] on p "Load more results..." at bounding box center [368, 233] width 81 height 12
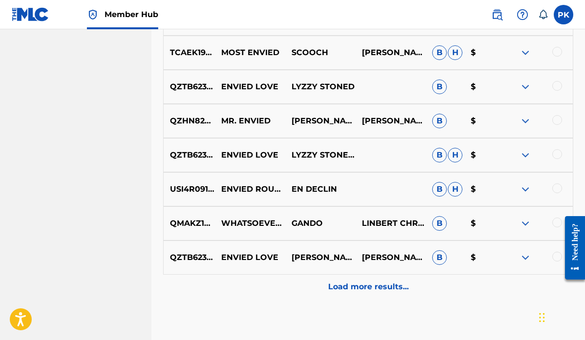
scroll to position [1507, 0]
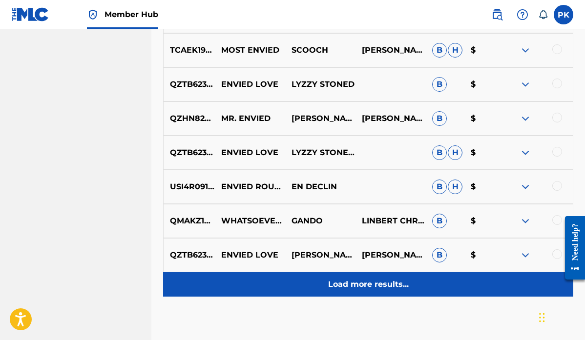
click at [360, 289] on p "Load more results..." at bounding box center [368, 285] width 81 height 12
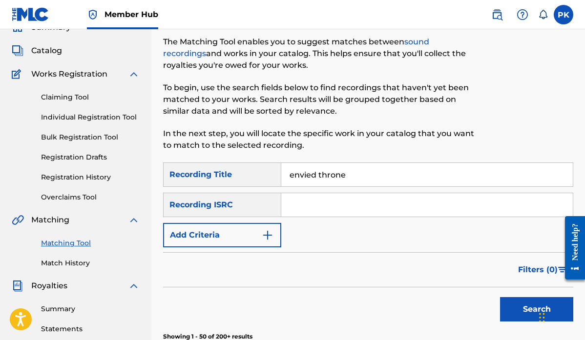
scroll to position [0, 0]
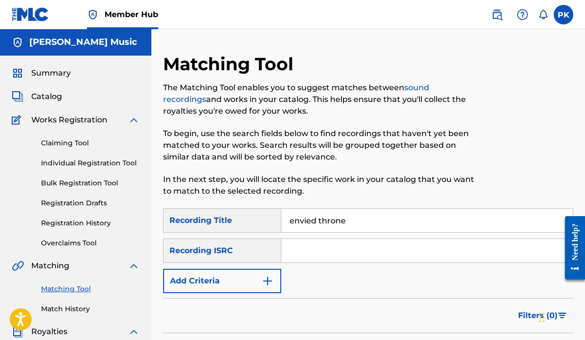
drag, startPoint x: 349, startPoint y: 219, endPoint x: 254, endPoint y: 219, distance: 95.8
click at [254, 219] on div "SearchWithCriteria4d856496-5a22-4e59-bf44-1018dc2eaa2c Recording Title envied t…" at bounding box center [368, 221] width 410 height 24
paste input "Cold Open"
click at [231, 280] on button "Add Criteria" at bounding box center [222, 281] width 118 height 24
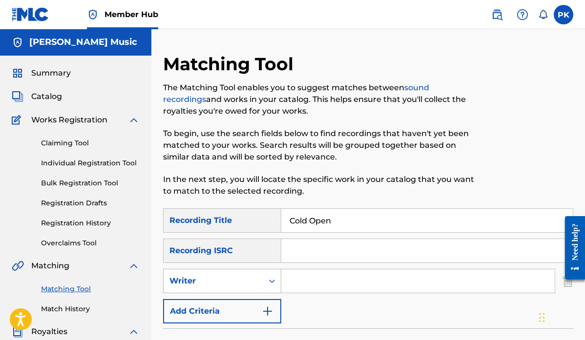
click at [228, 280] on div "Writer" at bounding box center [214, 282] width 88 height 12
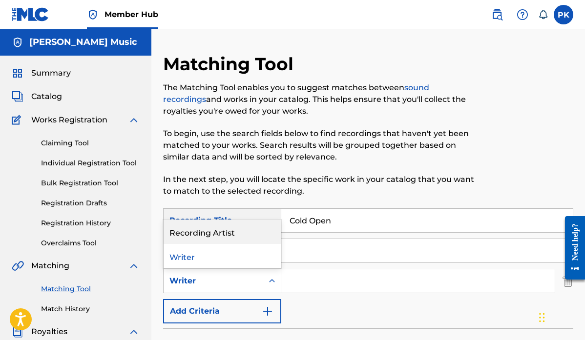
click at [225, 229] on div "Recording Artist" at bounding box center [222, 232] width 117 height 24
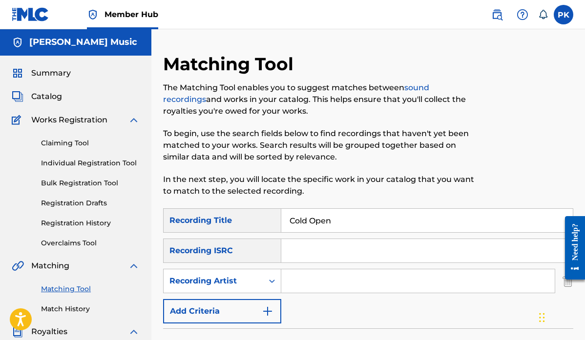
click at [311, 284] on input "Search Form" at bounding box center [418, 281] width 274 height 23
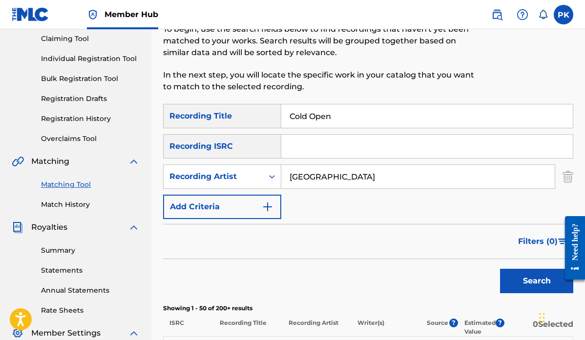
scroll to position [117, 0]
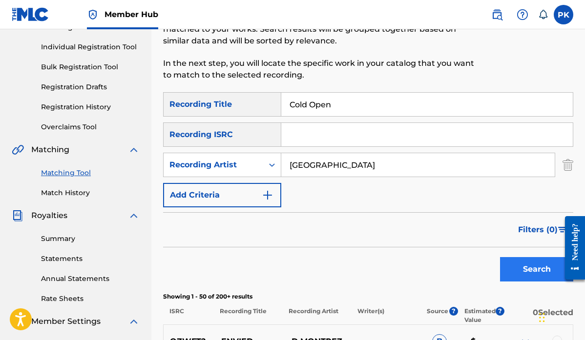
click at [530, 270] on button "Search" at bounding box center [536, 269] width 73 height 24
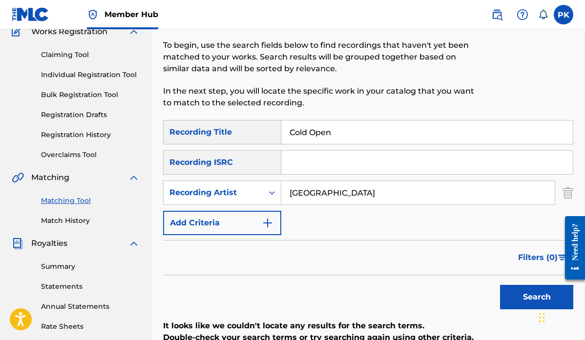
scroll to position [85, 0]
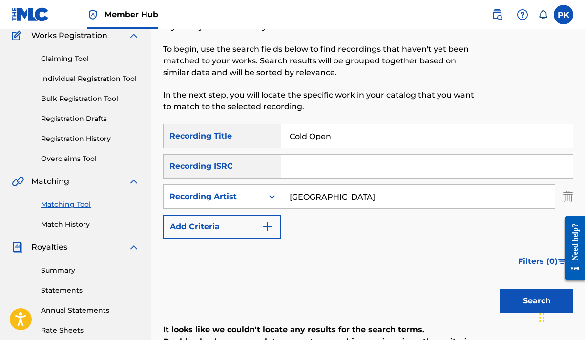
drag, startPoint x: 336, startPoint y: 134, endPoint x: 254, endPoint y: 132, distance: 81.6
click at [254, 132] on div "SearchWithCriteria4d856496-5a22-4e59-bf44-1018dc2eaa2c Recording Title Cold Open" at bounding box center [368, 136] width 410 height 24
click at [516, 301] on button "Search" at bounding box center [536, 301] width 73 height 24
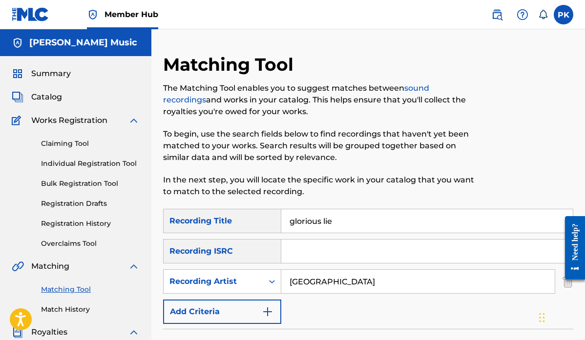
scroll to position [0, 0]
drag, startPoint x: 338, startPoint y: 221, endPoint x: 258, endPoint y: 222, distance: 79.1
click at [258, 222] on div "SearchWithCriteria4d856496-5a22-4e59-bf44-1018dc2eaa2c Recording Title glorious…" at bounding box center [368, 221] width 410 height 24
paste input "[PERSON_NAME]"
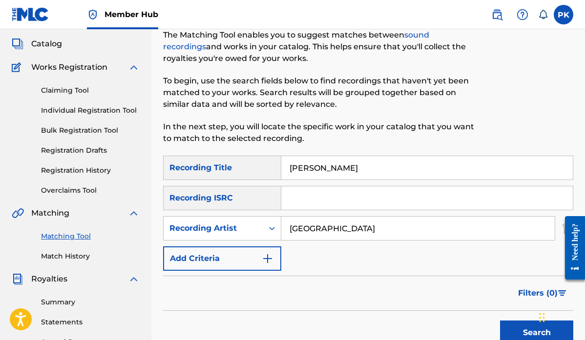
scroll to position [58, 0]
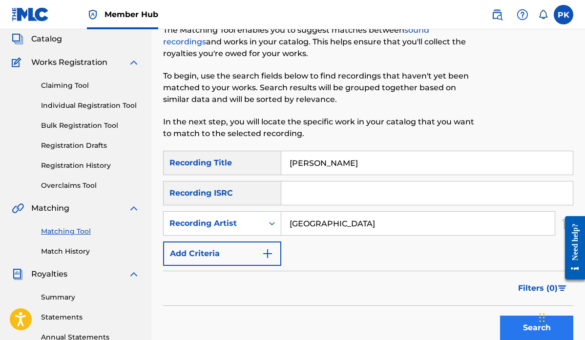
click at [517, 331] on button "Search" at bounding box center [536, 328] width 73 height 24
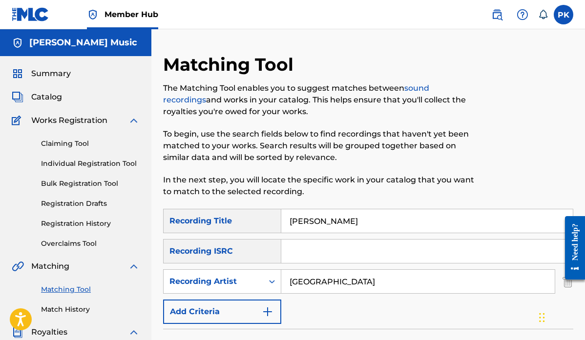
scroll to position [0, 0]
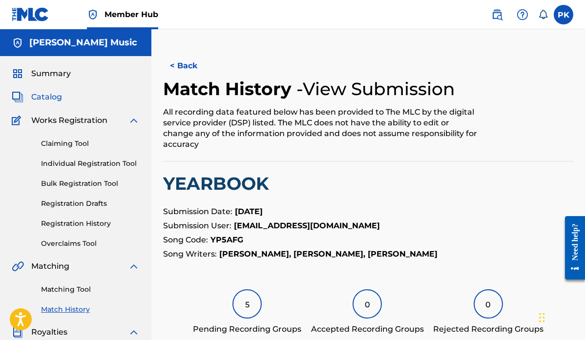
click at [39, 99] on span "Catalog" at bounding box center [46, 97] width 31 height 12
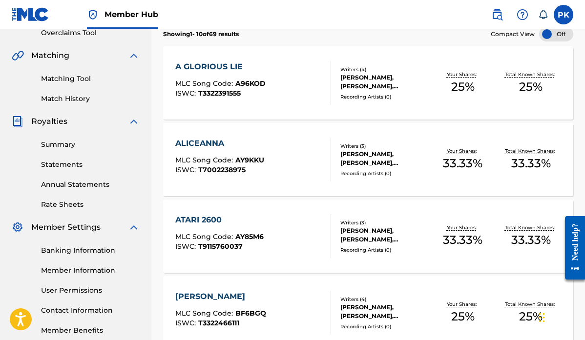
scroll to position [193, 0]
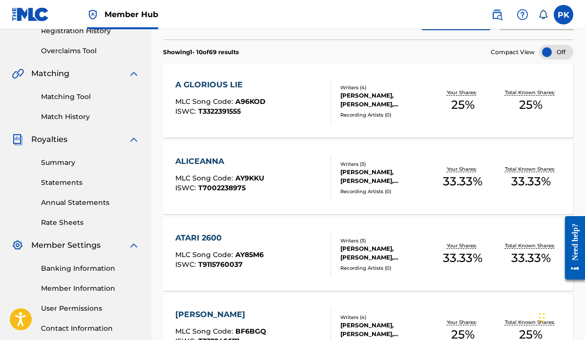
click at [228, 82] on div "A GLORIOUS LIE" at bounding box center [220, 85] width 90 height 12
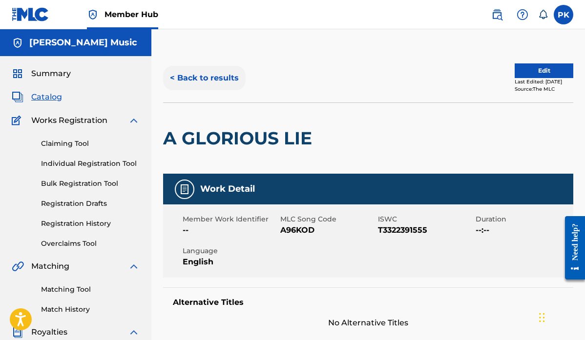
click at [207, 79] on button "< Back to results" at bounding box center [204, 78] width 83 height 24
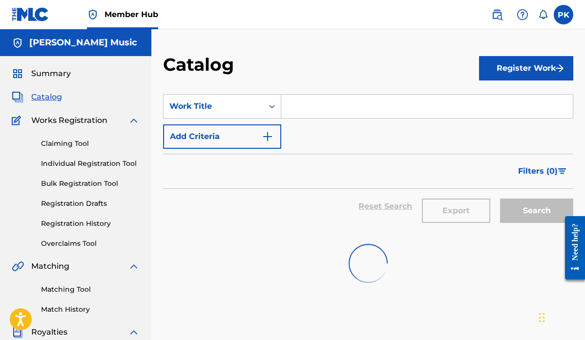
scroll to position [193, 0]
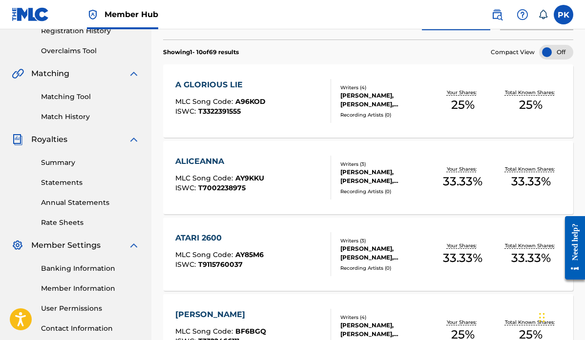
click at [197, 236] on div "ATARI 2600" at bounding box center [219, 239] width 88 height 12
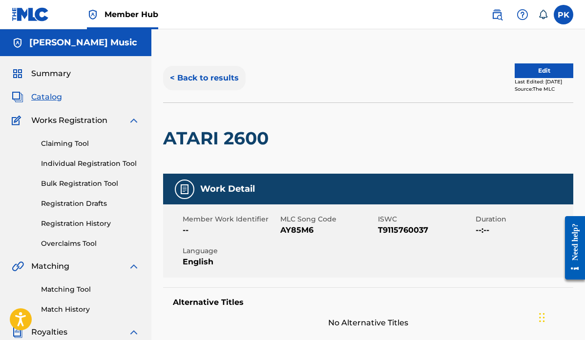
click at [185, 74] on button "< Back to results" at bounding box center [204, 78] width 83 height 24
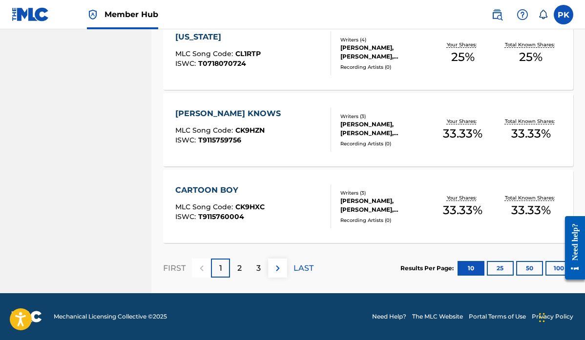
scroll to position [778, 0]
click at [208, 191] on div "CARTOON BOY" at bounding box center [219, 191] width 89 height 12
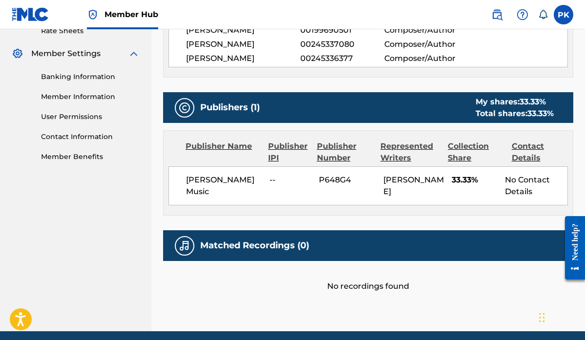
scroll to position [387, 0]
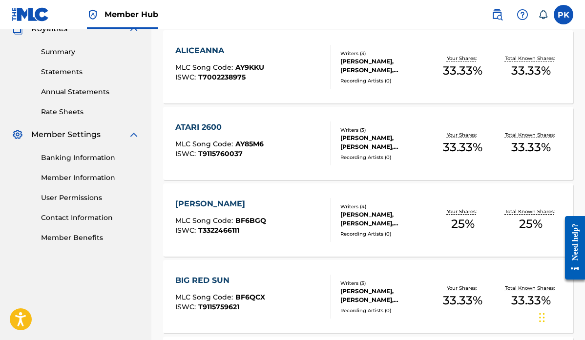
scroll to position [302, 0]
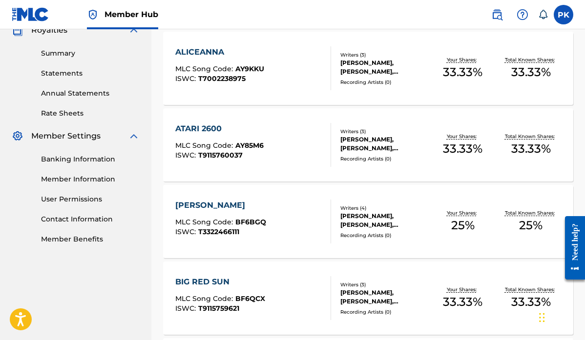
click at [195, 204] on div "[PERSON_NAME]" at bounding box center [220, 206] width 91 height 12
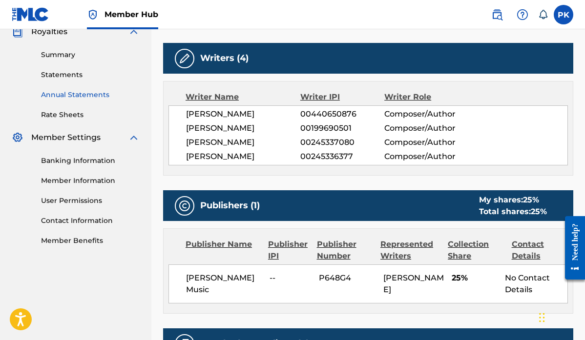
scroll to position [304, 0]
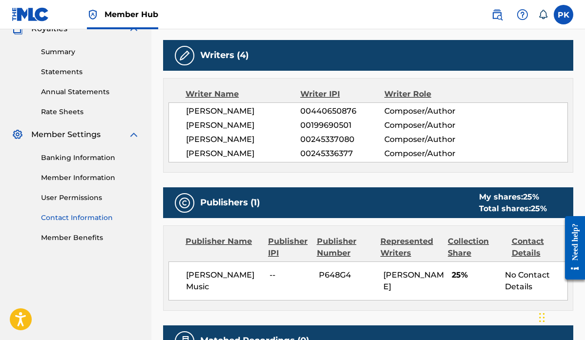
click at [83, 215] on link "Contact Information" at bounding box center [90, 218] width 99 height 10
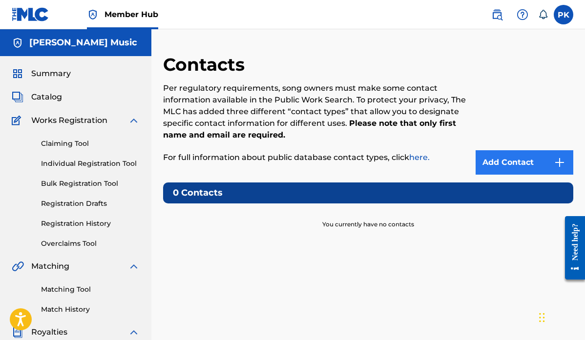
click at [532, 163] on link "Add Contact" at bounding box center [525, 162] width 98 height 24
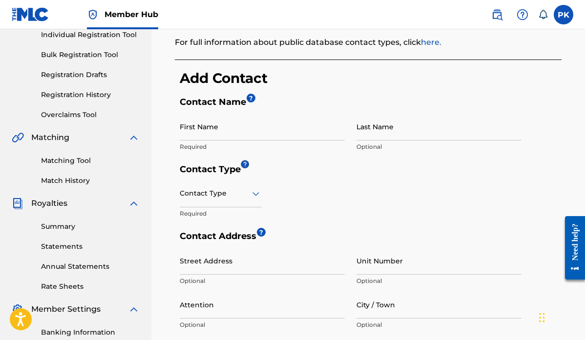
scroll to position [143, 0]
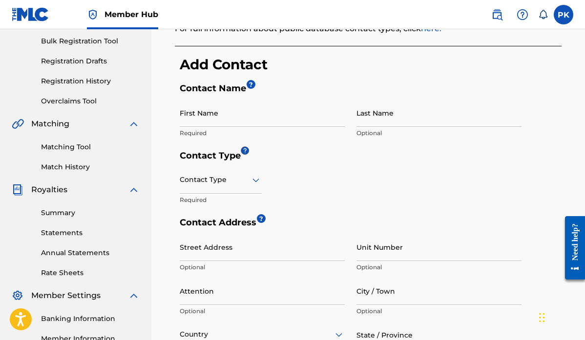
click at [257, 178] on icon at bounding box center [256, 180] width 12 height 12
click at [281, 173] on div "Contact Type Required" at bounding box center [351, 191] width 342 height 51
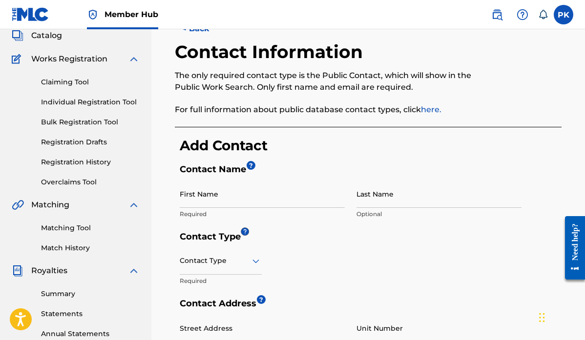
scroll to position [60, 0]
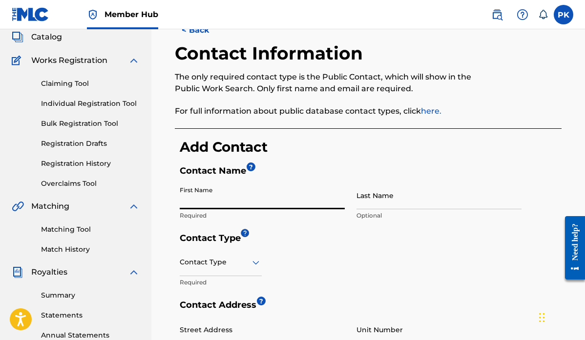
click at [223, 198] on input "First Name" at bounding box center [262, 196] width 165 height 28
click at [377, 201] on input "Last Name" at bounding box center [439, 196] width 165 height 28
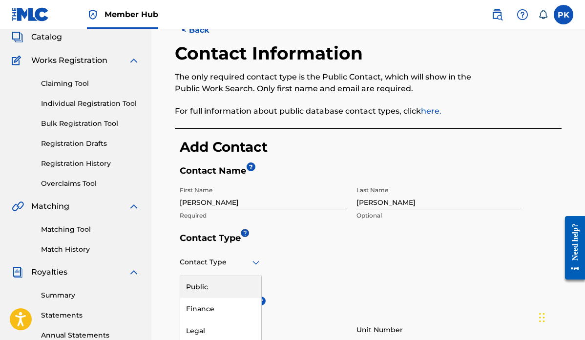
click at [255, 261] on div "Public, 1 of 4. 4 results available. Use Up and Down to choose options, press E…" at bounding box center [221, 263] width 82 height 28
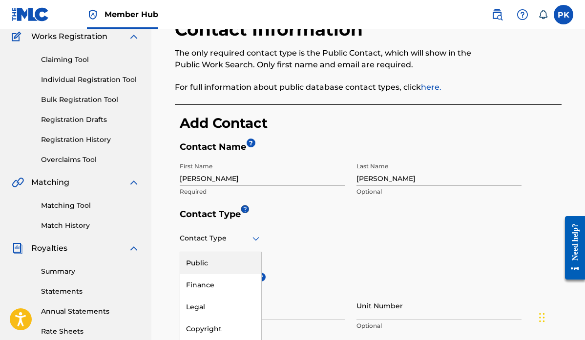
click at [215, 264] on div "Public" at bounding box center [220, 264] width 81 height 22
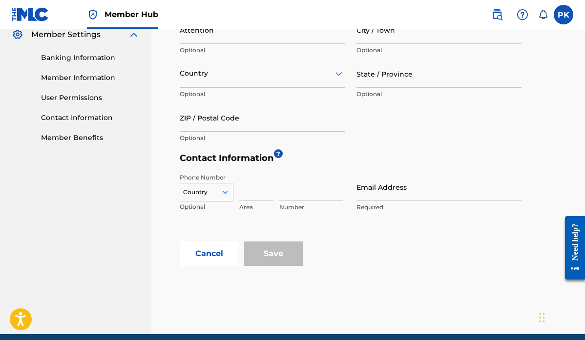
scroll to position [423, 0]
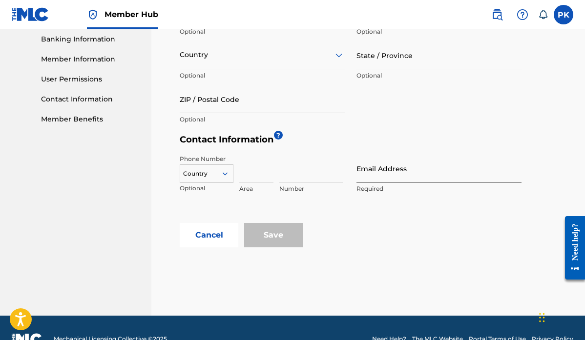
click at [359, 178] on input "Email Address" at bounding box center [439, 169] width 165 height 28
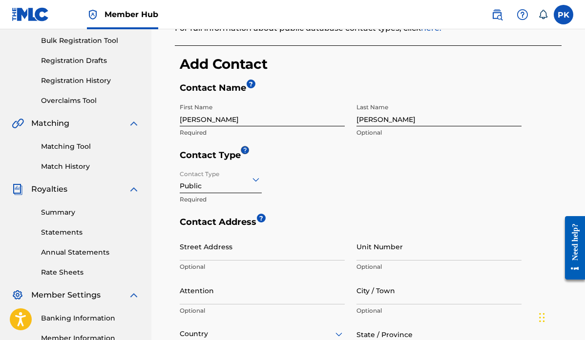
scroll to position [163, 0]
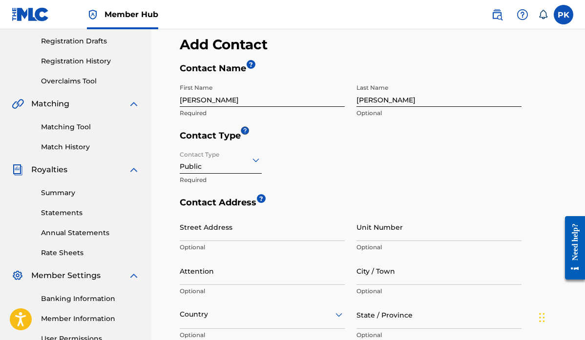
click at [385, 98] on input "[PERSON_NAME]" at bounding box center [439, 93] width 165 height 28
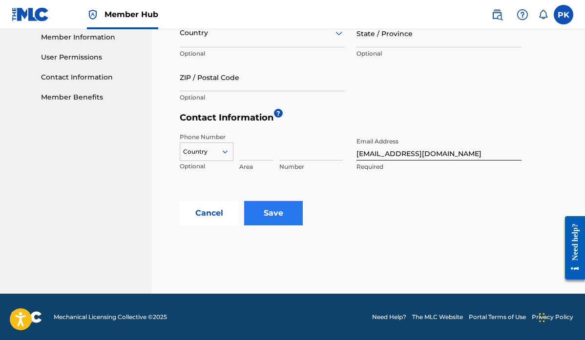
scroll to position [444, 0]
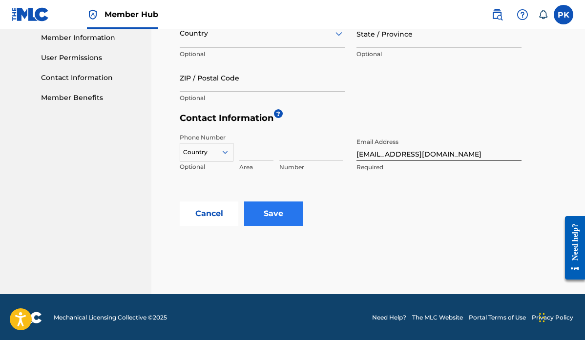
click at [280, 214] on input "Save" at bounding box center [273, 214] width 59 height 24
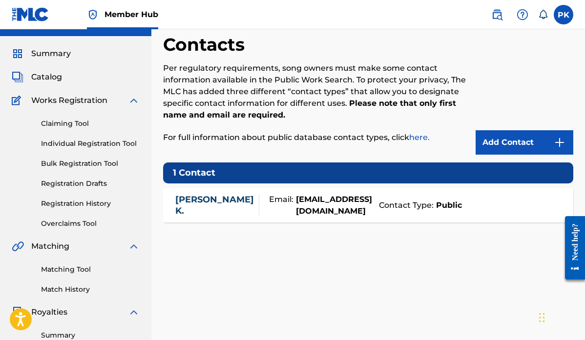
scroll to position [18, 0]
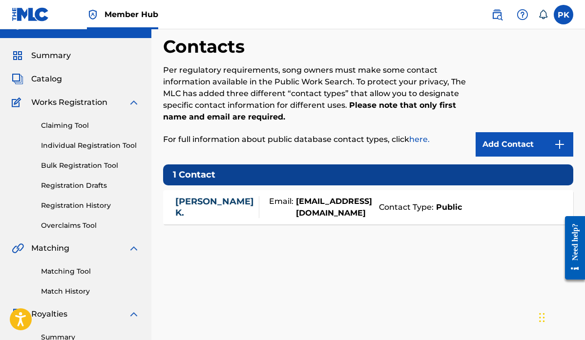
click at [415, 138] on link "here." at bounding box center [419, 139] width 21 height 9
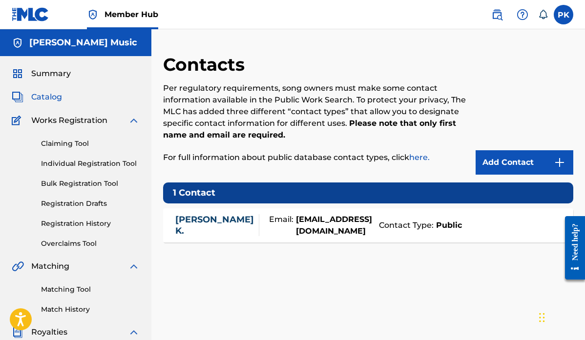
click at [57, 98] on span "Catalog" at bounding box center [46, 97] width 31 height 12
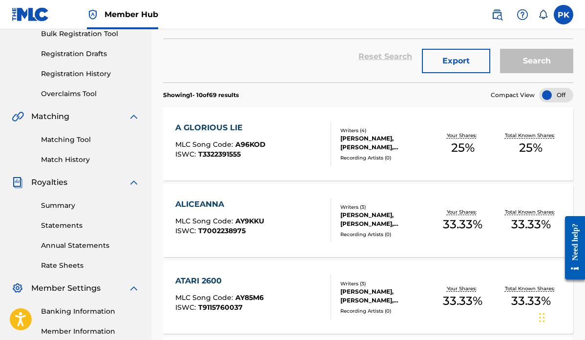
scroll to position [152, 0]
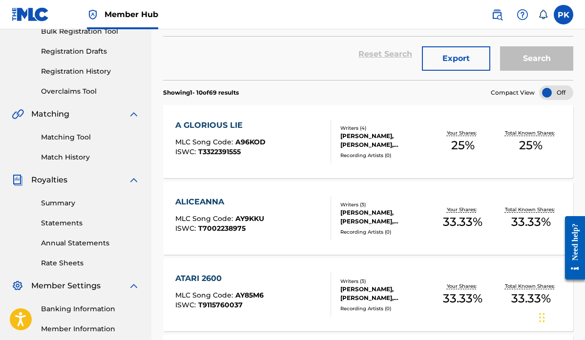
click at [218, 203] on div "ALICEANNA" at bounding box center [219, 202] width 89 height 12
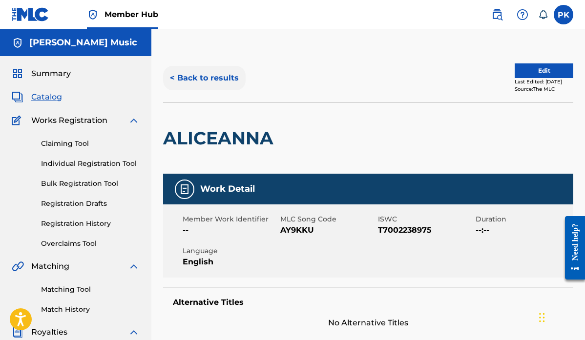
click at [191, 77] on button "< Back to results" at bounding box center [204, 78] width 83 height 24
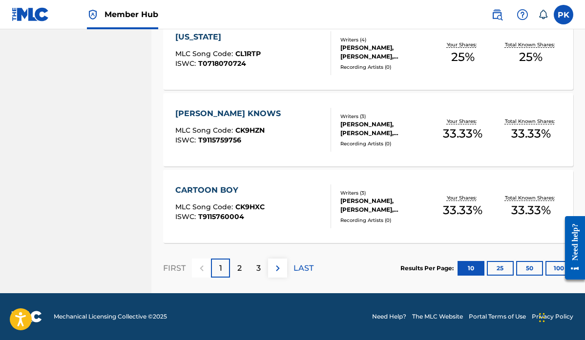
scroll to position [778, 0]
click at [258, 267] on p "3" at bounding box center [258, 269] width 4 height 12
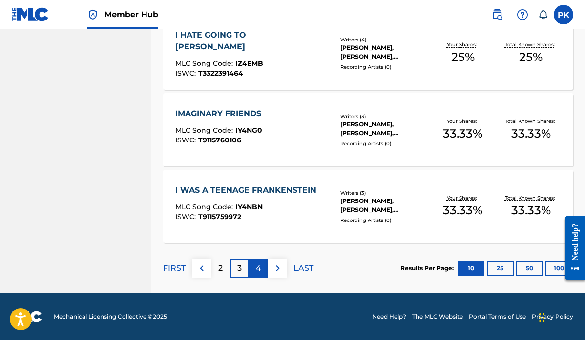
click at [260, 268] on p "4" at bounding box center [258, 269] width 5 height 12
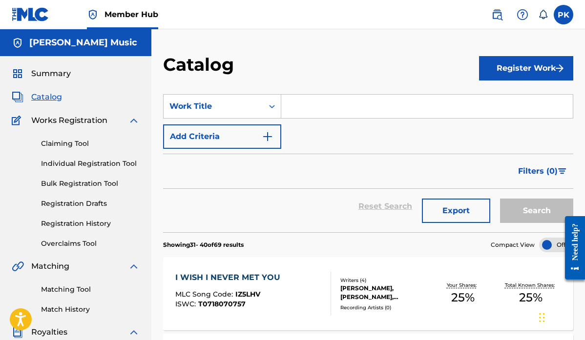
scroll to position [0, 0]
click at [55, 77] on span "Summary" at bounding box center [51, 74] width 40 height 12
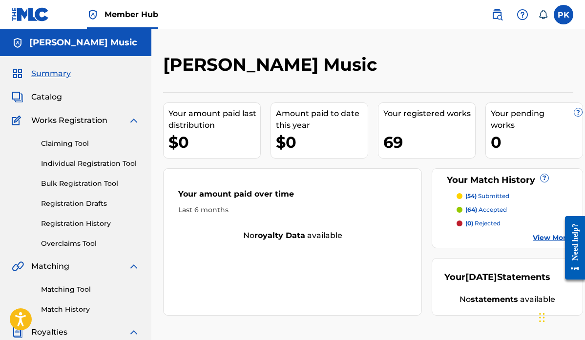
click at [540, 236] on link "View More" at bounding box center [552, 238] width 38 height 10
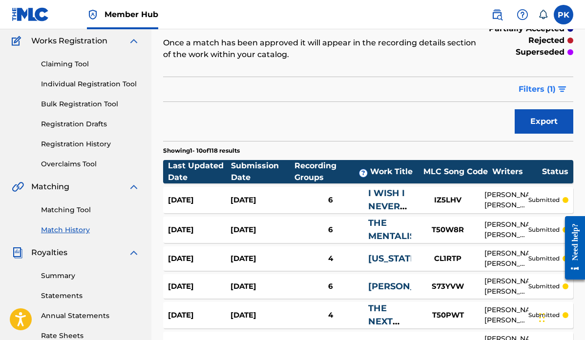
scroll to position [96, 0]
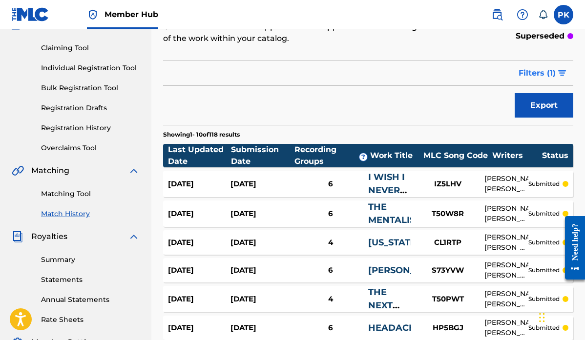
click at [535, 74] on span "Filters ( 1 )" at bounding box center [537, 73] width 37 height 12
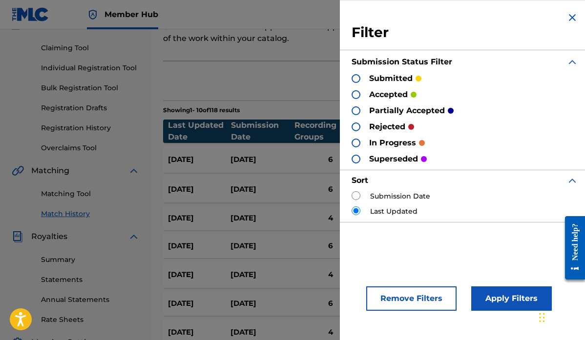
click at [356, 112] on div at bounding box center [356, 110] width 9 height 9
click at [356, 126] on div at bounding box center [356, 127] width 9 height 9
click at [356, 142] on div at bounding box center [356, 143] width 9 height 9
click at [356, 159] on div at bounding box center [356, 159] width 9 height 9
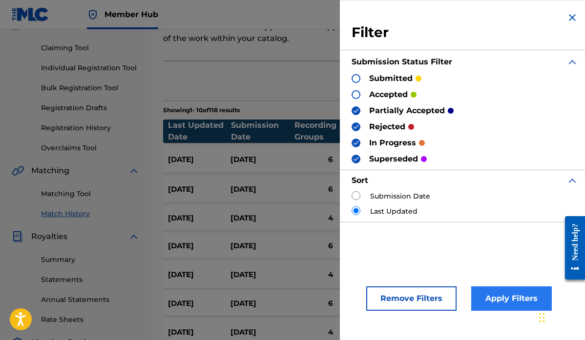
click at [491, 297] on button "Apply Filters" at bounding box center [511, 299] width 81 height 24
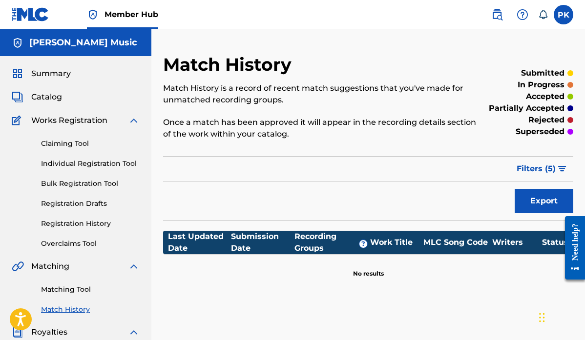
scroll to position [0, 0]
click at [534, 169] on span "Filters ( 5 )" at bounding box center [536, 169] width 39 height 12
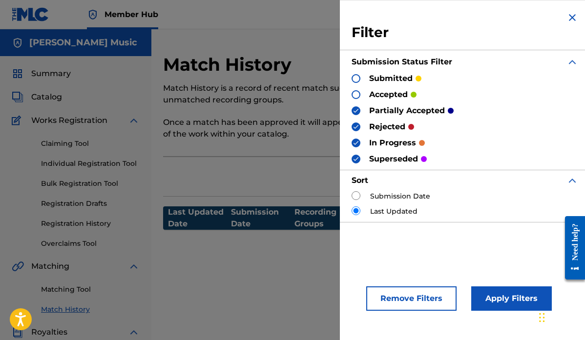
click at [359, 159] on img at bounding box center [356, 159] width 7 height 7
click at [405, 296] on button "Remove Filters" at bounding box center [411, 299] width 90 height 24
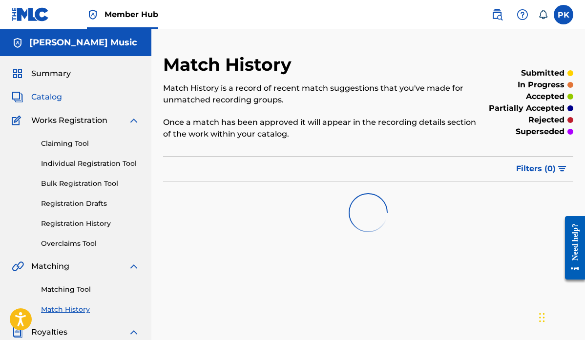
click at [48, 98] on span "Catalog" at bounding box center [46, 97] width 31 height 12
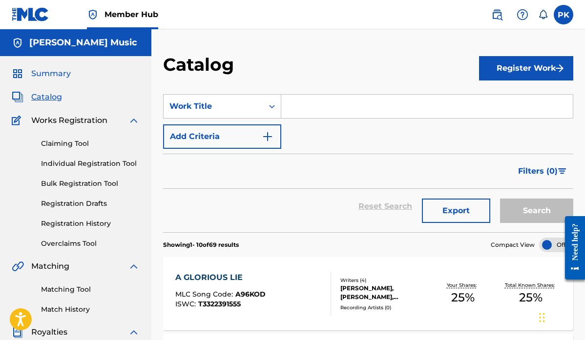
click at [47, 77] on span "Summary" at bounding box center [51, 74] width 40 height 12
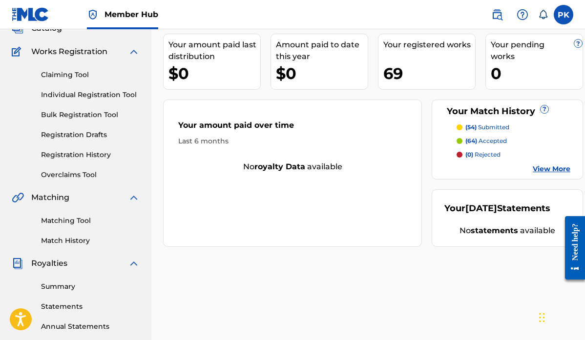
scroll to position [93, 0]
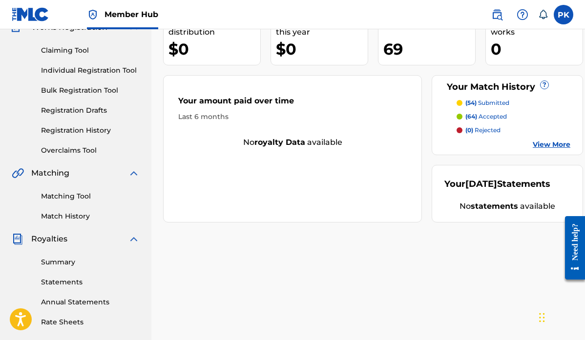
click at [548, 146] on link "View More" at bounding box center [552, 145] width 38 height 10
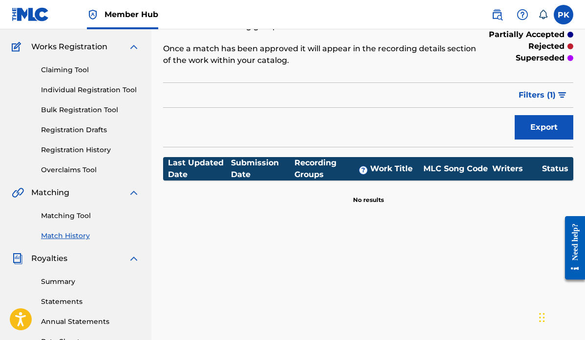
scroll to position [63, 0]
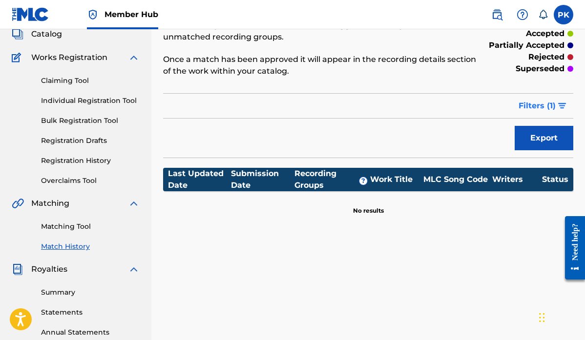
click at [545, 107] on span "Filters ( 1 )" at bounding box center [537, 106] width 37 height 12
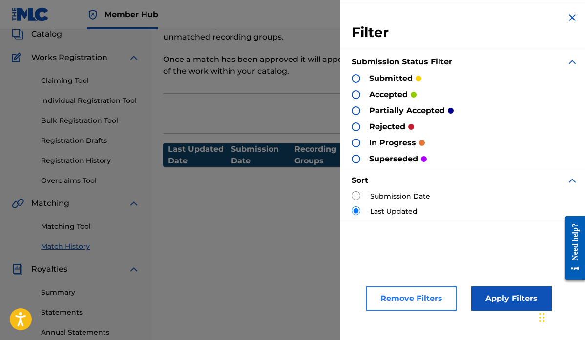
click at [425, 306] on button "Remove Filters" at bounding box center [411, 299] width 90 height 24
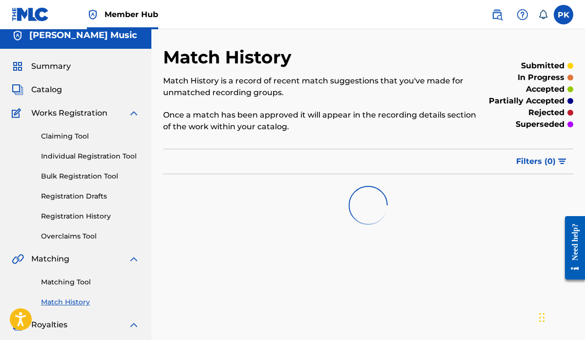
scroll to position [7, 0]
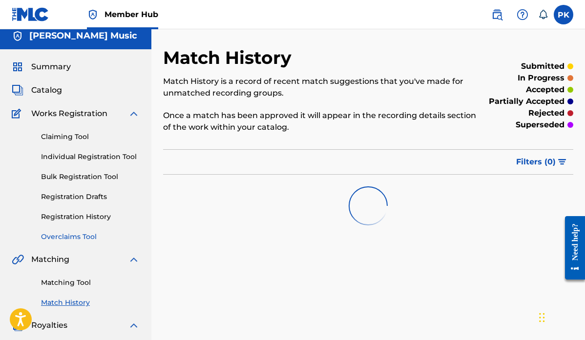
click at [77, 234] on link "Overclaims Tool" at bounding box center [90, 237] width 99 height 10
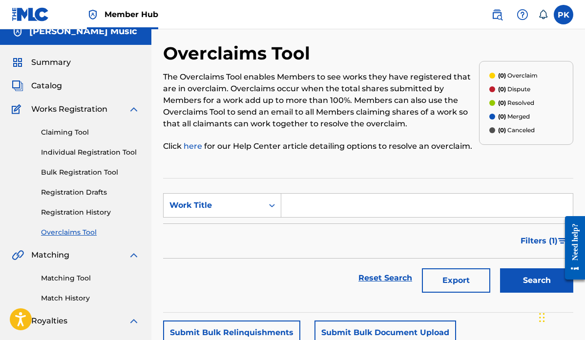
scroll to position [9, 0]
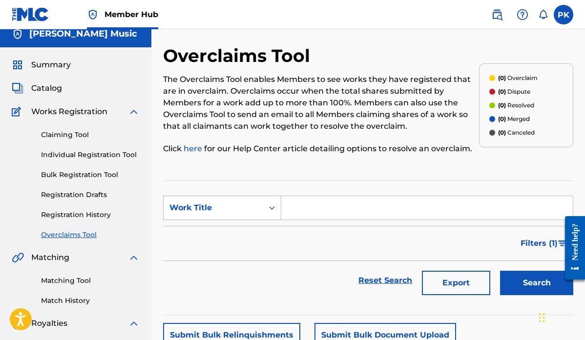
click at [267, 209] on div "Search Form" at bounding box center [272, 208] width 18 height 18
click at [244, 175] on div "Overclaims Tool The Overclaims Tool enables Members to see works they have regi…" at bounding box center [368, 297] width 410 height 505
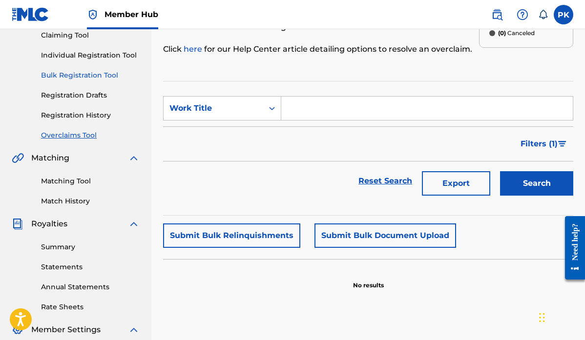
scroll to position [115, 0]
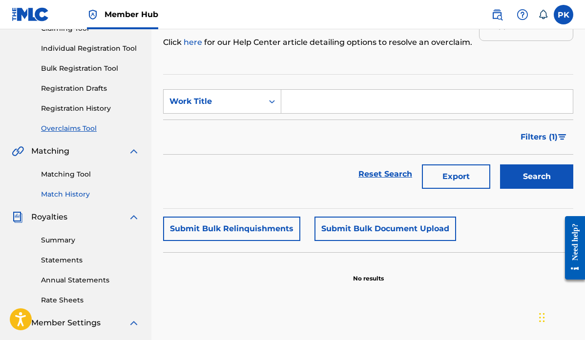
click at [82, 193] on link "Match History" at bounding box center [90, 195] width 99 height 10
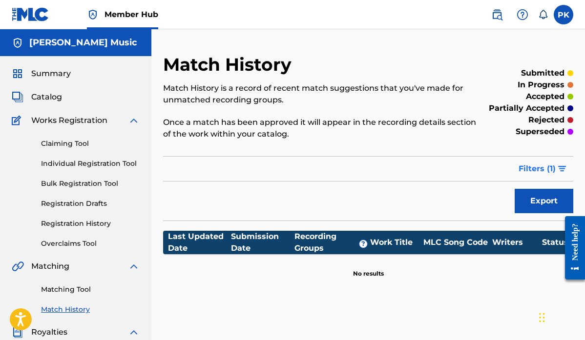
click at [530, 171] on span "Filters ( 1 )" at bounding box center [537, 169] width 37 height 12
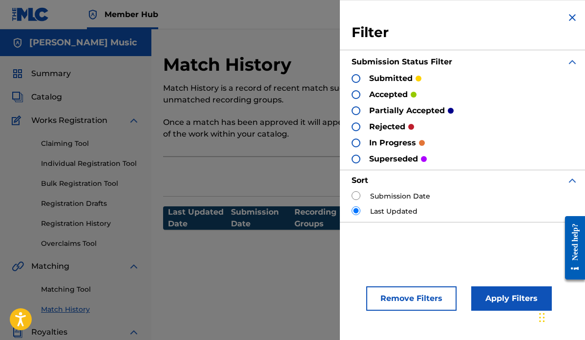
click at [357, 81] on div at bounding box center [356, 78] width 9 height 9
click at [357, 95] on div at bounding box center [356, 94] width 9 height 9
click at [357, 110] on div at bounding box center [356, 110] width 9 height 9
click at [357, 126] on div at bounding box center [356, 127] width 9 height 9
click at [357, 142] on div at bounding box center [356, 143] width 9 height 9
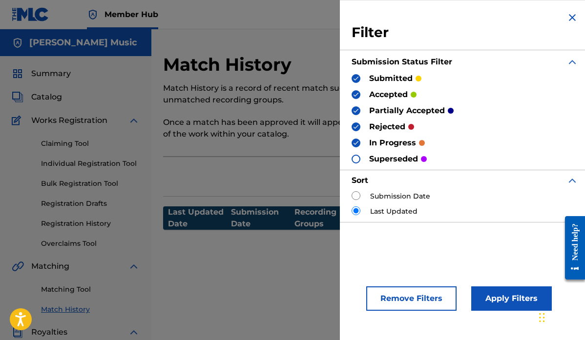
click at [358, 159] on div at bounding box center [356, 159] width 9 height 9
click at [509, 299] on button "Apply Filters" at bounding box center [511, 299] width 81 height 24
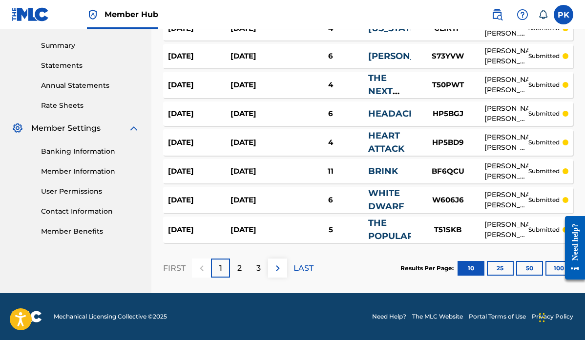
scroll to position [310, 0]
click at [259, 267] on p "3" at bounding box center [258, 269] width 4 height 12
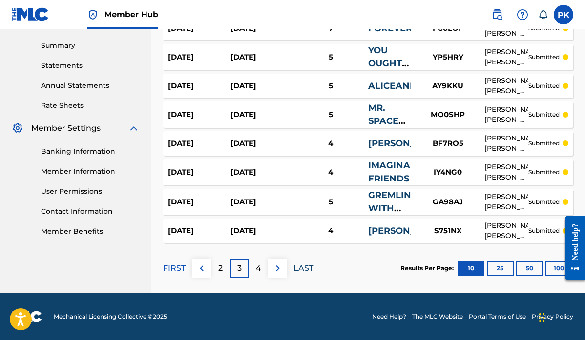
click at [309, 266] on p "LAST" at bounding box center [304, 269] width 20 height 12
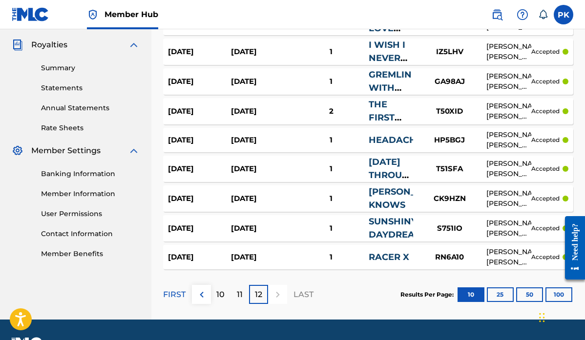
scroll to position [309, 0]
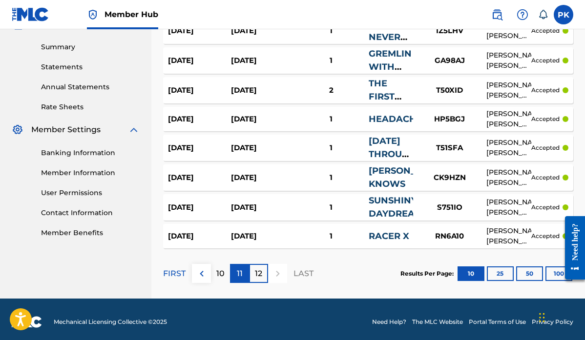
click at [237, 272] on p "11" at bounding box center [240, 274] width 6 height 12
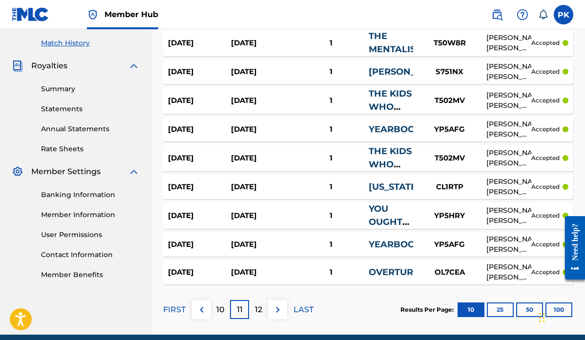
scroll to position [273, 0]
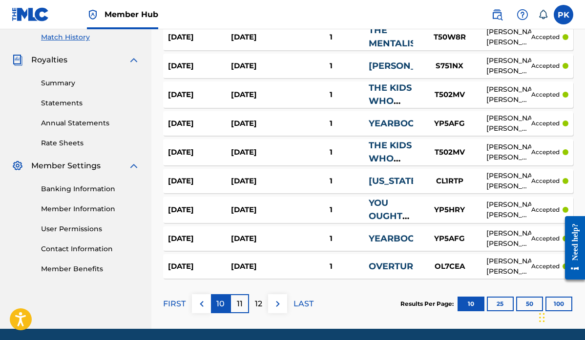
click at [226, 309] on div "10" at bounding box center [220, 304] width 19 height 19
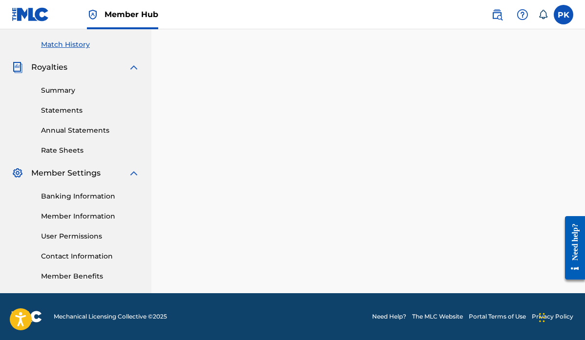
scroll to position [265, 0]
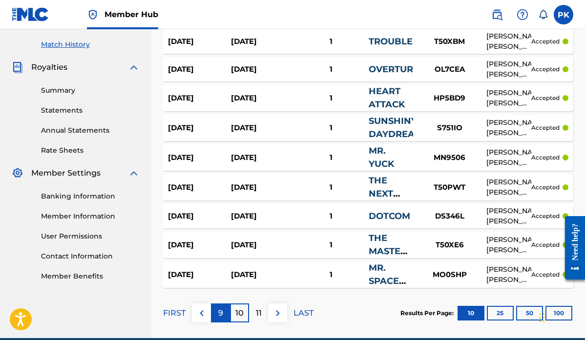
click at [224, 314] on div "9" at bounding box center [220, 313] width 19 height 19
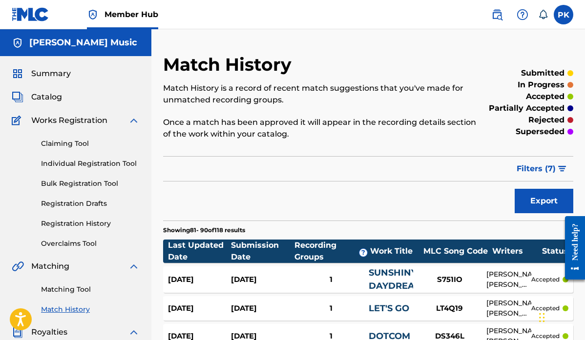
scroll to position [0, 0]
click at [48, 96] on span "Catalog" at bounding box center [46, 97] width 31 height 12
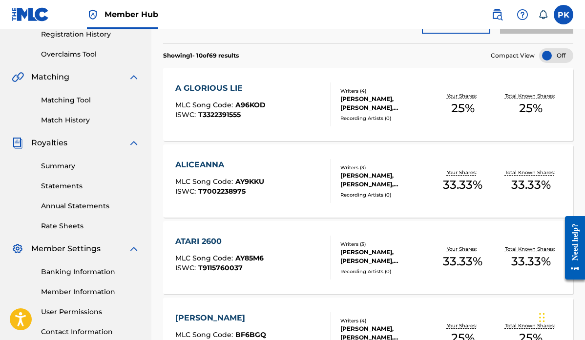
scroll to position [198, 0]
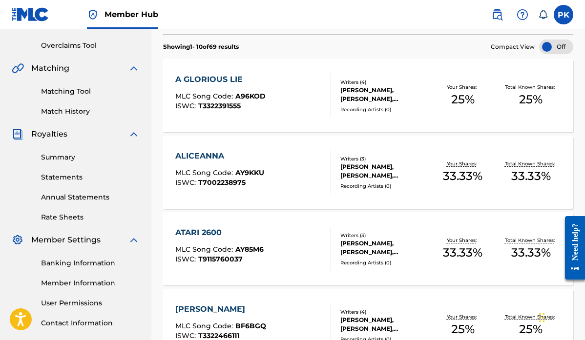
click at [205, 156] on div "ALICEANNA" at bounding box center [219, 156] width 89 height 12
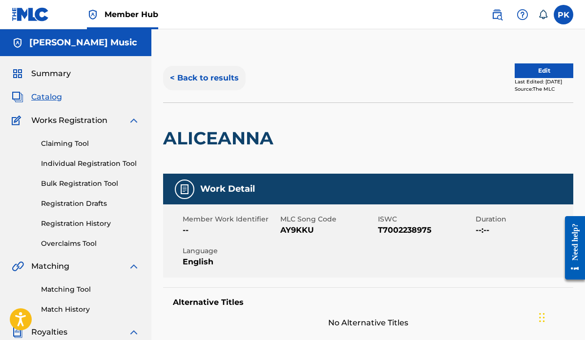
click at [191, 77] on button "< Back to results" at bounding box center [204, 78] width 83 height 24
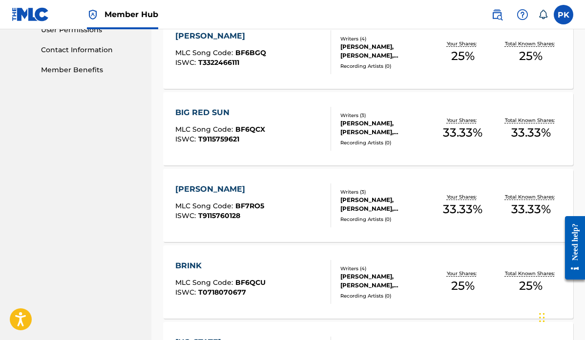
scroll to position [474, 0]
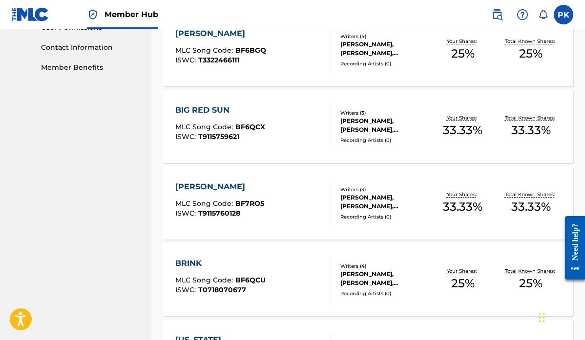
click at [202, 184] on div "[PERSON_NAME]" at bounding box center [219, 187] width 89 height 12
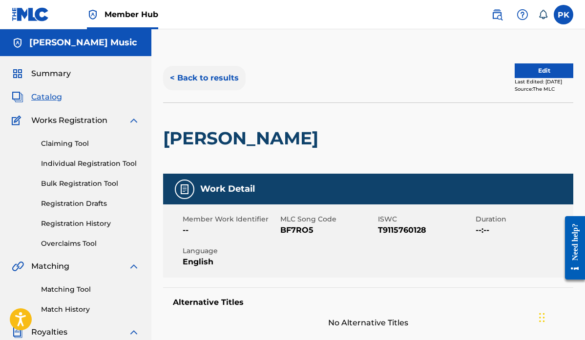
click at [196, 77] on button "< Back to results" at bounding box center [204, 78] width 83 height 24
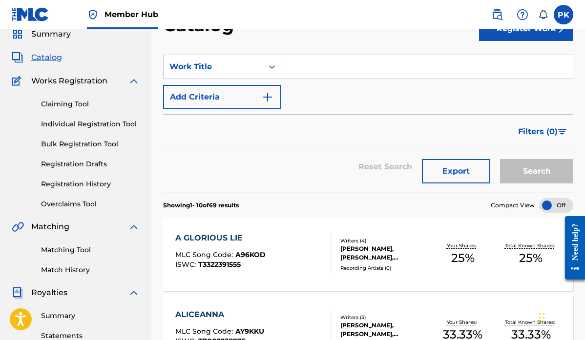
scroll to position [54, 0]
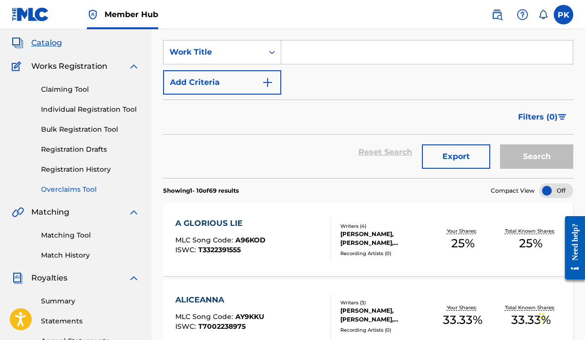
click at [74, 188] on link "Overclaims Tool" at bounding box center [90, 190] width 99 height 10
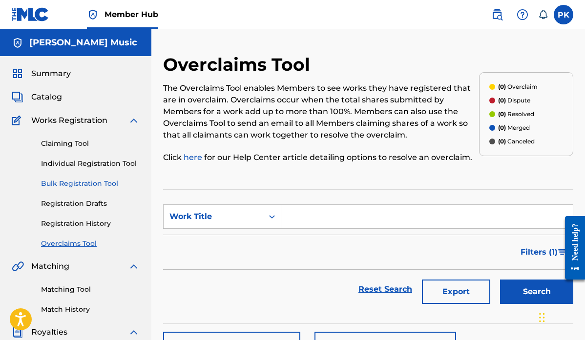
click at [73, 181] on link "Bulk Registration Tool" at bounding box center [90, 184] width 99 height 10
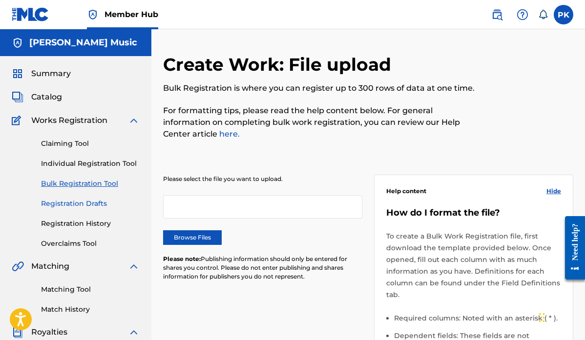
click at [69, 202] on link "Registration Drafts" at bounding box center [90, 204] width 99 height 10
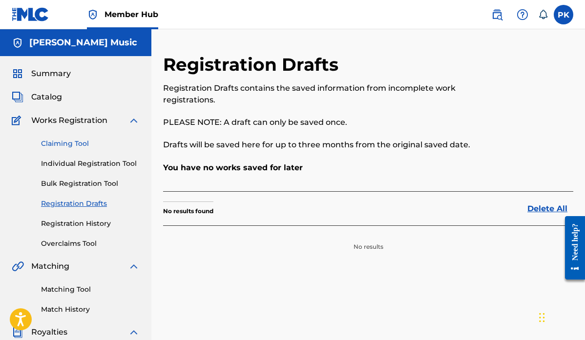
click at [73, 145] on link "Claiming Tool" at bounding box center [90, 144] width 99 height 10
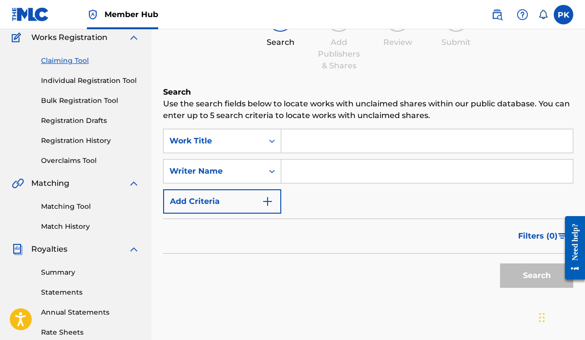
scroll to position [102, 0]
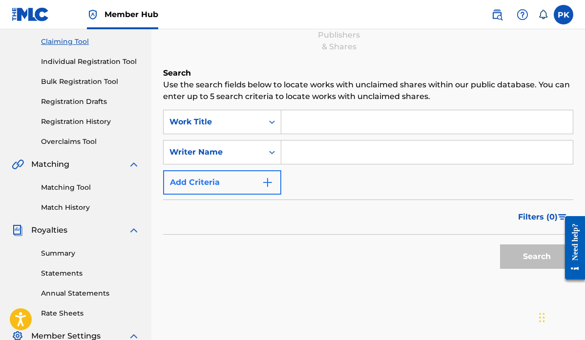
click at [252, 178] on button "Add Criteria" at bounding box center [222, 182] width 118 height 24
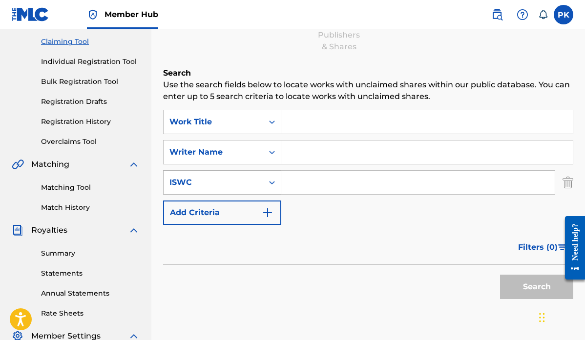
click at [250, 181] on div "ISWC" at bounding box center [214, 183] width 88 height 12
click at [325, 254] on div "Filters ( 0 )" at bounding box center [368, 247] width 410 height 35
click at [264, 152] on div "Search Form" at bounding box center [272, 153] width 18 height 18
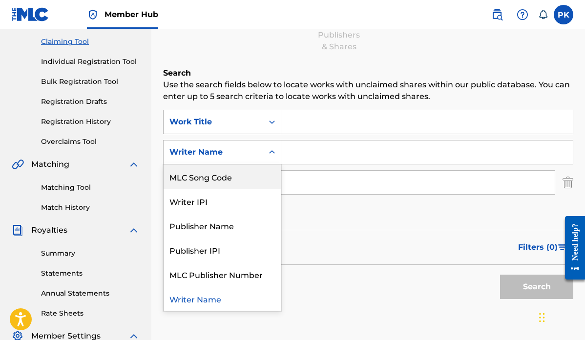
click at [263, 119] on div "Work Title" at bounding box center [214, 122] width 100 height 19
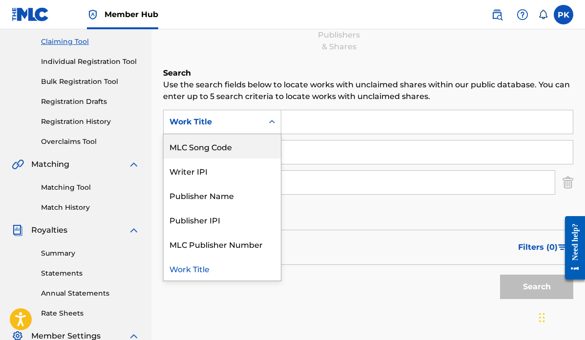
click at [267, 122] on div "Search Form" at bounding box center [272, 122] width 18 height 18
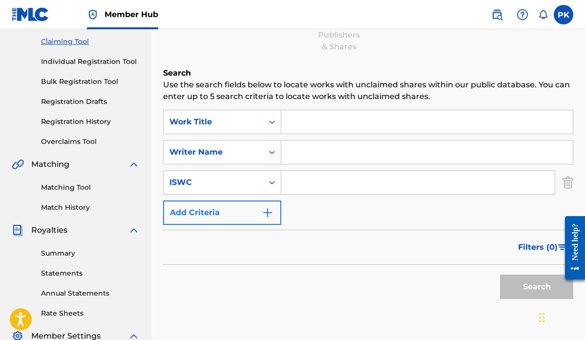
click at [271, 212] on img "Search Form" at bounding box center [268, 213] width 12 height 12
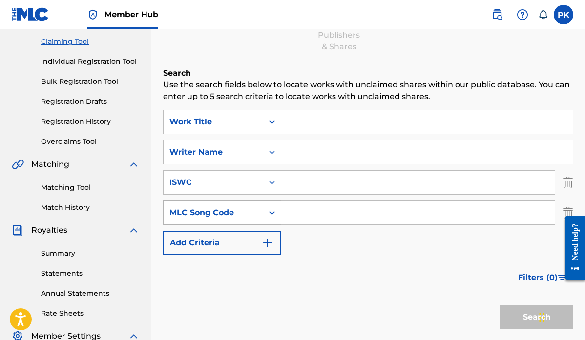
click at [260, 212] on div "MLC Song Code" at bounding box center [214, 213] width 100 height 19
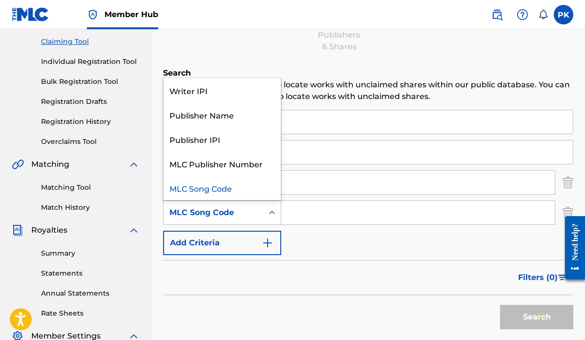
click at [323, 244] on div "SearchWithCriteria8fb14f2f-dd3e-46d2-94b5-9ddbbba0e421 Work Title SearchWithCri…" at bounding box center [368, 183] width 410 height 146
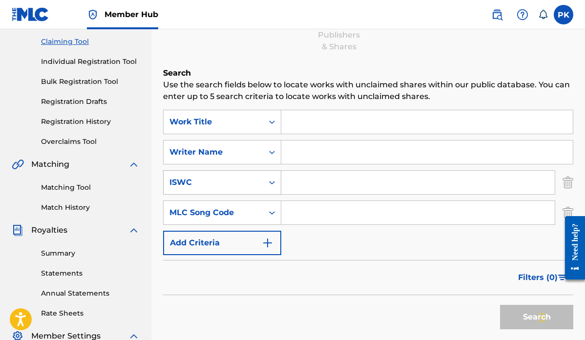
click at [268, 186] on icon "Search Form" at bounding box center [272, 183] width 10 height 10
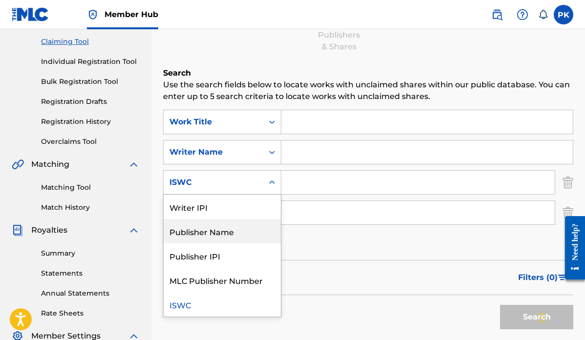
click at [321, 239] on div "SearchWithCriteria8fb14f2f-dd3e-46d2-94b5-9ddbbba0e421 Work Title SearchWithCri…" at bounding box center [368, 183] width 410 height 146
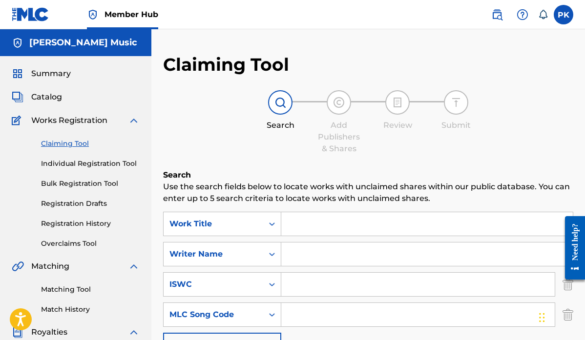
scroll to position [0, 0]
click at [54, 96] on span "Catalog" at bounding box center [46, 97] width 31 height 12
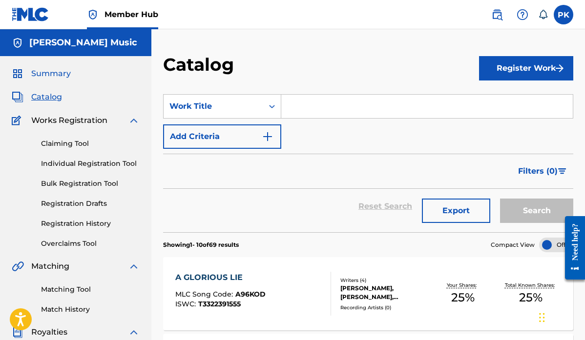
click at [52, 72] on span "Summary" at bounding box center [51, 74] width 40 height 12
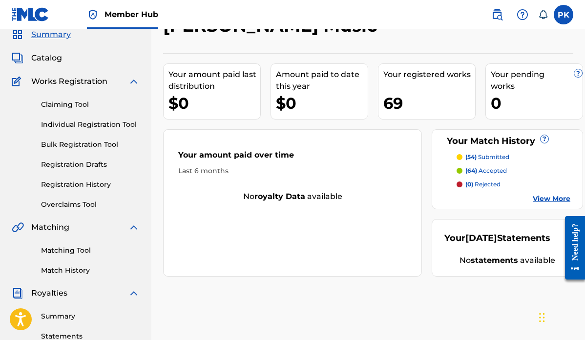
scroll to position [40, 0]
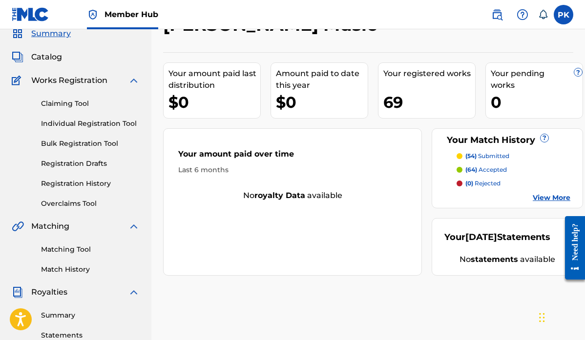
click at [390, 97] on div "69" at bounding box center [429, 102] width 92 height 22
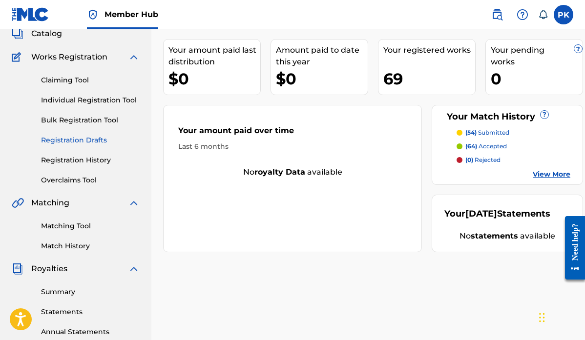
scroll to position [66, 0]
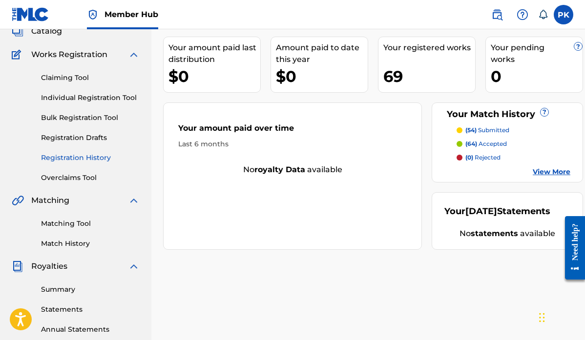
click at [88, 157] on link "Registration History" at bounding box center [90, 158] width 99 height 10
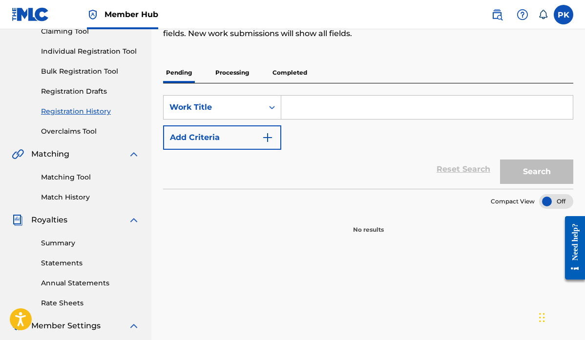
scroll to position [104, 0]
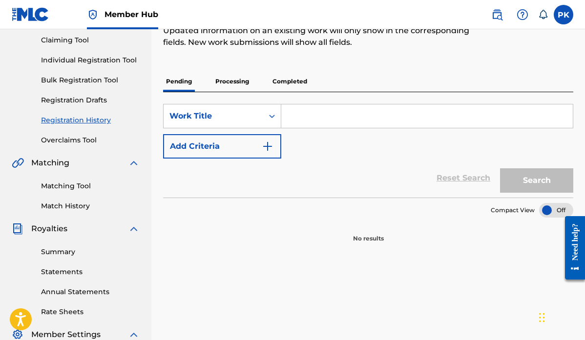
click at [237, 77] on p "Processing" at bounding box center [233, 81] width 40 height 21
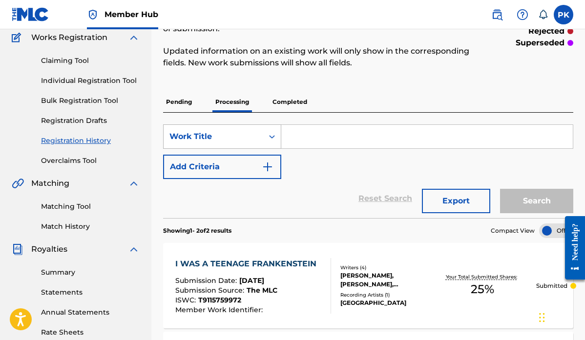
scroll to position [81, 0]
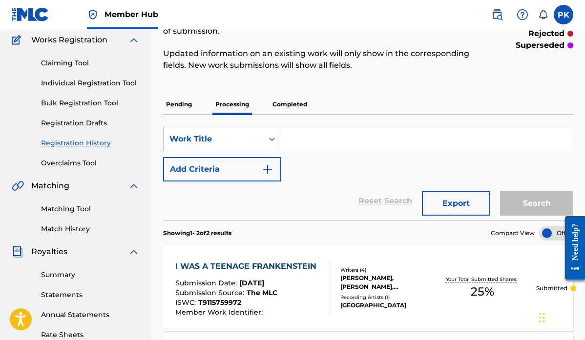
click at [287, 104] on p "Completed" at bounding box center [290, 104] width 41 height 21
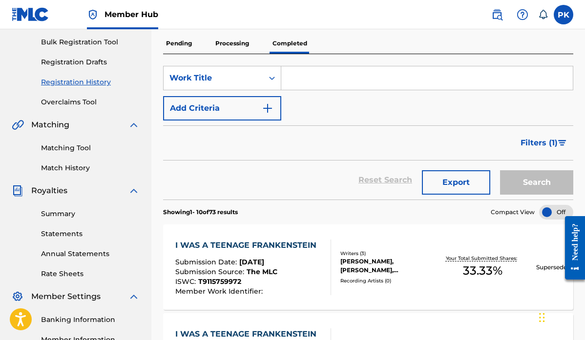
scroll to position [155, 0]
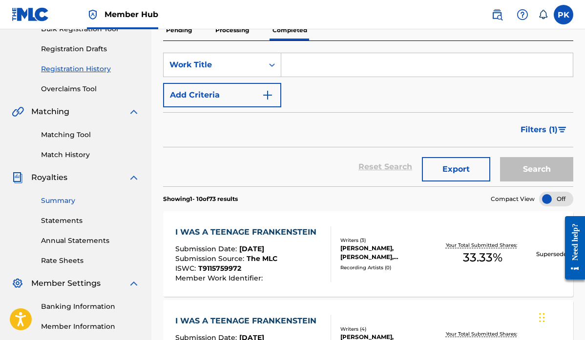
click at [63, 201] on link "Summary" at bounding box center [90, 201] width 99 height 10
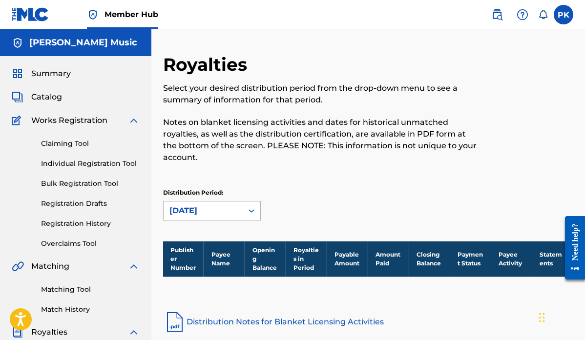
click at [221, 205] on div "[DATE]" at bounding box center [212, 211] width 98 height 20
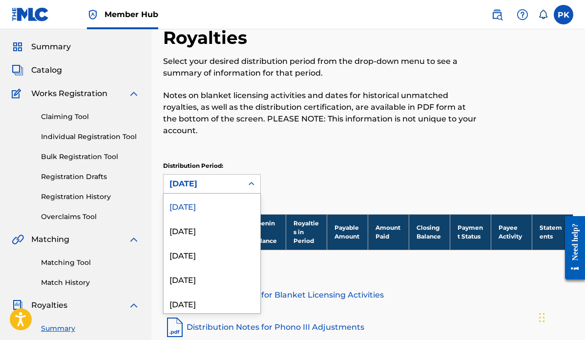
scroll to position [27, 0]
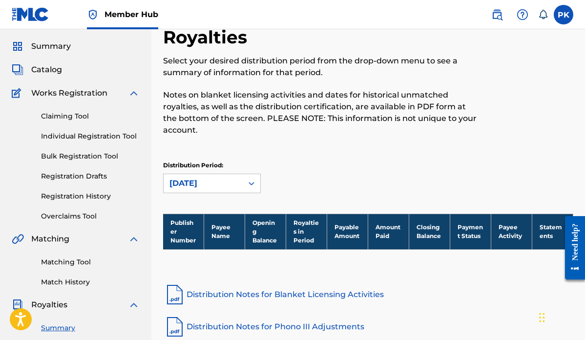
click at [286, 149] on div "Royalties Select your desired distribution period from the drop-down menu to se…" at bounding box center [368, 120] width 410 height 188
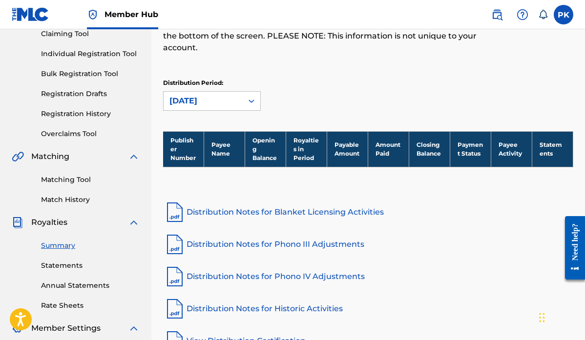
scroll to position [125, 0]
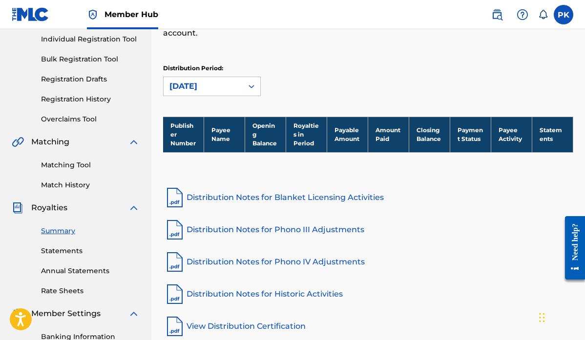
click at [60, 229] on link "Summary" at bounding box center [90, 231] width 99 height 10
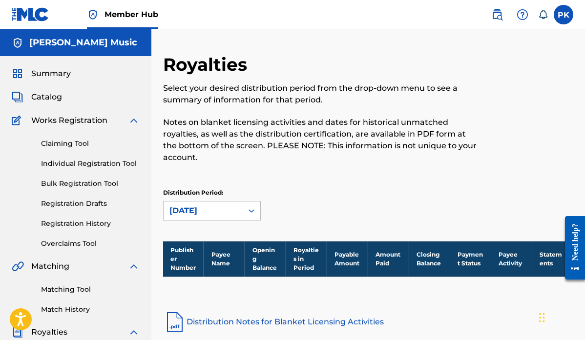
scroll to position [0, 0]
click at [127, 16] on span "Member Hub" at bounding box center [132, 14] width 54 height 11
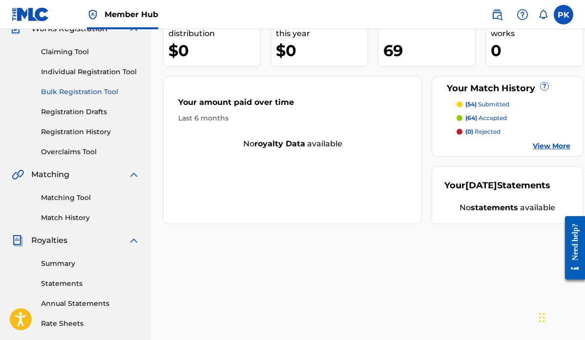
scroll to position [107, 0]
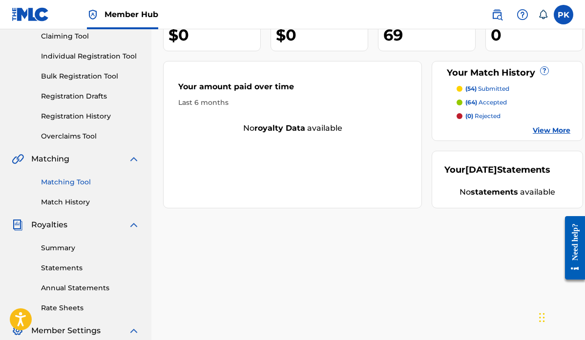
click at [78, 183] on link "Matching Tool" at bounding box center [90, 182] width 99 height 10
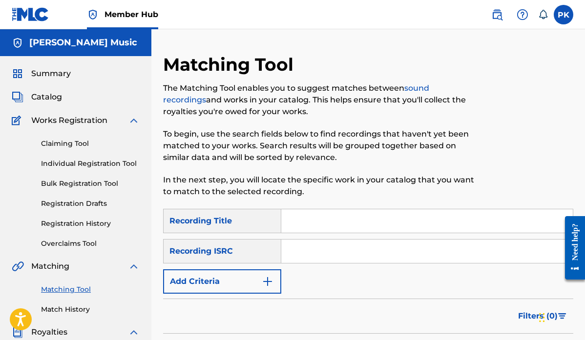
click at [294, 218] on input "Search Form" at bounding box center [427, 221] width 292 height 23
type input "concentrate"
click at [268, 276] on button "Add Criteria" at bounding box center [222, 282] width 118 height 24
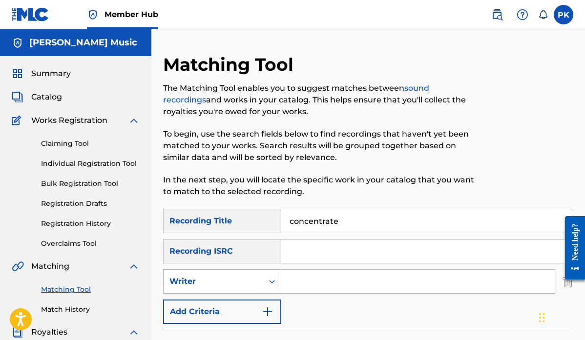
click at [262, 283] on div "Writer" at bounding box center [214, 282] width 100 height 19
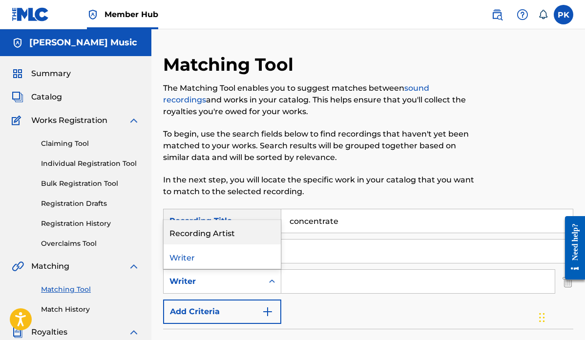
click at [238, 235] on div "Recording Artist" at bounding box center [222, 232] width 117 height 24
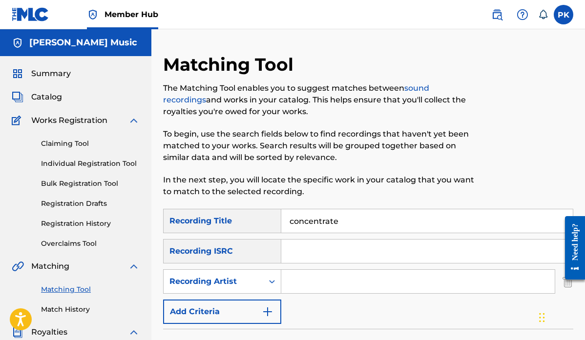
click at [307, 281] on input "Search Form" at bounding box center [418, 281] width 274 height 23
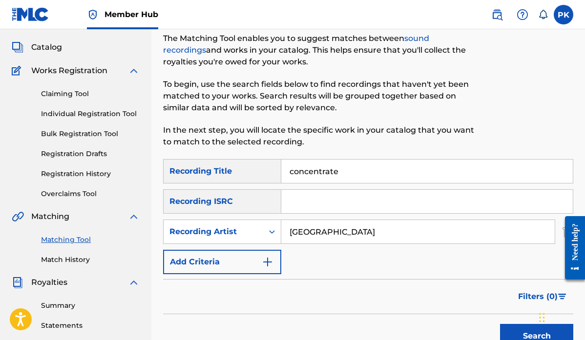
scroll to position [61, 0]
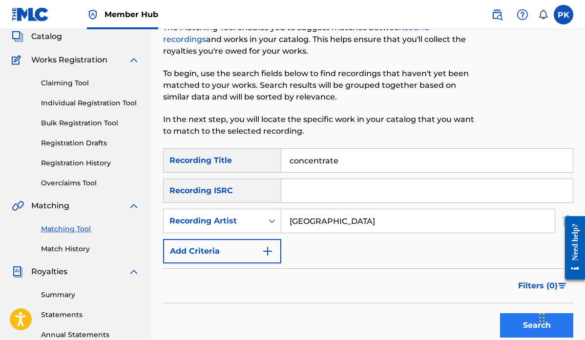
type input "[GEOGRAPHIC_DATA]"
click at [514, 327] on button "Search" at bounding box center [536, 326] width 73 height 24
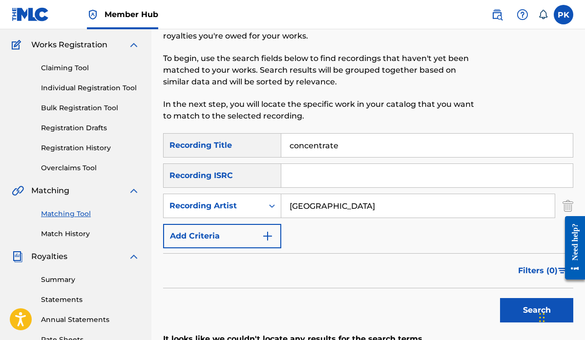
scroll to position [75, 0]
click at [289, 146] on input "concentrate" at bounding box center [427, 145] width 292 height 23
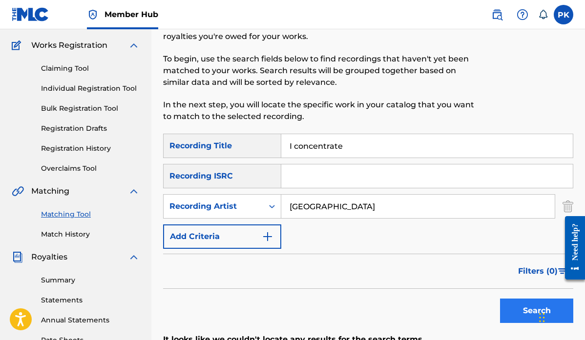
type input "I concentrate"
click at [510, 309] on button "Search" at bounding box center [536, 311] width 73 height 24
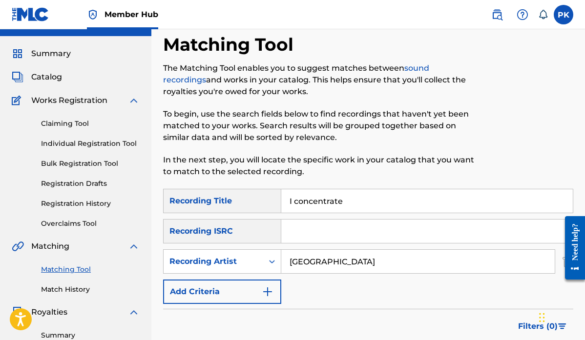
scroll to position [20, 0]
click at [310, 265] on input "[GEOGRAPHIC_DATA]" at bounding box center [418, 262] width 274 height 23
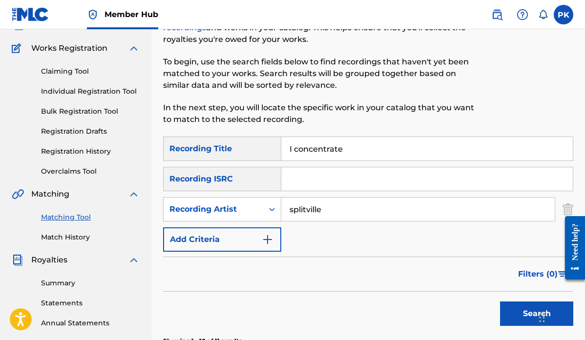
scroll to position [86, 0]
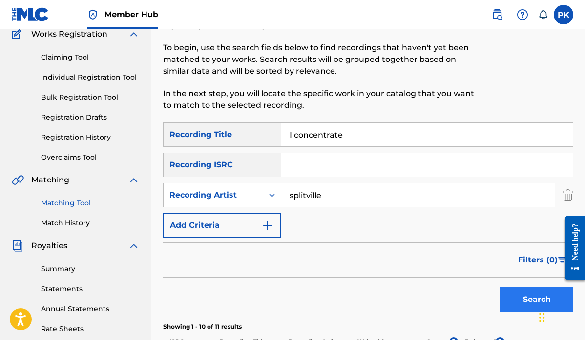
type input "splitville"
click at [522, 295] on button "Search" at bounding box center [536, 300] width 73 height 24
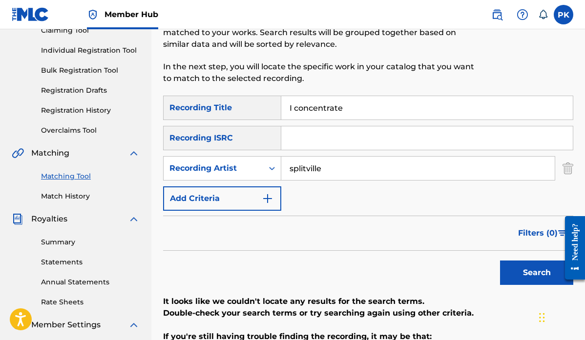
scroll to position [108, 0]
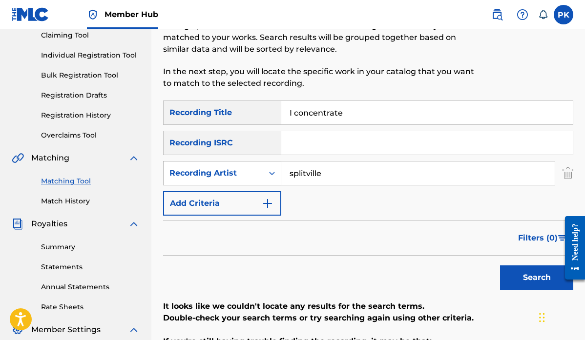
drag, startPoint x: 330, startPoint y: 176, endPoint x: 236, endPoint y: 176, distance: 93.8
click at [236, 176] on div "SearchWithCriteriaad162c30-1e17-4b42-8ff0-f06929fcefb7 Recording Artist splitvi…" at bounding box center [368, 173] width 410 height 24
drag, startPoint x: 355, startPoint y: 114, endPoint x: 226, endPoint y: 108, distance: 129.1
click at [228, 108] on div "SearchWithCriteria83d52d75-98e1-458e-9f6d-5e4405f7838b Recording Title I concen…" at bounding box center [368, 113] width 410 height 24
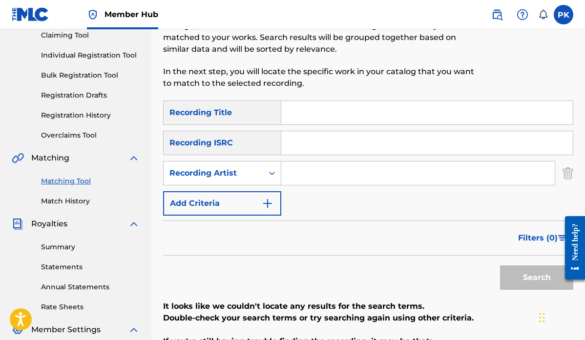
click at [309, 114] on input "Search Form" at bounding box center [427, 112] width 292 height 23
type input "big red"
click at [261, 174] on div "Recording Artist" at bounding box center [214, 173] width 100 height 19
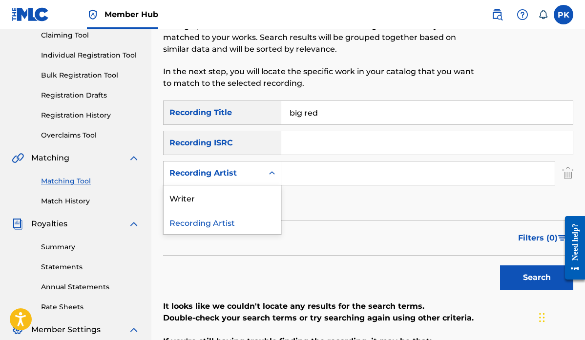
click at [225, 223] on div "Recording Artist" at bounding box center [222, 222] width 117 height 24
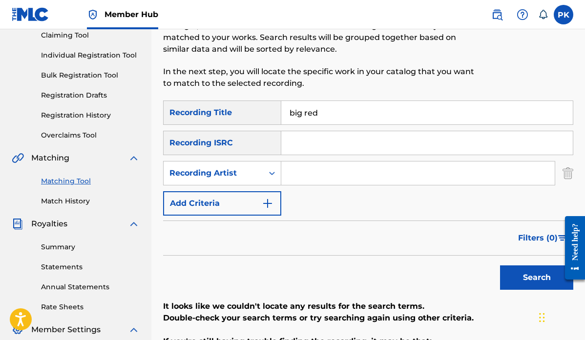
click at [327, 178] on input "Search Form" at bounding box center [418, 173] width 274 height 23
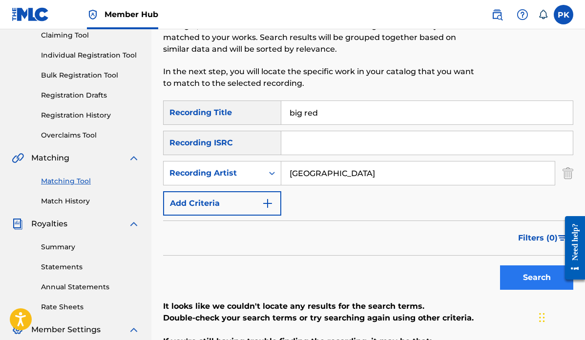
type input "[GEOGRAPHIC_DATA]"
click at [537, 279] on button "Search" at bounding box center [536, 278] width 73 height 24
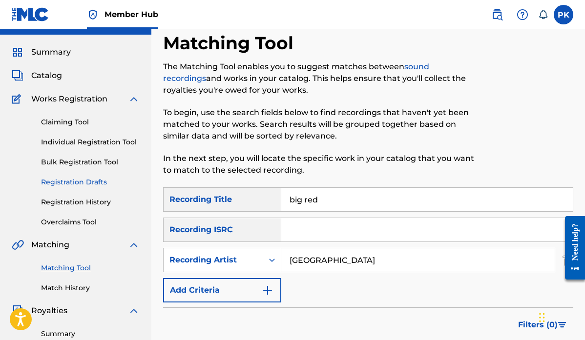
scroll to position [24, 0]
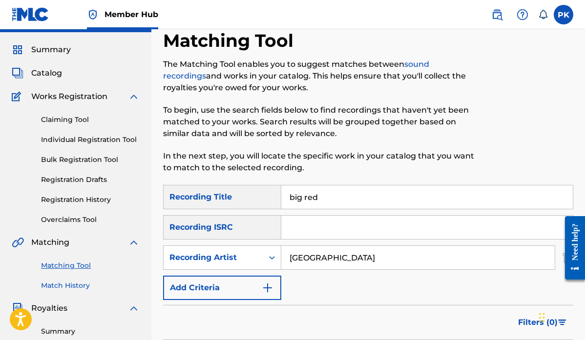
click at [64, 287] on link "Match History" at bounding box center [90, 286] width 99 height 10
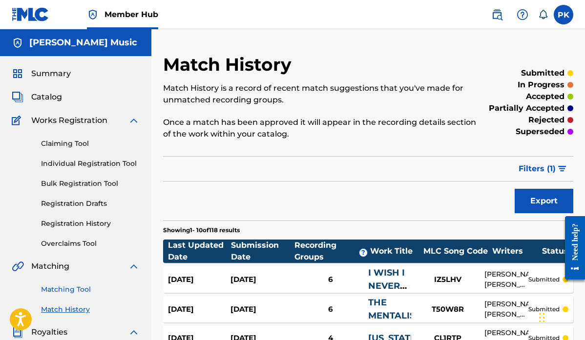
click at [71, 289] on link "Matching Tool" at bounding box center [90, 290] width 99 height 10
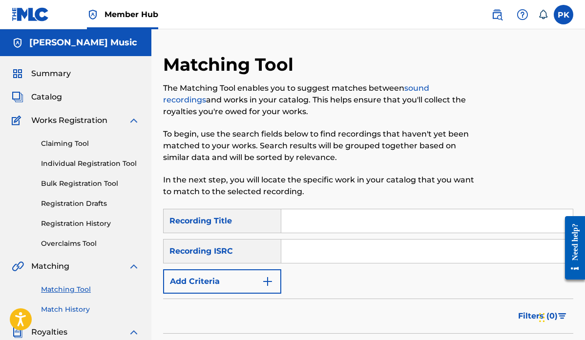
click at [68, 309] on link "Match History" at bounding box center [90, 310] width 99 height 10
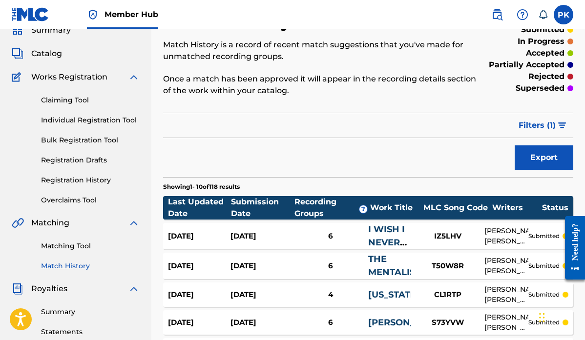
scroll to position [56, 0]
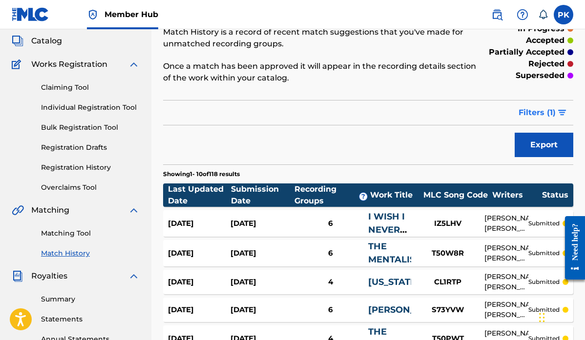
click at [553, 116] on span "Filters ( 1 )" at bounding box center [537, 113] width 37 height 12
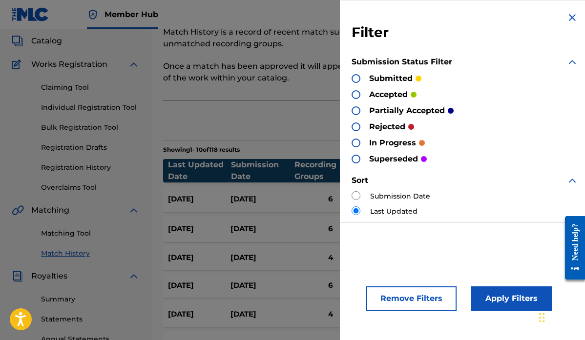
click at [357, 93] on div at bounding box center [356, 94] width 9 height 9
click at [489, 298] on button "Apply Filters" at bounding box center [511, 299] width 81 height 24
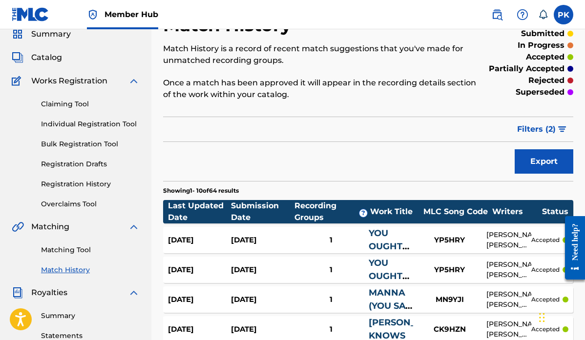
scroll to position [38, 0]
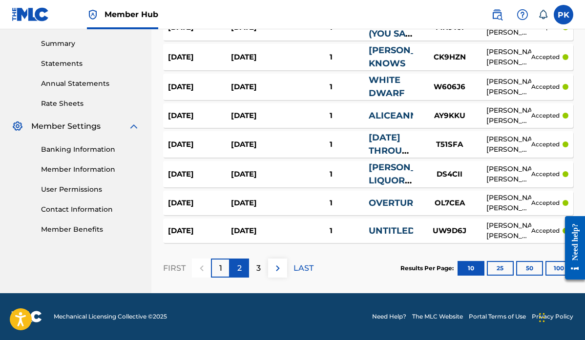
click at [242, 270] on p "2" at bounding box center [239, 269] width 4 height 12
click at [255, 268] on div "3" at bounding box center [258, 268] width 19 height 19
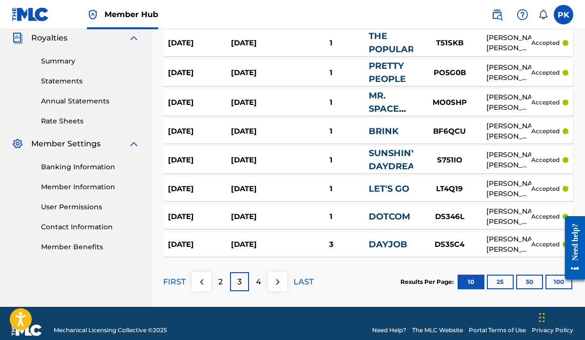
scroll to position [302, 0]
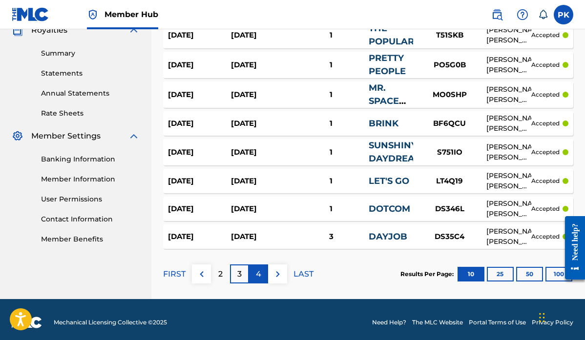
click at [258, 274] on p "4" at bounding box center [258, 275] width 5 height 12
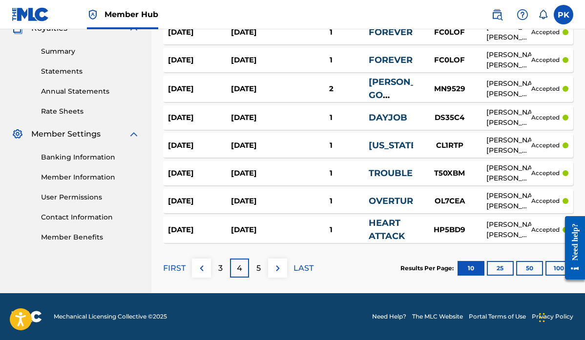
scroll to position [304, 0]
click at [258, 268] on p "5" at bounding box center [258, 269] width 4 height 12
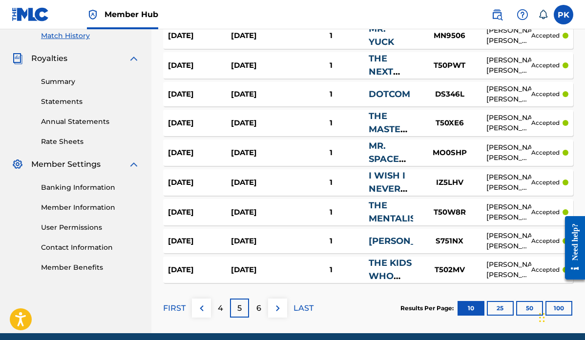
scroll to position [281, 0]
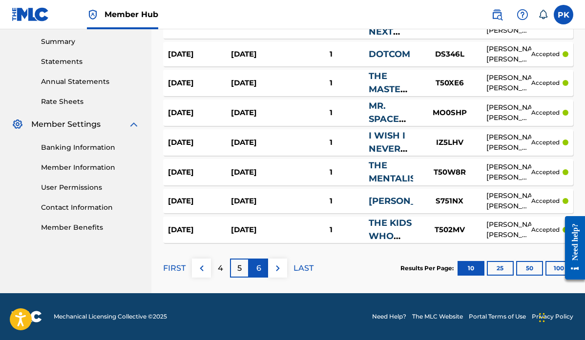
click at [254, 270] on div "6" at bounding box center [258, 268] width 19 height 19
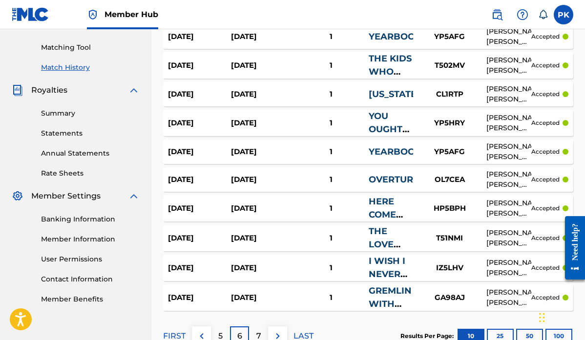
scroll to position [278, 0]
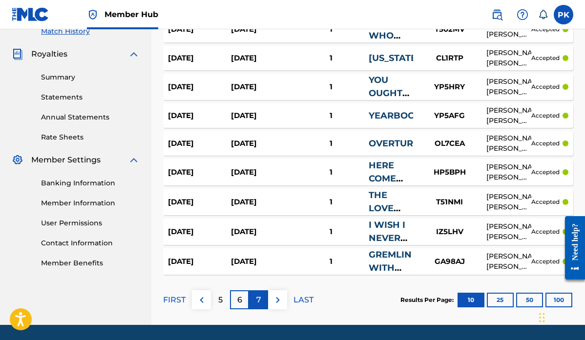
click at [258, 303] on p "7" at bounding box center [258, 301] width 5 height 12
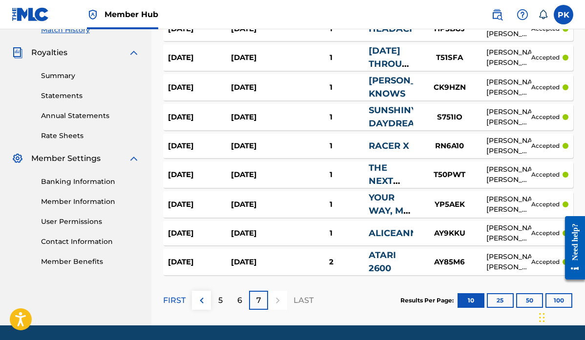
scroll to position [303, 0]
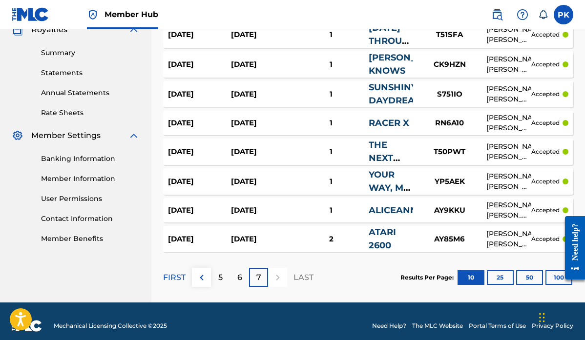
click at [384, 239] on div "ATARI 2600" at bounding box center [391, 239] width 44 height 26
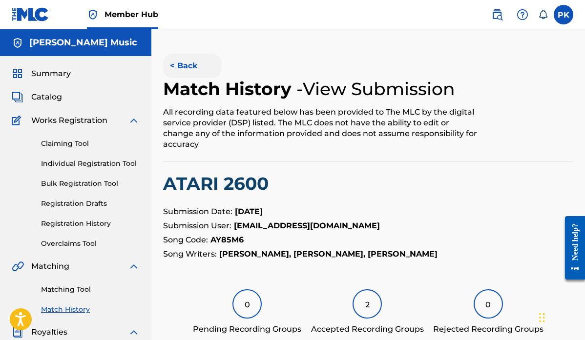
click at [182, 64] on button "< Back" at bounding box center [192, 66] width 59 height 24
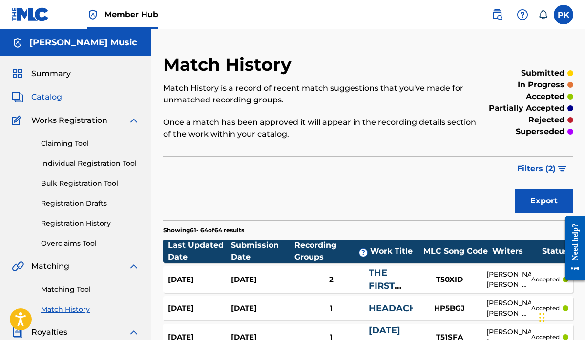
click at [50, 92] on span "Catalog" at bounding box center [46, 97] width 31 height 12
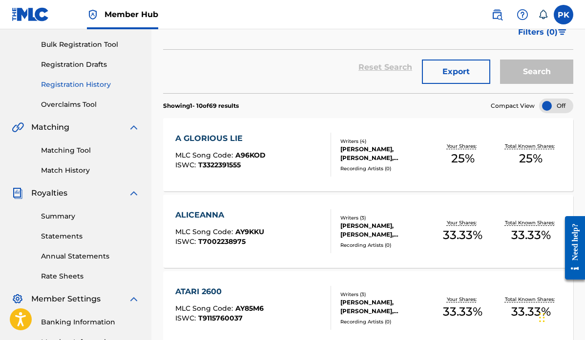
scroll to position [140, 0]
click at [61, 168] on link "Match History" at bounding box center [90, 170] width 99 height 10
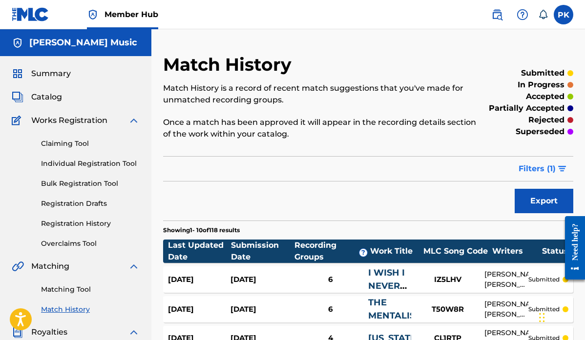
click at [552, 168] on span "Filters ( 1 )" at bounding box center [537, 169] width 37 height 12
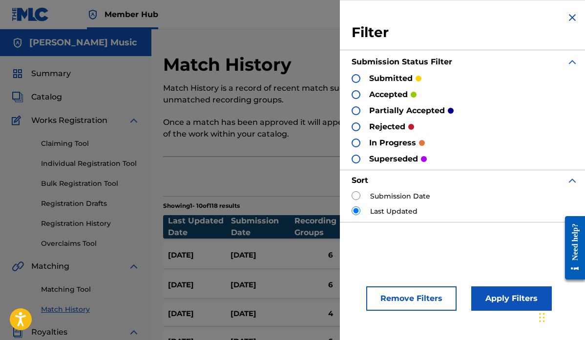
click at [570, 17] on img at bounding box center [573, 18] width 12 height 12
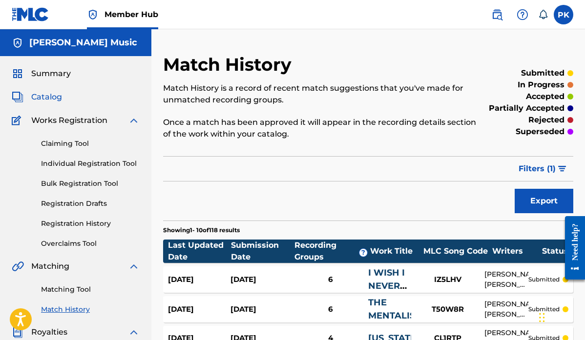
click at [48, 95] on span "Catalog" at bounding box center [46, 97] width 31 height 12
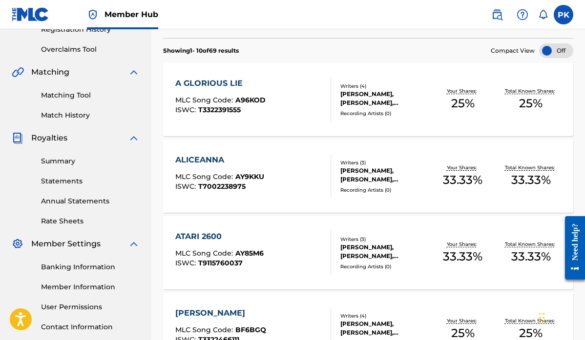
scroll to position [247, 0]
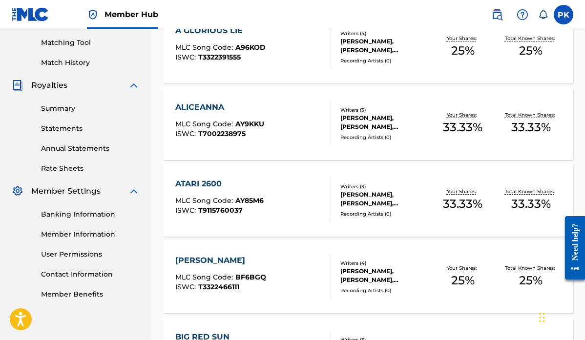
click at [207, 183] on div "ATARI 2600" at bounding box center [219, 184] width 88 height 12
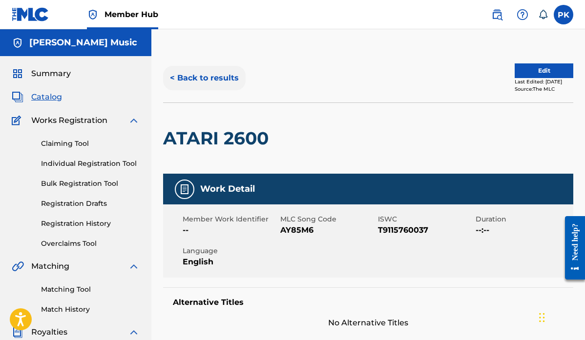
click at [199, 77] on button "< Back to results" at bounding box center [204, 78] width 83 height 24
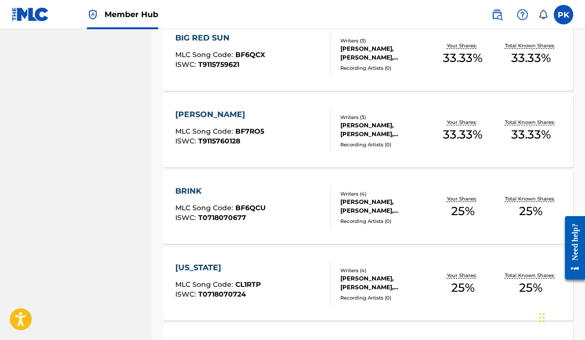
scroll to position [548, 0]
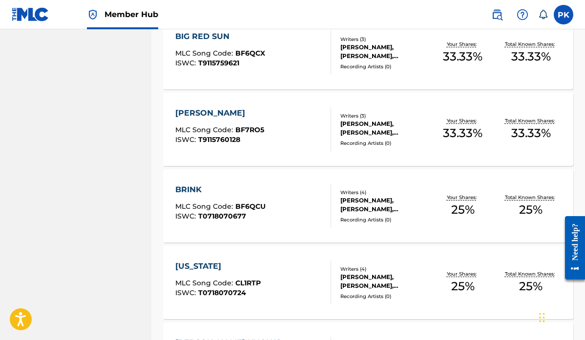
click at [224, 109] on div "[PERSON_NAME]" at bounding box center [219, 113] width 89 height 12
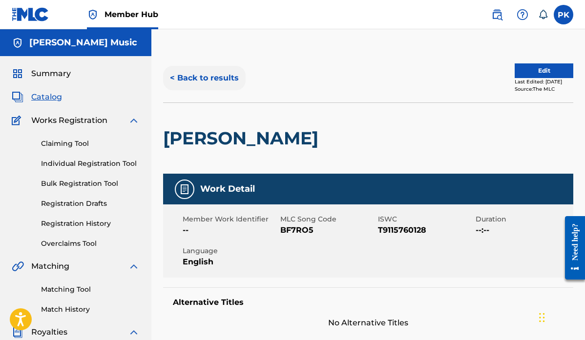
click at [206, 79] on button "< Back to results" at bounding box center [204, 78] width 83 height 24
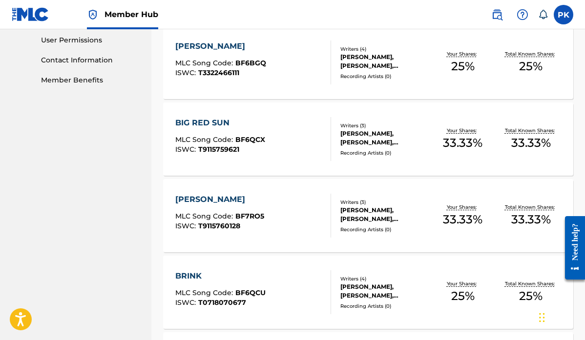
scroll to position [465, 0]
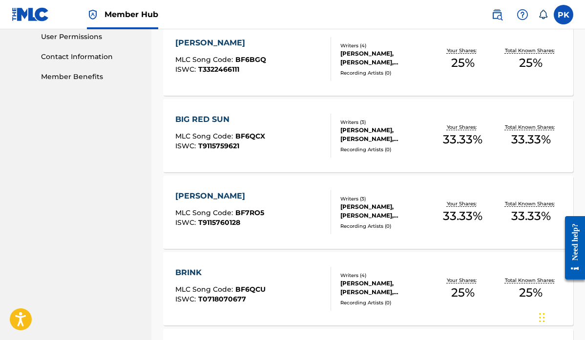
click at [200, 114] on div "BIG RED SUN" at bounding box center [220, 120] width 90 height 12
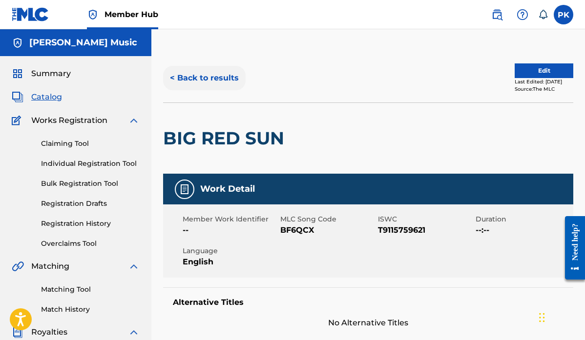
click at [191, 79] on button "< Back to results" at bounding box center [204, 78] width 83 height 24
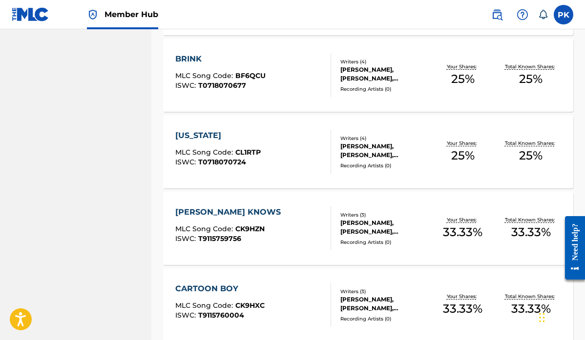
scroll to position [681, 0]
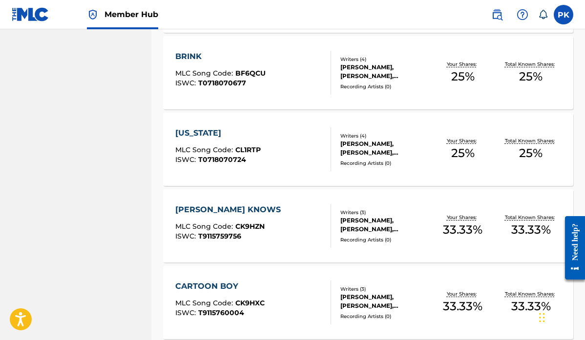
click at [196, 52] on div "BRINK" at bounding box center [220, 57] width 90 height 12
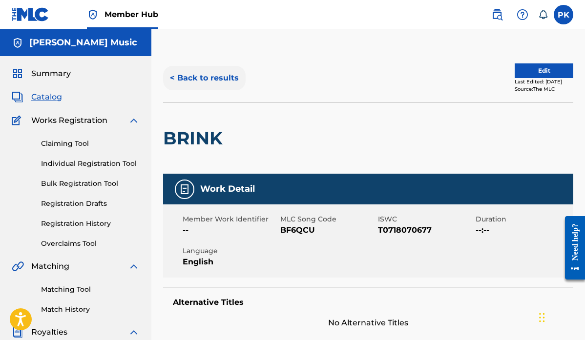
click at [197, 76] on button "< Back to results" at bounding box center [204, 78] width 83 height 24
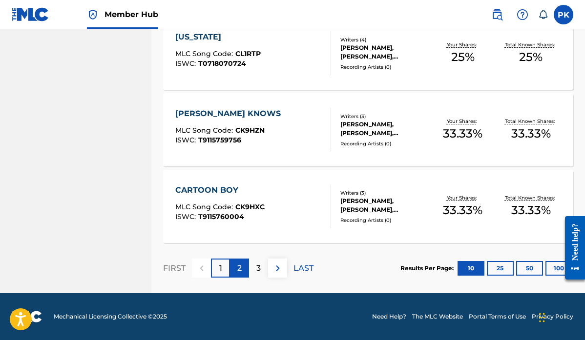
click at [240, 271] on p "2" at bounding box center [239, 269] width 4 height 12
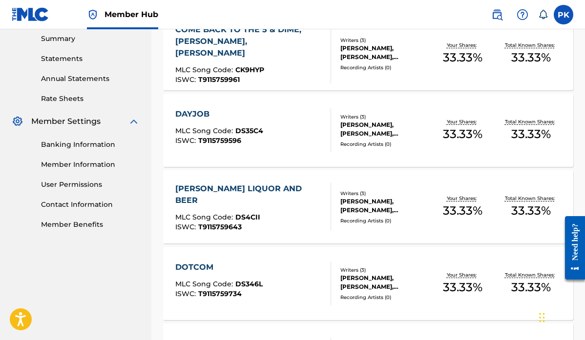
scroll to position [318, 0]
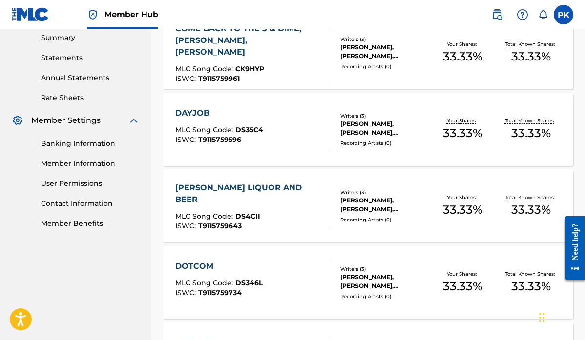
click at [199, 105] on div "DAYJOB MLC Song Code : DS35C4 ISWC : T9115759596 Writers ( 3 ) BRANDT S. HUSEMA…" at bounding box center [368, 129] width 410 height 73
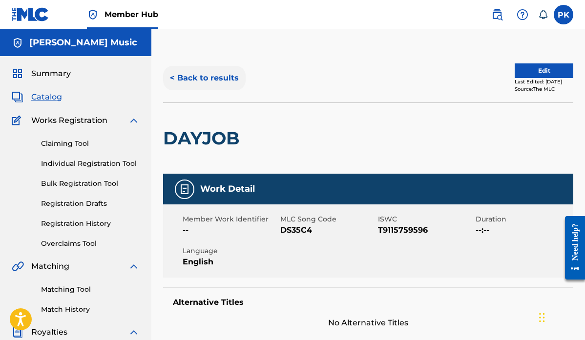
click at [184, 79] on button "< Back to results" at bounding box center [204, 78] width 83 height 24
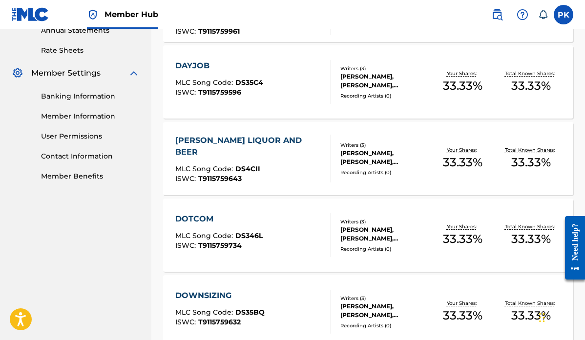
scroll to position [379, 0]
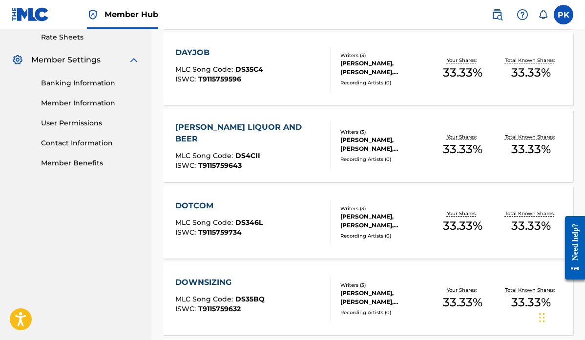
click at [198, 206] on div "DOTCOM" at bounding box center [218, 206] width 87 height 12
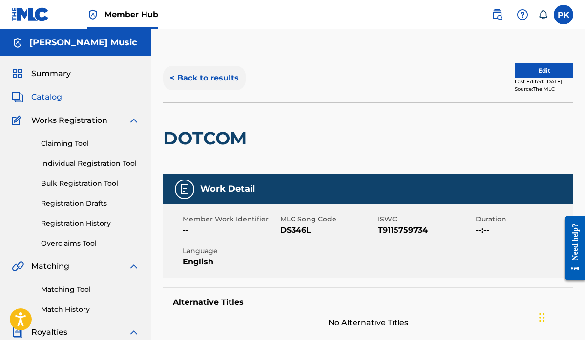
click at [195, 77] on button "< Back to results" at bounding box center [204, 78] width 83 height 24
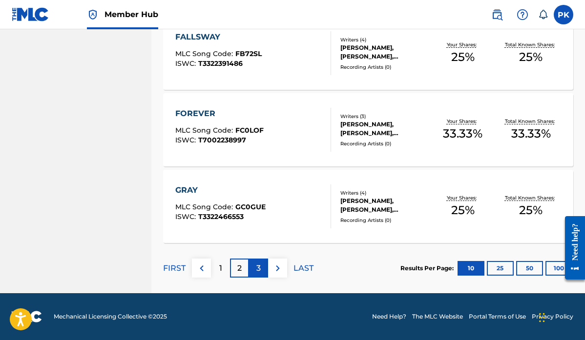
click at [256, 267] on p "3" at bounding box center [258, 269] width 4 height 12
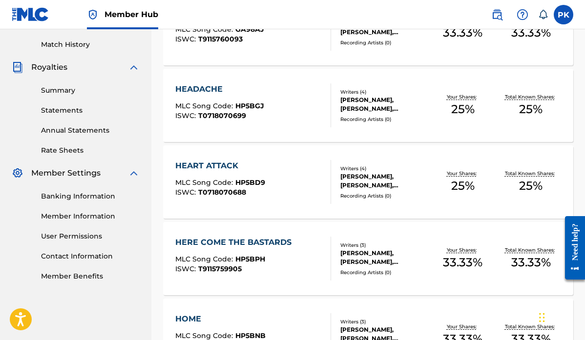
click at [218, 87] on div "HEADACHE" at bounding box center [219, 90] width 89 height 12
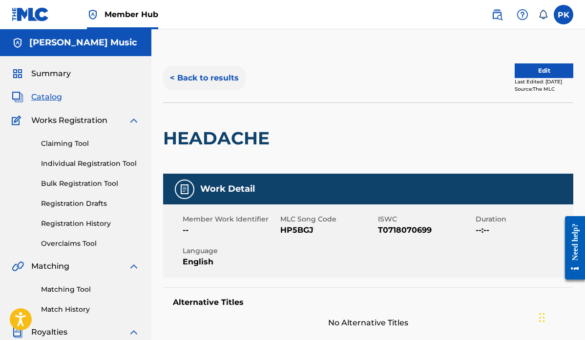
click at [182, 72] on button "< Back to results" at bounding box center [204, 78] width 83 height 24
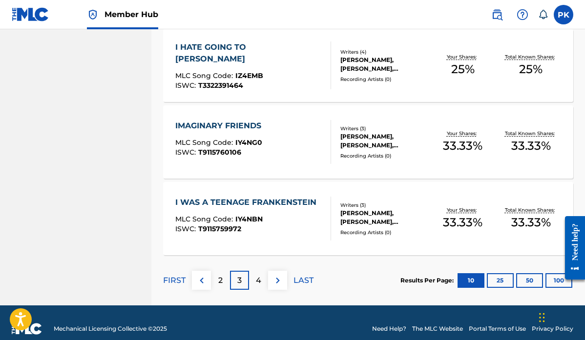
click at [232, 201] on div "I WAS A TEENAGE FRANKENSTEIN" at bounding box center [248, 203] width 146 height 12
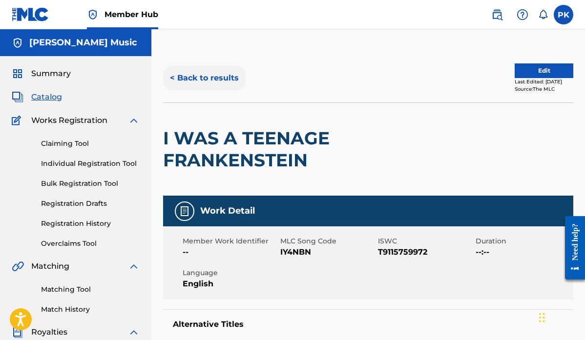
click at [204, 81] on button "< Back to results" at bounding box center [204, 78] width 83 height 24
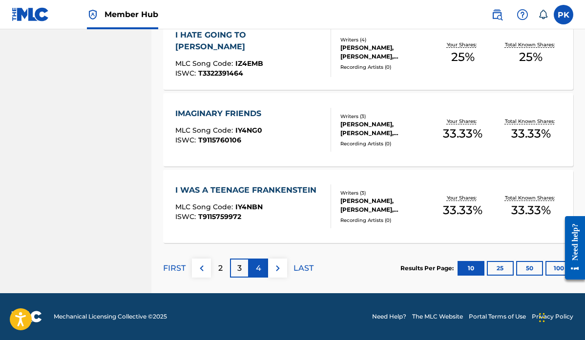
click at [257, 271] on p "4" at bounding box center [258, 269] width 5 height 12
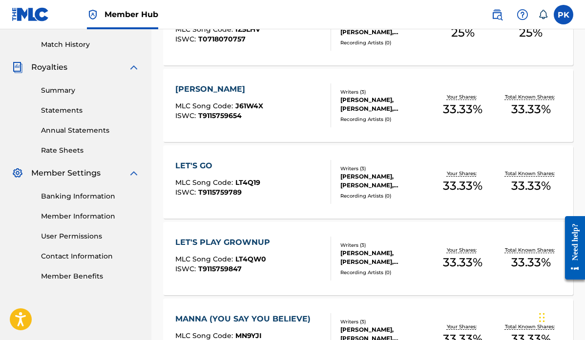
click at [237, 317] on div "MANNA (YOU SAY YOU BELIEVE)" at bounding box center [245, 320] width 140 height 12
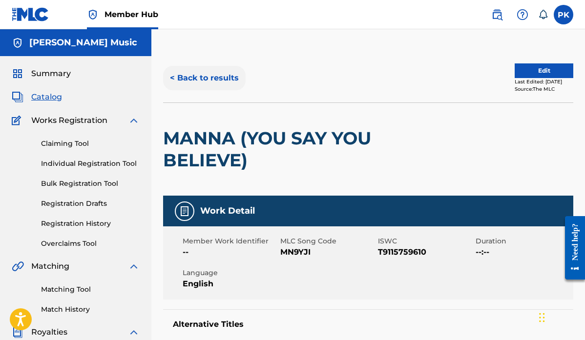
click at [198, 80] on button "< Back to results" at bounding box center [204, 78] width 83 height 24
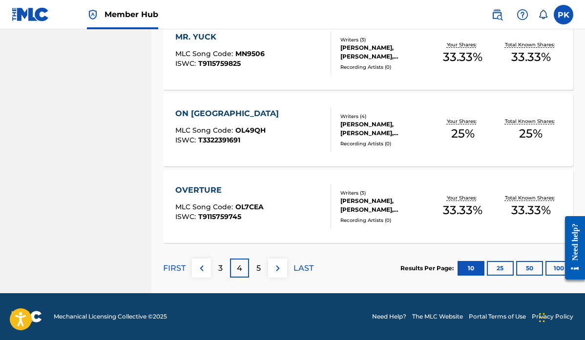
scroll to position [778, 0]
click at [211, 188] on div "OVERTURE" at bounding box center [219, 191] width 88 height 12
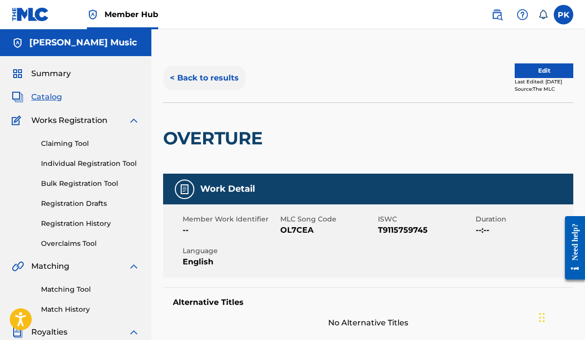
click at [199, 78] on button "< Back to results" at bounding box center [204, 78] width 83 height 24
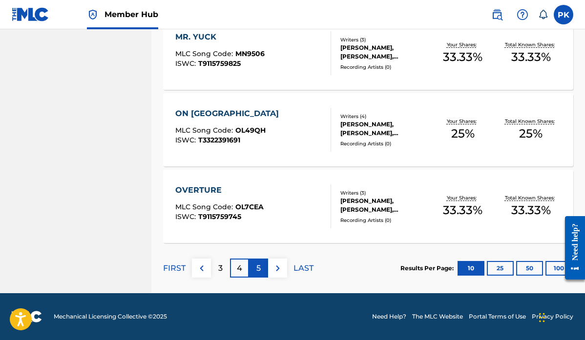
click at [258, 268] on p "5" at bounding box center [258, 269] width 4 height 12
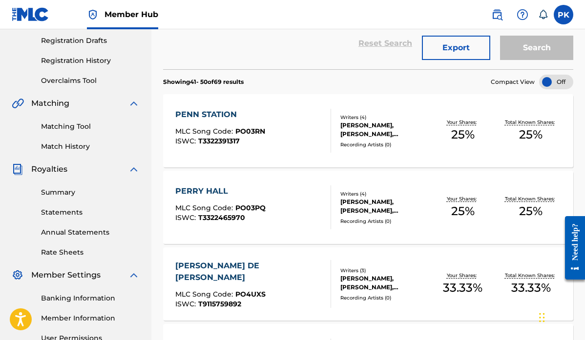
scroll to position [168, 0]
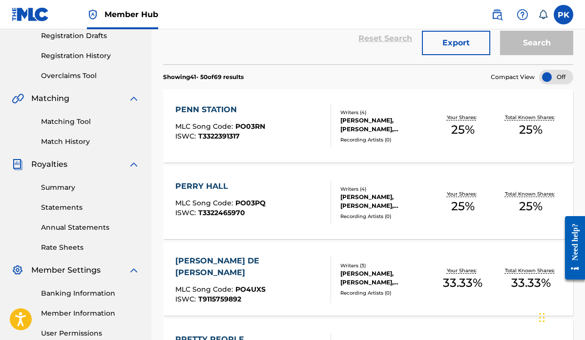
click at [214, 262] on div "[PERSON_NAME] DE [PERSON_NAME]" at bounding box center [249, 266] width 148 height 23
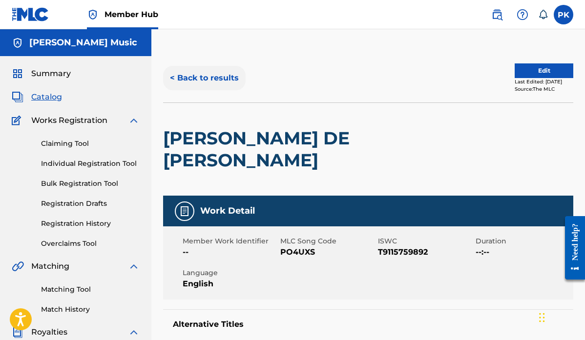
click at [185, 76] on button "< Back to results" at bounding box center [204, 78] width 83 height 24
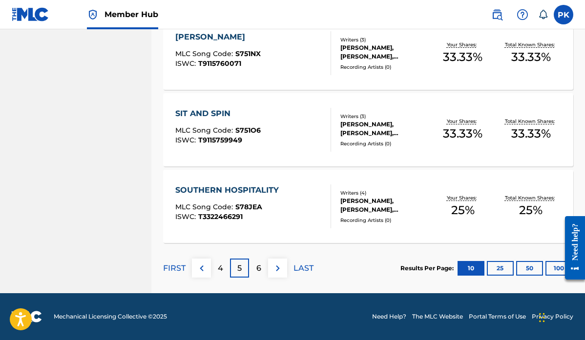
scroll to position [778, 0]
click at [239, 189] on div "SOUTHERN HOSPITALITY" at bounding box center [229, 191] width 108 height 12
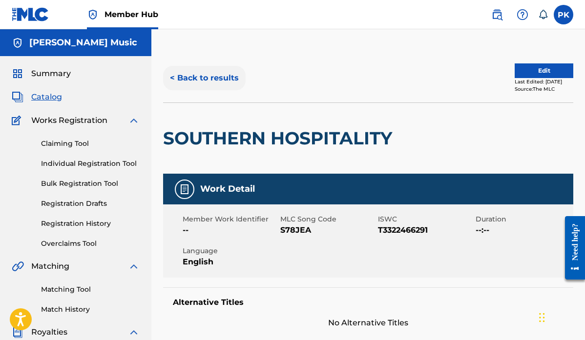
click at [201, 81] on button "< Back to results" at bounding box center [204, 78] width 83 height 24
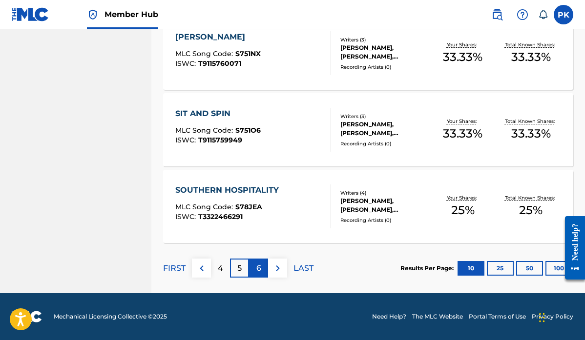
click at [257, 269] on p "6" at bounding box center [258, 269] width 5 height 12
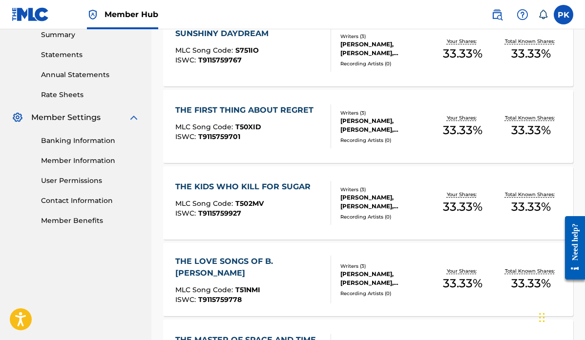
scroll to position [336, 0]
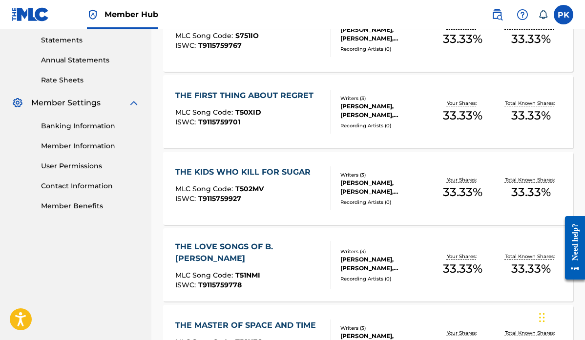
click at [239, 97] on div "THE FIRST THING ABOUT REGRET" at bounding box center [246, 96] width 143 height 12
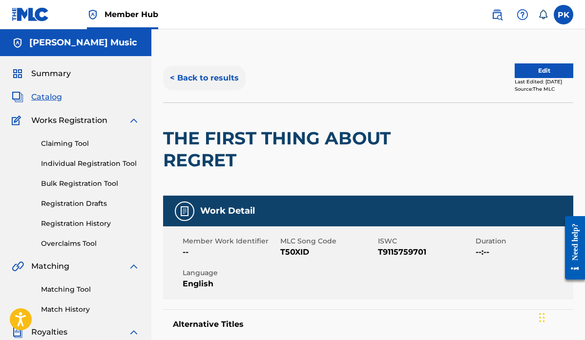
click at [188, 74] on button "< Back to results" at bounding box center [204, 78] width 83 height 24
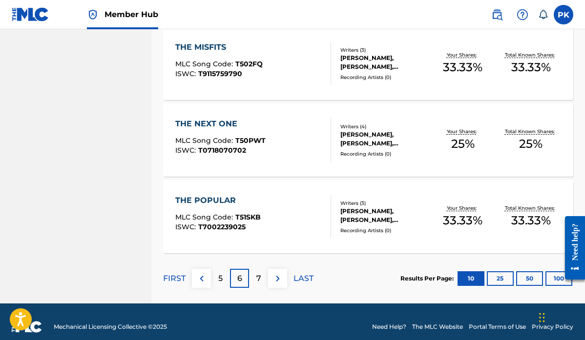
scroll to position [773, 0]
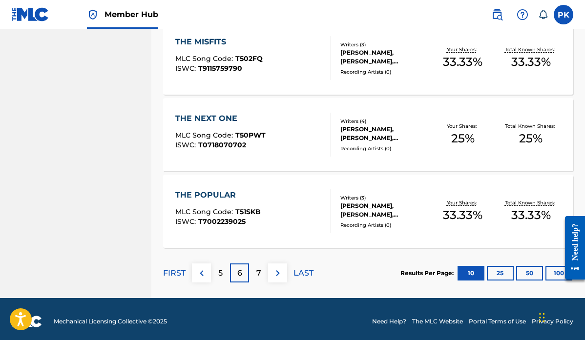
click at [205, 194] on div "THE POPULAR" at bounding box center [217, 196] width 85 height 12
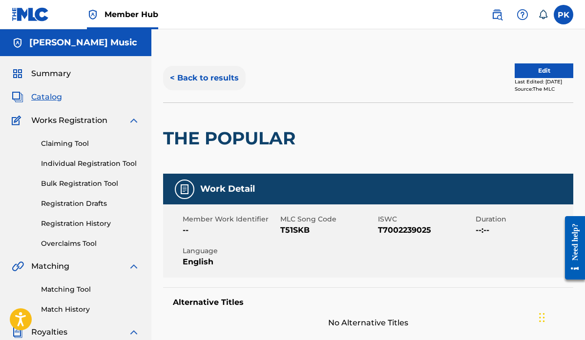
click at [190, 78] on button "< Back to results" at bounding box center [204, 78] width 83 height 24
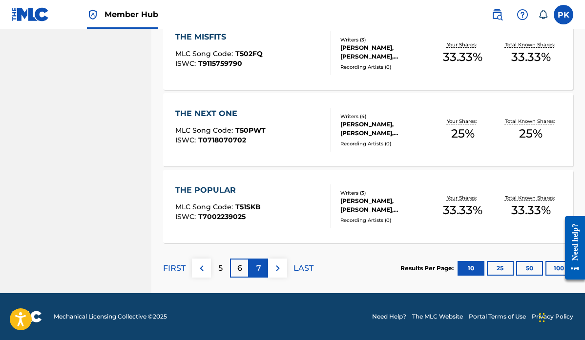
click at [259, 270] on p "7" at bounding box center [258, 269] width 5 height 12
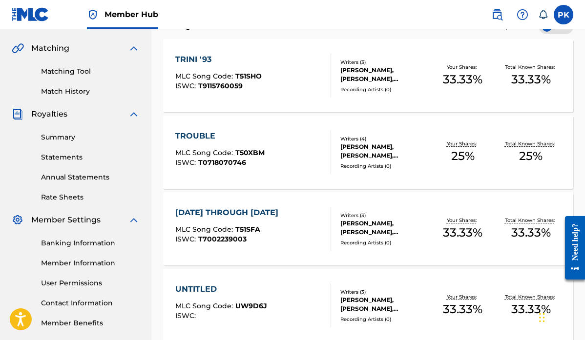
scroll to position [219, 0]
click at [199, 134] on div "TROUBLE" at bounding box center [219, 136] width 89 height 12
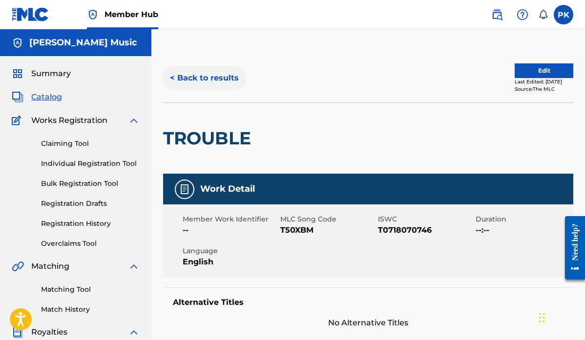
click at [203, 74] on button "< Back to results" at bounding box center [204, 78] width 83 height 24
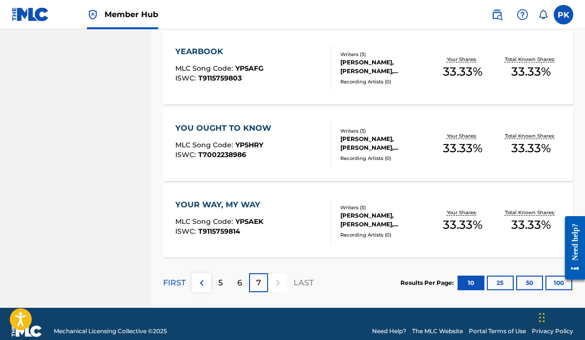
scroll to position [695, 0]
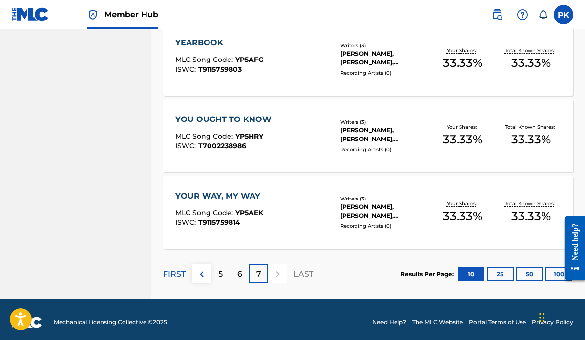
click at [234, 193] on div "YOUR WAY, MY WAY" at bounding box center [220, 197] width 90 height 12
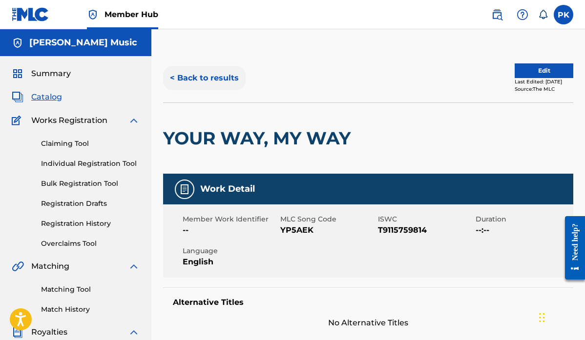
click at [198, 79] on button "< Back to results" at bounding box center [204, 78] width 83 height 24
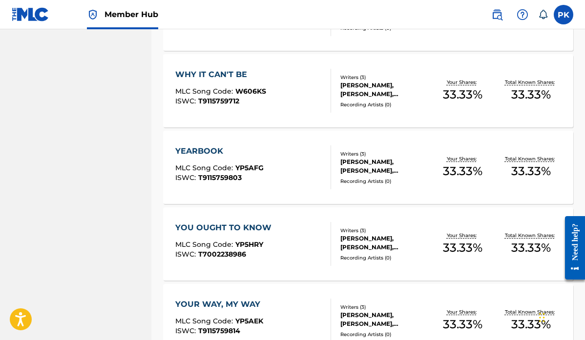
scroll to position [589, 0]
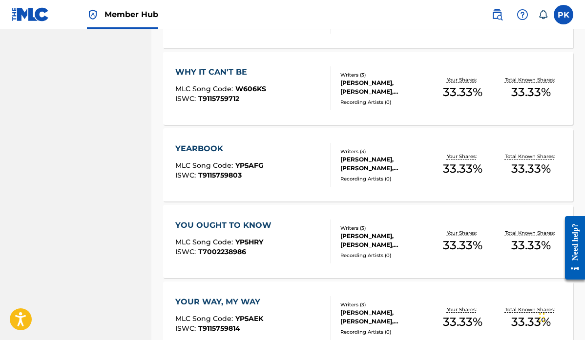
click at [199, 149] on div "YEARBOOK" at bounding box center [219, 149] width 88 height 12
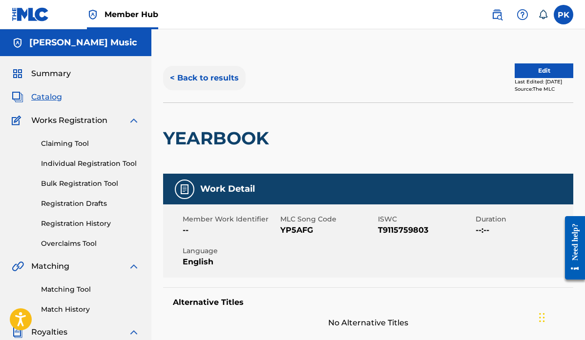
click at [192, 79] on button "< Back to results" at bounding box center [204, 78] width 83 height 24
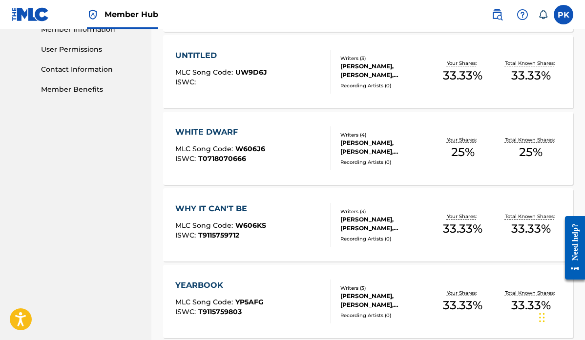
scroll to position [472, 0]
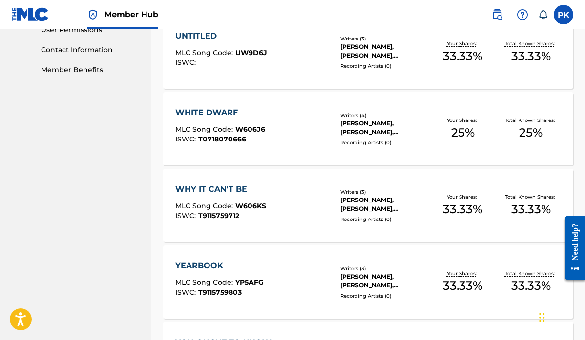
click at [206, 113] on div "WHITE DWARF" at bounding box center [220, 113] width 90 height 12
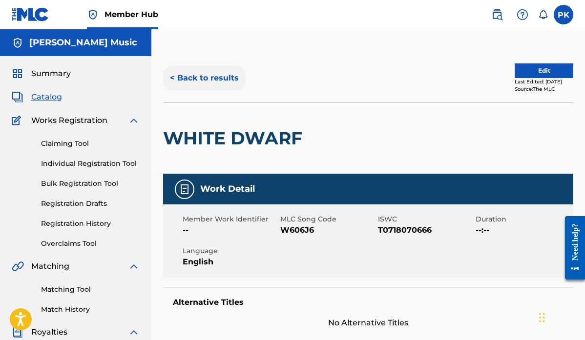
click at [210, 77] on button "< Back to results" at bounding box center [204, 78] width 83 height 24
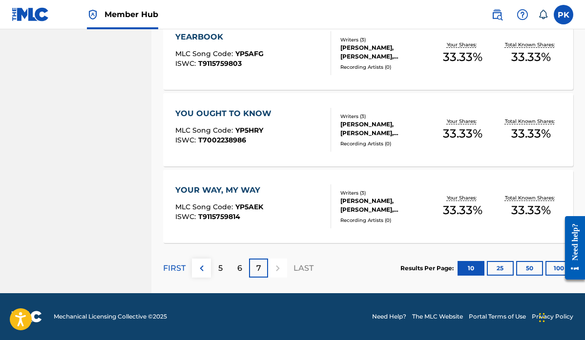
scroll to position [701, 0]
click at [220, 270] on p "5" at bounding box center [220, 269] width 4 height 12
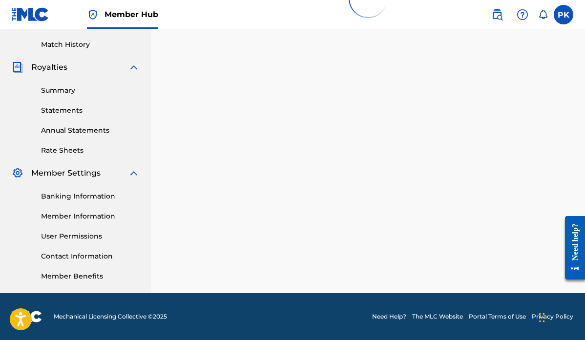
scroll to position [265, 0]
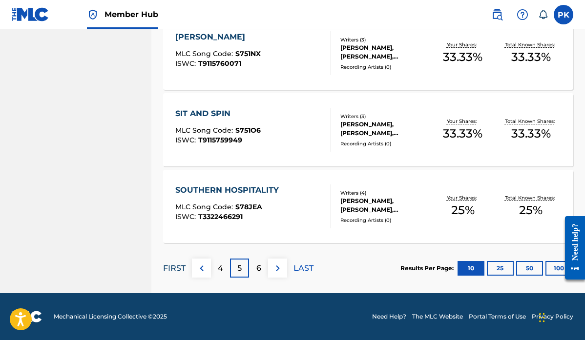
click at [185, 268] on p "FIRST" at bounding box center [174, 269] width 22 height 12
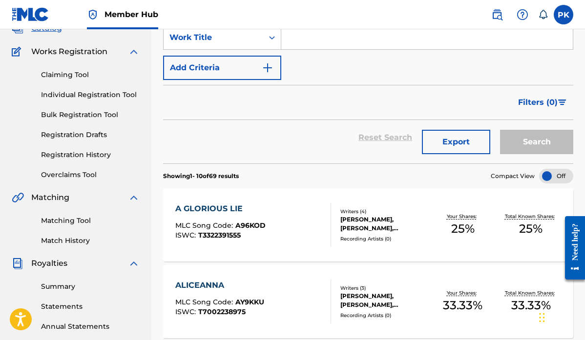
scroll to position [64, 0]
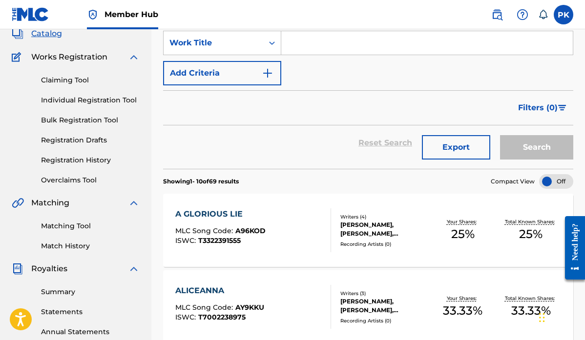
click at [214, 212] on div "A GLORIOUS LIE" at bounding box center [220, 215] width 90 height 12
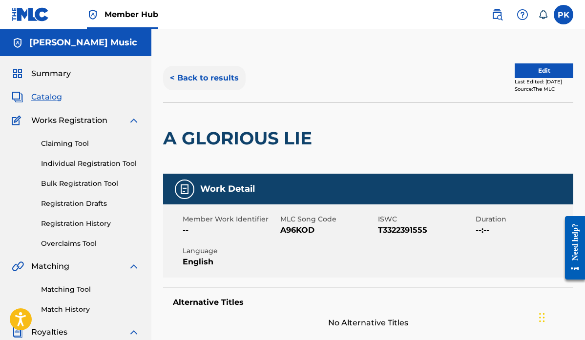
click at [184, 76] on button "< Back to results" at bounding box center [204, 78] width 83 height 24
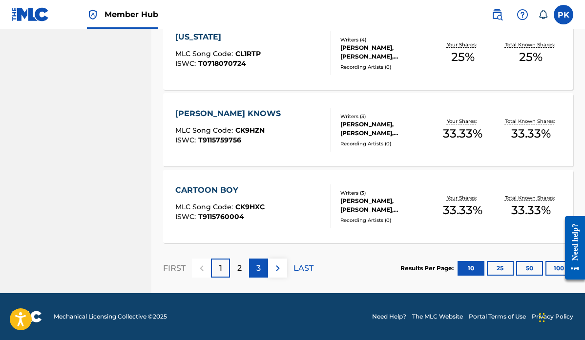
scroll to position [778, 0]
